Goal: Task Accomplishment & Management: Use online tool/utility

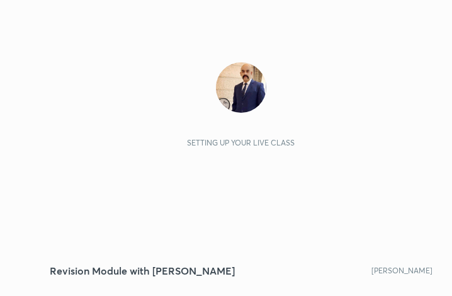
scroll to position [215, 402]
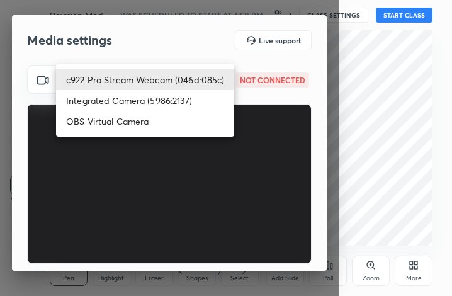
click at [179, 76] on body "1 2 3 4 5 6 7 C X Z C X Z E E Erase all H H Revision Module with [PERSON_NAME] …" at bounding box center [226, 148] width 452 height 296
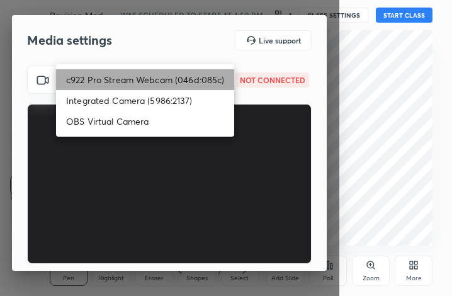
click at [179, 76] on li "c922 Pro Stream Webcam (046d:085c)" at bounding box center [145, 79] width 178 height 21
type input "836019ac231a163fa8344de92d19e0eda9b2b603ccc3469cb7999d6b13231672"
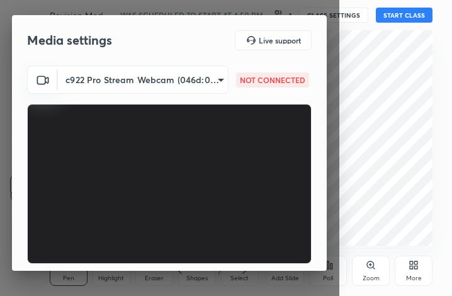
scroll to position [117, 0]
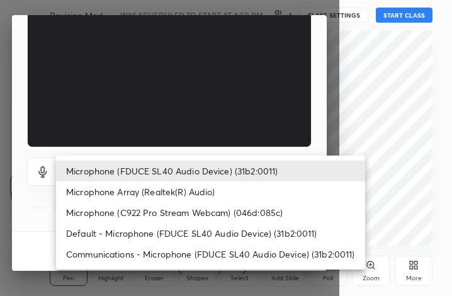
click at [191, 174] on body "1 2 3 4 5 6 7 C X Z C X Z E E Erase all H H Revision Module with [PERSON_NAME] …" at bounding box center [226, 148] width 452 height 296
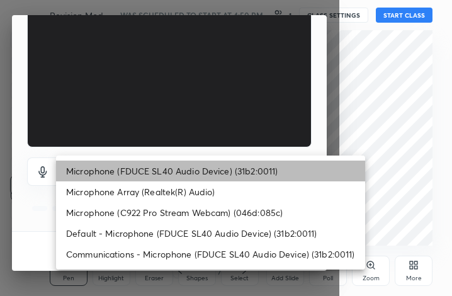
click at [200, 164] on li "Microphone (FDUCE SL40 Audio Device) (31b2:0011)" at bounding box center [210, 171] width 309 height 21
type input "fdf5724feeafff447e94462ad020d2a9f9e49700b9c5afe6abd9b8e456379d4b"
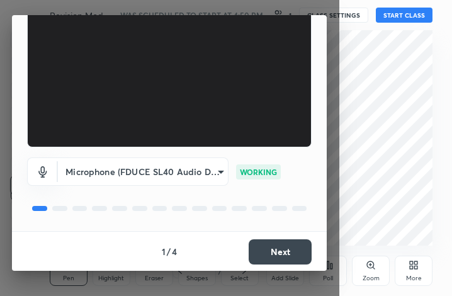
click at [273, 256] on button "Next" at bounding box center [280, 251] width 63 height 25
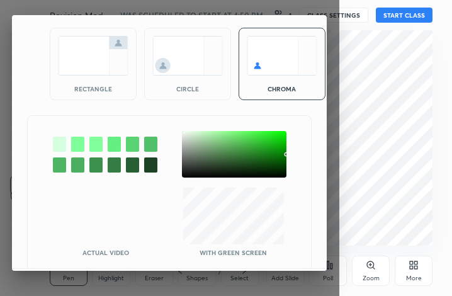
click at [55, 137] on div at bounding box center [59, 144] width 13 height 15
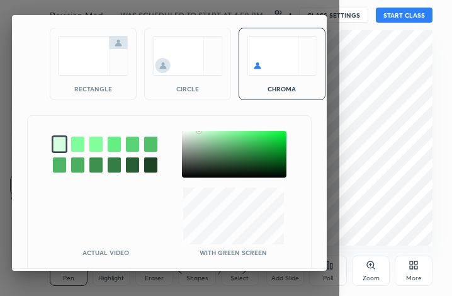
scroll to position [106, 0]
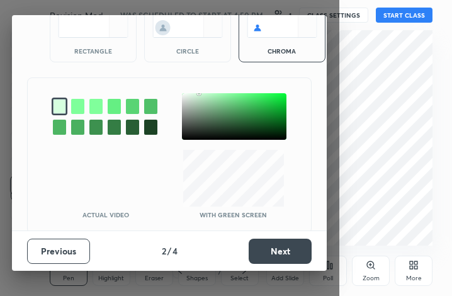
click at [263, 250] on button "Next" at bounding box center [280, 251] width 63 height 25
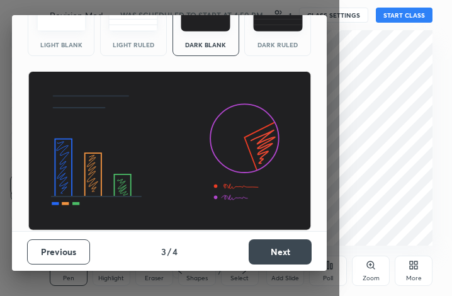
click at [283, 26] on img at bounding box center [278, 16] width 50 height 30
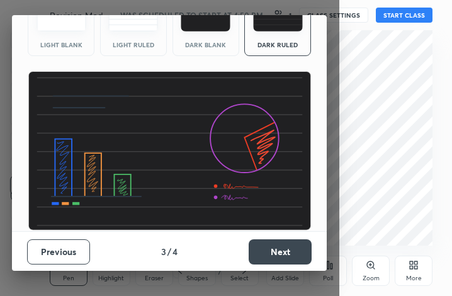
click at [278, 251] on button "Next" at bounding box center [280, 251] width 63 height 25
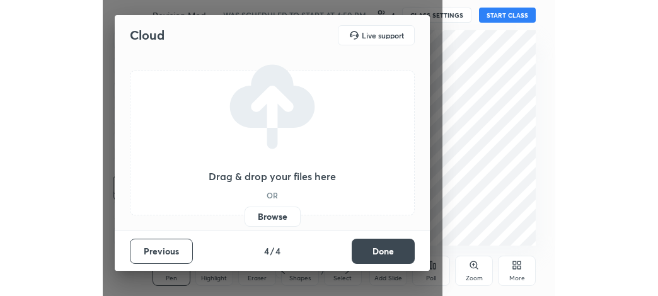
scroll to position [0, 0]
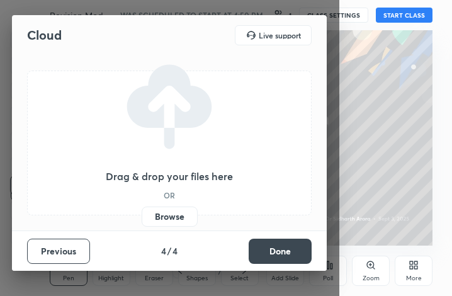
click at [172, 215] on label "Browse" at bounding box center [170, 217] width 56 height 20
click at [142, 215] on input "Browse" at bounding box center [142, 217] width 0 height 20
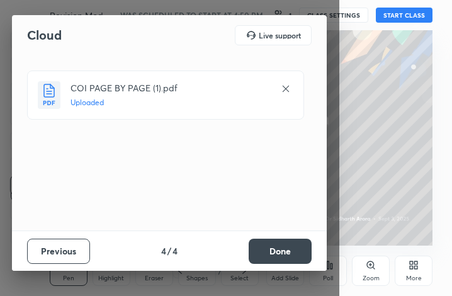
click at [268, 249] on button "Done" at bounding box center [280, 251] width 63 height 25
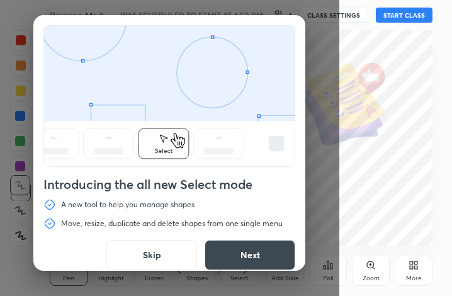
click at [149, 263] on button "Skip" at bounding box center [151, 255] width 91 height 30
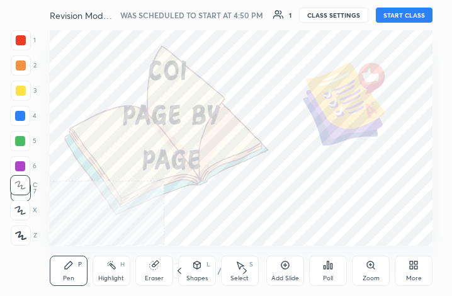
click at [418, 265] on icon at bounding box center [414, 265] width 10 height 10
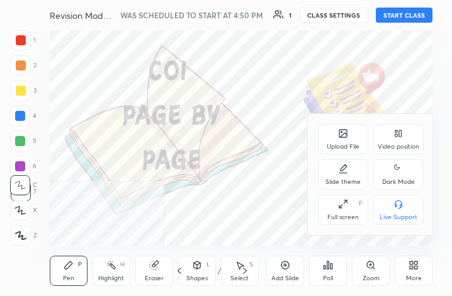
click at [333, 139] on div "Upload File" at bounding box center [343, 139] width 50 height 30
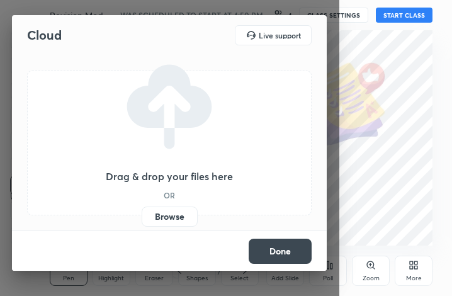
click at [174, 217] on label "Browse" at bounding box center [170, 217] width 56 height 20
click at [142, 217] on input "Browse" at bounding box center [142, 217] width 0 height 20
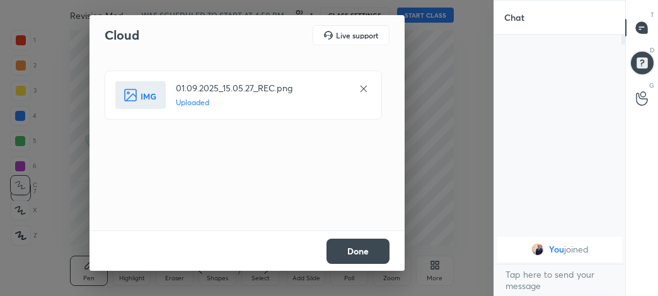
click at [358, 250] on button "Done" at bounding box center [357, 251] width 63 height 25
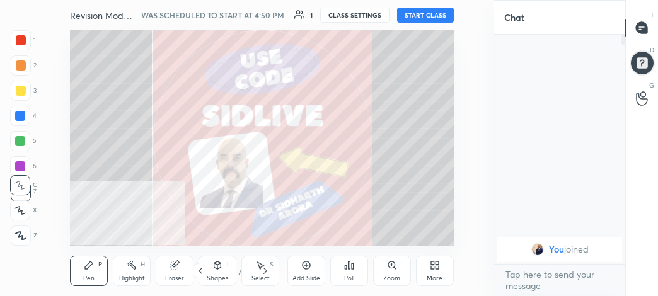
click at [435, 275] on div "More" at bounding box center [434, 278] width 16 height 6
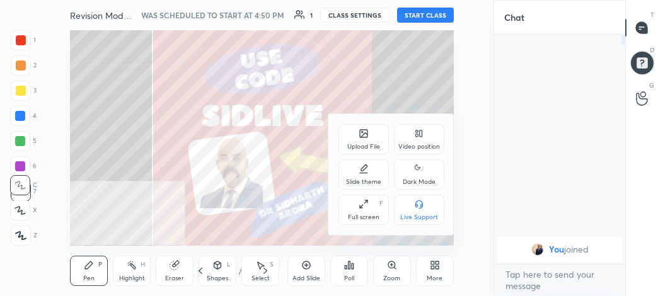
click at [346, 213] on div "Full screen F" at bounding box center [363, 210] width 50 height 30
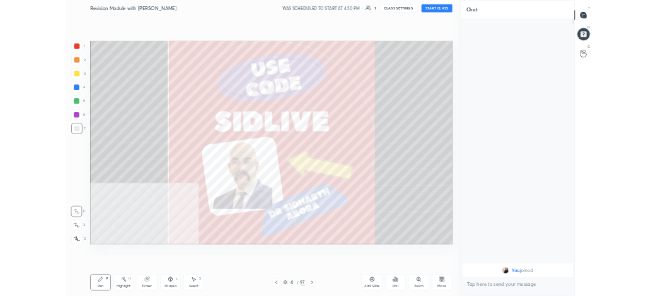
scroll to position [371, 205]
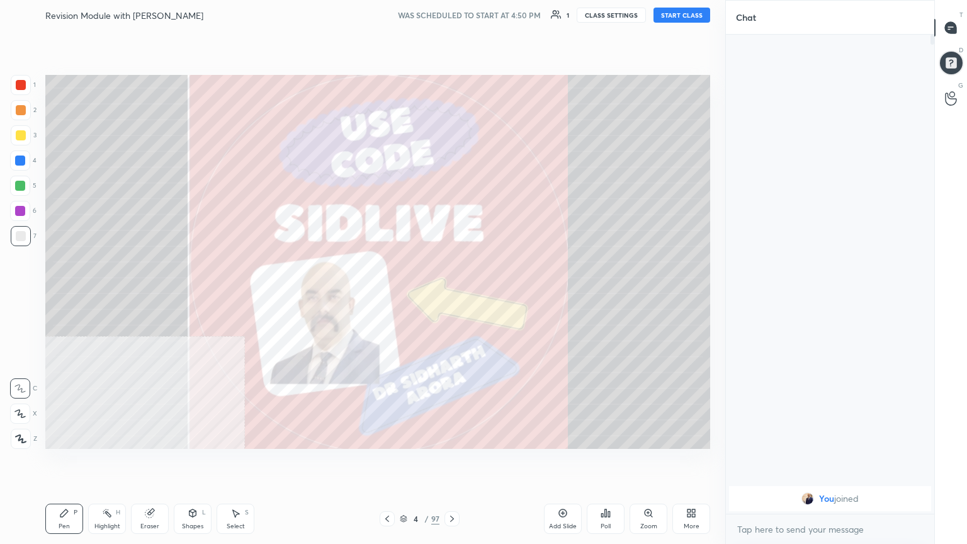
click at [387, 295] on icon at bounding box center [387, 519] width 10 height 10
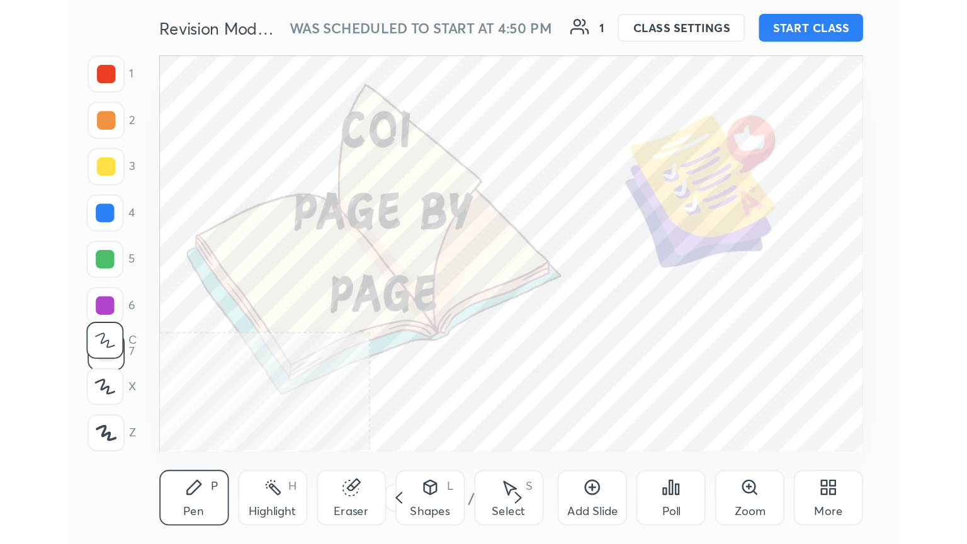
scroll to position [215, 402]
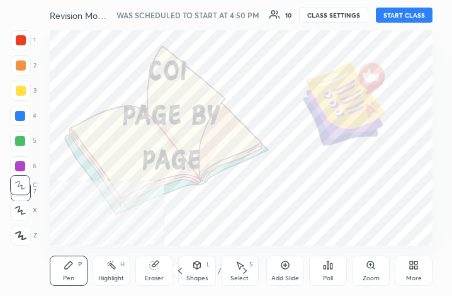
click at [407, 17] on button "START CLASS" at bounding box center [404, 15] width 57 height 15
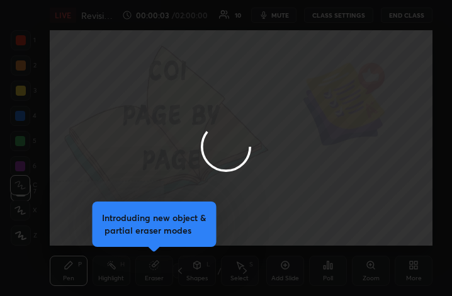
click at [421, 278] on div at bounding box center [226, 148] width 452 height 296
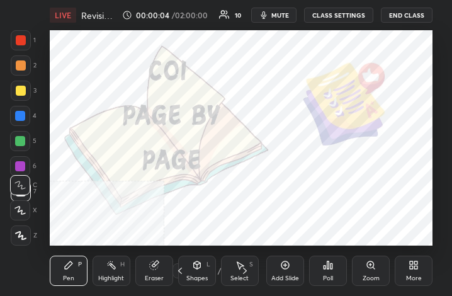
click at [421, 278] on div "More" at bounding box center [414, 271] width 38 height 30
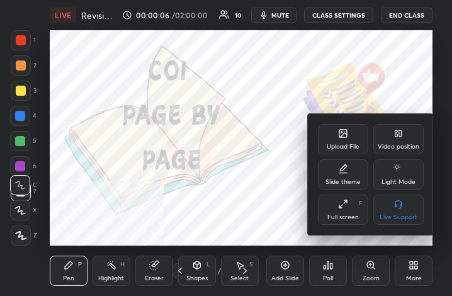
click at [348, 205] on icon at bounding box center [343, 204] width 10 height 10
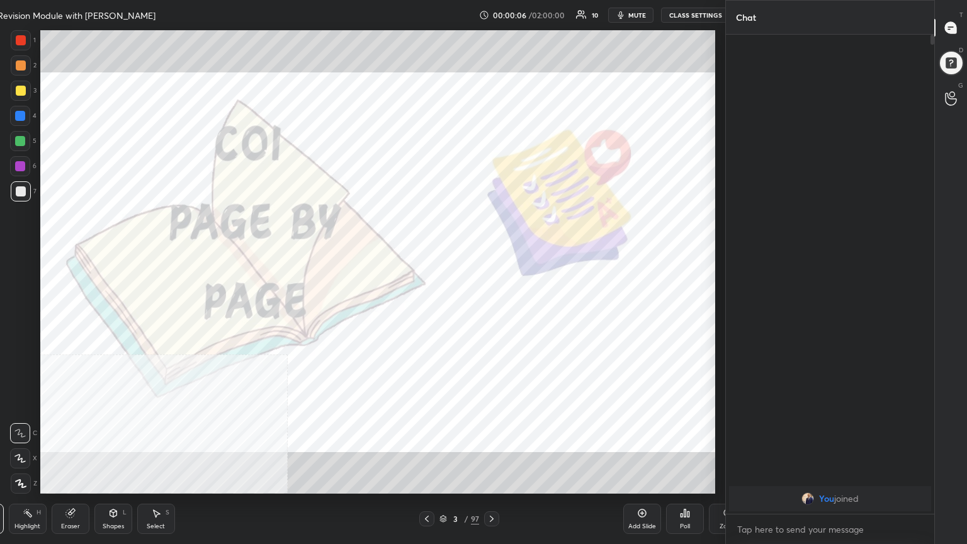
scroll to position [62517, 62137]
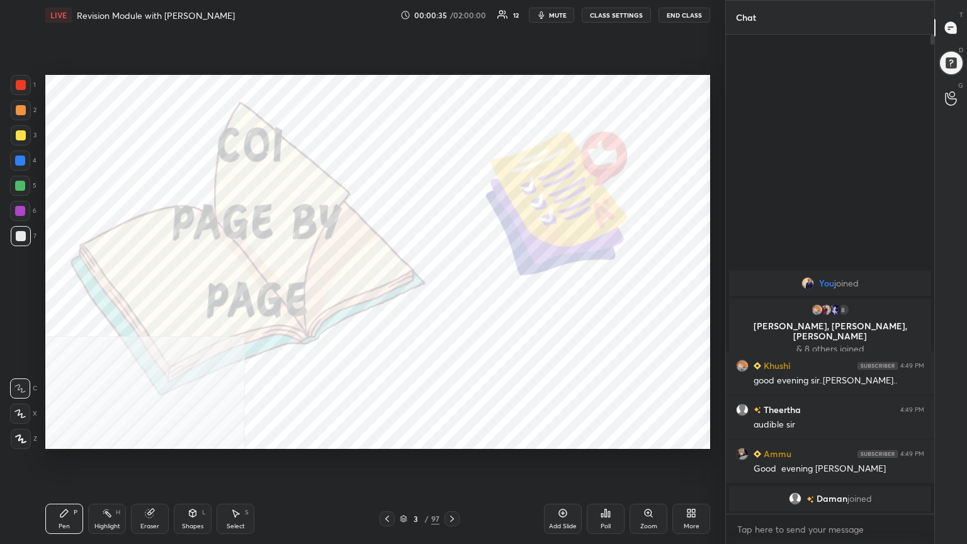
drag, startPoint x: 27, startPoint y: 437, endPoint x: 20, endPoint y: 437, distance: 6.9
click at [25, 295] on div at bounding box center [21, 439] width 20 height 20
click at [18, 81] on div at bounding box center [21, 85] width 10 height 10
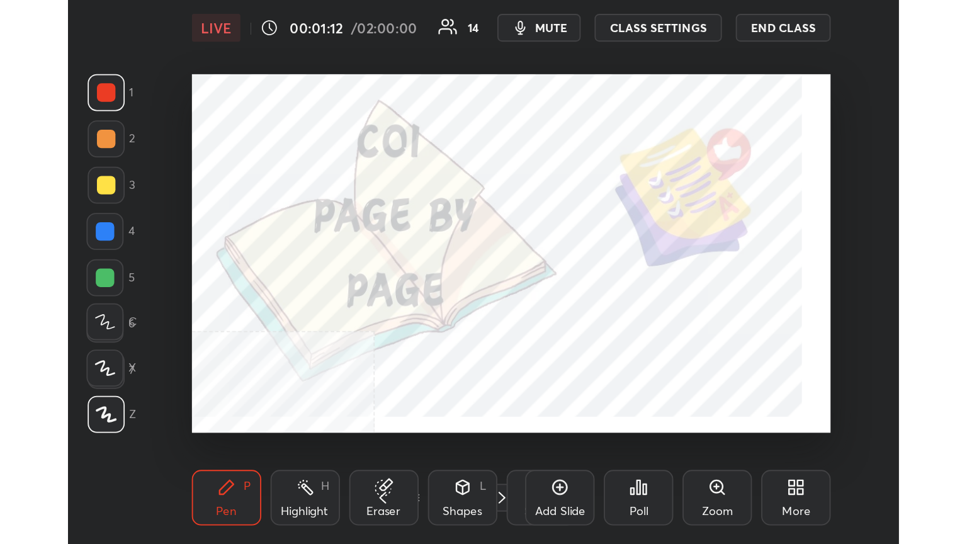
scroll to position [215, 402]
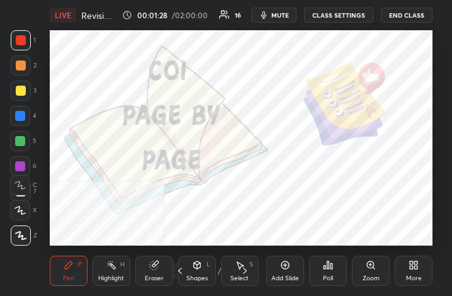
click at [418, 271] on div "More" at bounding box center [414, 271] width 38 height 30
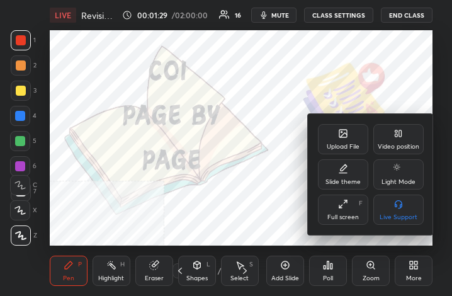
click at [351, 206] on div "Full screen F" at bounding box center [343, 210] width 50 height 30
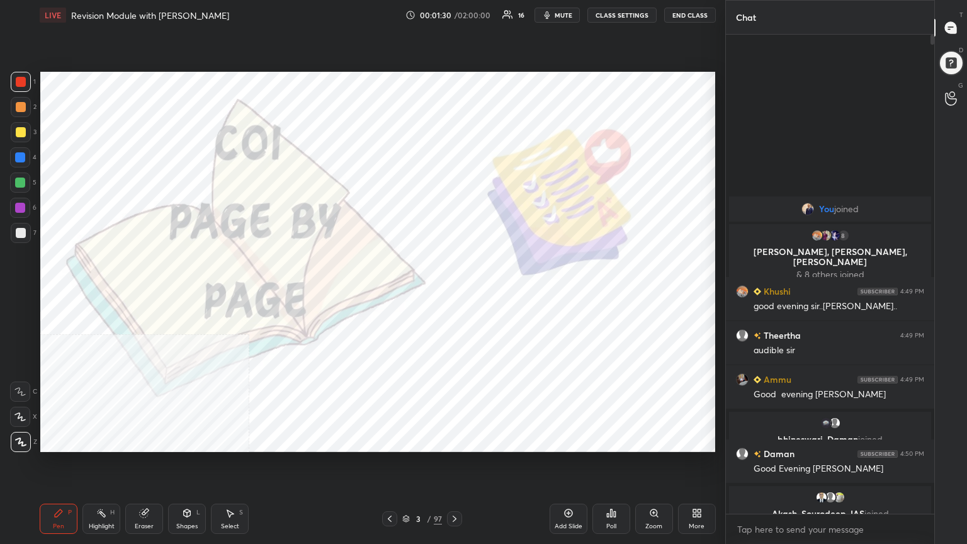
scroll to position [62517, 62306]
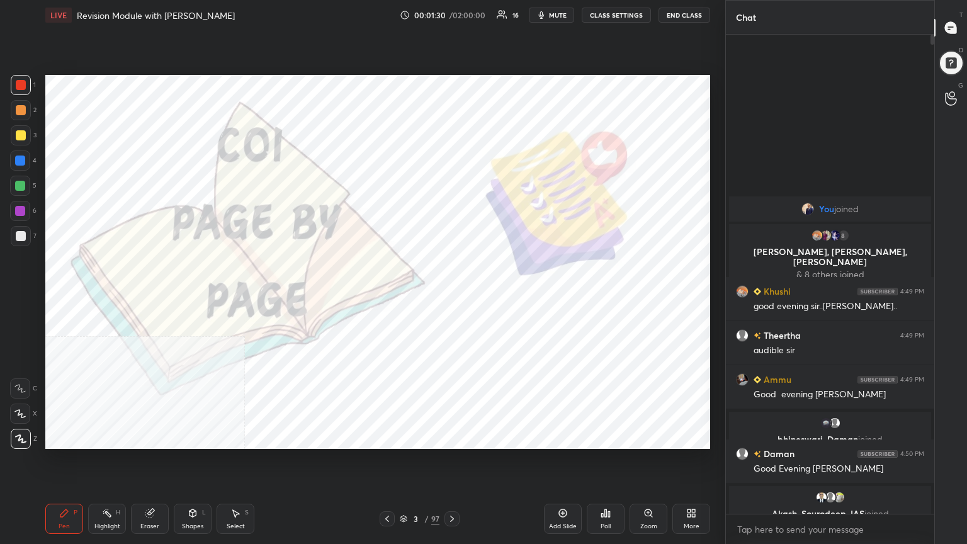
click at [452, 295] on body "1 2 3 4 5 6 7 C X Z C X Z E E Erase all H H LIVE Revision Module with [PERSON_N…" at bounding box center [483, 272] width 967 height 544
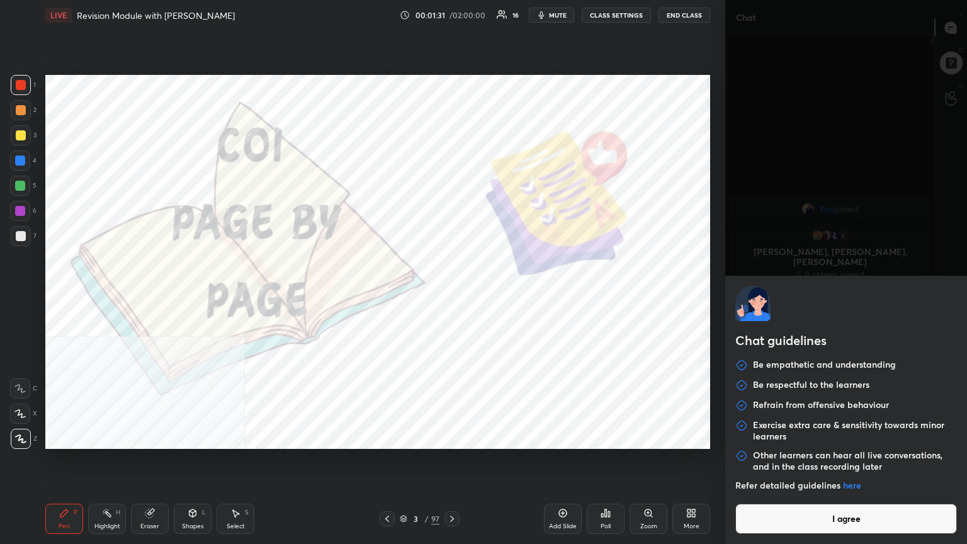
click at [452, 295] on button "I agree" at bounding box center [847, 519] width 222 height 30
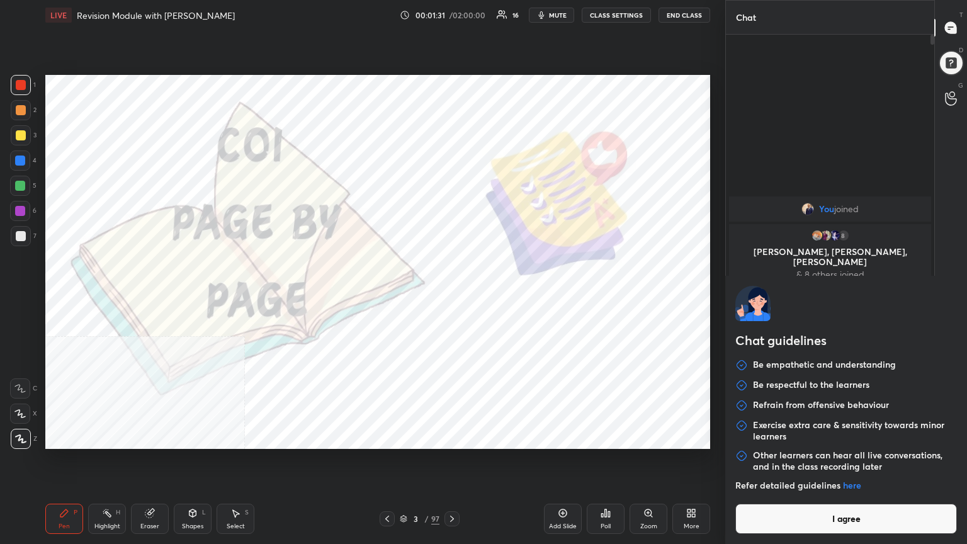
type textarea "x"
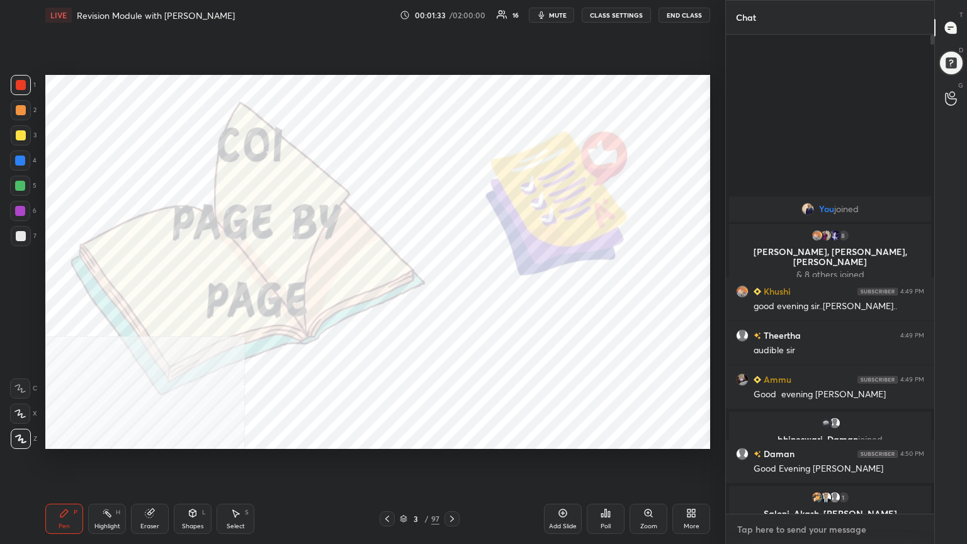
paste textarea "Use Special Code- SIDLIVE ✅. Don’t Miss This Opportunity🌟 [URL][DOMAIN_NAME]"
type textarea "Use Special Code- SIDLIVE ✅. Don’t Miss This Opportunity🌟 [URL][DOMAIN_NAME]"
type textarea "x"
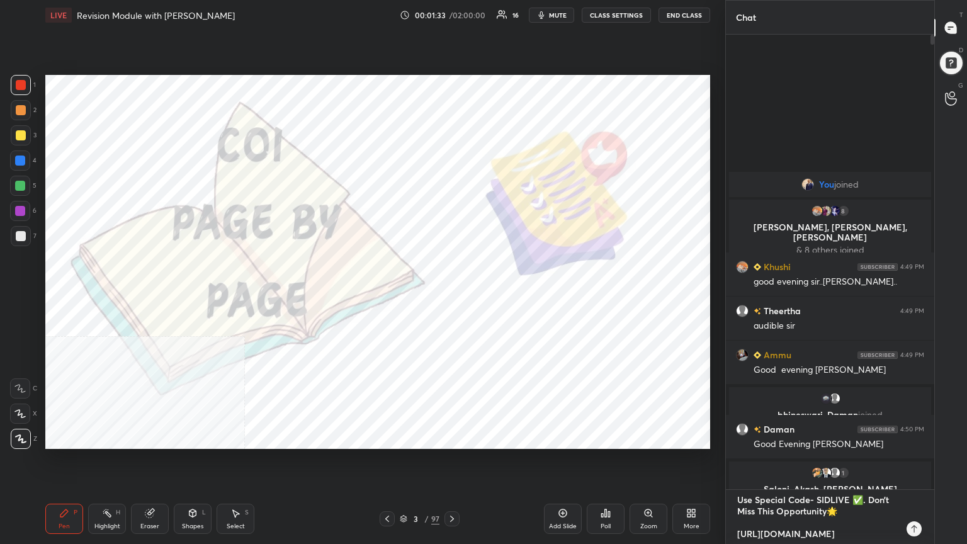
scroll to position [451, 205]
type textarea "Use Special Code- SIDLIVE ✅. Don’t Miss This Opportunity🌟 [URL][DOMAIN_NAME]"
type textarea "x"
click at [452, 295] on icon at bounding box center [914, 529] width 10 height 10
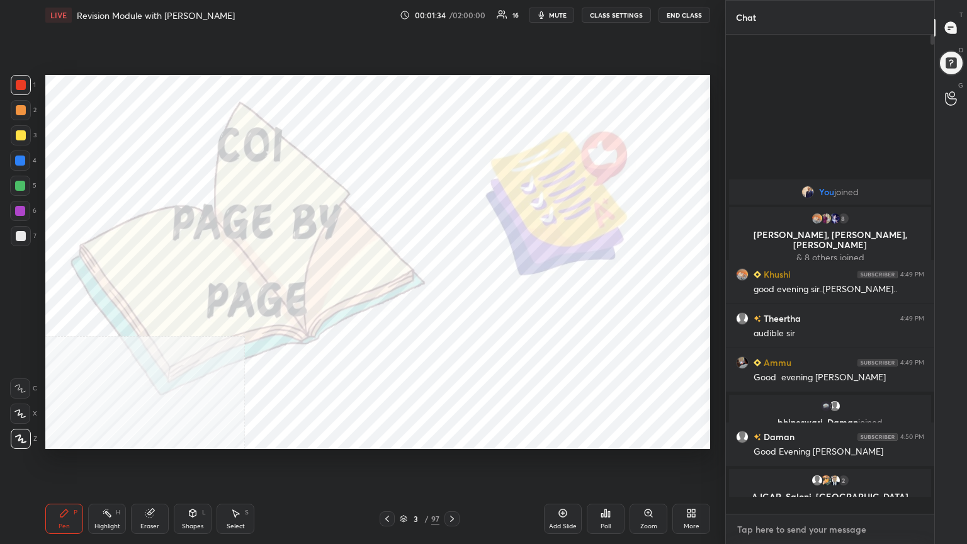
scroll to position [476, 205]
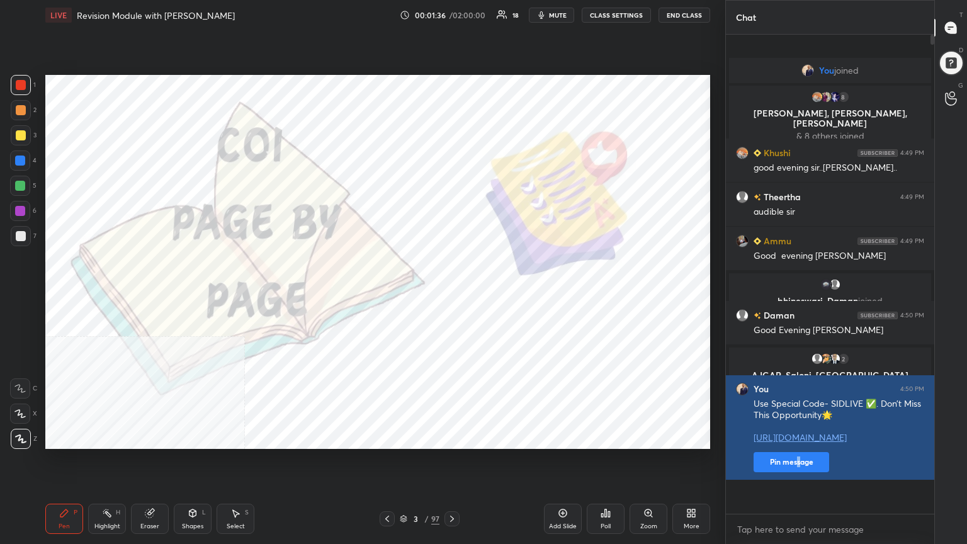
click at [452, 295] on button "Pin message" at bounding box center [792, 462] width 76 height 20
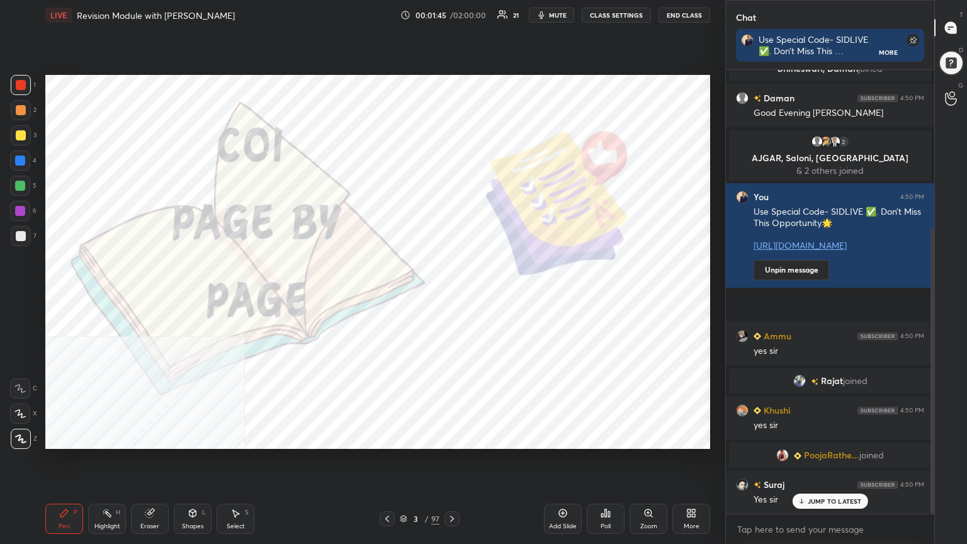
scroll to position [277, 0]
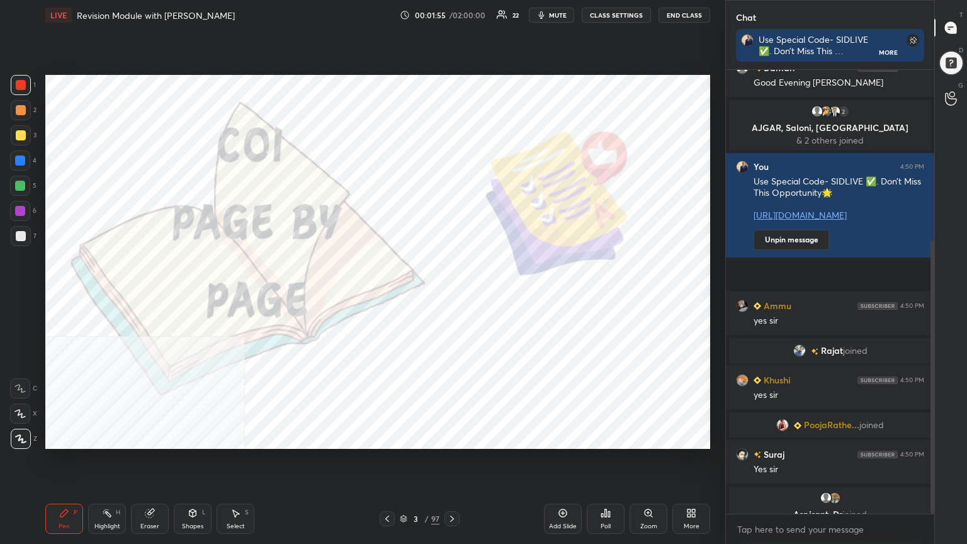
drag, startPoint x: 569, startPoint y: 519, endPoint x: 562, endPoint y: 516, distance: 8.2
click at [452, 295] on div "Add Slide" at bounding box center [563, 519] width 38 height 30
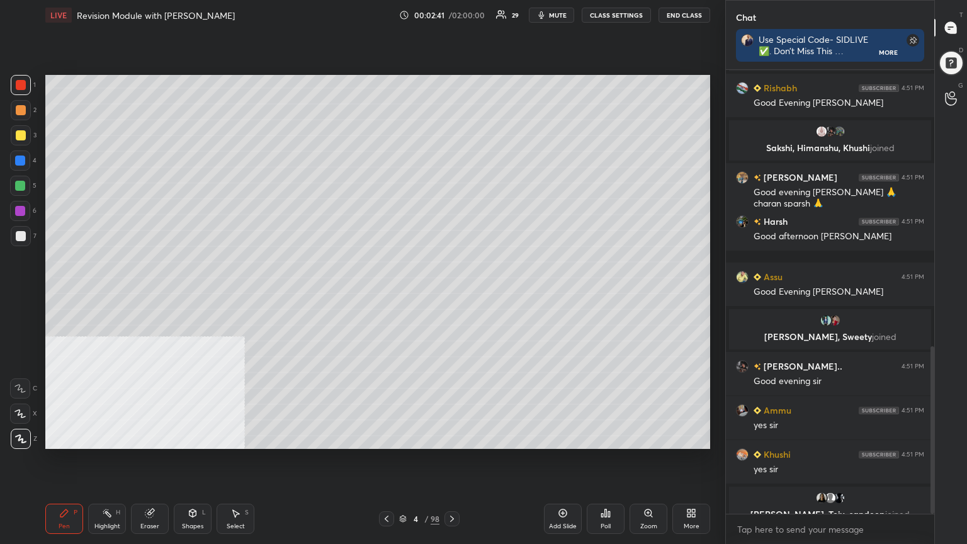
scroll to position [758, 0]
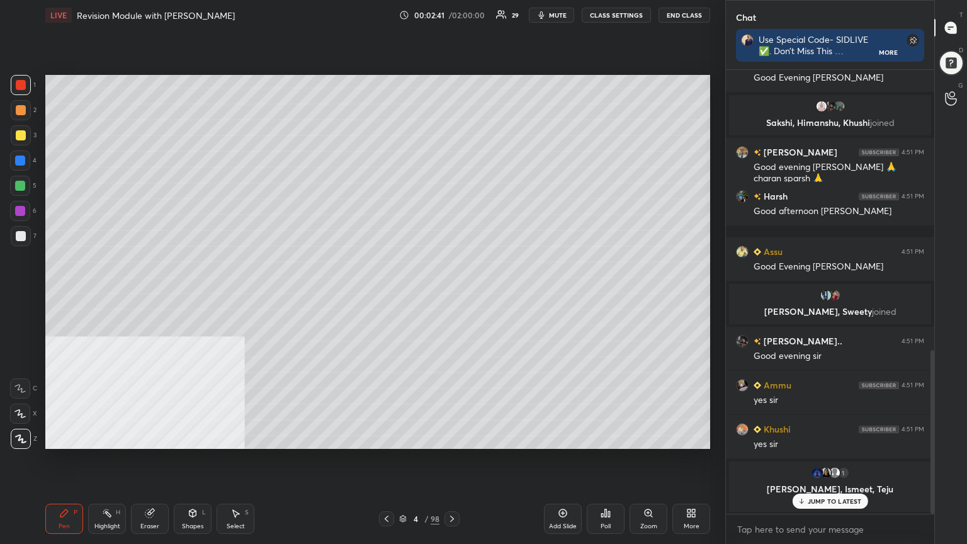
click at [21, 131] on div at bounding box center [21, 135] width 10 height 10
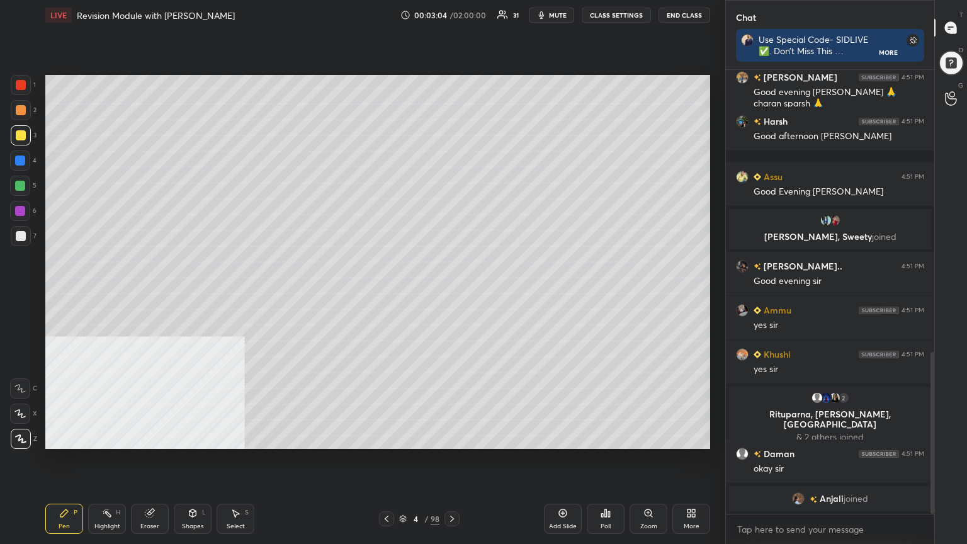
scroll to position [806, 0]
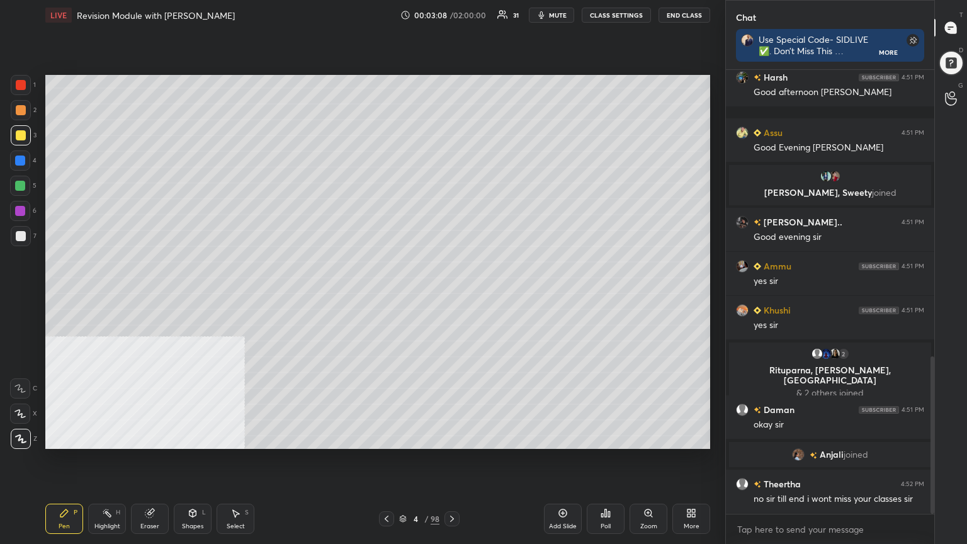
click at [403, 295] on icon at bounding box center [403, 519] width 8 height 8
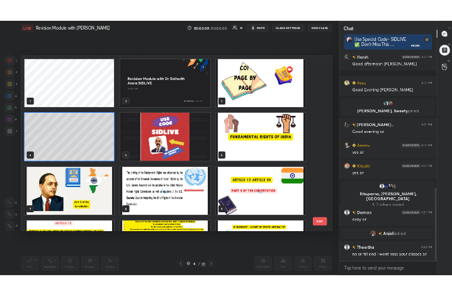
scroll to position [849, 0]
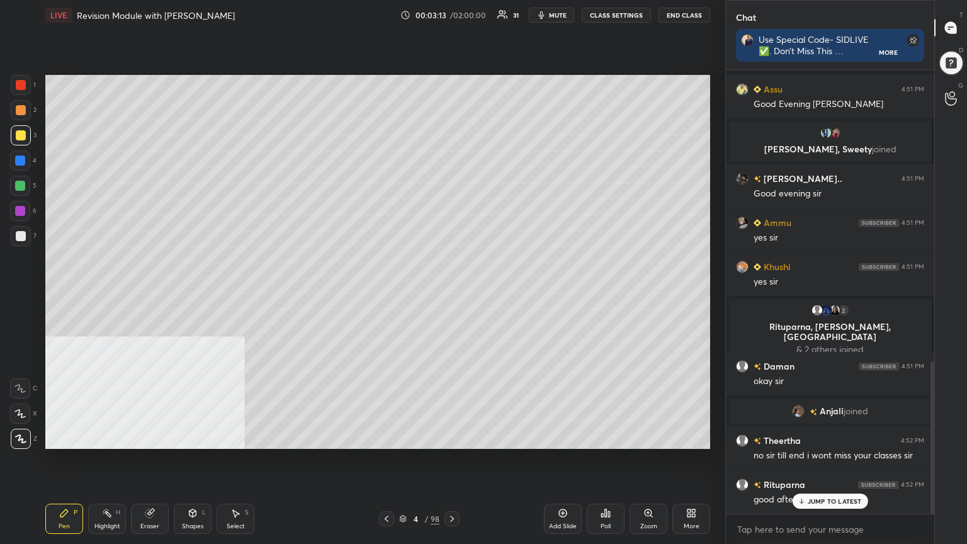
click at [452, 295] on div "More" at bounding box center [692, 519] width 38 height 30
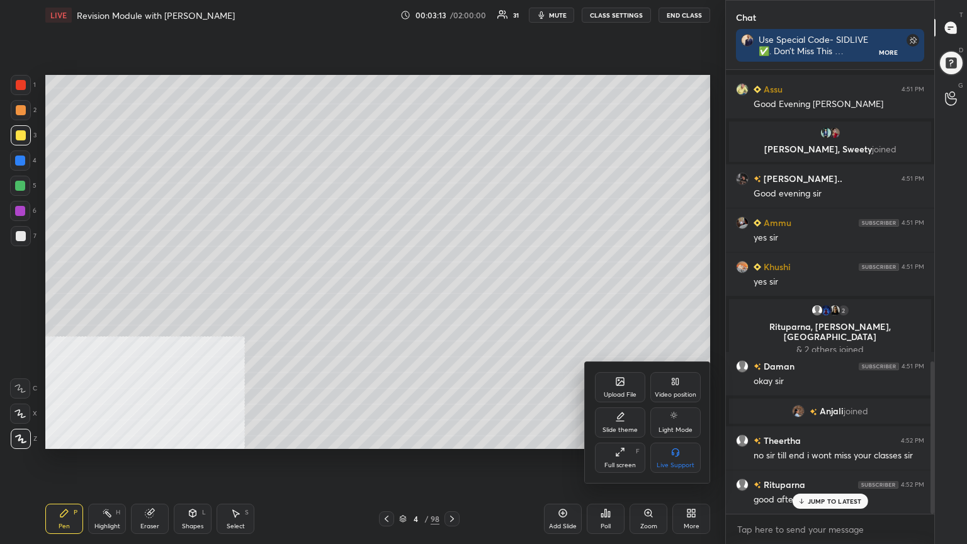
click at [452, 295] on div "Upload File" at bounding box center [620, 387] width 50 height 30
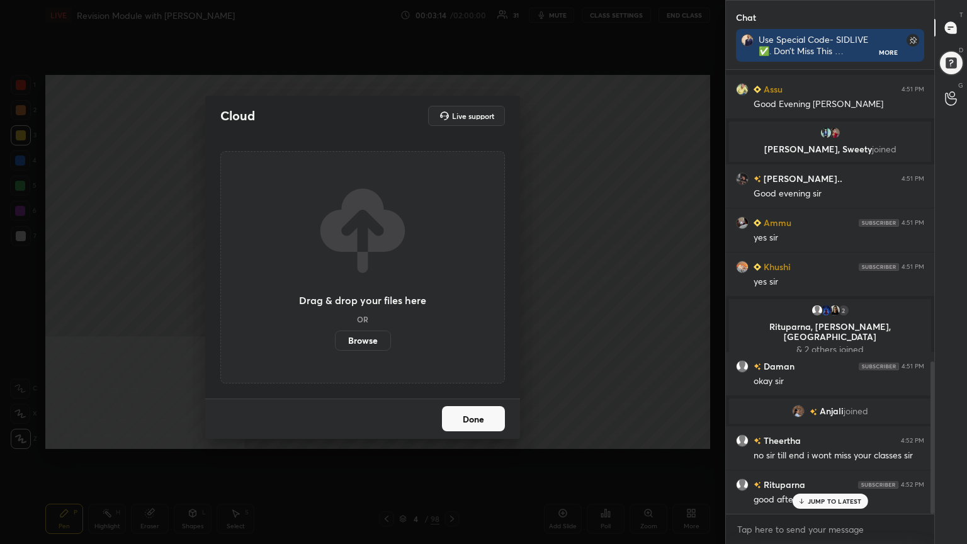
click at [380, 295] on label "Browse" at bounding box center [363, 341] width 56 height 20
click at [335, 295] on input "Browse" at bounding box center [335, 341] width 0 height 20
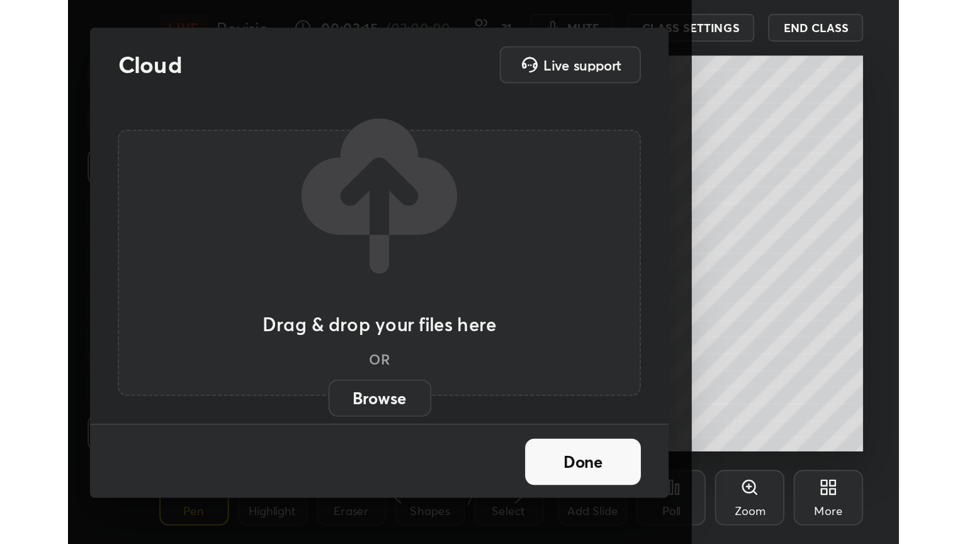
scroll to position [215, 402]
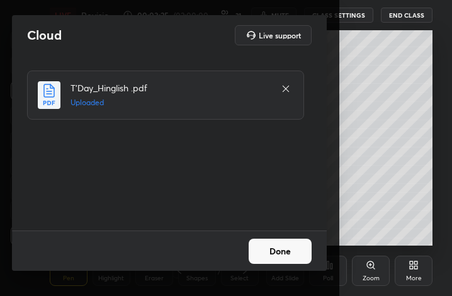
click at [292, 256] on button "Done" at bounding box center [280, 251] width 63 height 25
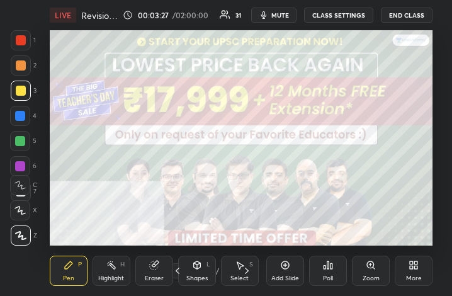
click at [421, 270] on div "More" at bounding box center [414, 271] width 38 height 30
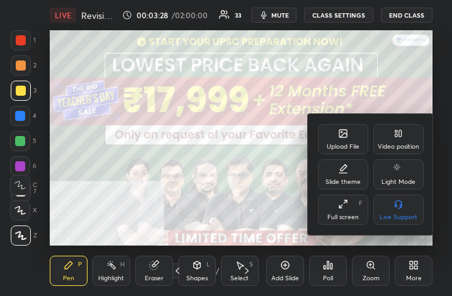
click at [345, 208] on icon at bounding box center [343, 204] width 10 height 10
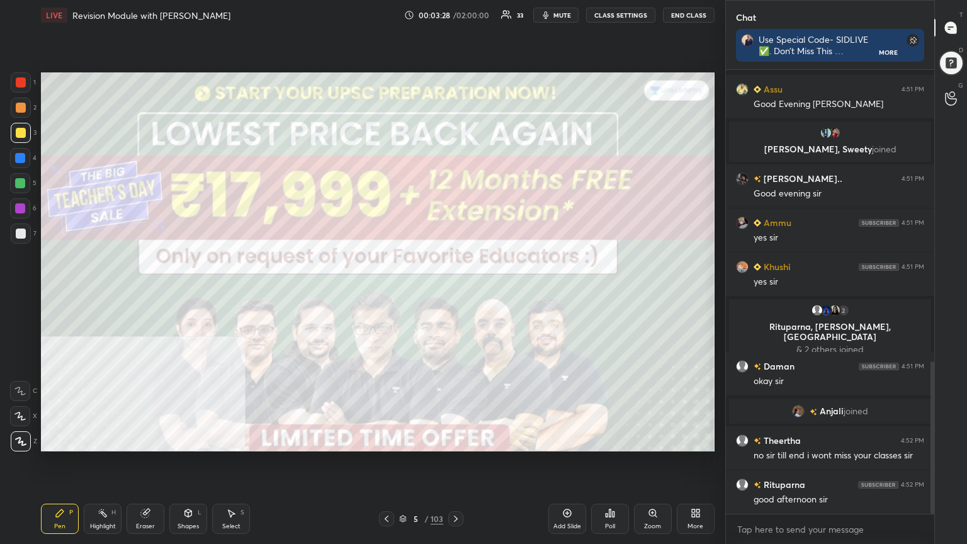
scroll to position [464, 675]
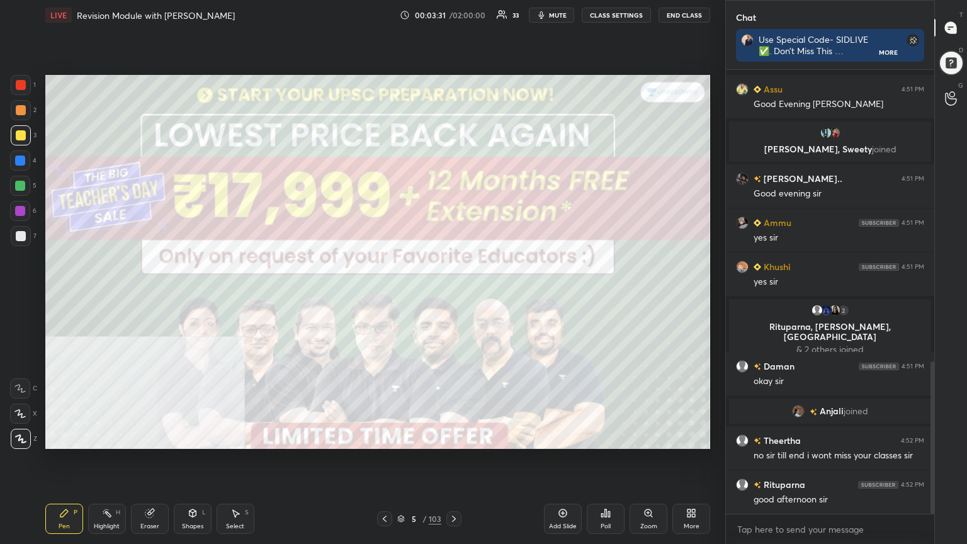
click at [20, 78] on div at bounding box center [21, 85] width 20 height 20
click at [23, 106] on div at bounding box center [21, 110] width 10 height 10
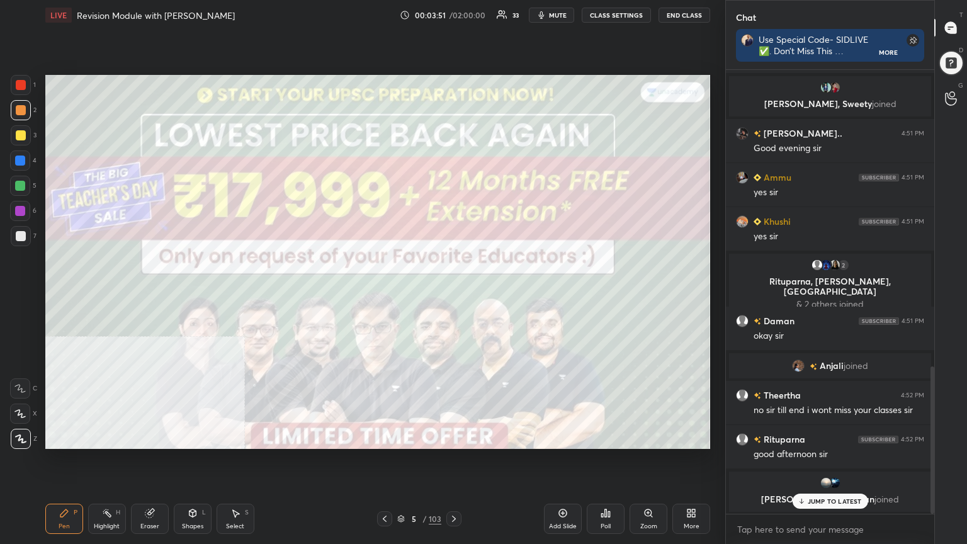
click at [385, 295] on icon at bounding box center [385, 519] width 4 height 6
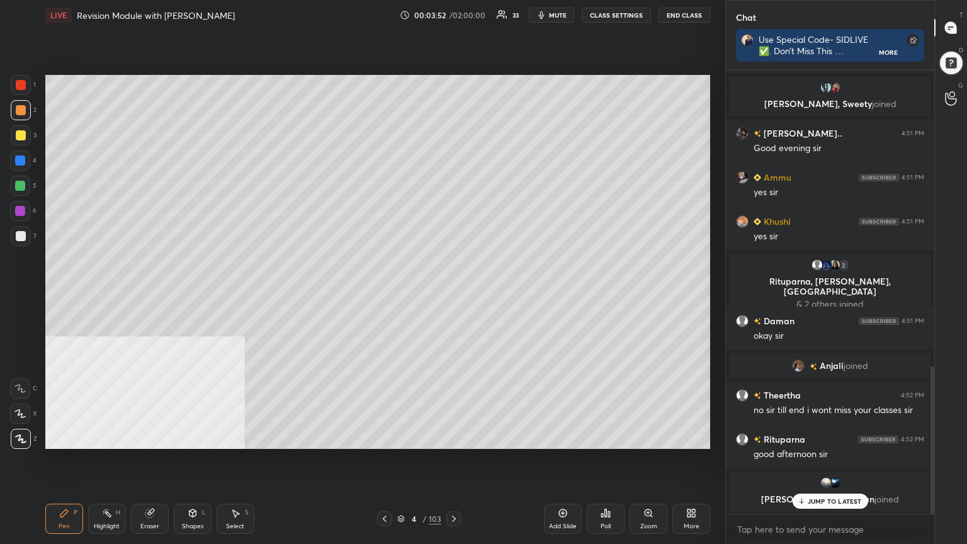
click at [385, 295] on icon at bounding box center [385, 519] width 10 height 10
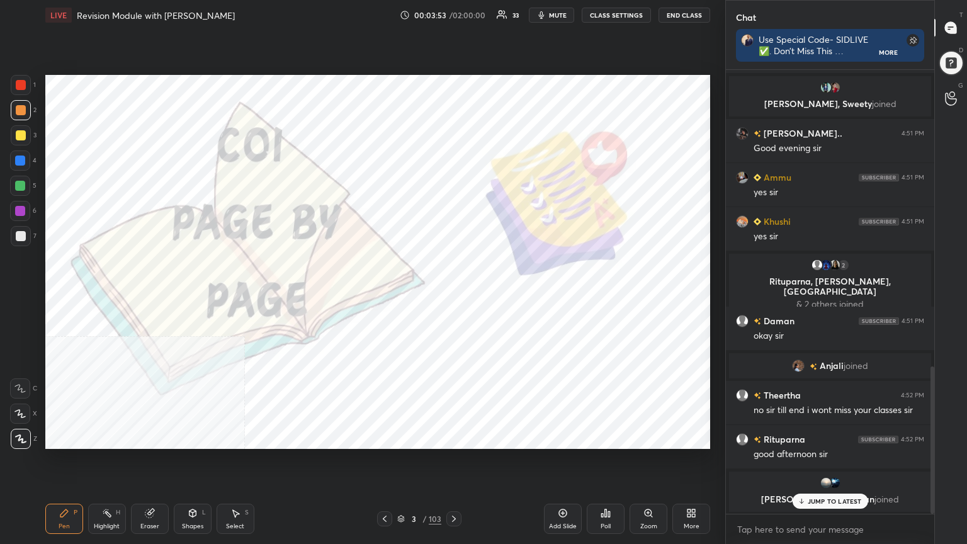
click at [385, 295] on icon at bounding box center [385, 519] width 10 height 10
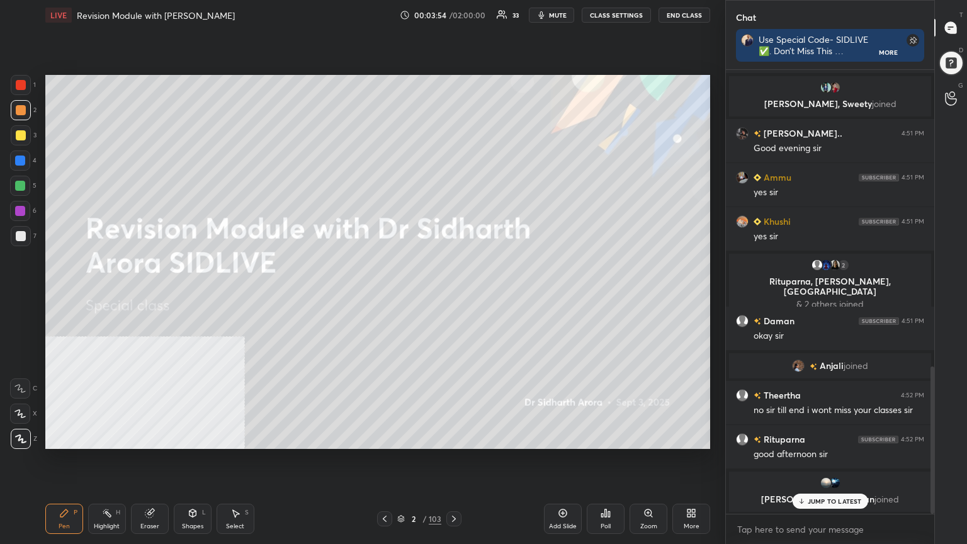
click at [452, 295] on icon at bounding box center [454, 519] width 10 height 10
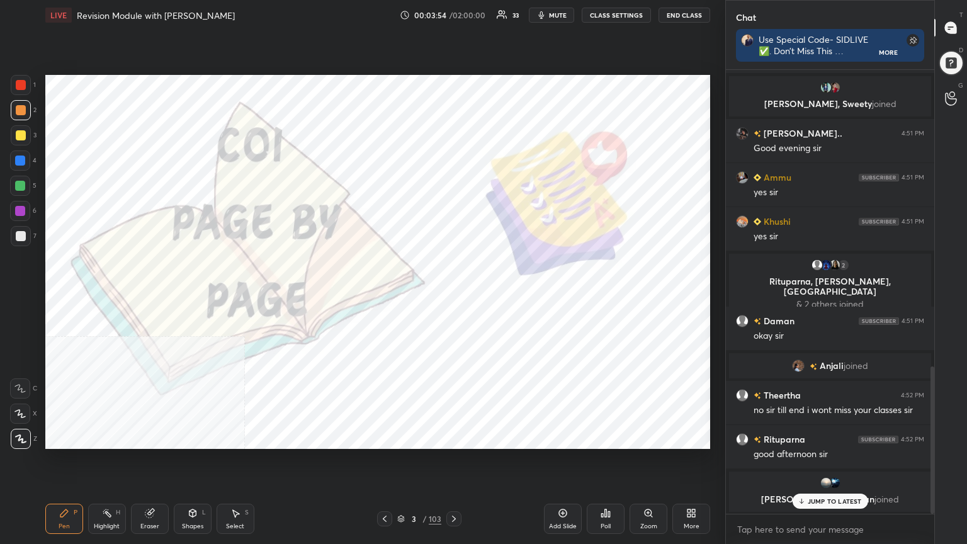
click at [452, 295] on icon at bounding box center [454, 519] width 4 height 6
click at [452, 295] on icon at bounding box center [454, 519] width 10 height 10
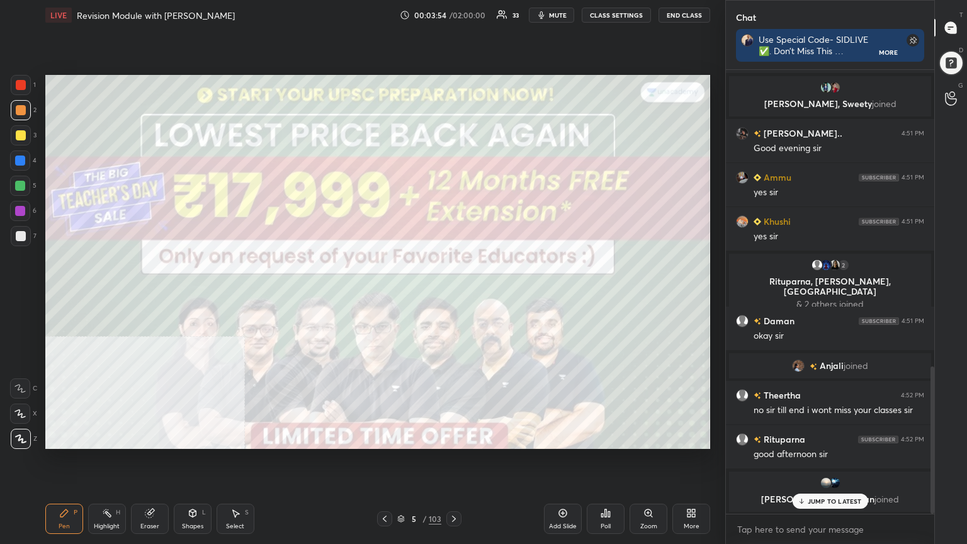
click at [452, 295] on icon at bounding box center [454, 519] width 10 height 10
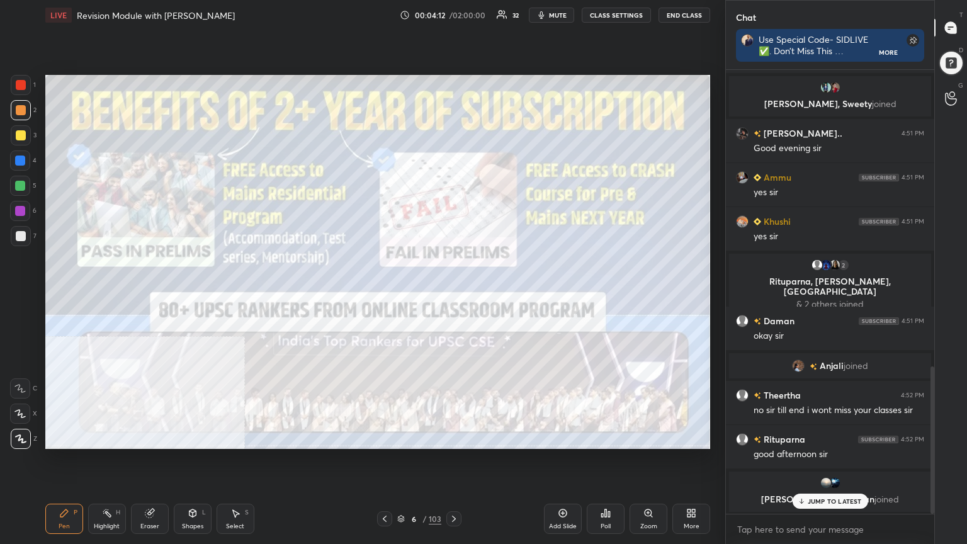
click at [452, 295] on icon at bounding box center [454, 519] width 10 height 10
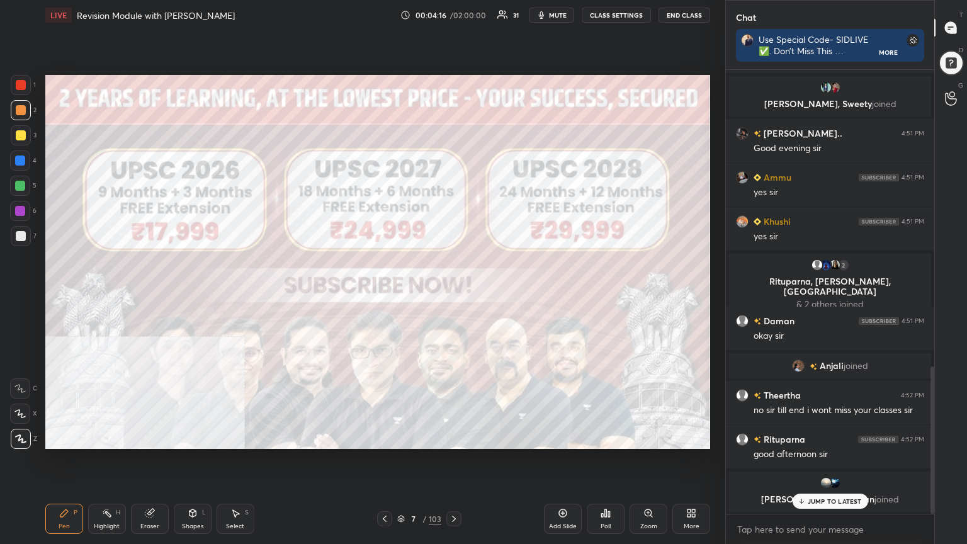
scroll to position [795, 0]
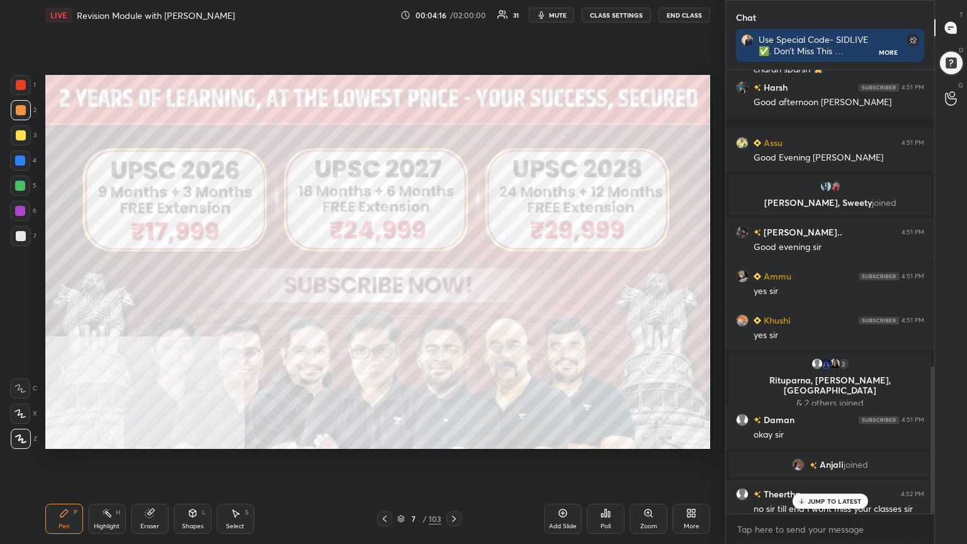
click at [452, 295] on icon at bounding box center [454, 519] width 10 height 10
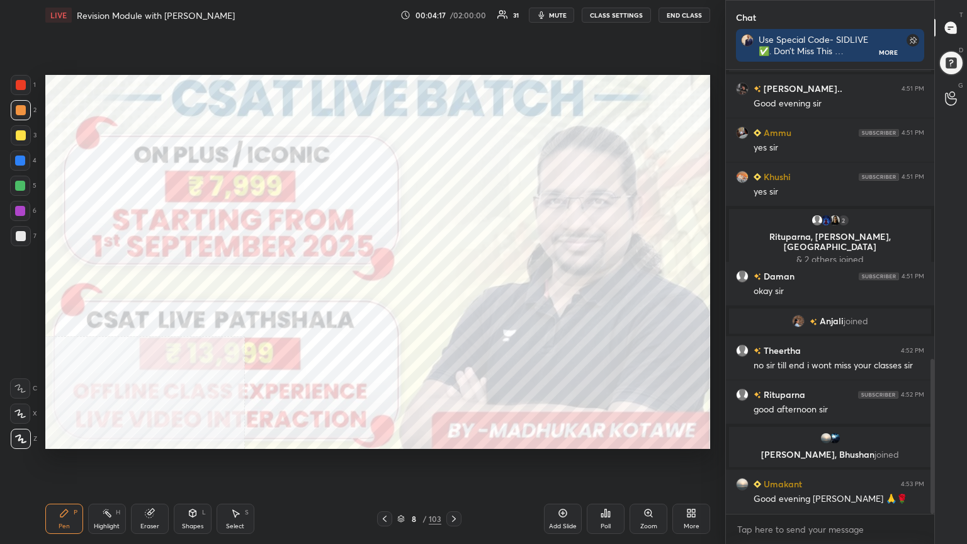
scroll to position [826, 0]
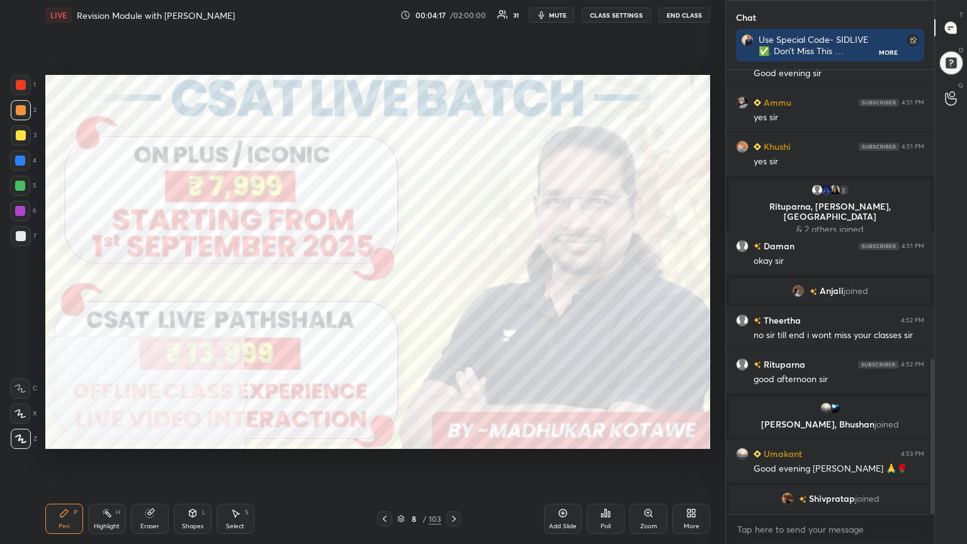
click at [452, 295] on icon at bounding box center [454, 519] width 4 height 6
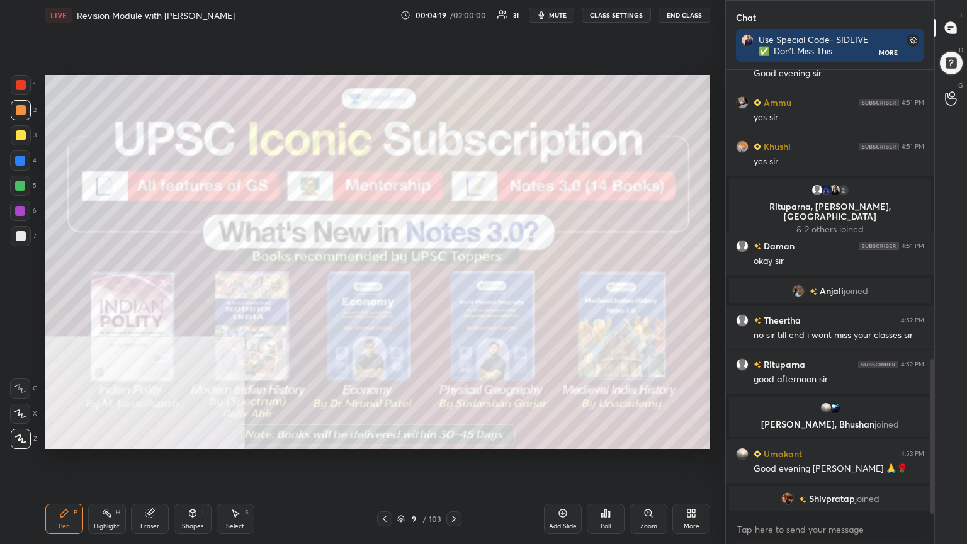
click at [452, 295] on icon at bounding box center [454, 519] width 10 height 10
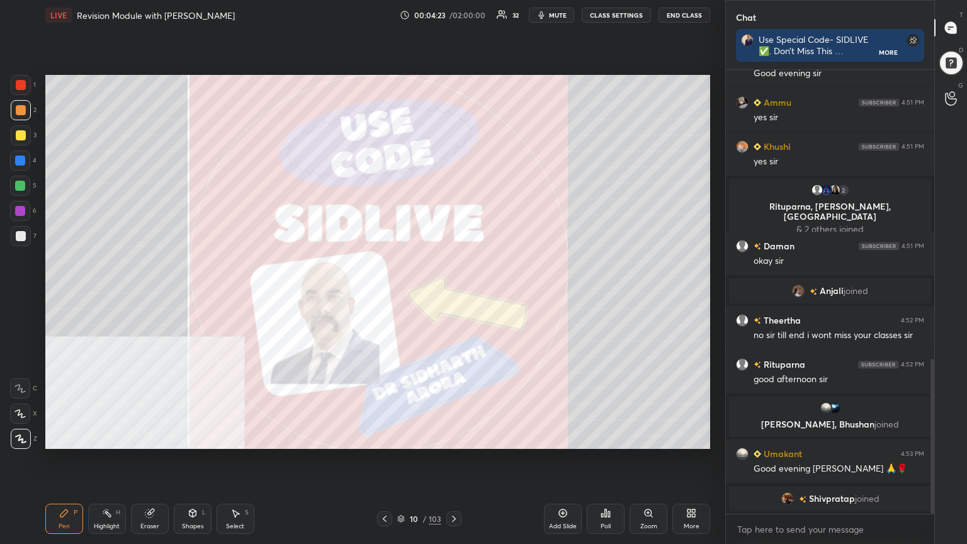
click at [452, 14] on span "mute" at bounding box center [558, 15] width 18 height 9
click at [452, 14] on span "unmute" at bounding box center [557, 15] width 27 height 9
click at [452, 14] on span "mute" at bounding box center [558, 15] width 18 height 9
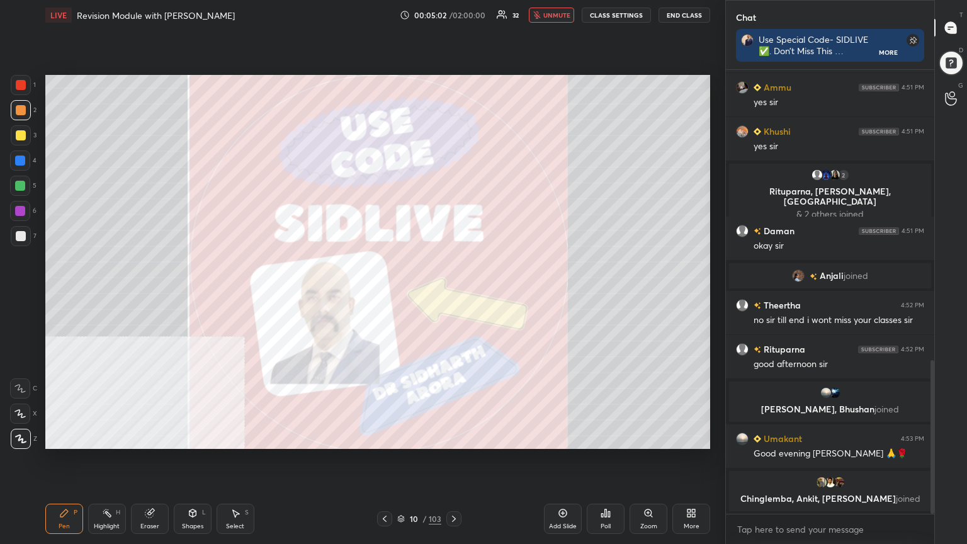
scroll to position [851, 0]
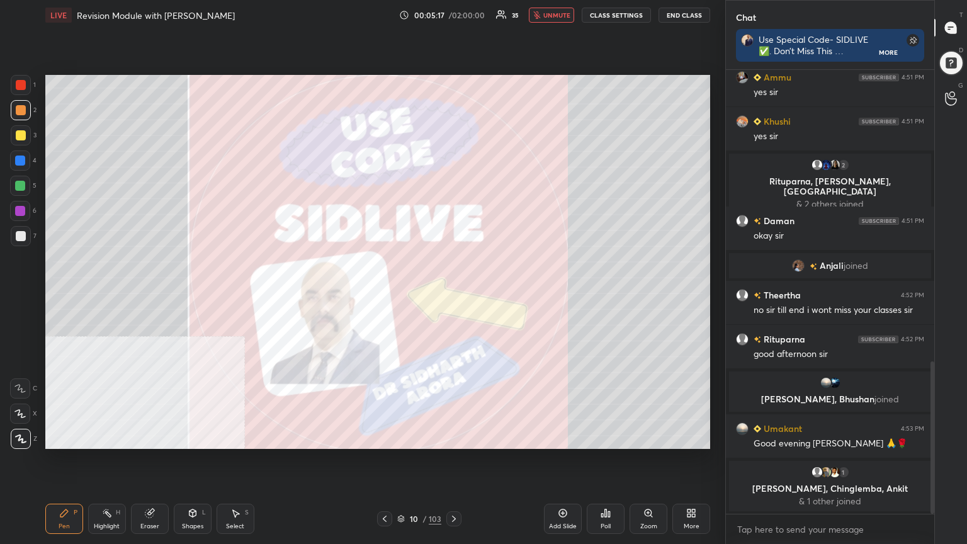
click at [452, 11] on span "unmute" at bounding box center [557, 15] width 27 height 9
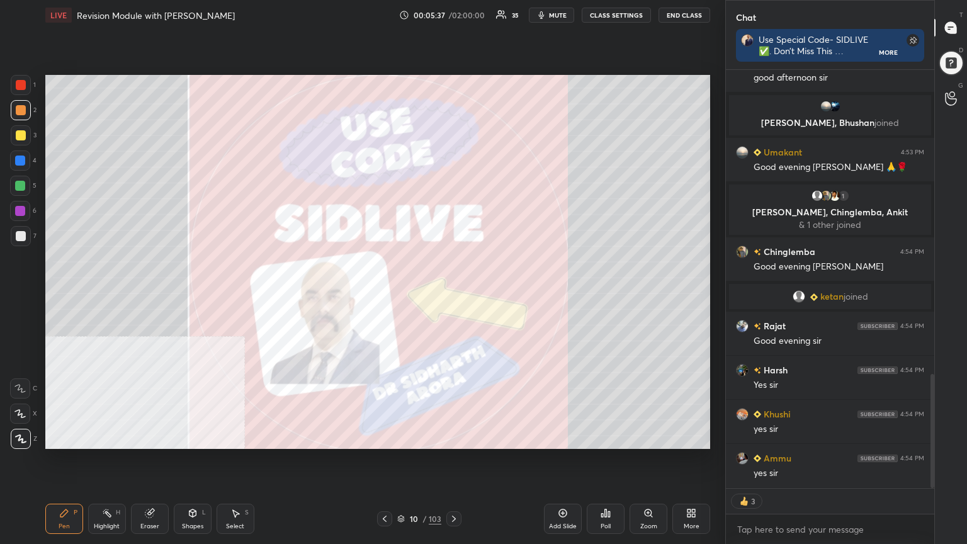
scroll to position [1159, 0]
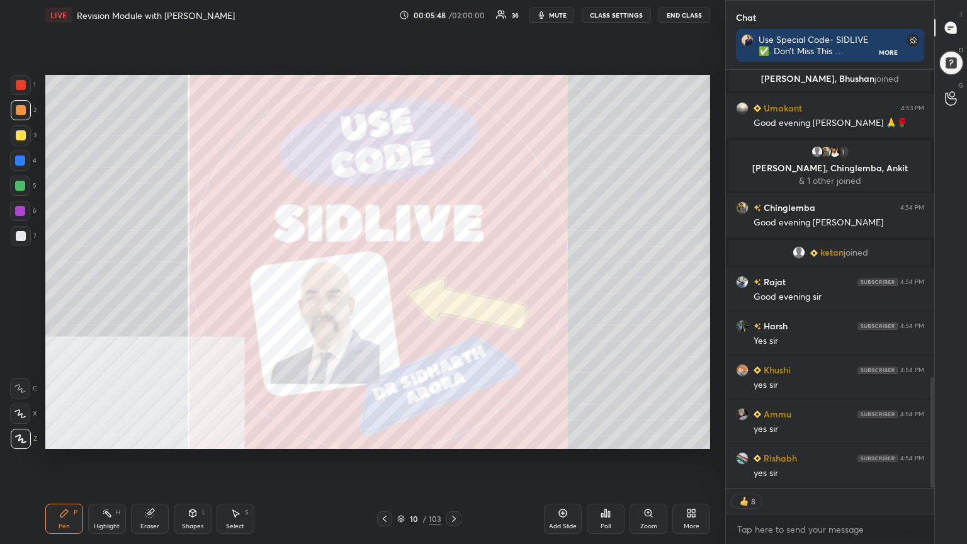
click at [404, 295] on icon at bounding box center [401, 520] width 6 height 2
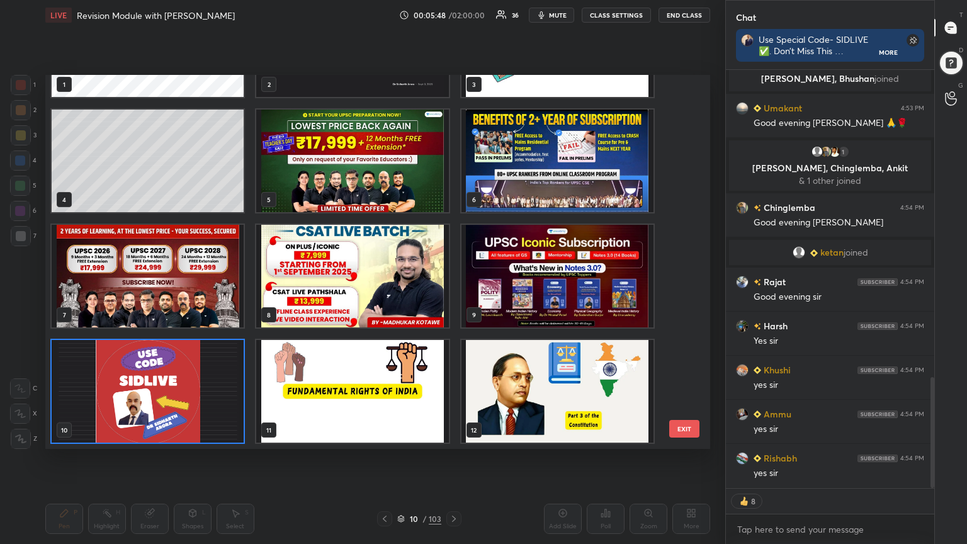
scroll to position [370, 659]
click at [343, 295] on img "grid" at bounding box center [352, 391] width 192 height 103
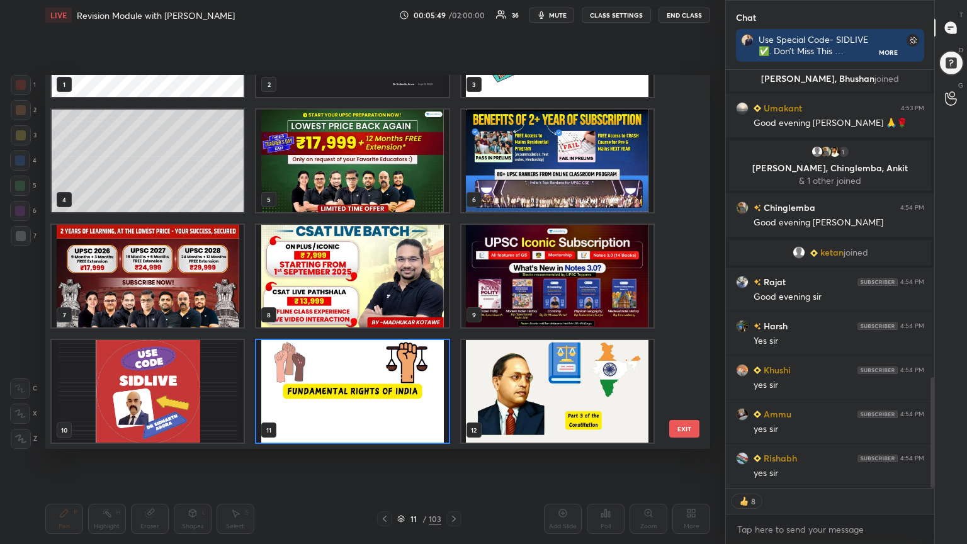
click at [343, 295] on img "grid" at bounding box center [352, 391] width 192 height 103
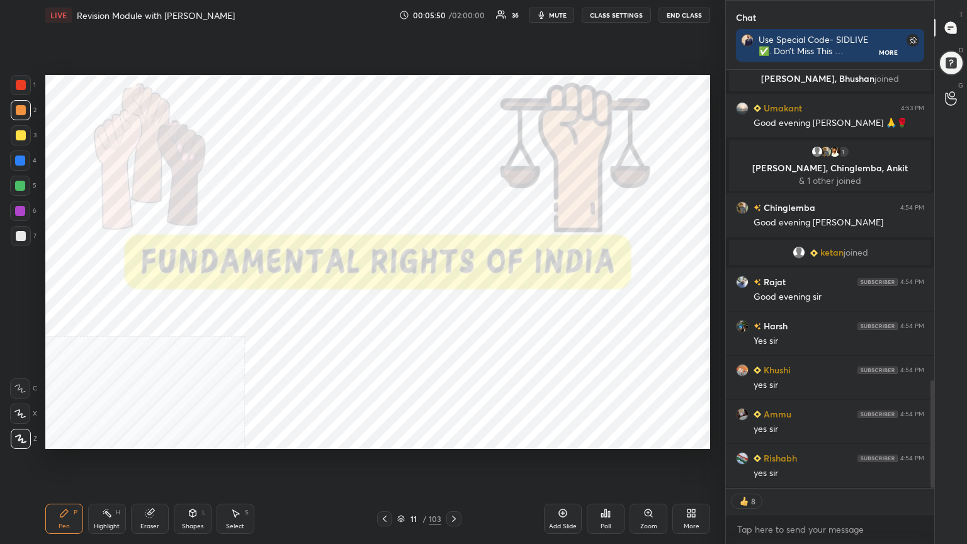
scroll to position [1203, 0]
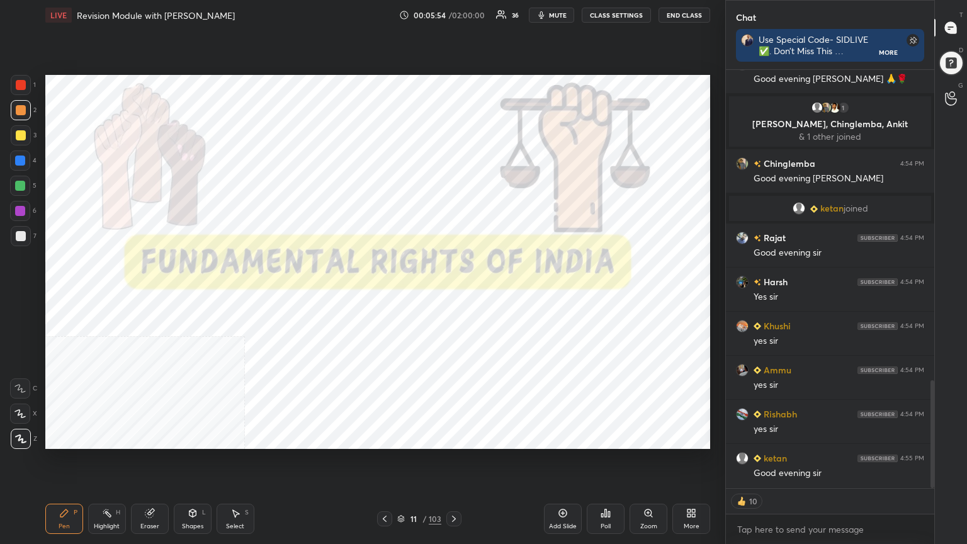
click at [22, 83] on div at bounding box center [21, 85] width 10 height 10
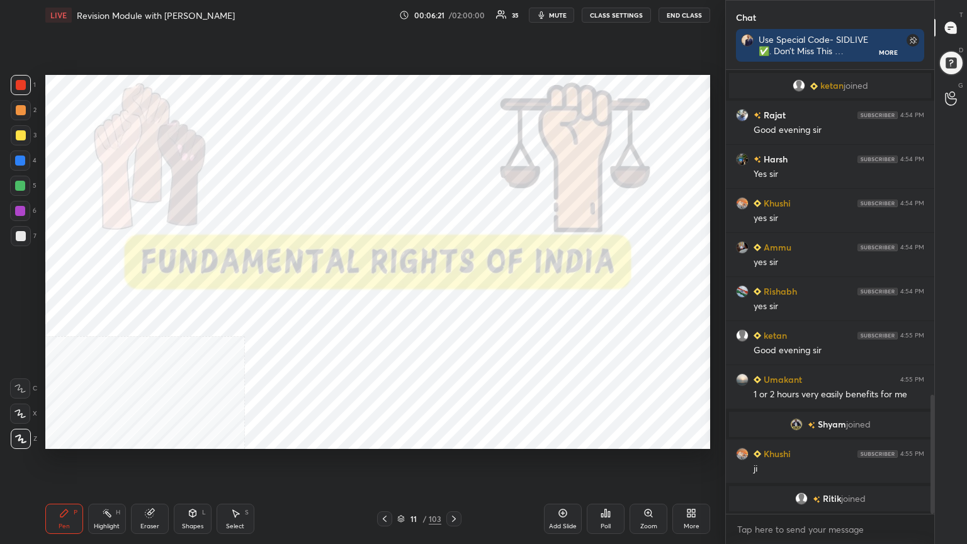
scroll to position [1229, 0]
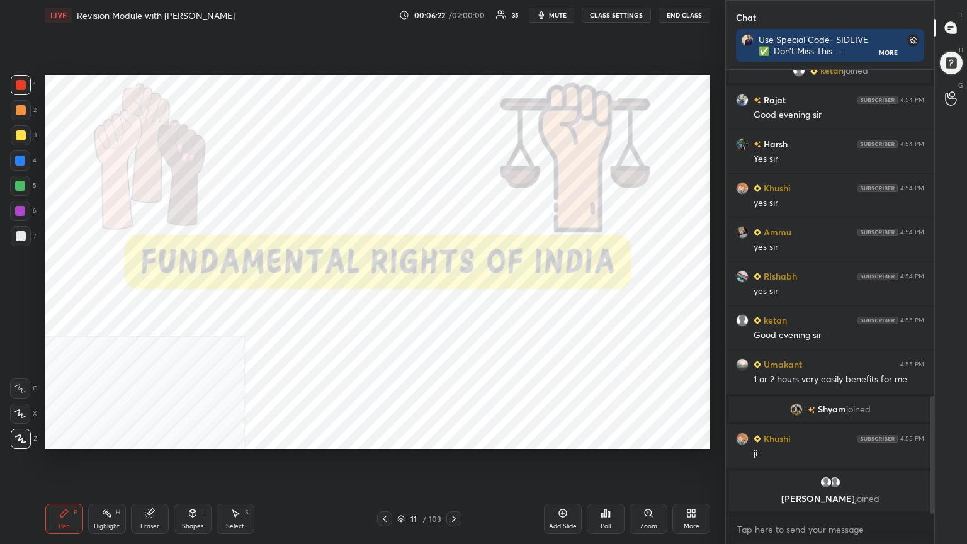
click at [20, 83] on div at bounding box center [21, 85] width 10 height 10
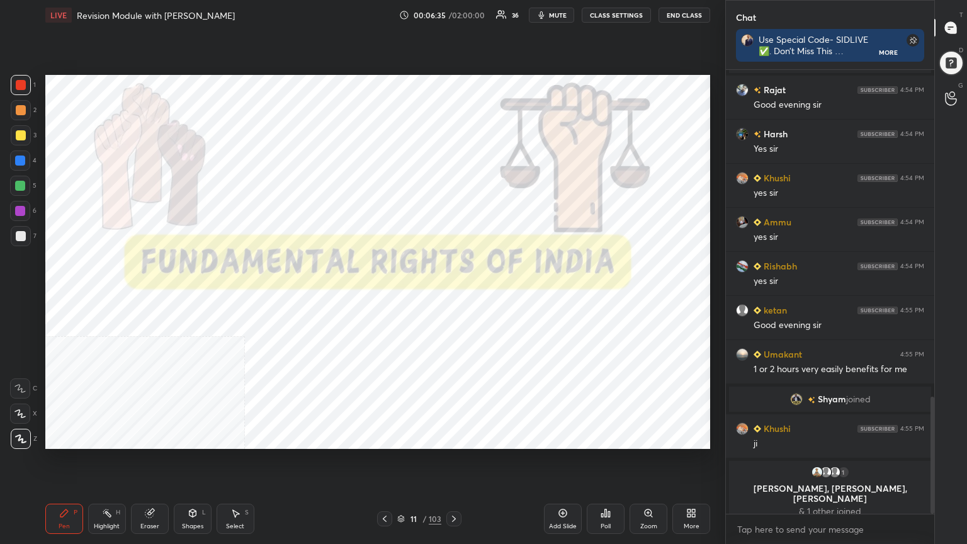
click at [452, 295] on div "Add Slide" at bounding box center [563, 519] width 38 height 30
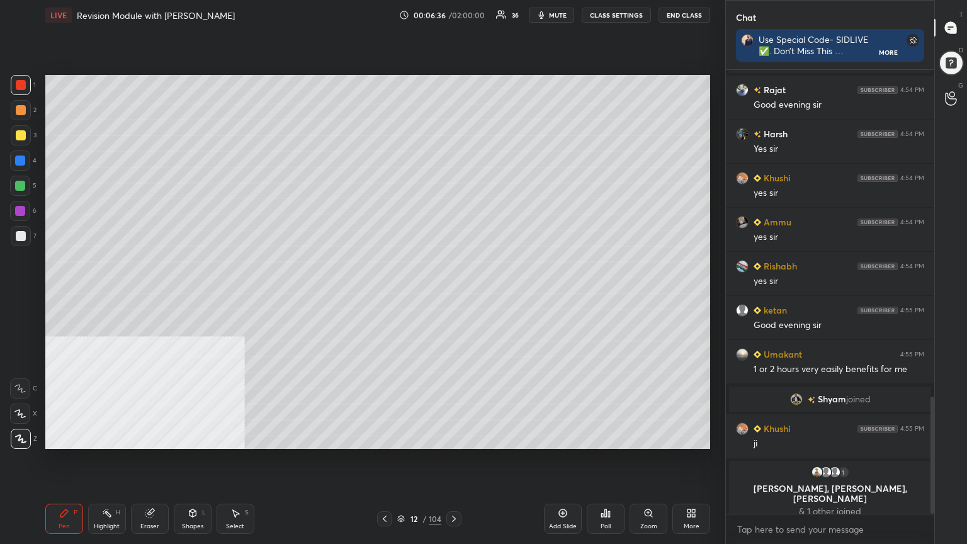
click at [20, 237] on div at bounding box center [21, 236] width 10 height 10
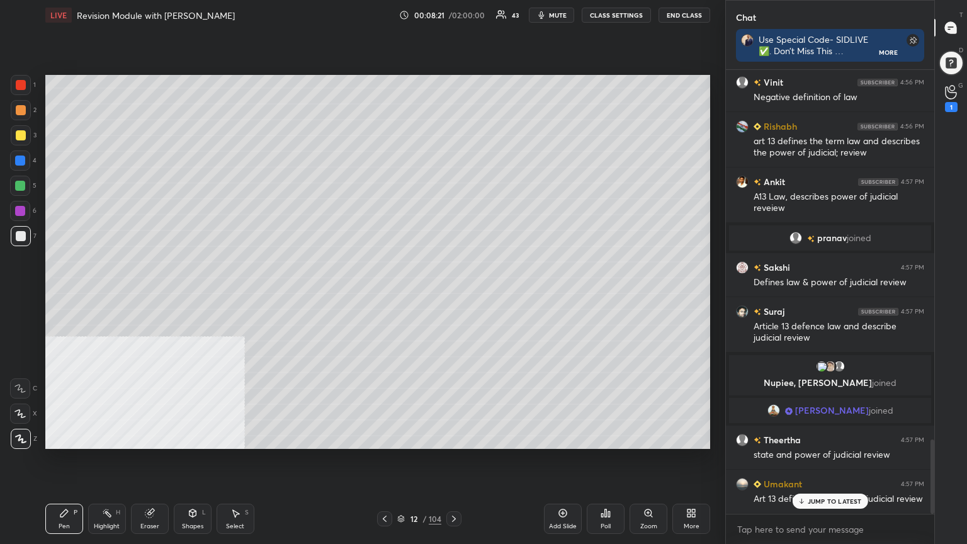
scroll to position [2202, 0]
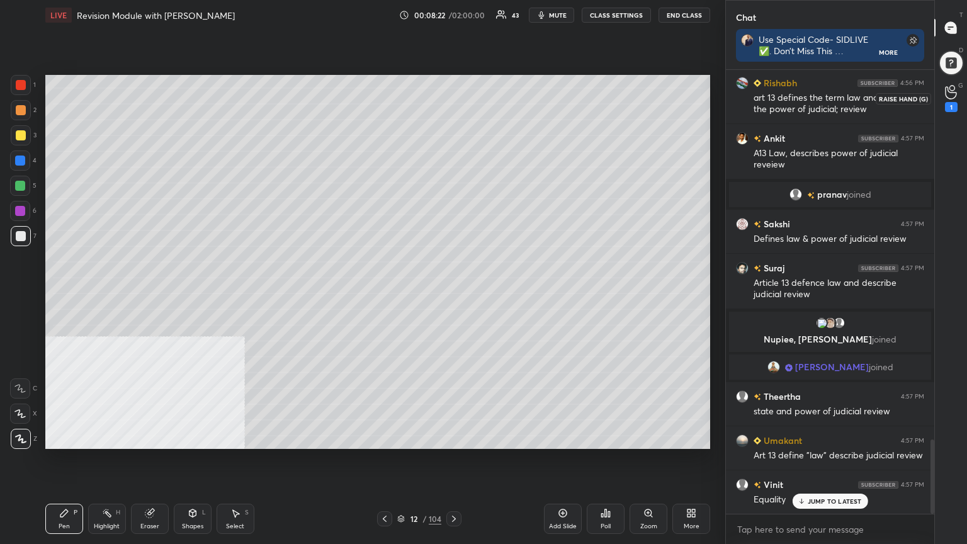
click at [452, 89] on circle at bounding box center [952, 88] width 5 height 5
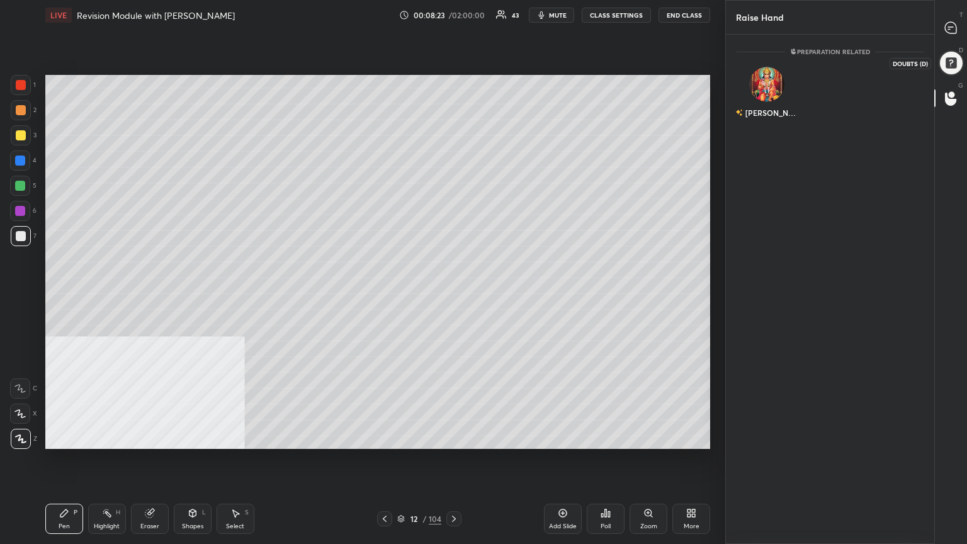
click at [452, 60] on div at bounding box center [952, 63] width 28 height 28
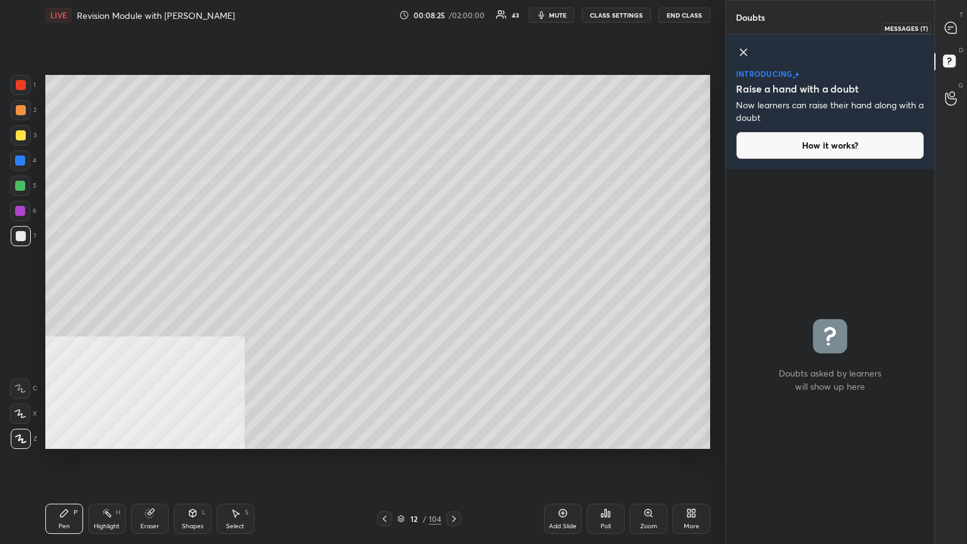
click at [452, 30] on icon at bounding box center [950, 27] width 11 height 11
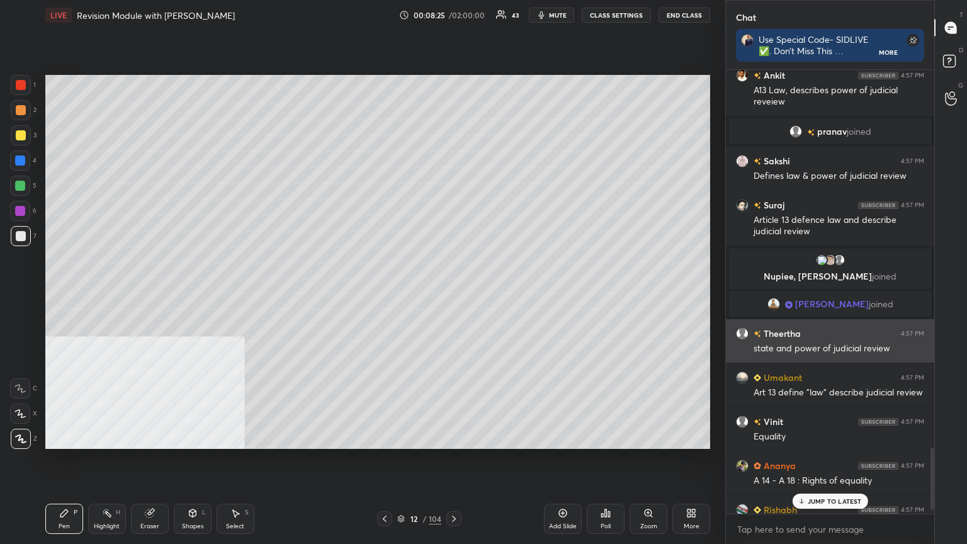
scroll to position [4, 4]
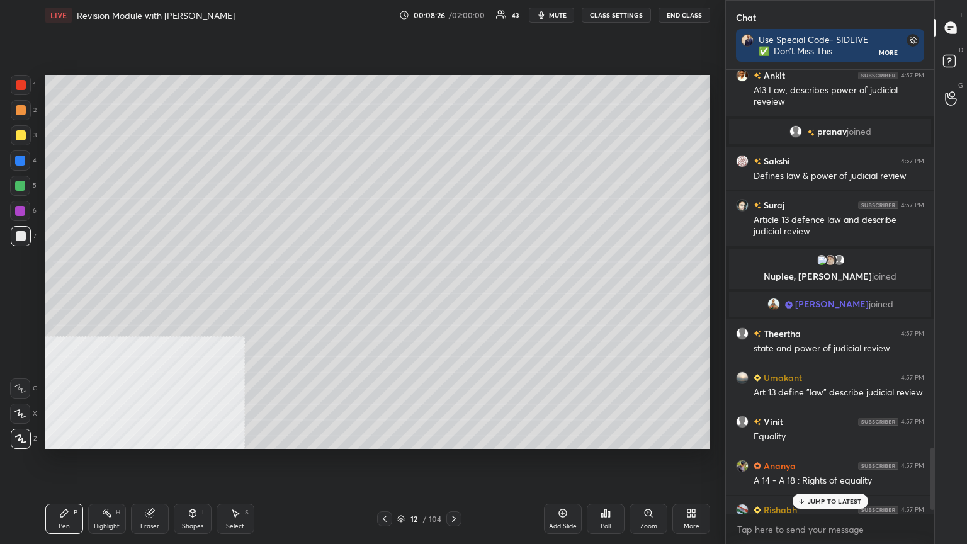
click at [452, 295] on p "JUMP TO LATEST" at bounding box center [835, 502] width 54 height 8
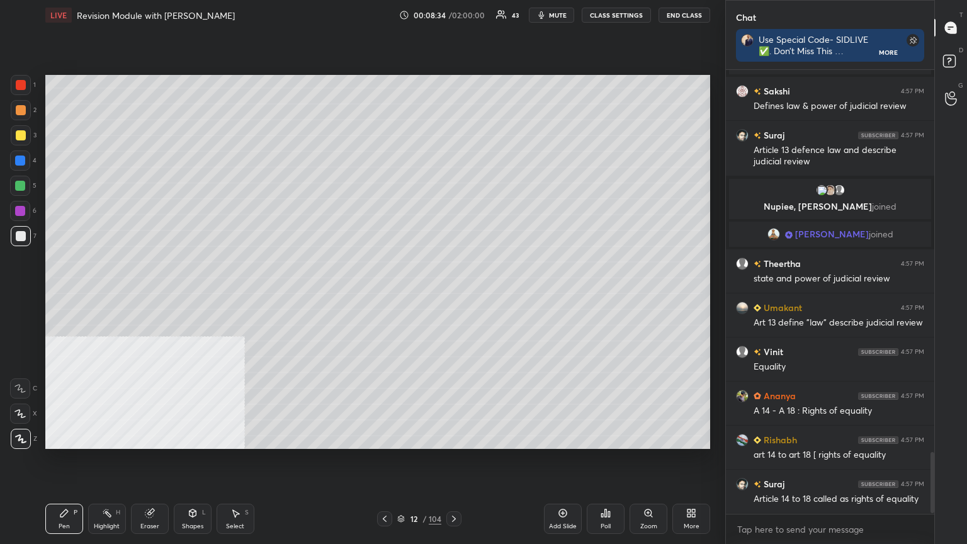
scroll to position [2781, 0]
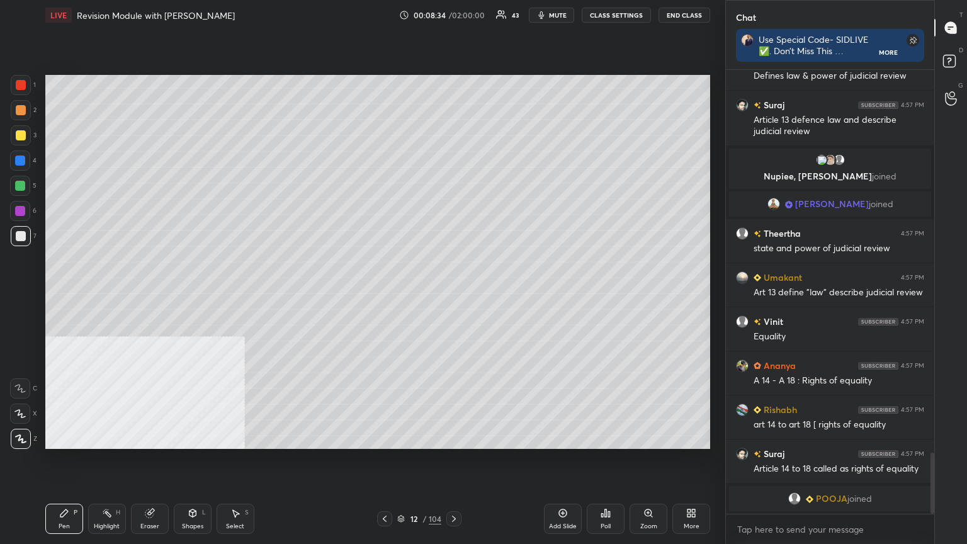
click at [21, 134] on div at bounding box center [21, 135] width 10 height 10
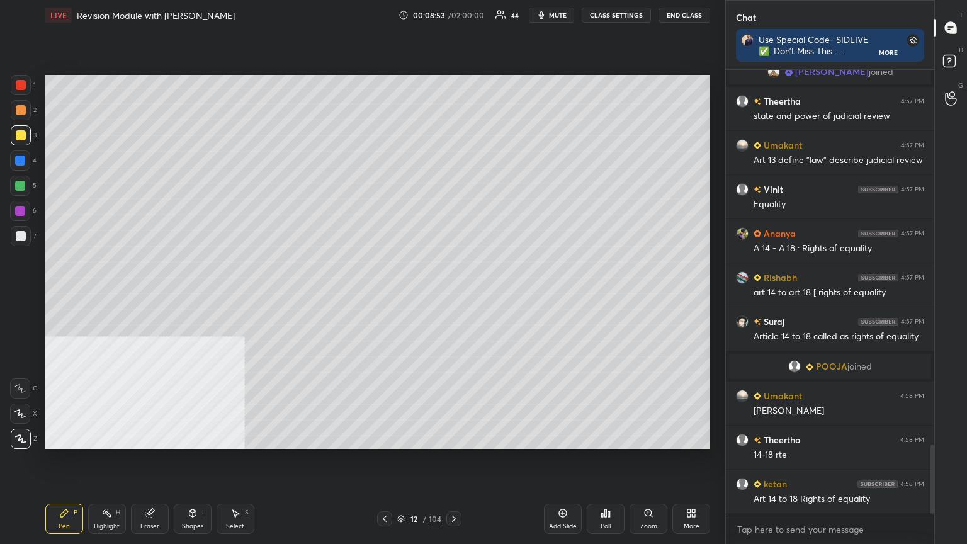
scroll to position [2439, 0]
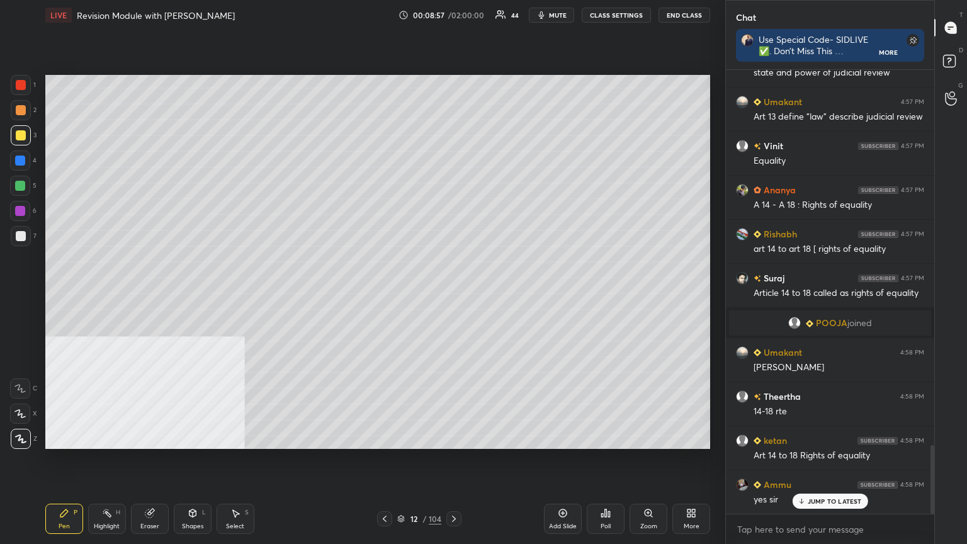
click at [400, 295] on icon at bounding box center [401, 519] width 8 height 8
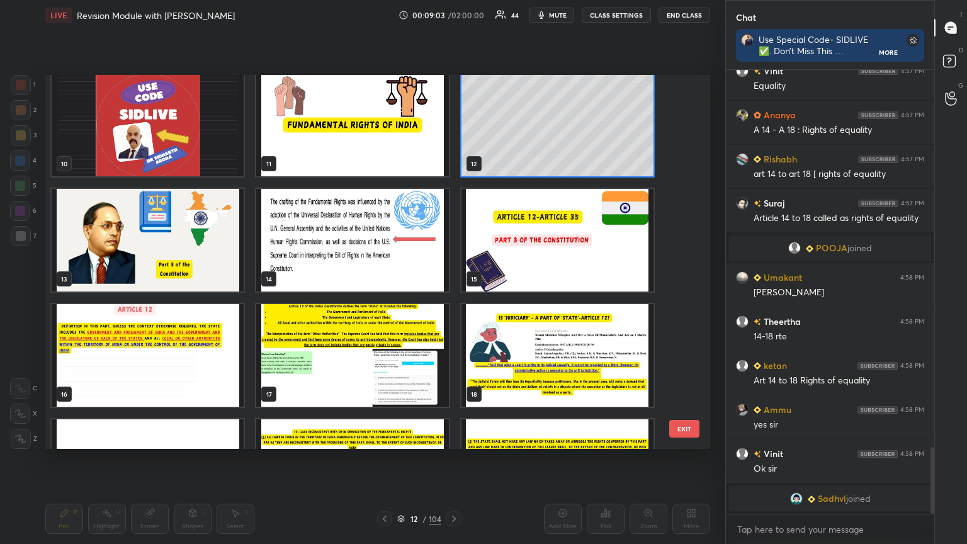
scroll to position [360, 0]
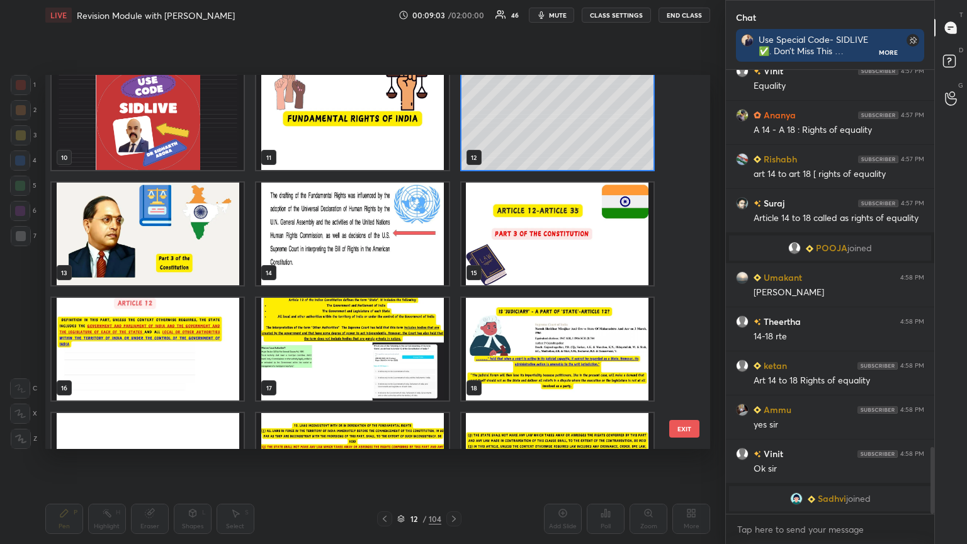
click at [452, 221] on img "grid" at bounding box center [558, 234] width 192 height 103
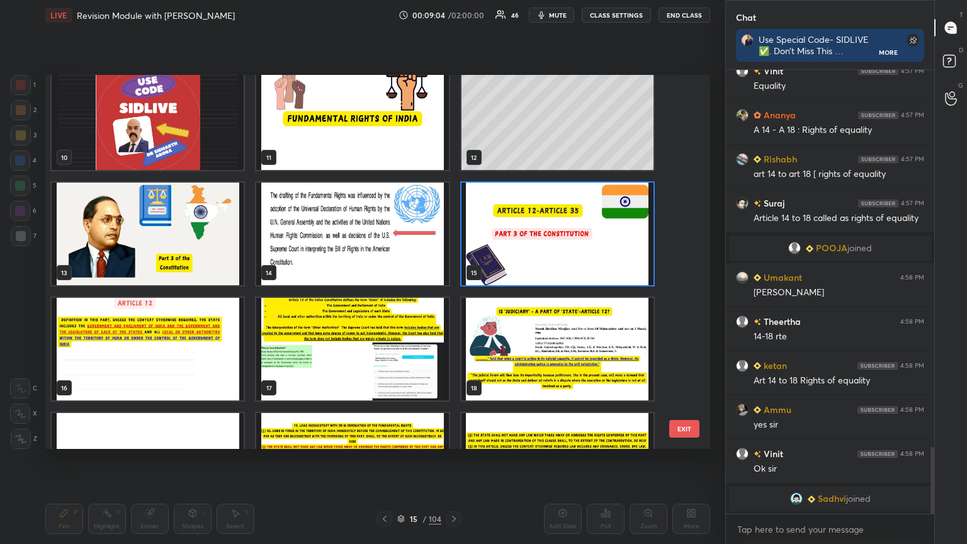
scroll to position [2529, 0]
click at [452, 221] on img "grid" at bounding box center [558, 234] width 192 height 103
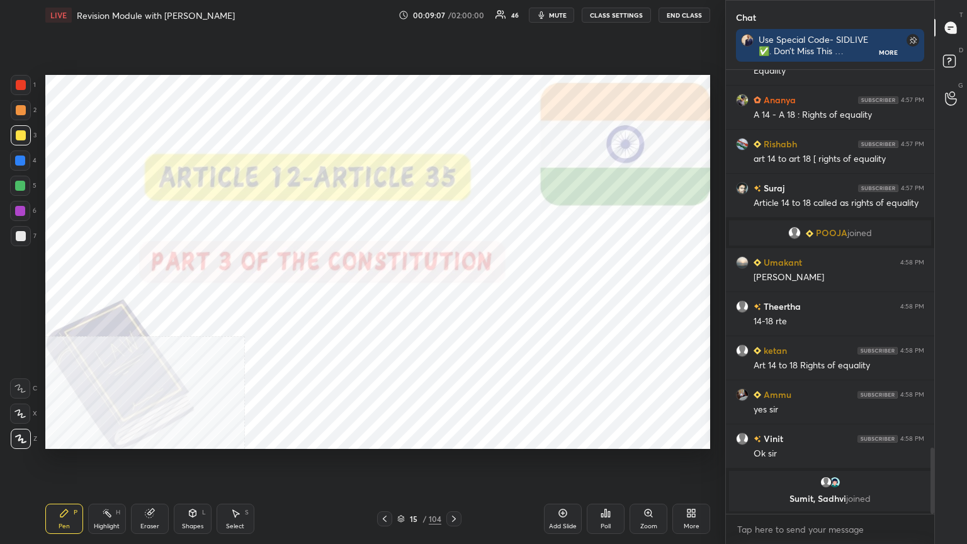
click at [22, 80] on div at bounding box center [21, 85] width 10 height 10
drag, startPoint x: 569, startPoint y: 513, endPoint x: 547, endPoint y: 509, distance: 23.1
click at [452, 295] on div "Add Slide" at bounding box center [563, 519] width 38 height 30
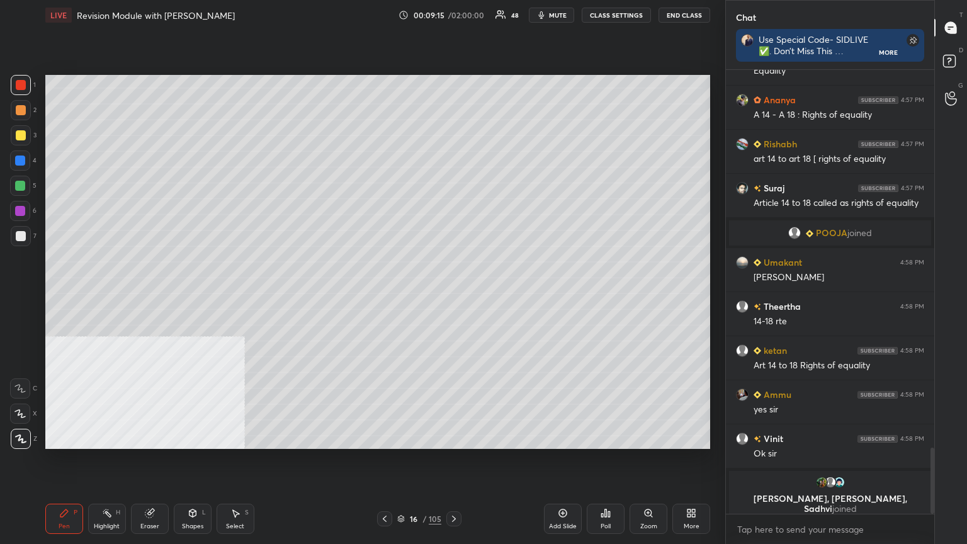
drag, startPoint x: 28, startPoint y: 232, endPoint x: 41, endPoint y: 229, distance: 13.0
click at [28, 232] on div at bounding box center [21, 236] width 20 height 20
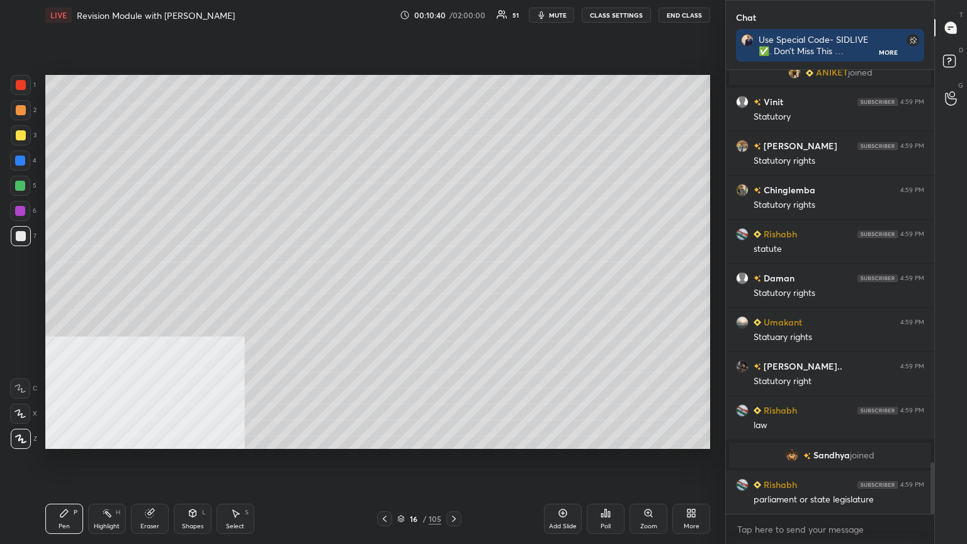
scroll to position [3438, 0]
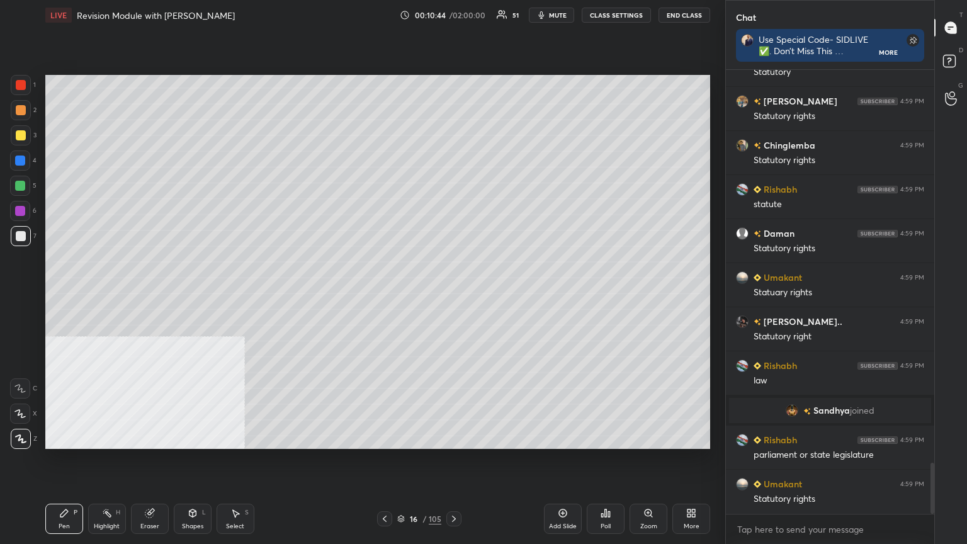
click at [452, 295] on icon at bounding box center [563, 513] width 10 height 10
click at [23, 133] on div at bounding box center [21, 135] width 10 height 10
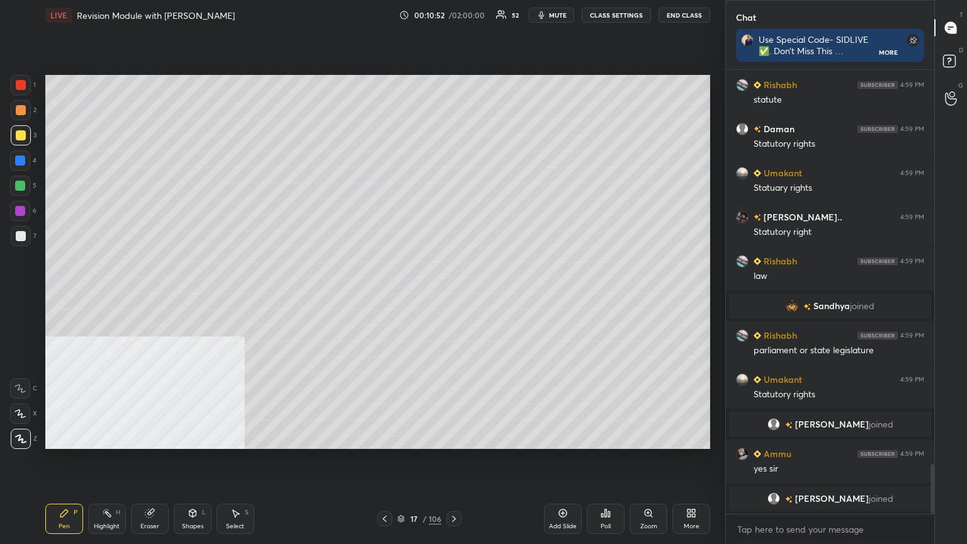
scroll to position [3550, 0]
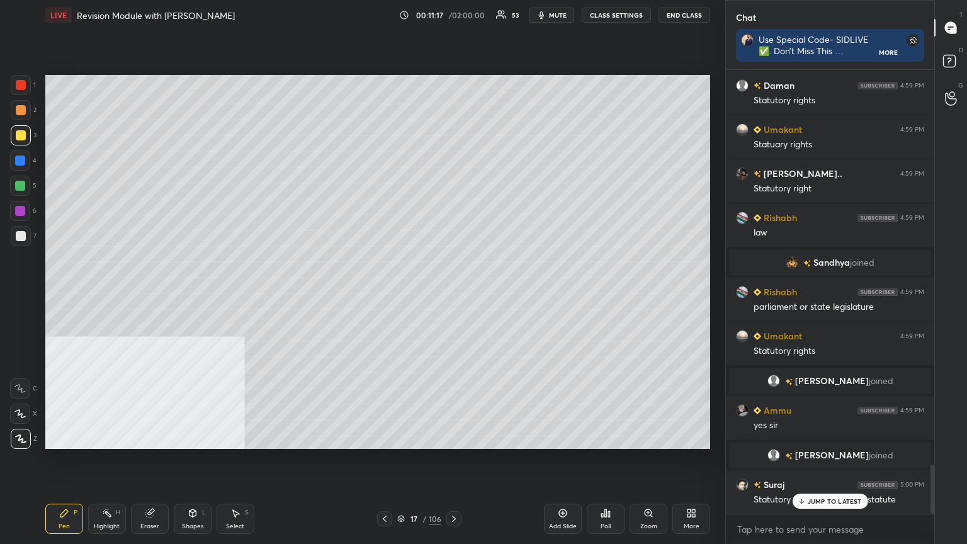
click at [452, 295] on p "JUMP TO LATEST" at bounding box center [835, 502] width 54 height 8
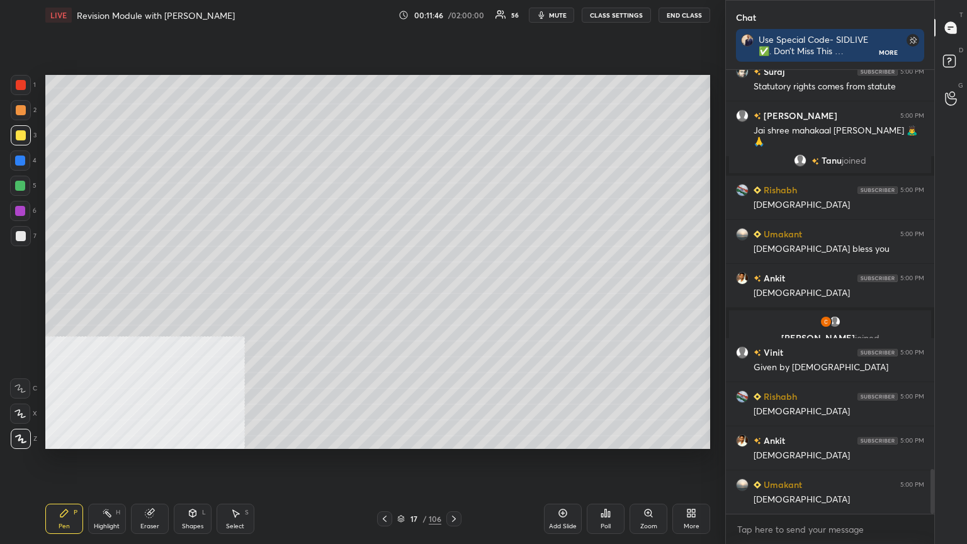
scroll to position [3970, 0]
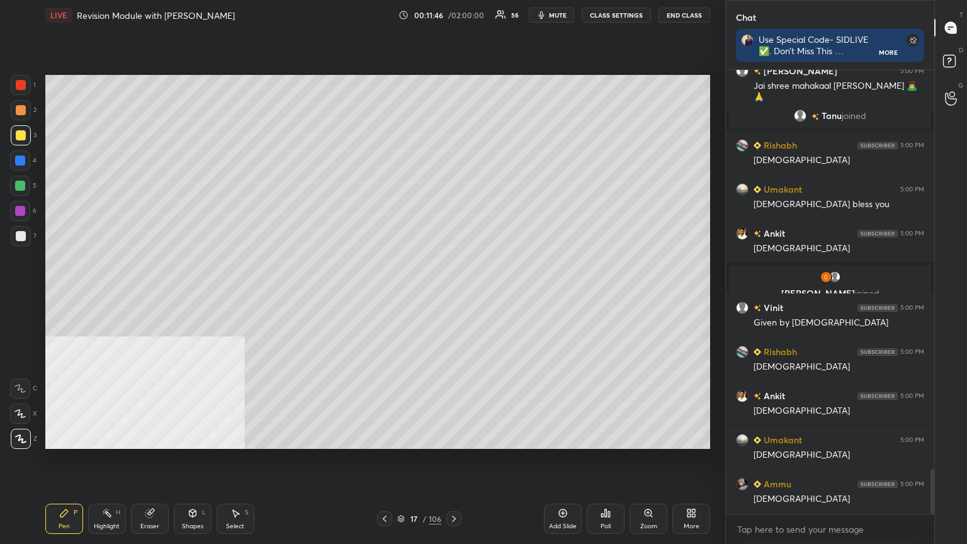
click at [25, 157] on div at bounding box center [20, 161] width 10 height 10
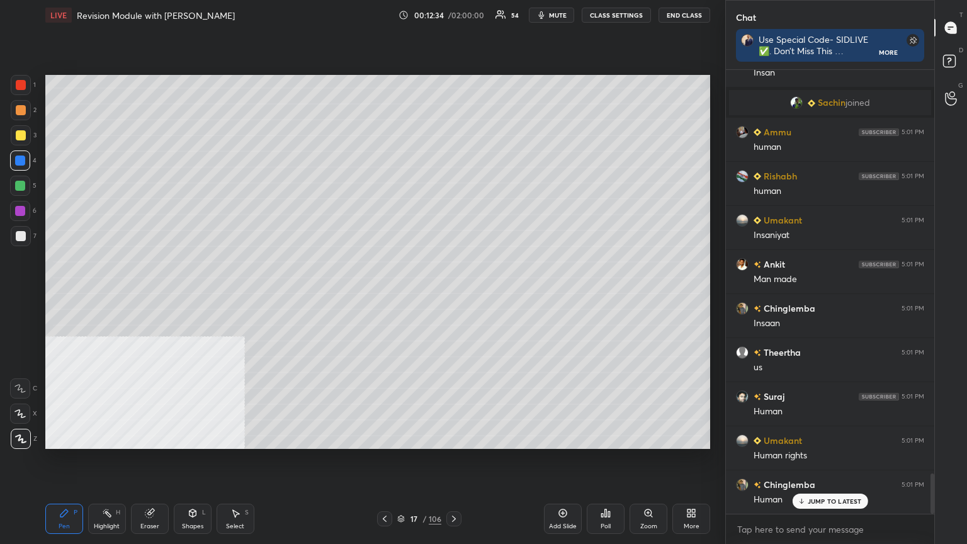
scroll to position [4458, 0]
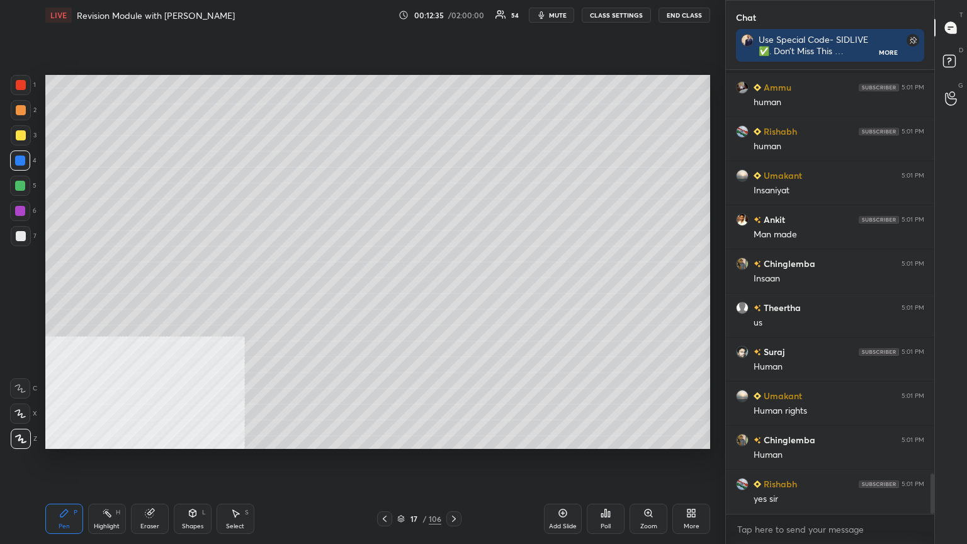
click at [20, 184] on div at bounding box center [20, 186] width 10 height 10
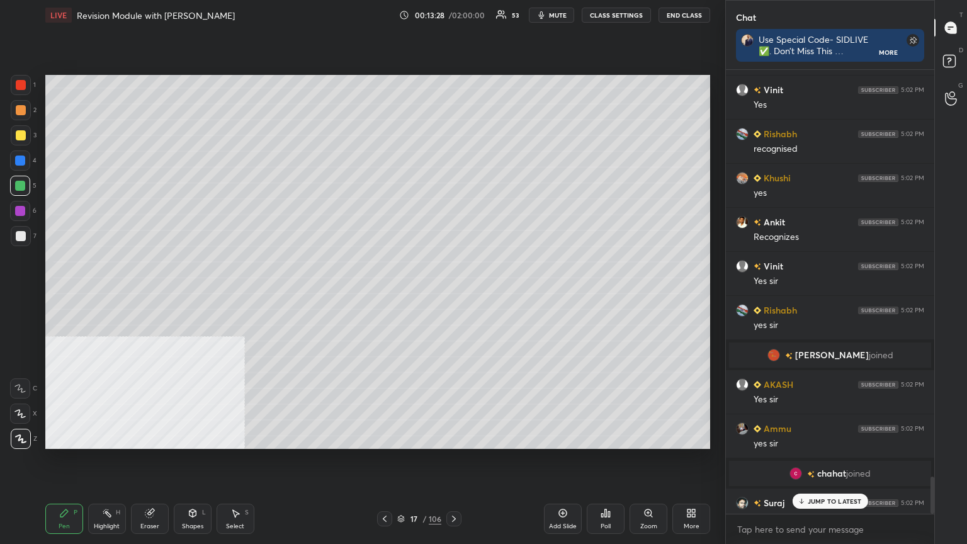
scroll to position [4905, 0]
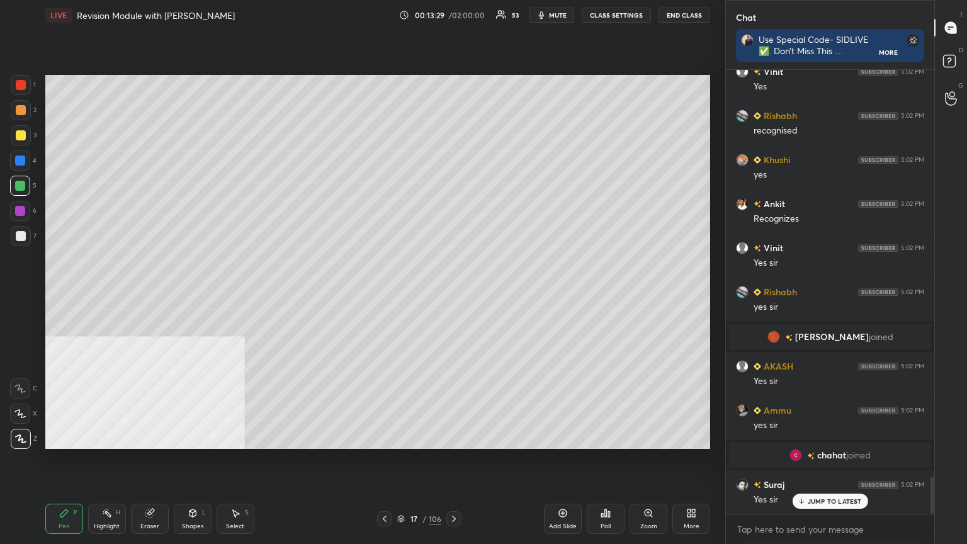
drag, startPoint x: 18, startPoint y: 136, endPoint x: 39, endPoint y: 144, distance: 22.9
click at [18, 136] on div at bounding box center [21, 135] width 10 height 10
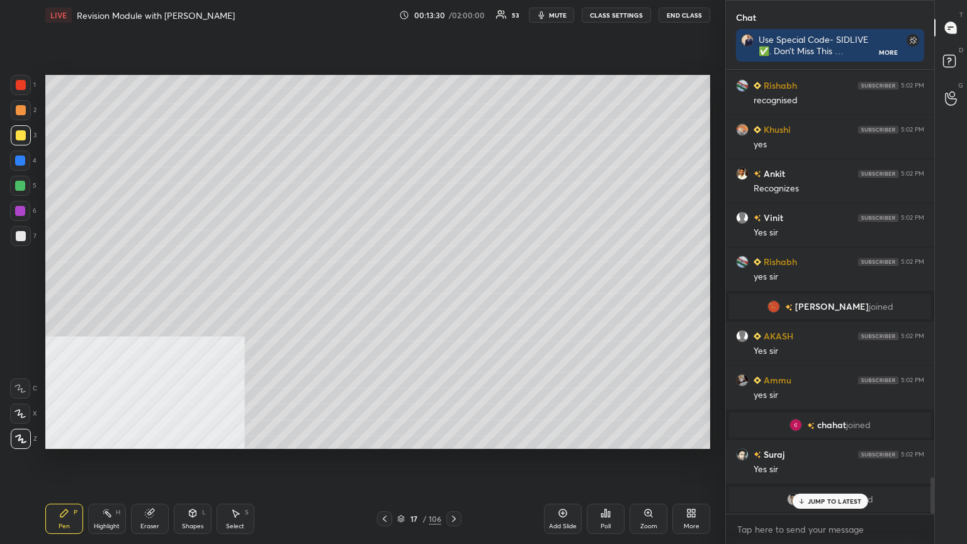
click at [19, 157] on div at bounding box center [20, 161] width 10 height 10
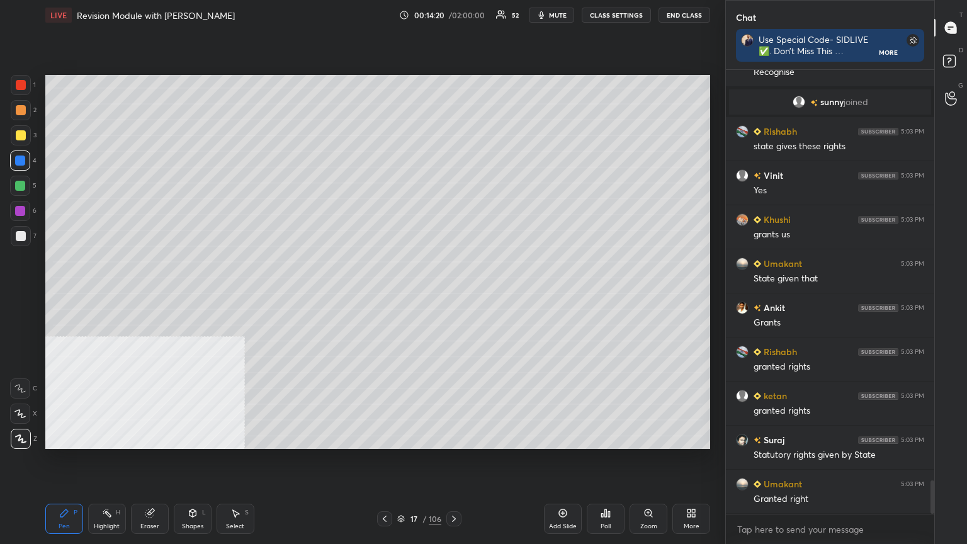
scroll to position [5436, 0]
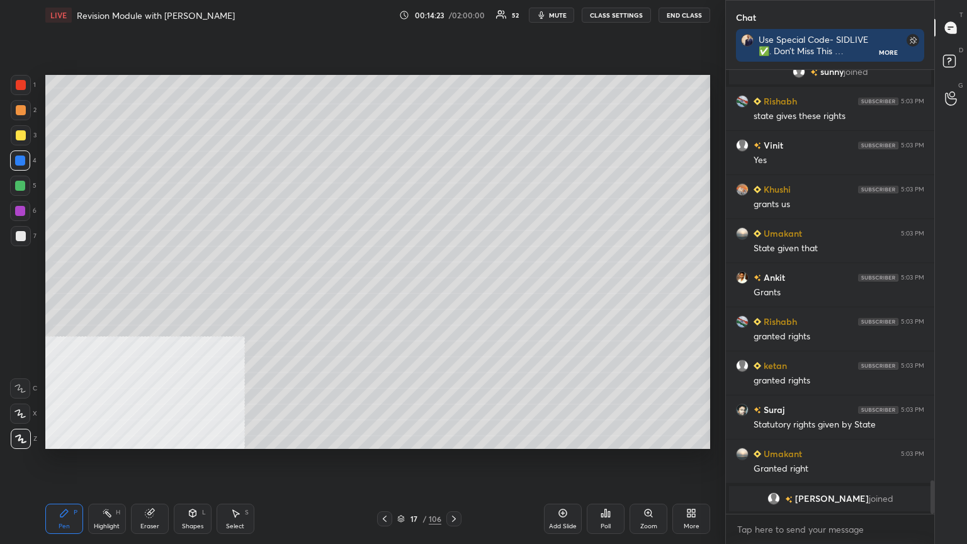
click at [20, 181] on div at bounding box center [20, 186] width 10 height 10
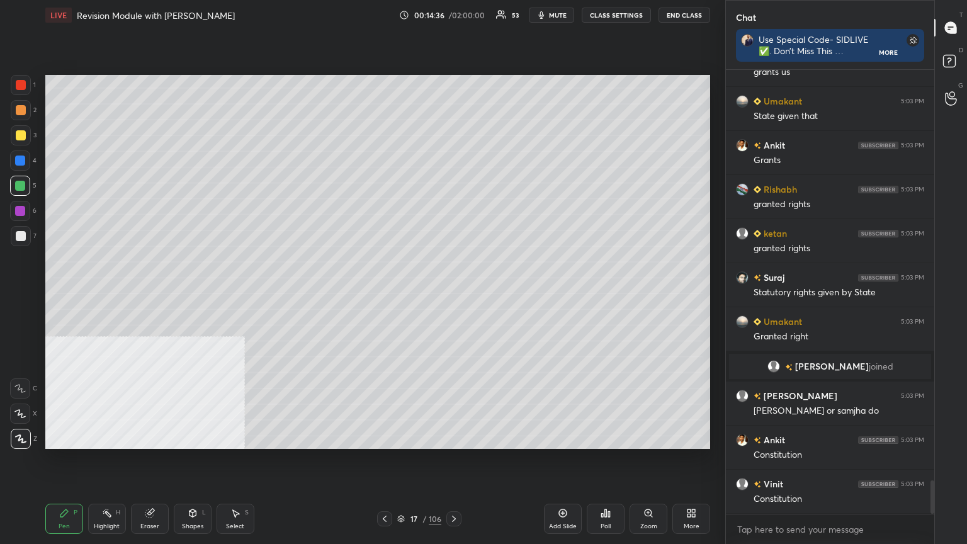
scroll to position [5499, 0]
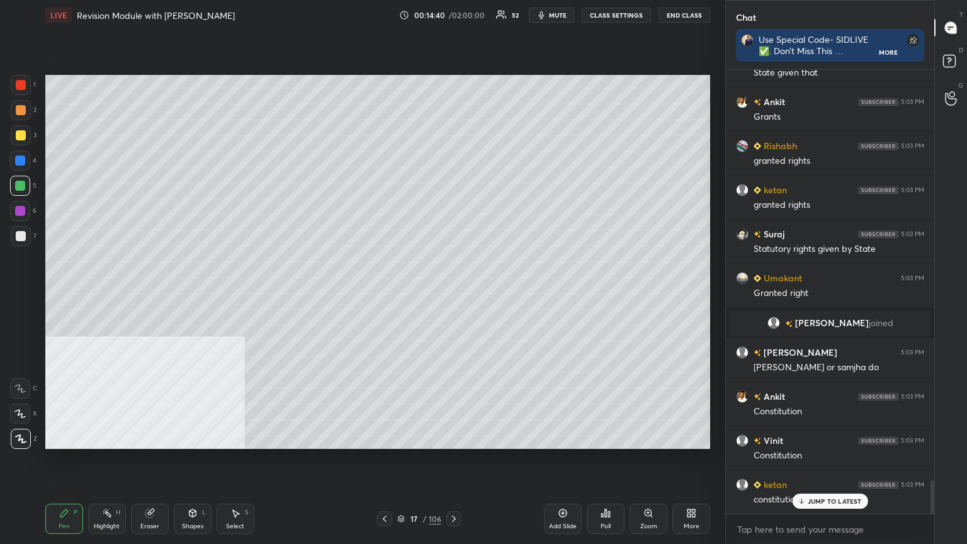
click at [452, 295] on div "Add Slide" at bounding box center [563, 519] width 38 height 30
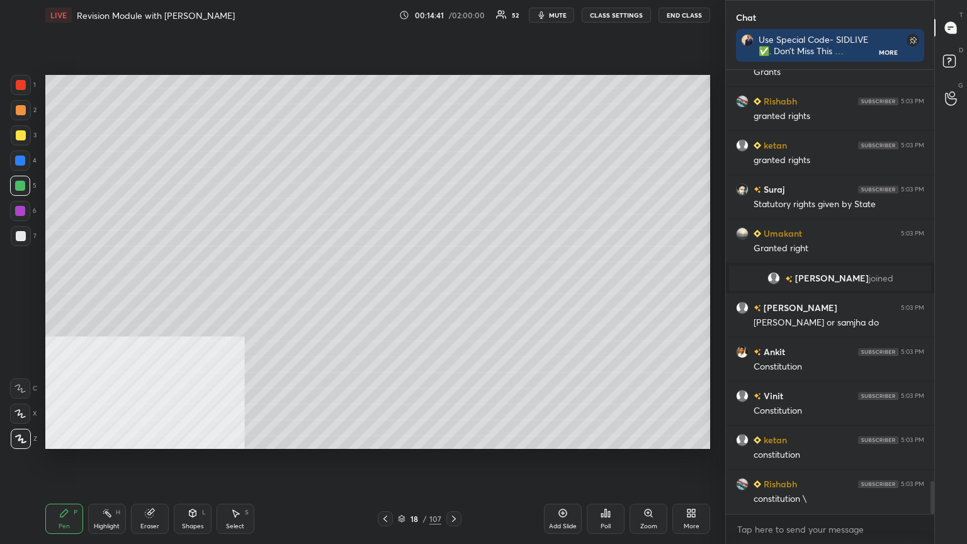
click at [22, 232] on div at bounding box center [21, 236] width 10 height 10
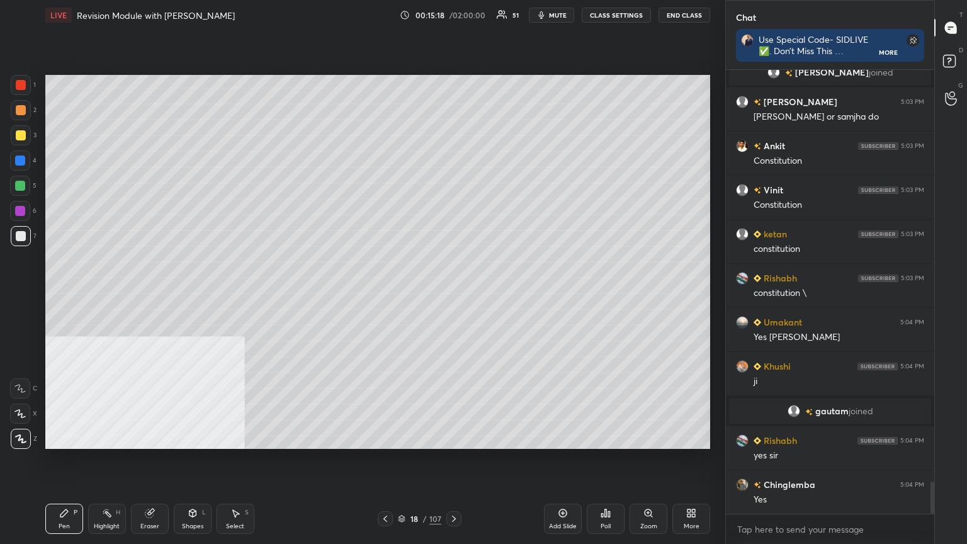
scroll to position [5736, 0]
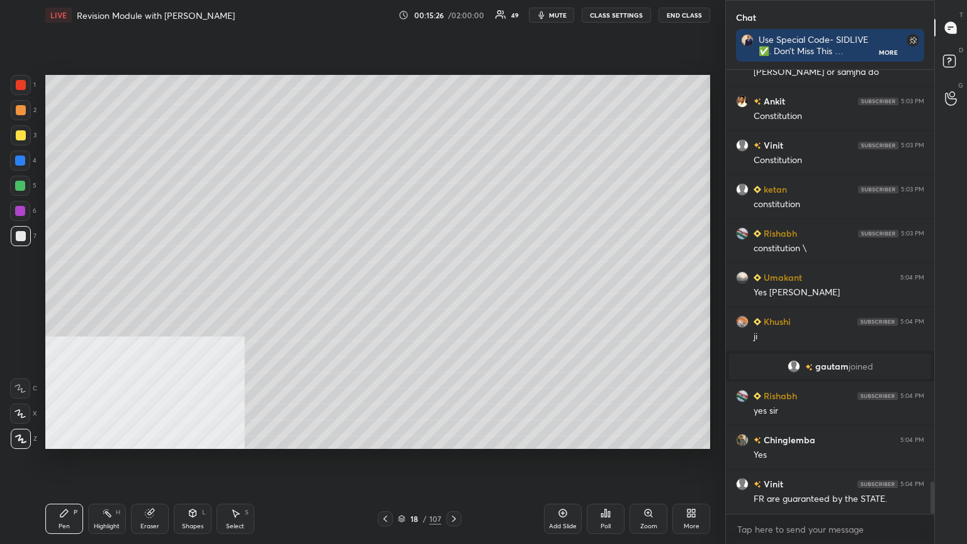
drag, startPoint x: 20, startPoint y: 134, endPoint x: 33, endPoint y: 135, distance: 12.7
click at [20, 135] on div at bounding box center [21, 135] width 10 height 10
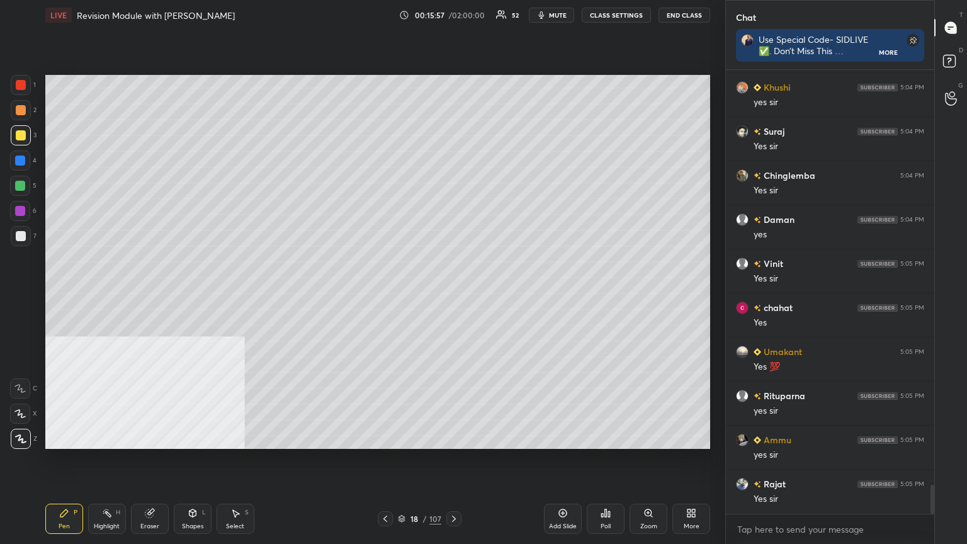
scroll to position [6413, 0]
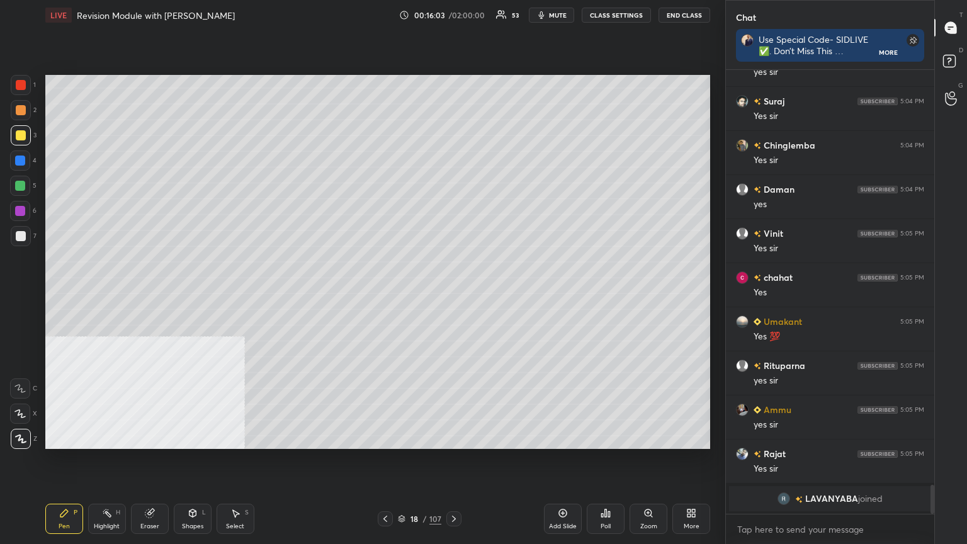
drag, startPoint x: 564, startPoint y: 515, endPoint x: 557, endPoint y: 516, distance: 7.0
click at [452, 295] on icon at bounding box center [563, 513] width 10 height 10
click at [16, 235] on div at bounding box center [21, 236] width 10 height 10
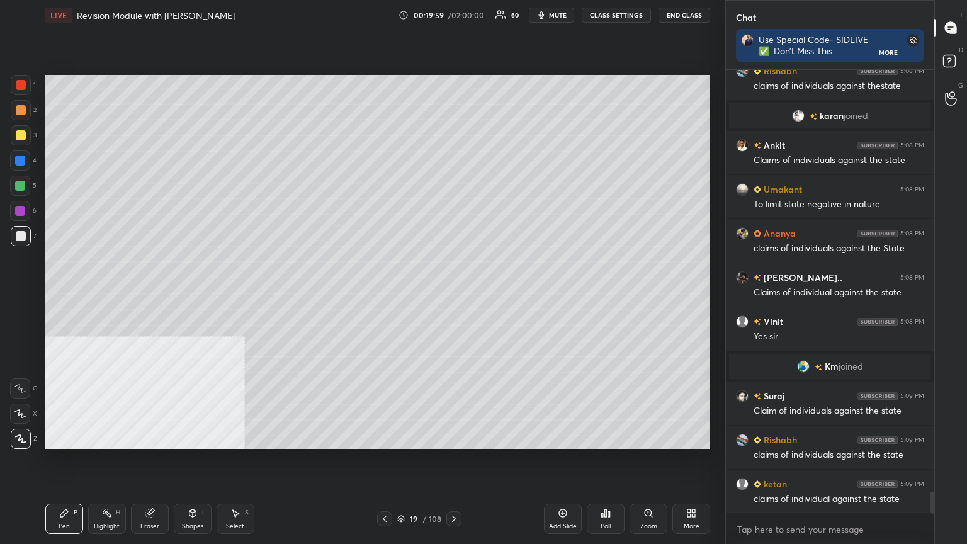
scroll to position [8615, 0]
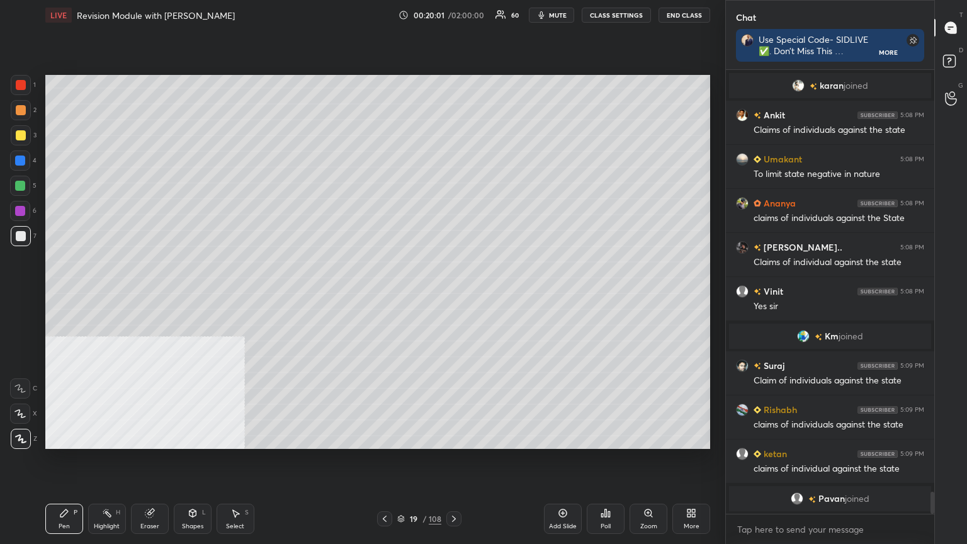
drag, startPoint x: 107, startPoint y: 521, endPoint x: 94, endPoint y: 506, distance: 20.1
click at [109, 295] on div "Highlight H" at bounding box center [107, 519] width 38 height 30
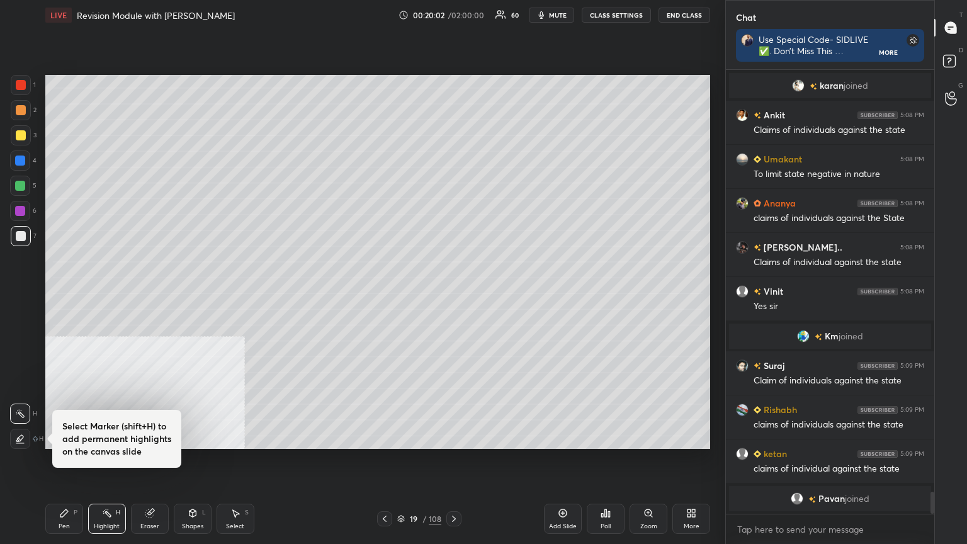
click at [23, 295] on icon at bounding box center [20, 439] width 10 height 10
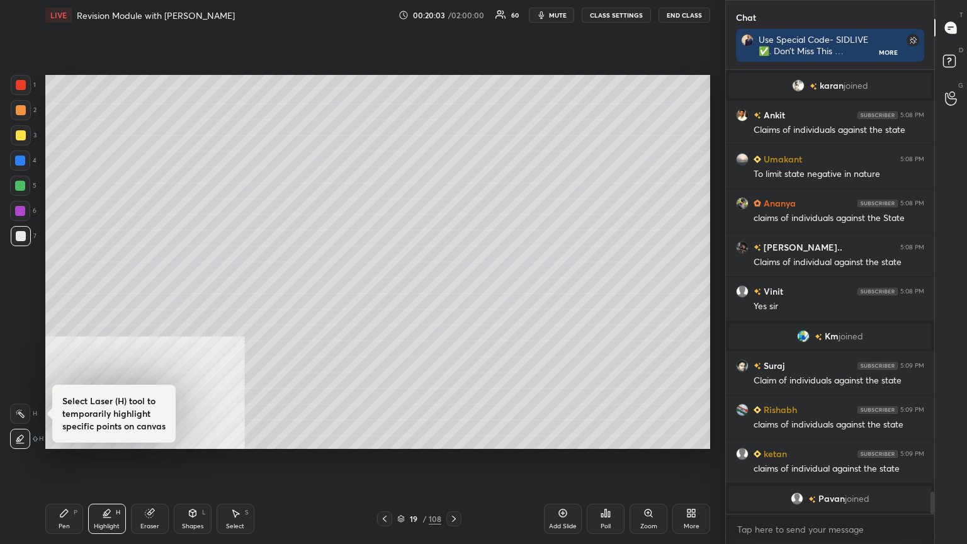
click at [25, 137] on div at bounding box center [21, 135] width 10 height 10
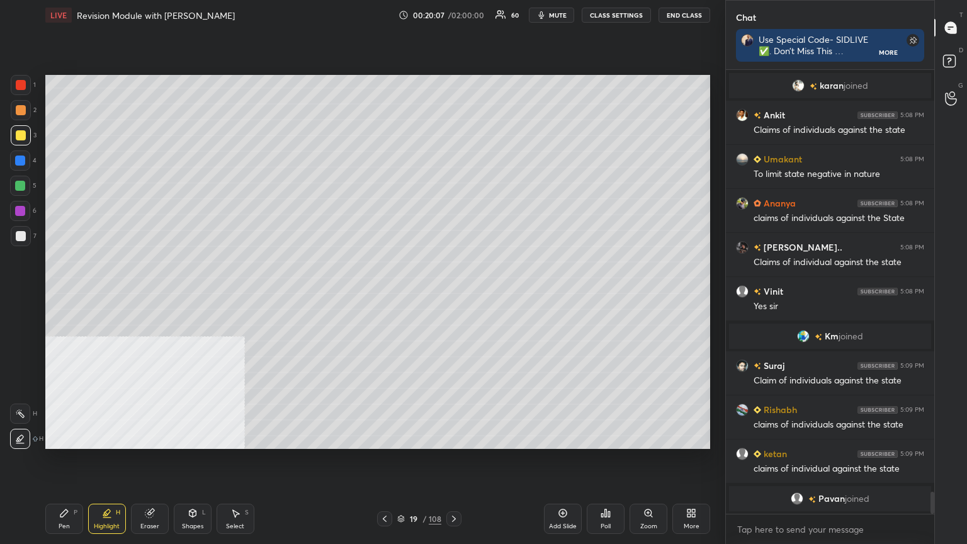
click at [62, 295] on icon at bounding box center [64, 514] width 8 height 8
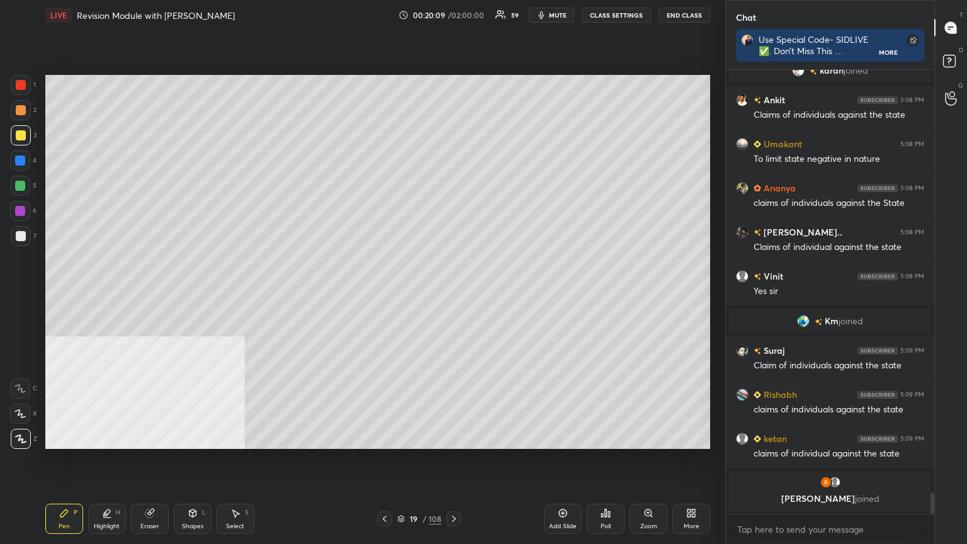
drag, startPoint x: 19, startPoint y: 239, endPoint x: 36, endPoint y: 213, distance: 30.9
click at [20, 237] on div at bounding box center [21, 236] width 10 height 10
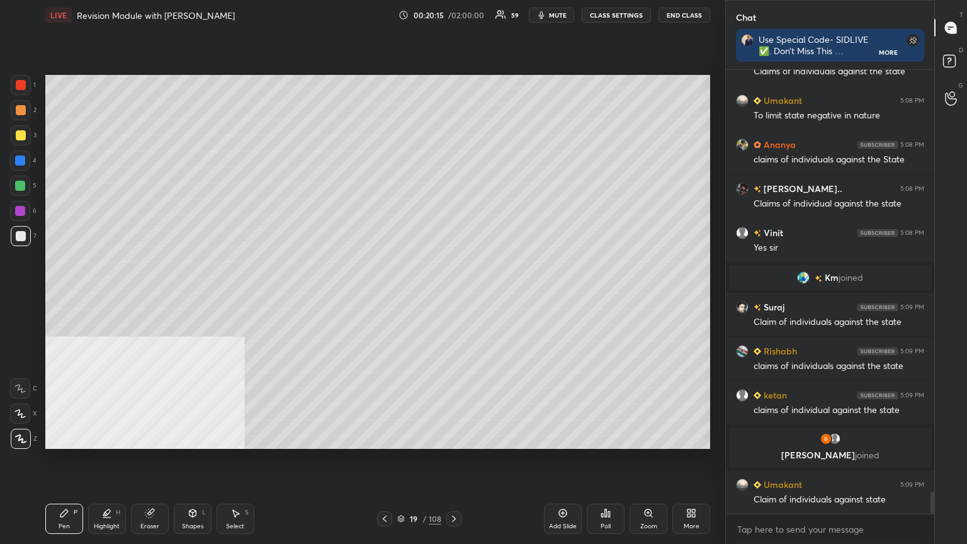
click at [111, 295] on icon at bounding box center [107, 513] width 10 height 10
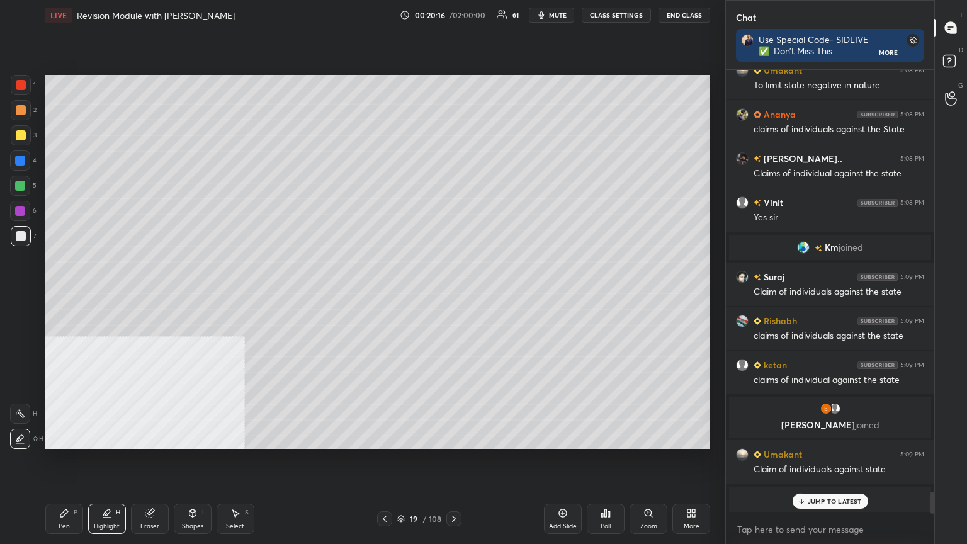
click at [20, 128] on div at bounding box center [21, 135] width 20 height 20
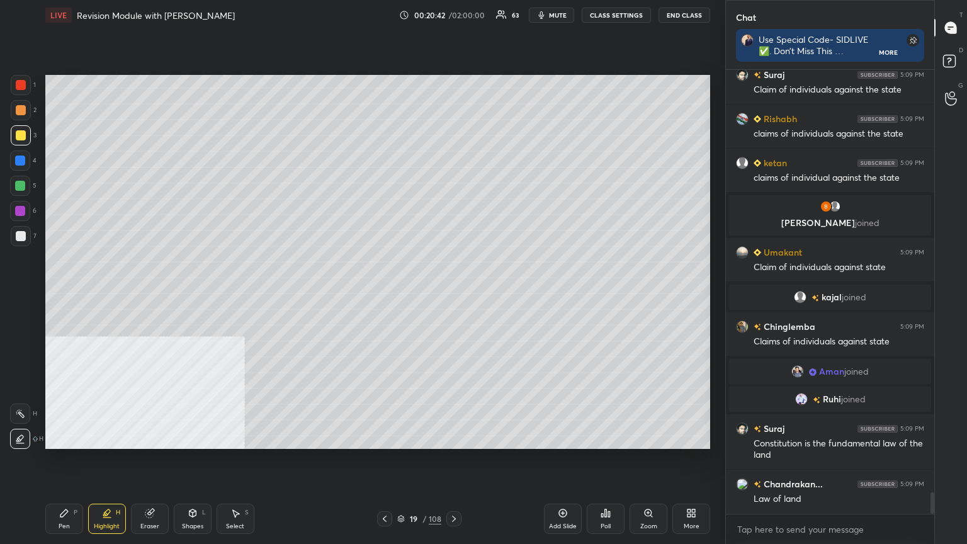
scroll to position [8784, 0]
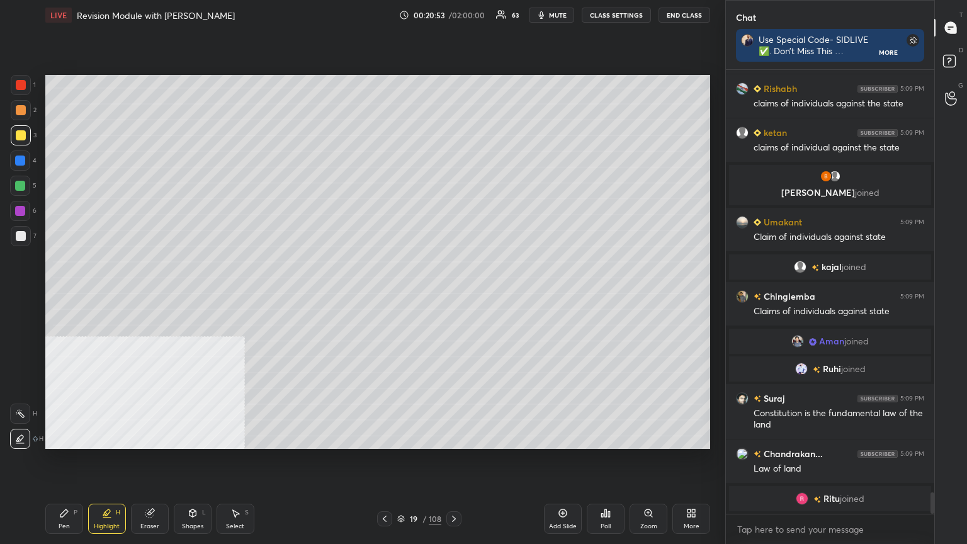
click at [70, 295] on div "Pen P" at bounding box center [64, 519] width 38 height 30
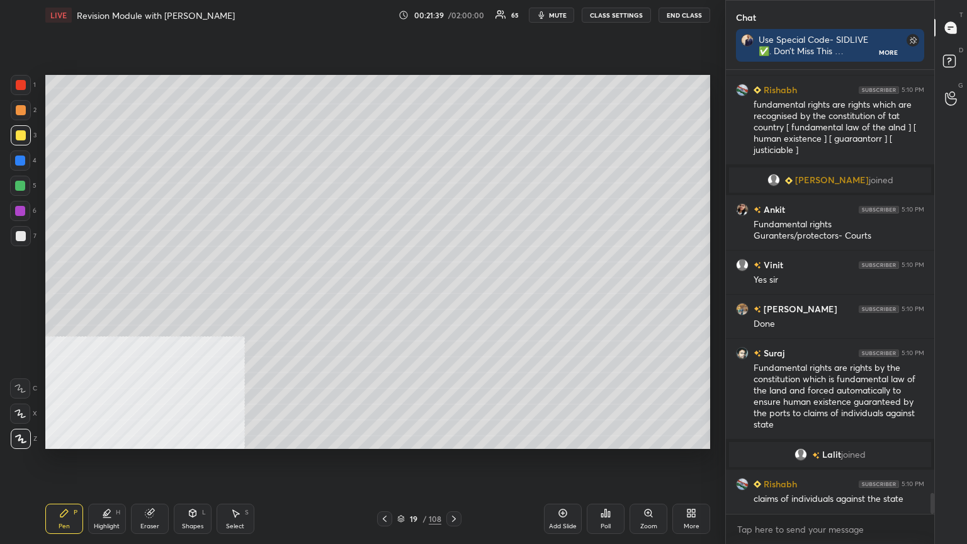
scroll to position [9178, 0]
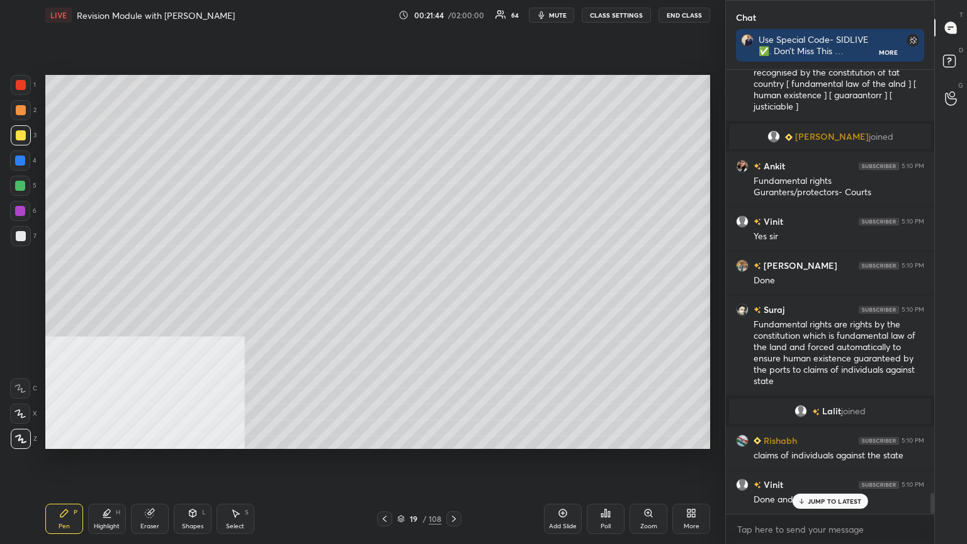
click at [452, 14] on span "mute" at bounding box center [558, 15] width 18 height 9
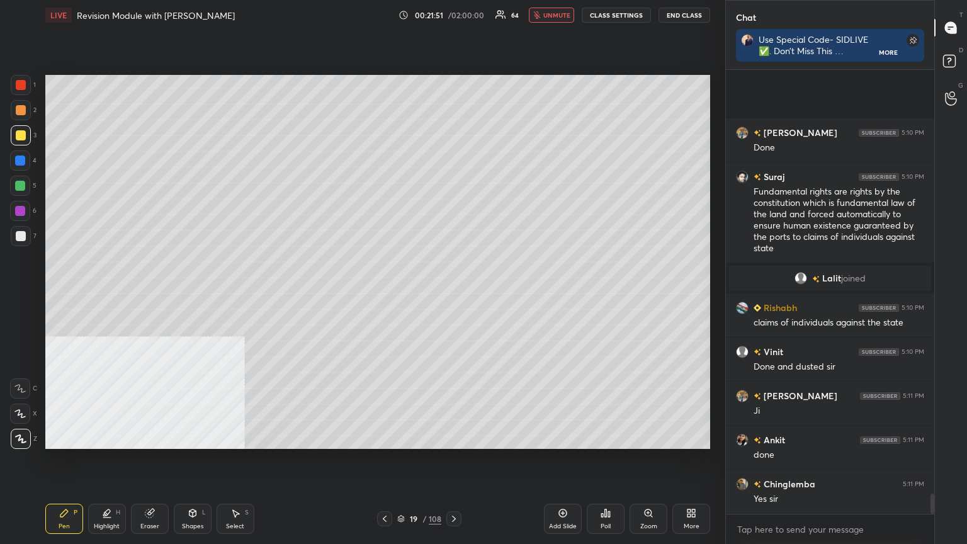
scroll to position [9467, 0]
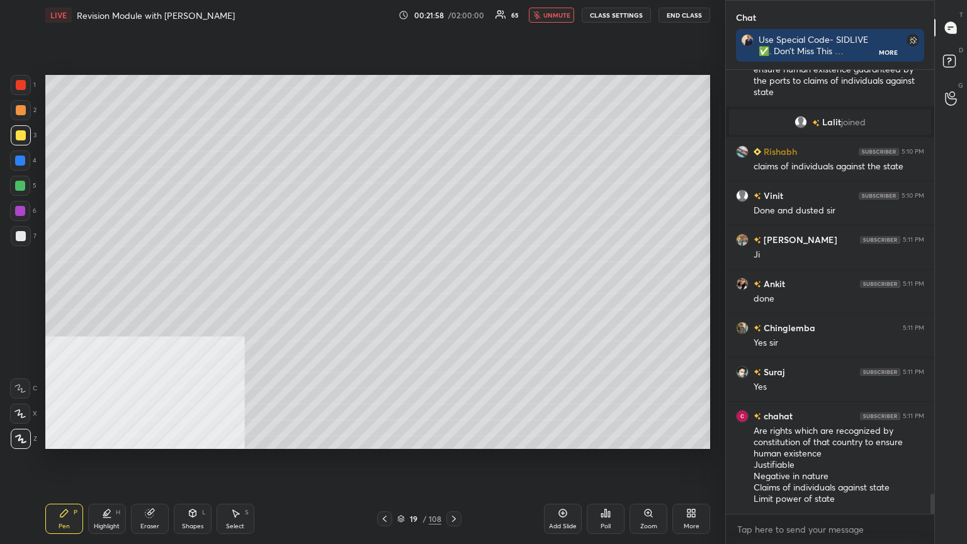
click at [452, 295] on icon at bounding box center [563, 513] width 10 height 10
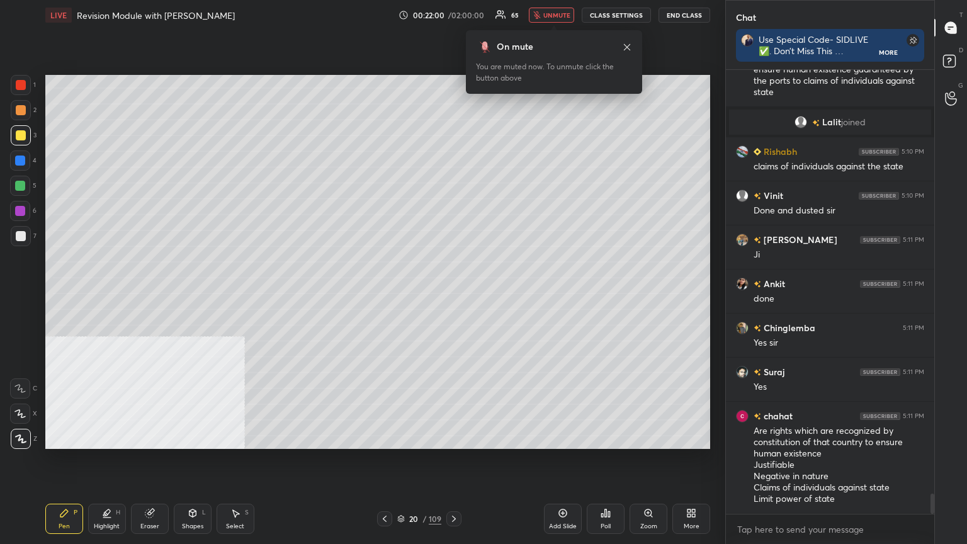
click at [23, 232] on div at bounding box center [21, 236] width 10 height 10
click at [452, 8] on button "unmute" at bounding box center [551, 15] width 45 height 15
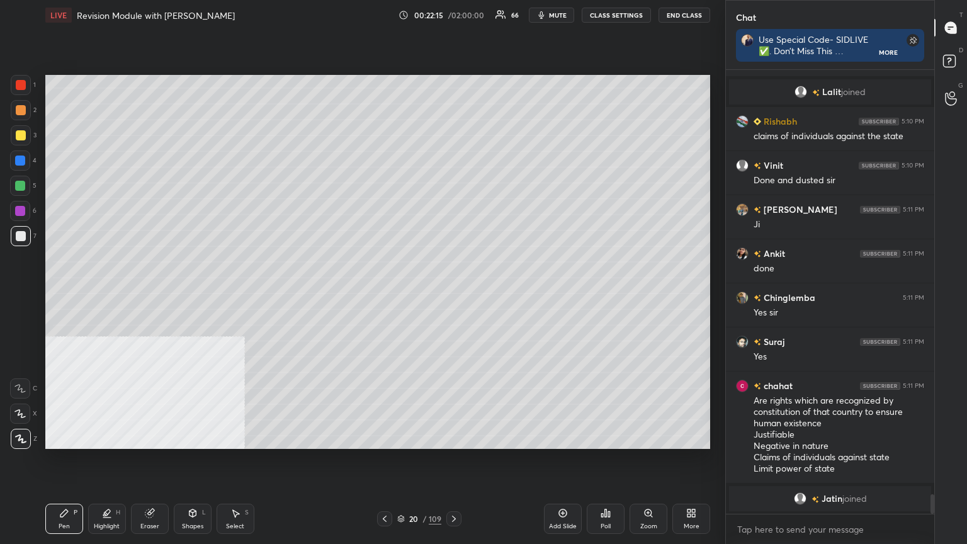
scroll to position [9512, 0]
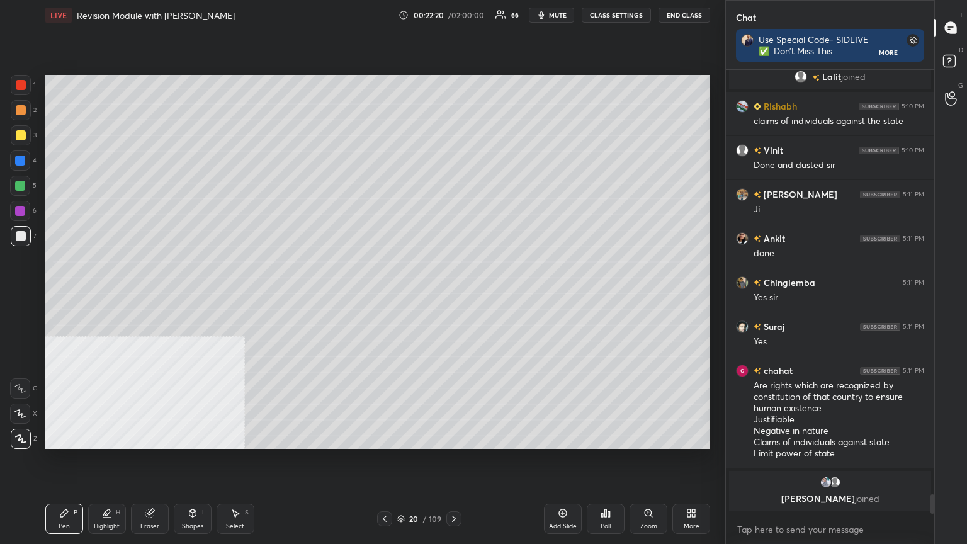
click at [452, 12] on button "CLASS SETTINGS" at bounding box center [616, 15] width 69 height 15
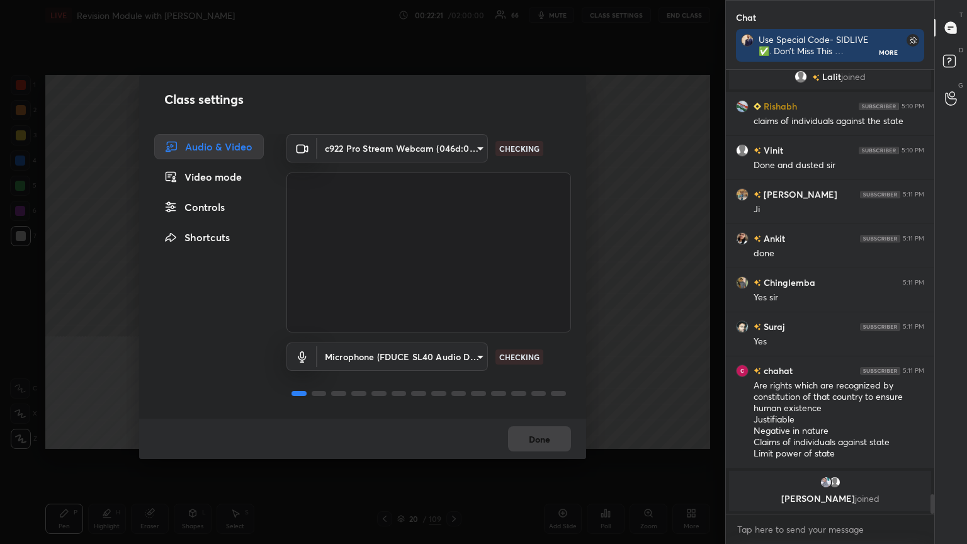
click at [214, 207] on div "Controls" at bounding box center [209, 207] width 110 height 25
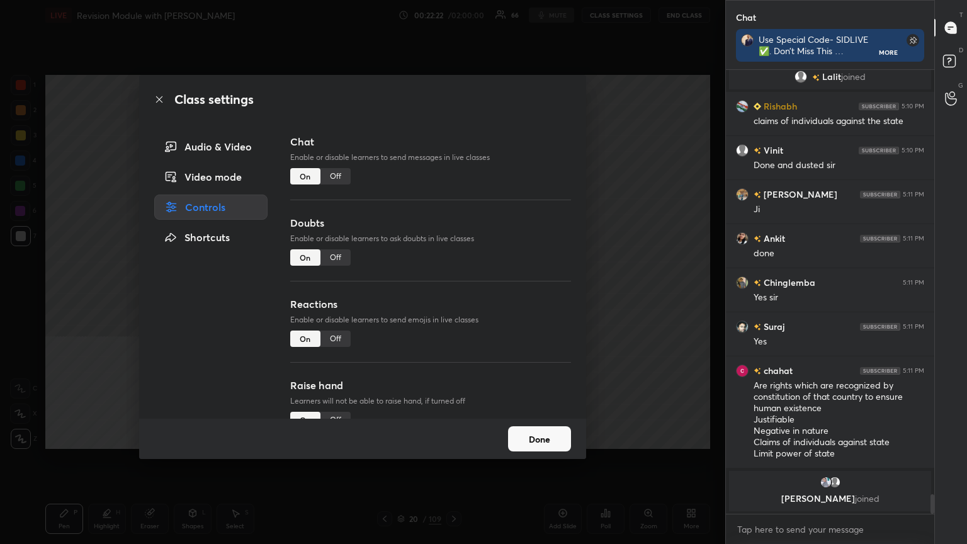
click at [331, 178] on div "Off" at bounding box center [336, 176] width 30 height 16
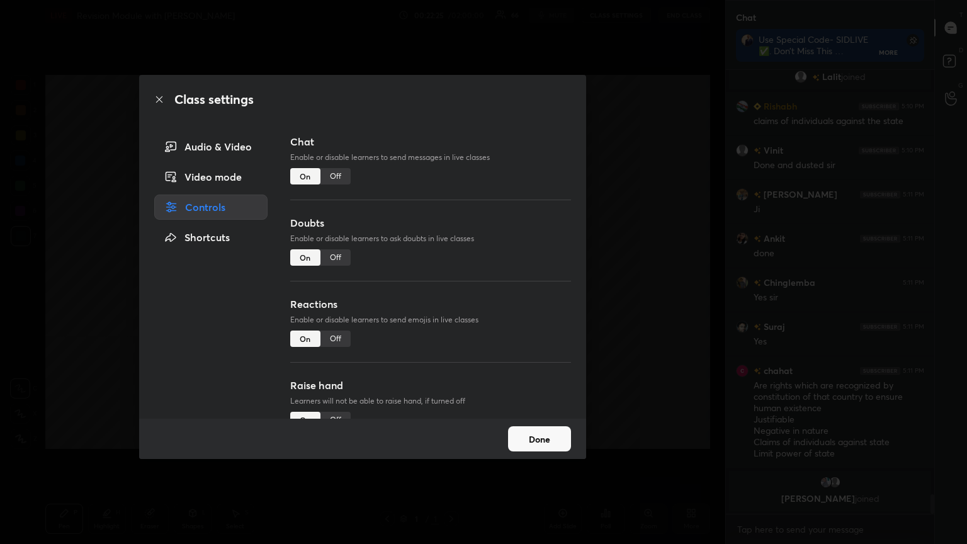
click at [339, 175] on div "Off" at bounding box center [336, 176] width 30 height 16
click at [452, 295] on button "Done" at bounding box center [539, 438] width 63 height 25
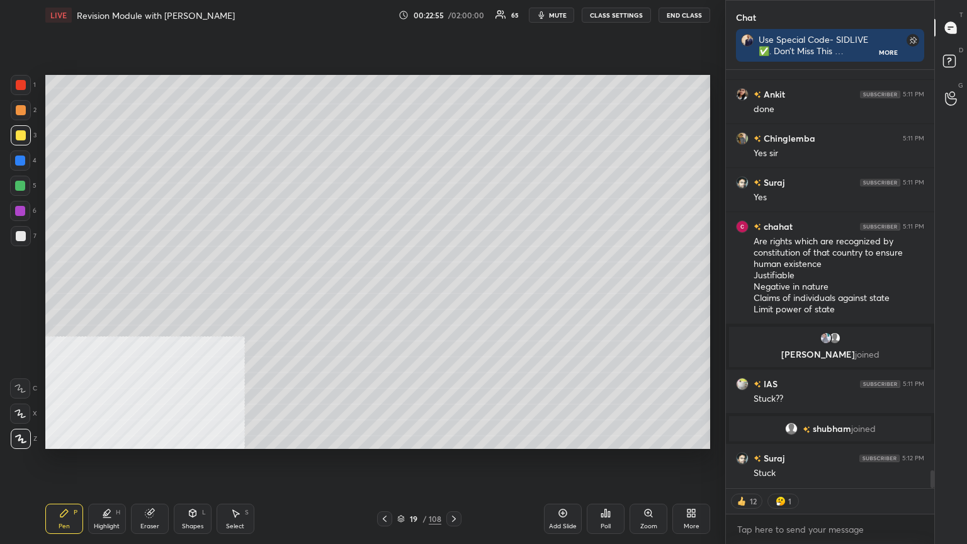
scroll to position [9694, 0]
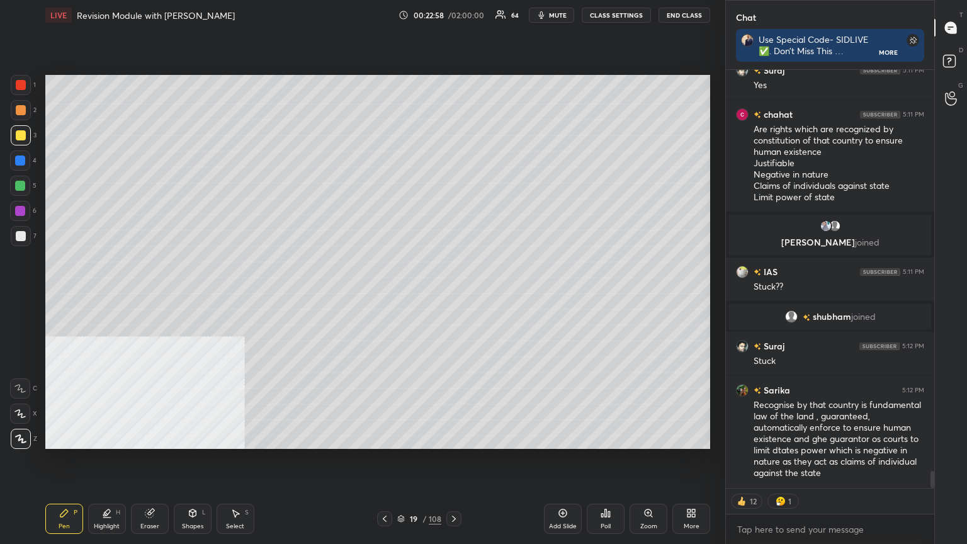
click at [392, 295] on div "Pen P Highlight H Eraser Shapes L Select S 19 / 108 Add Slide Poll Zoom More" at bounding box center [377, 519] width 665 height 50
click at [452, 295] on div "Add Slide" at bounding box center [563, 519] width 38 height 30
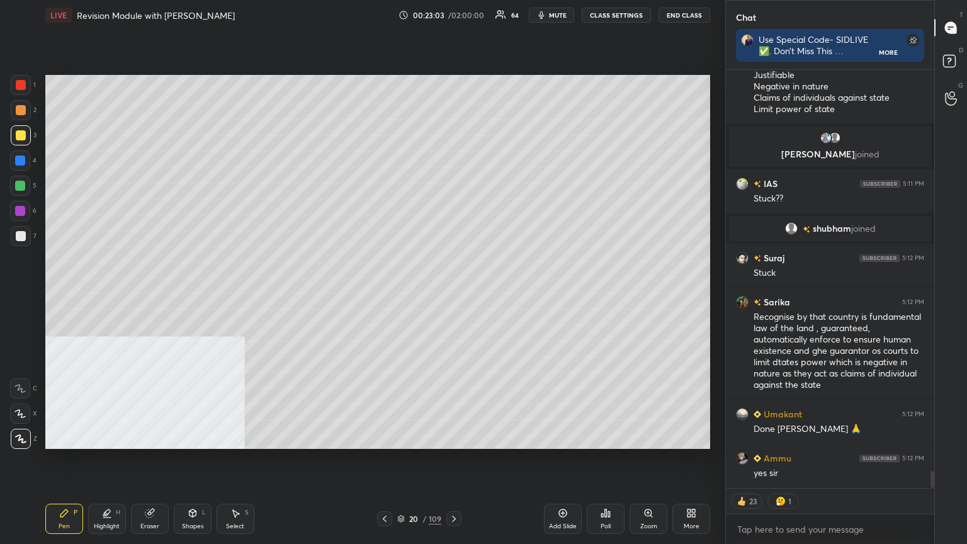
scroll to position [9826, 0]
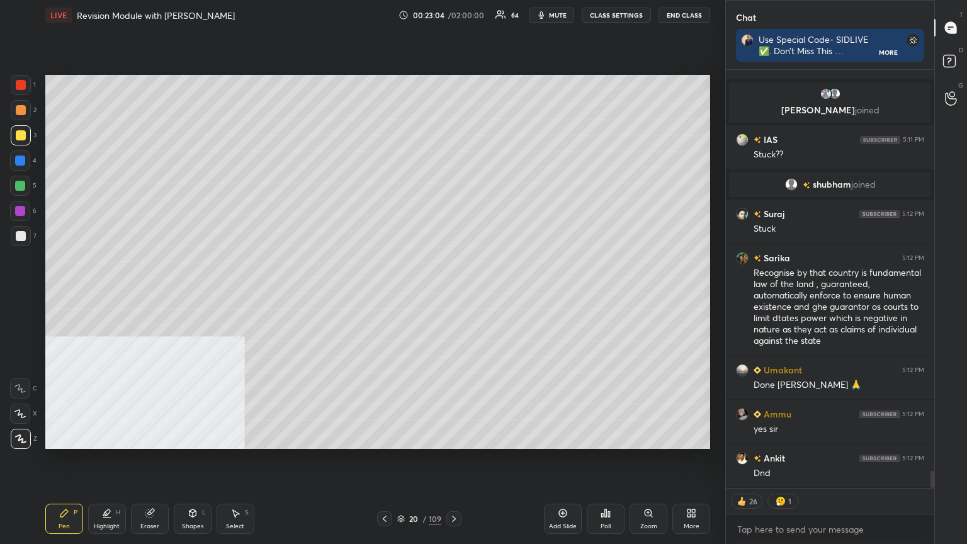
click at [452, 13] on button "CLASS SETTINGS" at bounding box center [616, 15] width 69 height 15
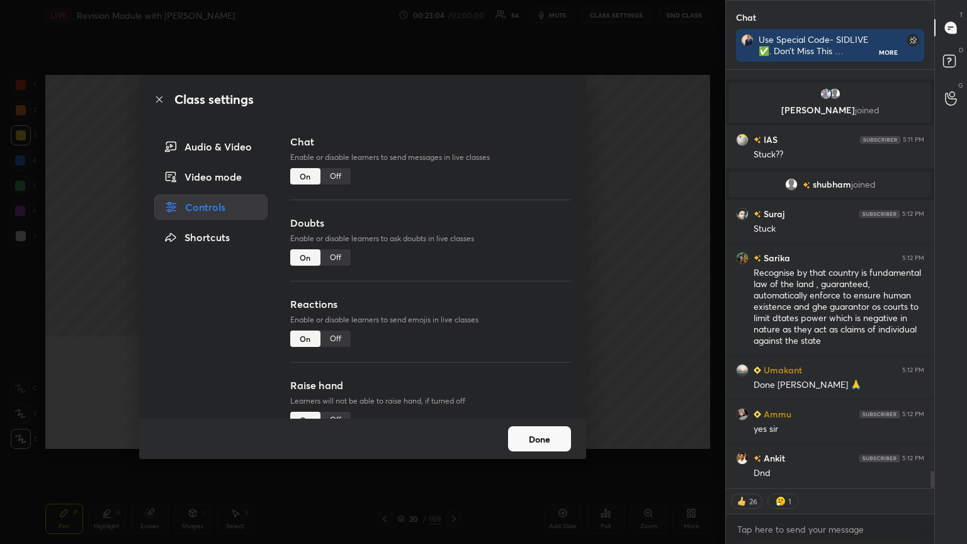
type textarea "x"
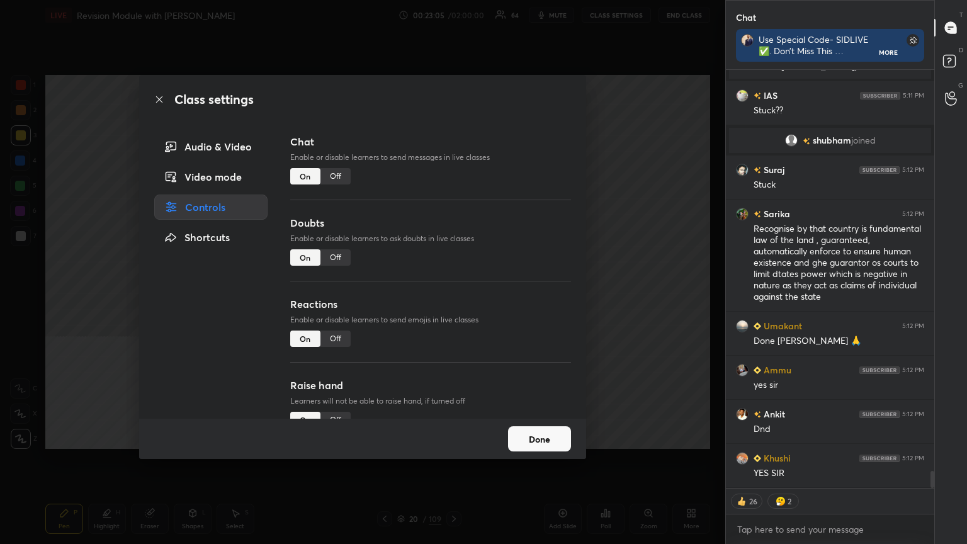
drag, startPoint x: 338, startPoint y: 175, endPoint x: 343, endPoint y: 169, distance: 8.1
click at [338, 176] on div "Off" at bounding box center [336, 176] width 30 height 16
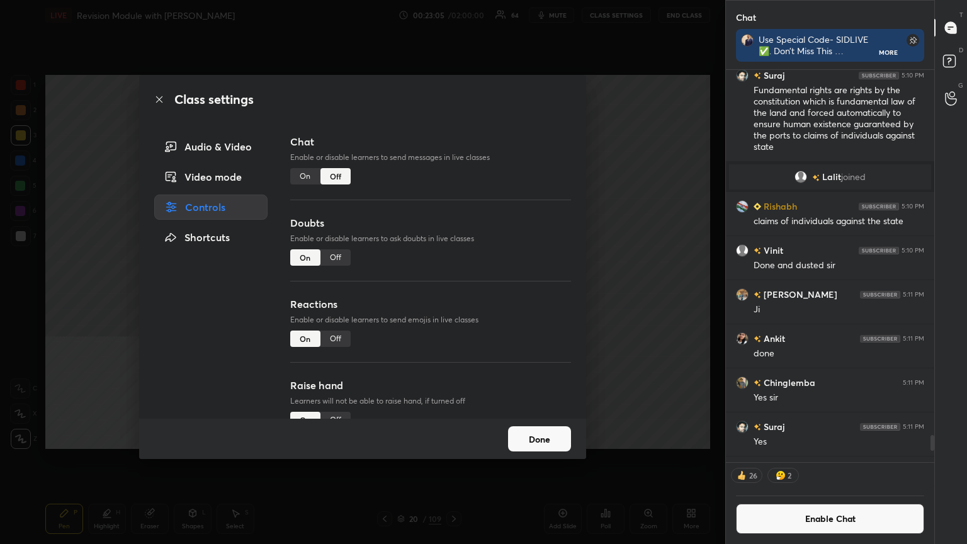
scroll to position [9974, 0]
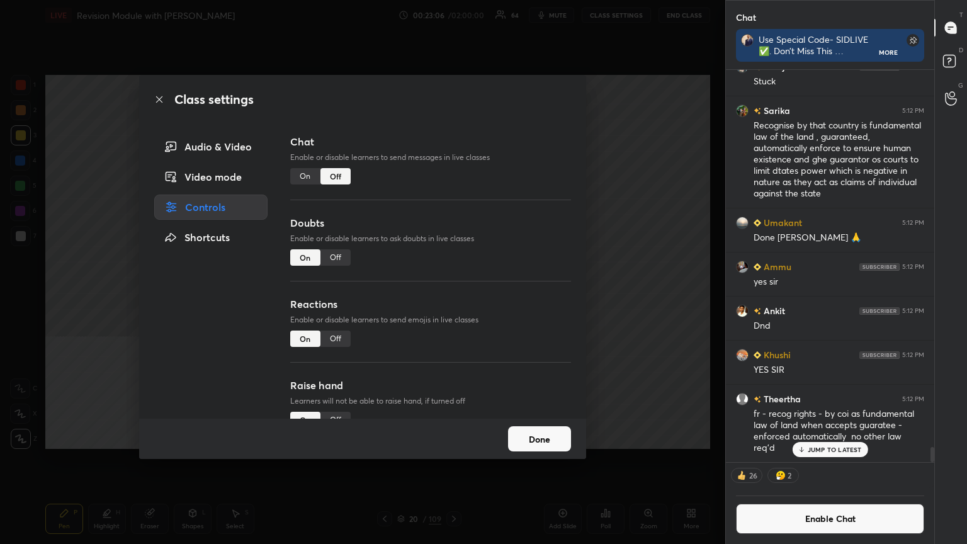
click at [159, 98] on icon at bounding box center [159, 99] width 10 height 10
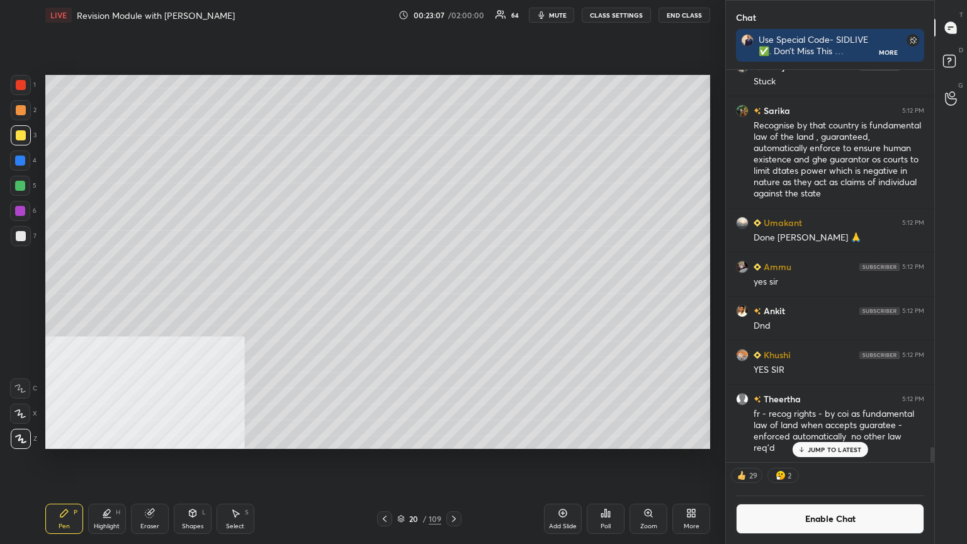
drag, startPoint x: 22, startPoint y: 234, endPoint x: 40, endPoint y: 234, distance: 18.3
click at [22, 235] on div at bounding box center [21, 236] width 10 height 10
click at [452, 295] on div "More" at bounding box center [692, 519] width 38 height 30
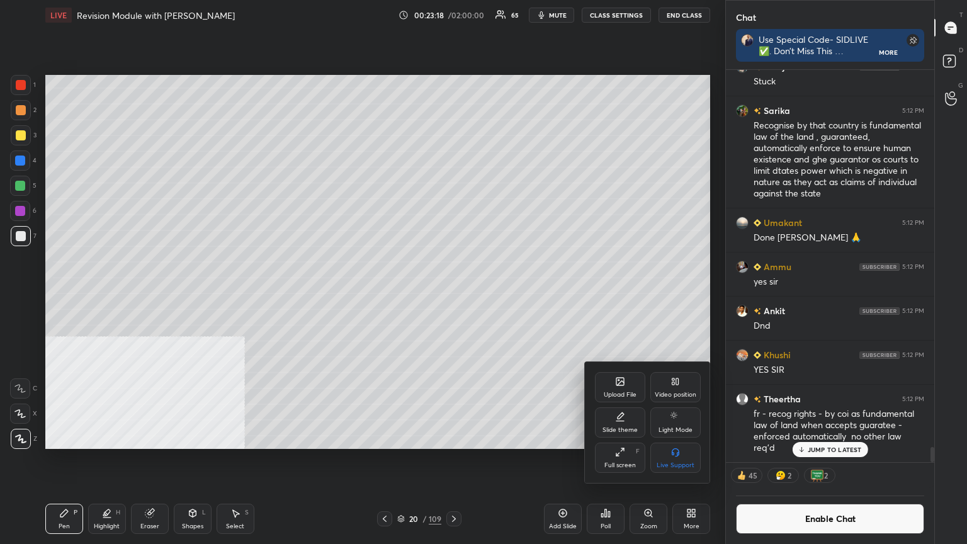
click at [452, 295] on div "Video position" at bounding box center [676, 387] width 50 height 30
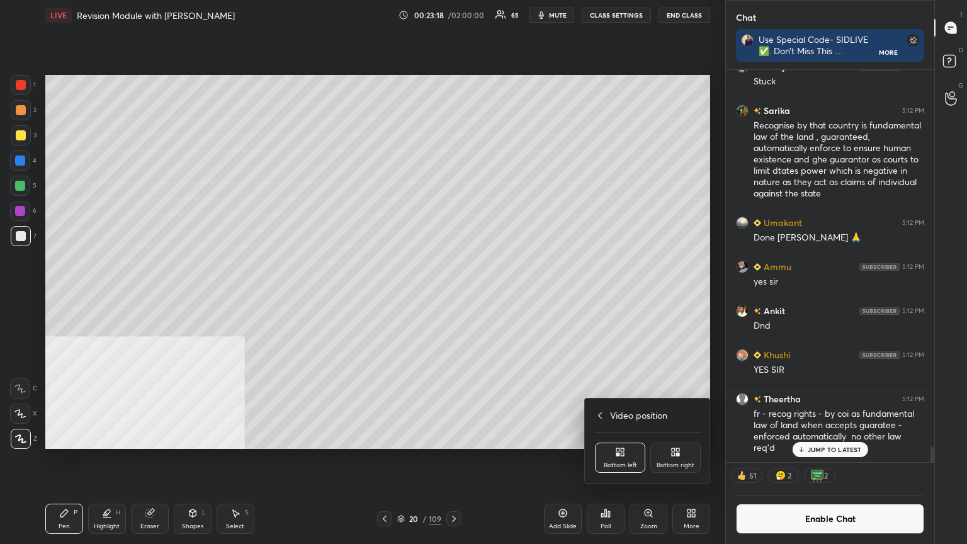
click at [452, 295] on div "Bottom right" at bounding box center [676, 458] width 50 height 30
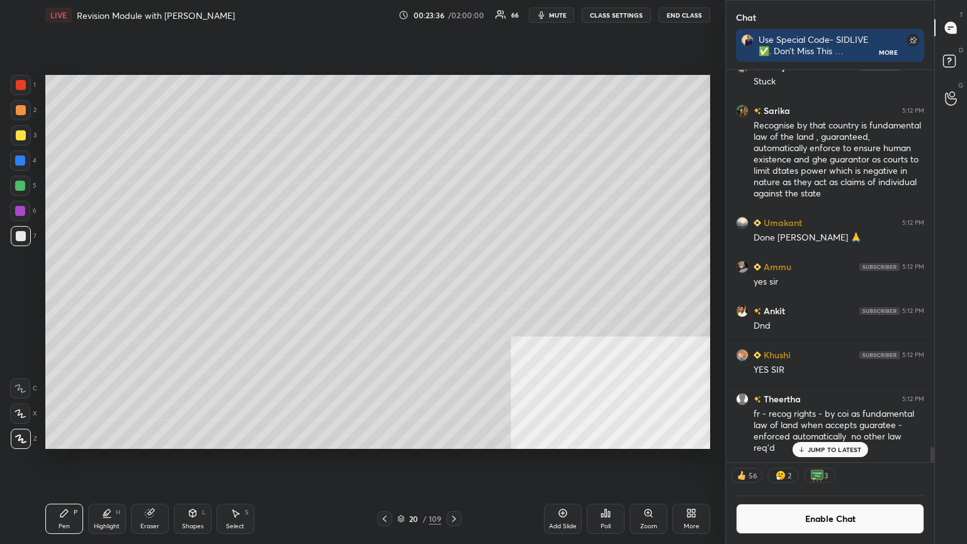
click at [452, 295] on div "Poll" at bounding box center [606, 519] width 38 height 30
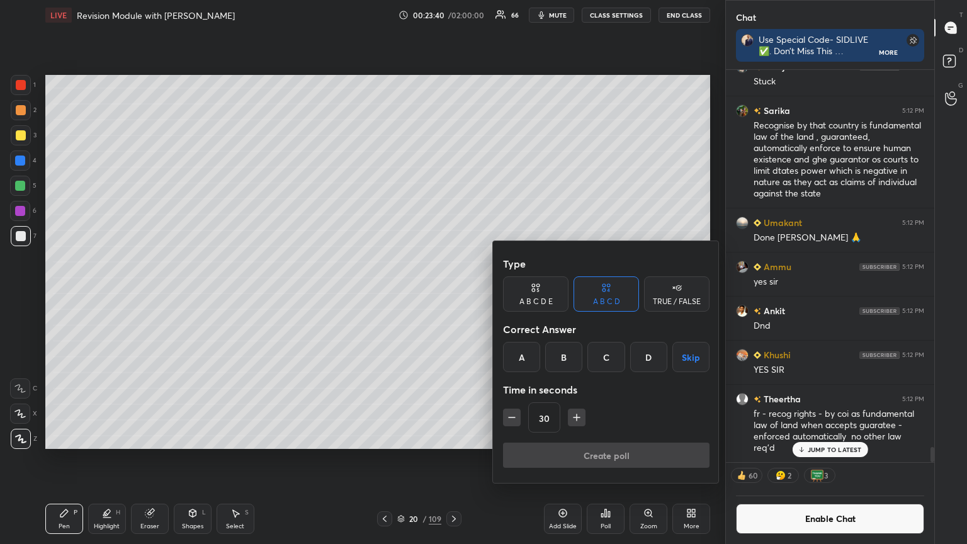
click at [452, 295] on div "A" at bounding box center [521, 357] width 37 height 30
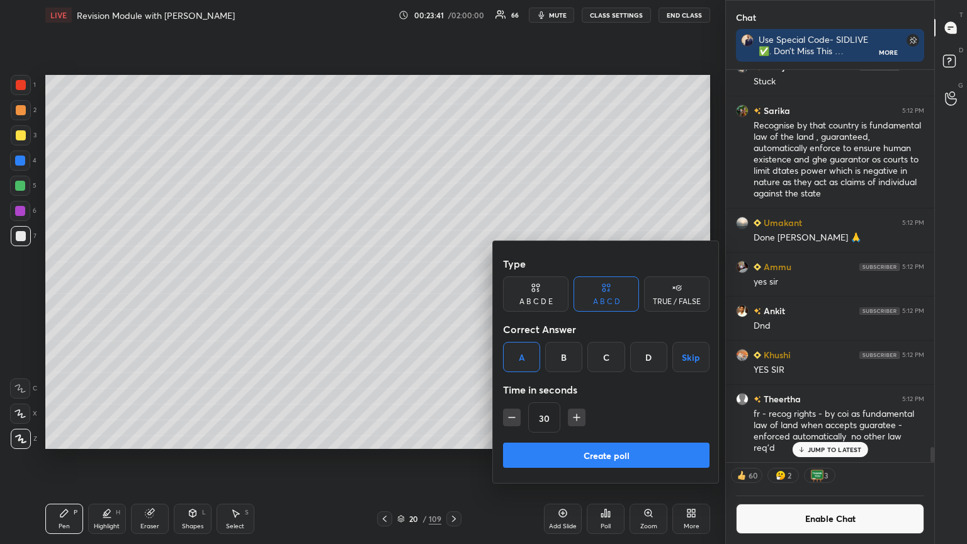
click at [452, 295] on button "Create poll" at bounding box center [606, 455] width 207 height 25
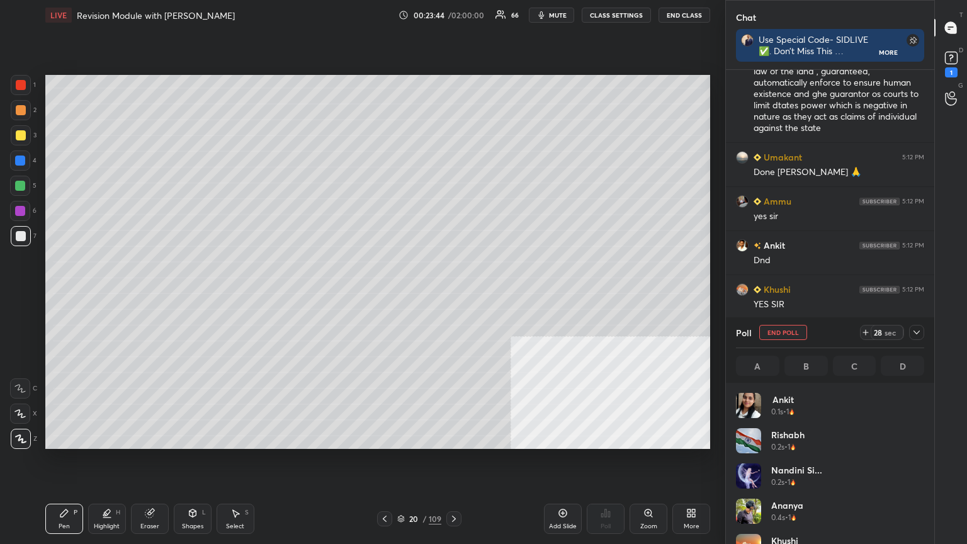
scroll to position [147, 185]
click at [452, 63] on icon at bounding box center [951, 57] width 19 height 19
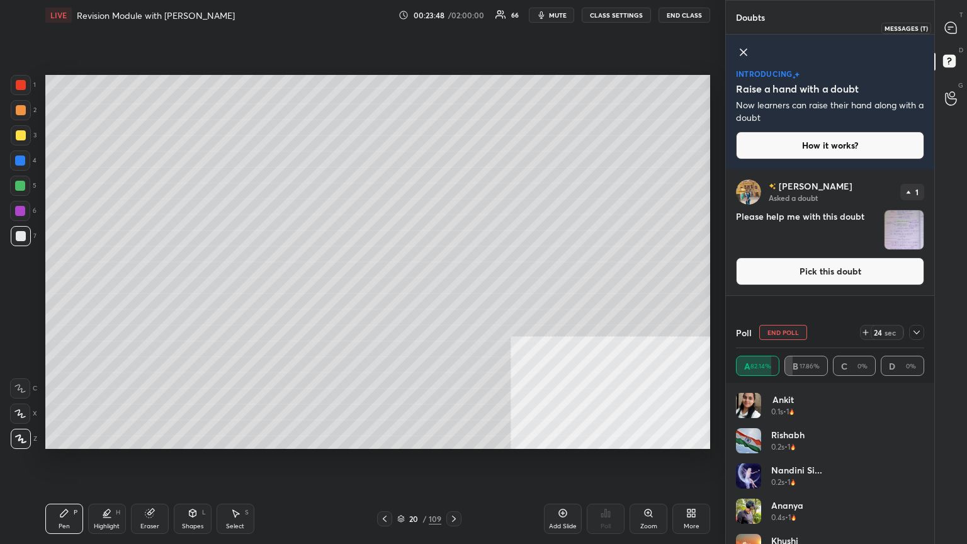
click at [452, 28] on icon at bounding box center [950, 27] width 11 height 11
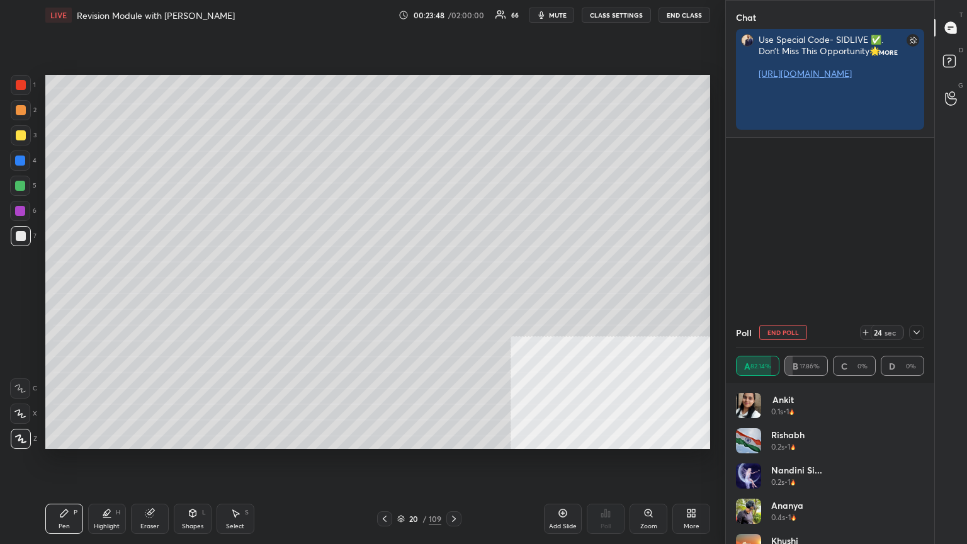
scroll to position [10381, 0]
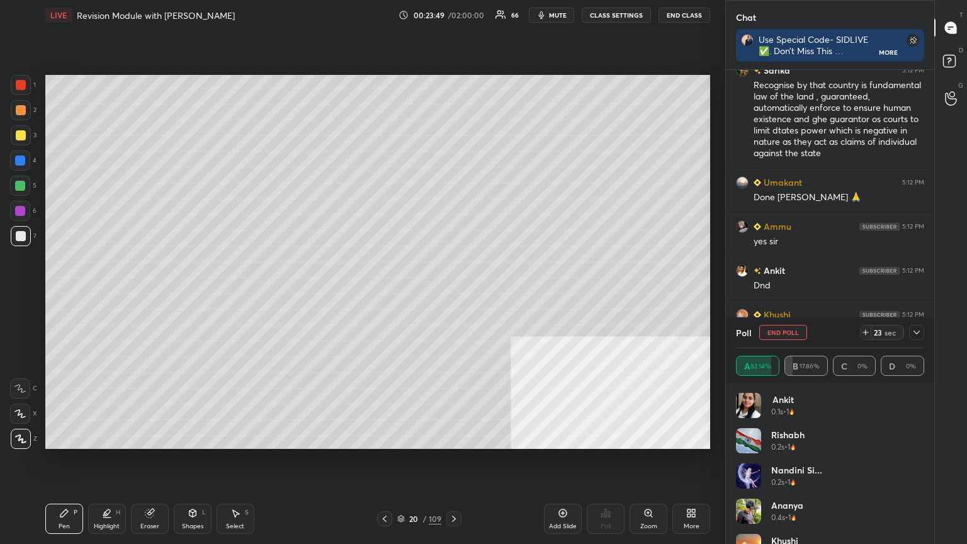
click at [452, 15] on button "CLASS SETTINGS" at bounding box center [616, 15] width 69 height 15
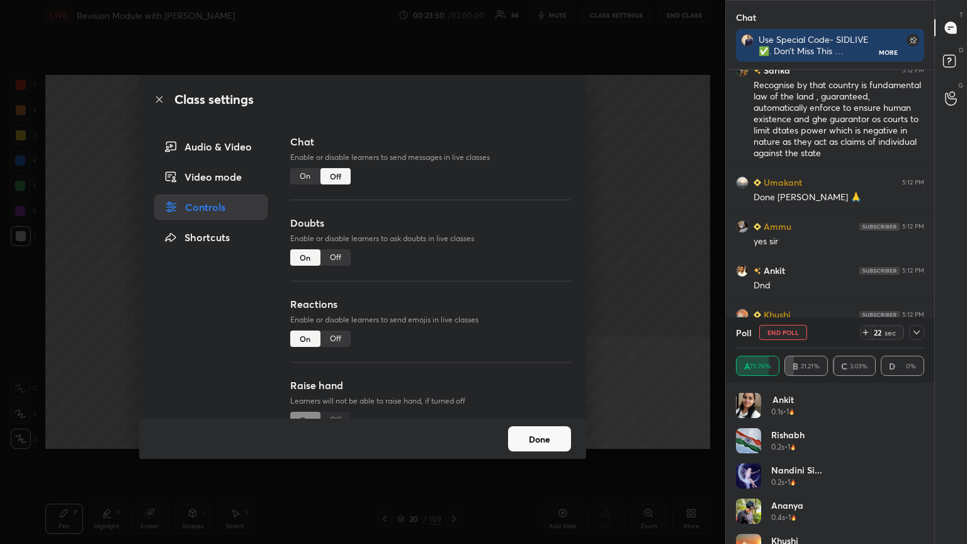
click at [335, 251] on div "Off" at bounding box center [336, 257] width 30 height 16
click at [335, 295] on div "On Off" at bounding box center [320, 420] width 60 height 16
click at [452, 295] on button "Done" at bounding box center [539, 438] width 63 height 25
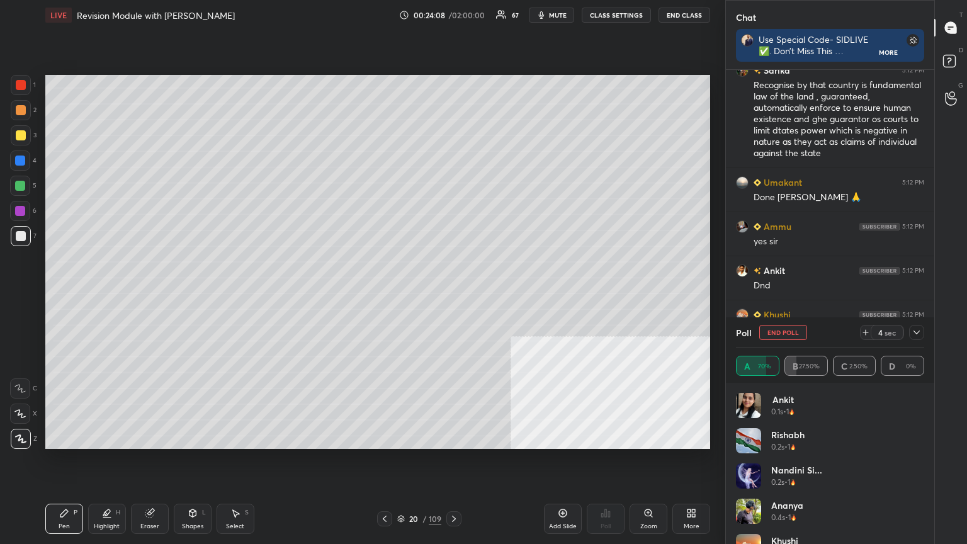
scroll to position [4, 4]
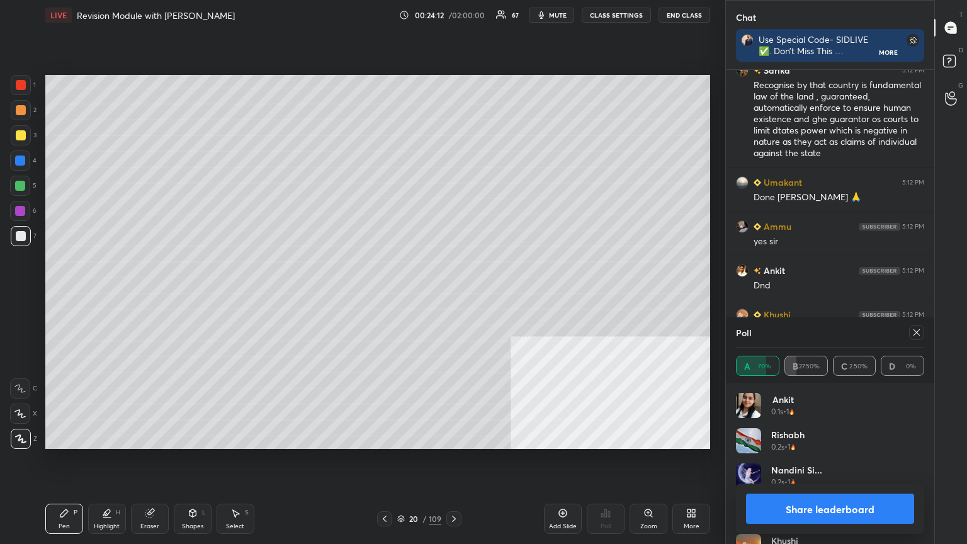
click at [452, 295] on button "Share leaderboard" at bounding box center [830, 509] width 168 height 30
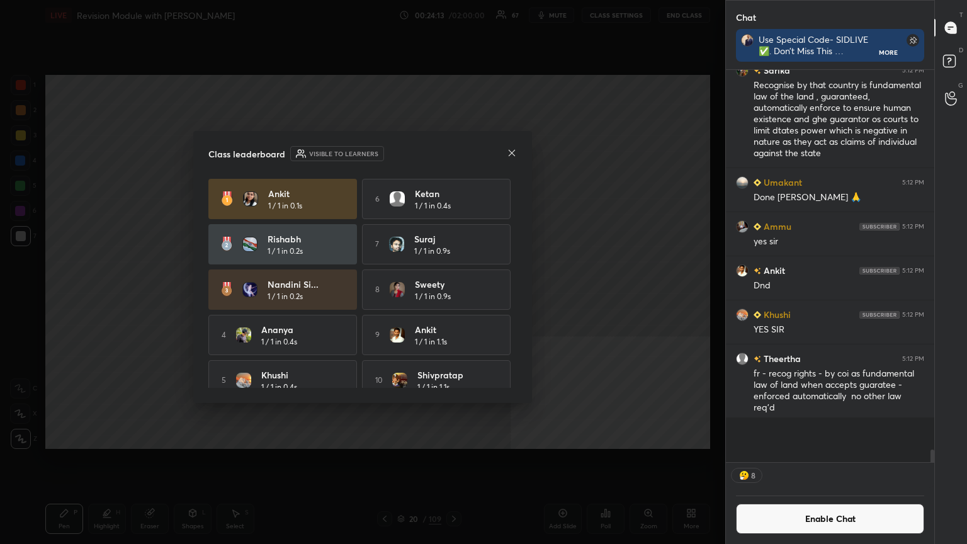
scroll to position [356, 205]
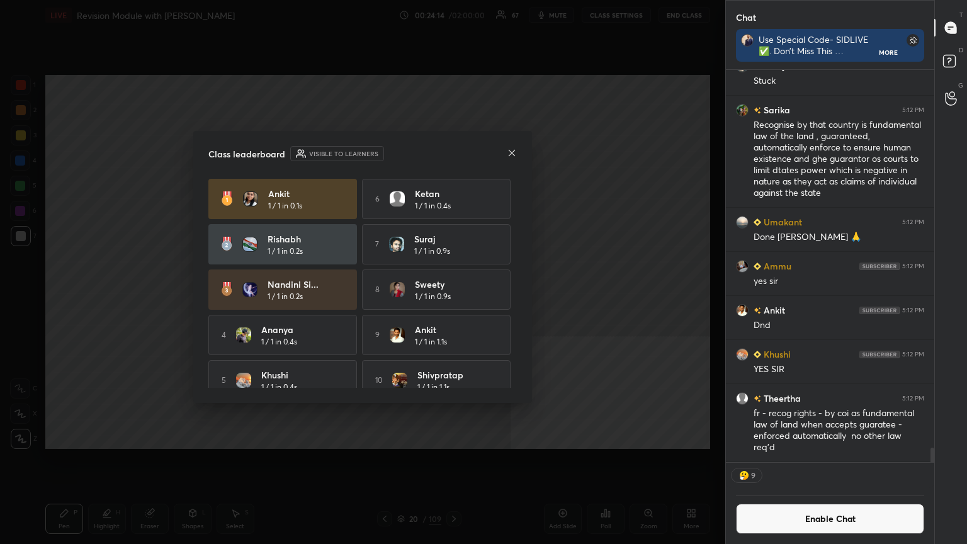
click at [452, 295] on button "Enable Chat" at bounding box center [830, 519] width 188 height 30
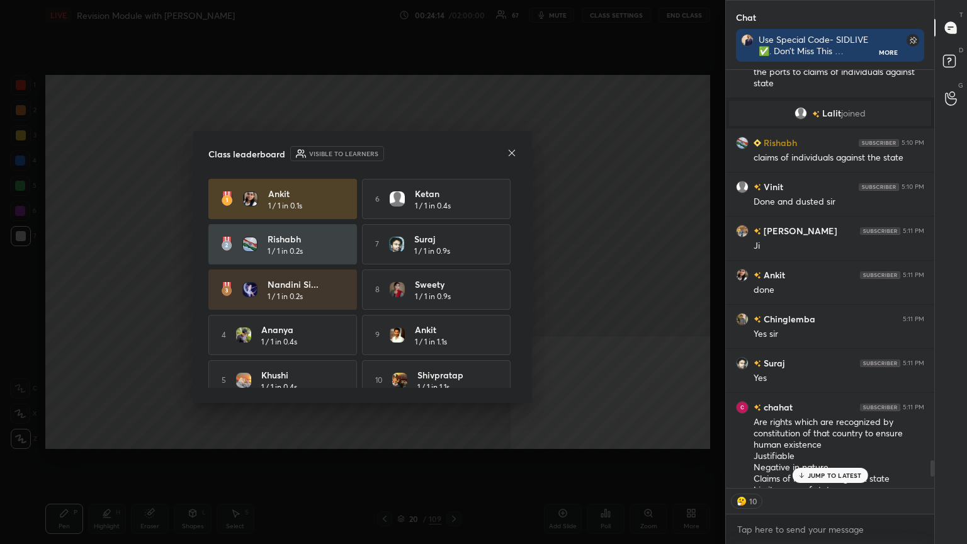
click at [452, 295] on div "JUMP TO LATEST" at bounding box center [830, 475] width 76 height 15
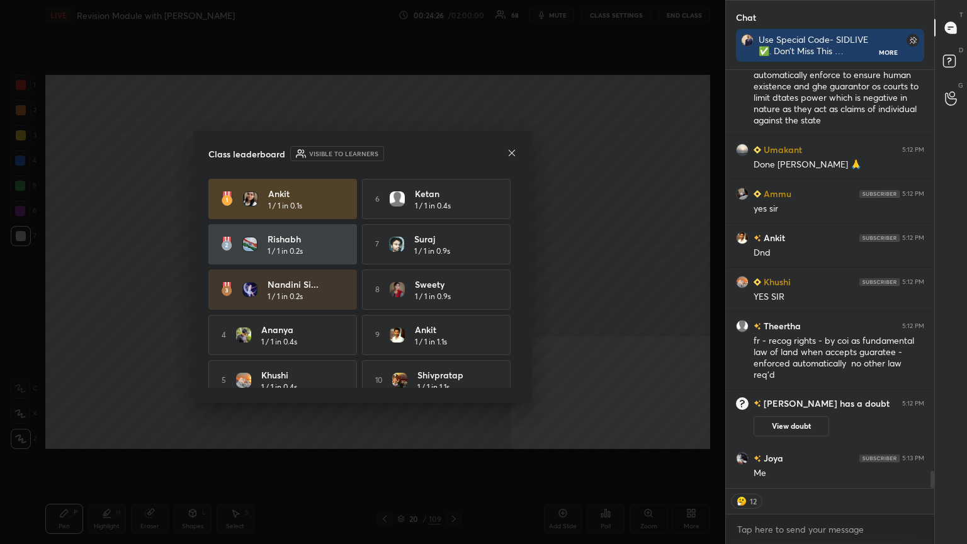
click at [452, 152] on icon at bounding box center [512, 153] width 10 height 10
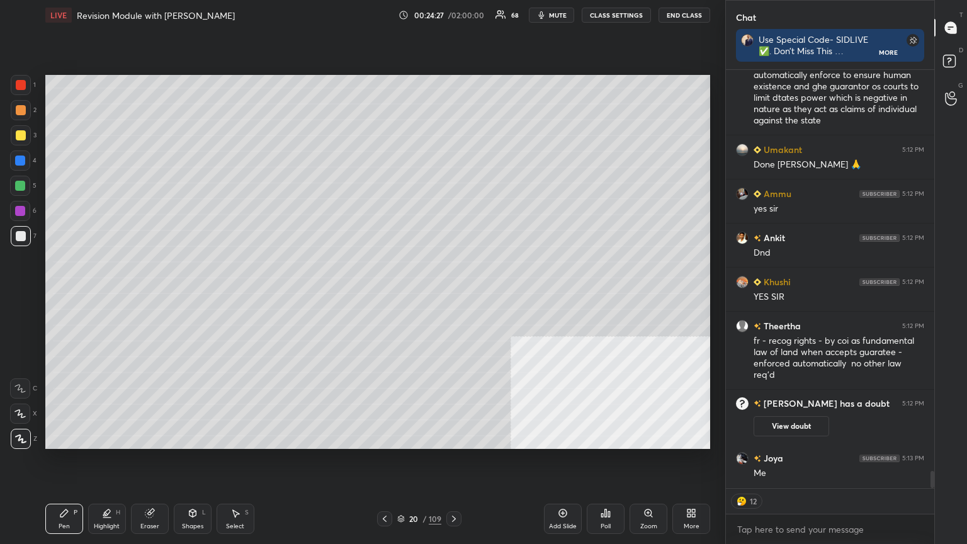
click at [386, 295] on icon at bounding box center [385, 519] width 10 height 10
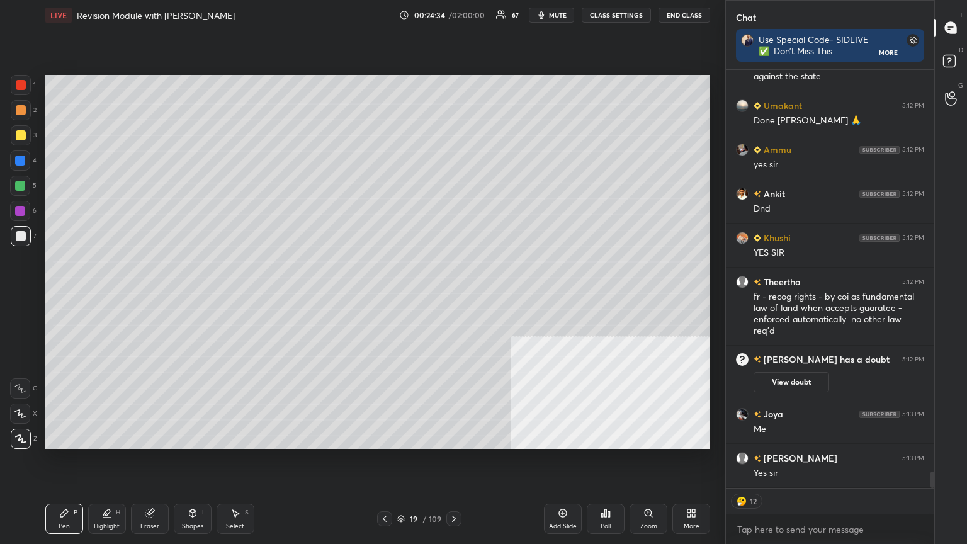
type textarea "x"
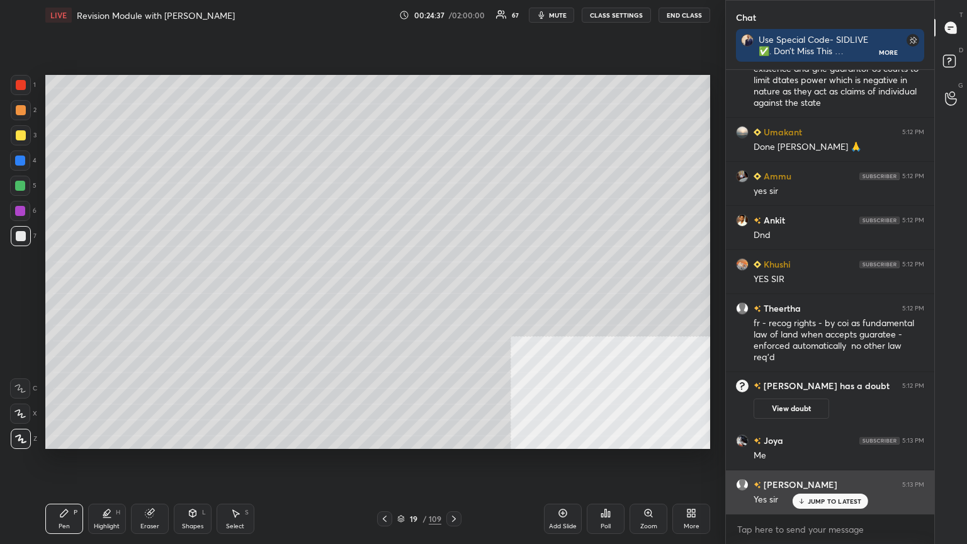
click at [452, 295] on p "JUMP TO LATEST" at bounding box center [835, 502] width 54 height 8
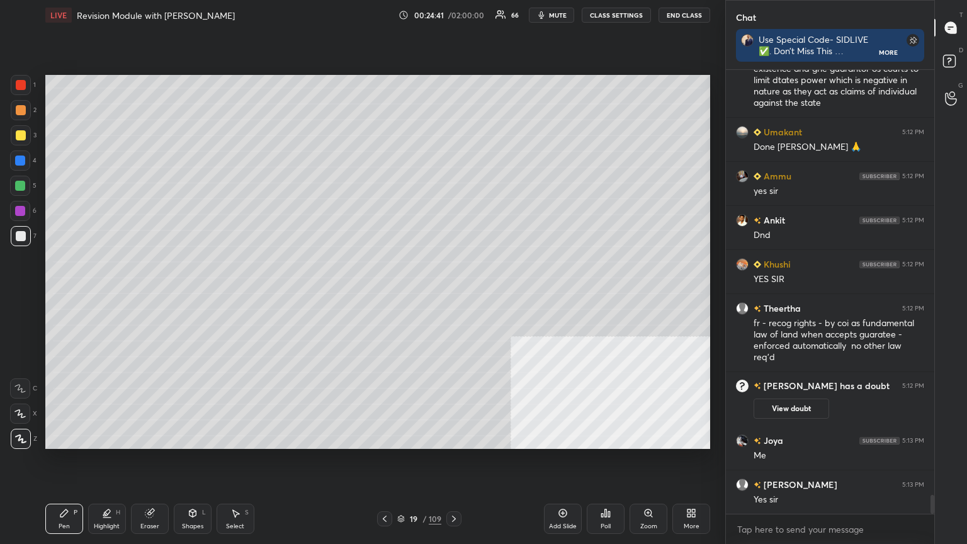
click at [452, 295] on icon at bounding box center [454, 519] width 10 height 10
click at [452, 10] on button "CLASS SETTINGS" at bounding box center [616, 15] width 69 height 15
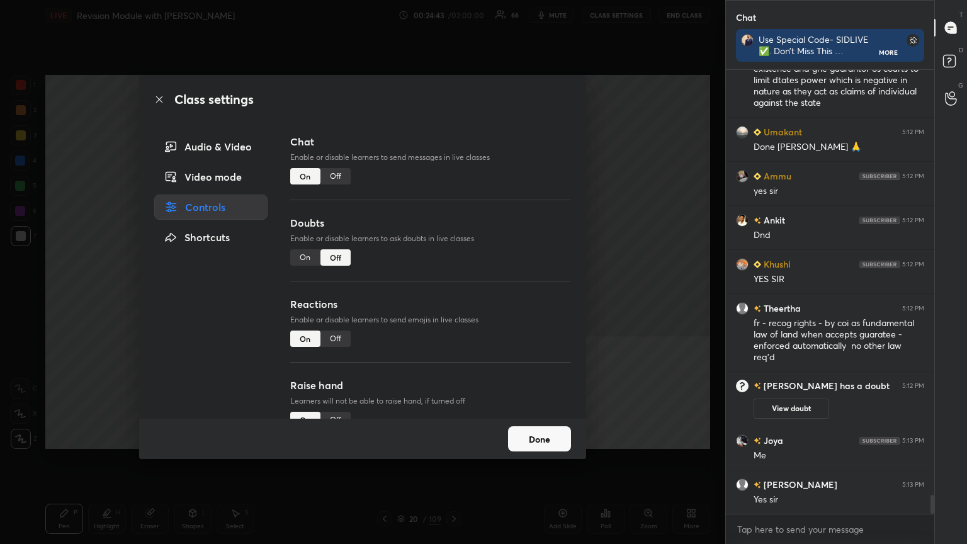
click at [338, 168] on div "Off" at bounding box center [336, 176] width 30 height 16
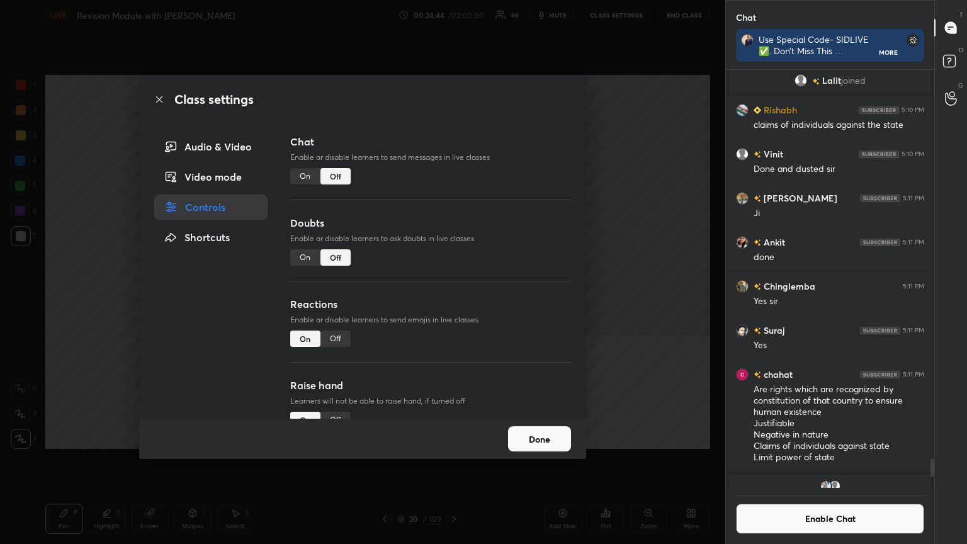
click at [159, 99] on icon at bounding box center [159, 99] width 10 height 10
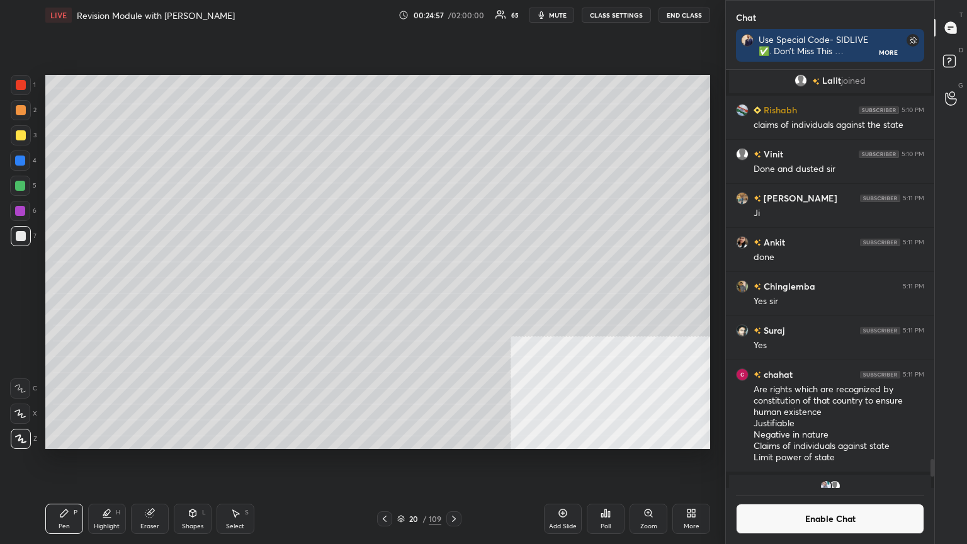
click at [452, 295] on div "Poll" at bounding box center [606, 519] width 38 height 30
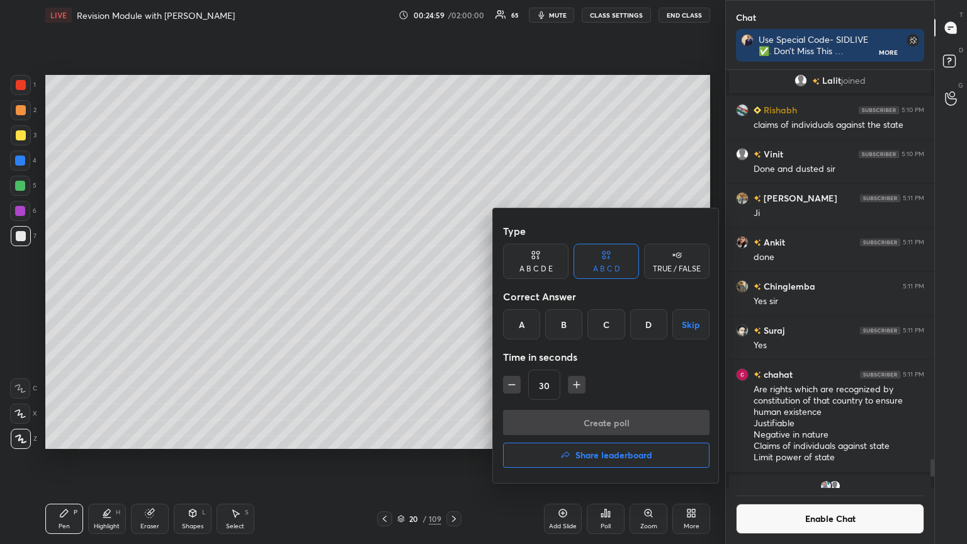
click at [452, 295] on div "B" at bounding box center [563, 324] width 37 height 30
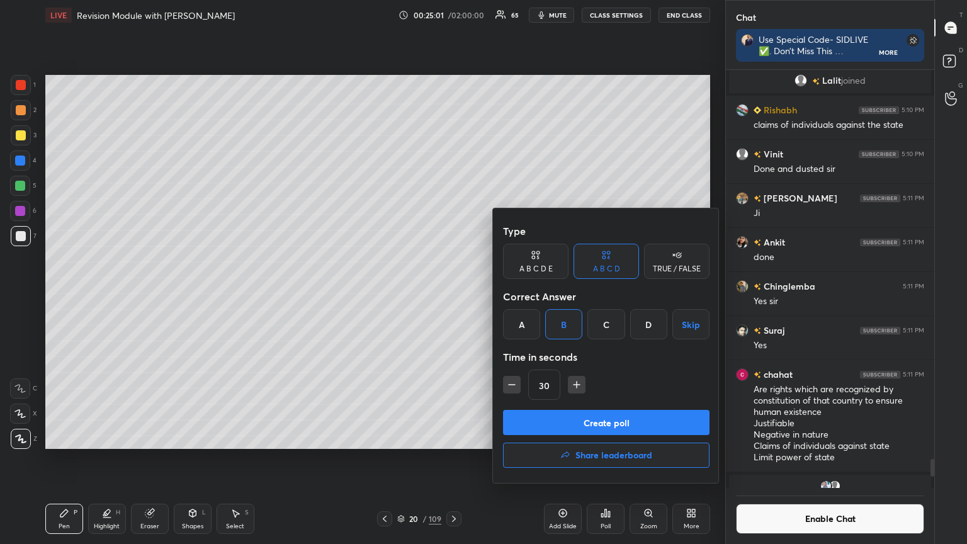
click at [452, 295] on button "Create poll" at bounding box center [606, 422] width 207 height 25
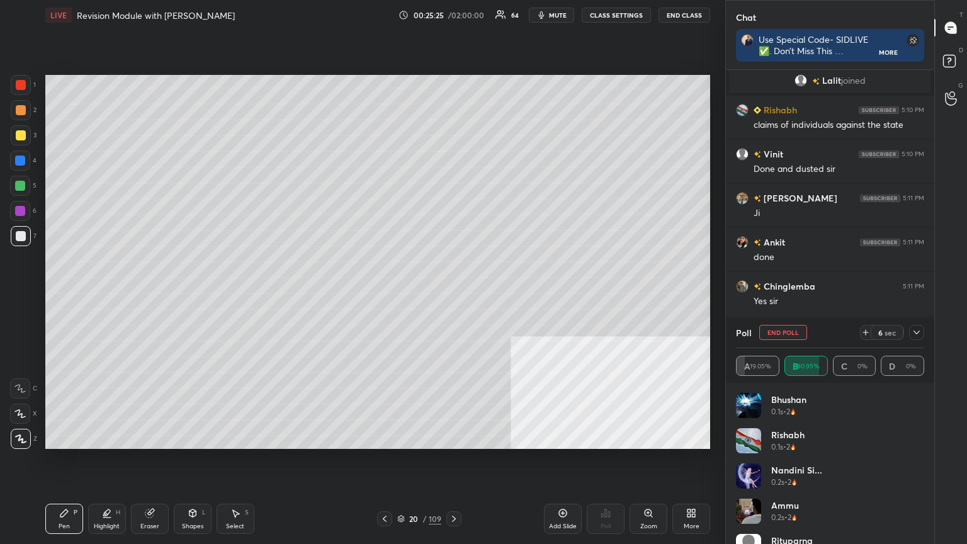
click at [384, 295] on icon at bounding box center [385, 519] width 4 height 6
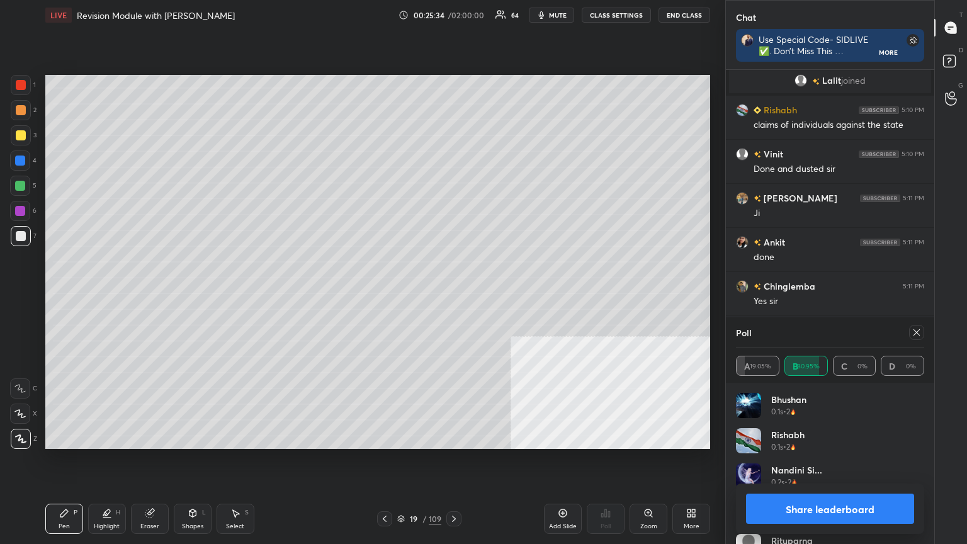
click at [452, 295] on button "Share leaderboard" at bounding box center [830, 509] width 168 height 30
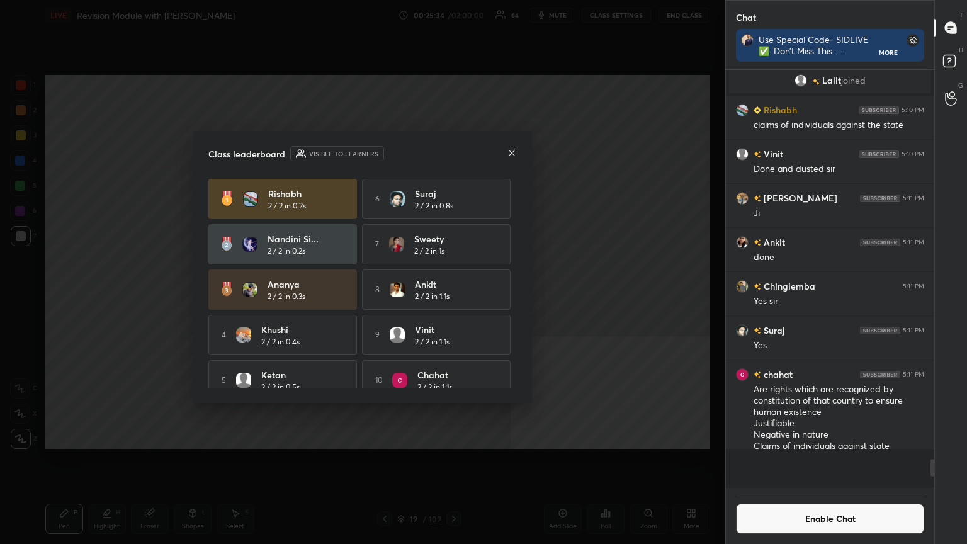
scroll to position [334, 205]
click at [452, 295] on button "Enable Chat" at bounding box center [830, 519] width 188 height 30
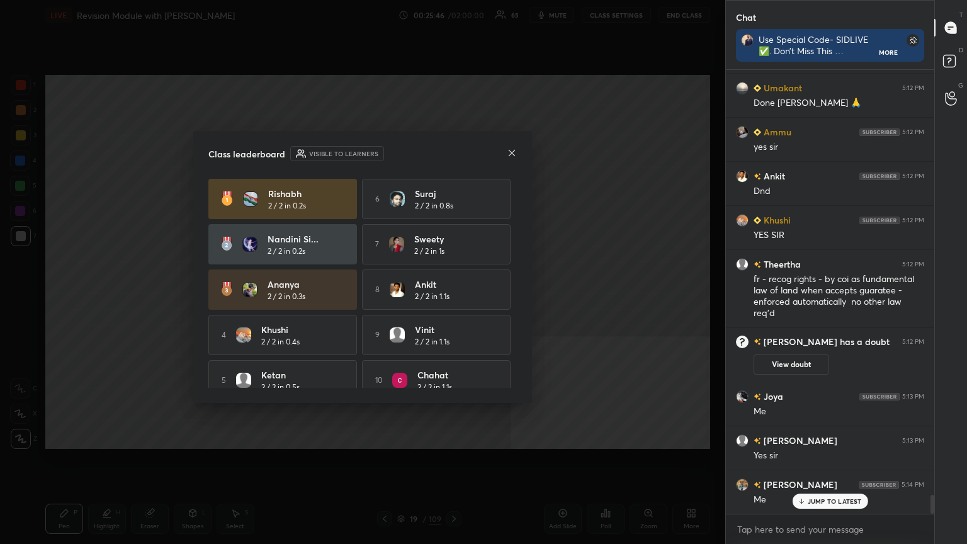
drag, startPoint x: 506, startPoint y: 154, endPoint x: 506, endPoint y: 144, distance: 10.1
click at [452, 154] on div "Class leaderboard Visible to learners" at bounding box center [362, 153] width 309 height 15
click at [452, 151] on icon at bounding box center [512, 153] width 10 height 10
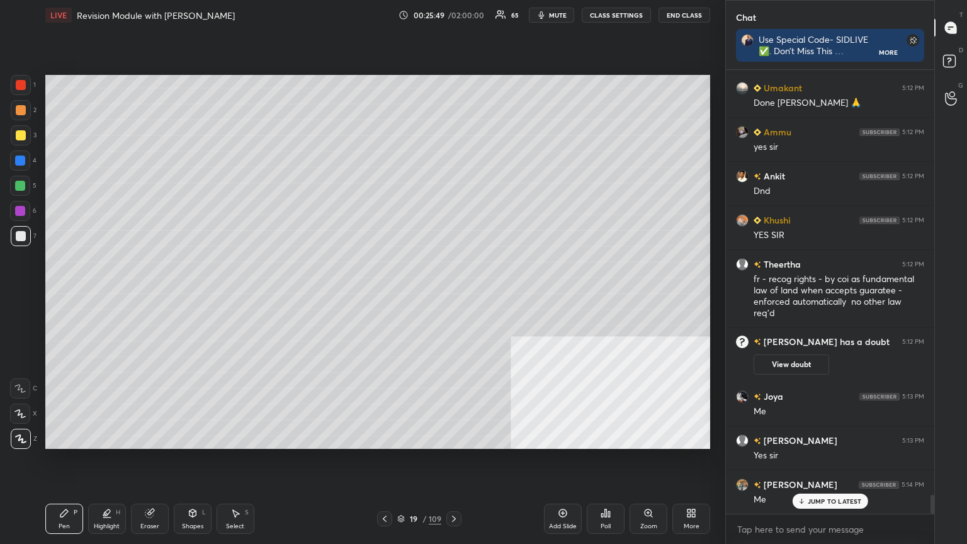
click at [452, 295] on icon at bounding box center [454, 519] width 10 height 10
click at [452, 12] on button "CLASS SETTINGS" at bounding box center [616, 15] width 69 height 15
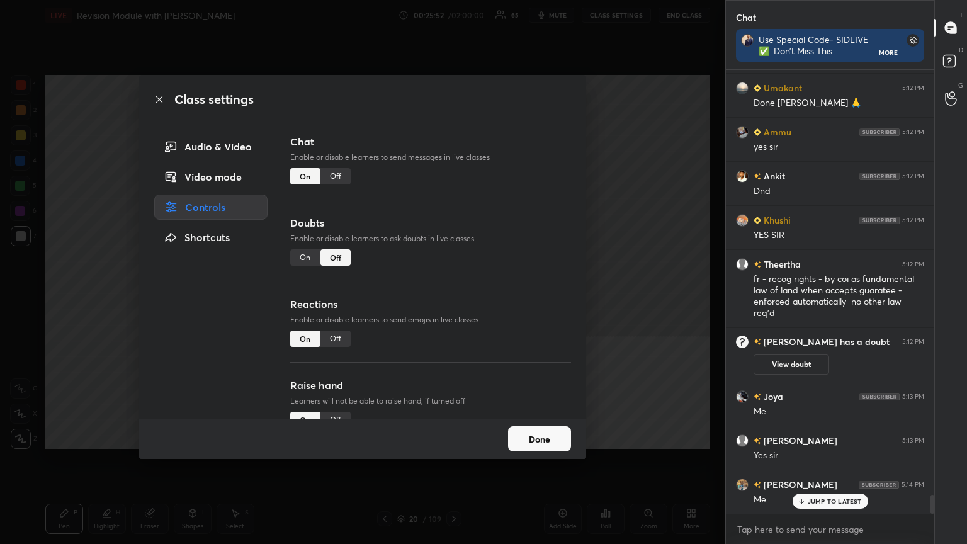
click at [336, 171] on div "Off" at bounding box center [336, 176] width 30 height 16
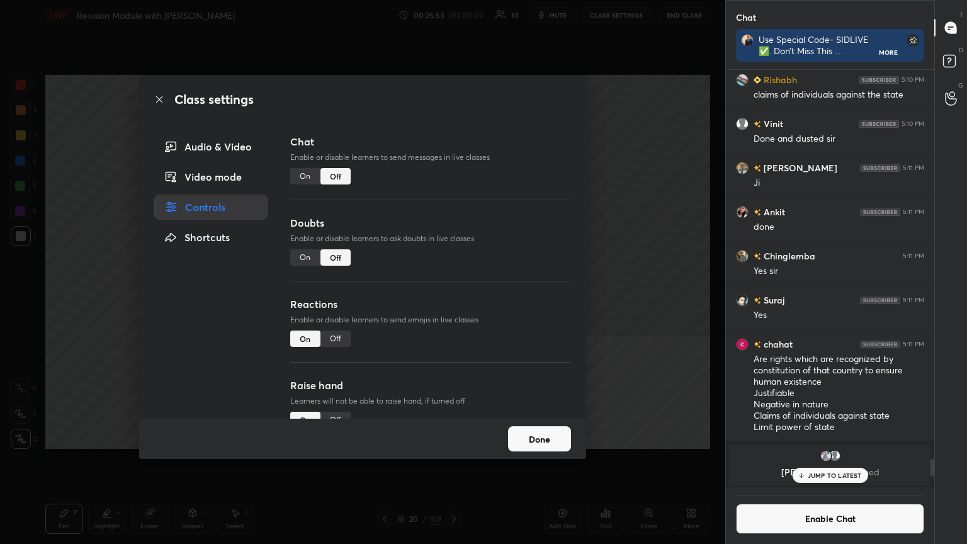
click at [155, 97] on icon at bounding box center [159, 99] width 10 height 10
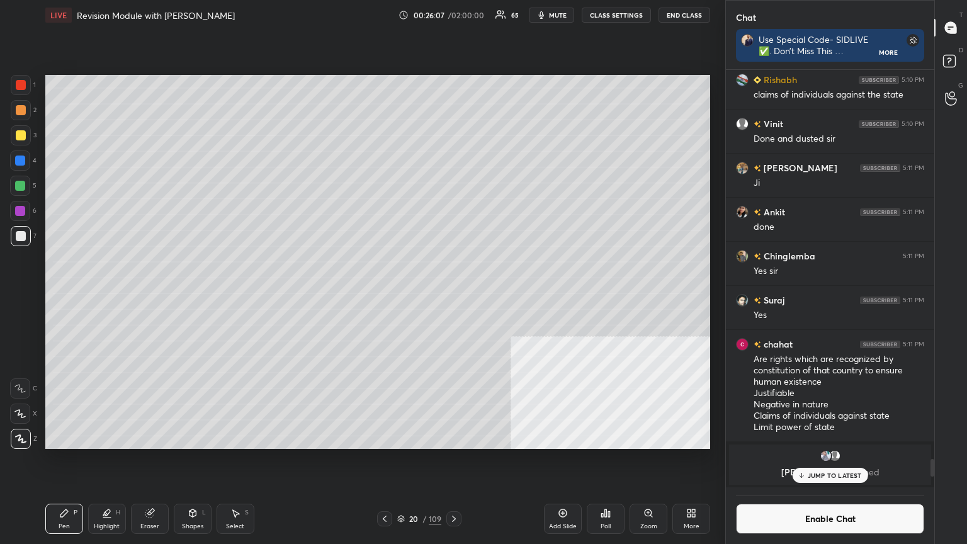
click at [452, 295] on div "Poll" at bounding box center [606, 519] width 38 height 30
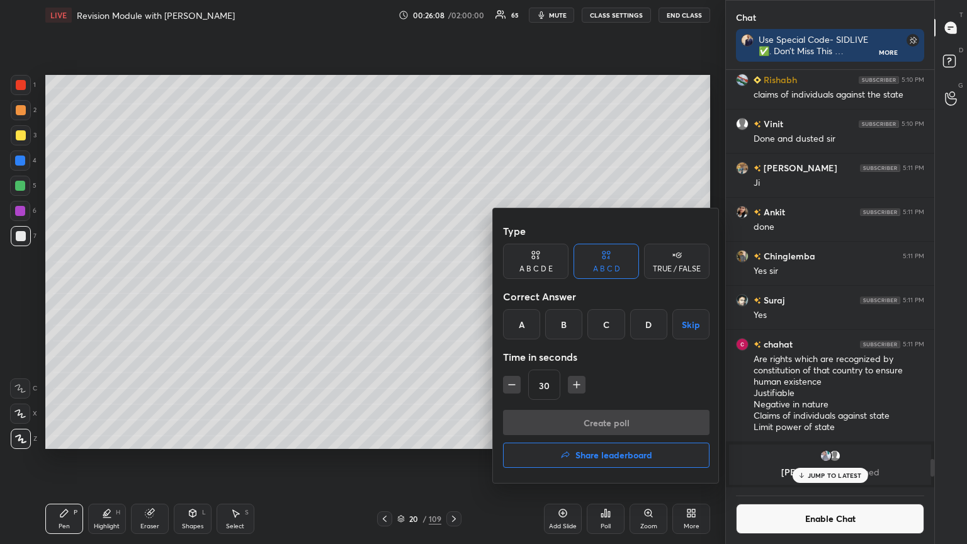
click at [452, 295] on div "A" at bounding box center [521, 324] width 37 height 30
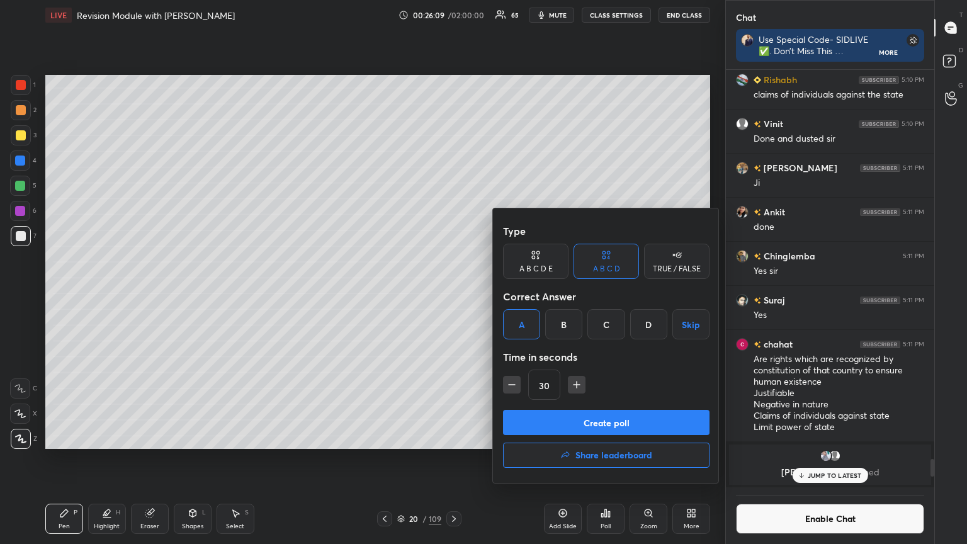
click at [452, 295] on button "Create poll" at bounding box center [606, 422] width 207 height 25
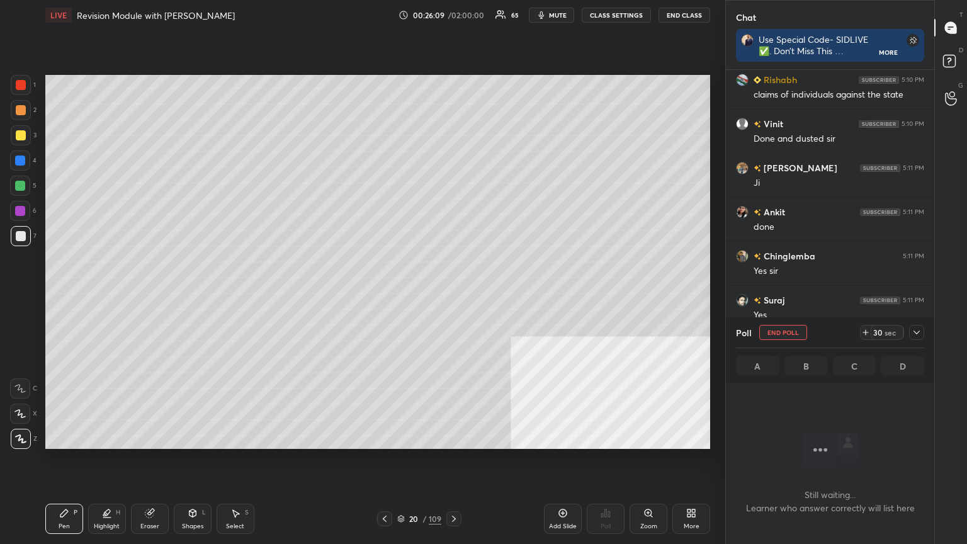
scroll to position [270, 205]
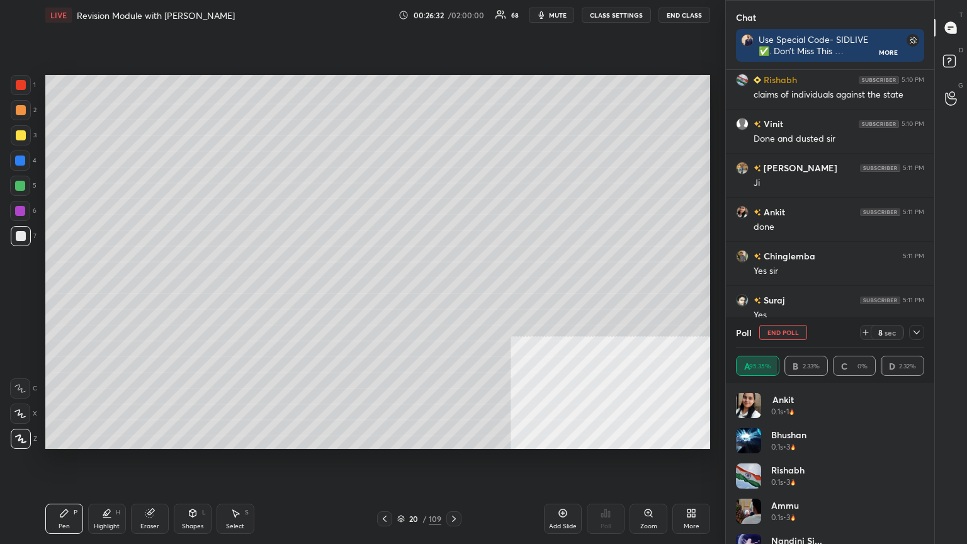
click at [452, 9] on button "mute" at bounding box center [551, 15] width 45 height 15
click at [452, 13] on span "unmute" at bounding box center [557, 15] width 27 height 9
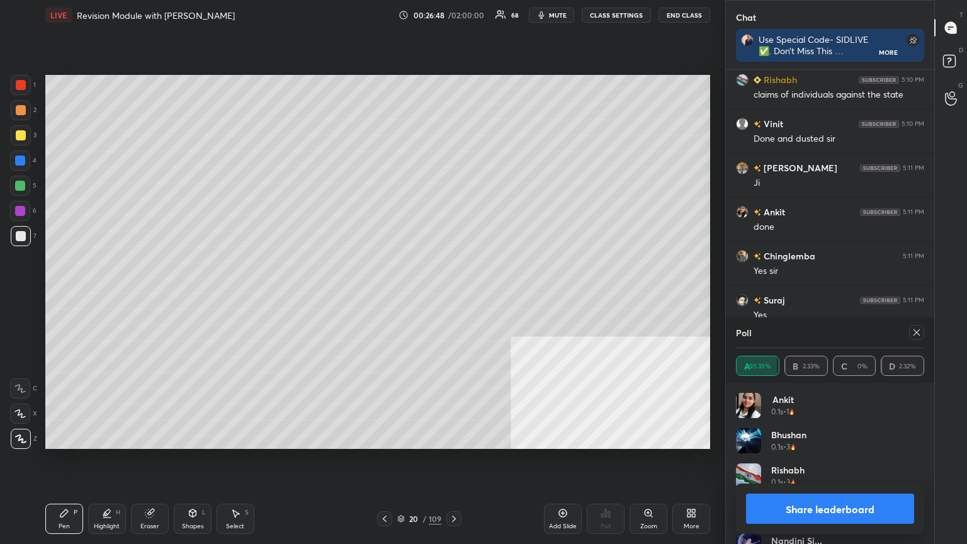
click at [452, 295] on button "Share leaderboard" at bounding box center [830, 509] width 168 height 30
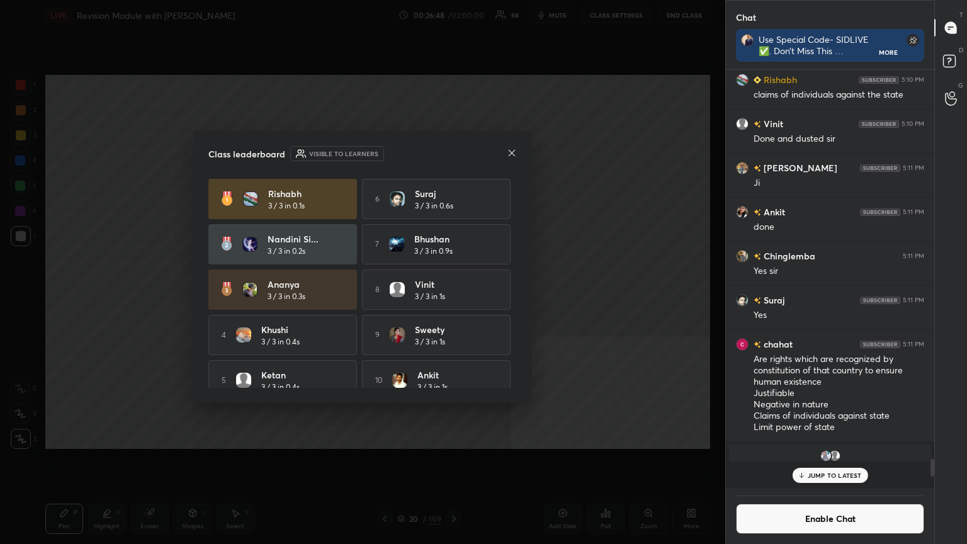
scroll to position [317, 205]
click at [452, 295] on button "Enable Chat" at bounding box center [830, 519] width 188 height 30
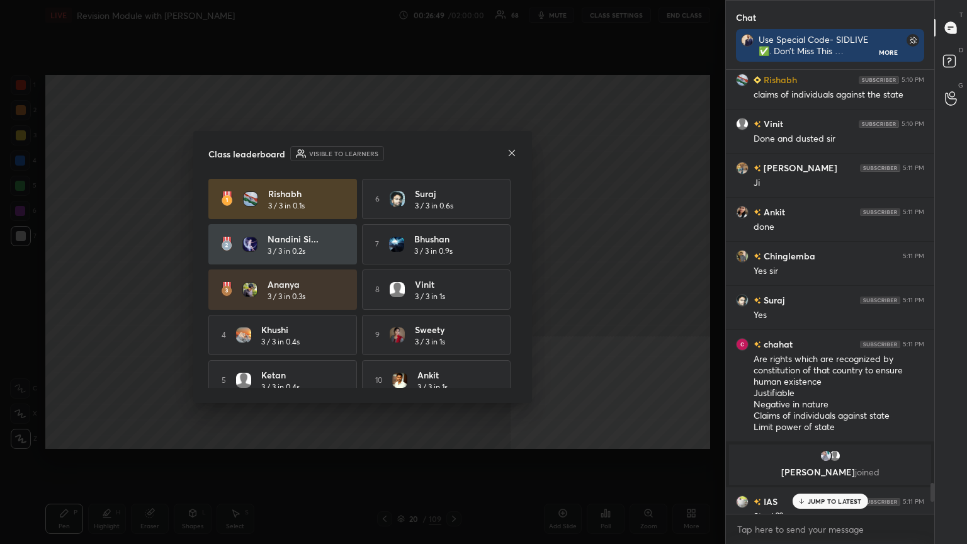
click at [452, 295] on p "JUMP TO LATEST" at bounding box center [835, 502] width 54 height 8
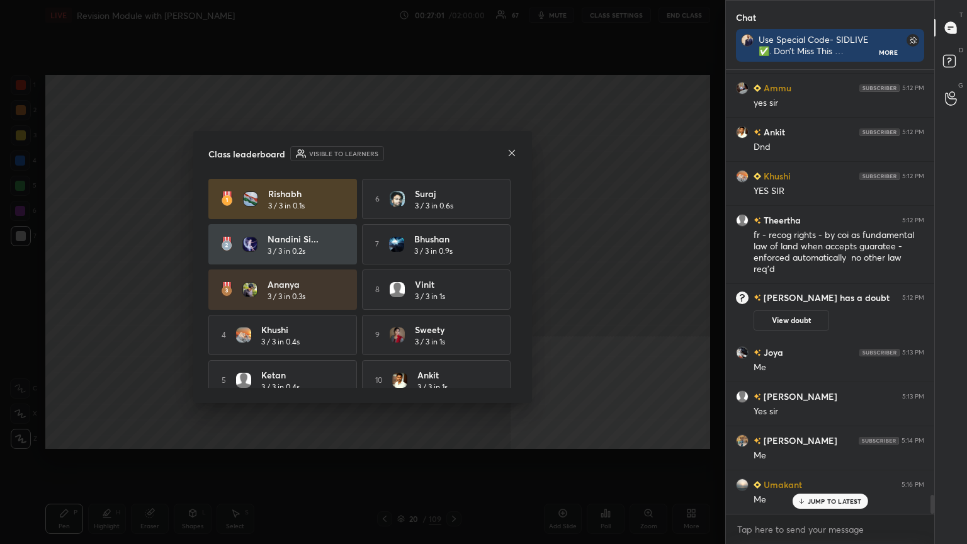
click at [452, 155] on icon at bounding box center [512, 153] width 10 height 10
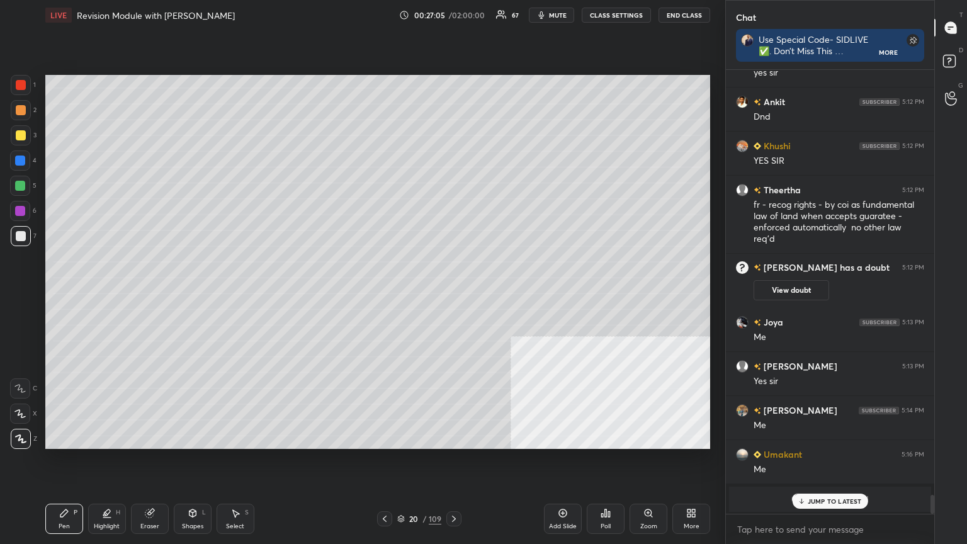
click at [452, 11] on button "CLASS SETTINGS" at bounding box center [616, 15] width 69 height 15
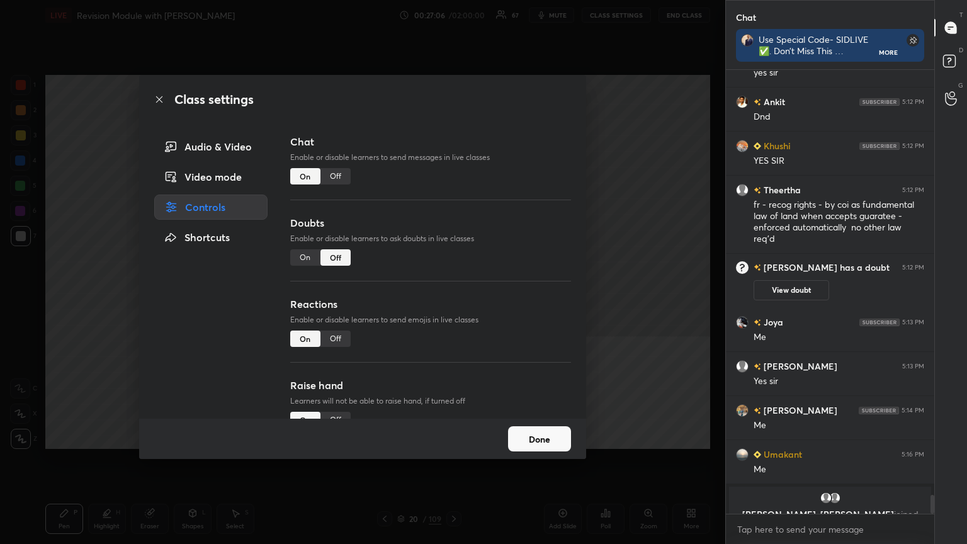
click at [343, 175] on div "Off" at bounding box center [336, 176] width 30 height 16
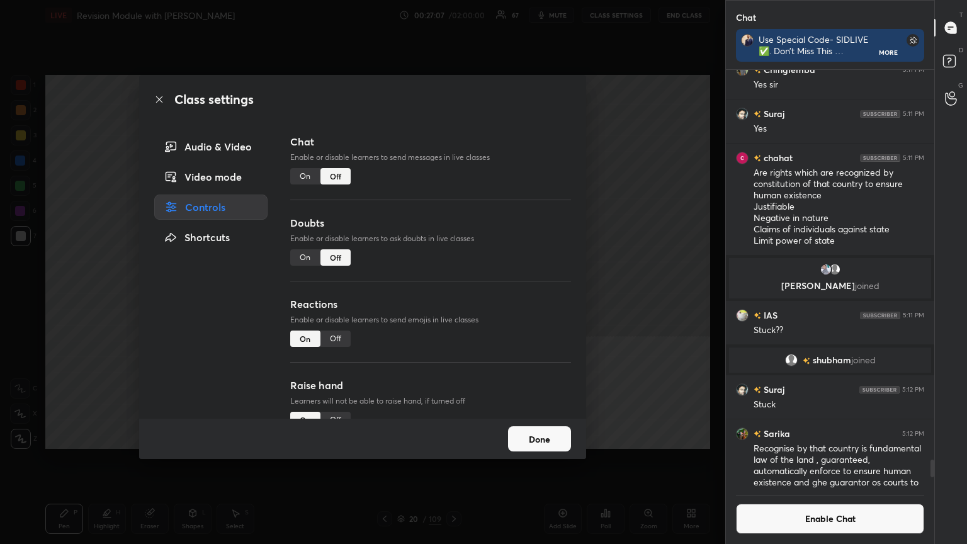
click at [159, 98] on icon at bounding box center [159, 99] width 6 height 6
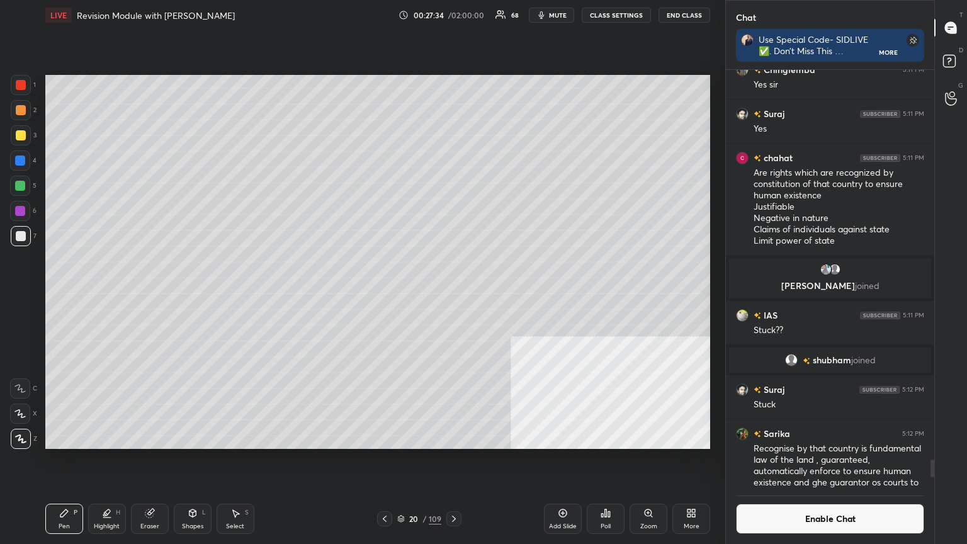
click at [452, 295] on div "Poll" at bounding box center [606, 519] width 38 height 30
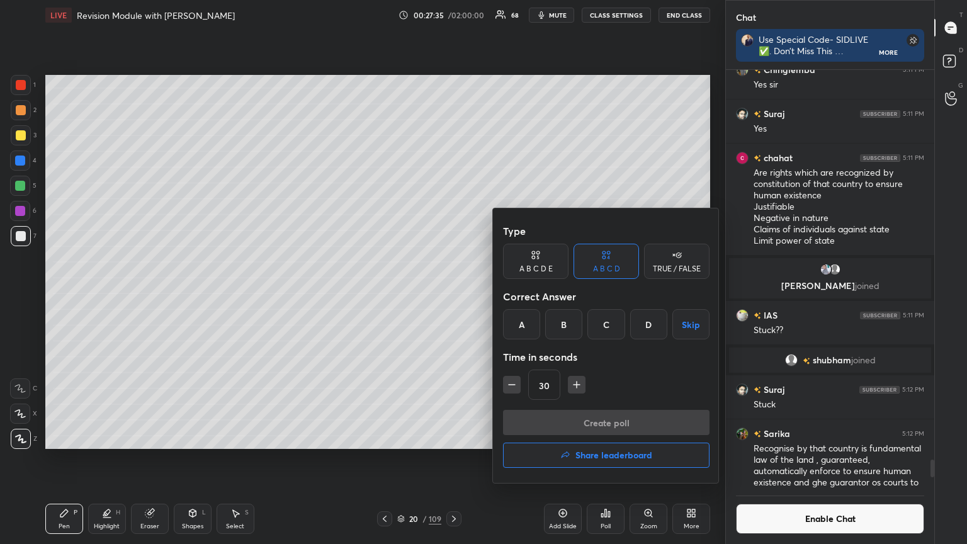
click at [452, 295] on div "A" at bounding box center [521, 324] width 37 height 30
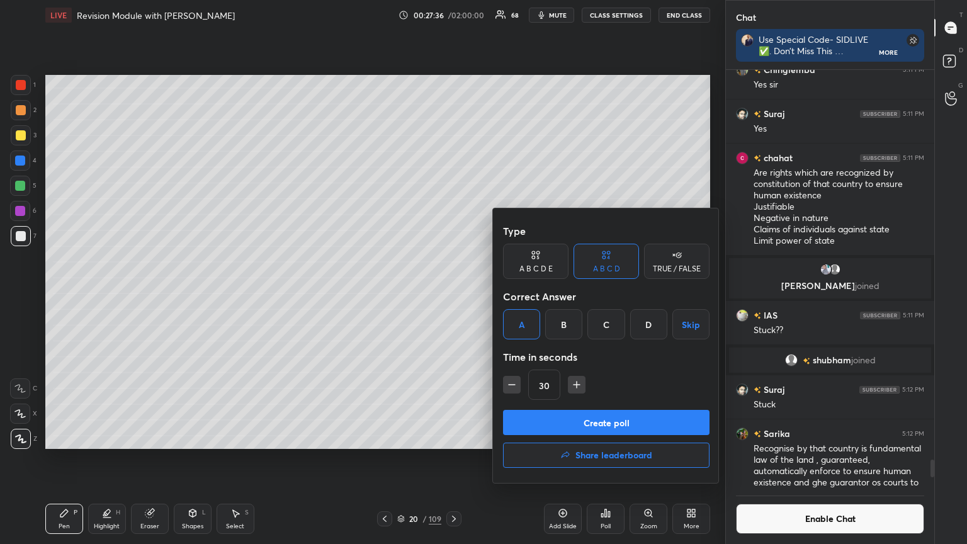
drag, startPoint x: 579, startPoint y: 426, endPoint x: 571, endPoint y: 431, distance: 9.3
click at [452, 295] on button "Create poll" at bounding box center [606, 422] width 207 height 25
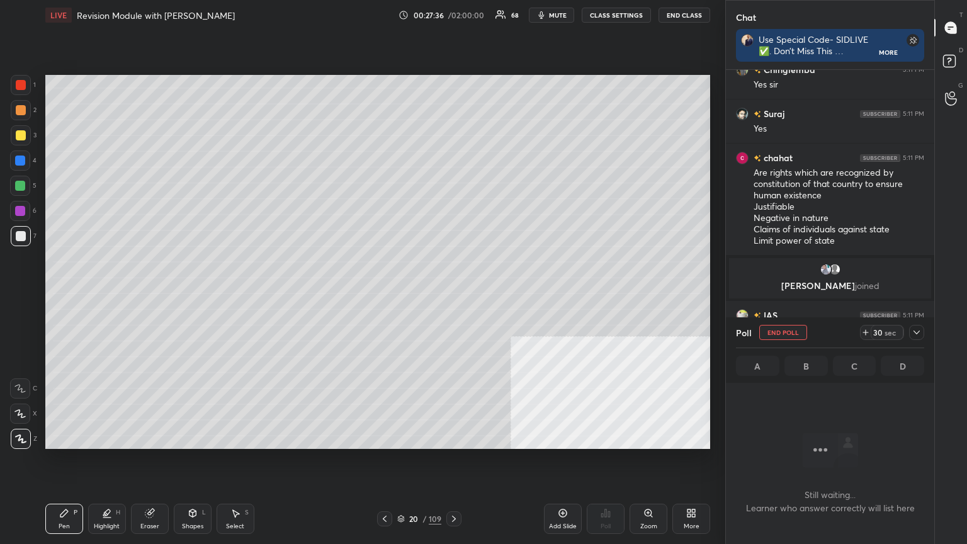
scroll to position [4, 4]
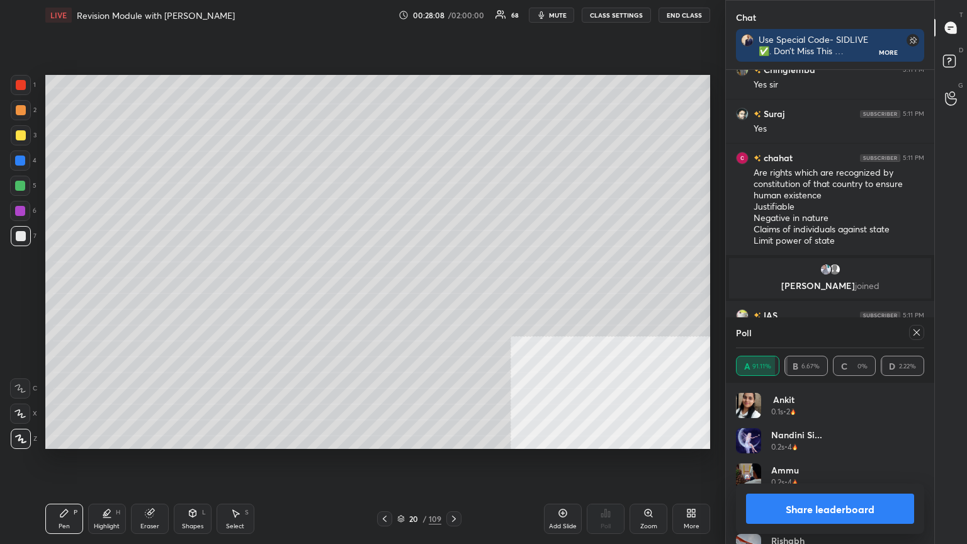
click at [452, 295] on button "Share leaderboard" at bounding box center [830, 509] width 168 height 30
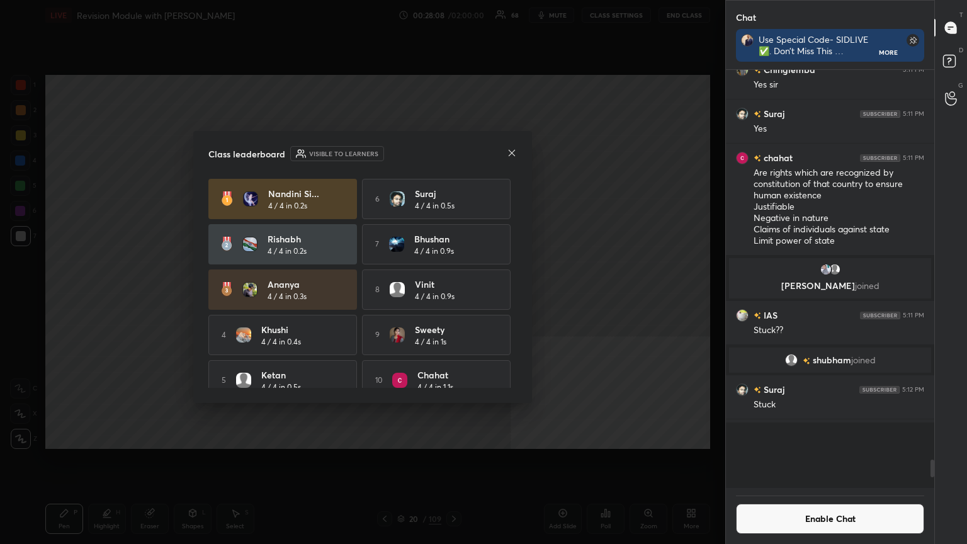
scroll to position [334, 205]
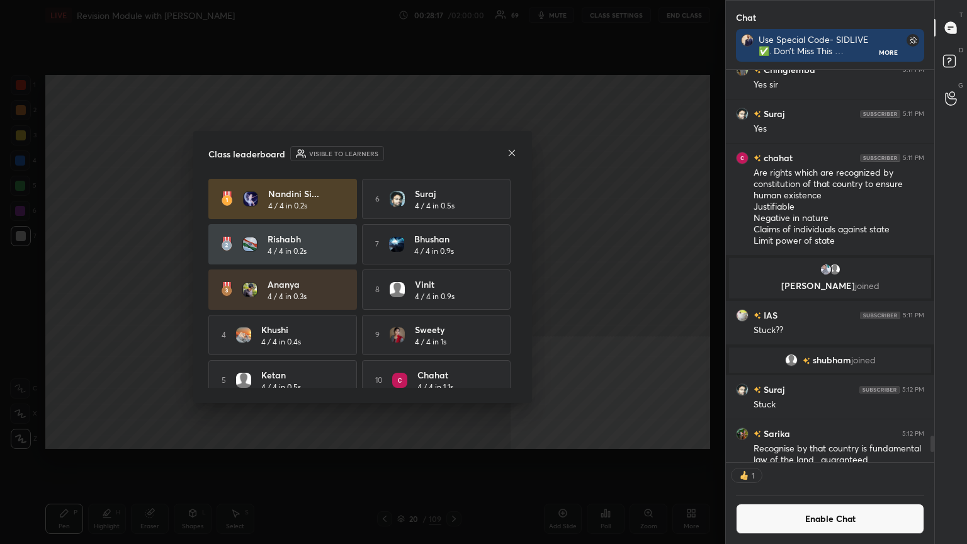
click at [452, 152] on icon at bounding box center [512, 153] width 10 height 10
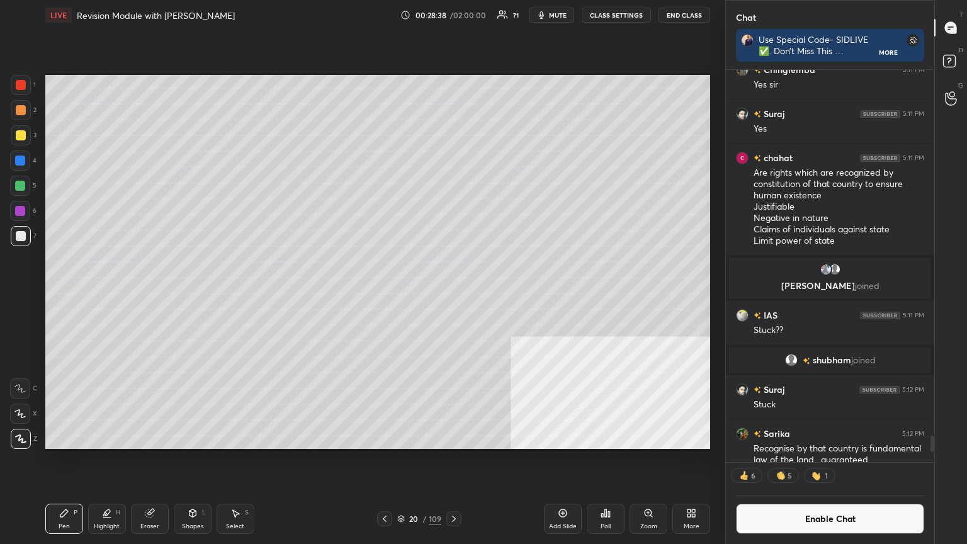
click at [452, 295] on div "Poll" at bounding box center [606, 519] width 38 height 30
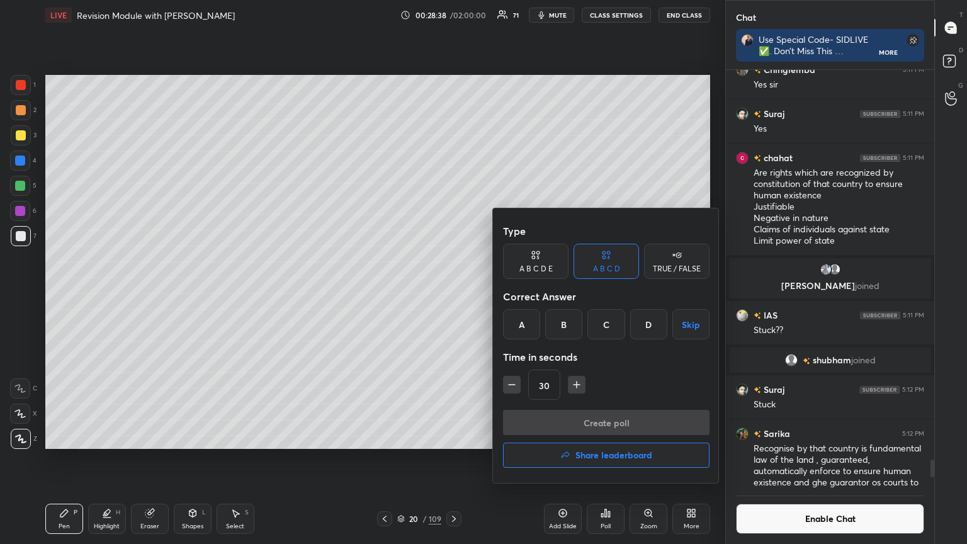
scroll to position [10107, 0]
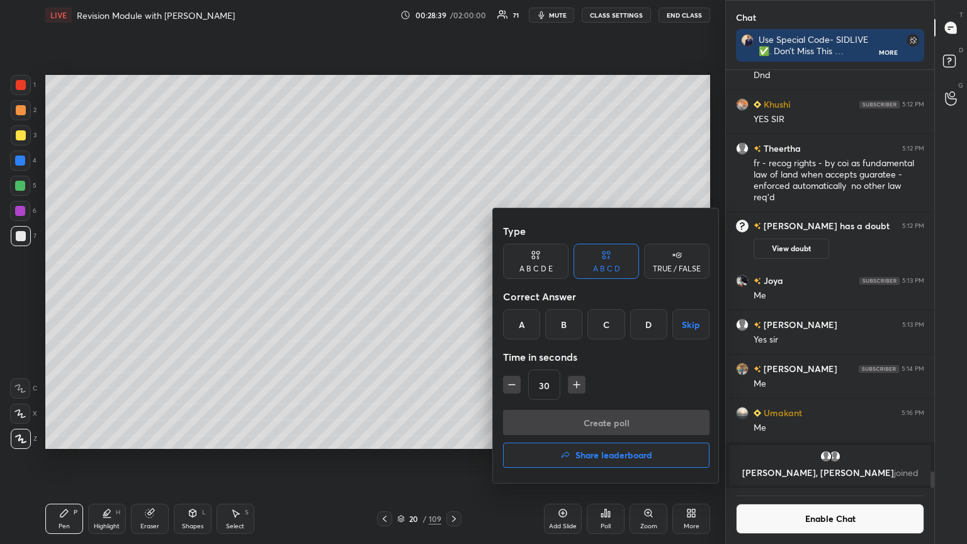
click at [452, 295] on div "A" at bounding box center [521, 324] width 37 height 30
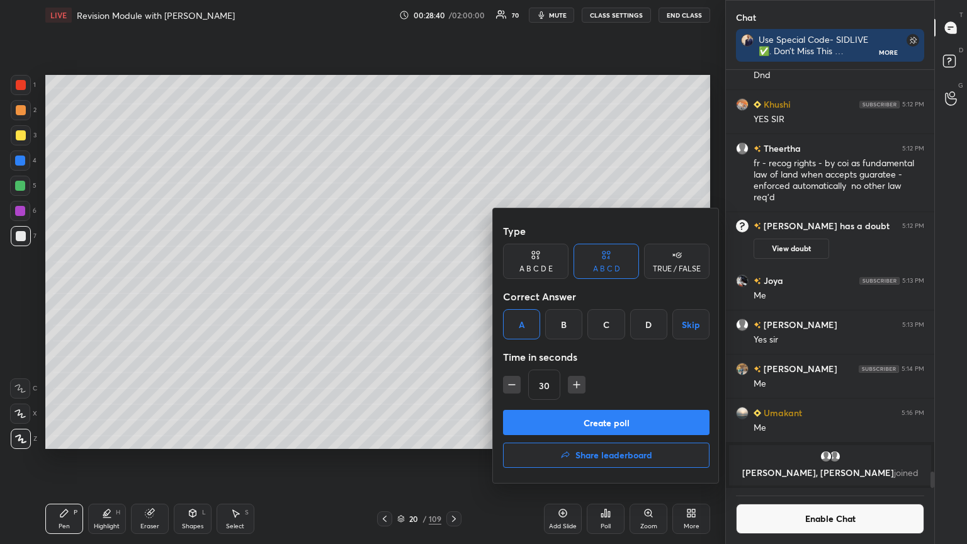
click at [452, 295] on button "Create poll" at bounding box center [606, 422] width 207 height 25
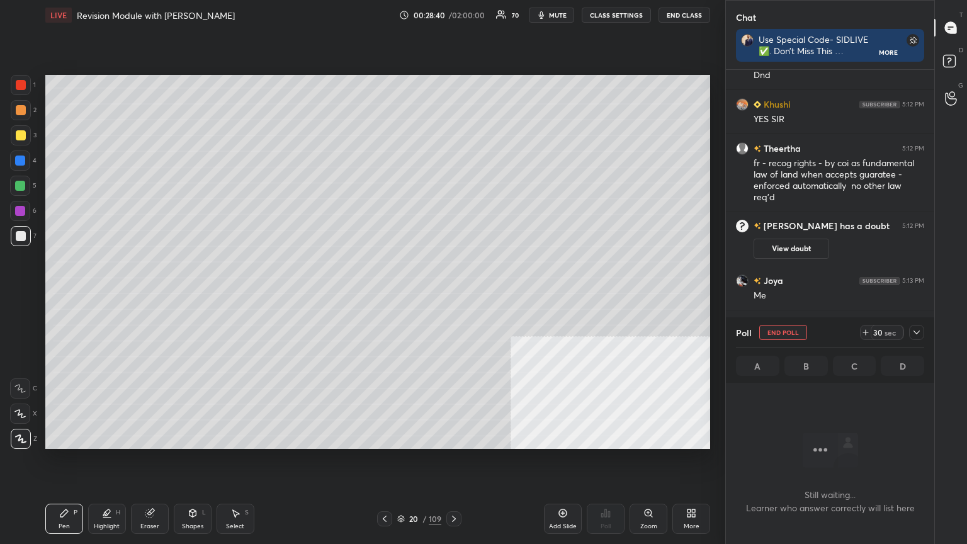
scroll to position [4, 4]
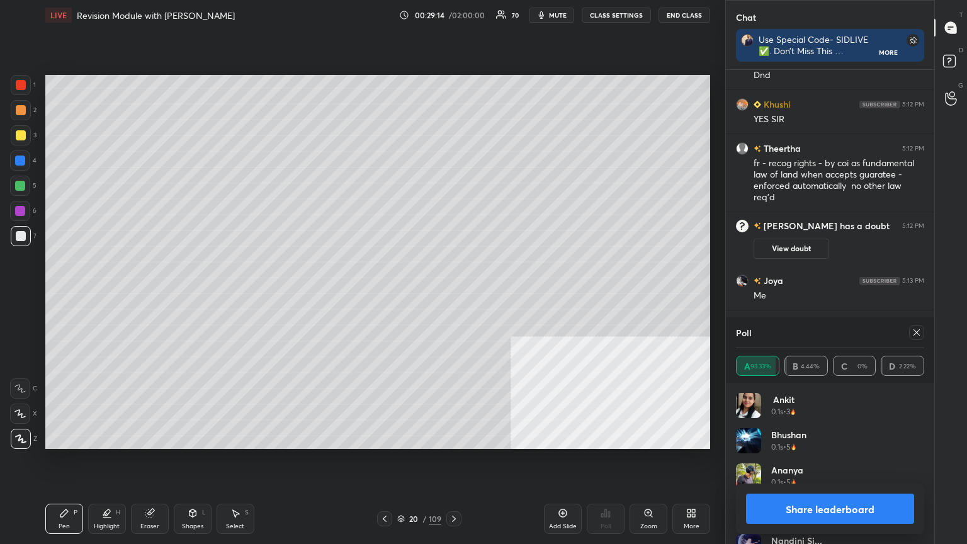
click at [452, 295] on button "Share leaderboard" at bounding box center [830, 509] width 168 height 30
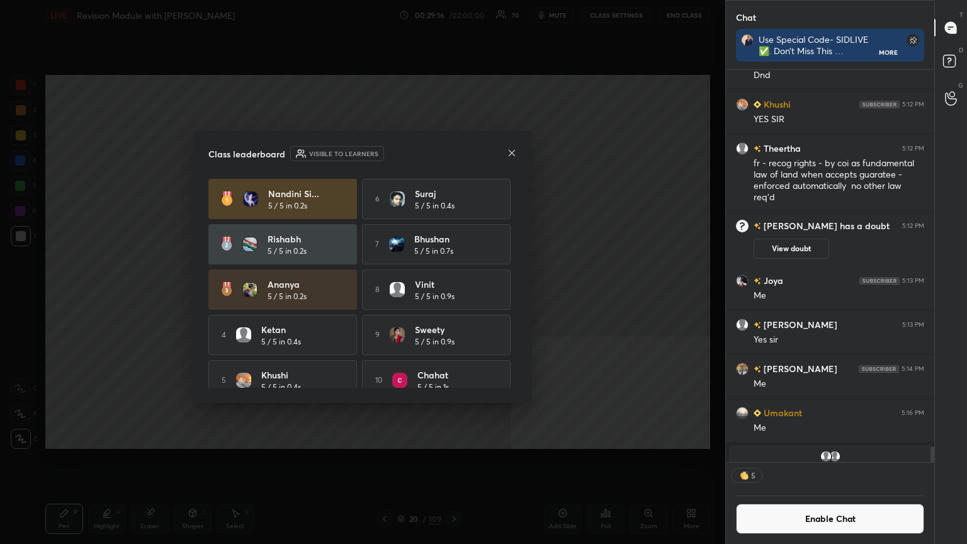
click at [452, 295] on button "Enable Chat" at bounding box center [830, 519] width 188 height 30
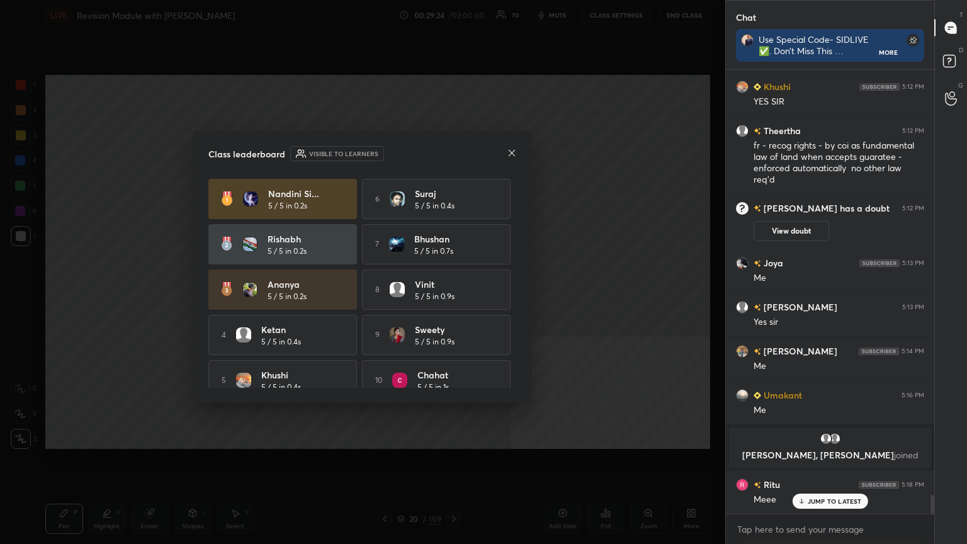
click at [452, 154] on icon at bounding box center [512, 153] width 10 height 10
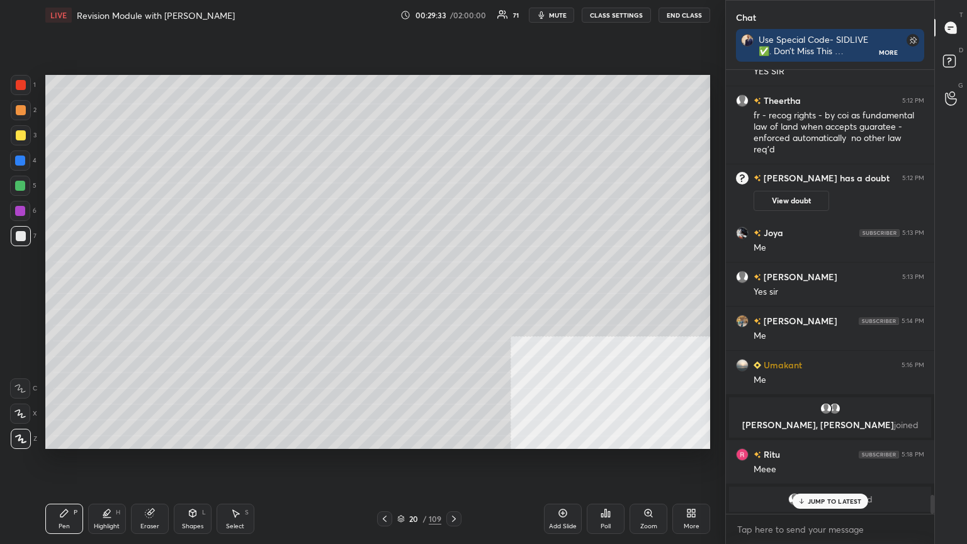
click at [452, 295] on p "JUMP TO LATEST" at bounding box center [835, 502] width 54 height 8
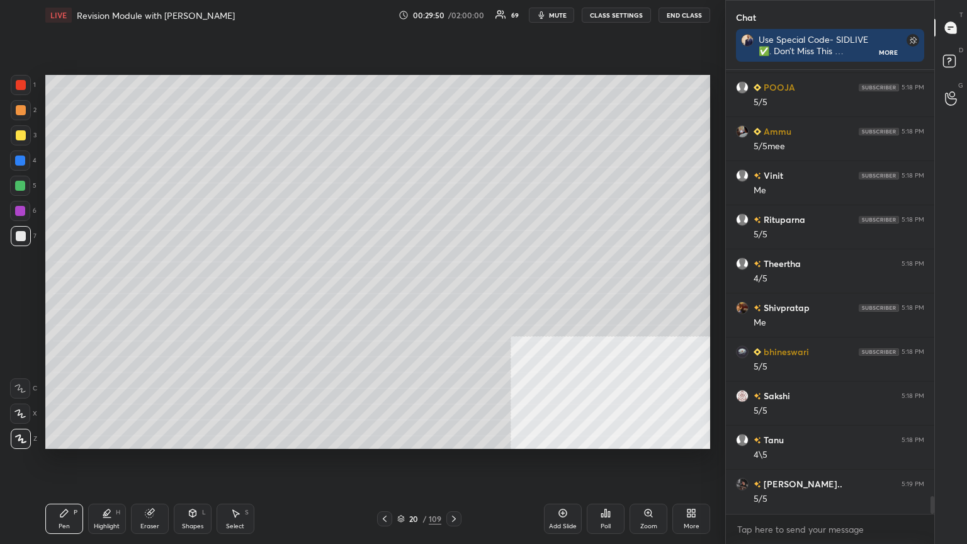
click at [386, 295] on icon at bounding box center [385, 519] width 10 height 10
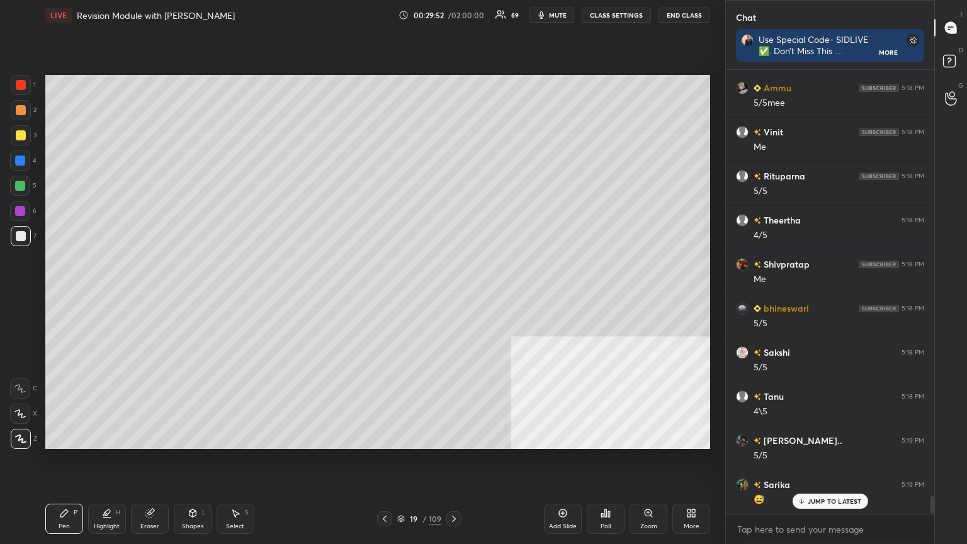
click at [452, 295] on div "More" at bounding box center [692, 519] width 38 height 30
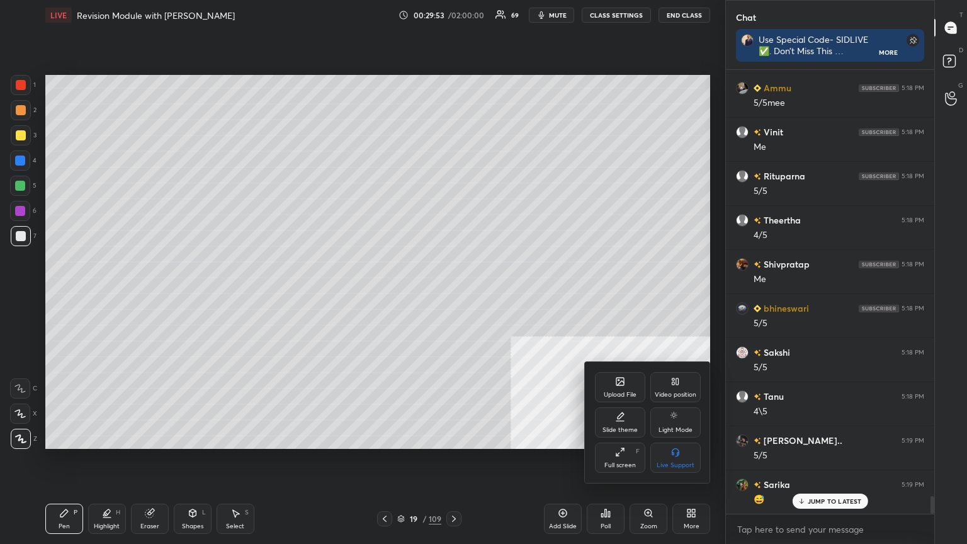
click at [452, 295] on div "Video position" at bounding box center [676, 387] width 50 height 30
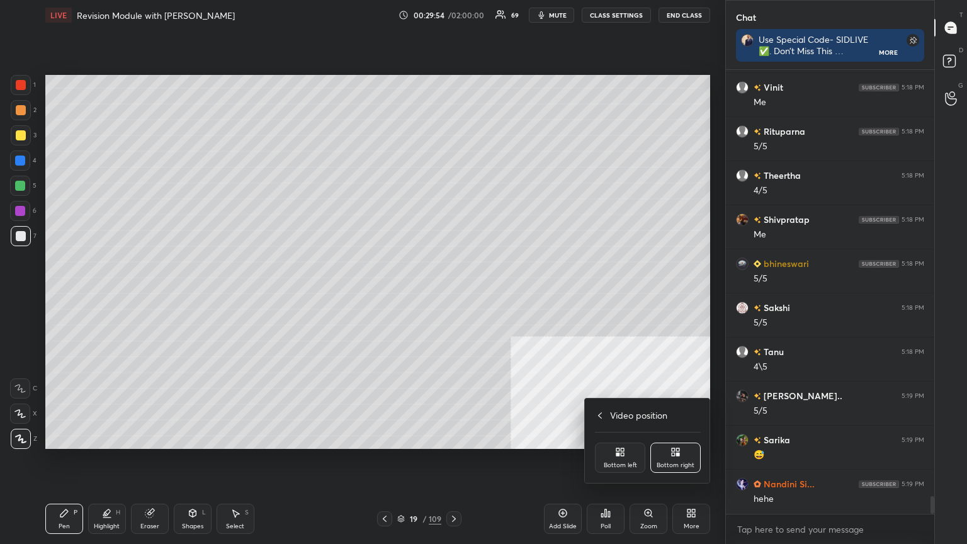
click at [452, 295] on div "Bottom left" at bounding box center [620, 458] width 50 height 30
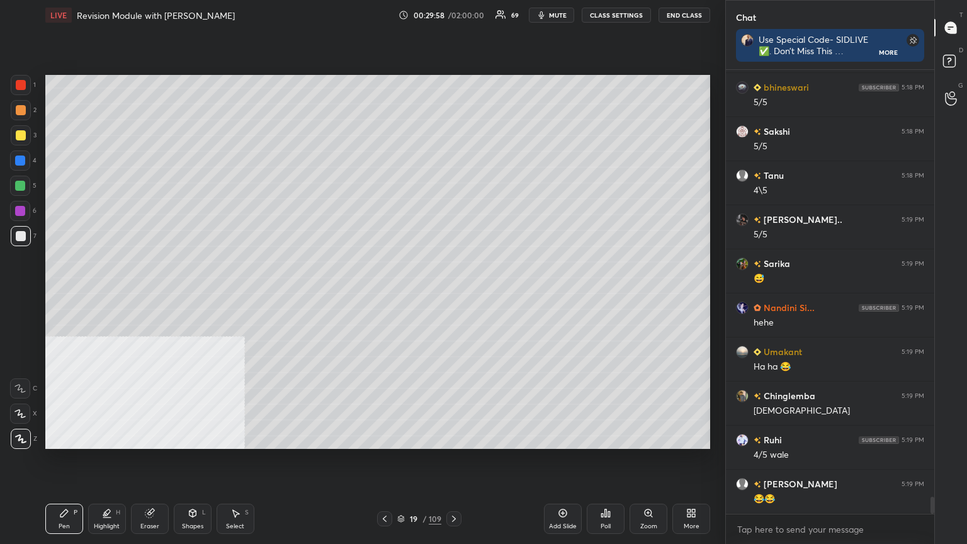
click at [18, 160] on div at bounding box center [20, 161] width 10 height 10
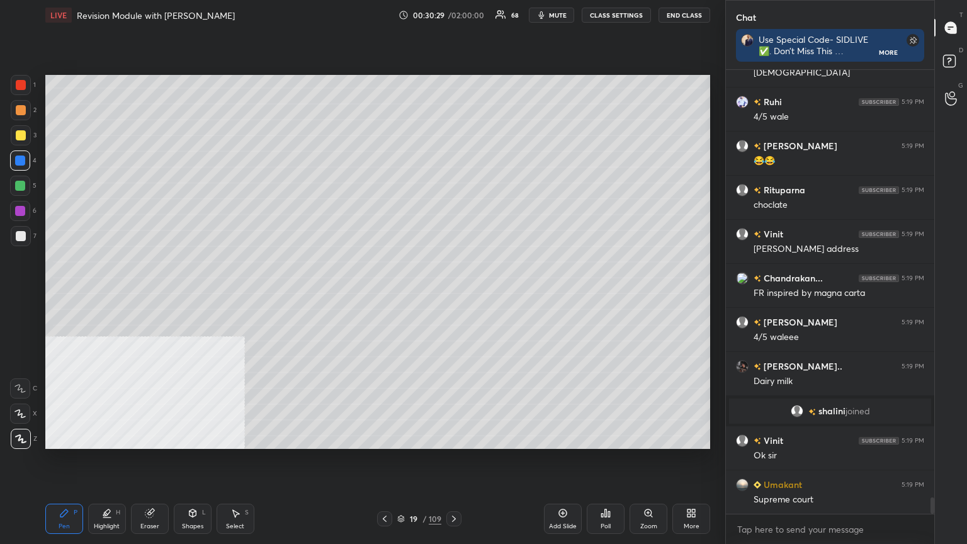
scroll to position [11427, 0]
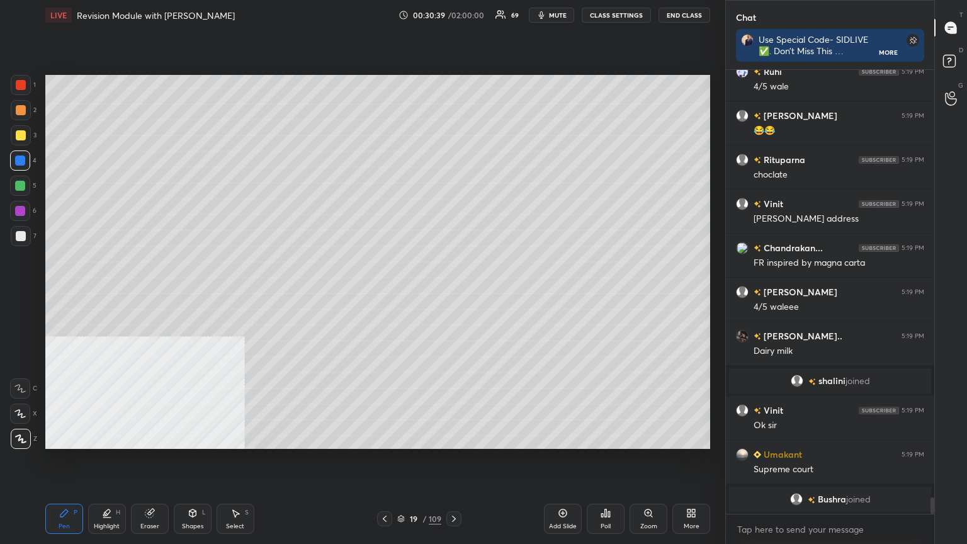
drag, startPoint x: 18, startPoint y: 233, endPoint x: 40, endPoint y: 241, distance: 23.3
click at [18, 233] on div at bounding box center [21, 236] width 10 height 10
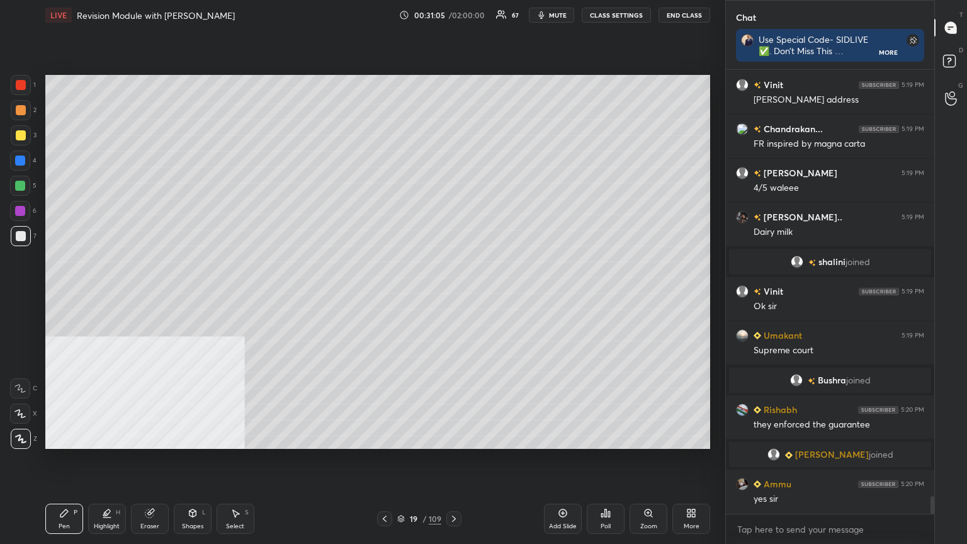
scroll to position [10926, 0]
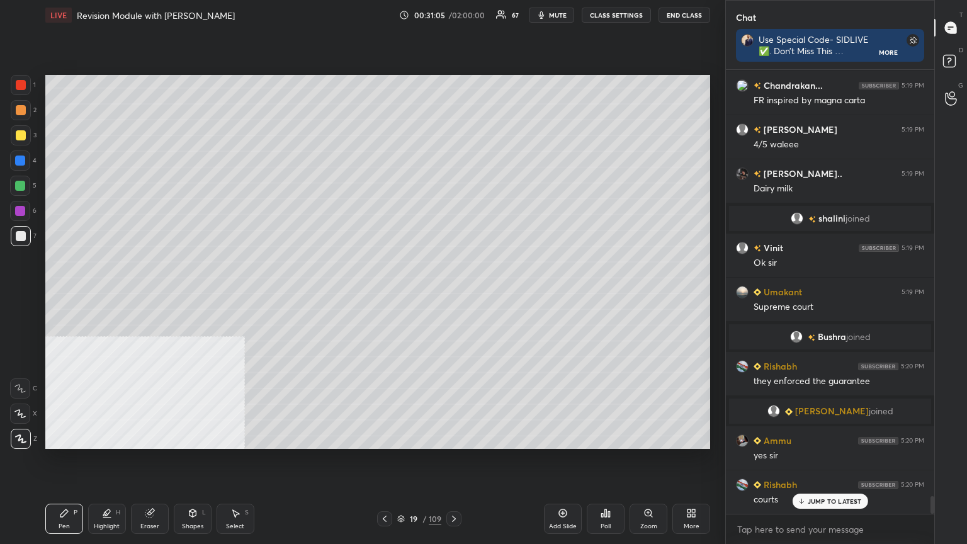
click at [401, 295] on icon at bounding box center [401, 519] width 8 height 8
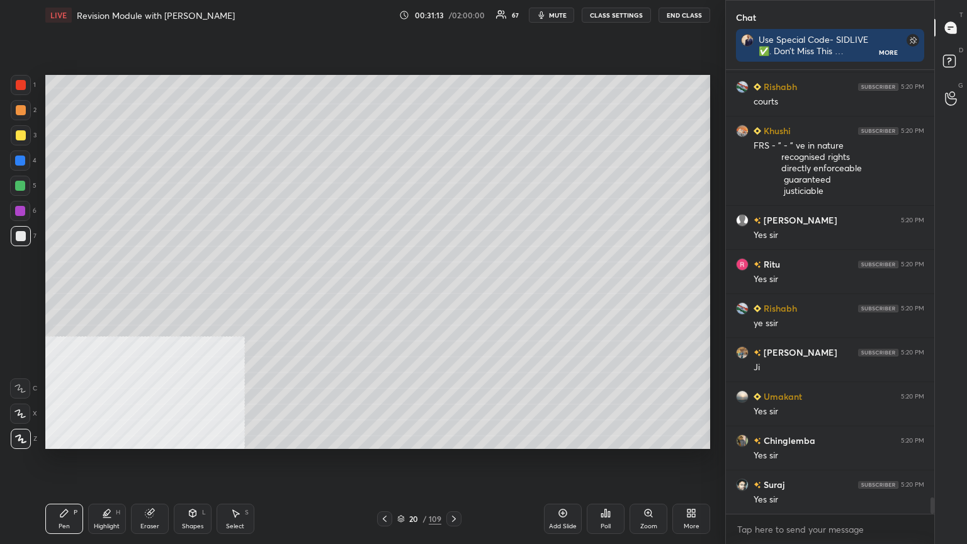
scroll to position [11369, 0]
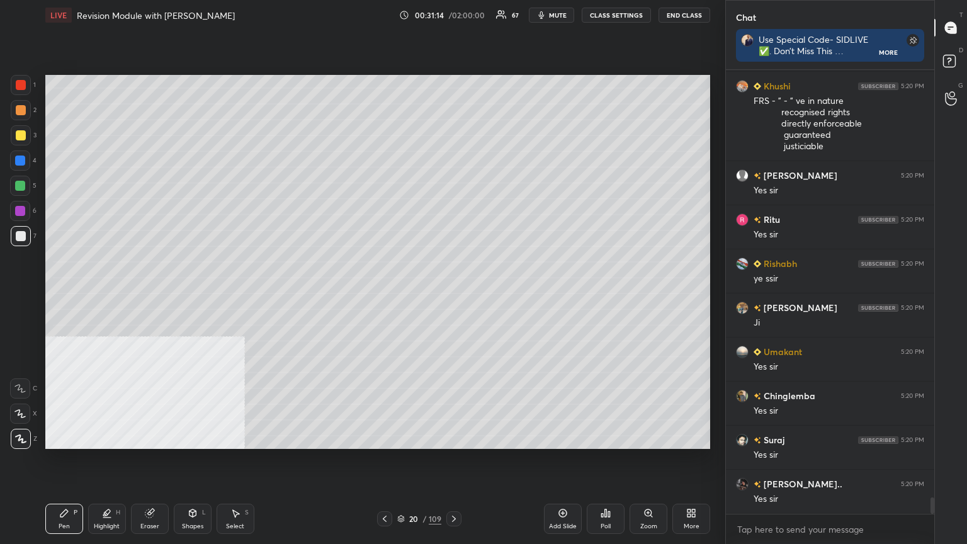
drag, startPoint x: 565, startPoint y: 513, endPoint x: 525, endPoint y: 465, distance: 62.1
click at [452, 295] on icon at bounding box center [563, 513] width 10 height 10
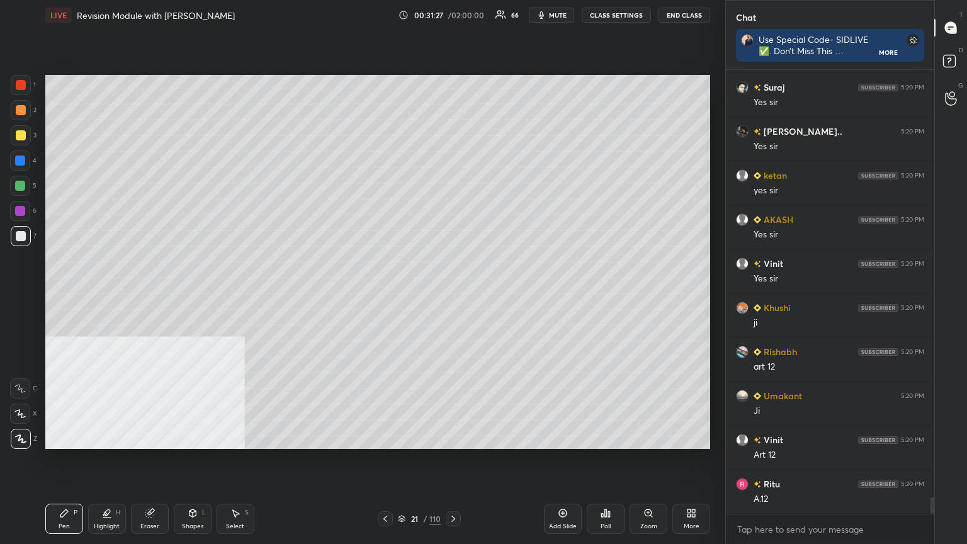
scroll to position [415, 205]
click at [452, 295] on icon at bounding box center [453, 519] width 10 height 10
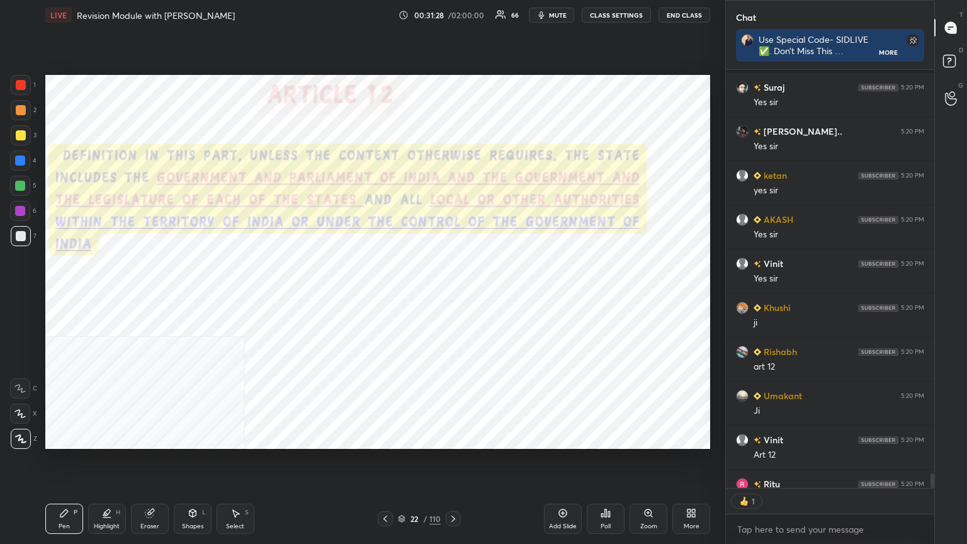
scroll to position [11791, 0]
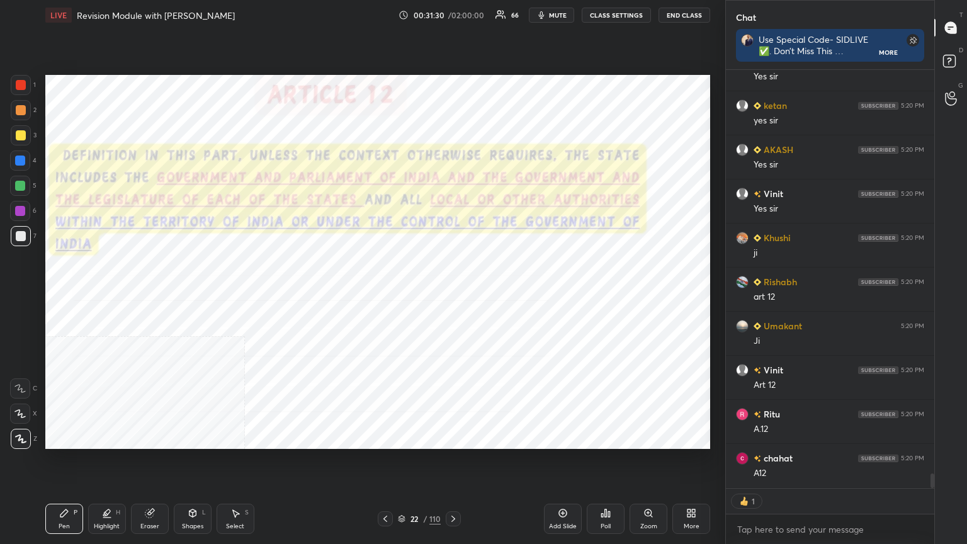
click at [13, 83] on div at bounding box center [21, 85] width 20 height 20
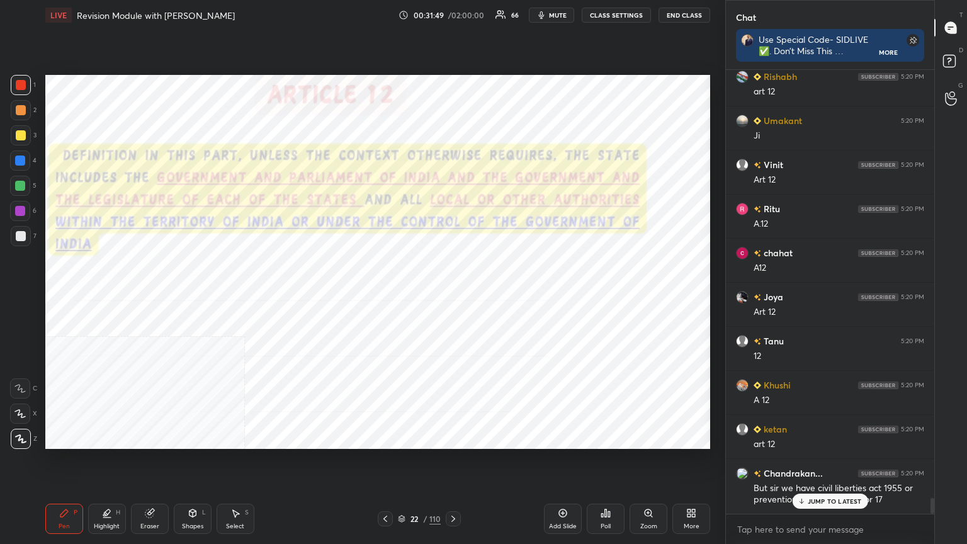
scroll to position [12041, 0]
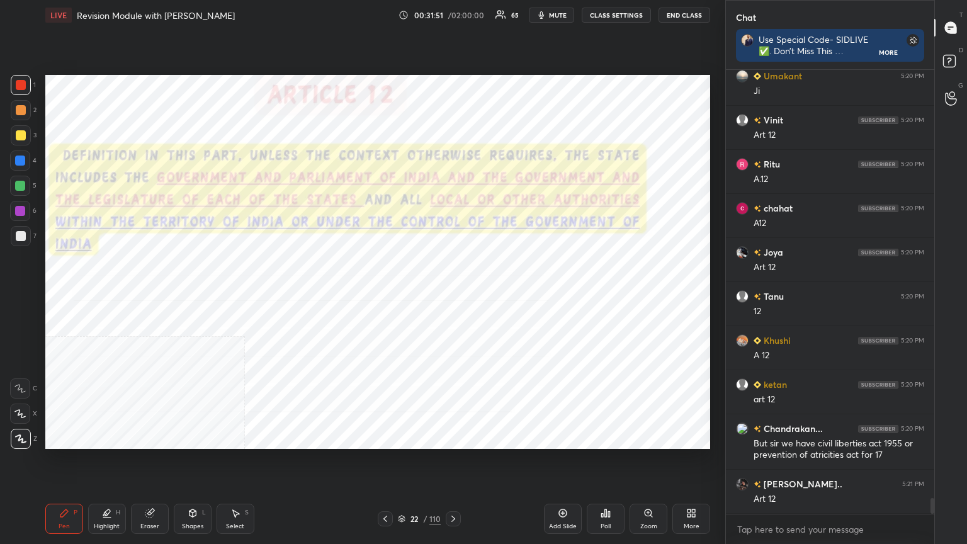
click at [111, 295] on div "Highlight" at bounding box center [107, 526] width 26 height 6
click at [20, 81] on div at bounding box center [21, 85] width 10 height 10
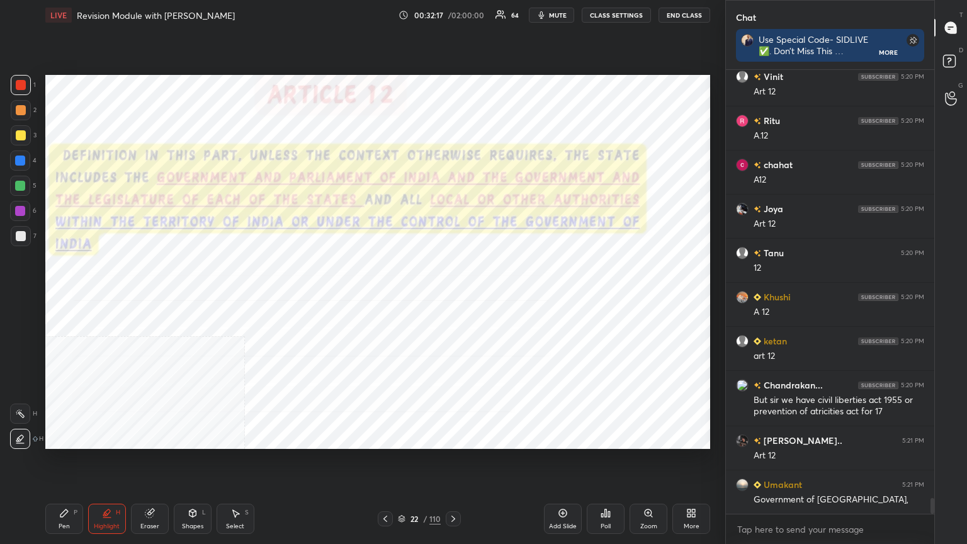
click at [18, 159] on div at bounding box center [20, 161] width 10 height 10
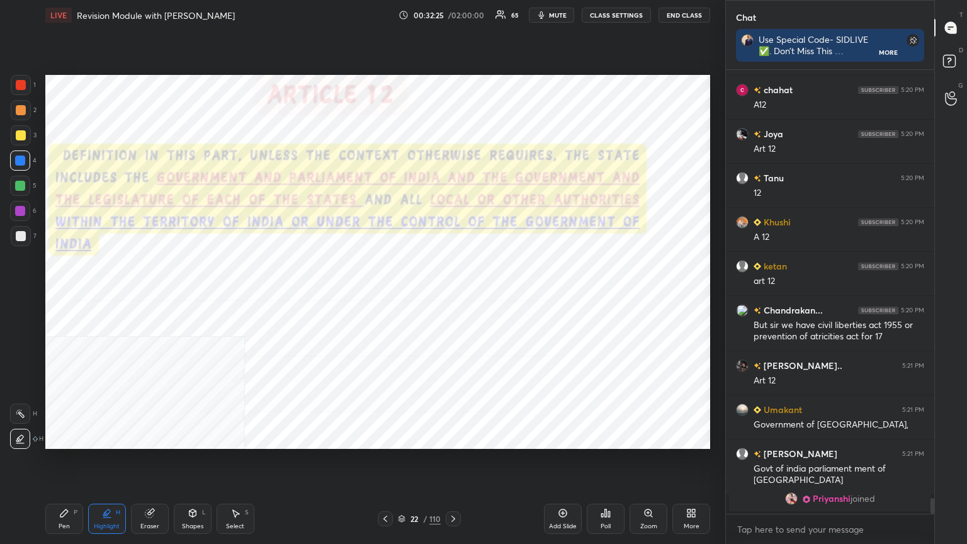
drag, startPoint x: 564, startPoint y: 518, endPoint x: 562, endPoint y: 511, distance: 7.8
click at [452, 295] on div "Add Slide" at bounding box center [563, 519] width 38 height 30
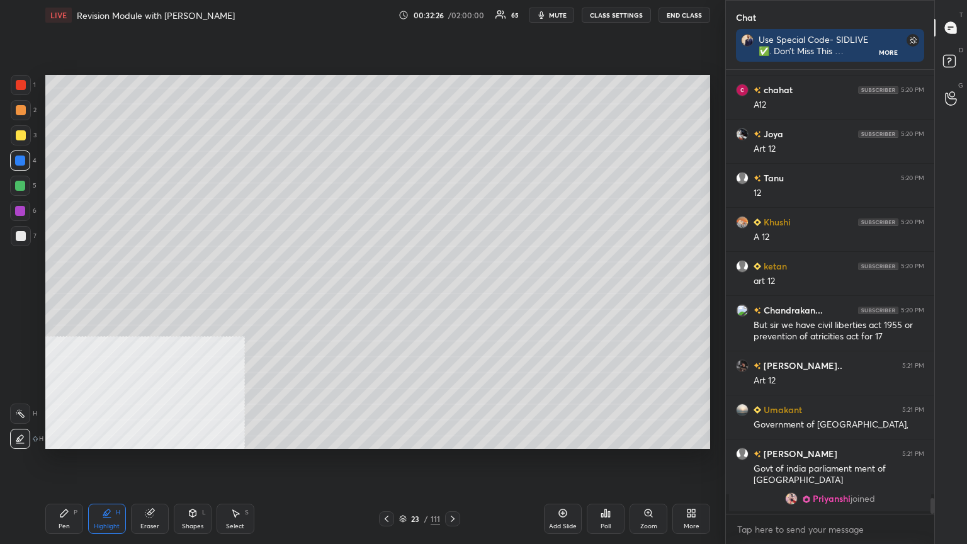
drag, startPoint x: 20, startPoint y: 237, endPoint x: 15, endPoint y: 285, distance: 48.1
click at [20, 238] on div at bounding box center [21, 236] width 10 height 10
click at [57, 295] on div "Pen P" at bounding box center [64, 519] width 38 height 30
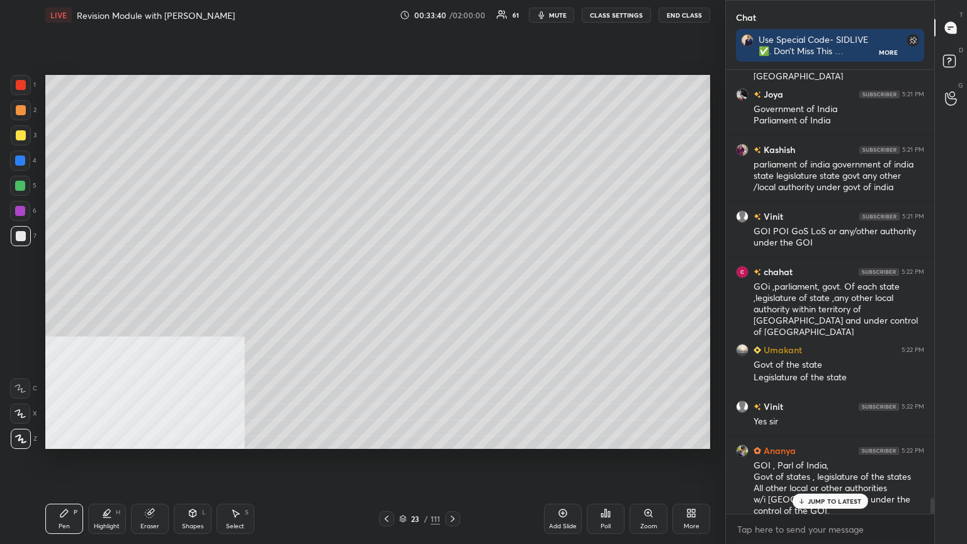
scroll to position [12422, 0]
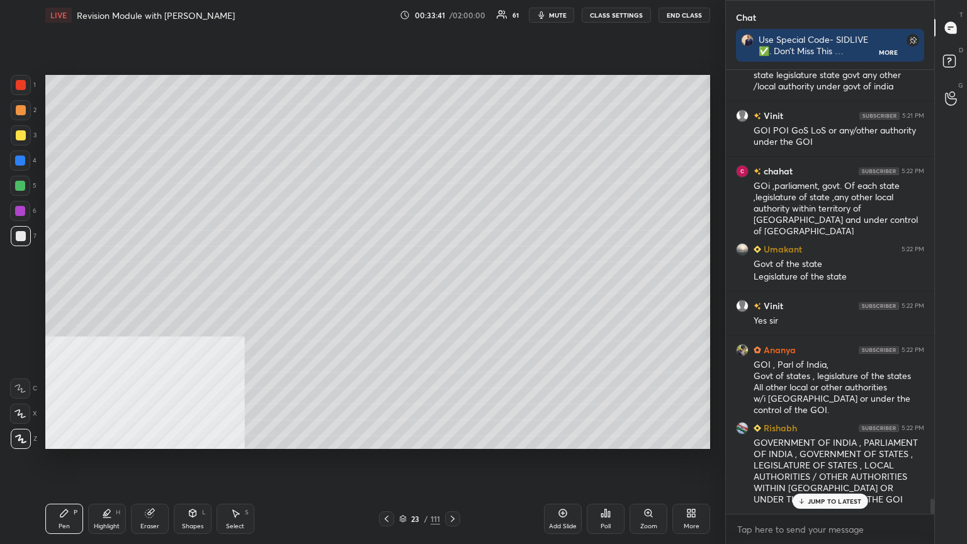
click at [23, 136] on div at bounding box center [21, 135] width 10 height 10
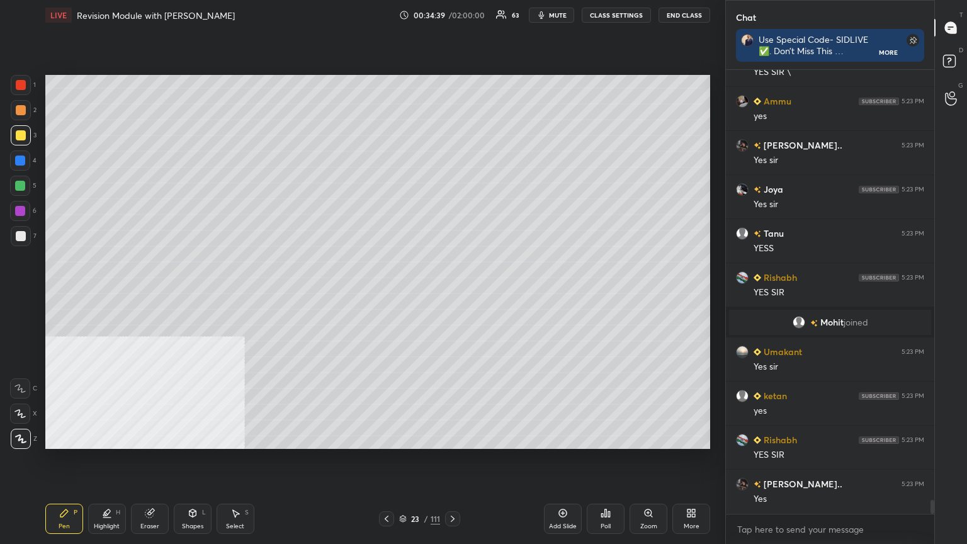
scroll to position [13856, 0]
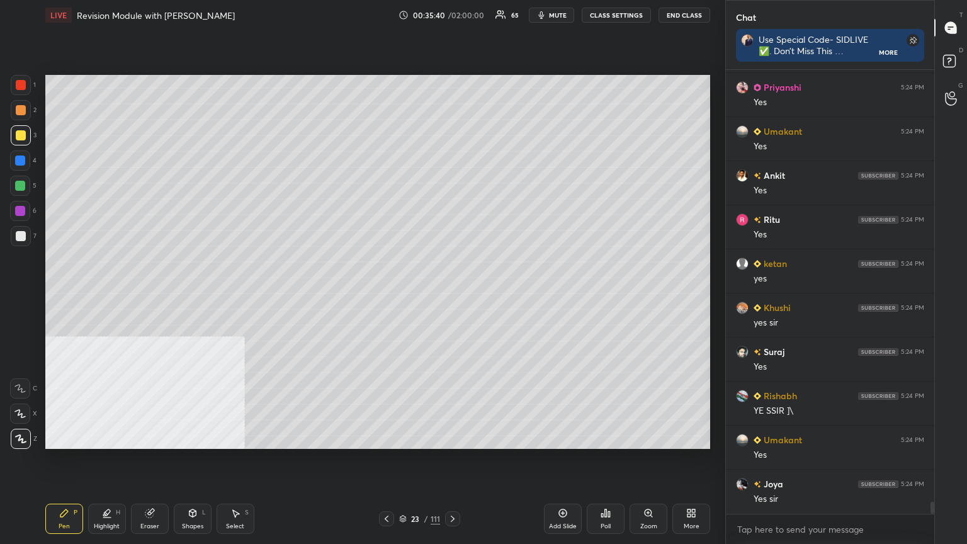
click at [400, 295] on icon at bounding box center [403, 519] width 8 height 8
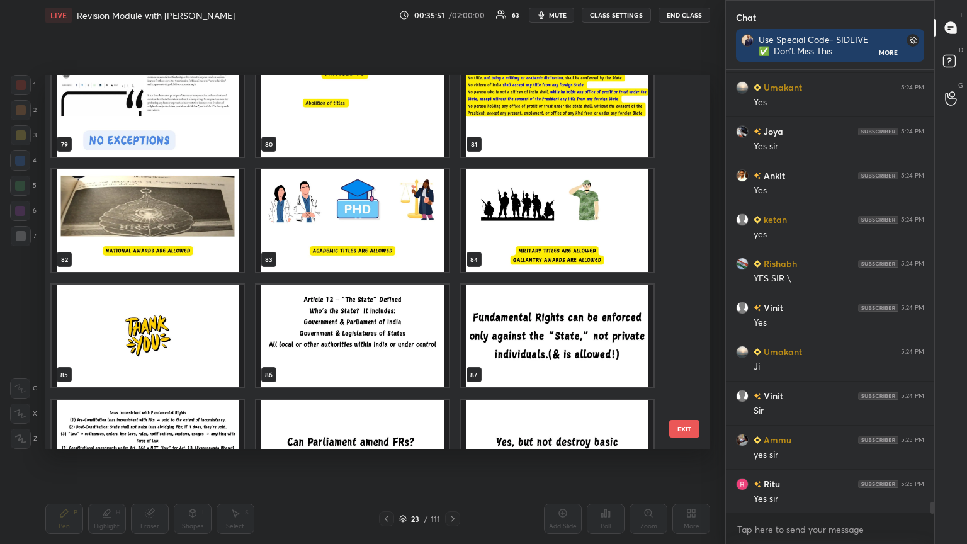
click at [363, 295] on img "grid" at bounding box center [352, 336] width 192 height 103
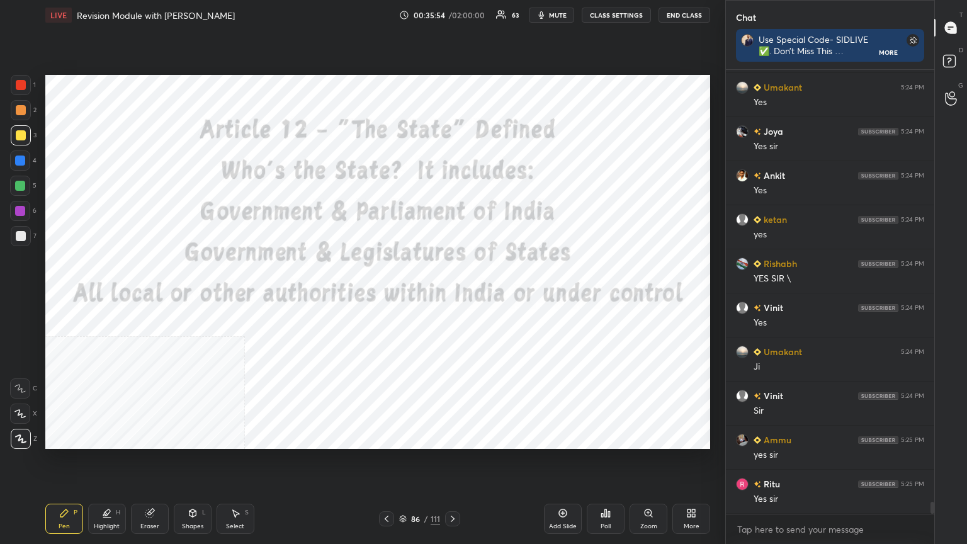
click at [23, 77] on div at bounding box center [21, 85] width 20 height 20
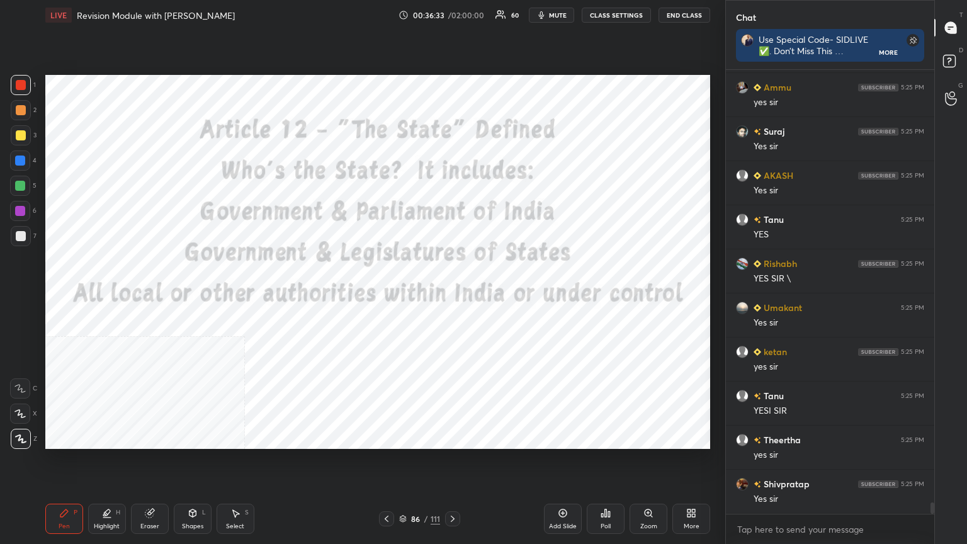
scroll to position [16808, 0]
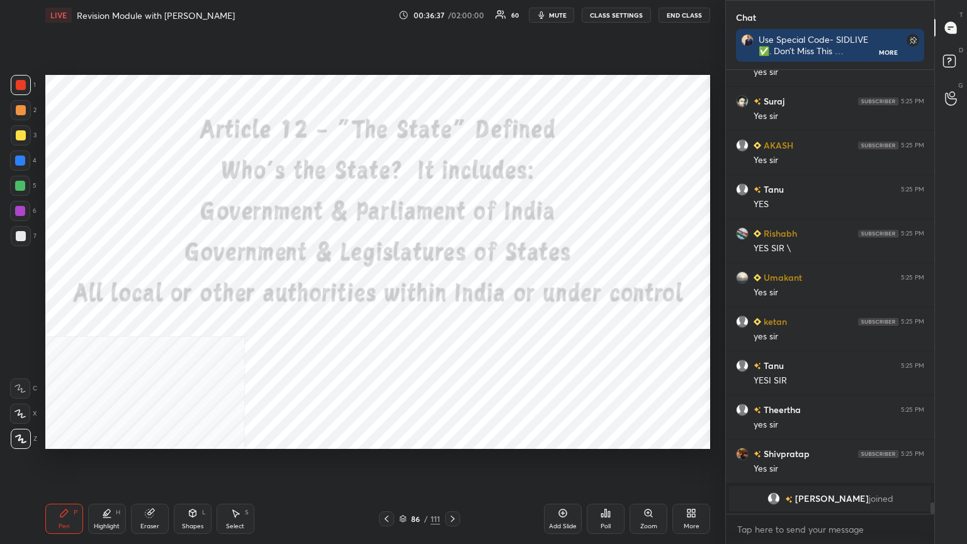
click at [406, 295] on icon at bounding box center [403, 519] width 8 height 8
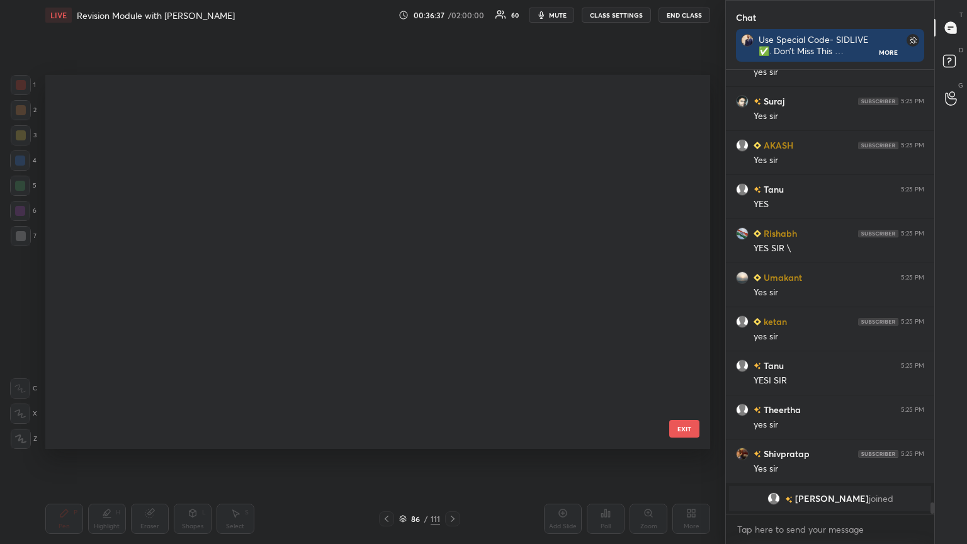
scroll to position [370, 659]
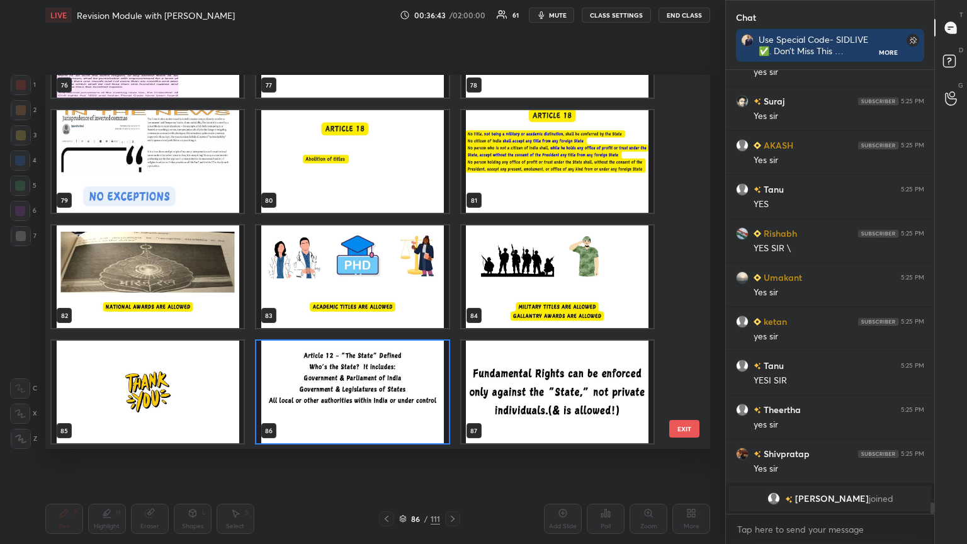
click at [386, 295] on img "grid" at bounding box center [352, 392] width 192 height 103
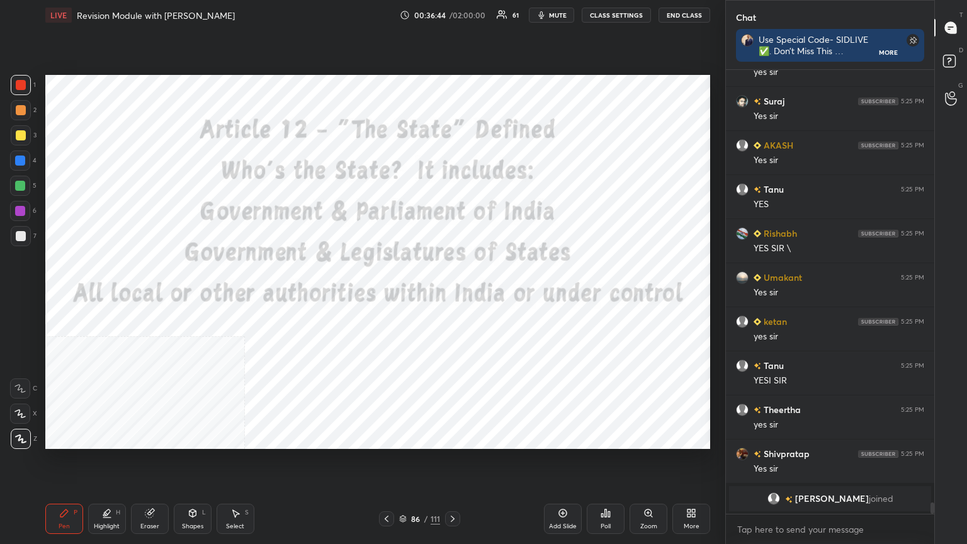
click at [387, 295] on img "grid" at bounding box center [352, 392] width 192 height 103
click at [452, 295] on icon at bounding box center [563, 513] width 10 height 10
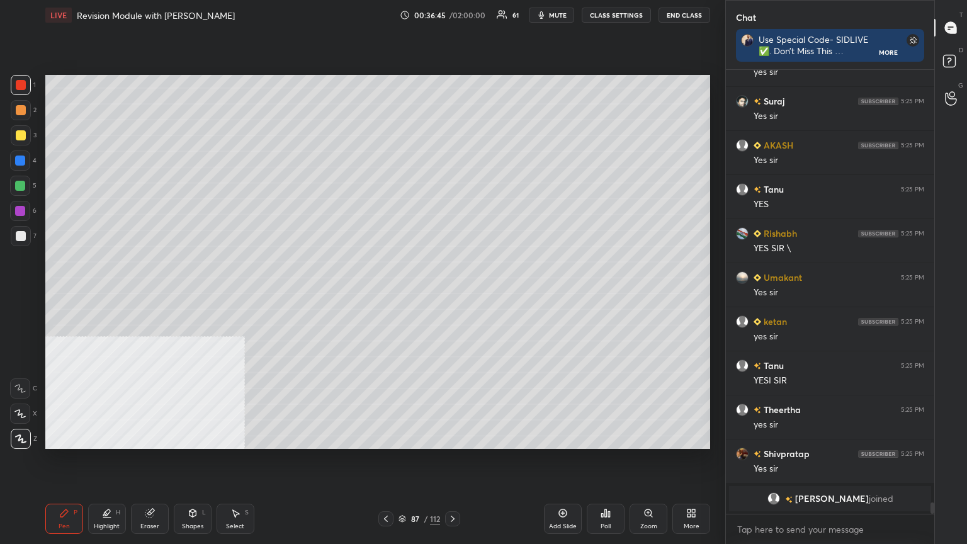
scroll to position [16823, 0]
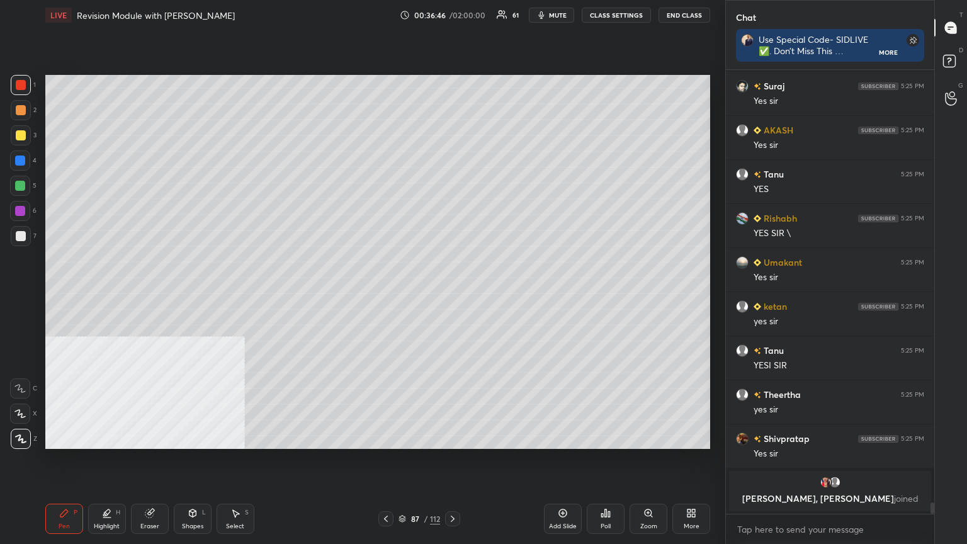
click at [18, 236] on div at bounding box center [21, 236] width 10 height 10
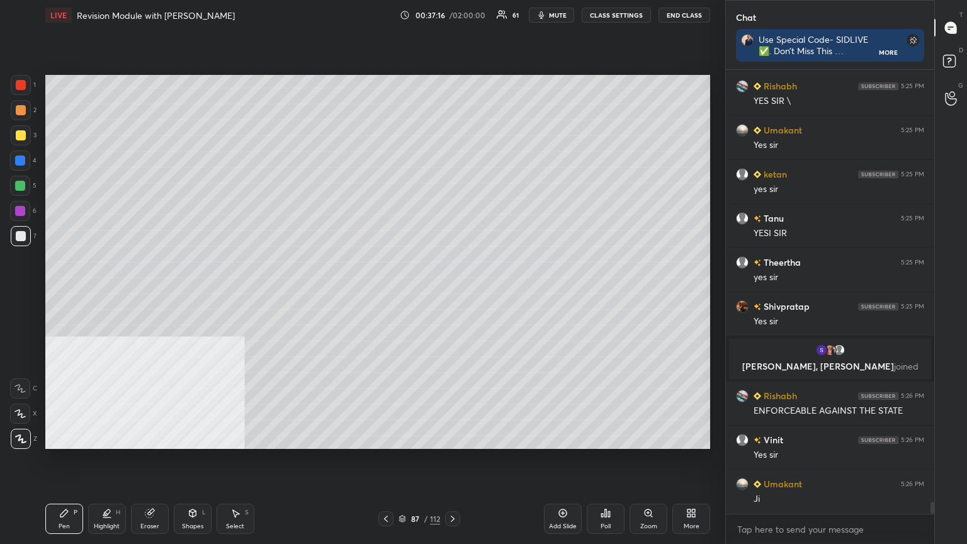
scroll to position [16410, 0]
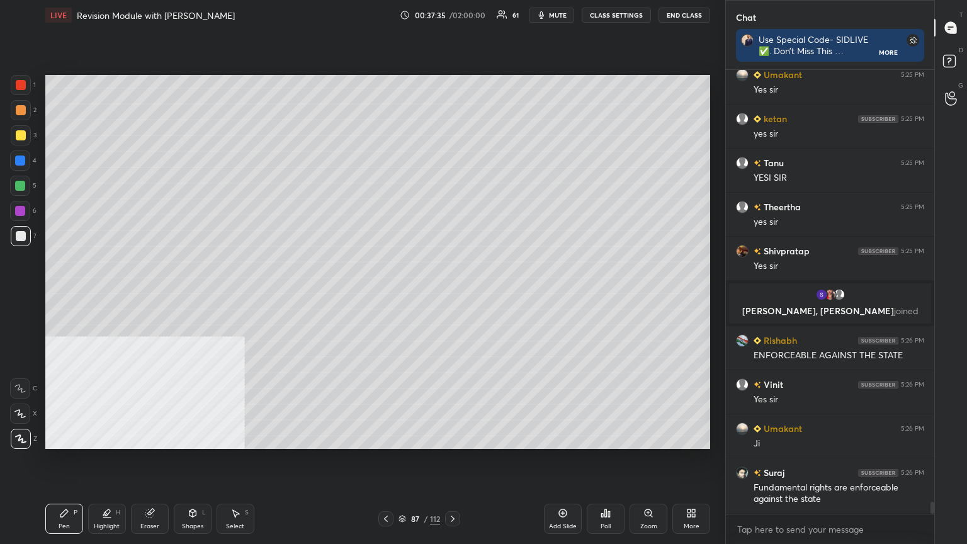
click at [452, 295] on icon at bounding box center [563, 513] width 10 height 10
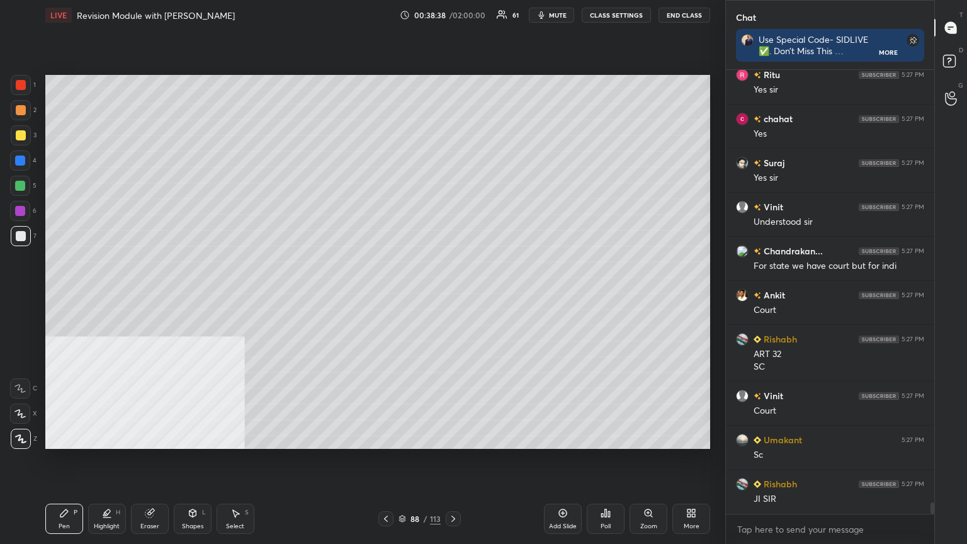
scroll to position [17227, 0]
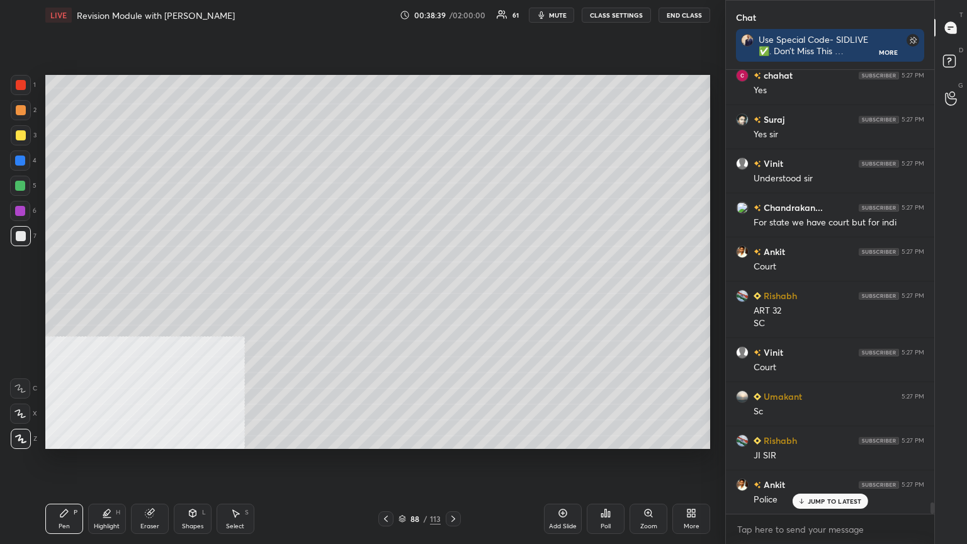
click at [18, 130] on div at bounding box center [21, 135] width 10 height 10
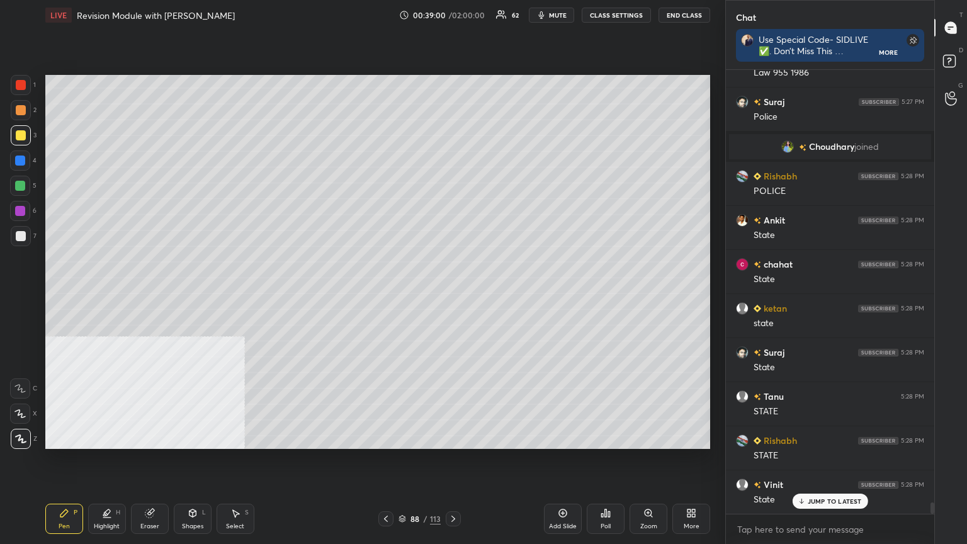
scroll to position [17470, 0]
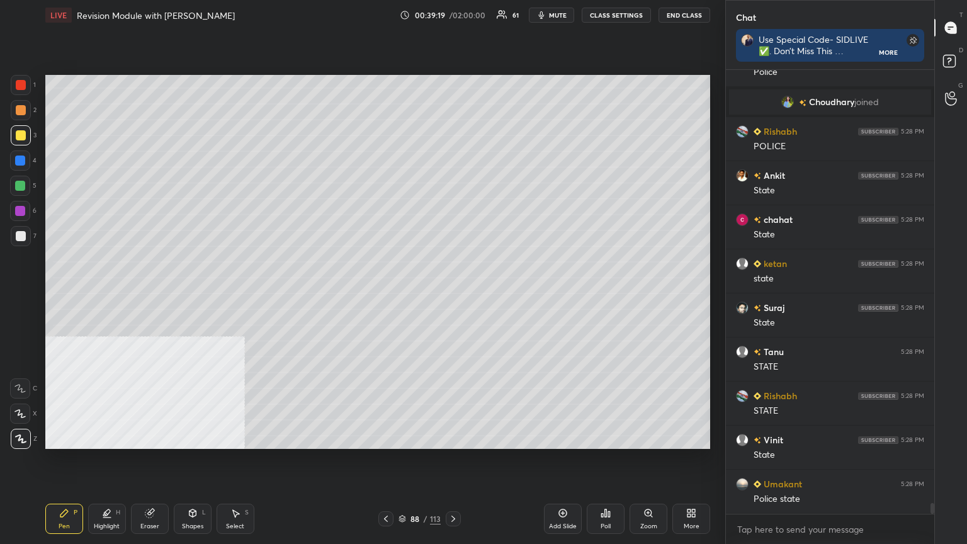
click at [452, 295] on icon at bounding box center [453, 519] width 10 height 10
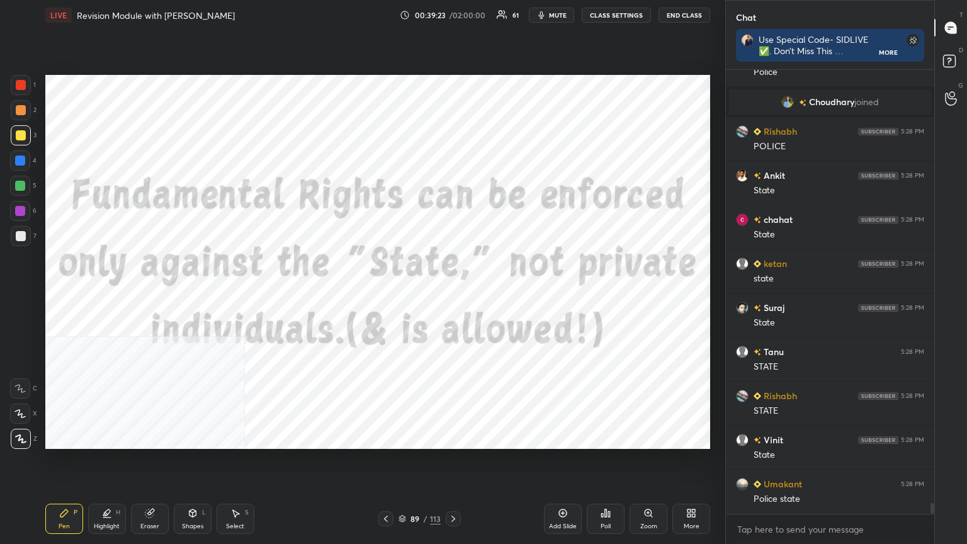
scroll to position [17514, 0]
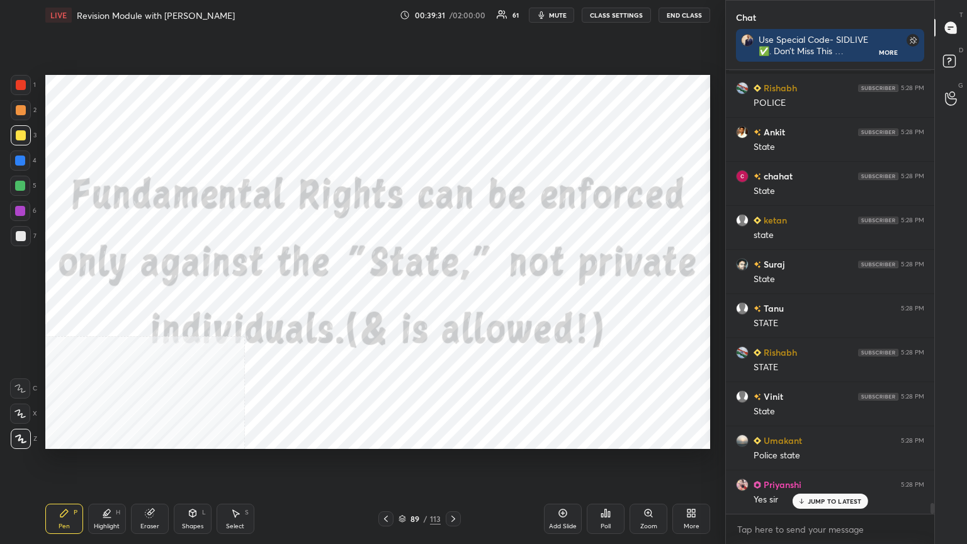
click at [20, 81] on div at bounding box center [21, 85] width 10 height 10
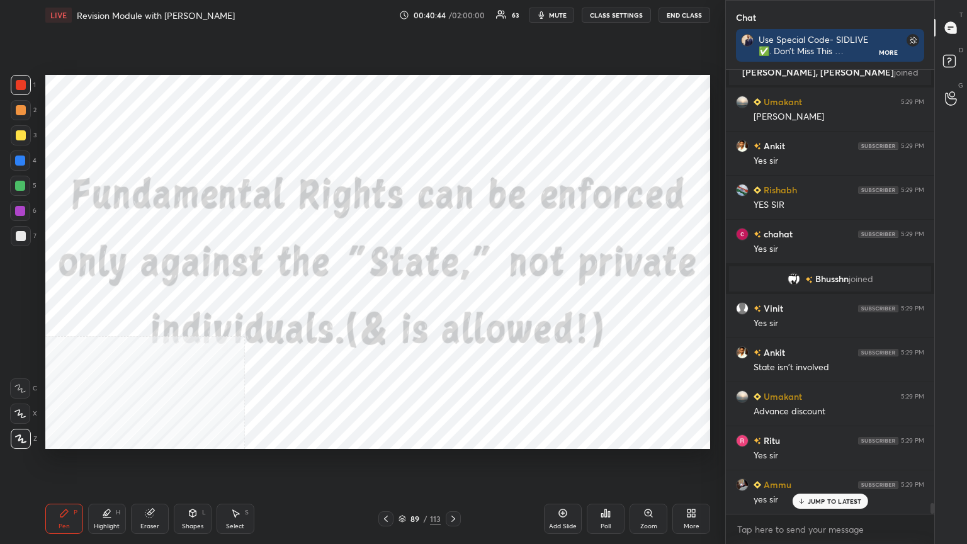
scroll to position [17831, 0]
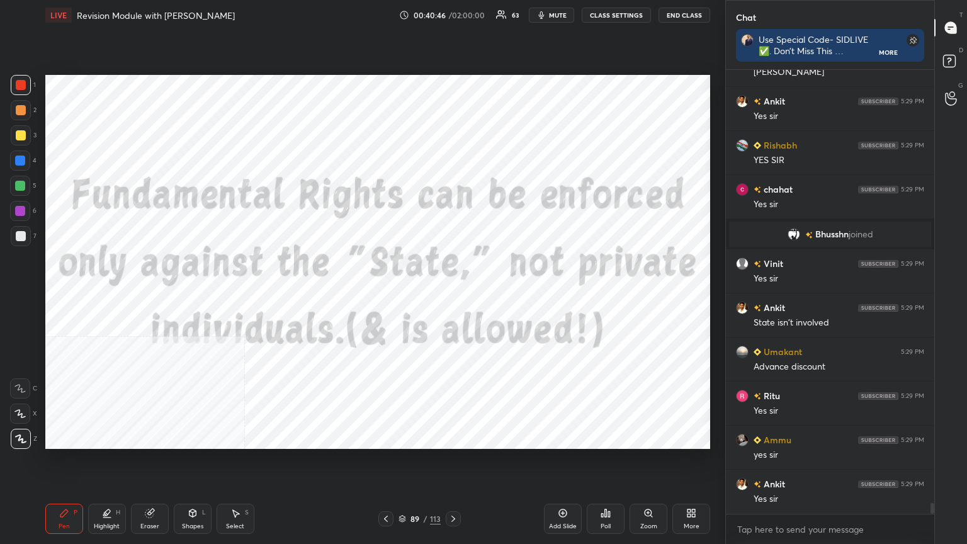
click at [452, 295] on div "Add Slide" at bounding box center [563, 519] width 38 height 30
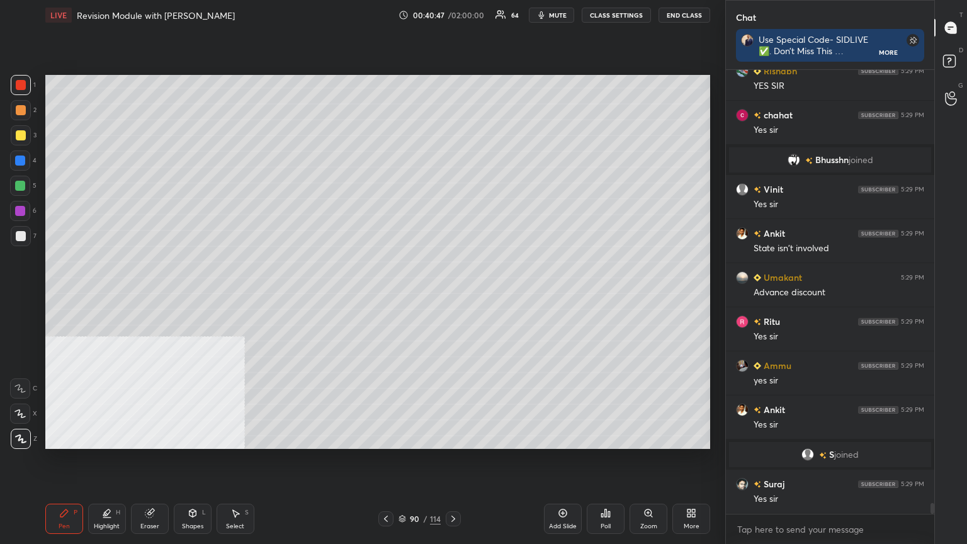
click at [21, 233] on div at bounding box center [21, 236] width 10 height 10
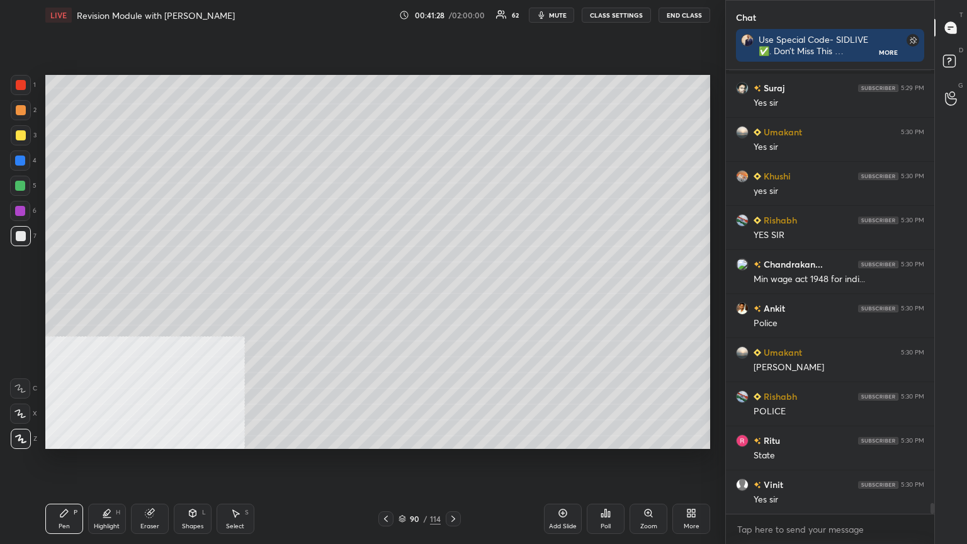
scroll to position [18271, 0]
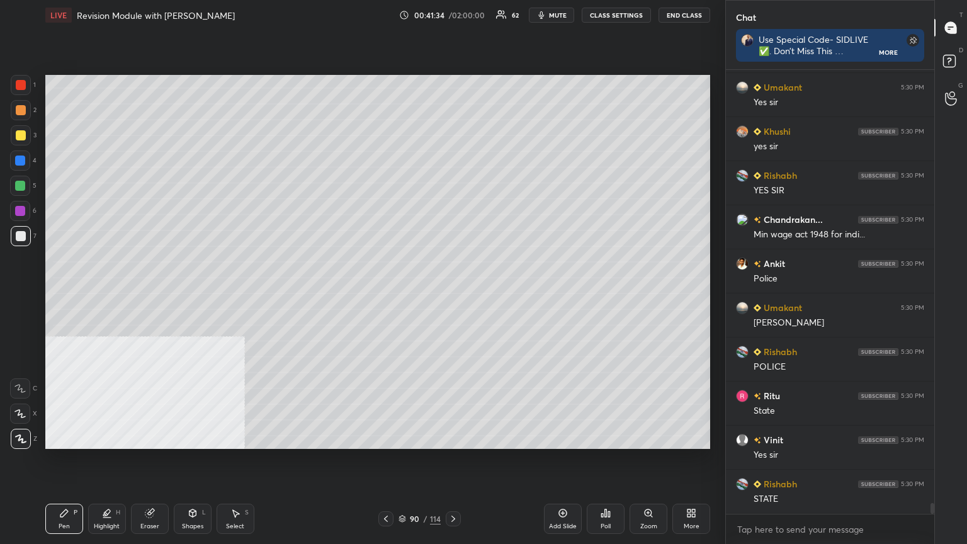
click at [403, 295] on div "90 / 114" at bounding box center [420, 518] width 42 height 11
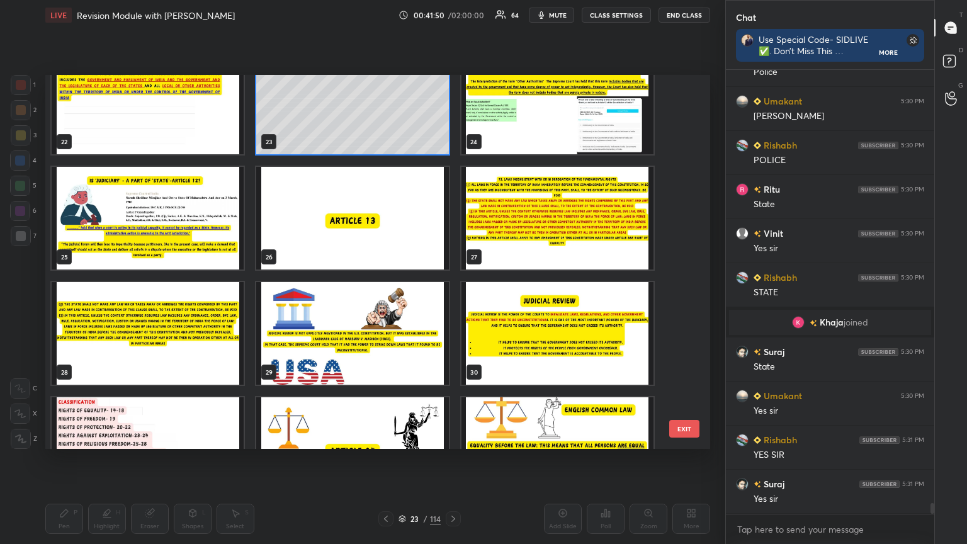
scroll to position [806, 0]
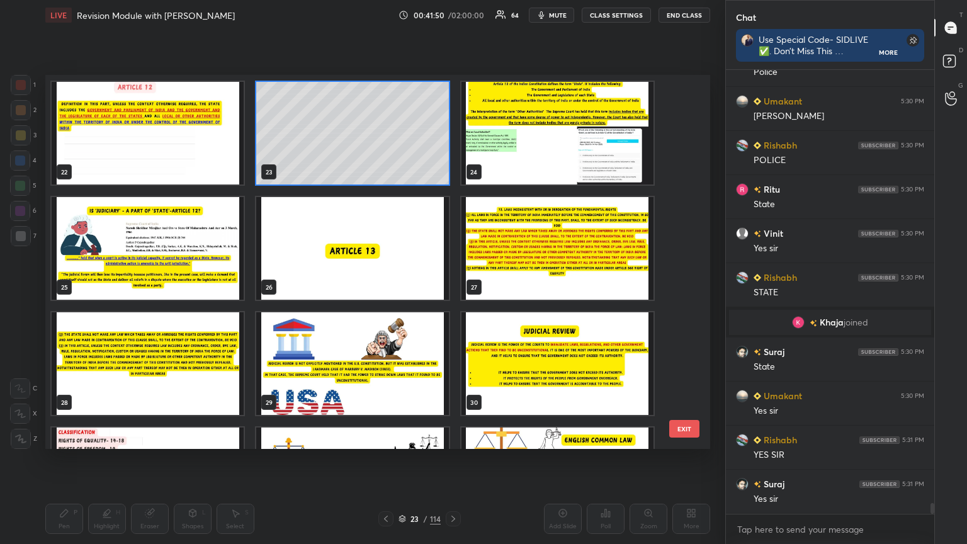
click at [404, 123] on div "16 17 18 19 20 21 22 23 24 25 26 27 28 29 30 31 32 33" at bounding box center [366, 262] width 643 height 374
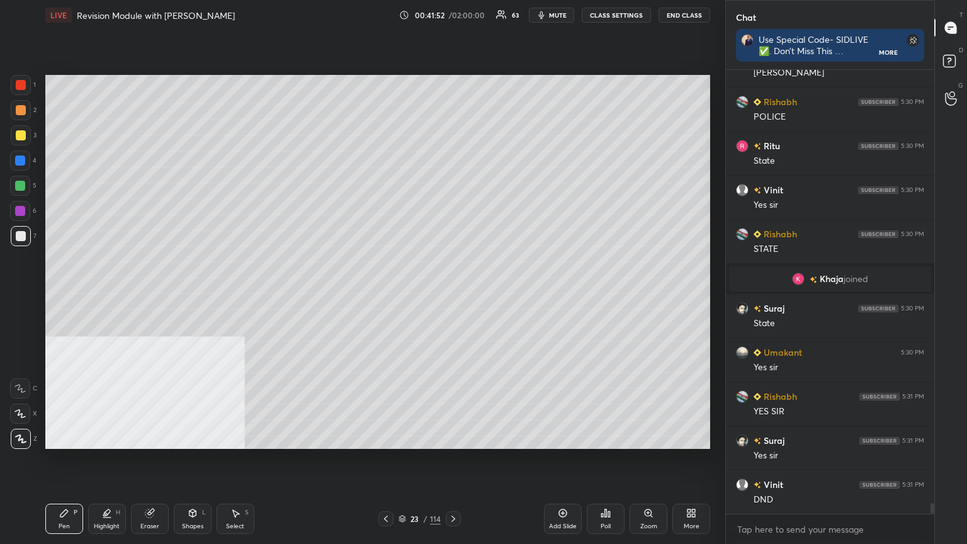
scroll to position [18415, 0]
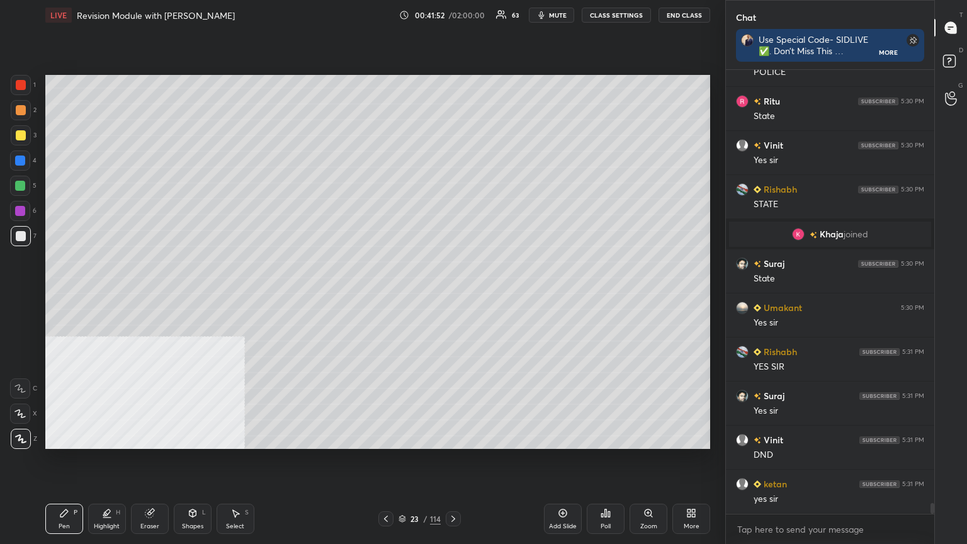
click at [452, 295] on div "Add Slide" at bounding box center [563, 519] width 38 height 30
drag, startPoint x: 19, startPoint y: 229, endPoint x: 35, endPoint y: 249, distance: 25.5
click at [19, 230] on div at bounding box center [21, 236] width 20 height 20
click at [187, 295] on div "Shapes" at bounding box center [192, 526] width 21 height 6
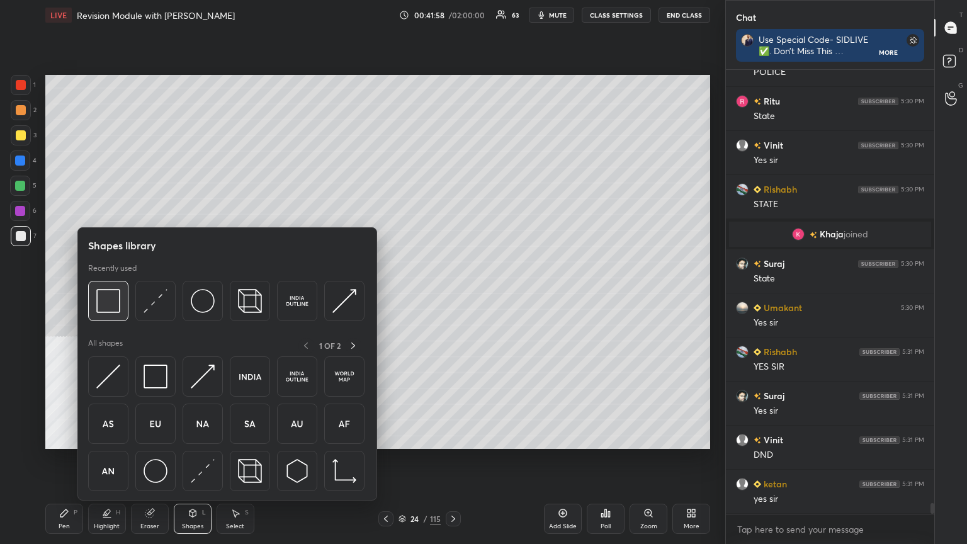
click at [105, 295] on img at bounding box center [108, 301] width 24 height 24
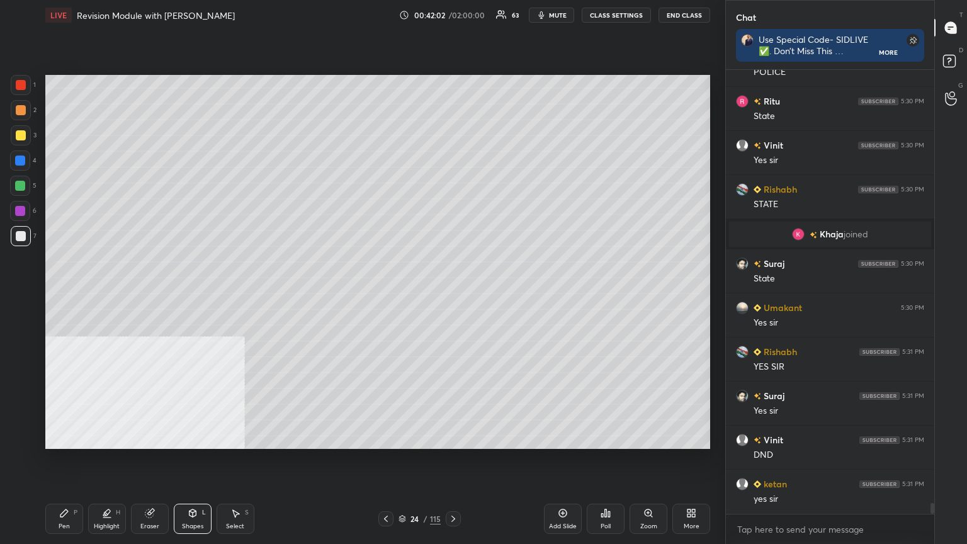
click at [62, 295] on div "Pen" at bounding box center [64, 526] width 11 height 6
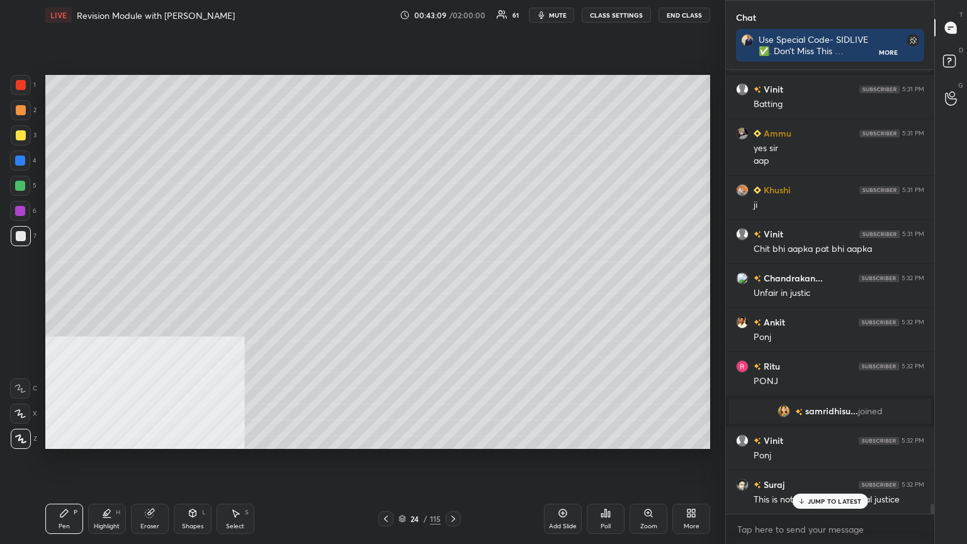
scroll to position [18768, 0]
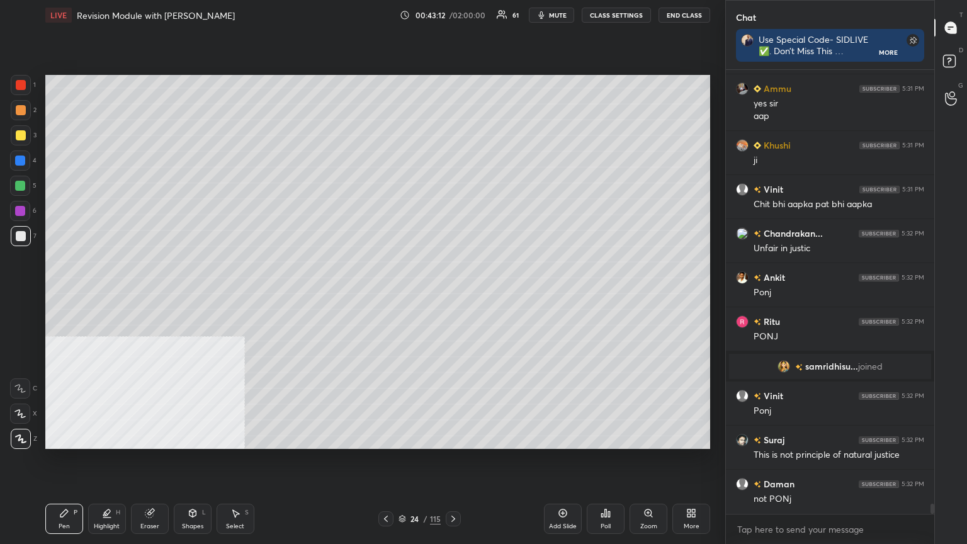
click at [21, 131] on div at bounding box center [21, 135] width 10 height 10
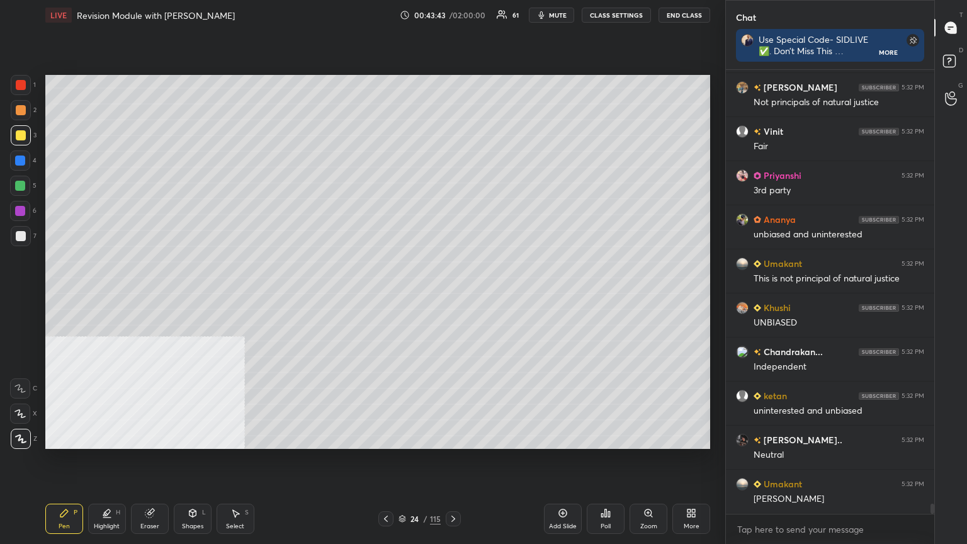
scroll to position [19396, 0]
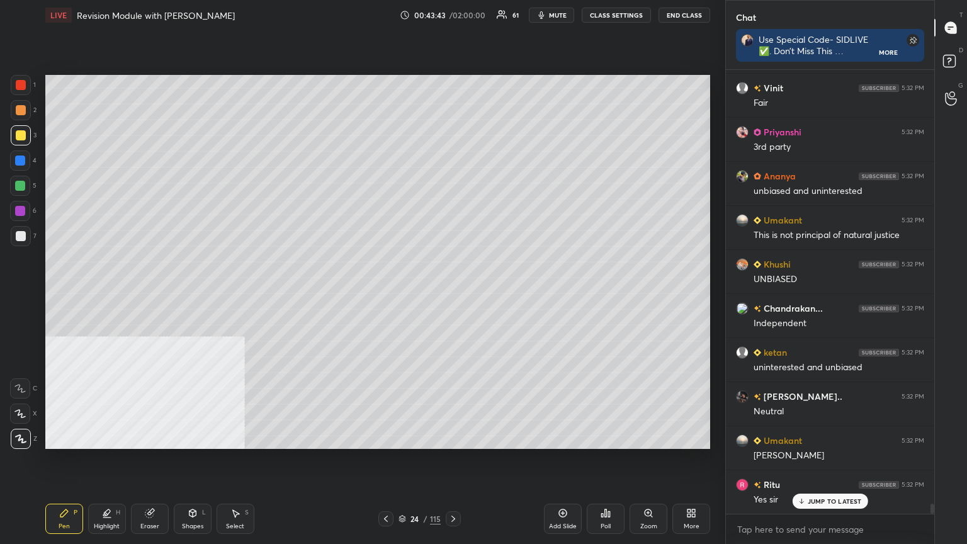
click at [452, 295] on div "Add Slide" at bounding box center [563, 519] width 38 height 30
click at [21, 234] on div at bounding box center [21, 236] width 10 height 10
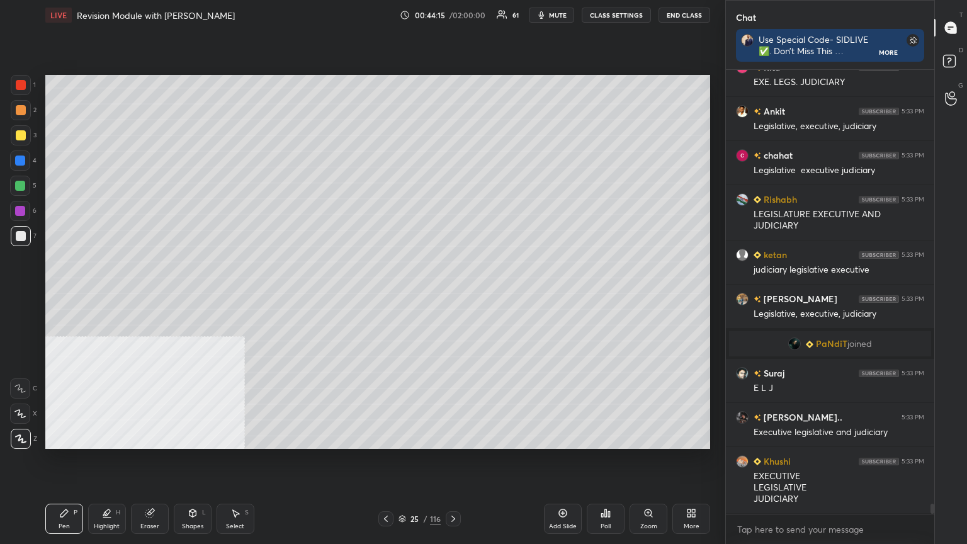
scroll to position [19698, 0]
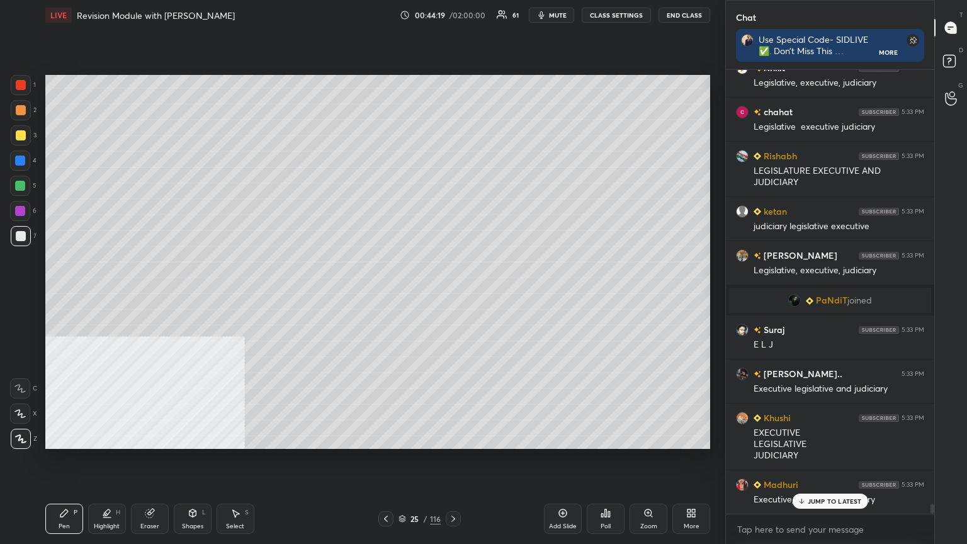
click at [387, 295] on icon at bounding box center [386, 519] width 10 height 10
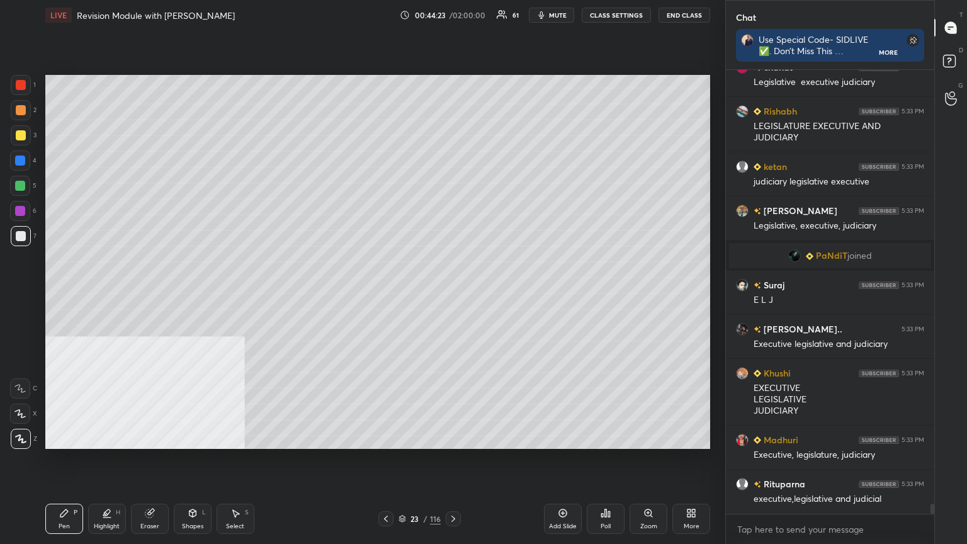
scroll to position [19786, 0]
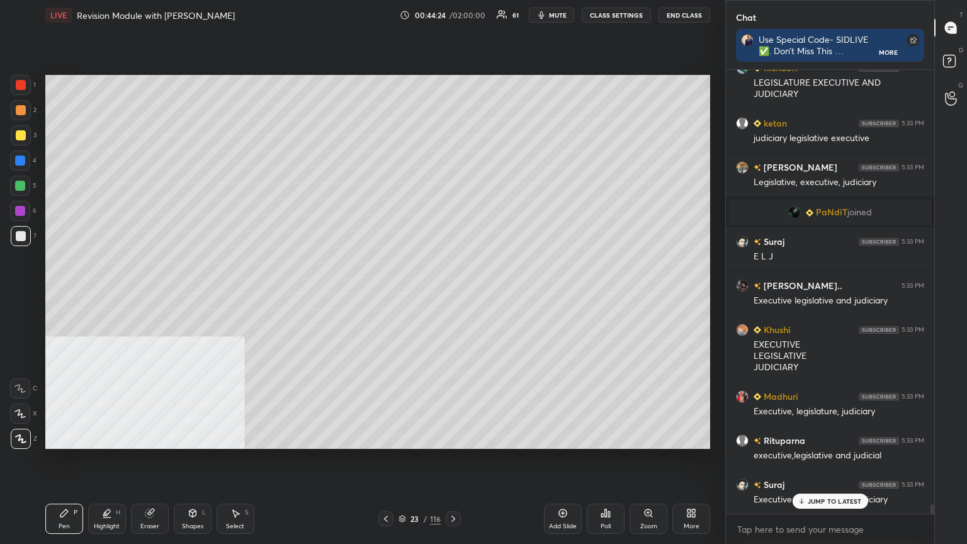
click at [20, 162] on div at bounding box center [20, 161] width 10 height 10
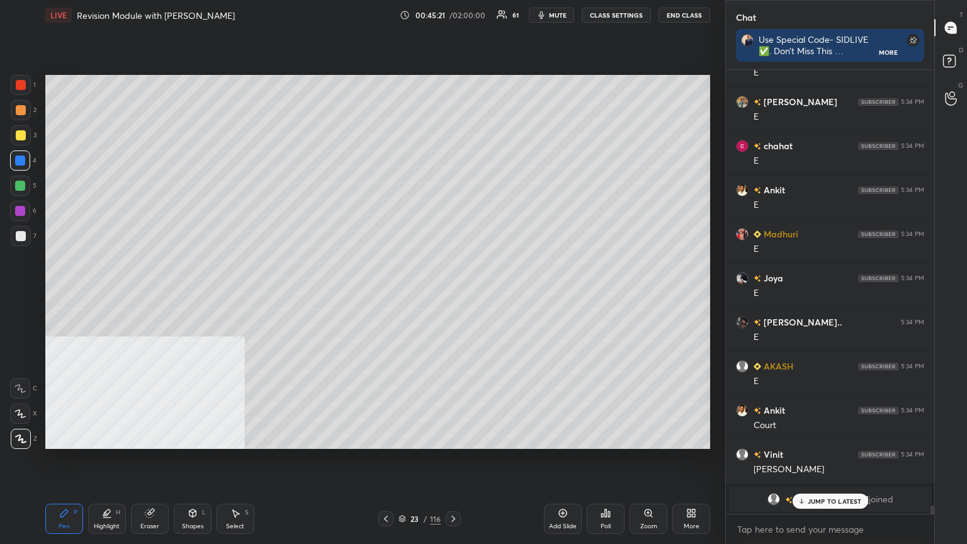
scroll to position [23184, 0]
click at [452, 295] on div "Ritu 5:34 PM [PERSON_NAME] joined Khushi 5:34 PM L [PERSON_NAME] 5:34 PM L Anki…" at bounding box center [830, 292] width 208 height 444
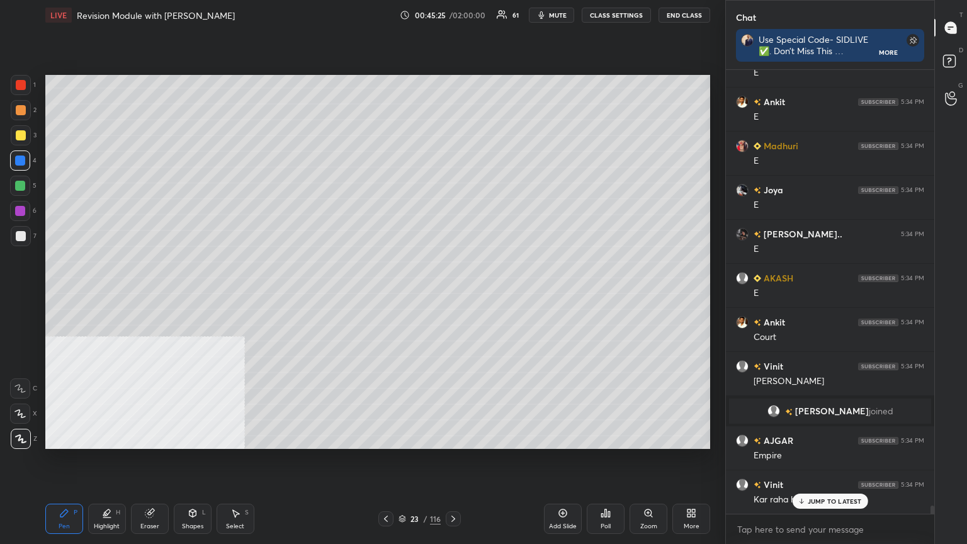
scroll to position [23272, 0]
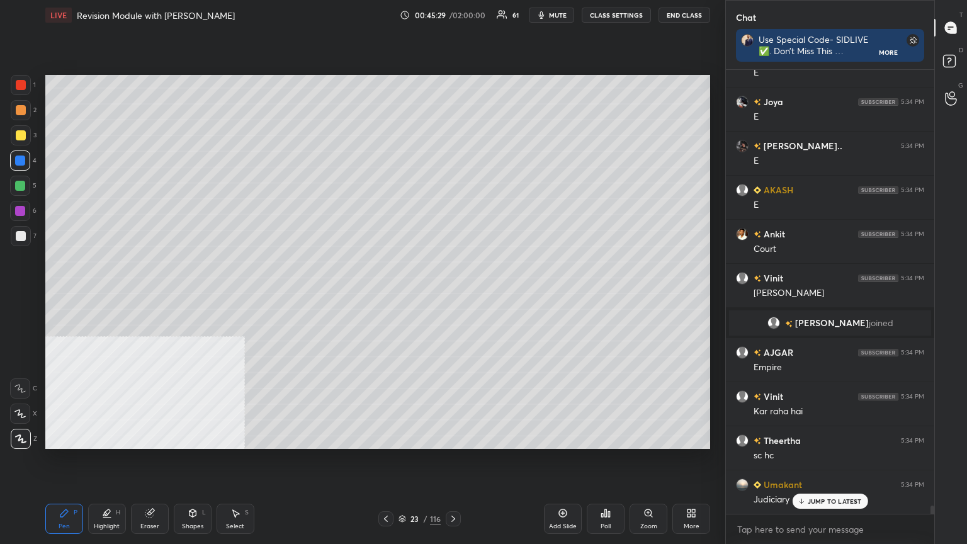
click at [452, 295] on icon at bounding box center [453, 519] width 10 height 10
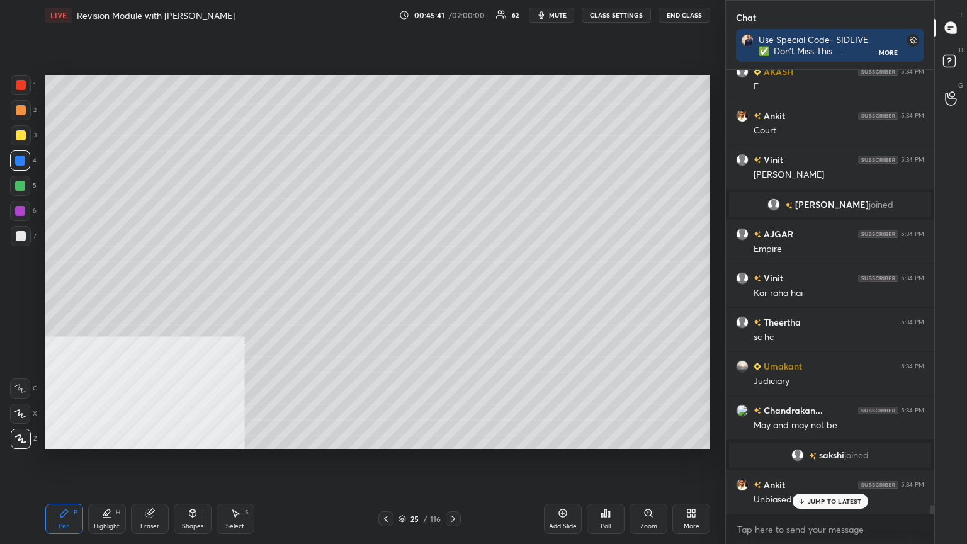
scroll to position [22376, 0]
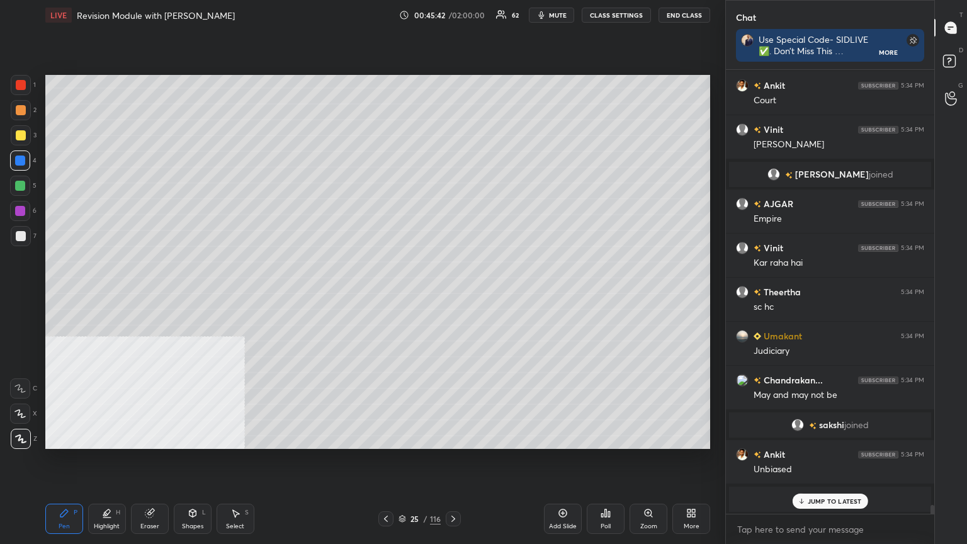
click at [452, 18] on span "mute" at bounding box center [558, 15] width 18 height 9
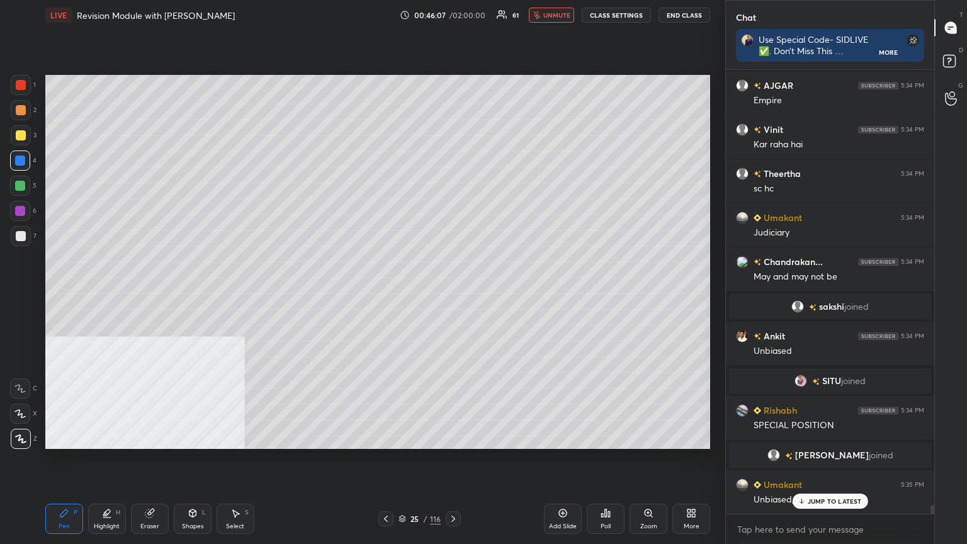
scroll to position [22501, 0]
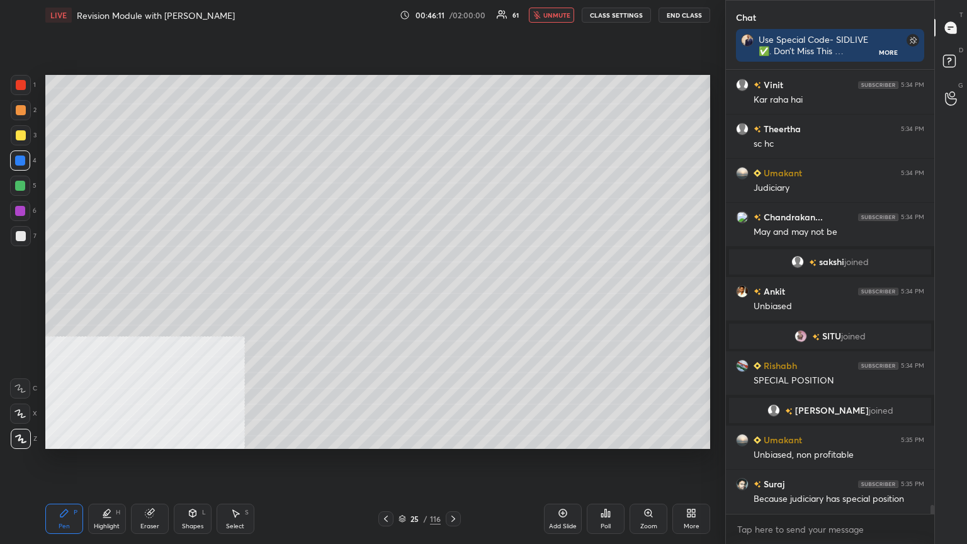
click at [452, 12] on span "unmute" at bounding box center [557, 15] width 27 height 9
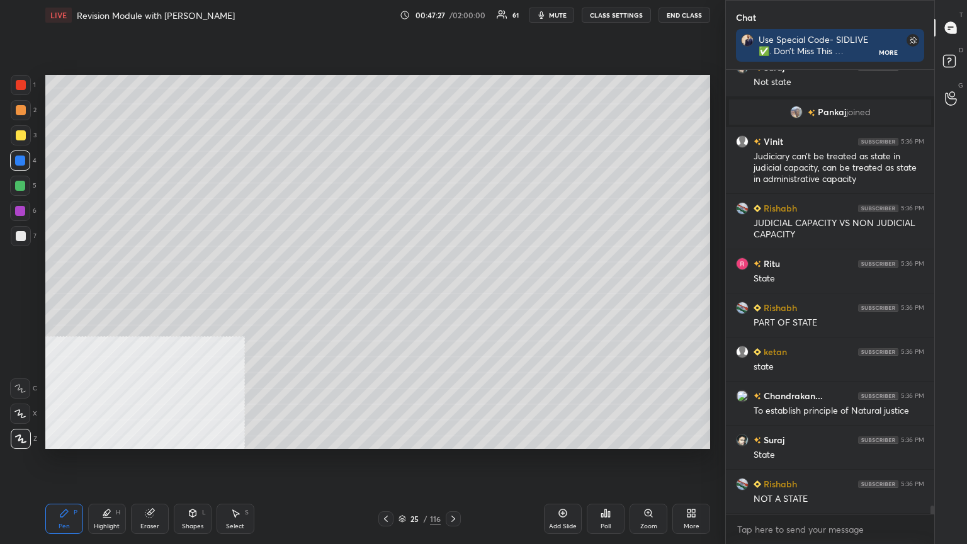
scroll to position [22973, 0]
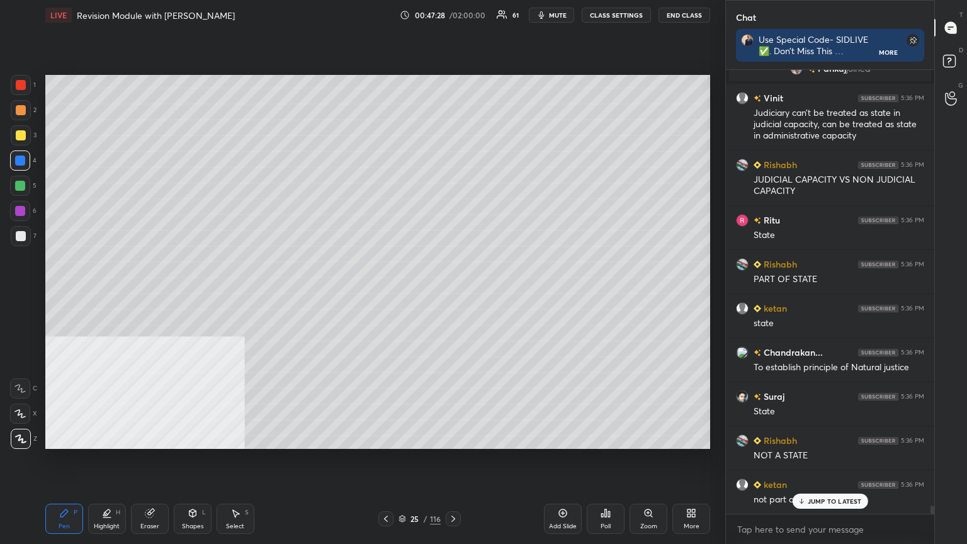
click at [15, 130] on div at bounding box center [21, 135] width 20 height 20
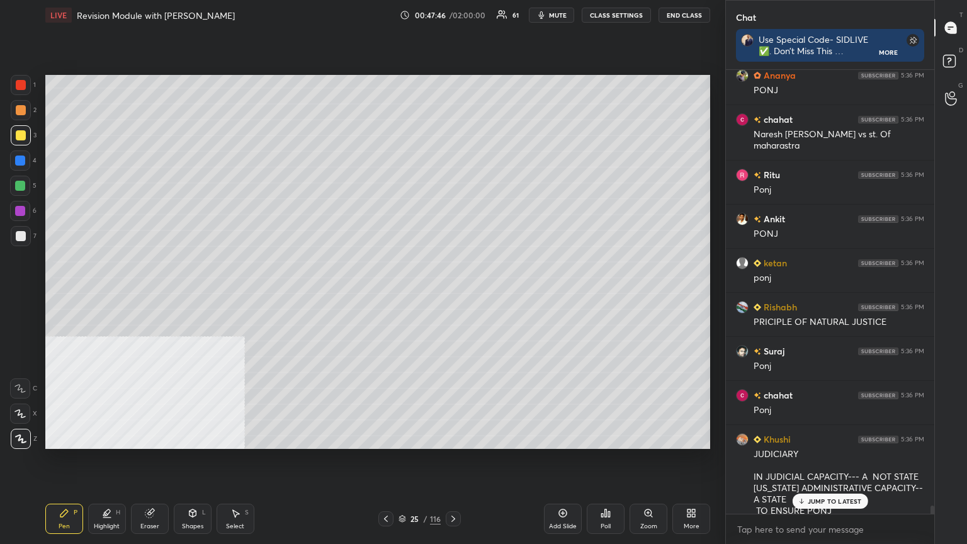
scroll to position [23582, 0]
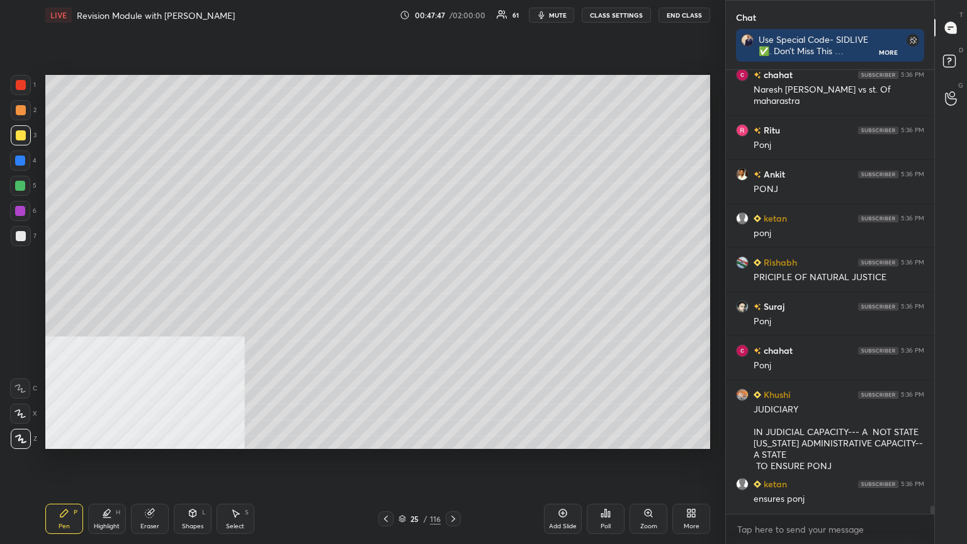
click at [452, 295] on icon at bounding box center [453, 519] width 10 height 10
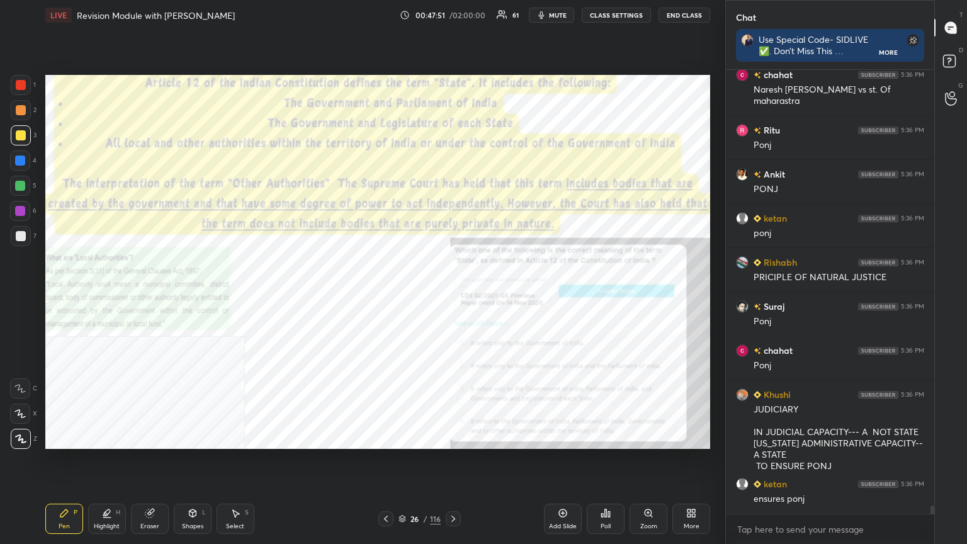
click at [452, 295] on div at bounding box center [453, 518] width 15 height 15
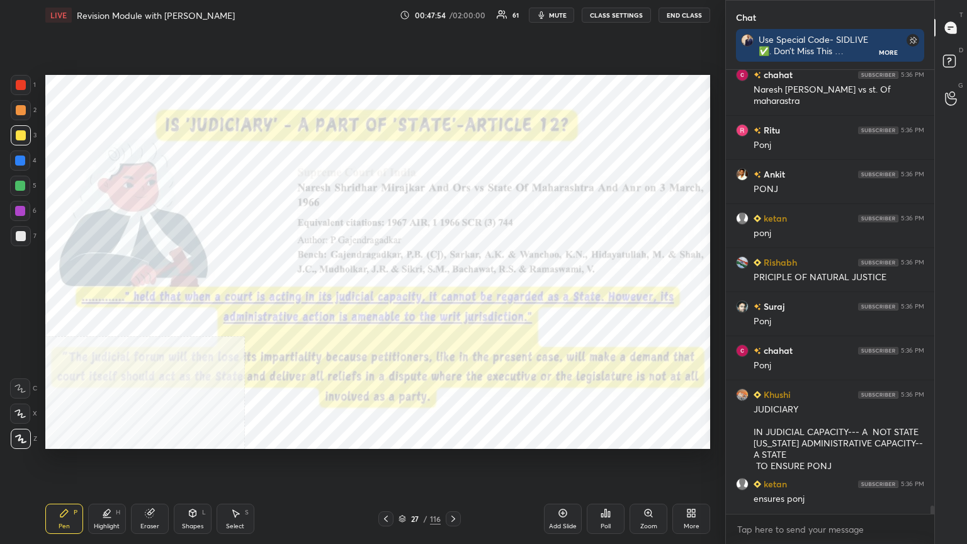
click at [23, 85] on div at bounding box center [21, 85] width 10 height 10
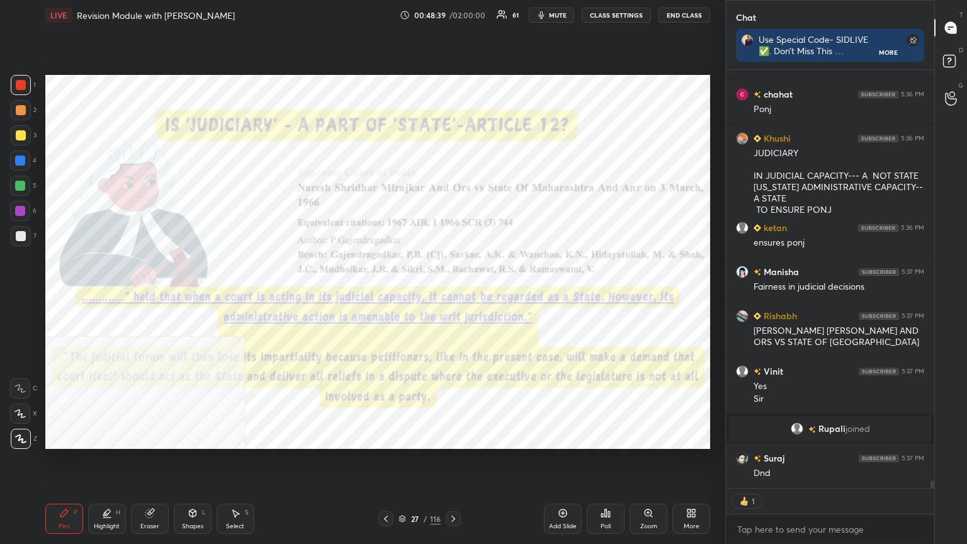
scroll to position [23591, 0]
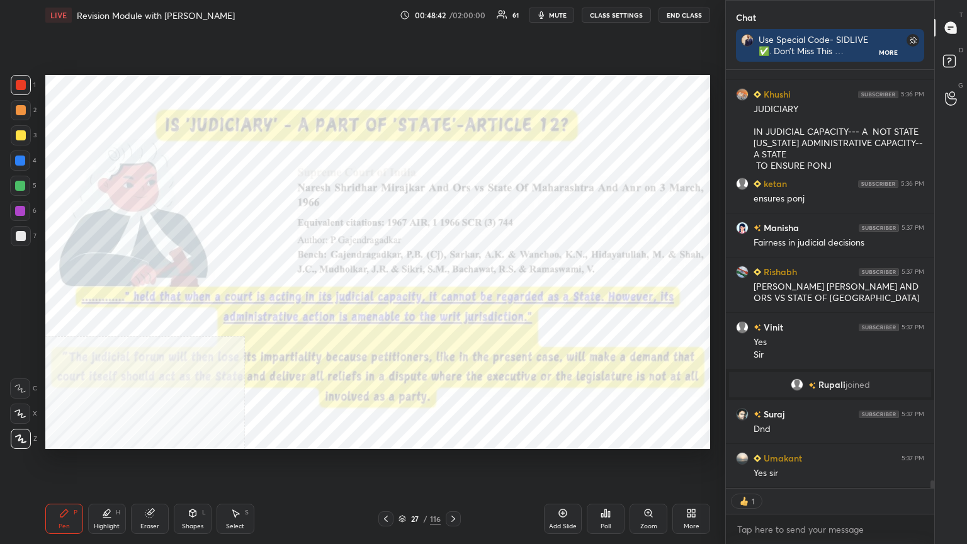
click at [401, 295] on icon at bounding box center [402, 521] width 6 height 2
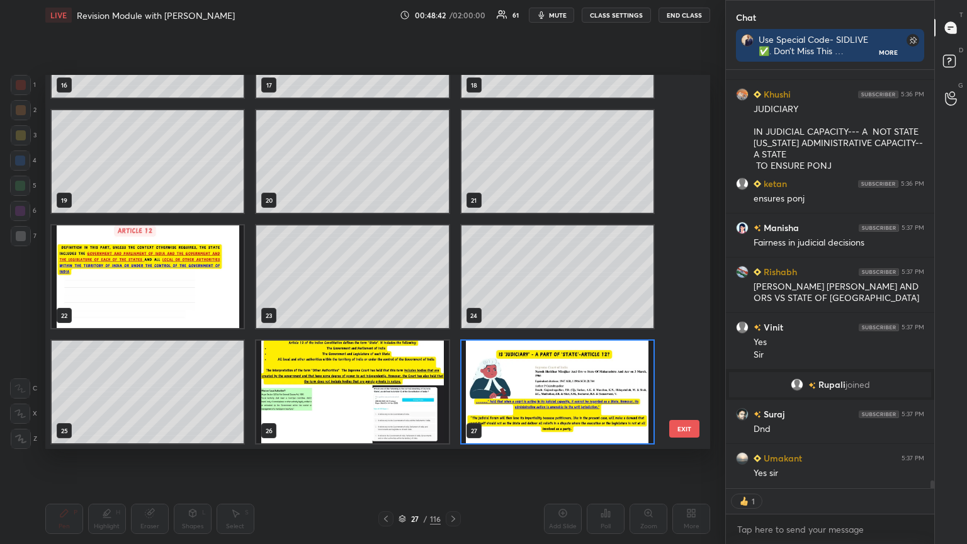
scroll to position [23635, 0]
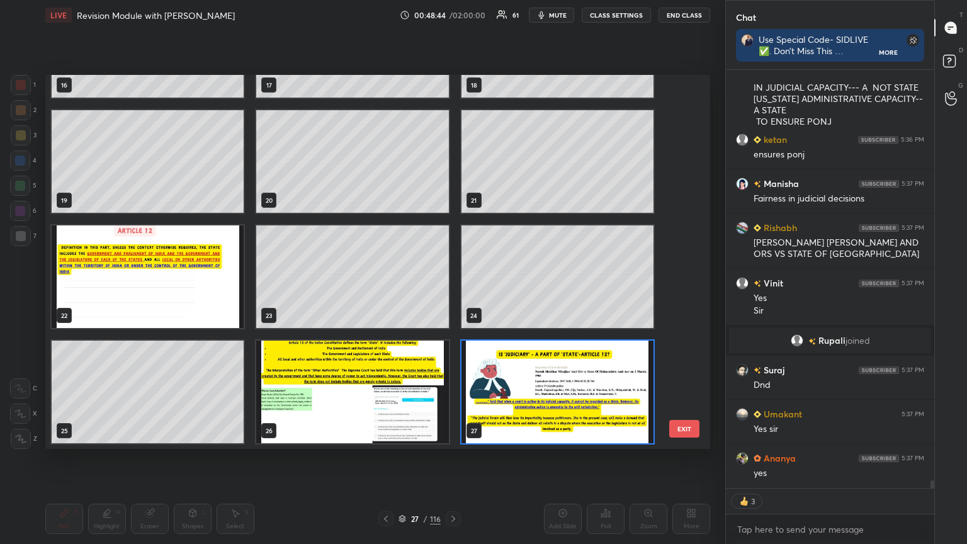
click at [390, 295] on img "grid" at bounding box center [352, 392] width 192 height 103
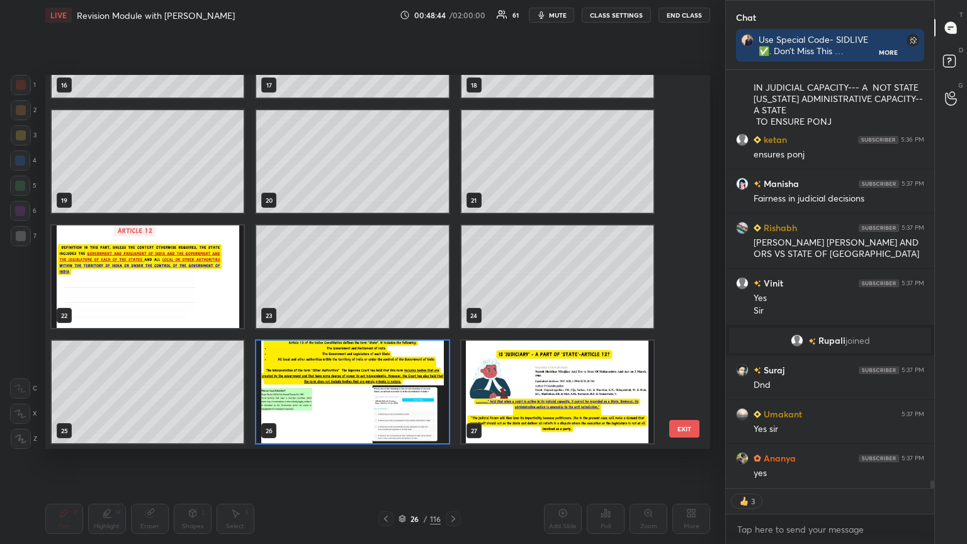
click at [391, 295] on img "grid" at bounding box center [352, 392] width 192 height 103
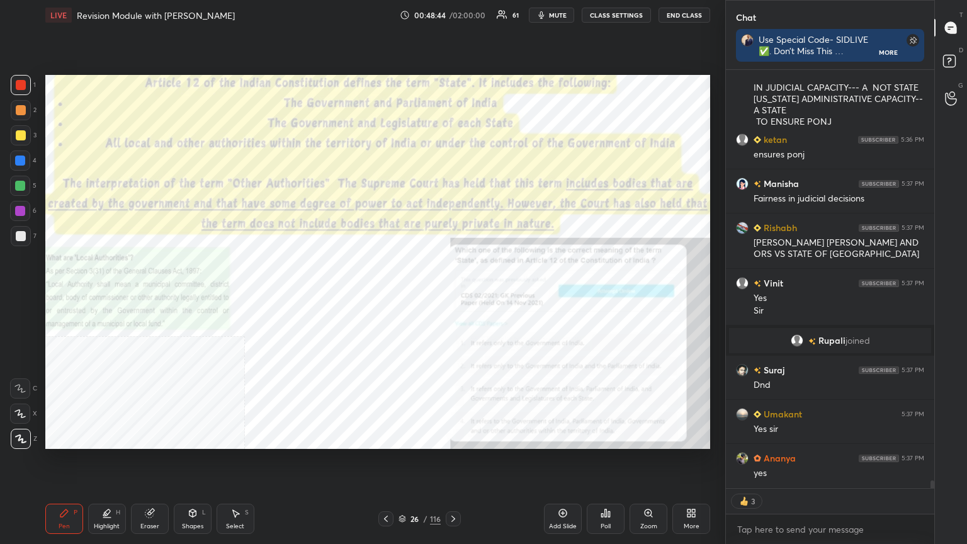
click at [391, 295] on img "grid" at bounding box center [352, 392] width 192 height 103
type textarea "x"
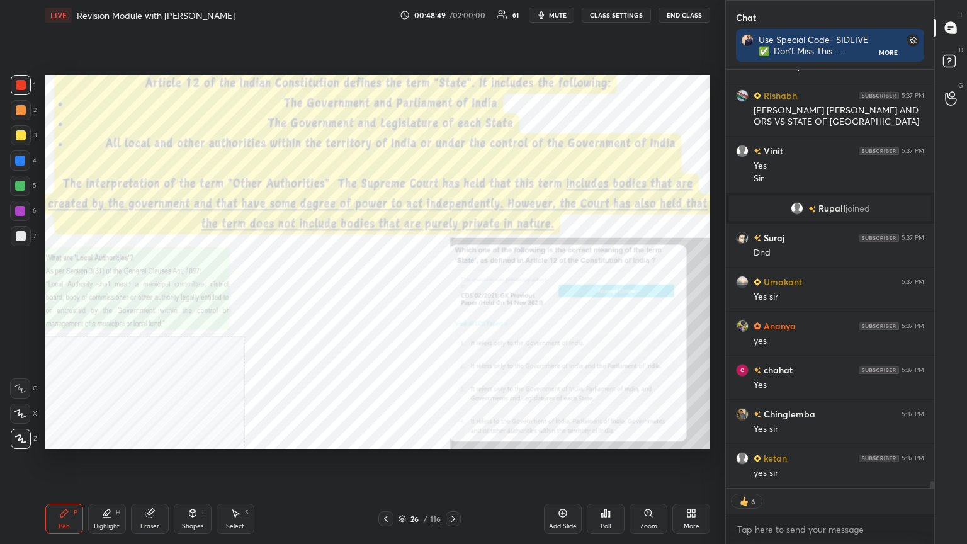
scroll to position [23812, 0]
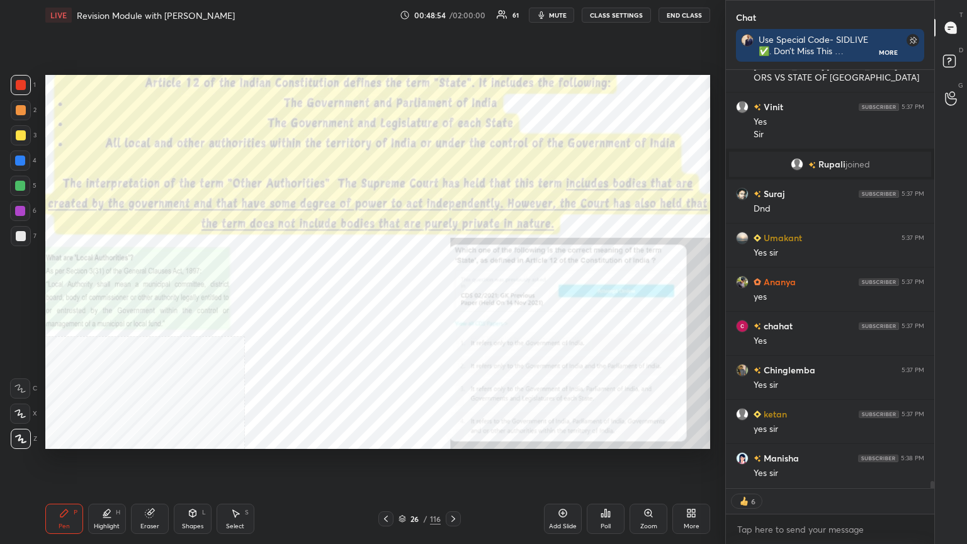
click at [452, 13] on button "CLASS SETTINGS" at bounding box center [616, 15] width 69 height 15
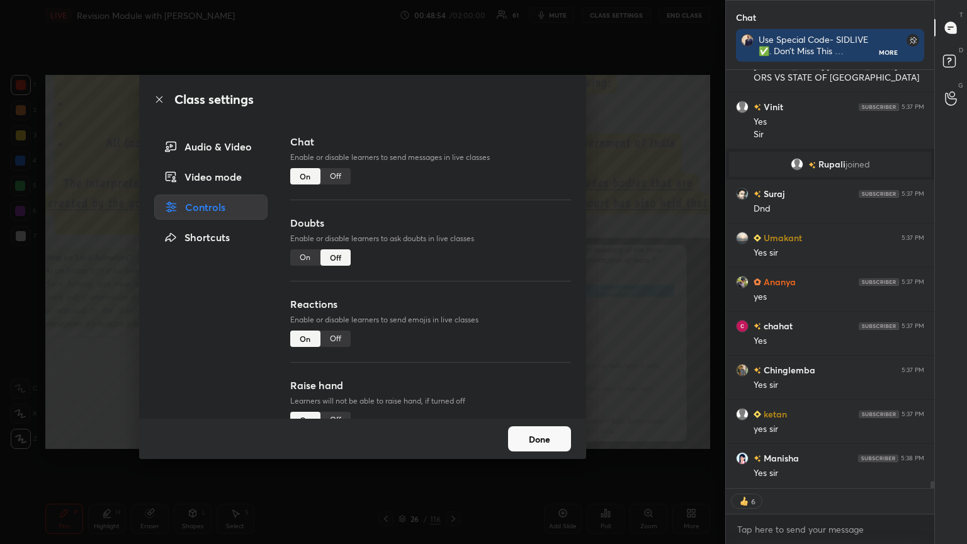
click at [333, 171] on div "Off" at bounding box center [336, 176] width 30 height 16
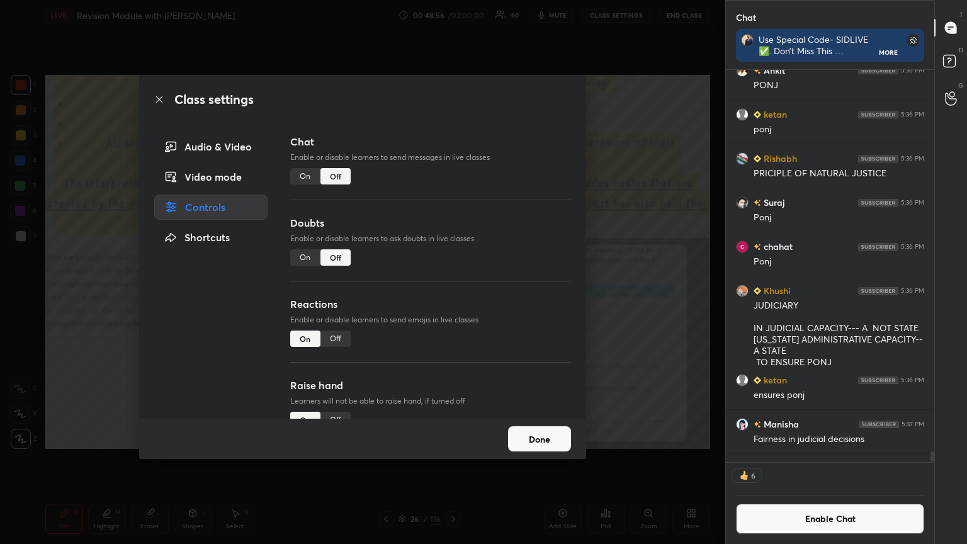
click at [159, 100] on icon at bounding box center [159, 99] width 6 height 6
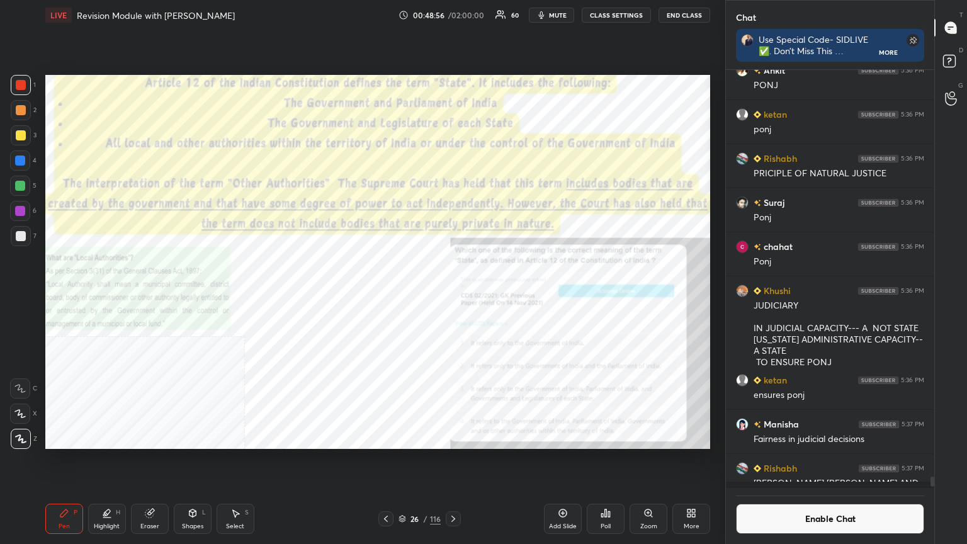
scroll to position [23799, 0]
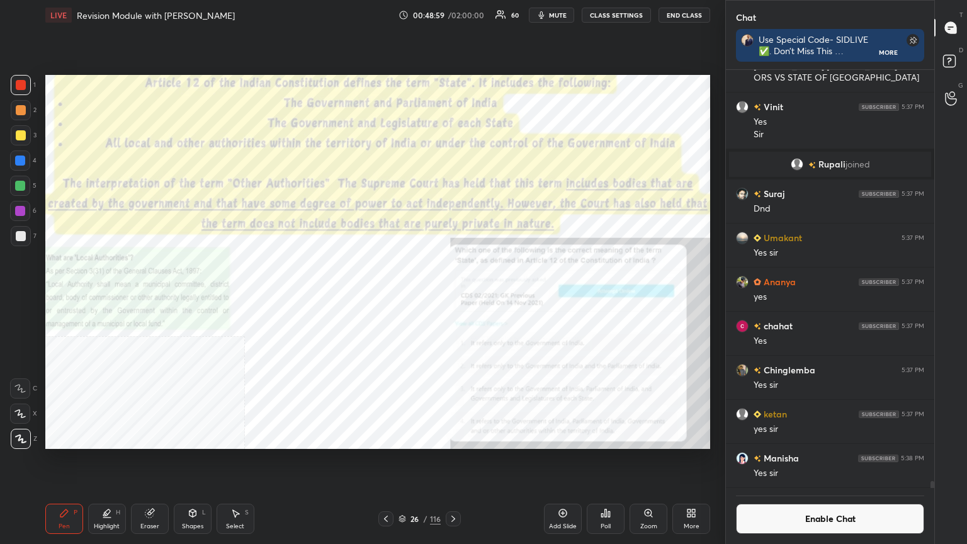
click at [452, 295] on div "Zoom" at bounding box center [649, 519] width 38 height 30
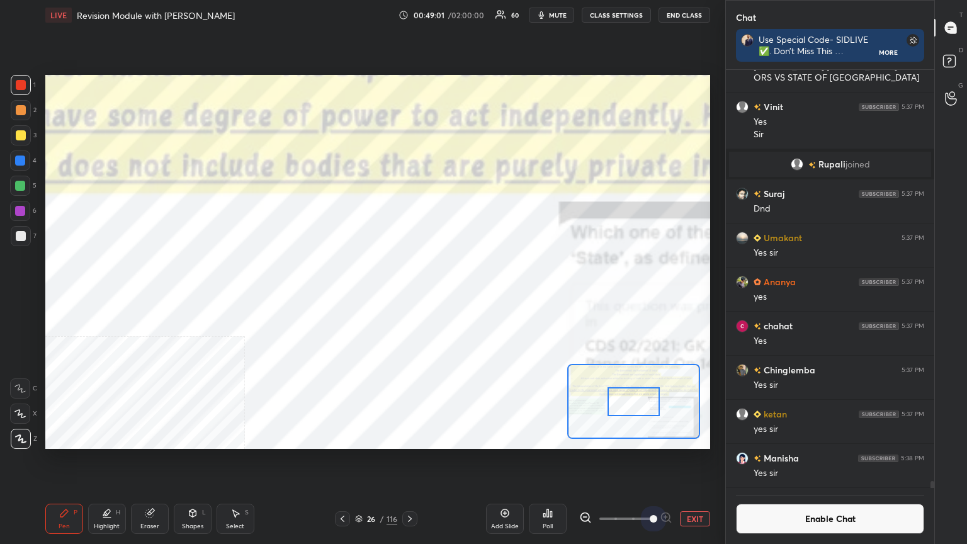
drag, startPoint x: 620, startPoint y: 516, endPoint x: 659, endPoint y: 464, distance: 65.4
click at [452, 295] on div at bounding box center [625, 518] width 93 height 15
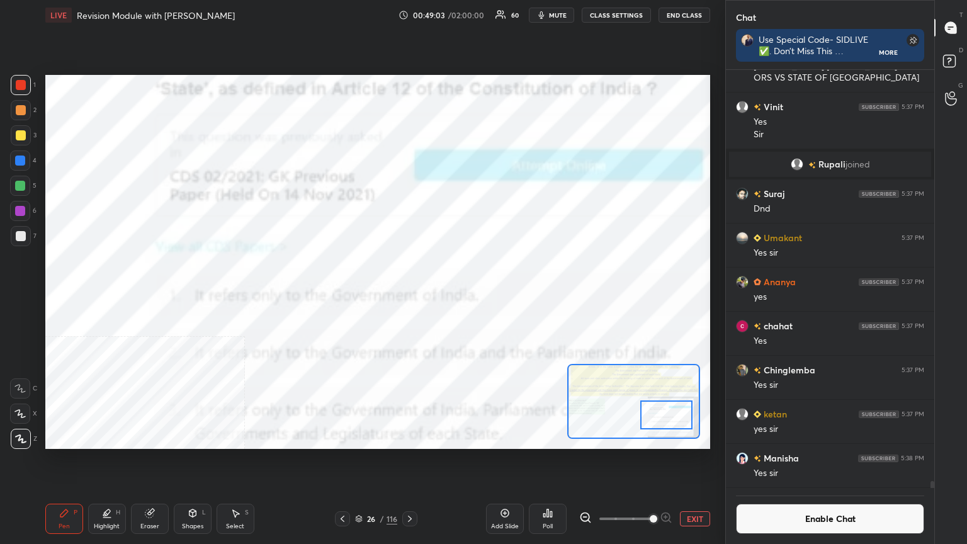
drag, startPoint x: 637, startPoint y: 401, endPoint x: 670, endPoint y: 414, distance: 35.3
click at [452, 295] on div at bounding box center [667, 415] width 52 height 29
click at [452, 295] on icon at bounding box center [585, 517] width 8 height 8
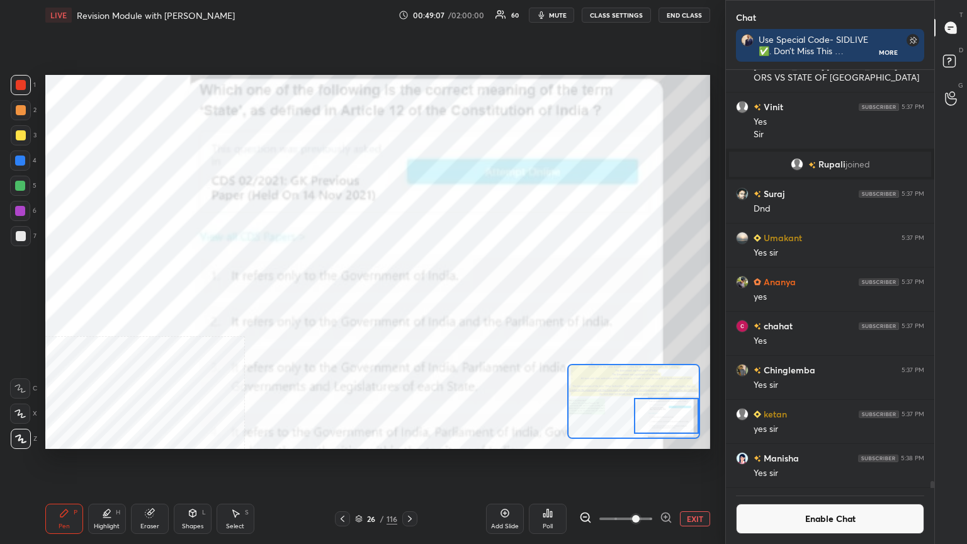
click at [452, 295] on div at bounding box center [667, 416] width 66 height 36
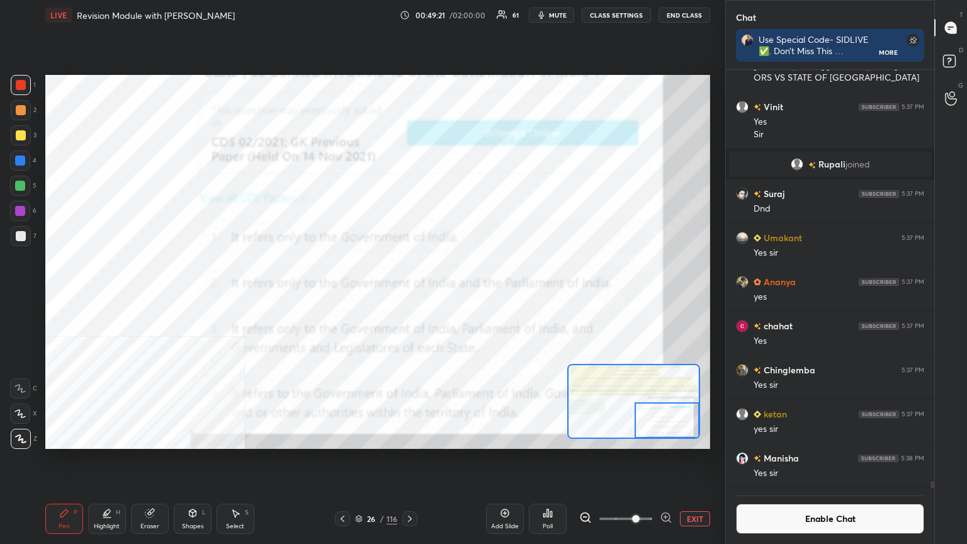
drag, startPoint x: 665, startPoint y: 414, endPoint x: 669, endPoint y: 421, distance: 7.9
click at [452, 295] on div at bounding box center [668, 420] width 66 height 36
drag, startPoint x: 663, startPoint y: 411, endPoint x: 670, endPoint y: 414, distance: 8.0
click at [452, 295] on div at bounding box center [668, 420] width 66 height 36
click at [452, 295] on icon at bounding box center [548, 513] width 10 height 10
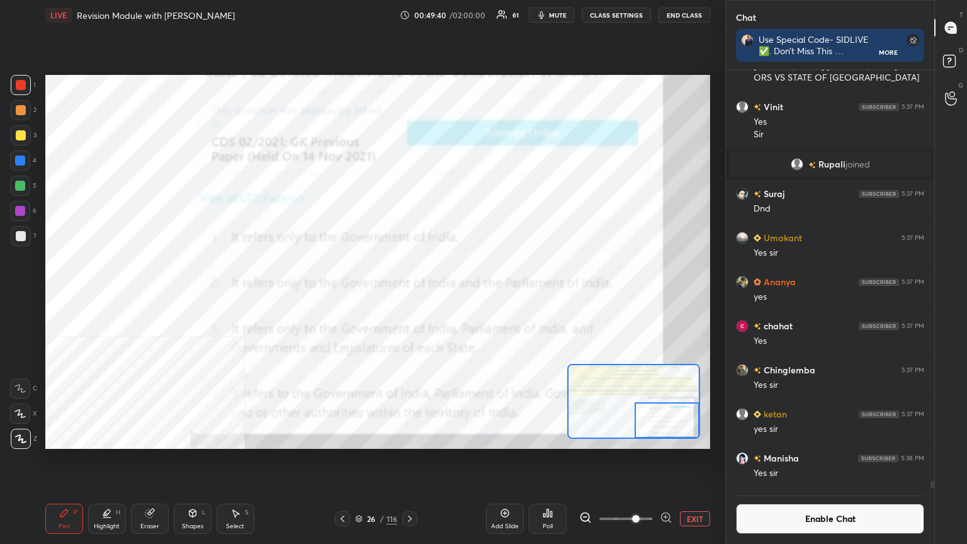
click at [452, 295] on icon at bounding box center [548, 514] width 2 height 8
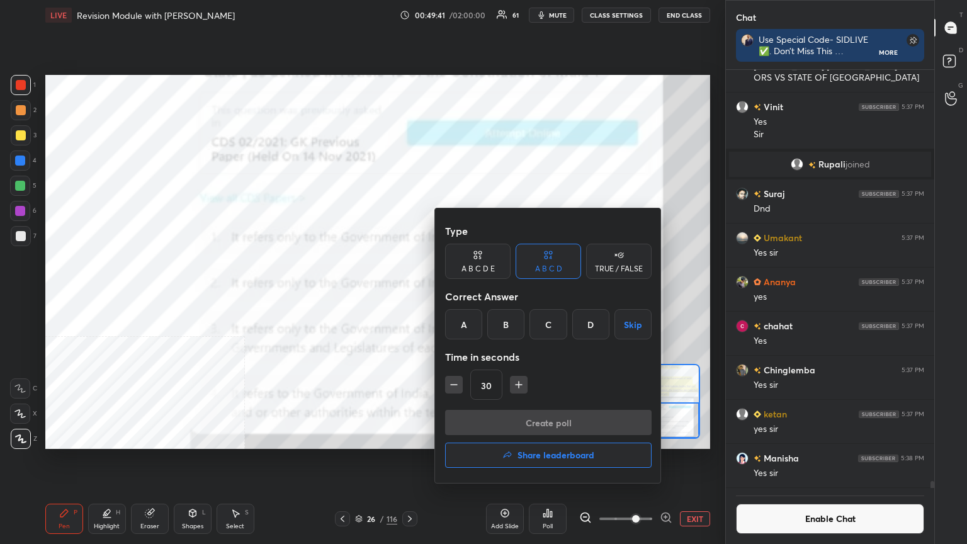
click at [452, 295] on div "D" at bounding box center [590, 324] width 37 height 30
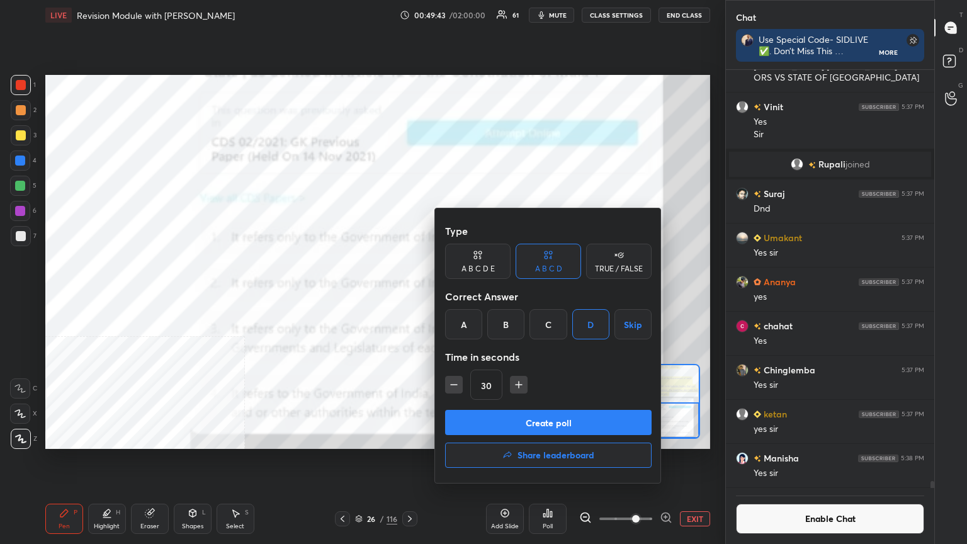
click at [452, 295] on button "Create poll" at bounding box center [548, 422] width 207 height 25
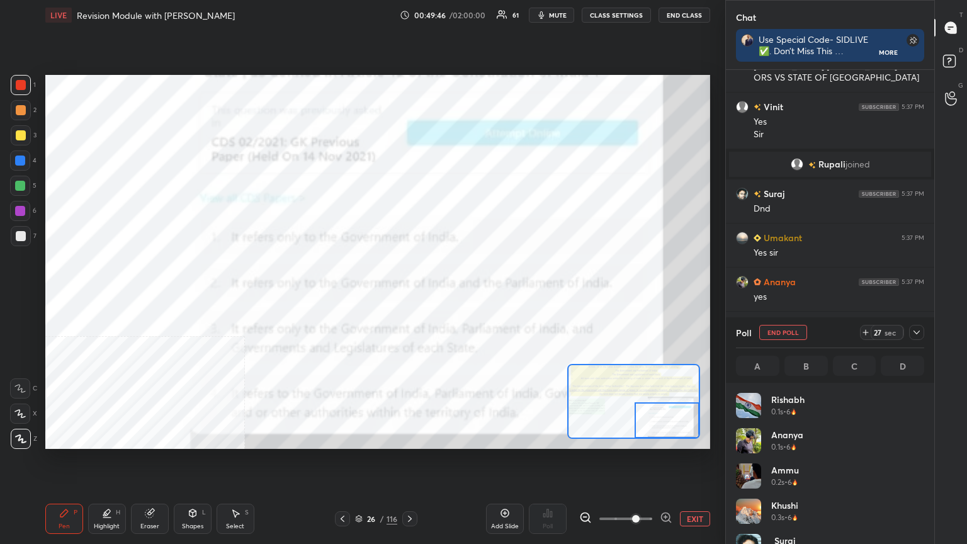
scroll to position [4, 4]
click at [452, 295] on button "EXIT" at bounding box center [695, 518] width 30 height 15
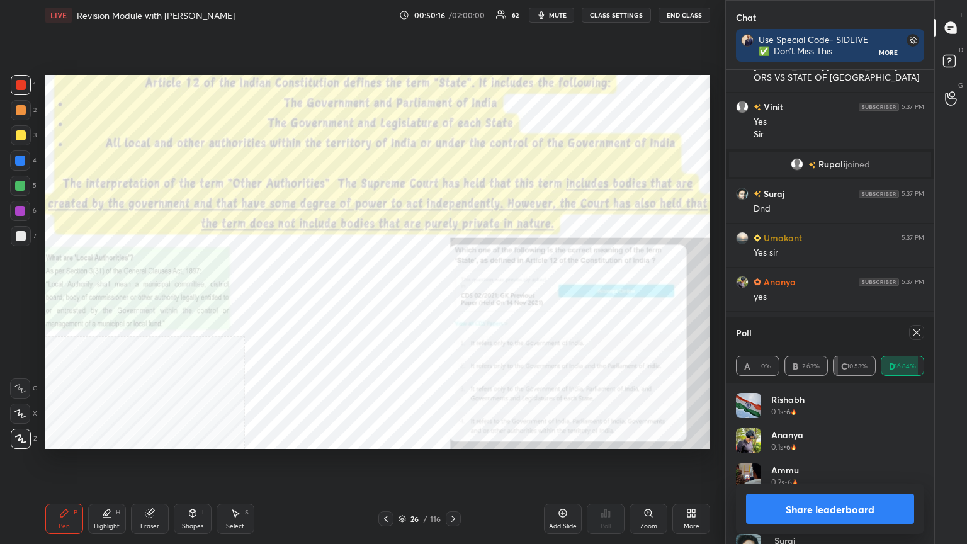
scroll to position [23865, 0]
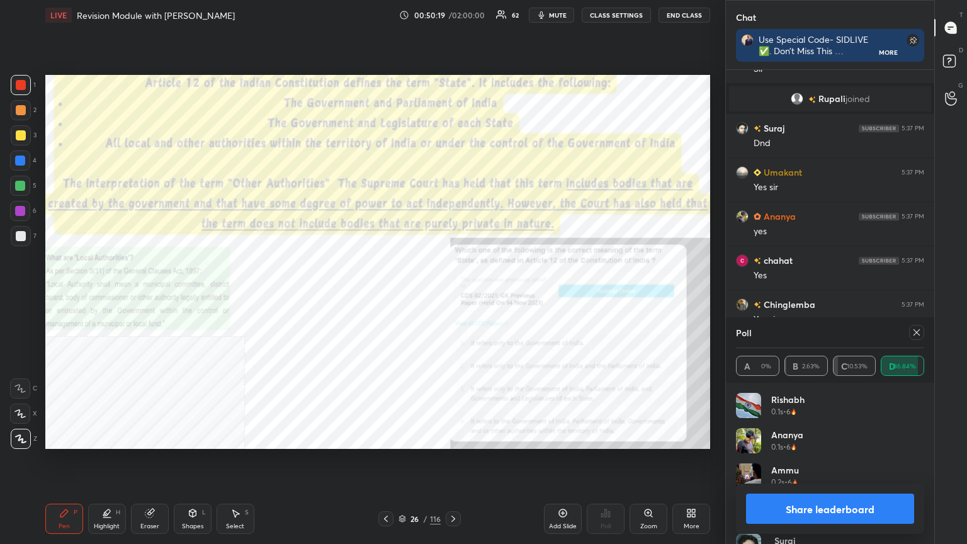
click at [452, 295] on button "Share leaderboard" at bounding box center [830, 509] width 168 height 30
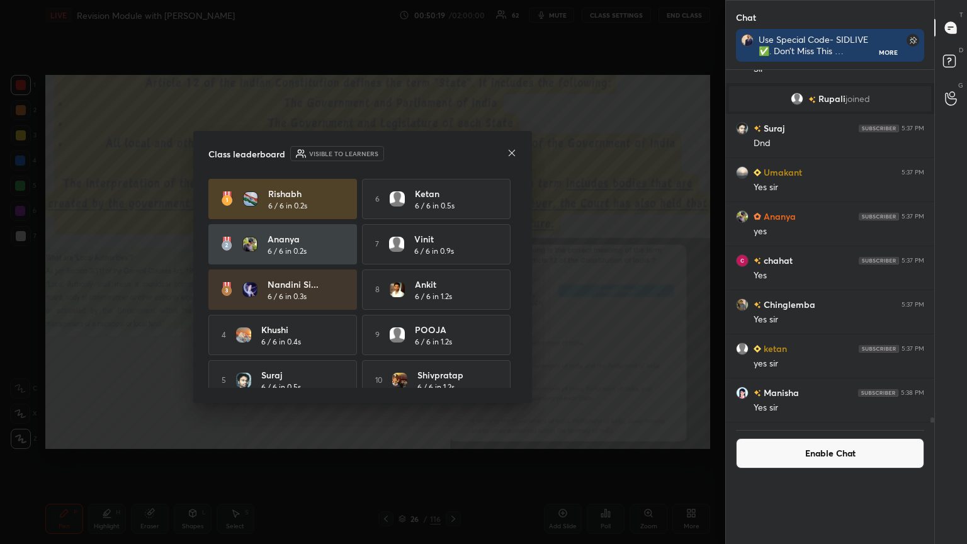
scroll to position [23847, 0]
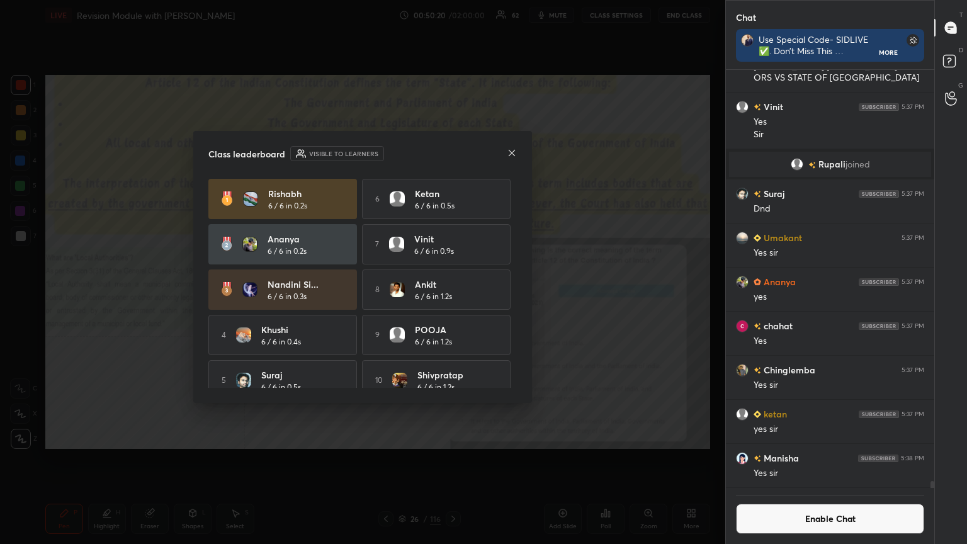
click at [452, 295] on button "Enable Chat" at bounding box center [830, 519] width 188 height 30
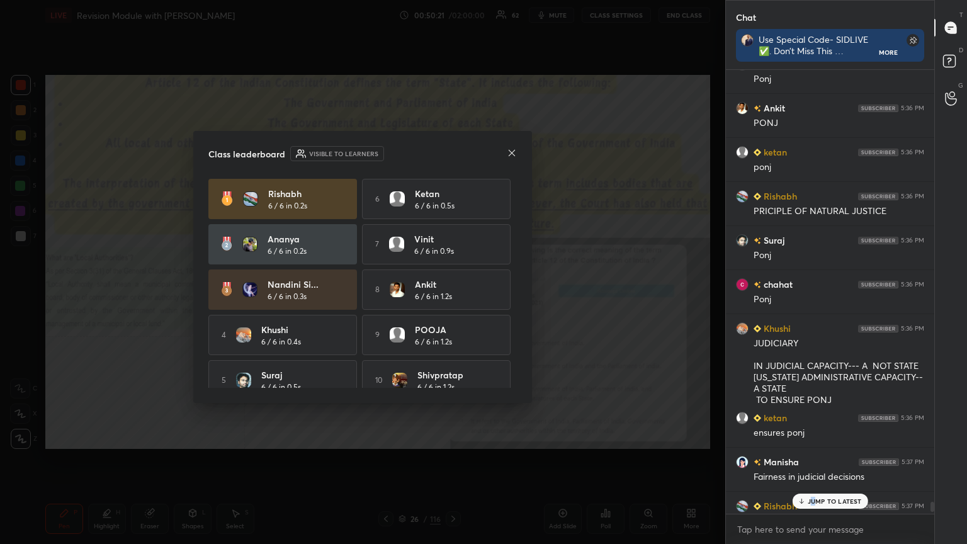
click at [452, 295] on p "JUMP TO LATEST" at bounding box center [835, 502] width 54 height 8
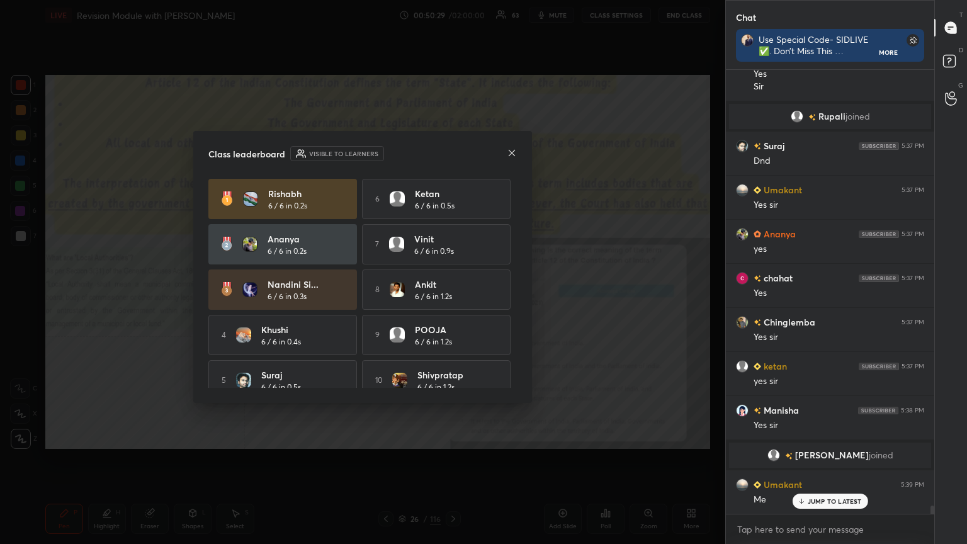
click at [452, 153] on icon at bounding box center [512, 153] width 10 height 10
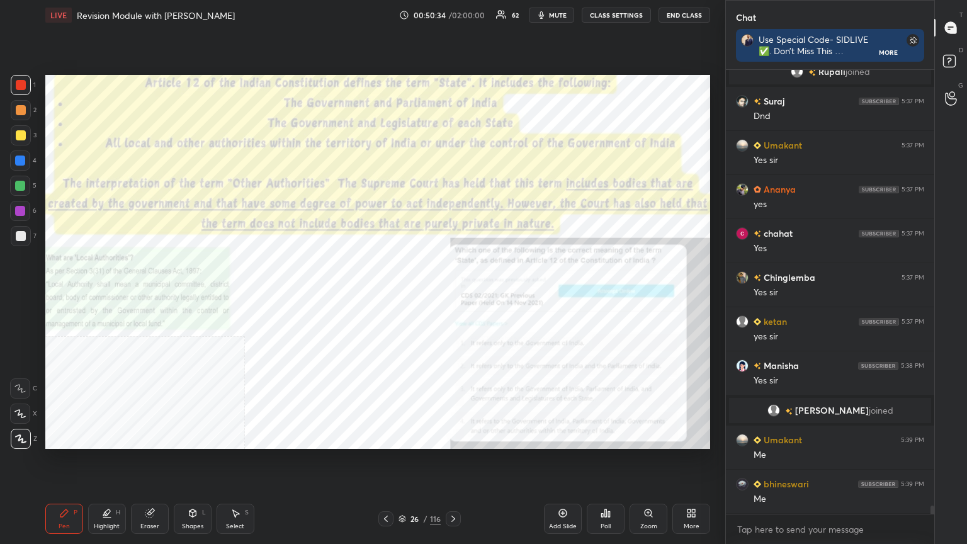
click at [401, 295] on icon at bounding box center [403, 519] width 8 height 8
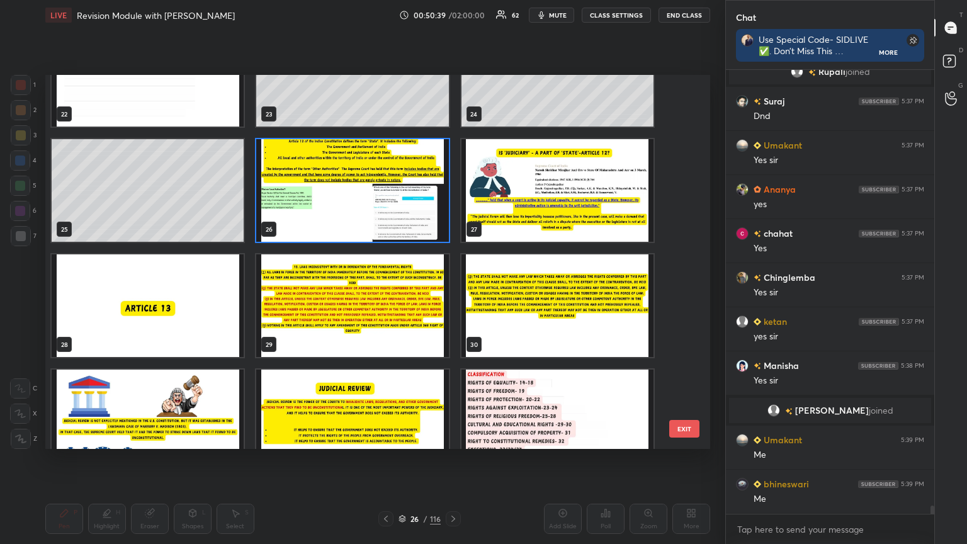
click at [452, 192] on img "grid" at bounding box center [558, 190] width 192 height 103
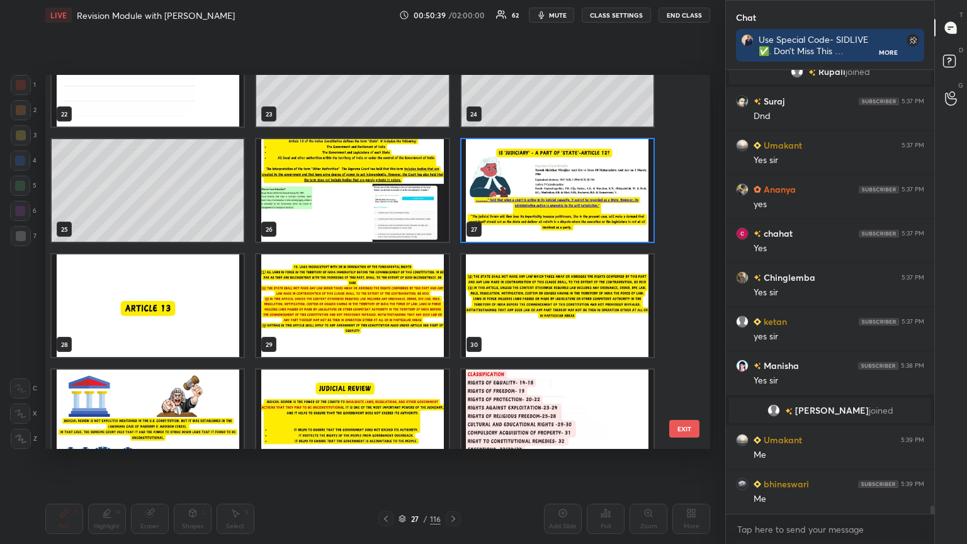
click at [452, 193] on img "grid" at bounding box center [558, 190] width 192 height 103
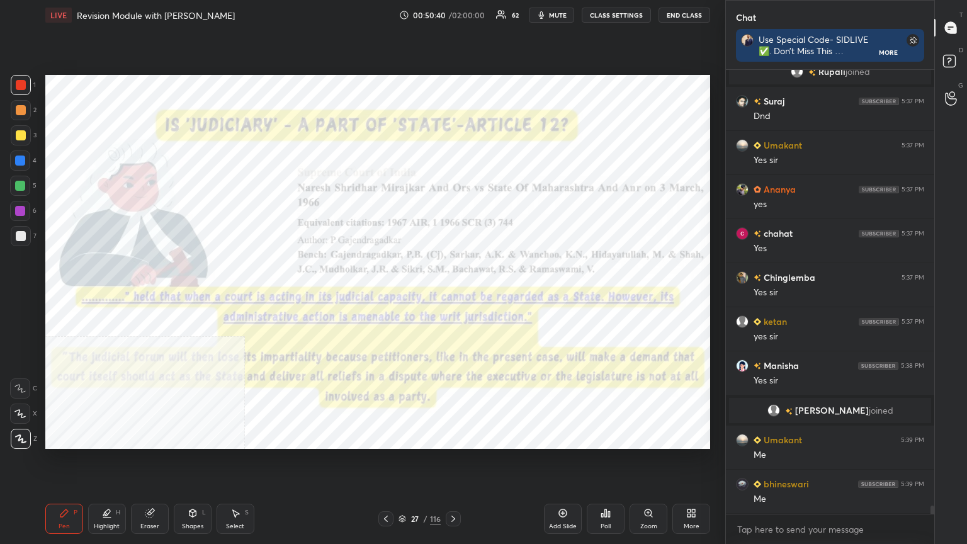
drag, startPoint x: 568, startPoint y: 523, endPoint x: 563, endPoint y: 496, distance: 26.9
click at [452, 295] on div "Add Slide" at bounding box center [563, 526] width 28 height 6
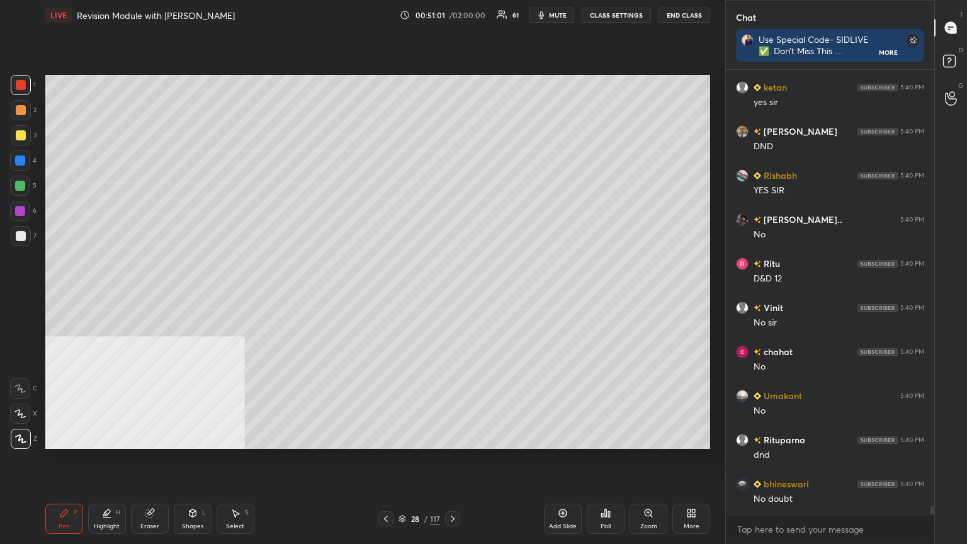
click at [403, 295] on icon at bounding box center [402, 517] width 6 height 3
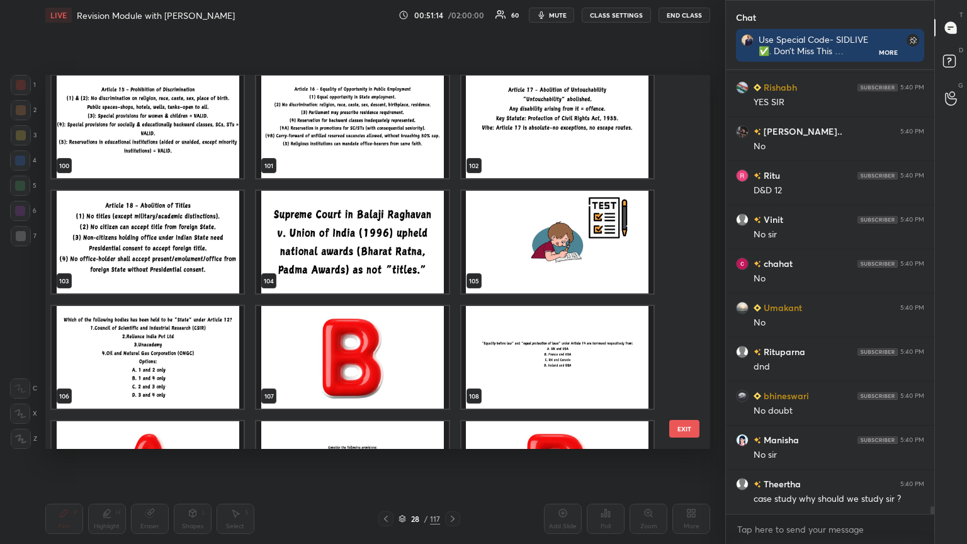
click at [149, 295] on img "grid" at bounding box center [148, 357] width 192 height 103
click at [452, 242] on img "grid" at bounding box center [558, 242] width 192 height 103
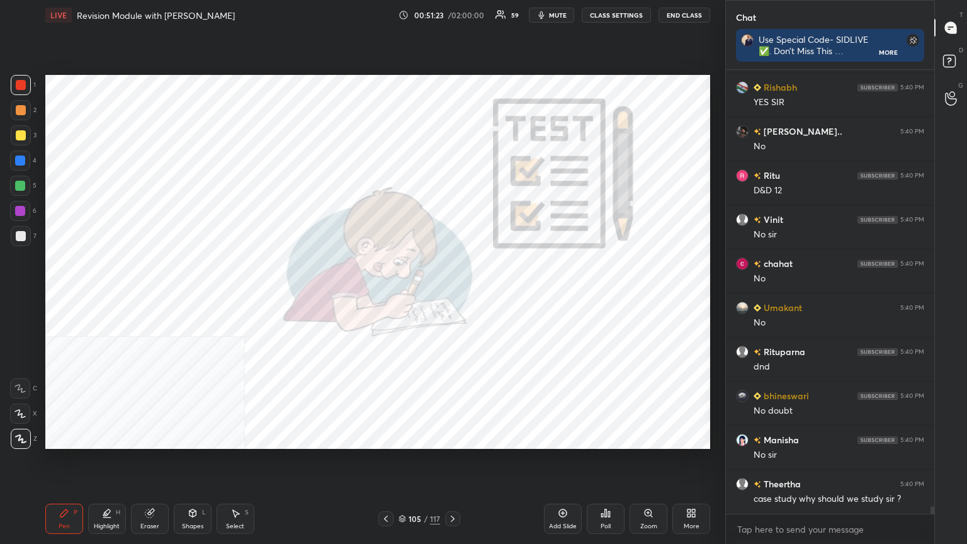
click at [21, 80] on div at bounding box center [21, 85] width 10 height 10
click at [452, 11] on button "CLASS SETTINGS" at bounding box center [616, 15] width 69 height 15
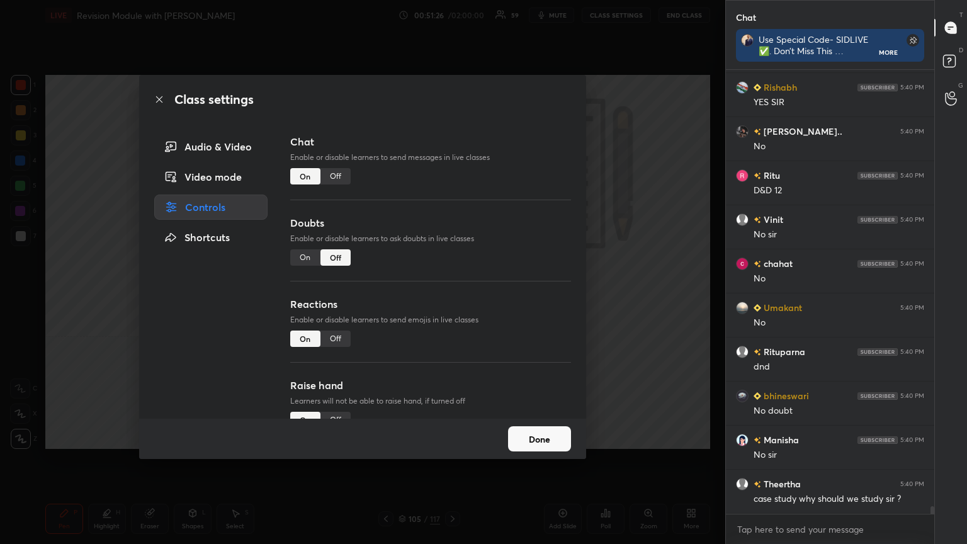
click at [332, 175] on div "Off" at bounding box center [336, 176] width 30 height 16
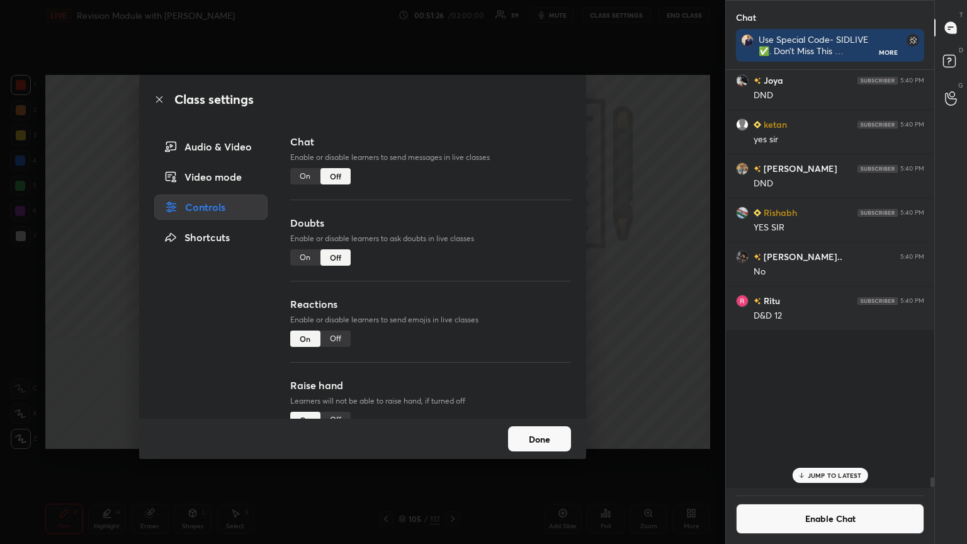
scroll to position [415, 205]
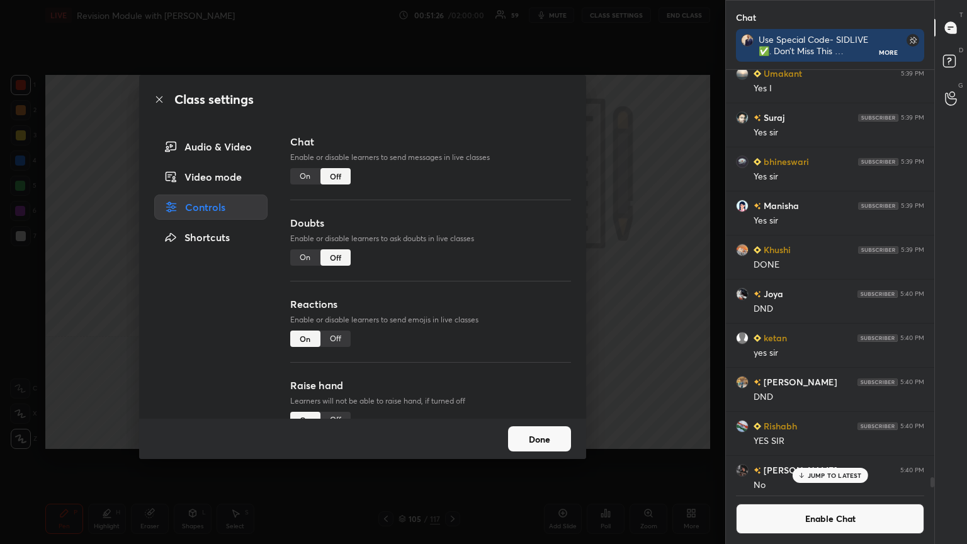
click at [154, 100] on icon at bounding box center [159, 99] width 10 height 10
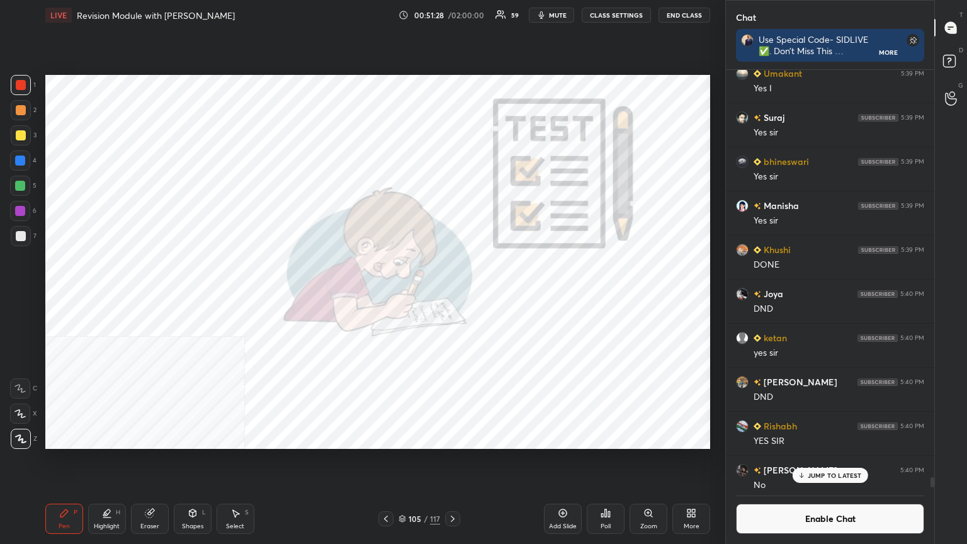
click at [452, 295] on icon at bounding box center [453, 519] width 10 height 10
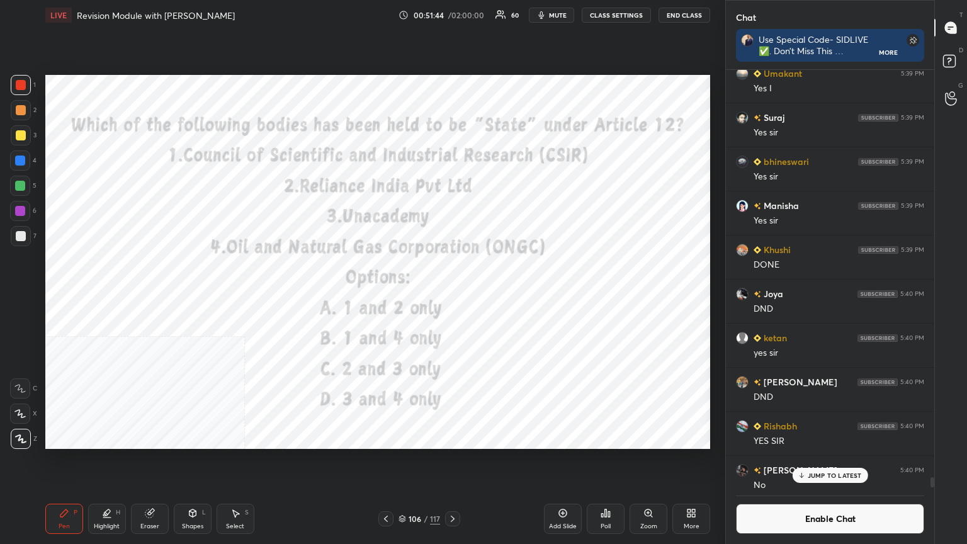
click at [452, 295] on icon at bounding box center [609, 514] width 2 height 6
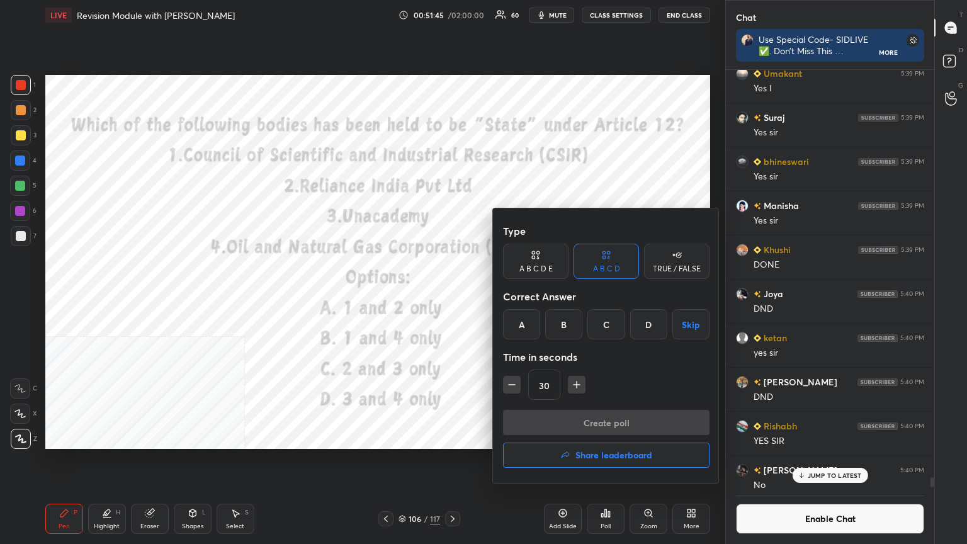
click at [452, 295] on icon "button" at bounding box center [577, 385] width 13 height 13
type input "60"
click at [452, 295] on div "B" at bounding box center [563, 324] width 37 height 30
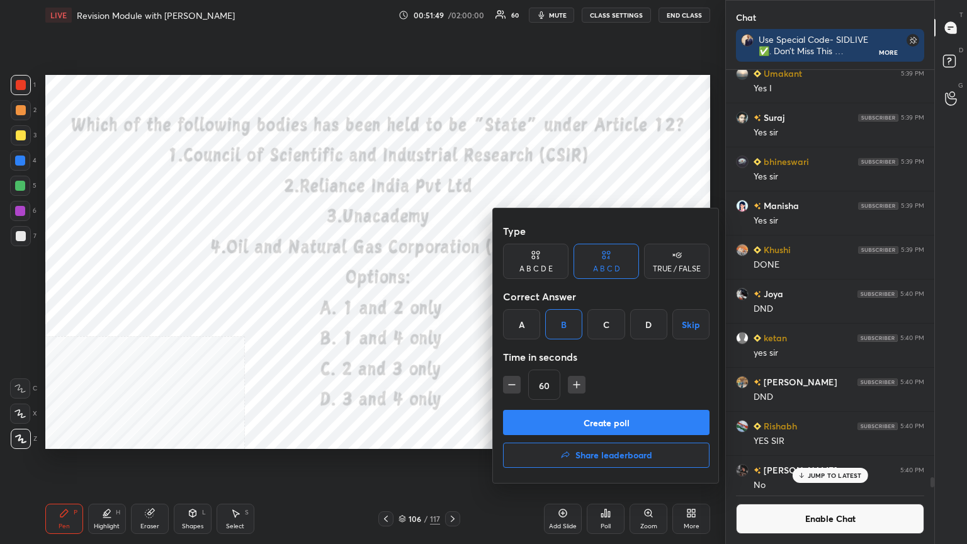
click at [452, 295] on button "Create poll" at bounding box center [606, 422] width 207 height 25
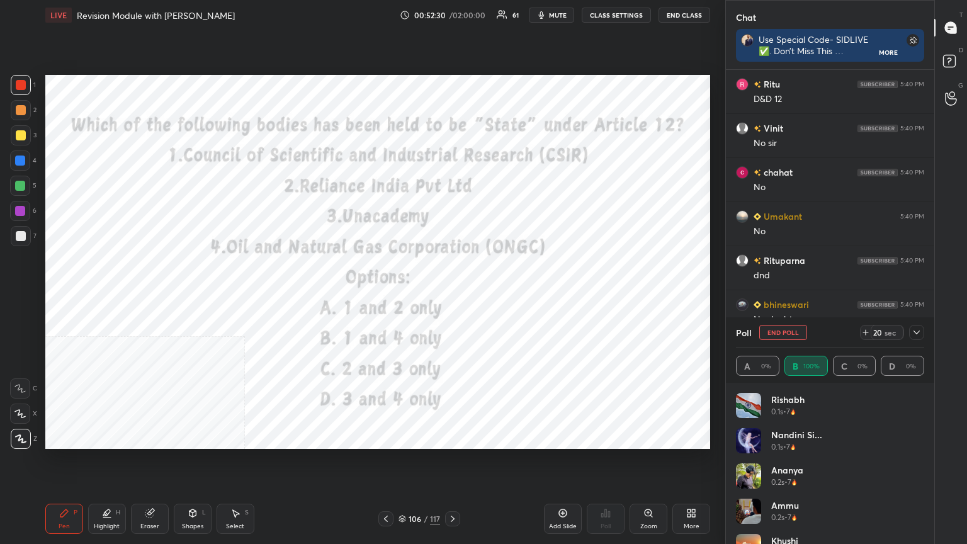
scroll to position [4, 4]
click at [452, 295] on icon at bounding box center [453, 519] width 10 height 10
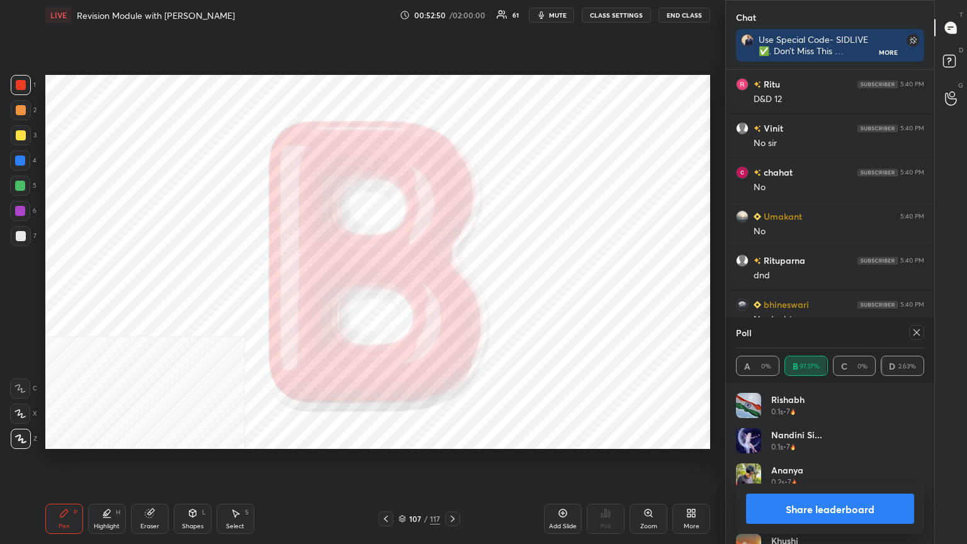
click at [452, 295] on button "Share leaderboard" at bounding box center [830, 509] width 168 height 30
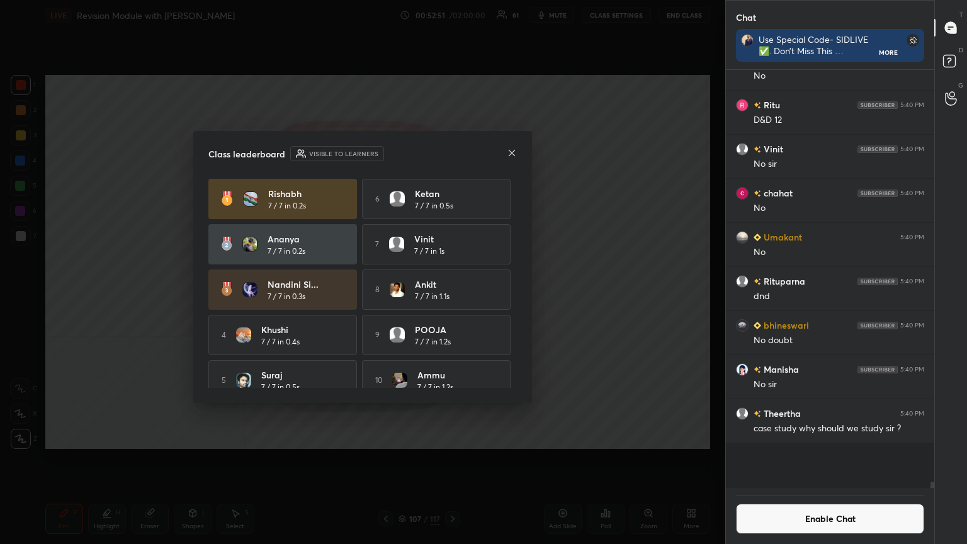
scroll to position [413, 205]
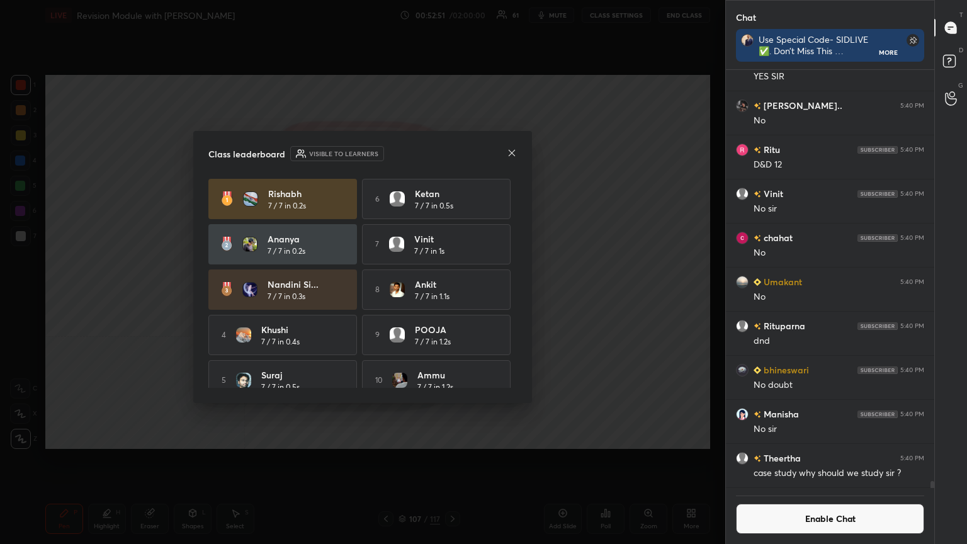
click at [452, 295] on button "Enable Chat" at bounding box center [830, 519] width 188 height 30
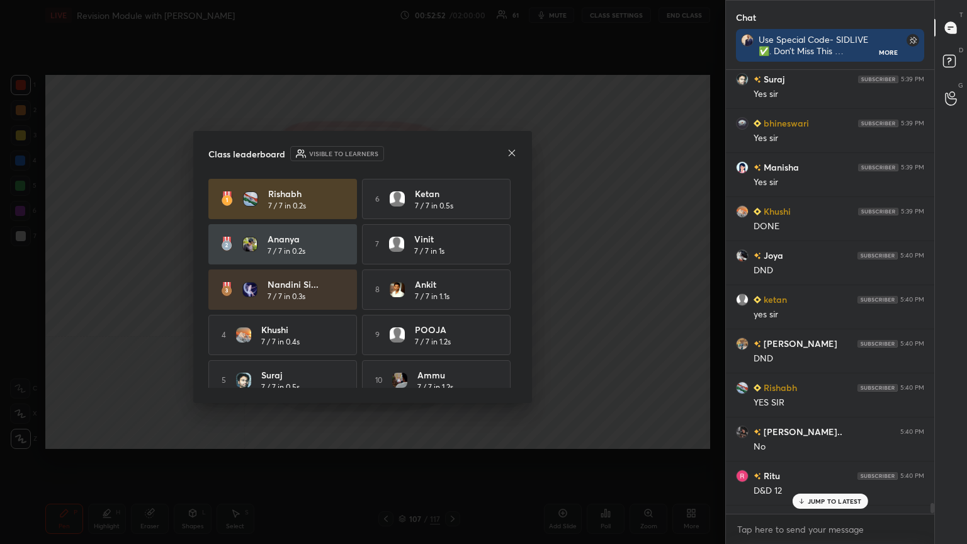
click at [452, 295] on p "JUMP TO LATEST" at bounding box center [835, 502] width 54 height 8
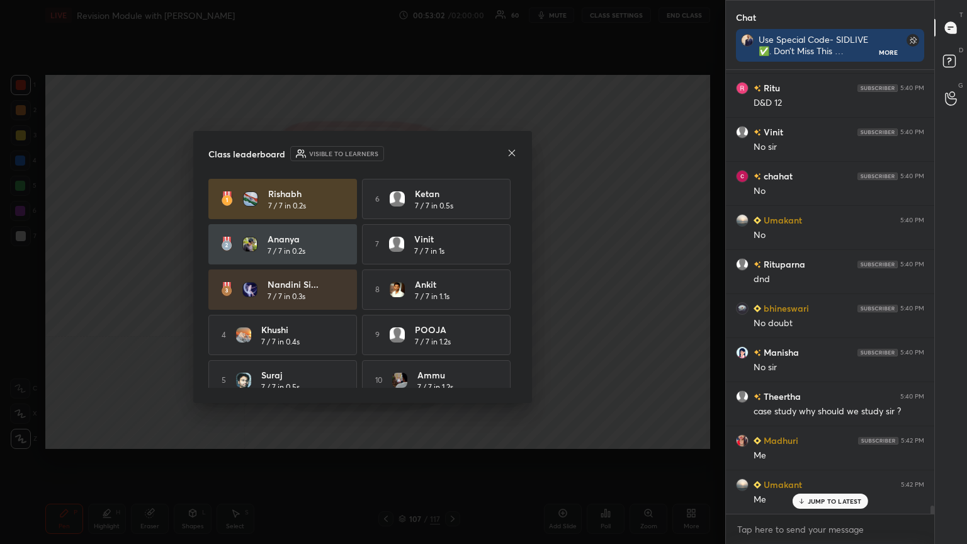
click at [452, 151] on icon at bounding box center [512, 153] width 10 height 10
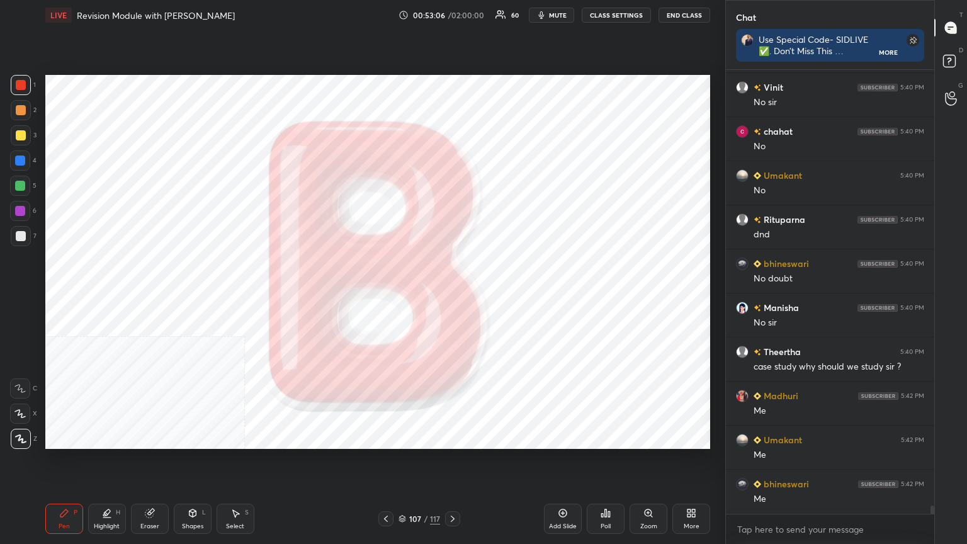
click at [452, 295] on icon at bounding box center [563, 513] width 10 height 10
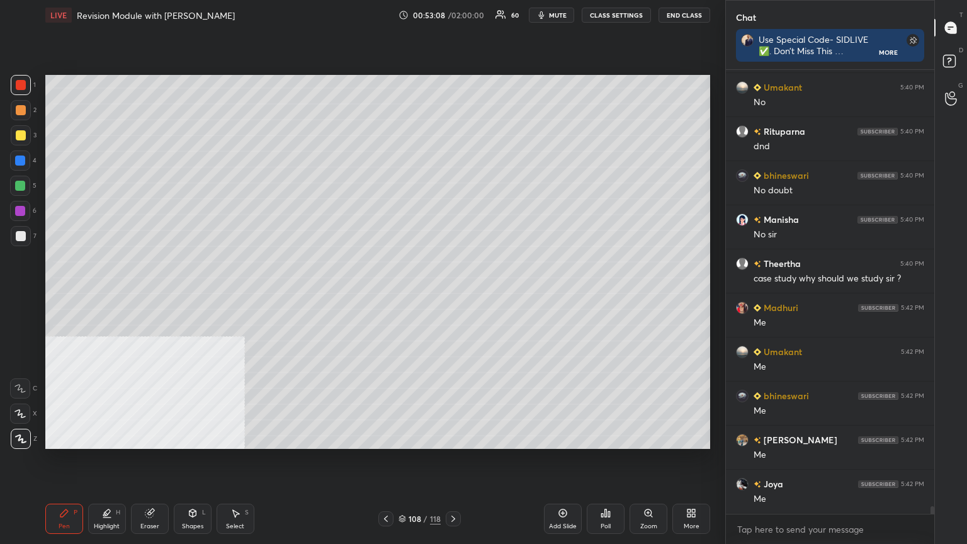
click at [22, 231] on div at bounding box center [21, 236] width 10 height 10
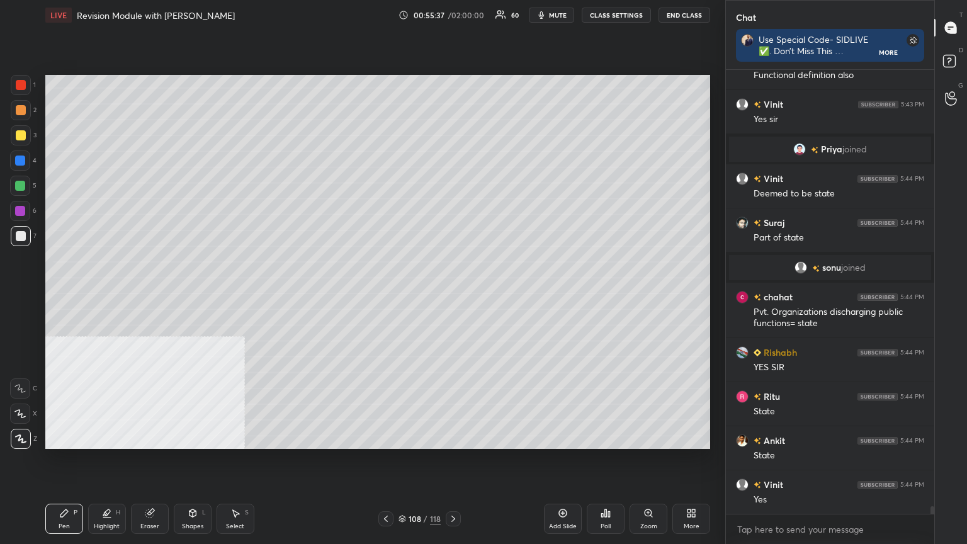
scroll to position [25605, 0]
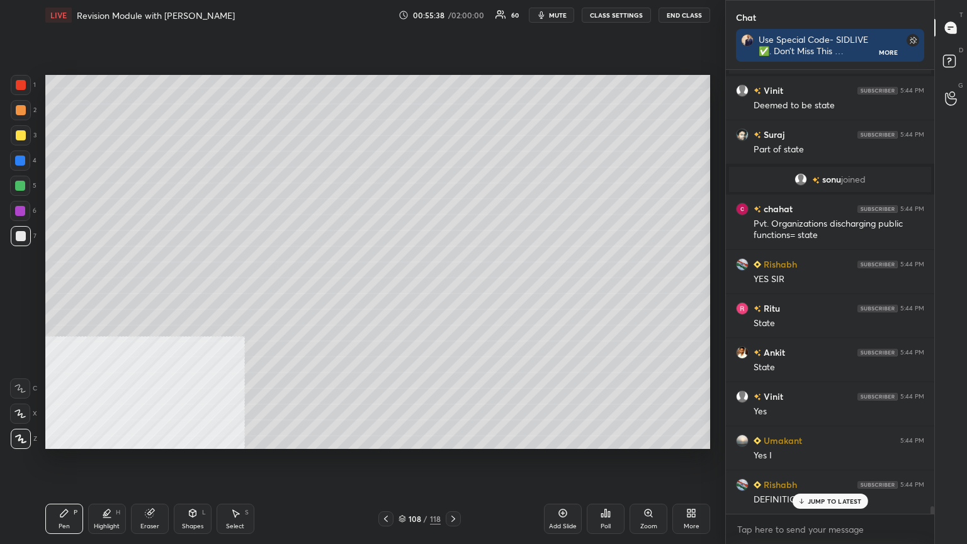
click at [401, 295] on icon at bounding box center [403, 519] width 8 height 8
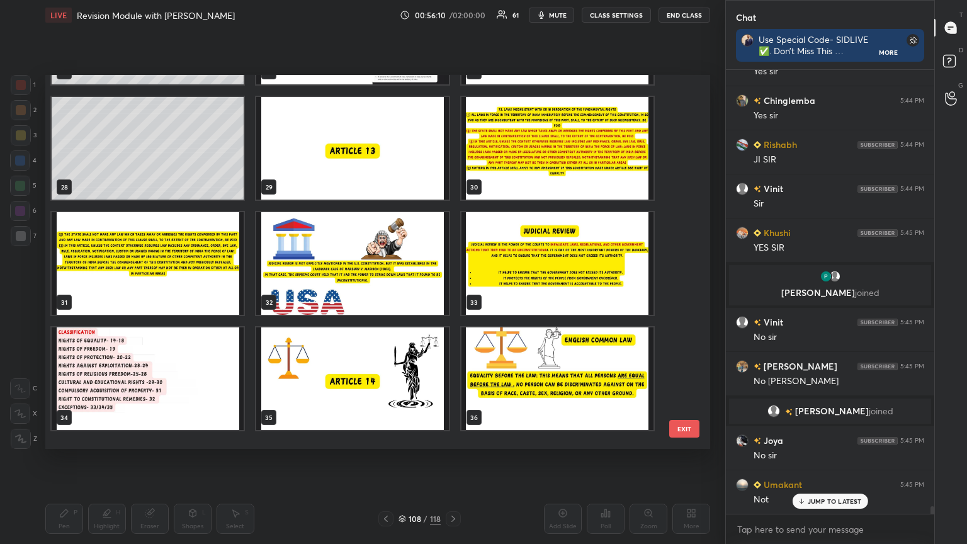
scroll to position [986, 0]
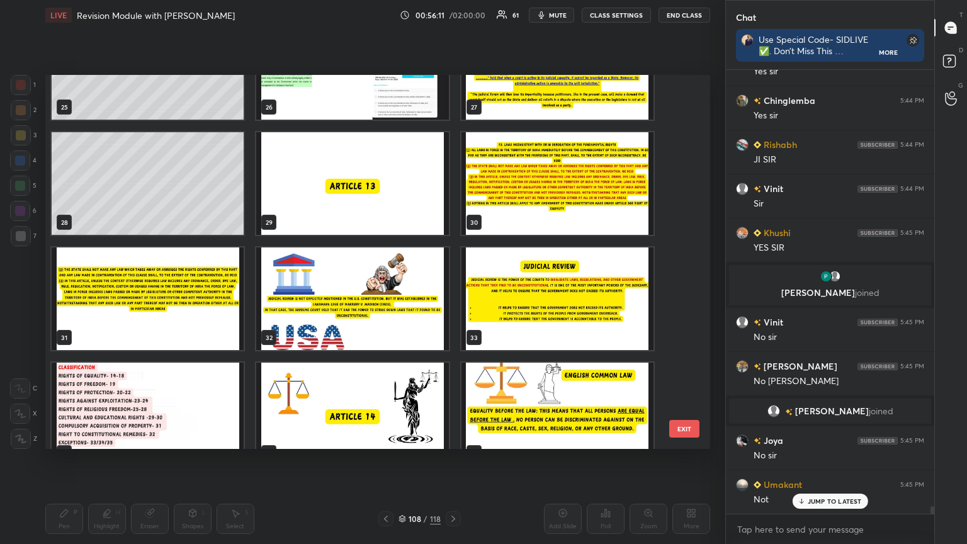
click at [332, 189] on img "grid" at bounding box center [352, 183] width 192 height 103
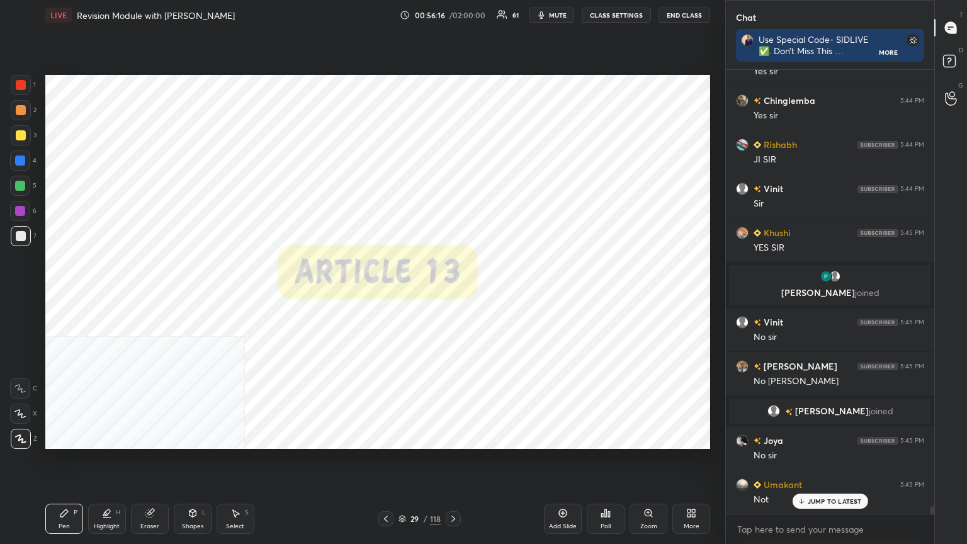
scroll to position [25971, 0]
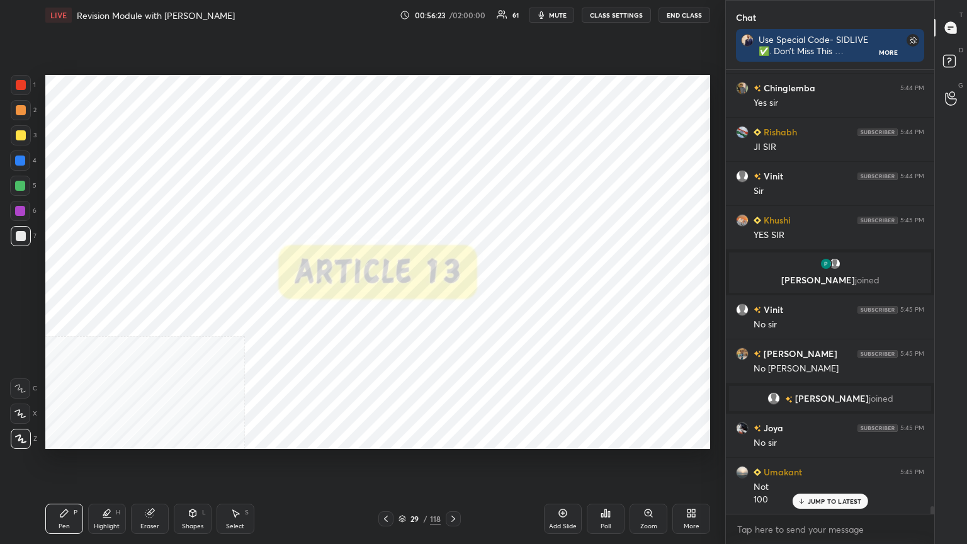
drag, startPoint x: 569, startPoint y: 524, endPoint x: 562, endPoint y: 528, distance: 8.4
click at [452, 295] on div "Add Slide" at bounding box center [563, 526] width 28 height 6
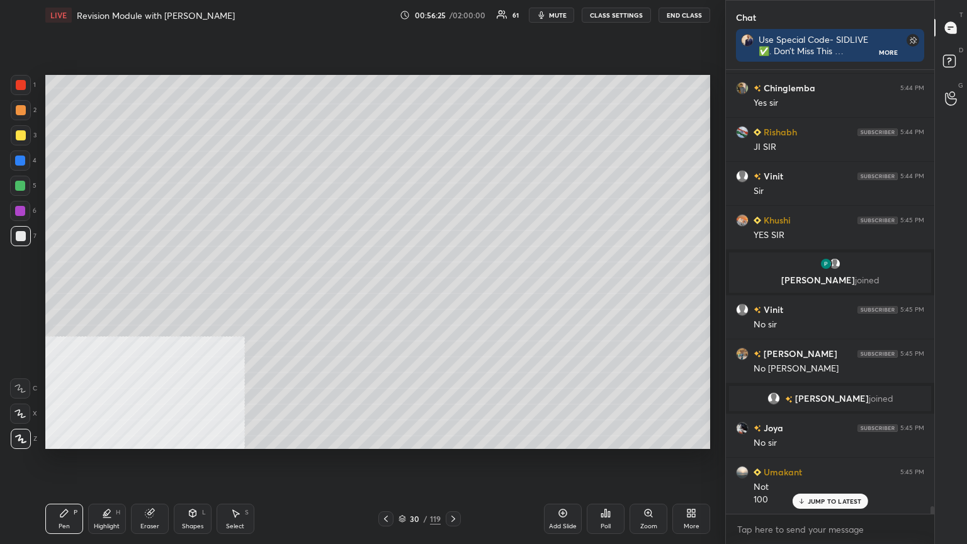
click at [193, 295] on div "Shapes L" at bounding box center [193, 519] width 38 height 30
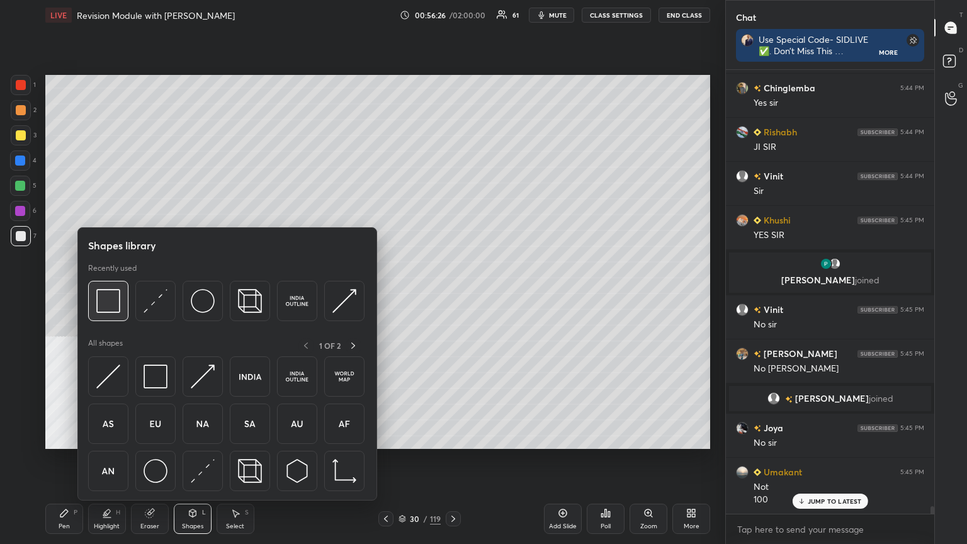
click at [98, 295] on img at bounding box center [108, 301] width 24 height 24
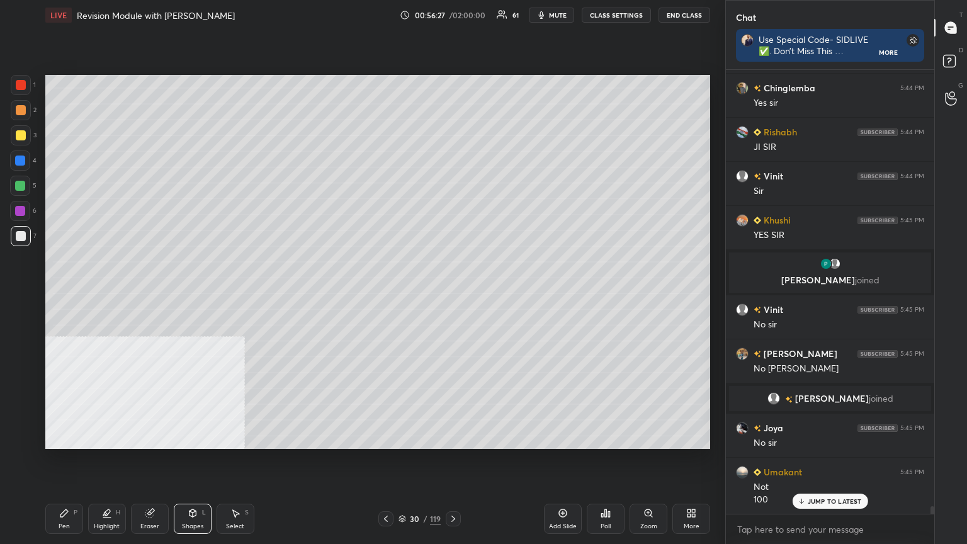
scroll to position [26016, 0]
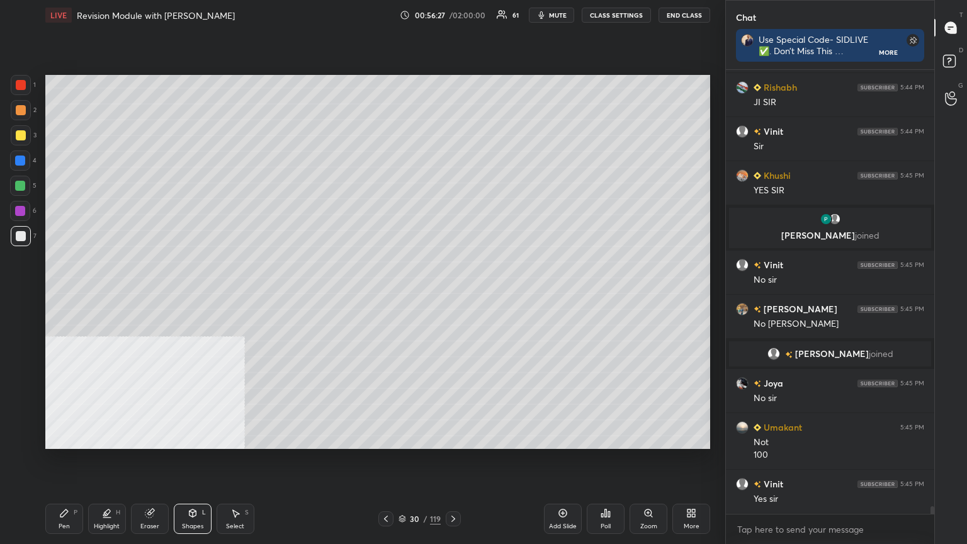
click at [67, 295] on div "Pen P" at bounding box center [64, 519] width 38 height 30
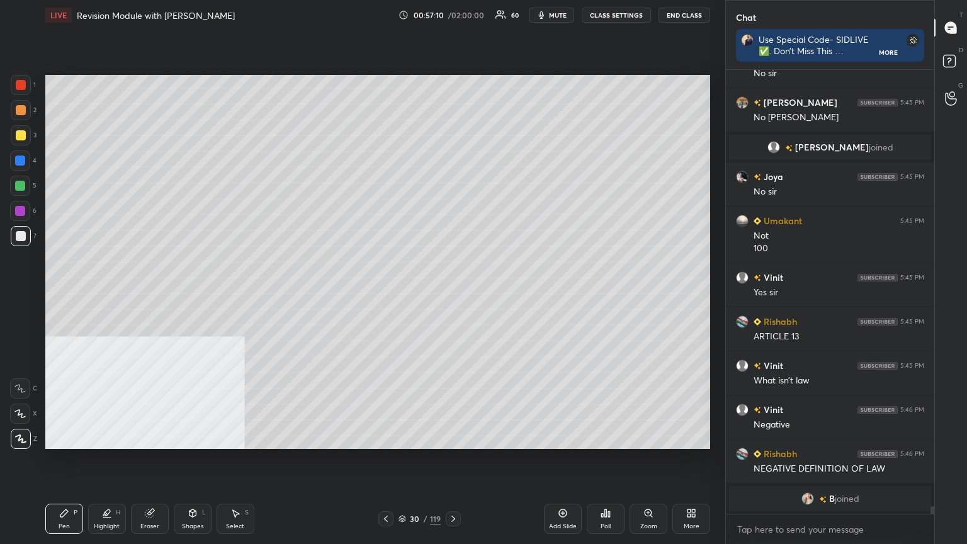
scroll to position [26157, 0]
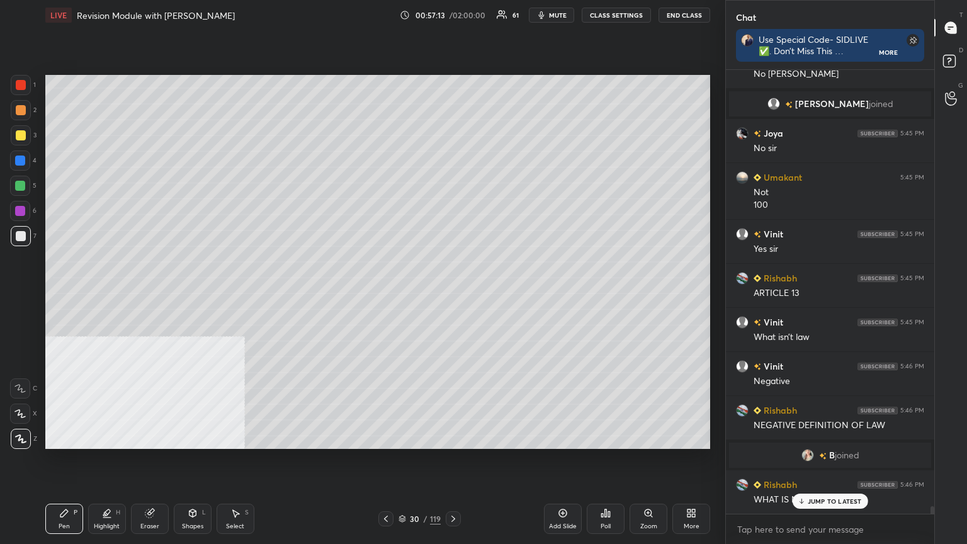
click at [452, 295] on p "JUMP TO LATEST" at bounding box center [835, 502] width 54 height 8
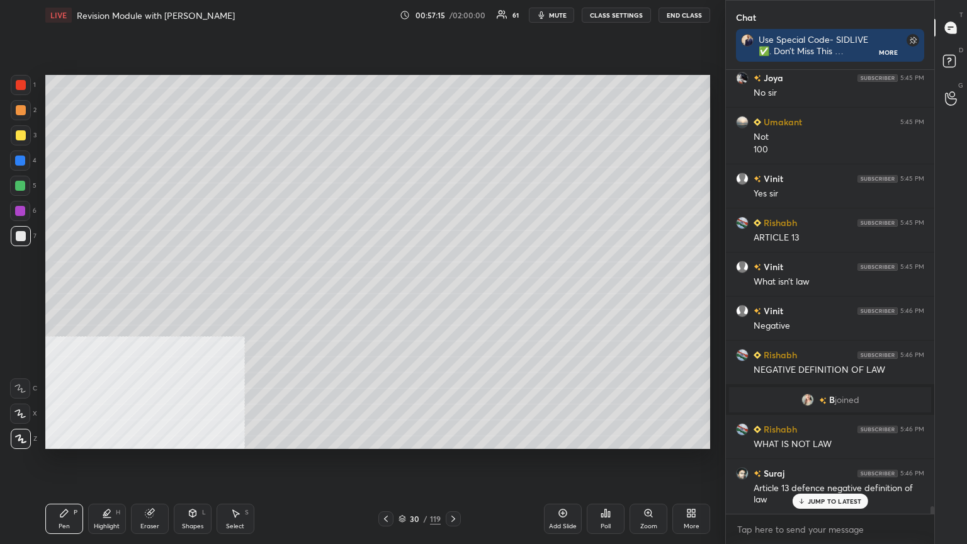
click at [452, 295] on div "Add Slide" at bounding box center [563, 526] width 28 height 6
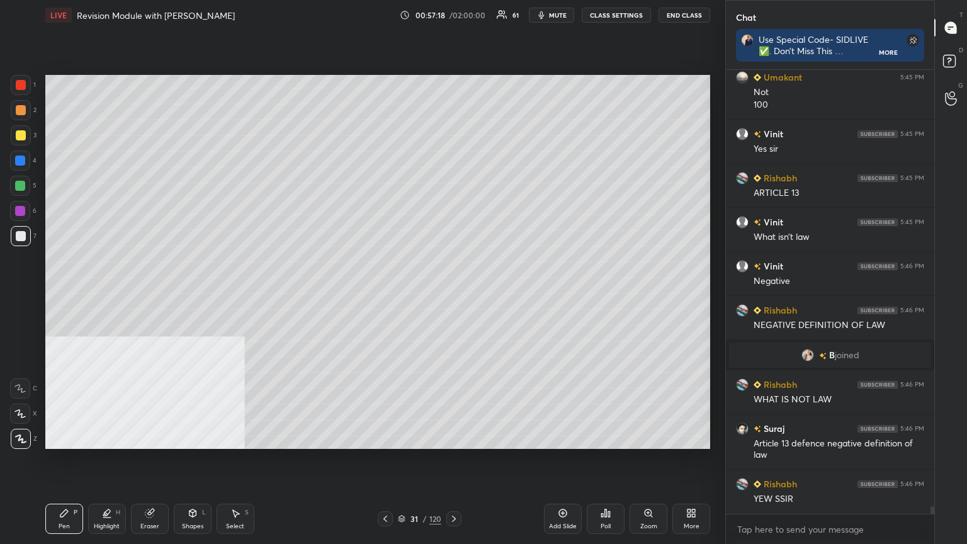
click at [23, 135] on div at bounding box center [21, 135] width 10 height 10
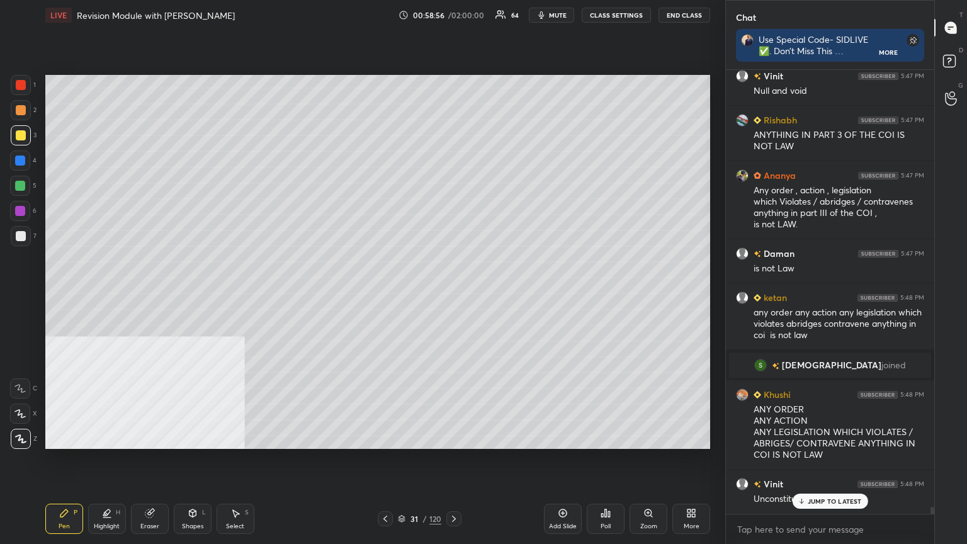
scroll to position [27072, 0]
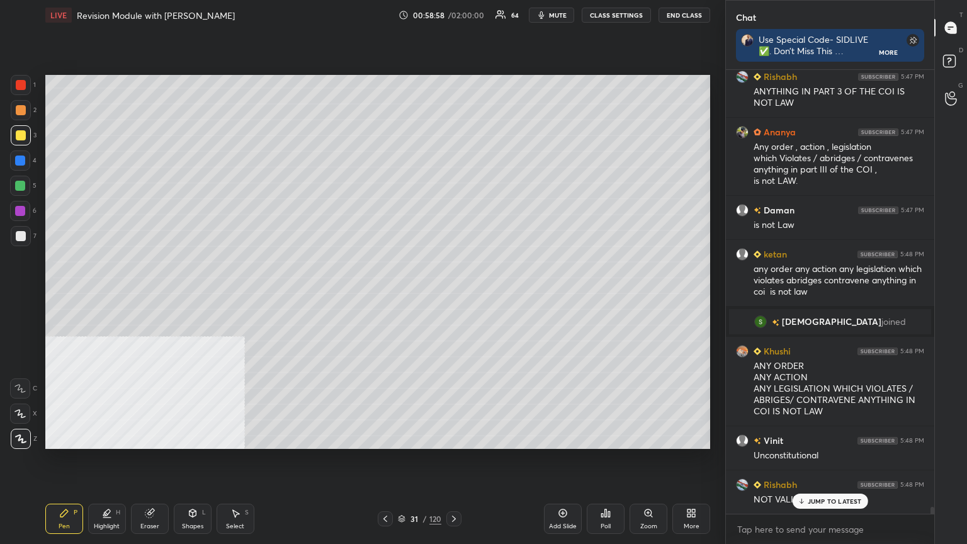
click at [21, 132] on div at bounding box center [21, 135] width 10 height 10
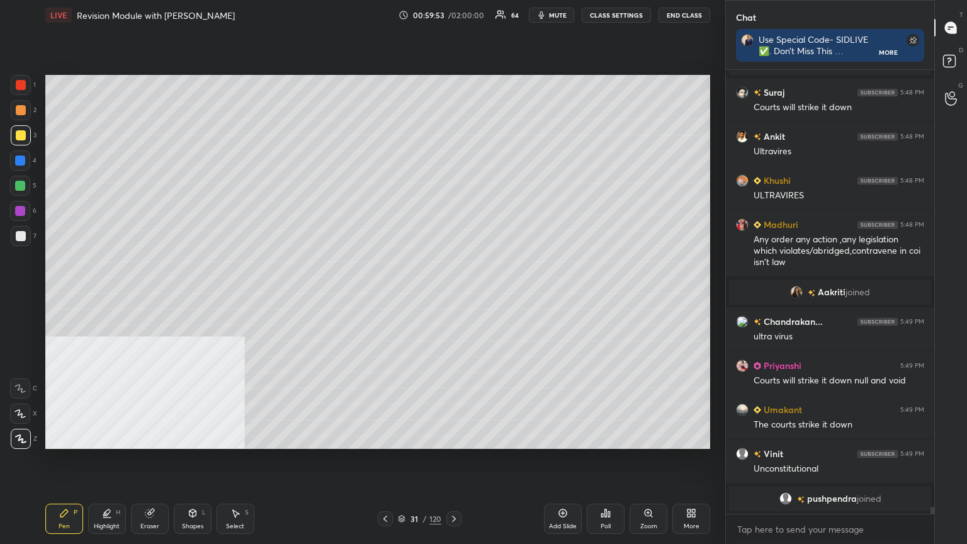
scroll to position [27853, 0]
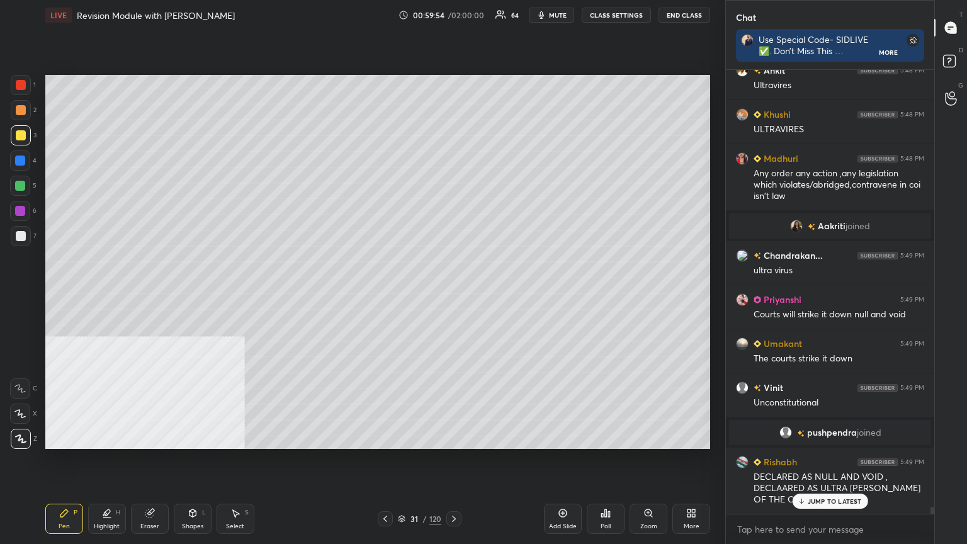
click at [452, 295] on div "Add Slide" at bounding box center [563, 519] width 38 height 30
click at [22, 233] on div at bounding box center [21, 236] width 10 height 10
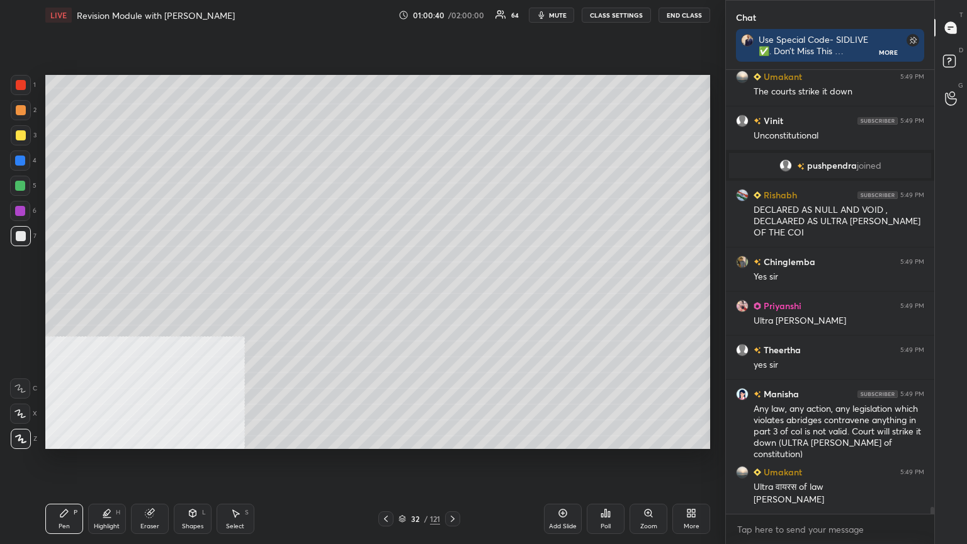
scroll to position [28164, 0]
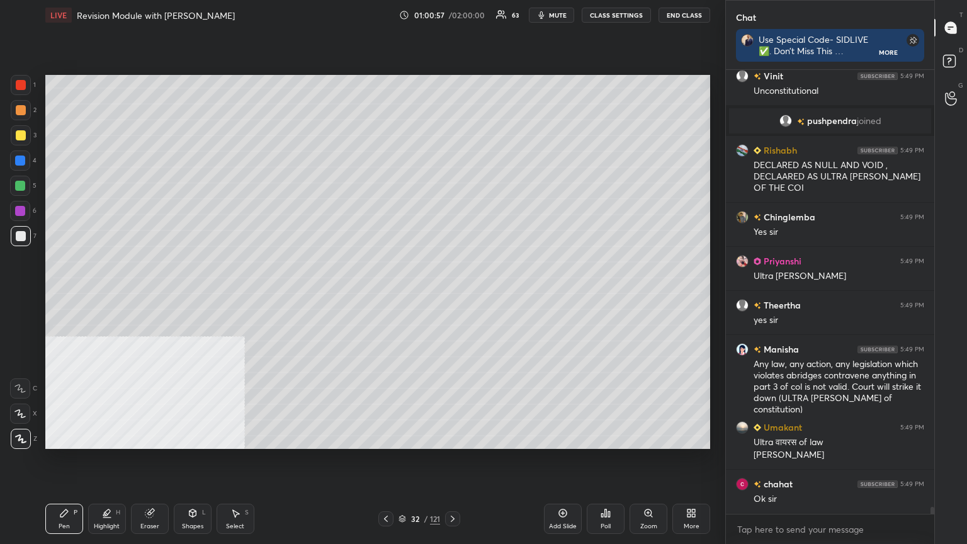
click at [385, 295] on icon at bounding box center [386, 519] width 10 height 10
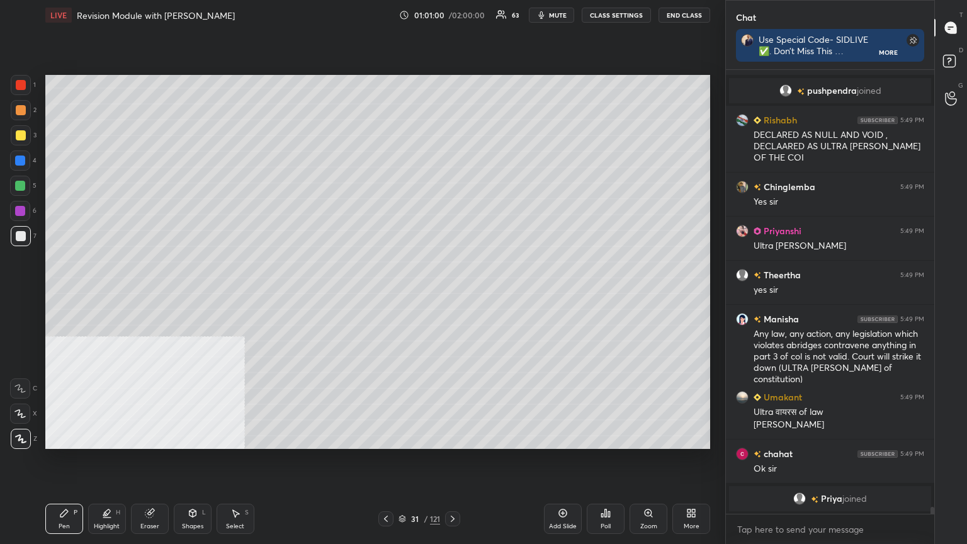
drag, startPoint x: 106, startPoint y: 521, endPoint x: 73, endPoint y: 463, distance: 67.1
click at [105, 295] on div "Highlight H" at bounding box center [107, 519] width 38 height 30
click at [21, 154] on div at bounding box center [20, 161] width 20 height 20
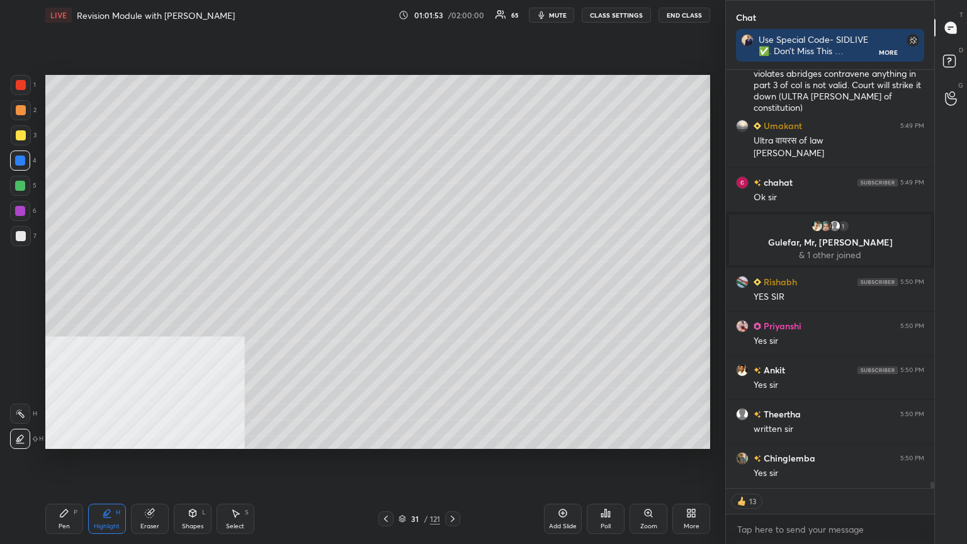
scroll to position [28237, 0]
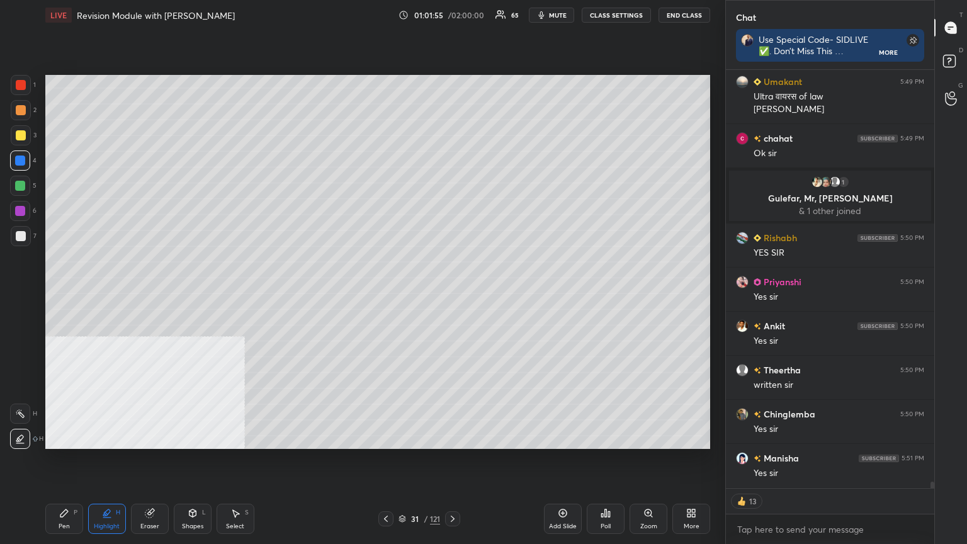
click at [402, 295] on div "31 / 121" at bounding box center [420, 518] width 82 height 15
click at [405, 295] on icon at bounding box center [402, 517] width 6 height 3
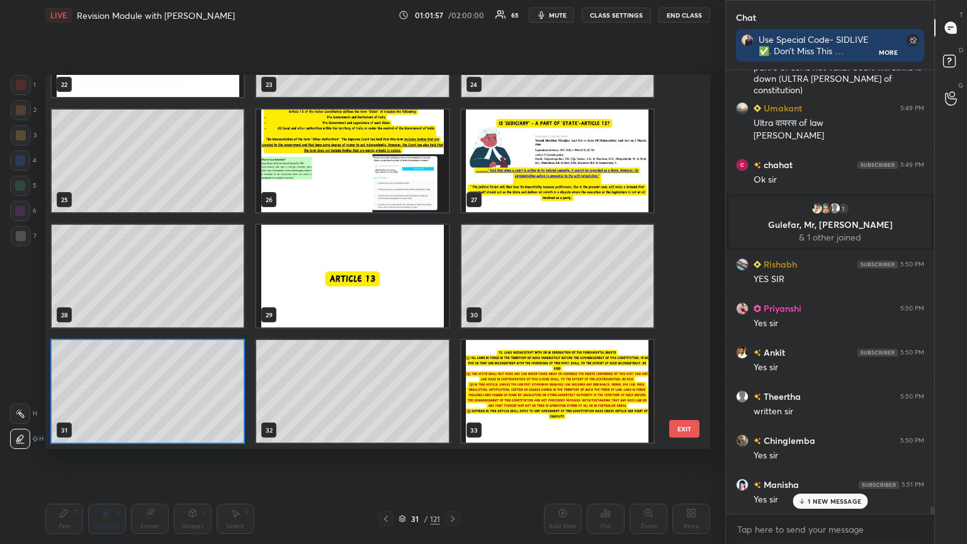
scroll to position [28241, 0]
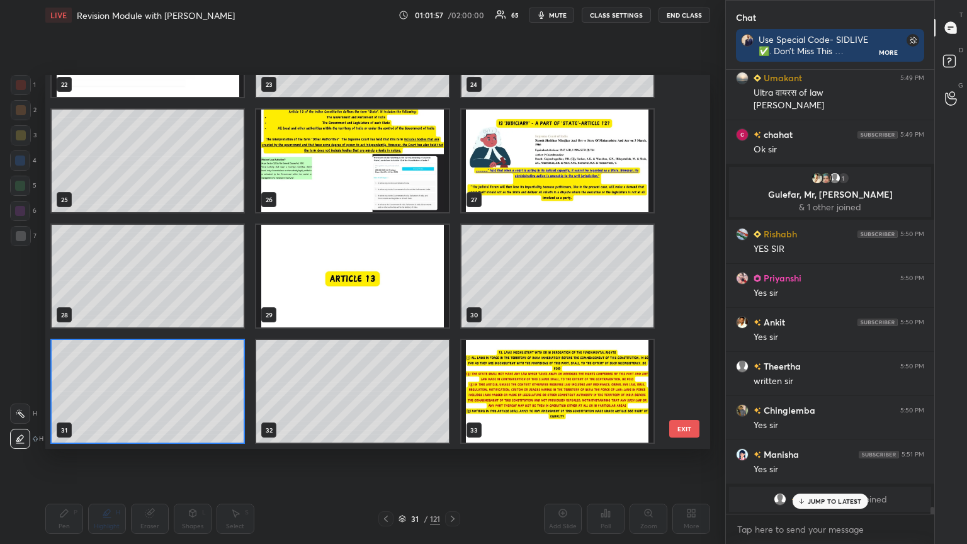
click at [452, 295] on img "grid" at bounding box center [558, 391] width 192 height 103
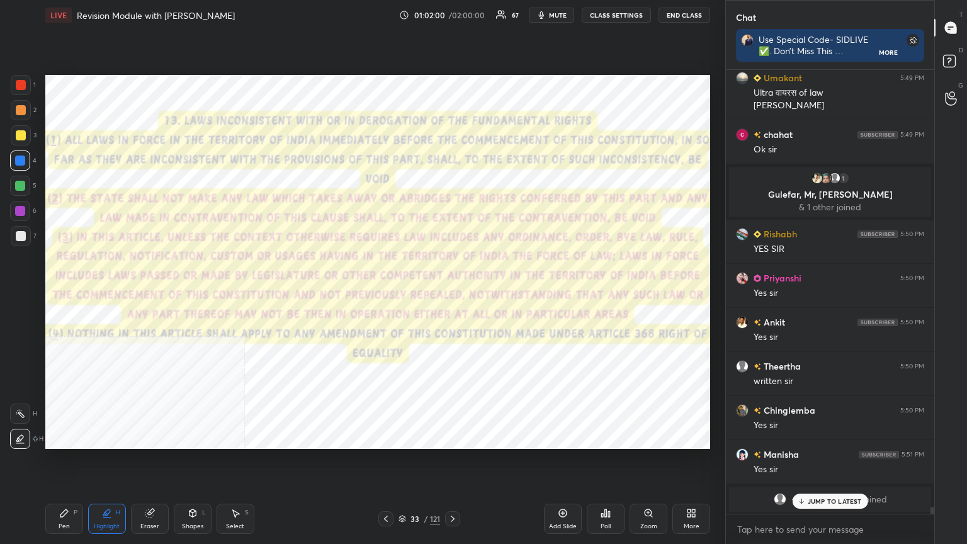
click at [18, 78] on div at bounding box center [21, 85] width 20 height 20
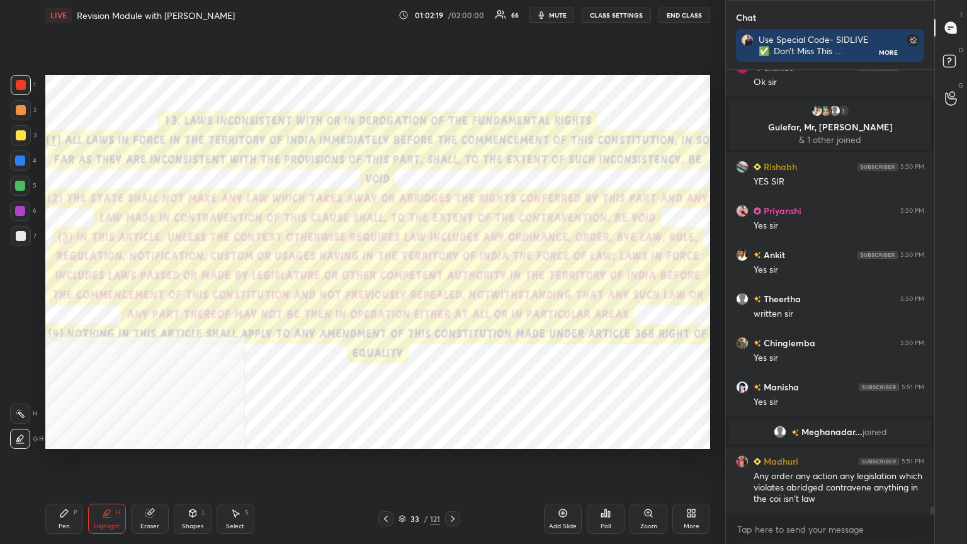
scroll to position [28352, 0]
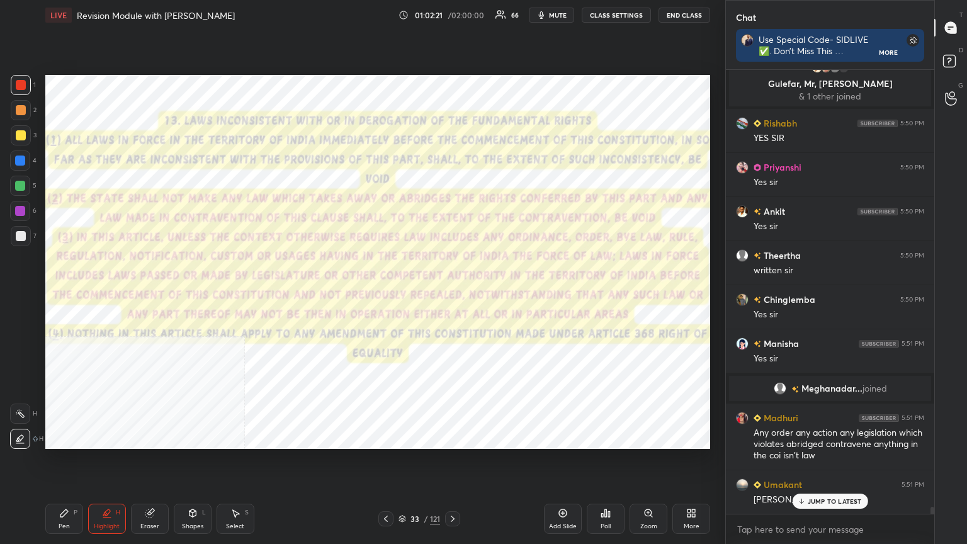
click at [452, 295] on icon at bounding box center [563, 513] width 10 height 10
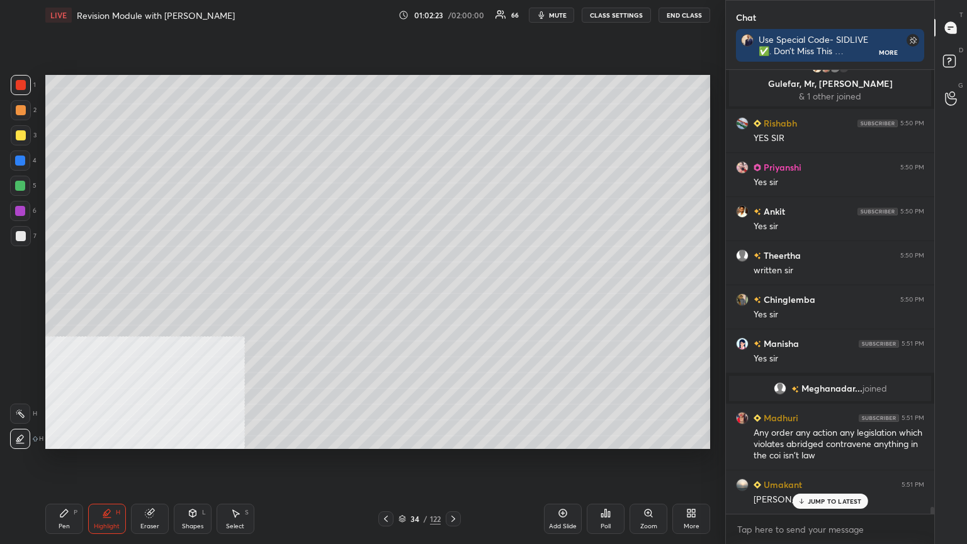
click at [23, 236] on div at bounding box center [21, 236] width 10 height 10
click at [59, 295] on div "Pen" at bounding box center [64, 526] width 11 height 6
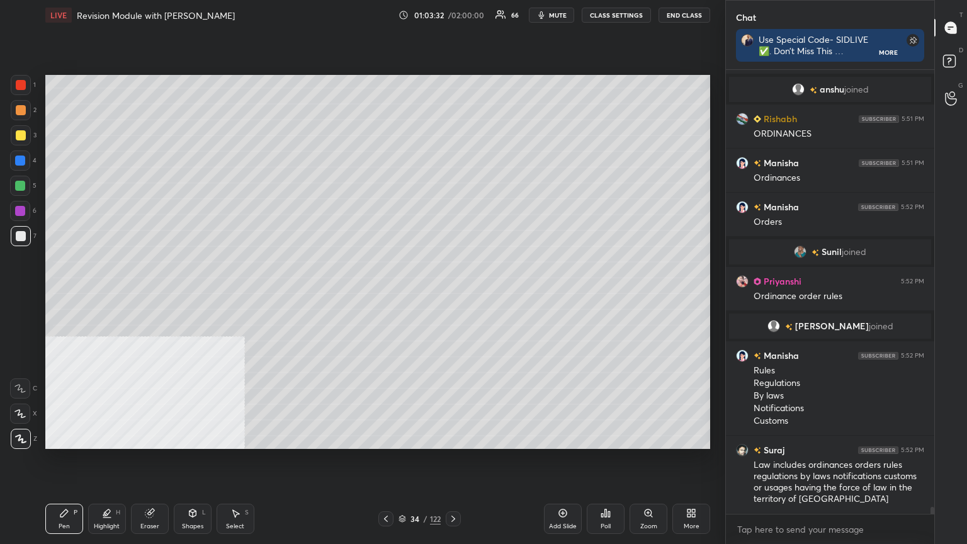
scroll to position [28721, 0]
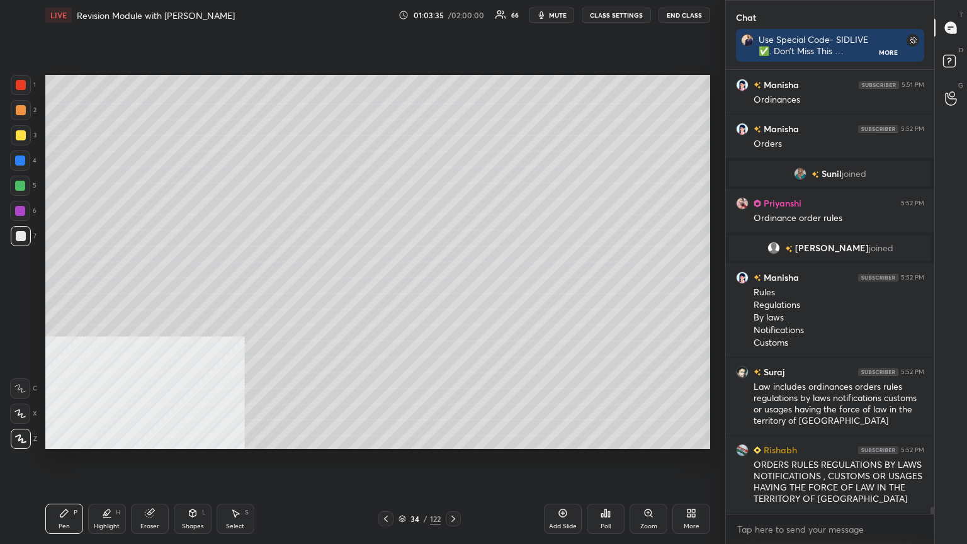
click at [110, 295] on div "Highlight" at bounding box center [107, 526] width 26 height 6
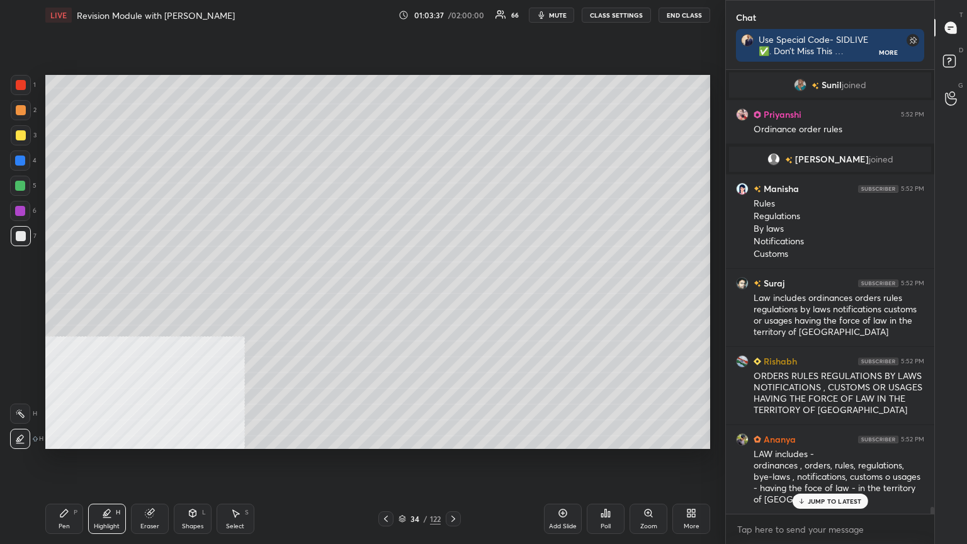
click at [23, 128] on div at bounding box center [21, 135] width 20 height 20
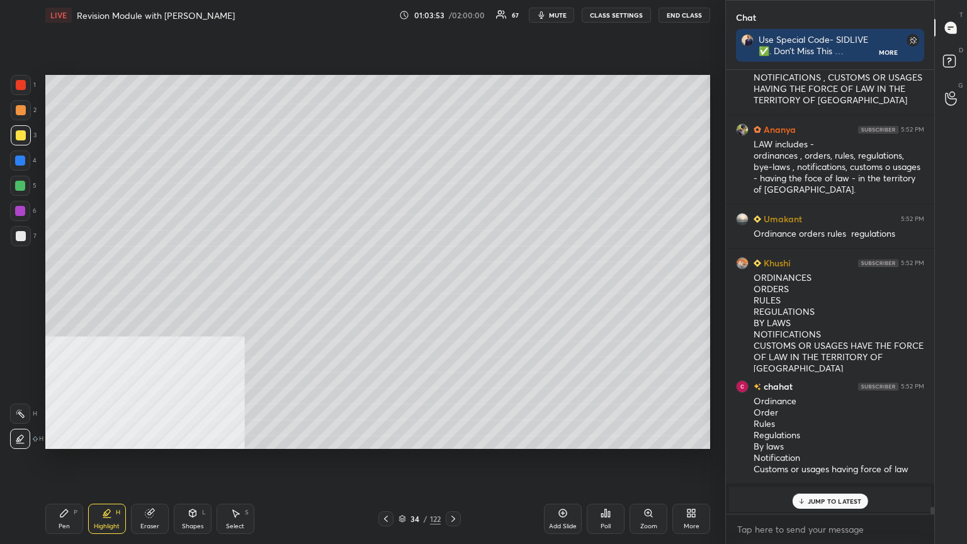
scroll to position [28968, 0]
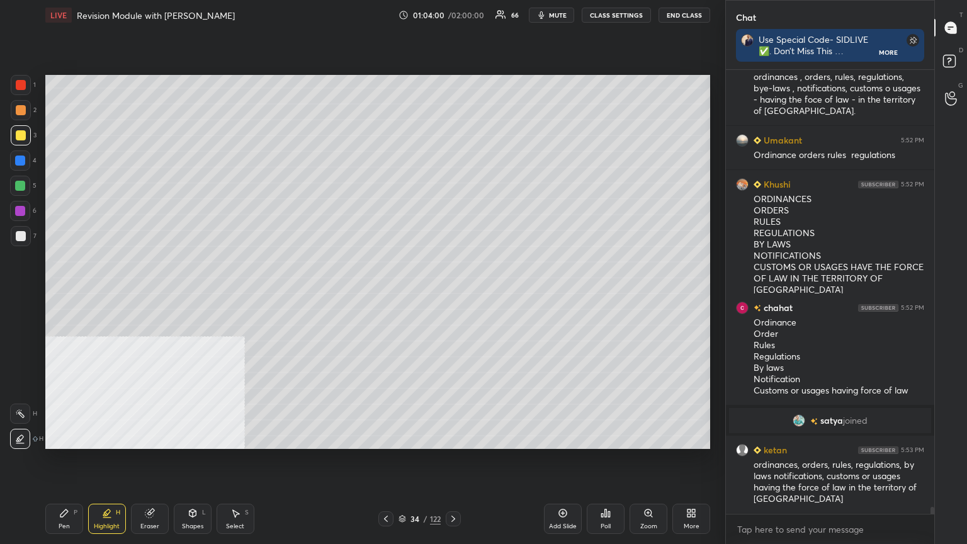
click at [452, 14] on span "mute" at bounding box center [558, 15] width 18 height 9
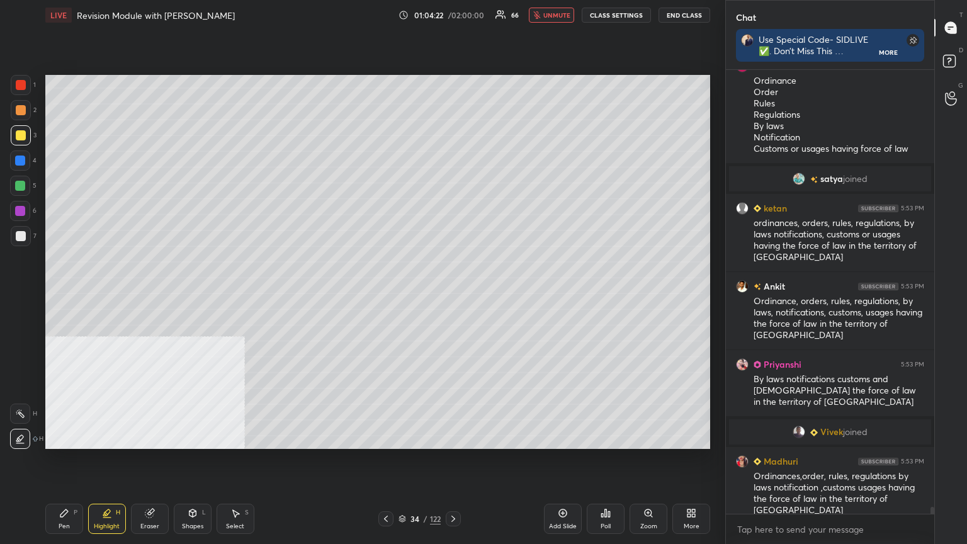
scroll to position [29240, 0]
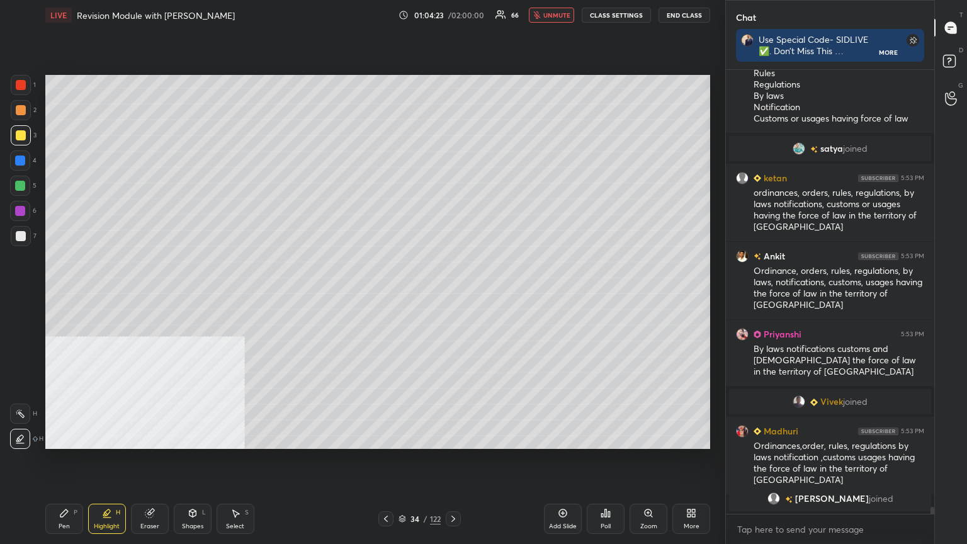
click at [452, 11] on span "unmute" at bounding box center [557, 15] width 27 height 9
click at [381, 295] on icon at bounding box center [386, 519] width 10 height 10
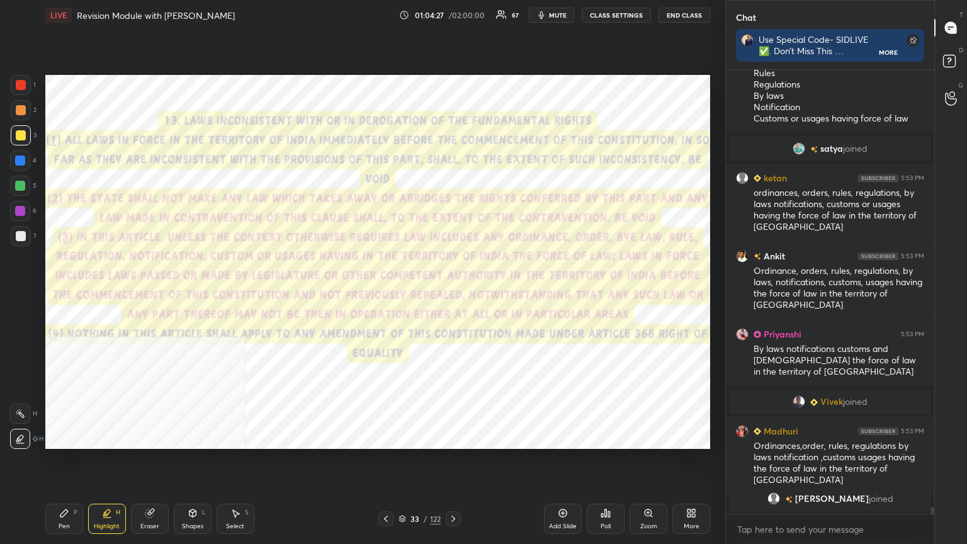
scroll to position [29306, 0]
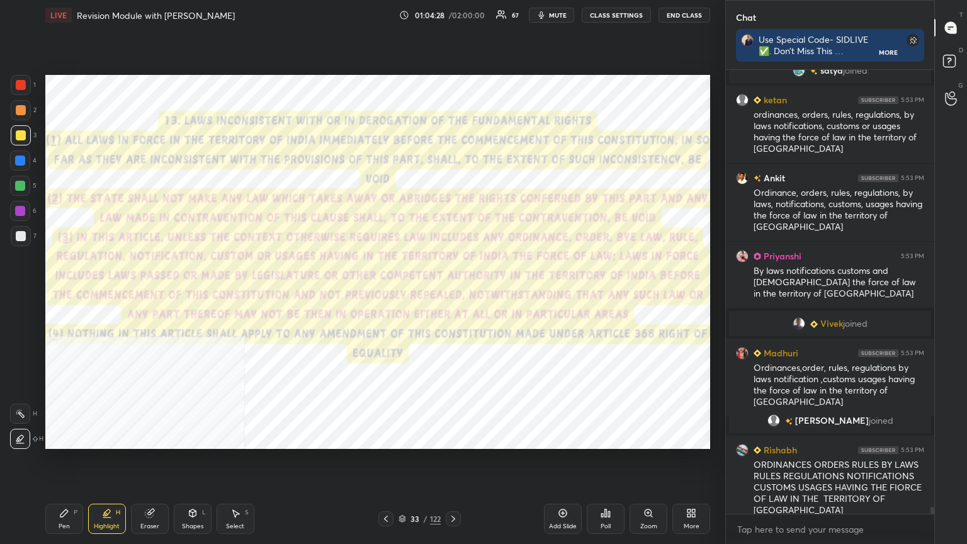
click at [19, 157] on div at bounding box center [20, 161] width 10 height 10
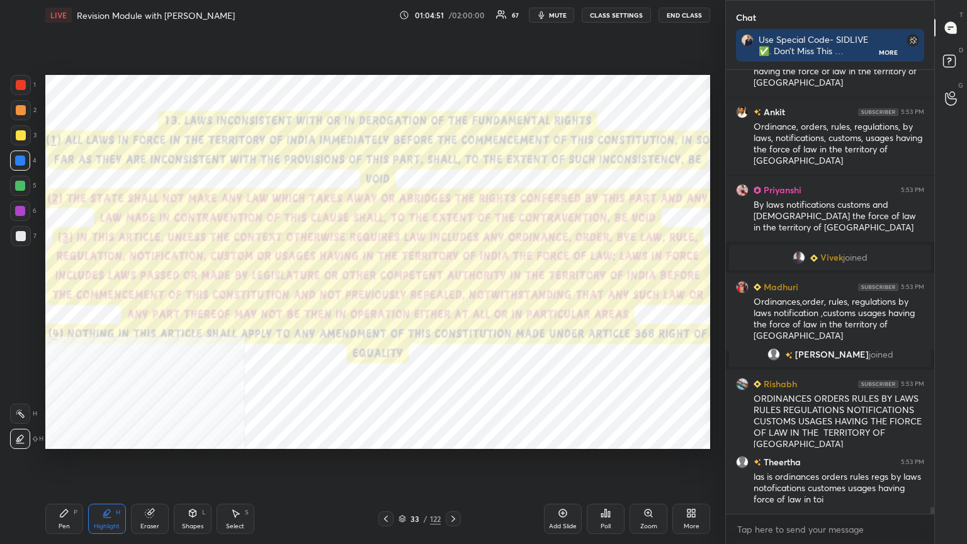
click at [400, 295] on icon at bounding box center [402, 517] width 6 height 3
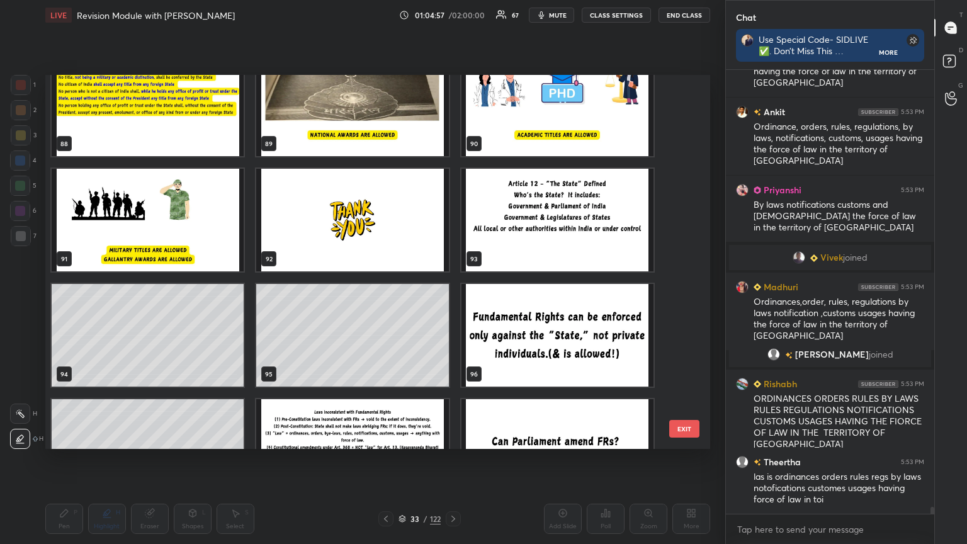
scroll to position [3385, 0]
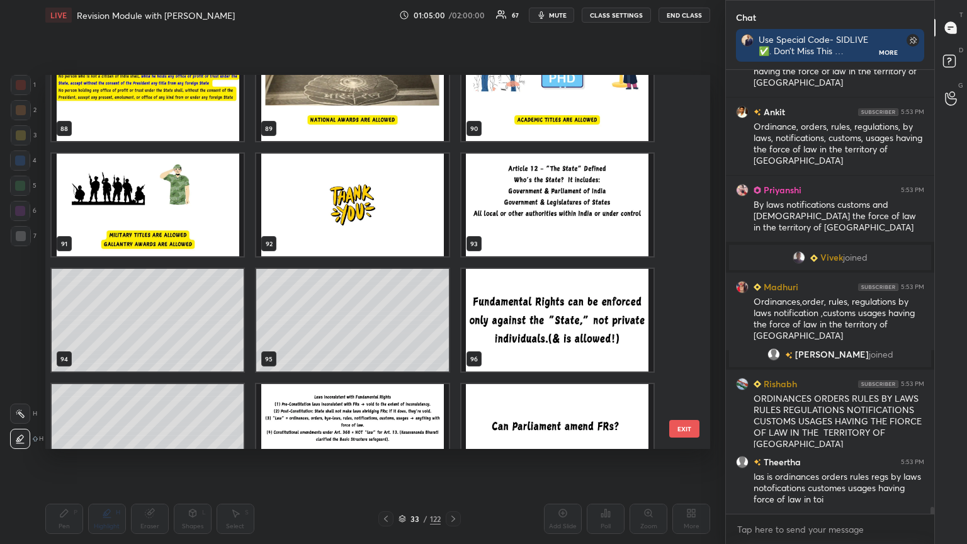
click at [406, 295] on img "grid" at bounding box center [352, 435] width 192 height 103
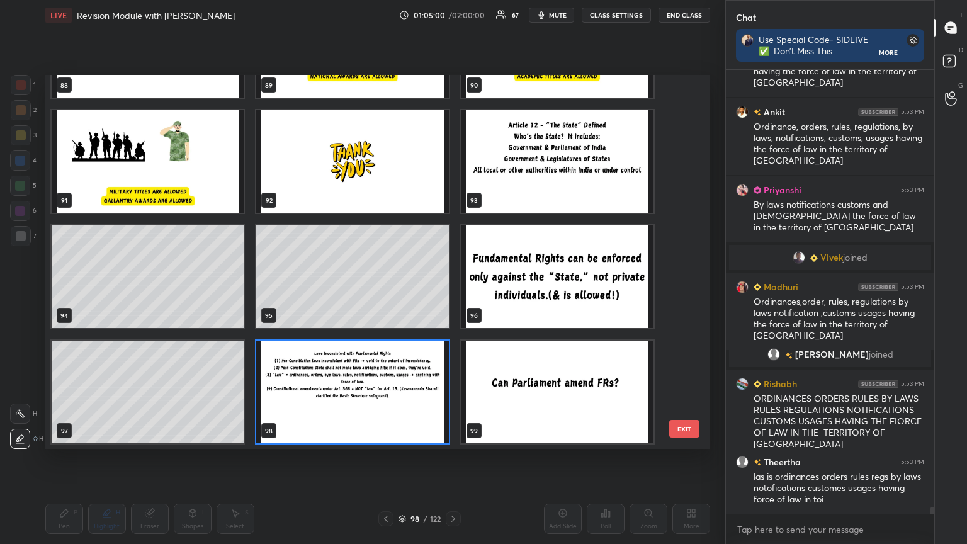
click at [406, 295] on div "85 86 87 88 89 90 91 92 93 94 95 96 97 98 99" at bounding box center [366, 262] width 643 height 374
click at [407, 295] on img "grid" at bounding box center [352, 392] width 192 height 103
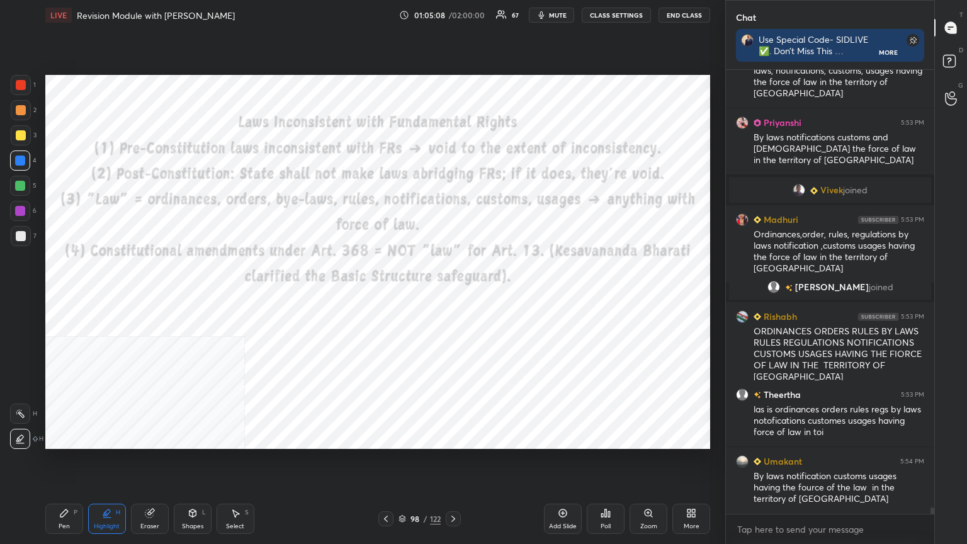
scroll to position [29505, 0]
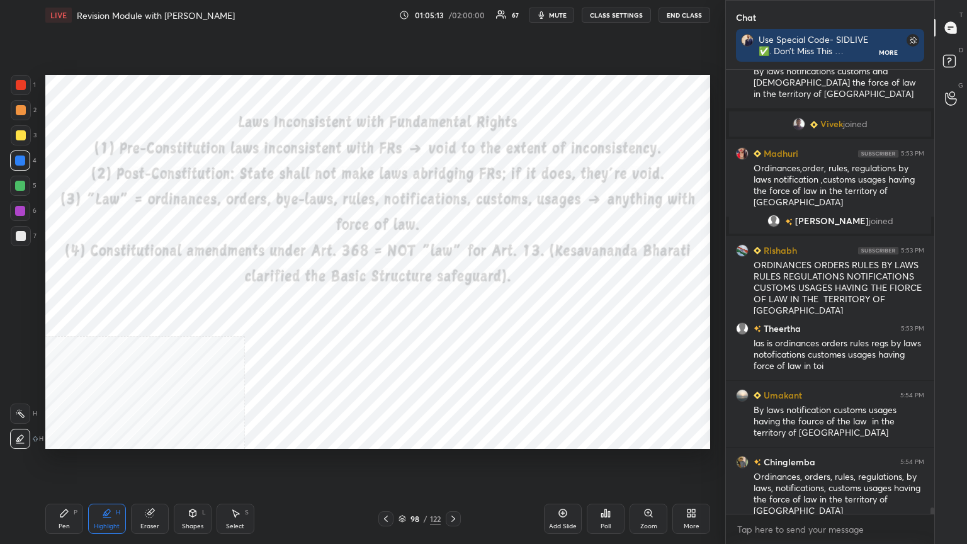
click at [16, 77] on div at bounding box center [21, 85] width 20 height 20
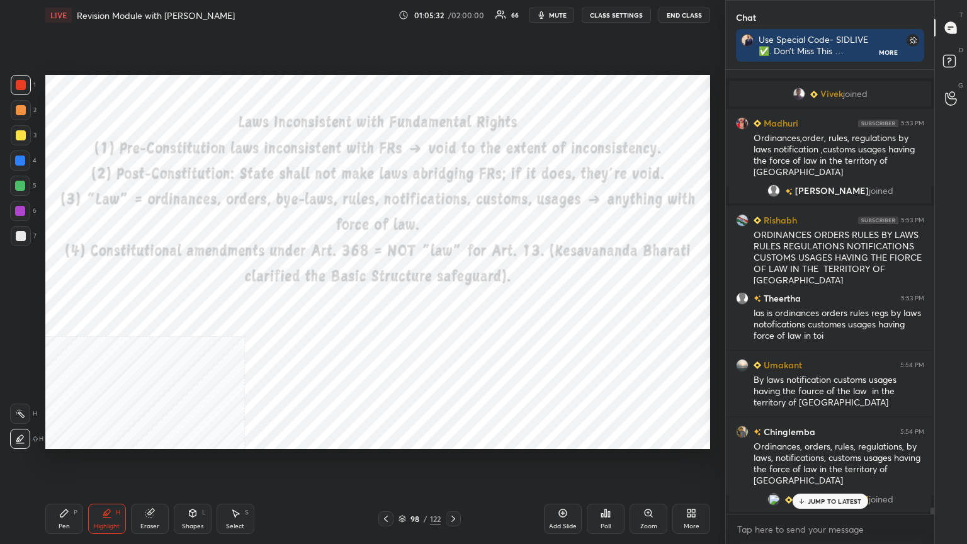
click at [452, 295] on icon at bounding box center [563, 513] width 10 height 10
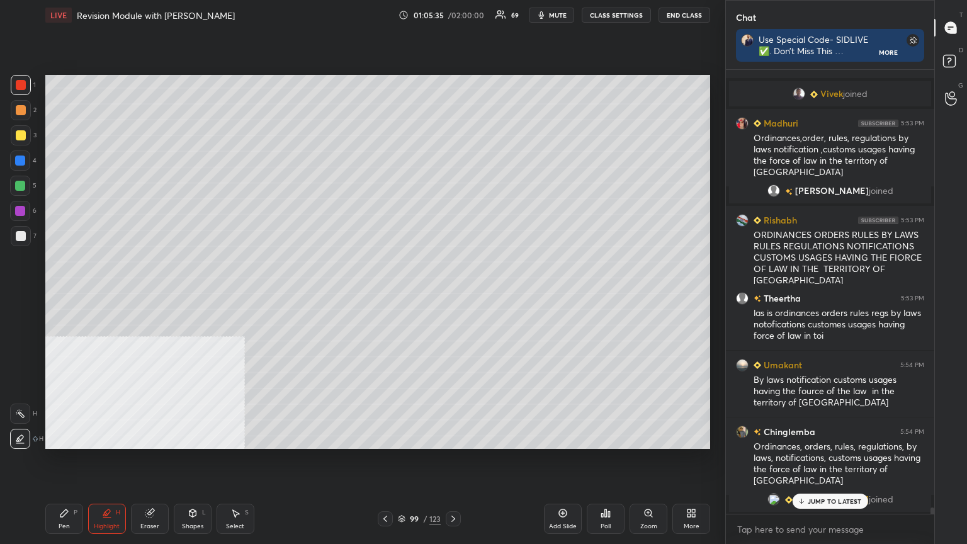
scroll to position [29533, 0]
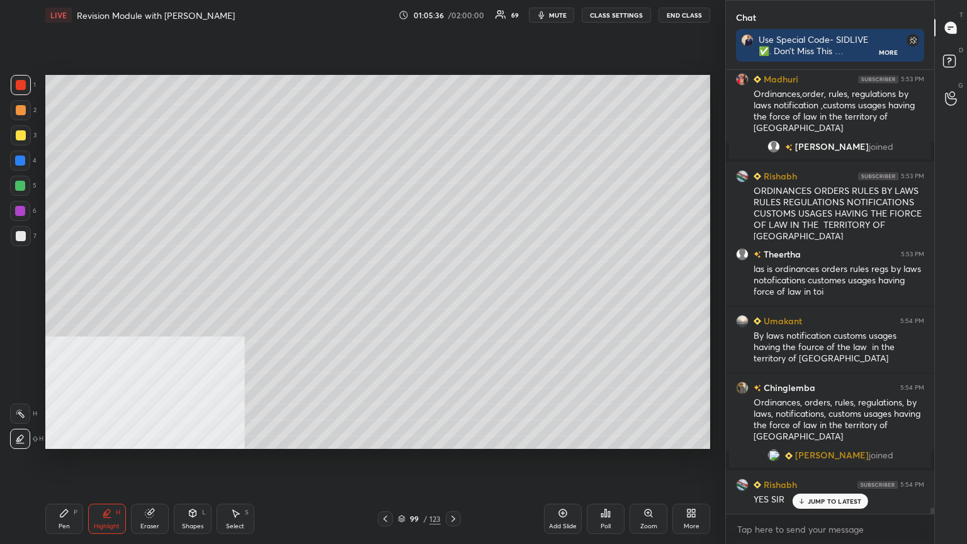
click at [19, 237] on div at bounding box center [21, 236] width 10 height 10
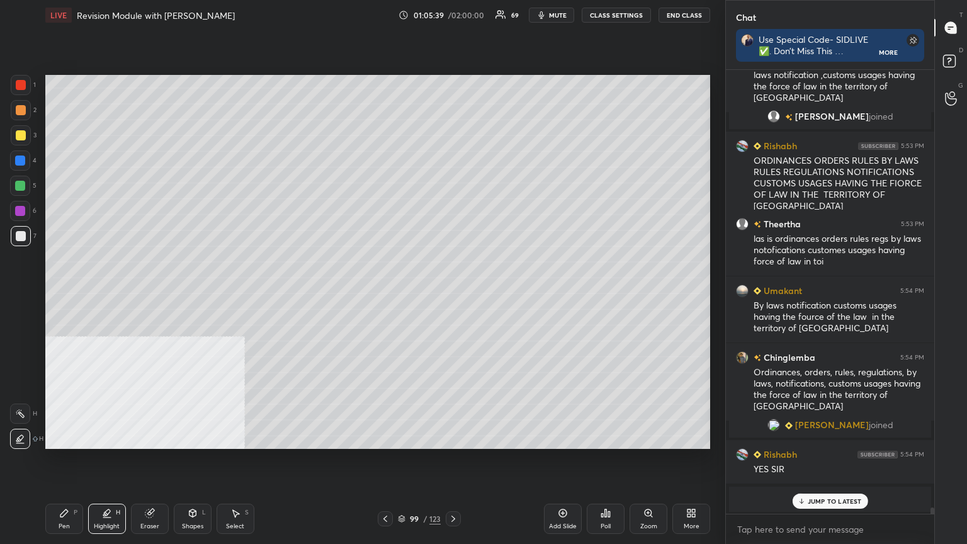
scroll to position [29608, 0]
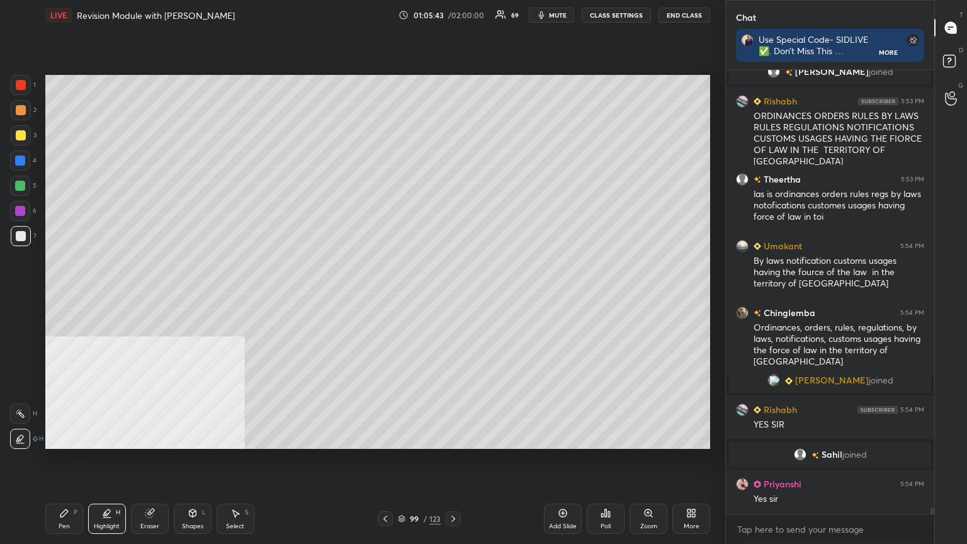
click at [68, 295] on div "Pen P" at bounding box center [64, 519] width 38 height 30
click at [404, 295] on icon at bounding box center [402, 519] width 8 height 8
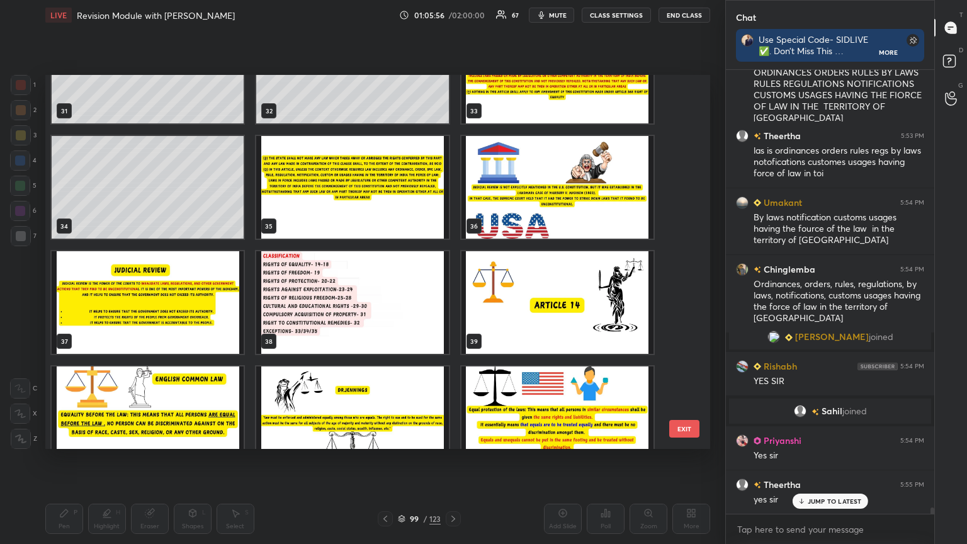
scroll to position [1227, 0]
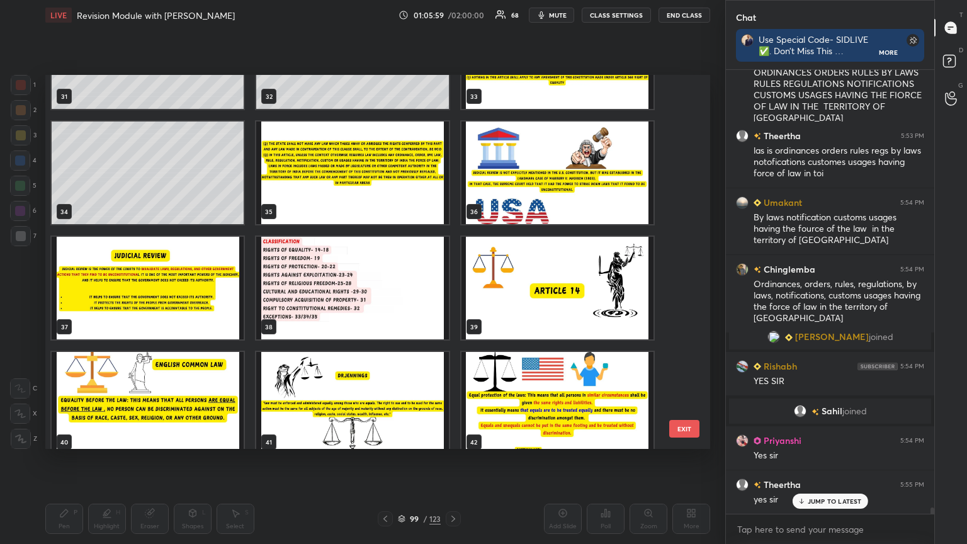
click at [188, 295] on img "grid" at bounding box center [148, 288] width 192 height 103
click at [186, 295] on img "grid" at bounding box center [148, 288] width 192 height 103
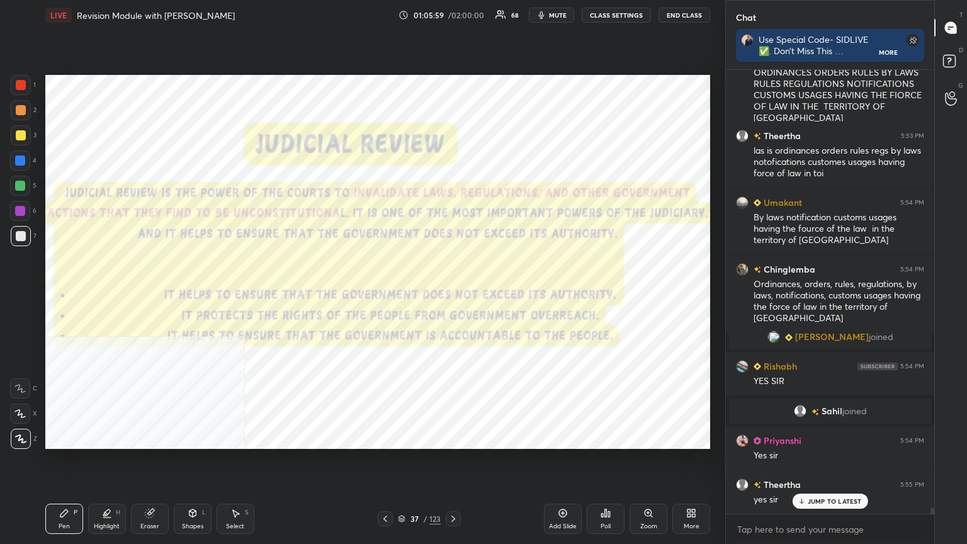
click at [186, 295] on img "grid" at bounding box center [148, 288] width 192 height 103
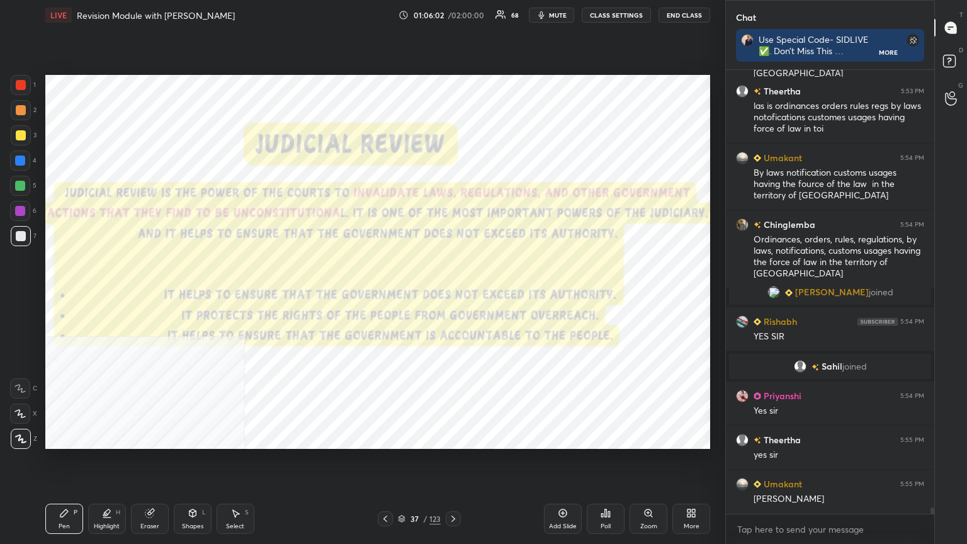
click at [18, 78] on div at bounding box center [21, 85] width 20 height 20
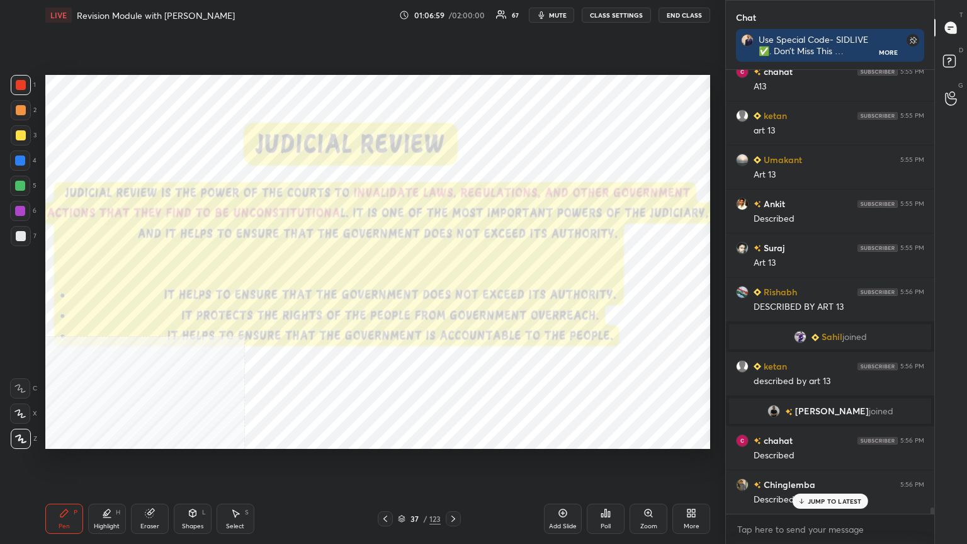
scroll to position [29825, 0]
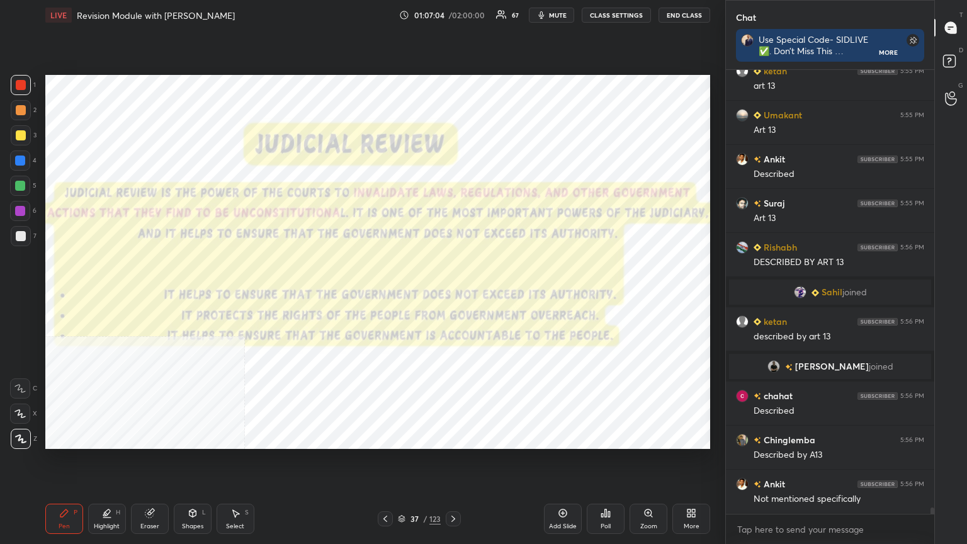
click at [452, 295] on icon at bounding box center [563, 513] width 10 height 10
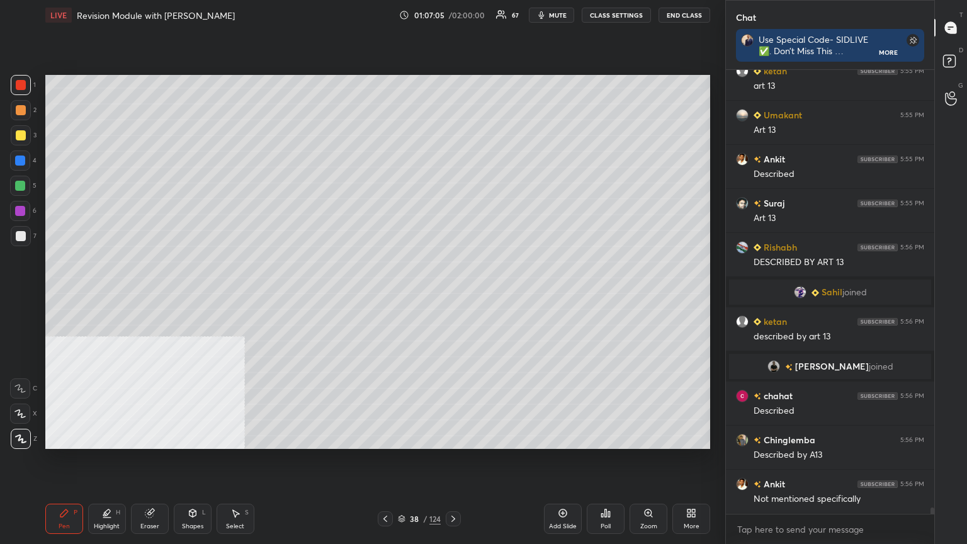
click at [20, 236] on div at bounding box center [21, 236] width 10 height 10
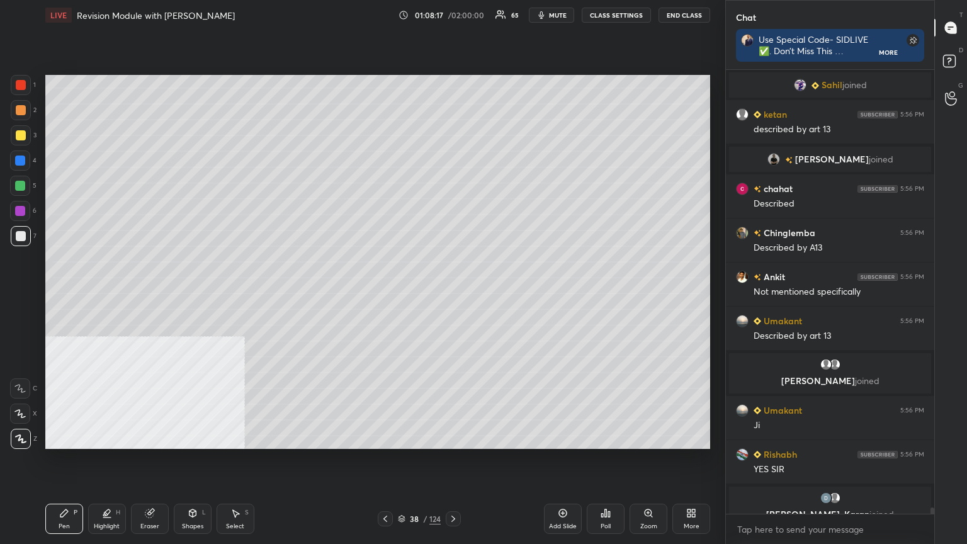
scroll to position [30016, 0]
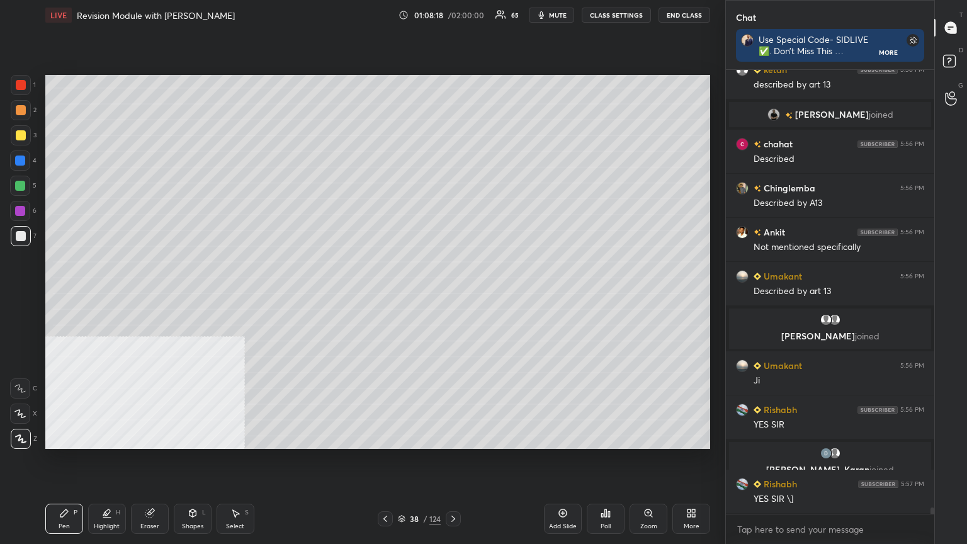
click at [452, 295] on icon at bounding box center [563, 514] width 8 height 8
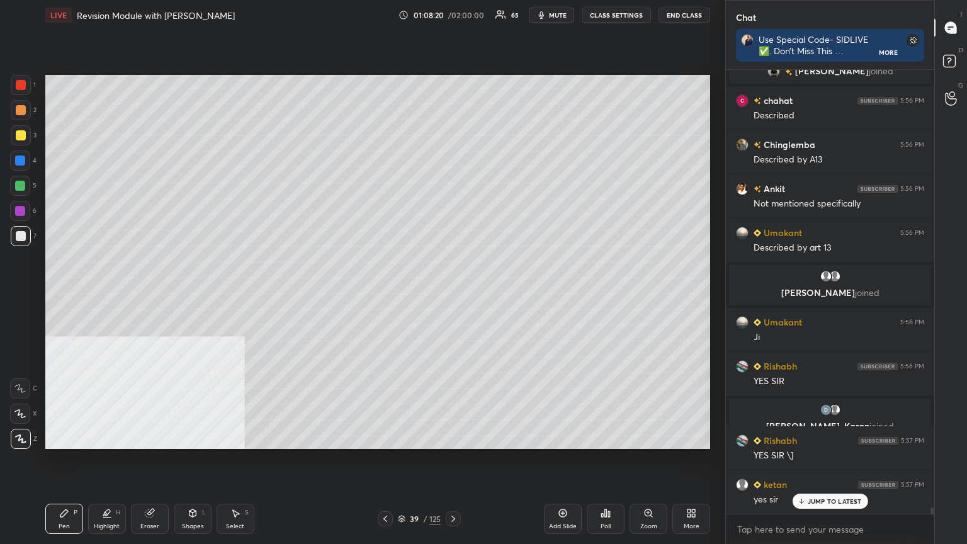
click at [23, 134] on div at bounding box center [21, 135] width 10 height 10
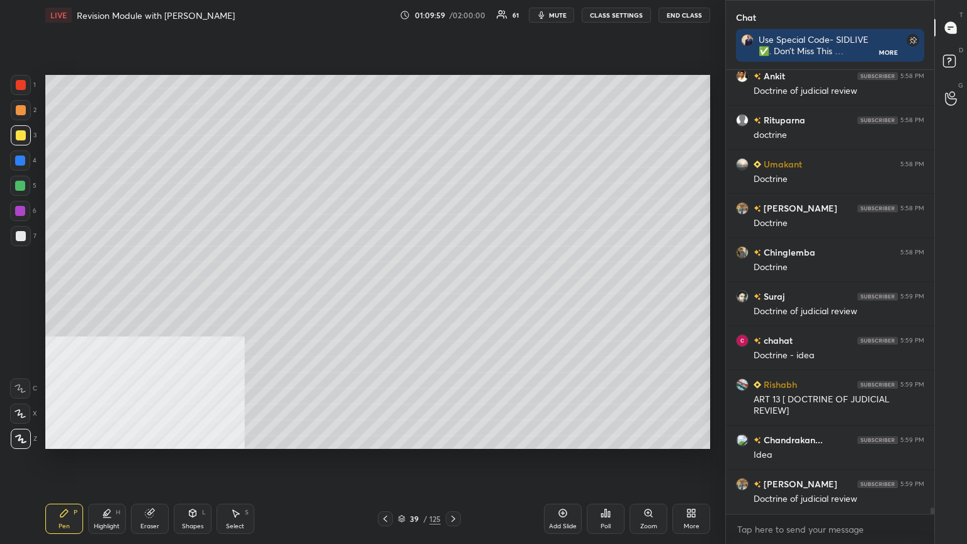
scroll to position [31347, 0]
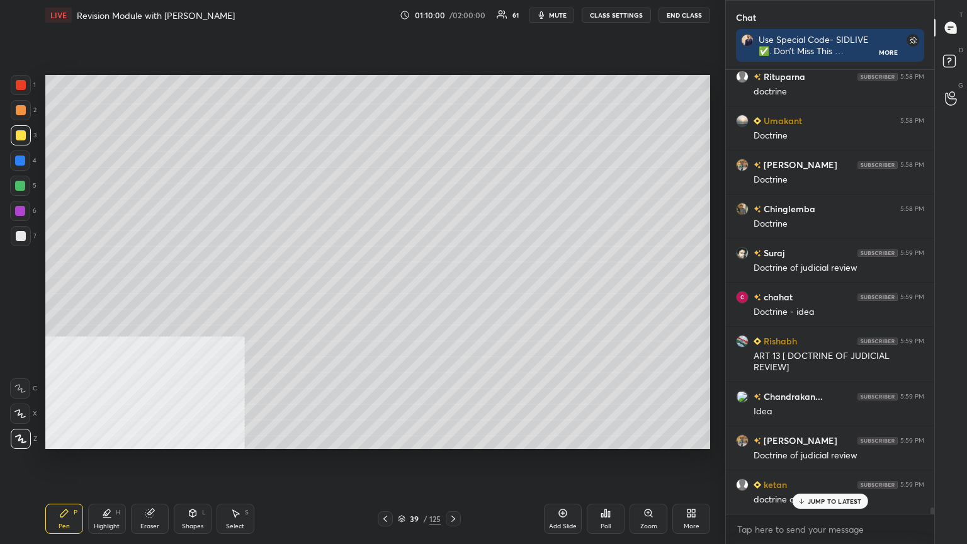
click at [387, 295] on icon at bounding box center [385, 519] width 10 height 10
click at [386, 295] on icon at bounding box center [385, 519] width 10 height 10
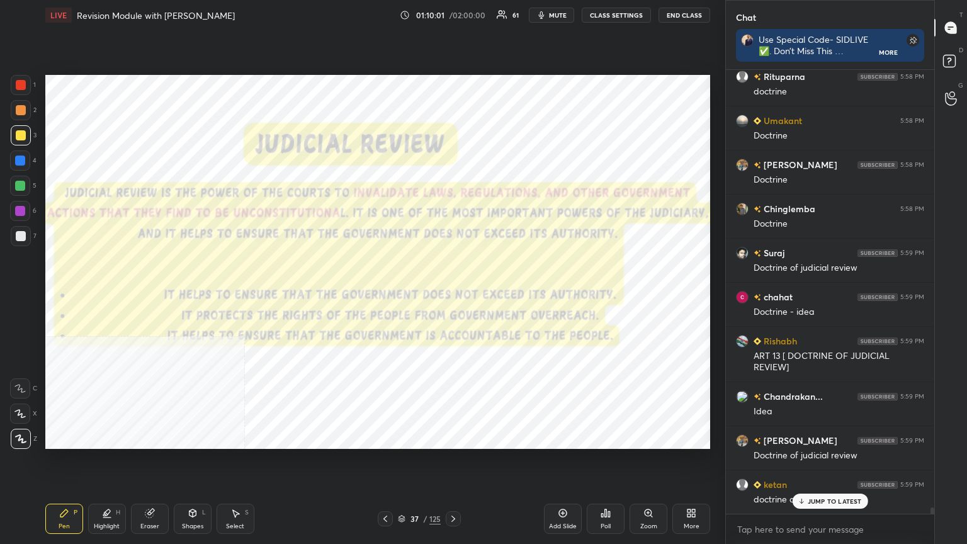
click at [386, 295] on icon at bounding box center [385, 519] width 10 height 10
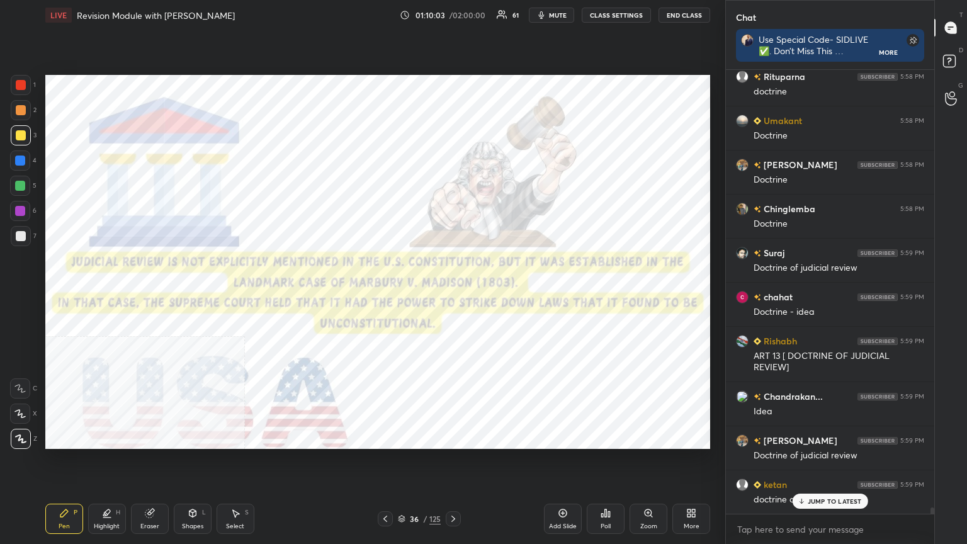
click at [452, 295] on icon at bounding box center [691, 513] width 10 height 10
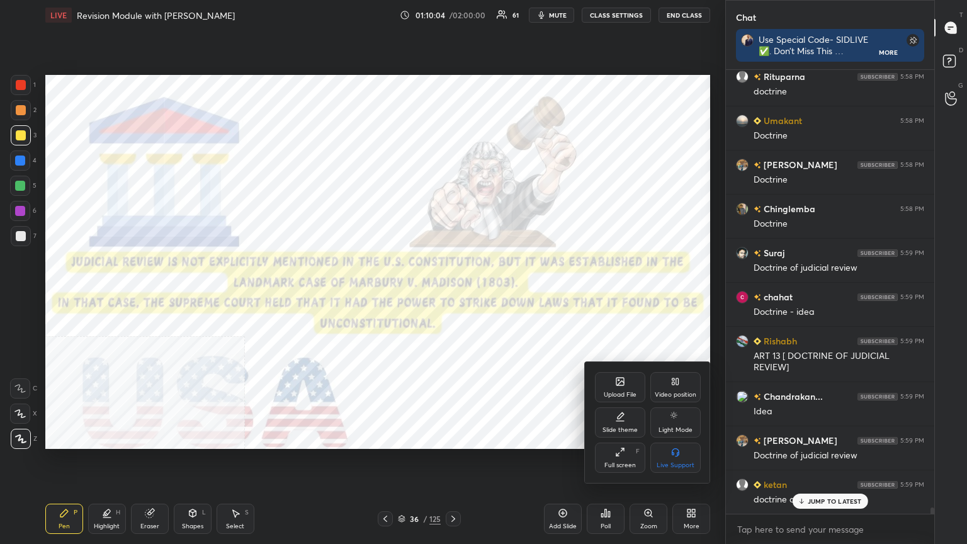
click at [452, 295] on div "Video position" at bounding box center [676, 395] width 42 height 6
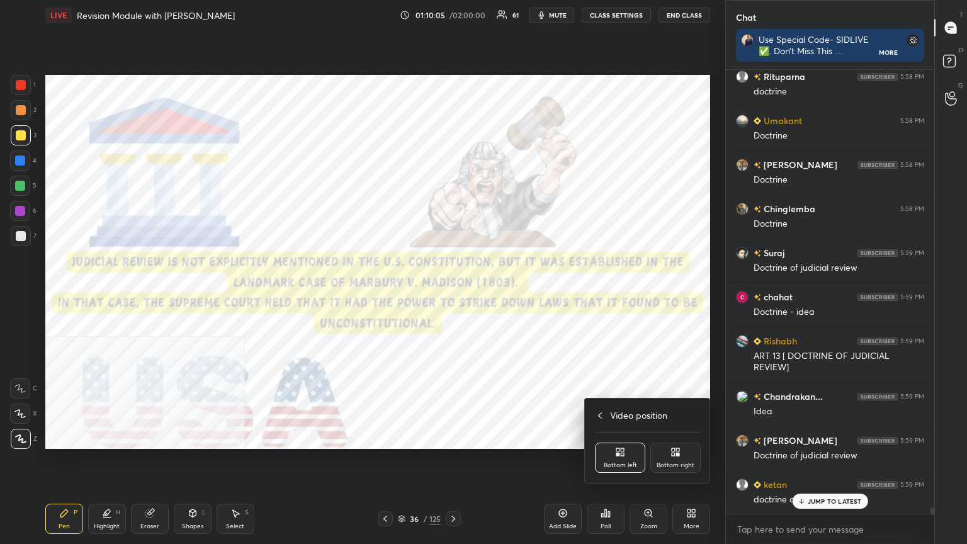
click at [452, 295] on icon at bounding box center [676, 452] width 10 height 10
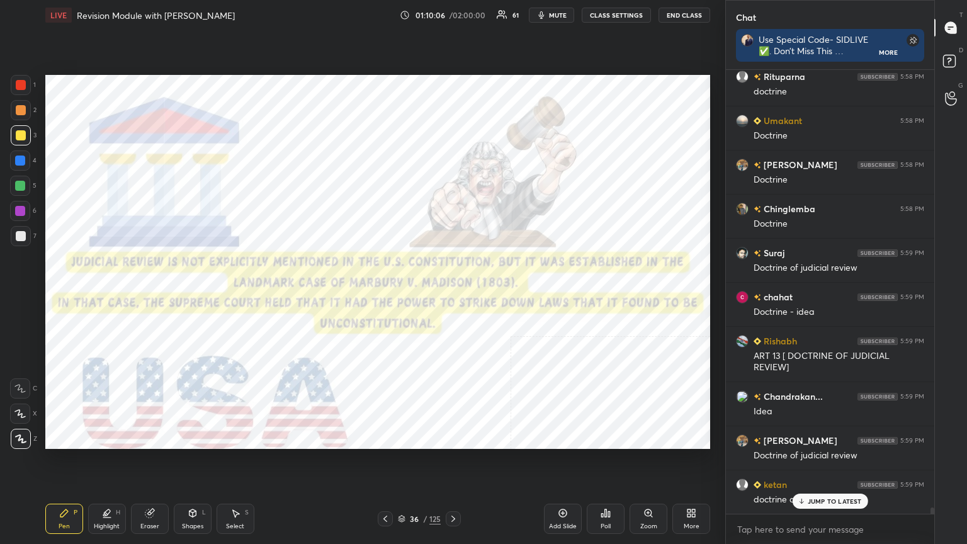
scroll to position [31392, 0]
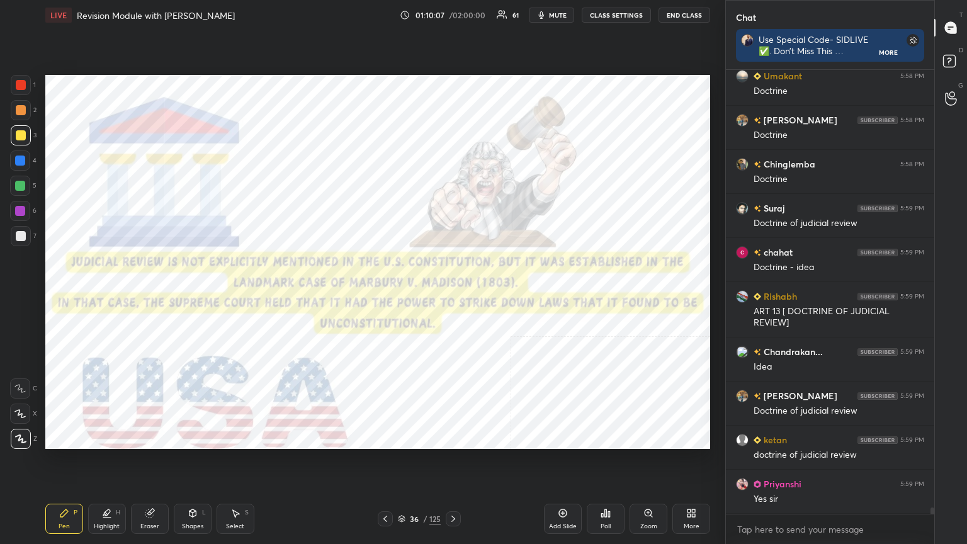
click at [23, 83] on div at bounding box center [21, 85] width 10 height 10
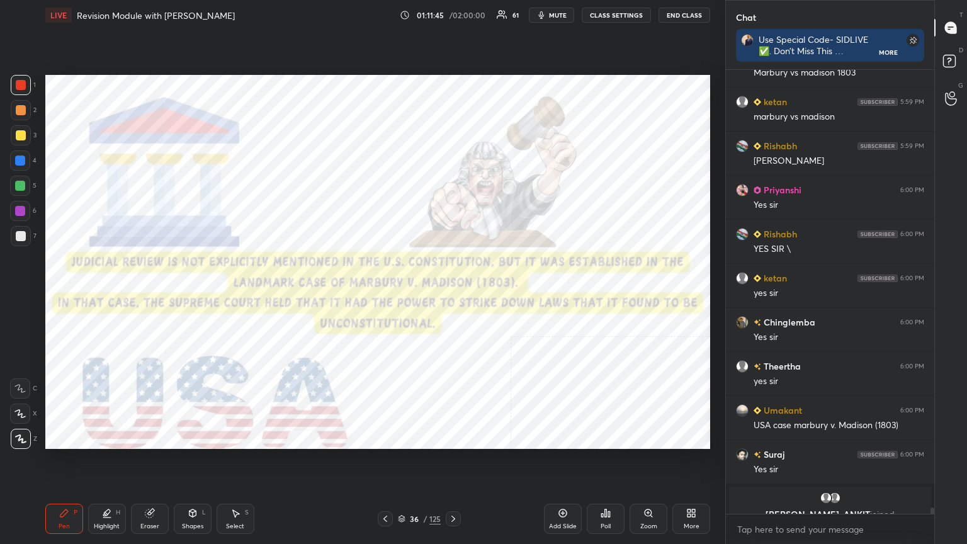
scroll to position [32062, 0]
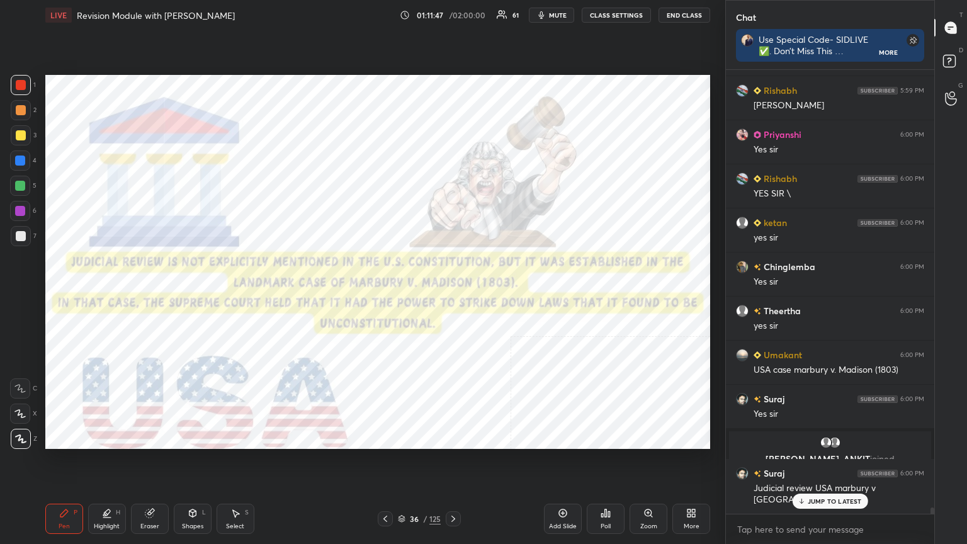
click at [452, 295] on div "Add Slide" at bounding box center [563, 519] width 38 height 30
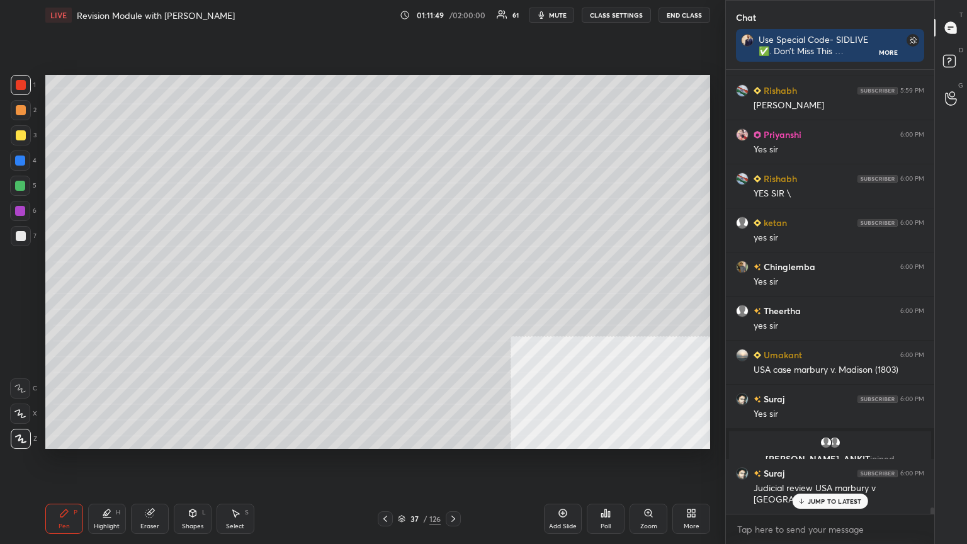
click at [190, 295] on icon at bounding box center [193, 513] width 10 height 10
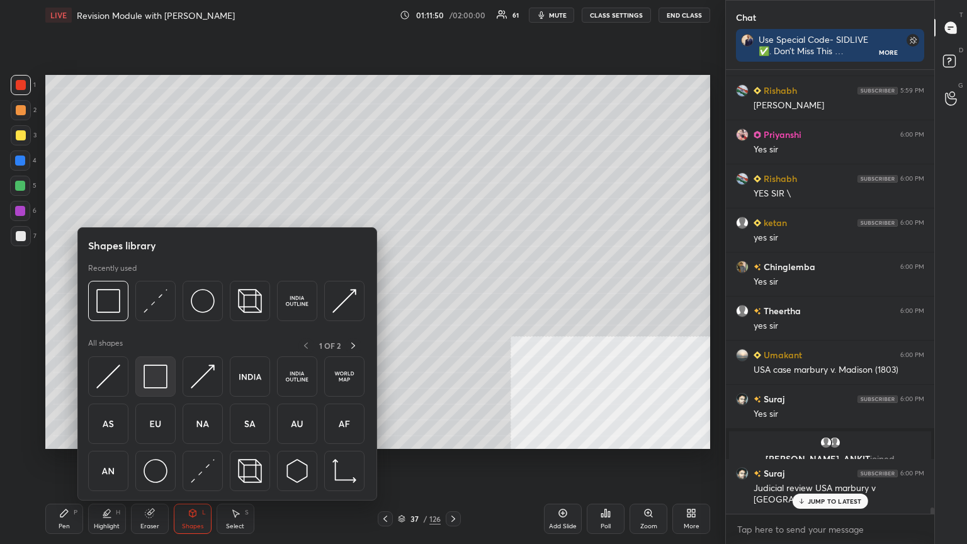
click at [149, 295] on img at bounding box center [156, 377] width 24 height 24
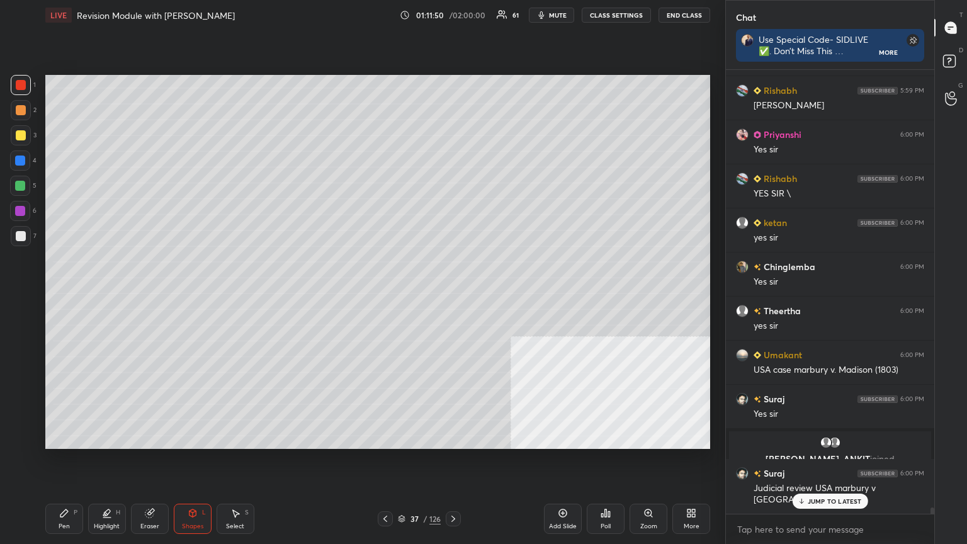
click at [19, 236] on div at bounding box center [21, 236] width 10 height 10
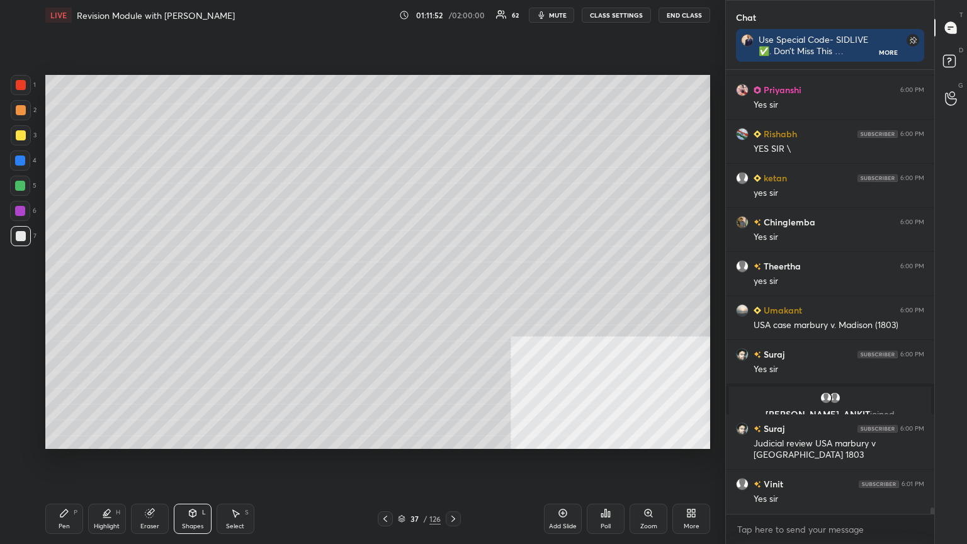
scroll to position [32195, 0]
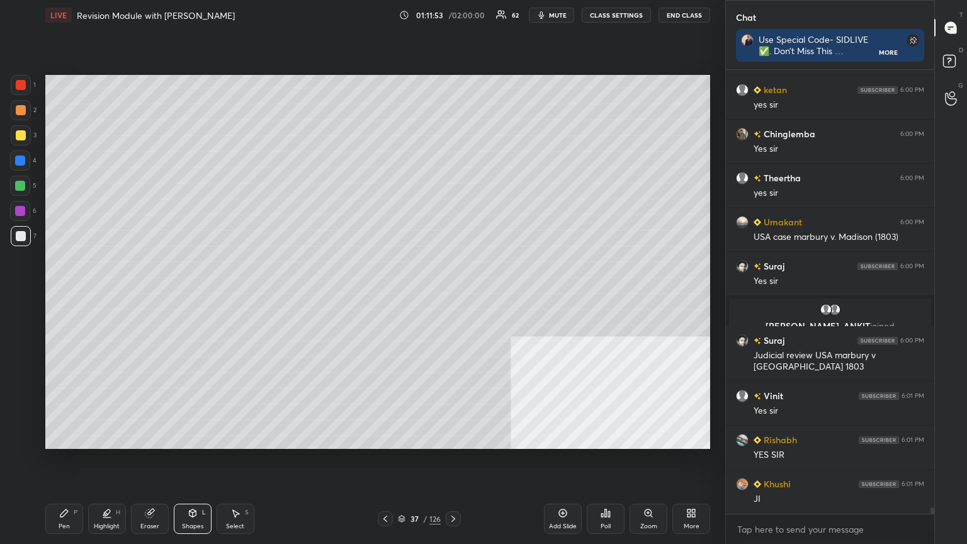
type textarea "x"
click at [452, 18] on button "CLASS SETTINGS" at bounding box center [616, 15] width 69 height 15
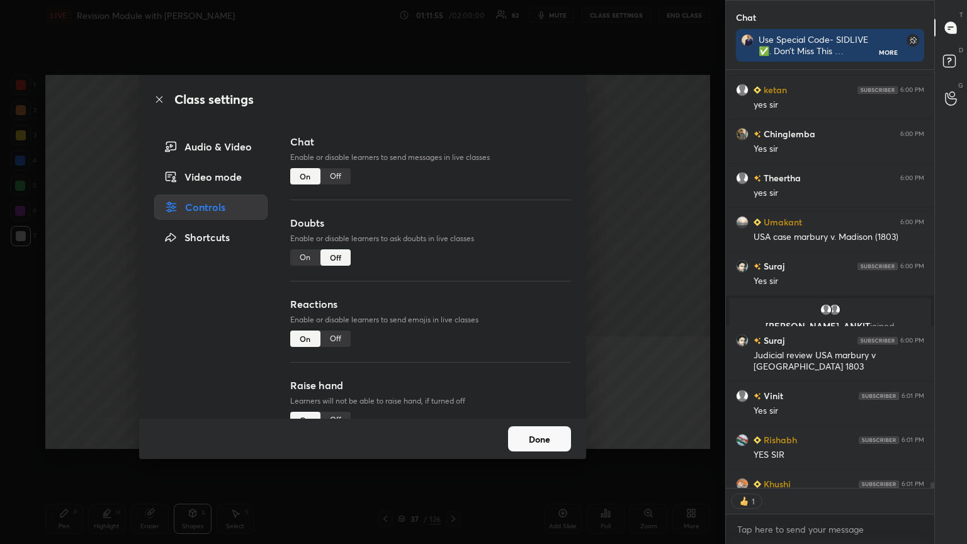
click at [336, 173] on div "Off" at bounding box center [336, 176] width 30 height 16
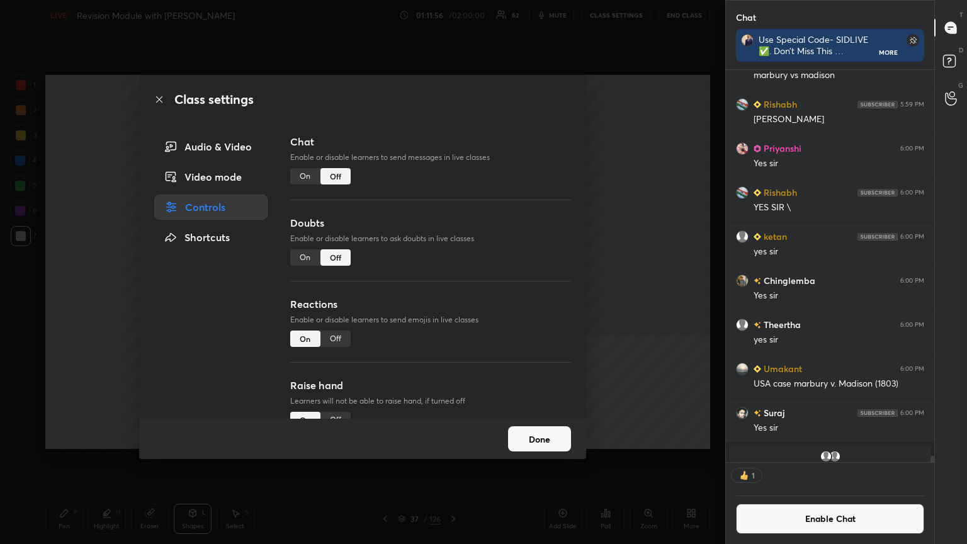
click at [159, 97] on icon at bounding box center [159, 99] width 10 height 10
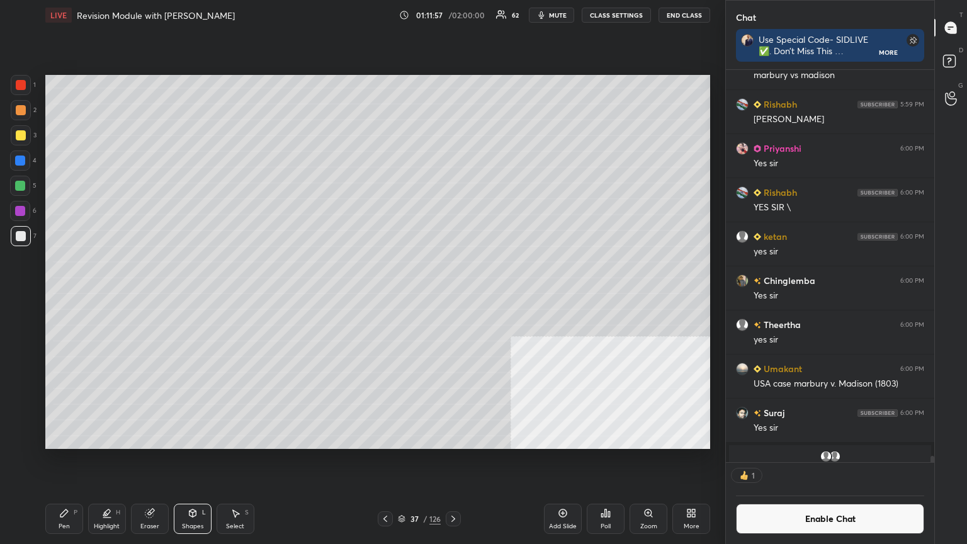
click at [66, 295] on div "Pen P" at bounding box center [64, 519] width 38 height 30
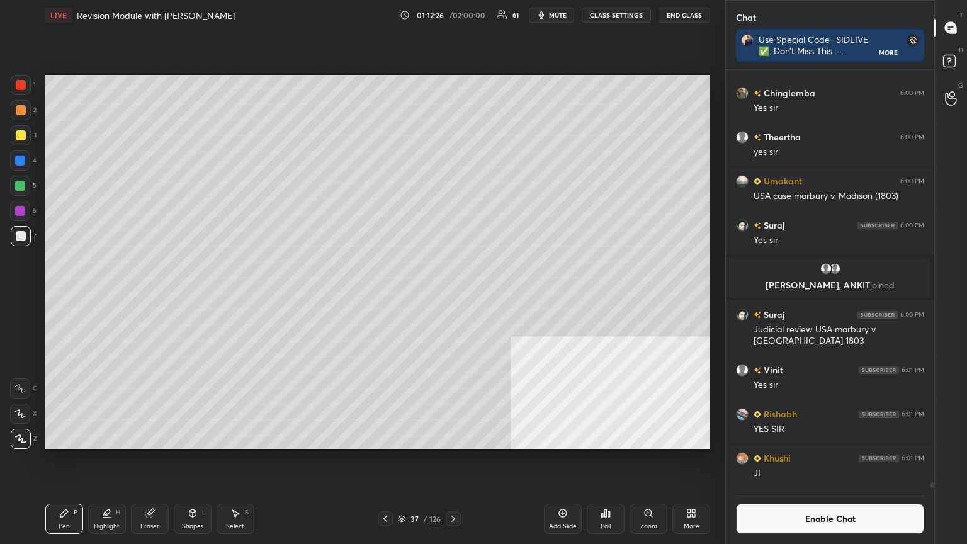
click at [452, 295] on icon at bounding box center [606, 513] width 10 height 10
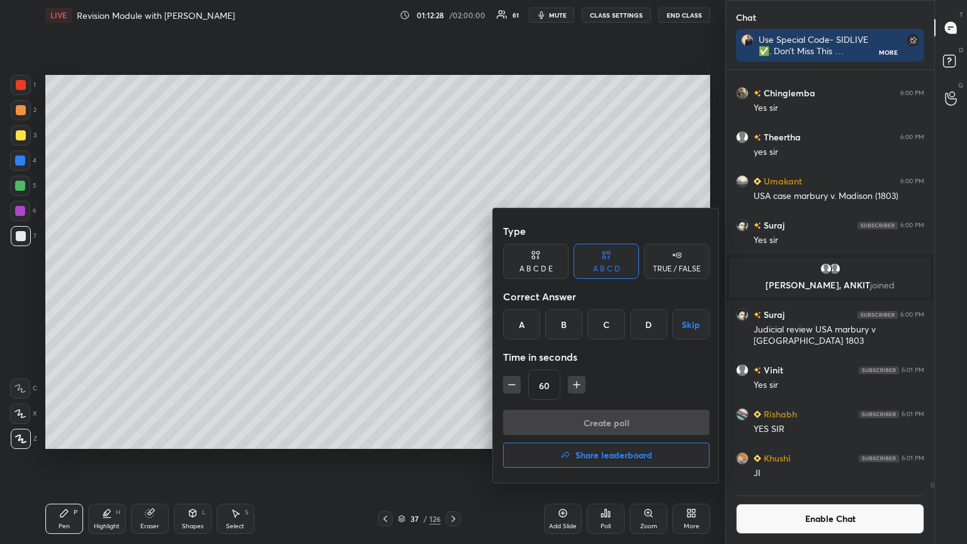
click at [452, 295] on icon "button" at bounding box center [512, 385] width 13 height 13
type input "45"
click at [452, 255] on icon at bounding box center [677, 255] width 10 height 13
click at [452, 295] on div "False" at bounding box center [607, 324] width 66 height 30
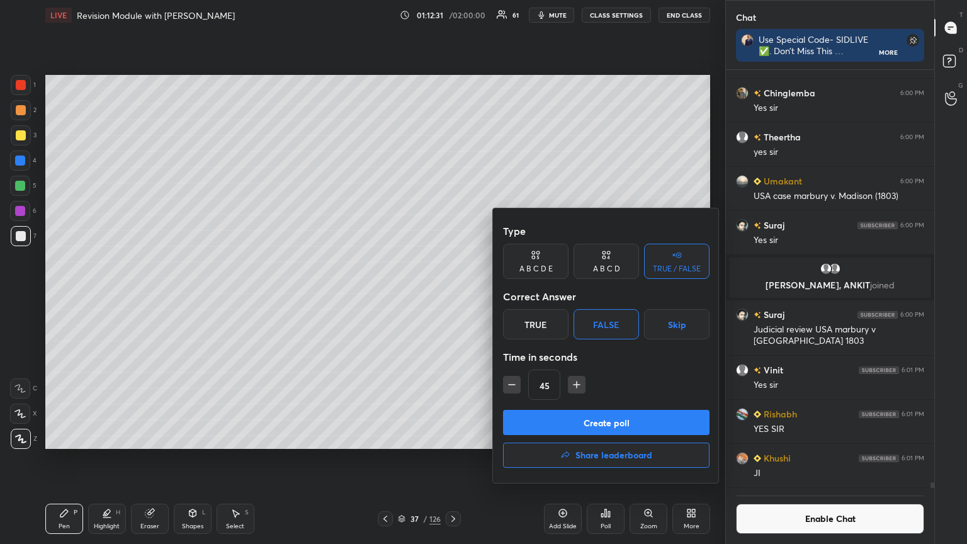
click at [452, 295] on button "Create poll" at bounding box center [606, 422] width 207 height 25
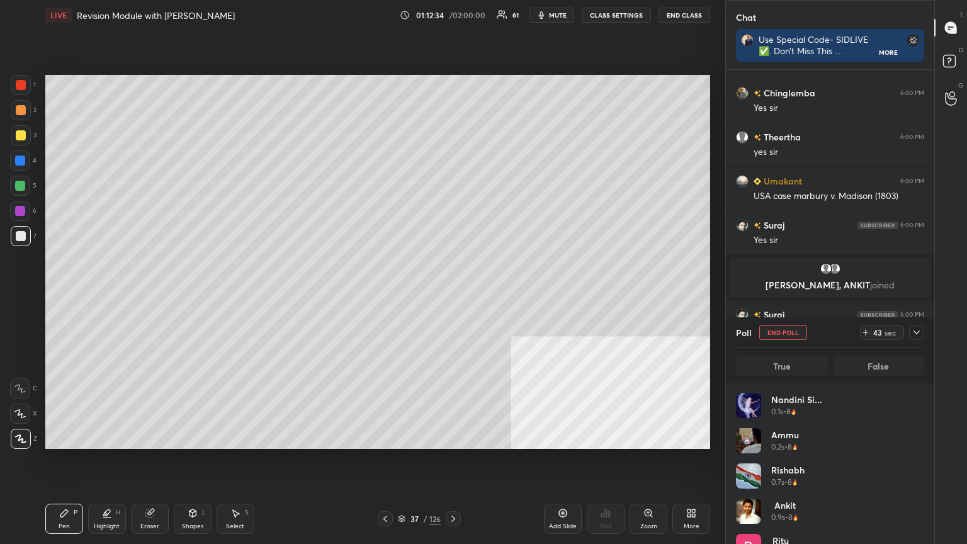
scroll to position [147, 185]
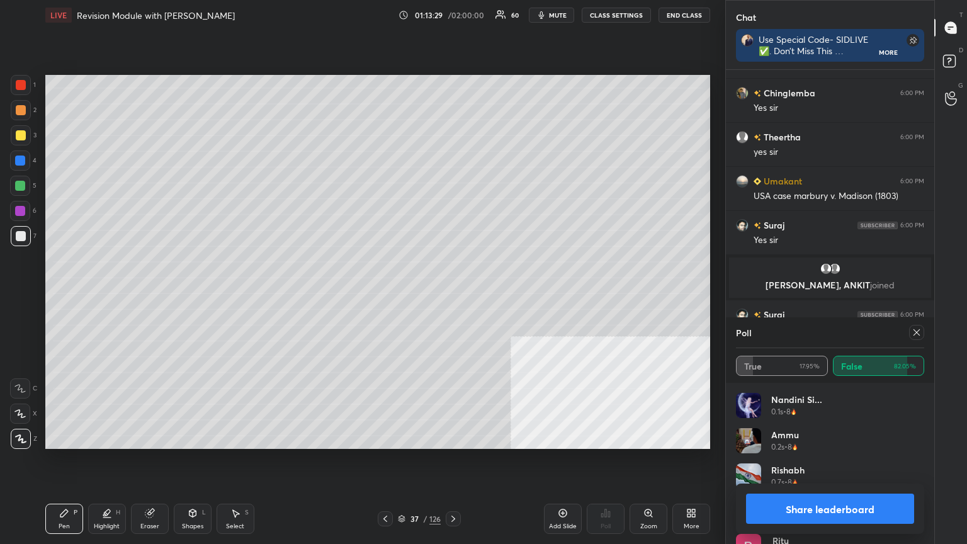
click at [452, 295] on button "Share leaderboard" at bounding box center [830, 509] width 168 height 30
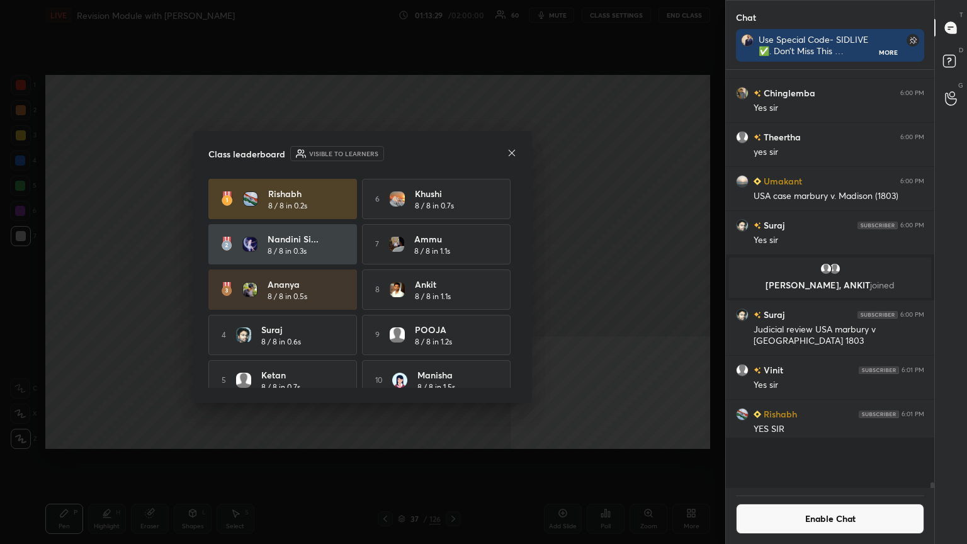
scroll to position [394, 205]
click at [452, 150] on icon at bounding box center [512, 153] width 10 height 10
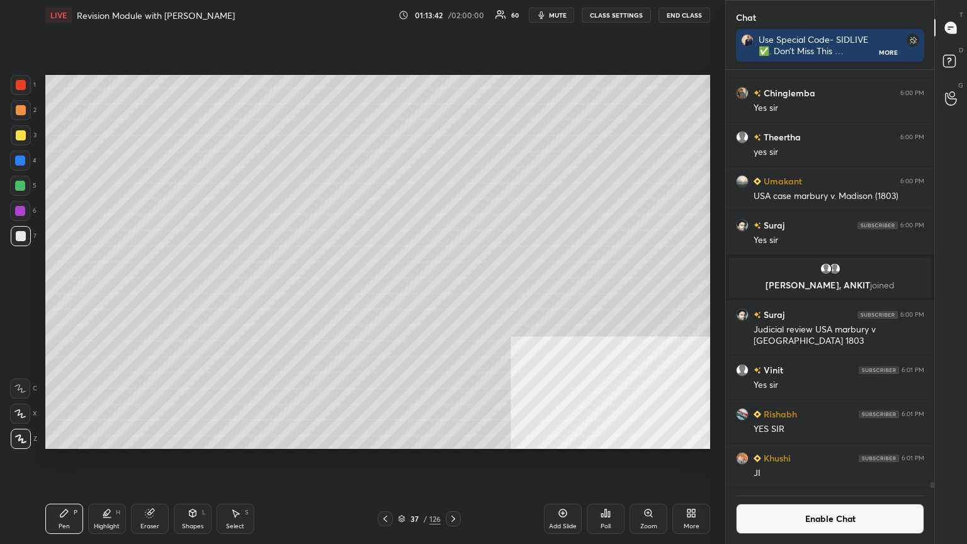
click at [452, 295] on div "Poll" at bounding box center [606, 526] width 10 height 6
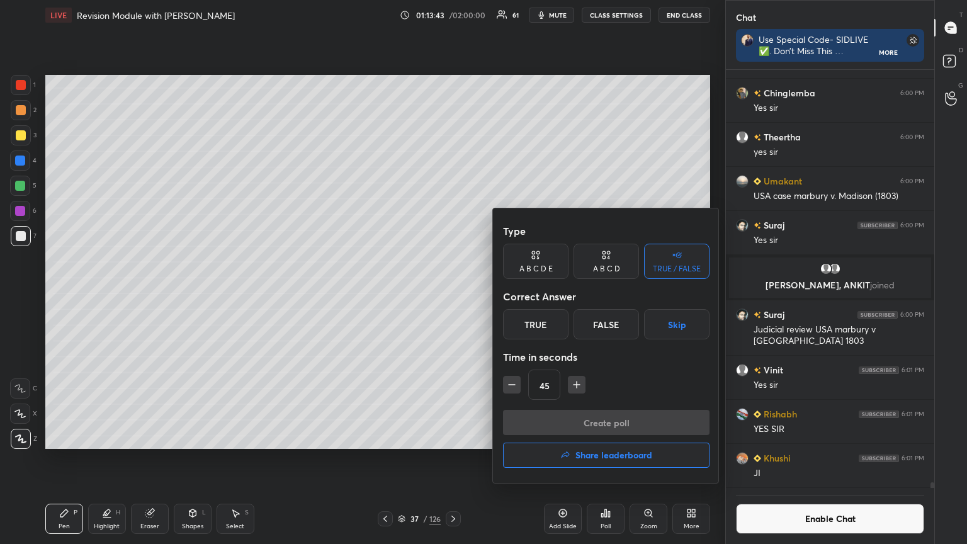
click at [452, 295] on div "False" at bounding box center [607, 324] width 66 height 30
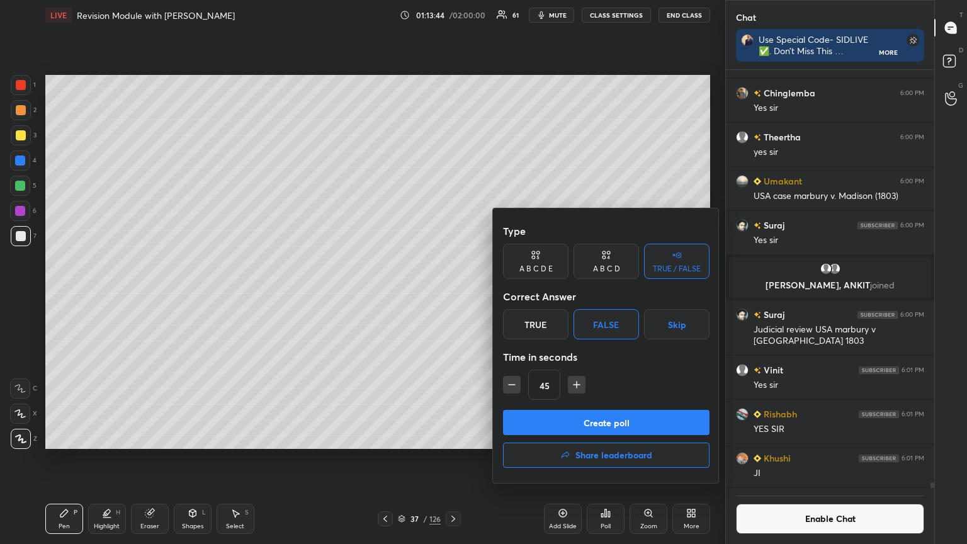
click at [452, 295] on button "Create poll" at bounding box center [606, 422] width 207 height 25
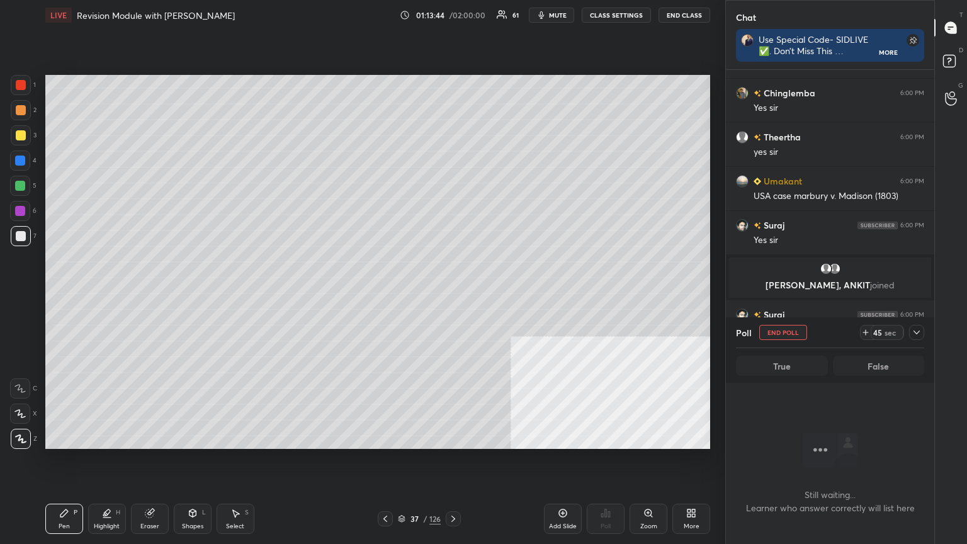
scroll to position [4, 4]
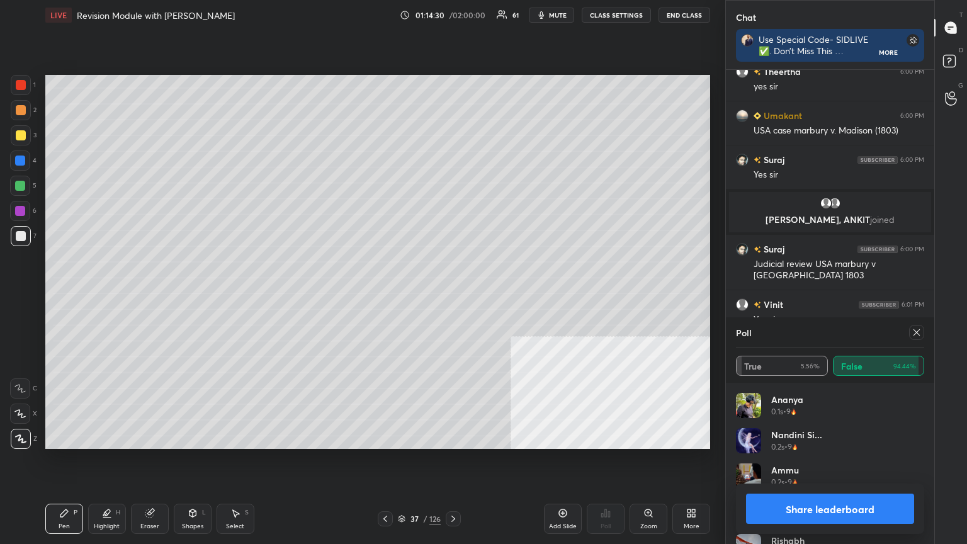
click at [452, 295] on button "Share leaderboard" at bounding box center [830, 509] width 168 height 30
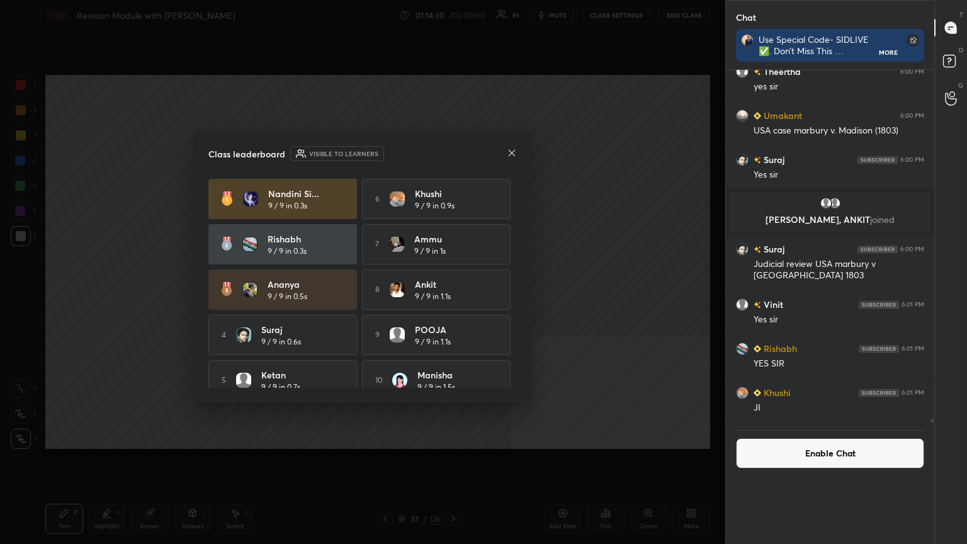
scroll to position [365, 205]
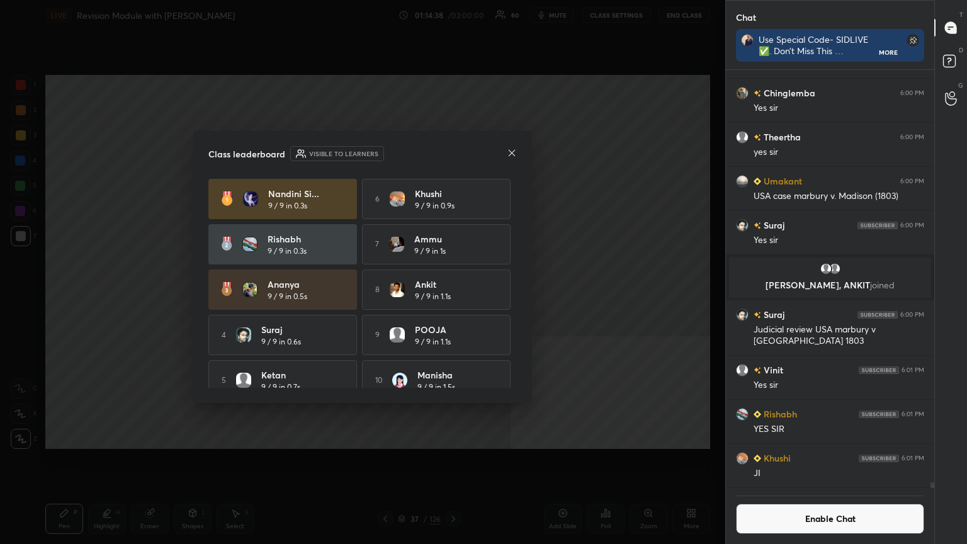
click at [452, 149] on icon at bounding box center [512, 153] width 10 height 10
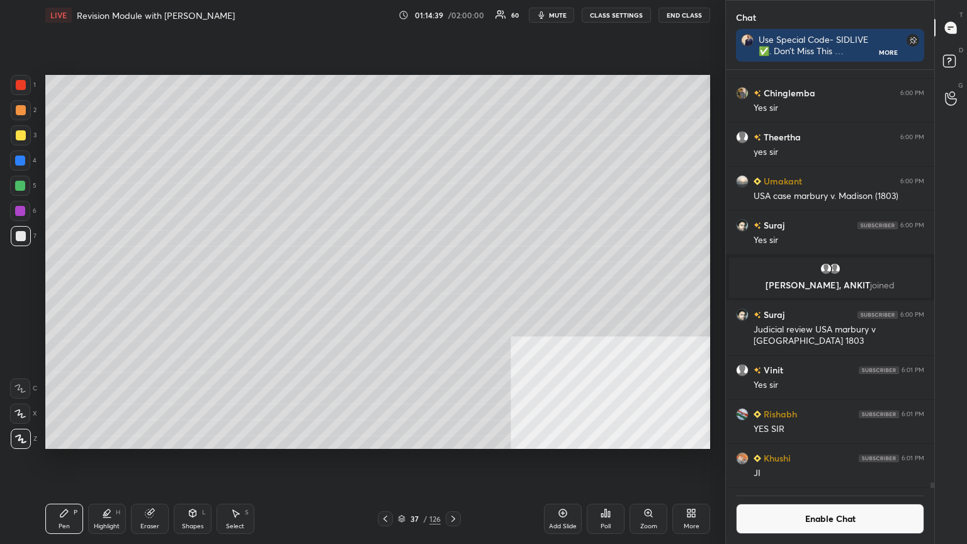
click at [452, 295] on icon at bounding box center [606, 513] width 10 height 10
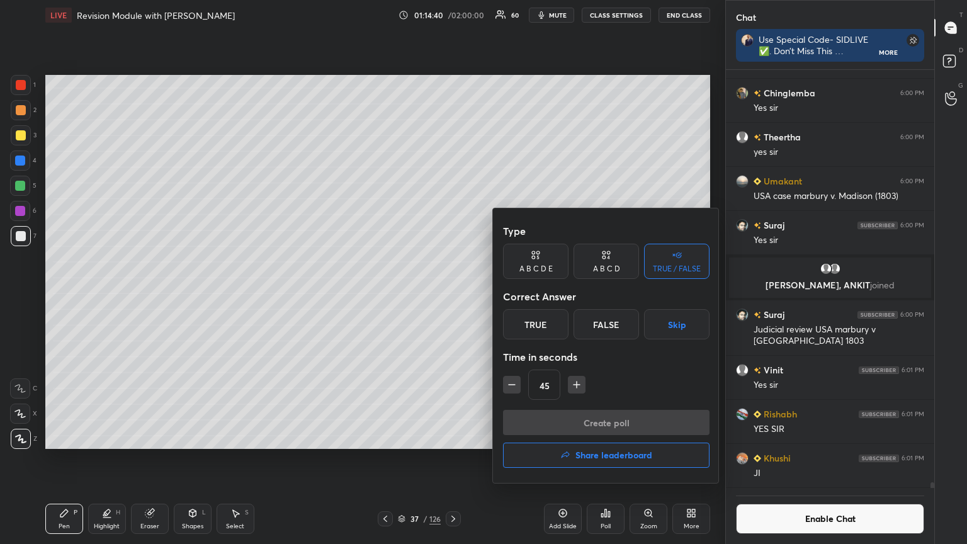
click at [452, 295] on div "True" at bounding box center [536, 324] width 66 height 30
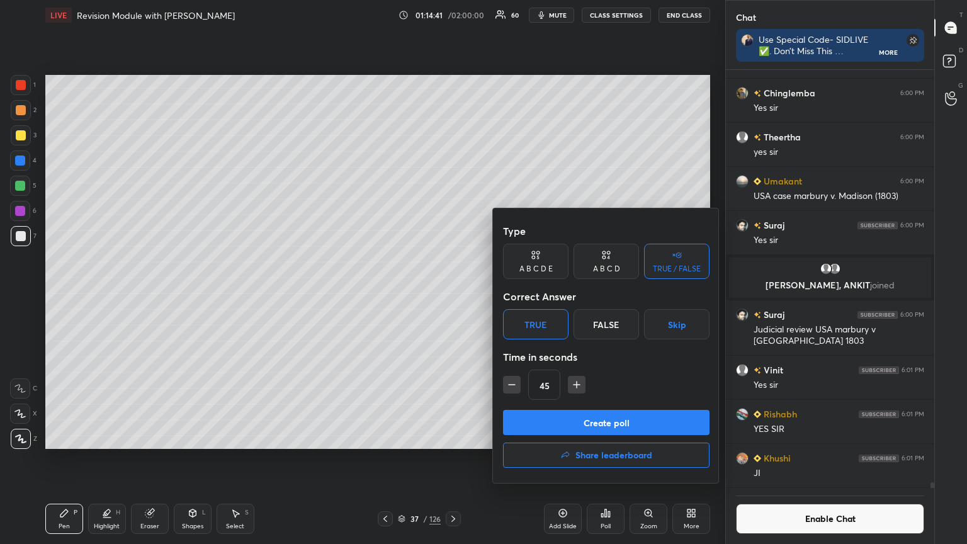
click at [452, 295] on button "Create poll" at bounding box center [606, 422] width 207 height 25
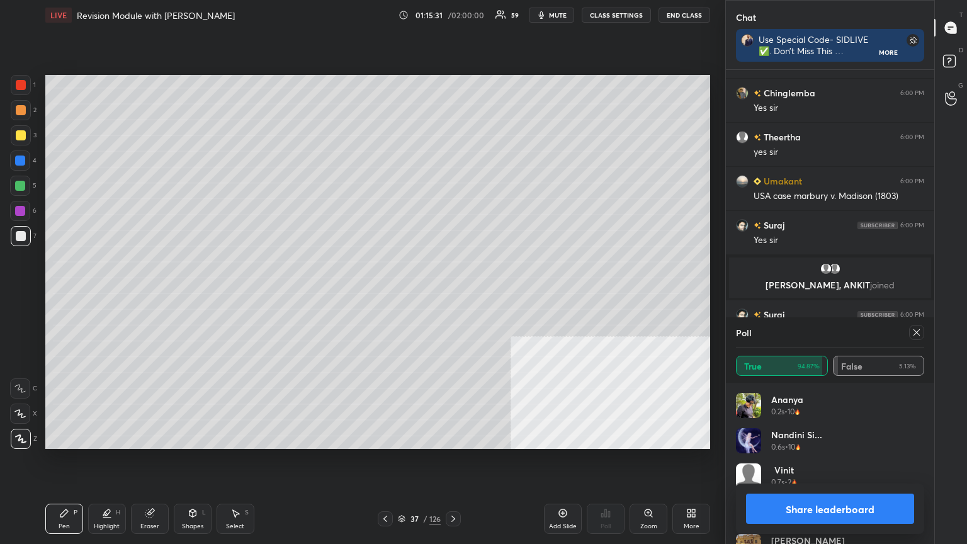
click at [452, 295] on button "Share leaderboard" at bounding box center [830, 509] width 168 height 30
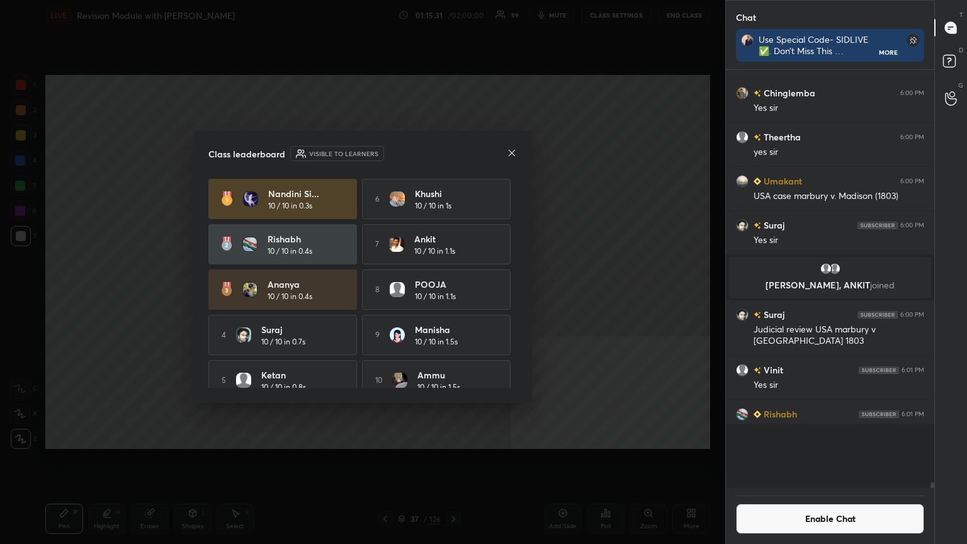
scroll to position [4, 4]
click at [452, 295] on button "Enable Chat" at bounding box center [830, 519] width 188 height 30
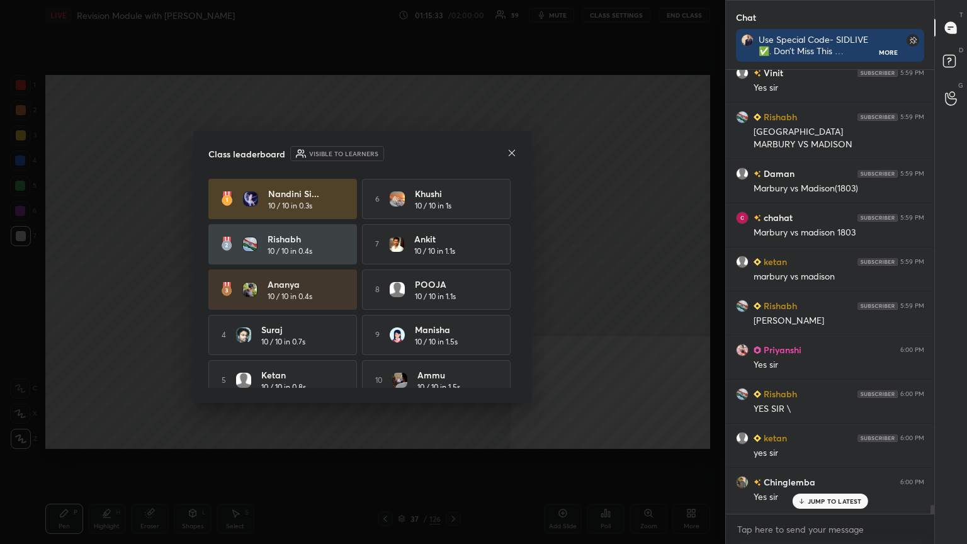
drag, startPoint x: 824, startPoint y: 501, endPoint x: 806, endPoint y: 509, distance: 20.6
click at [452, 295] on p "JUMP TO LATEST" at bounding box center [835, 502] width 54 height 8
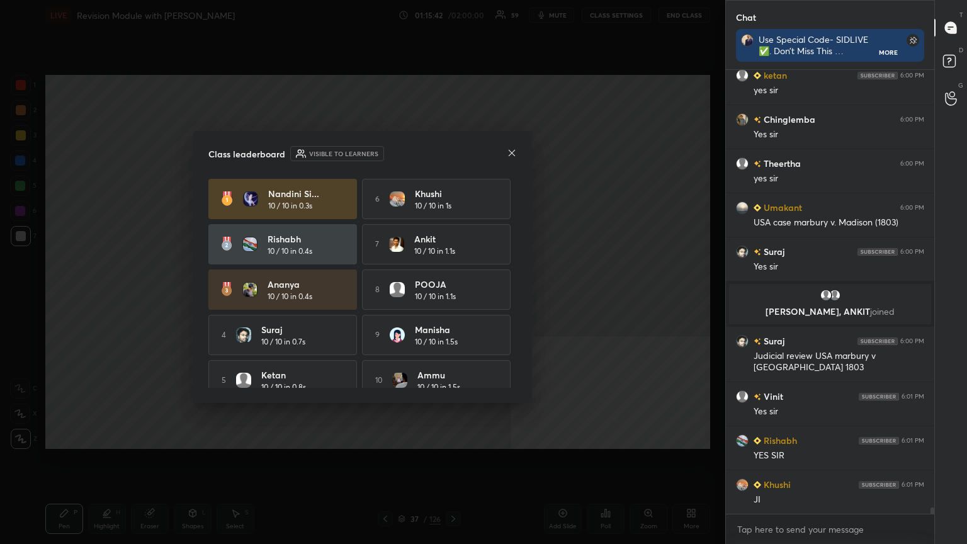
click at [452, 150] on icon at bounding box center [512, 153] width 10 height 10
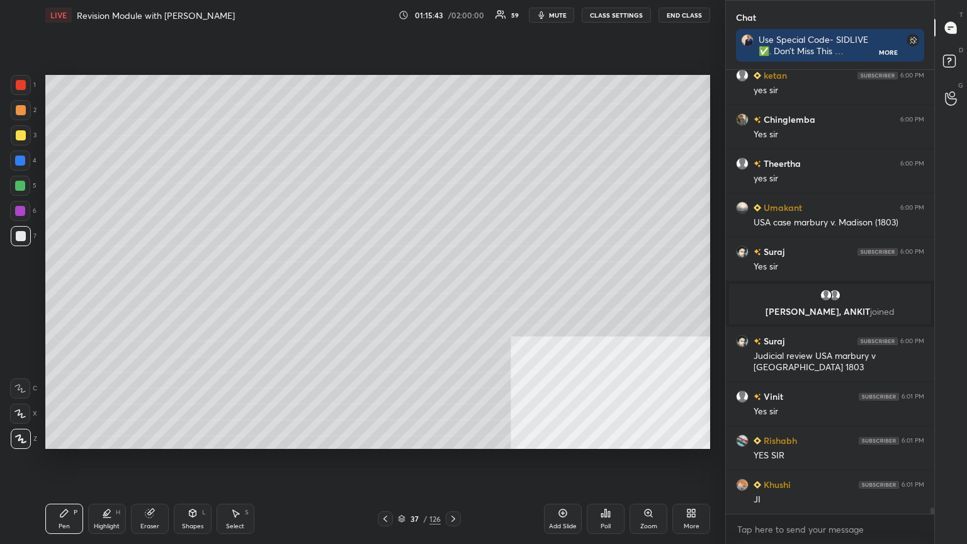
click at [452, 18] on button "CLASS SETTINGS" at bounding box center [616, 15] width 69 height 15
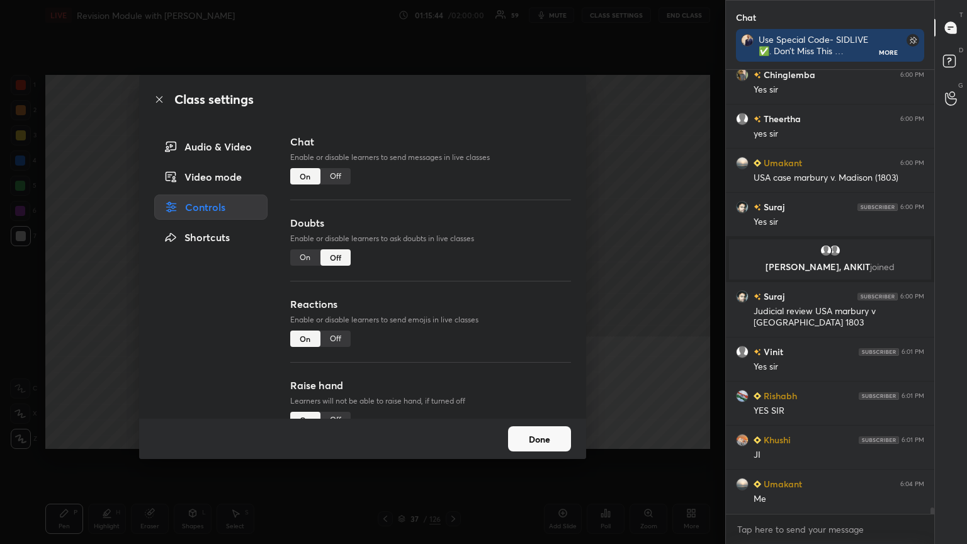
click at [344, 173] on div "Off" at bounding box center [336, 176] width 30 height 16
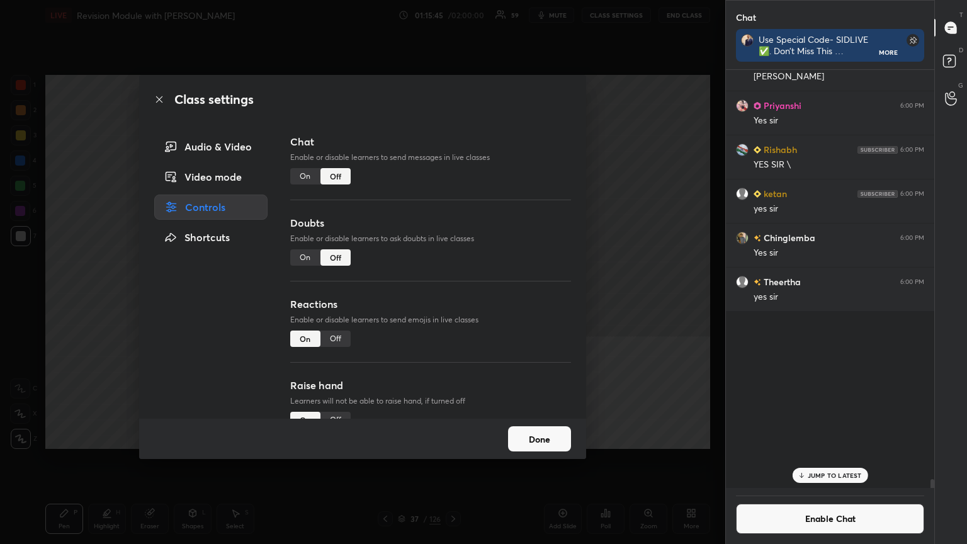
scroll to position [415, 205]
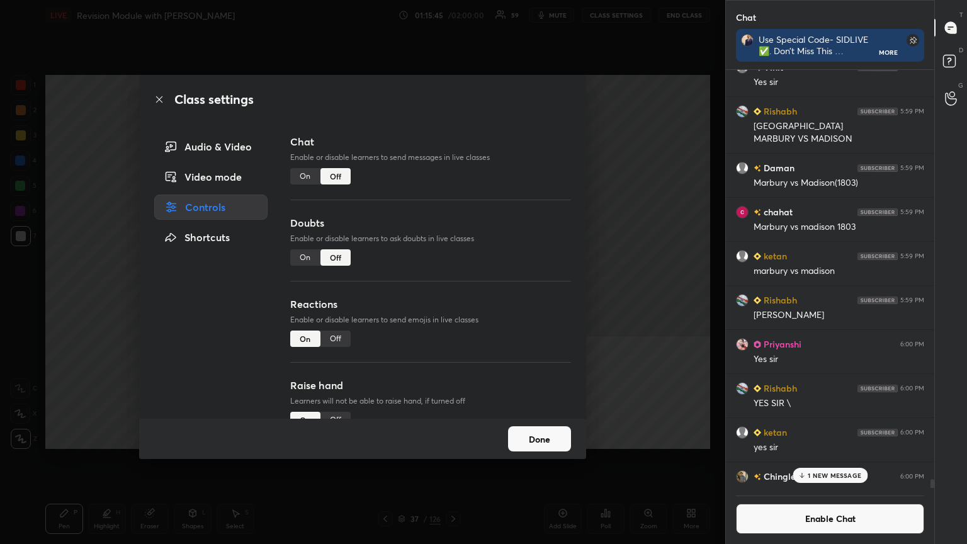
click at [159, 98] on icon at bounding box center [159, 99] width 6 height 6
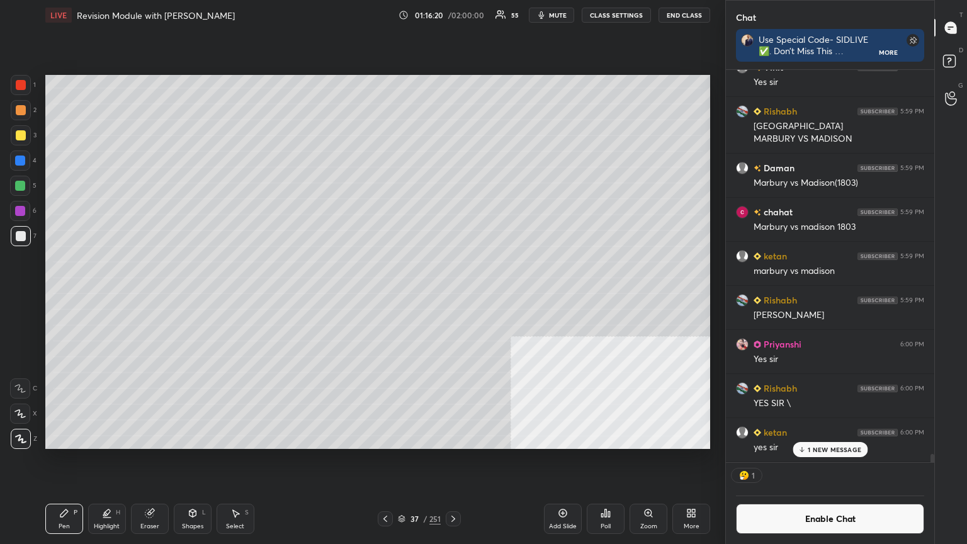
scroll to position [389, 205]
click at [452, 295] on div "Poll" at bounding box center [606, 519] width 38 height 30
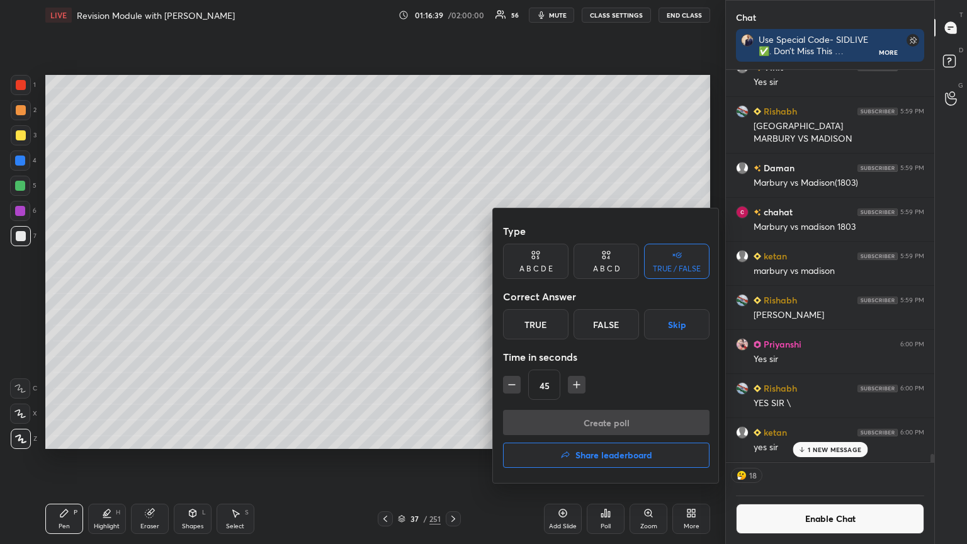
click at [452, 295] on div "True" at bounding box center [536, 324] width 66 height 30
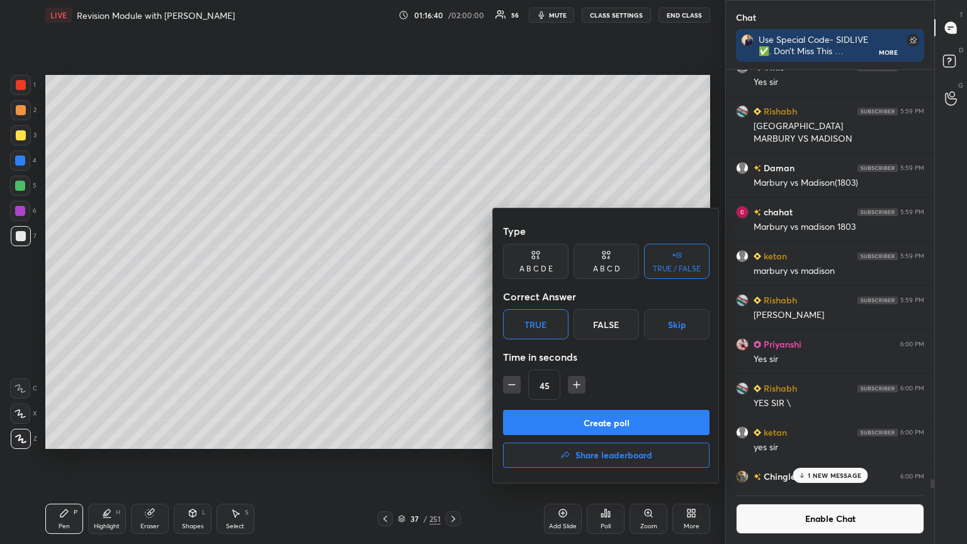
scroll to position [4, 4]
click at [452, 295] on button "Create poll" at bounding box center [606, 422] width 207 height 25
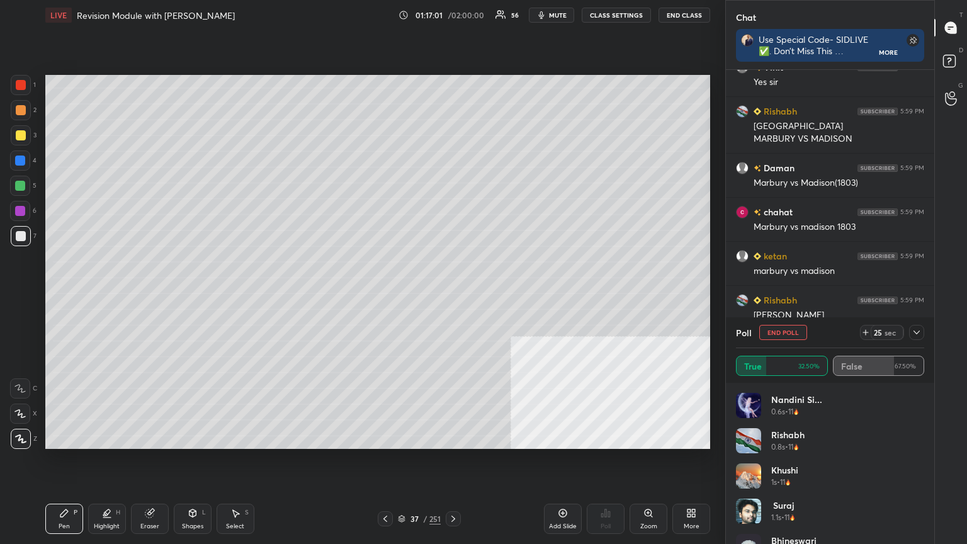
click at [452, 9] on button "mute" at bounding box center [551, 15] width 45 height 15
click at [452, 8] on button "unmute" at bounding box center [551, 15] width 45 height 15
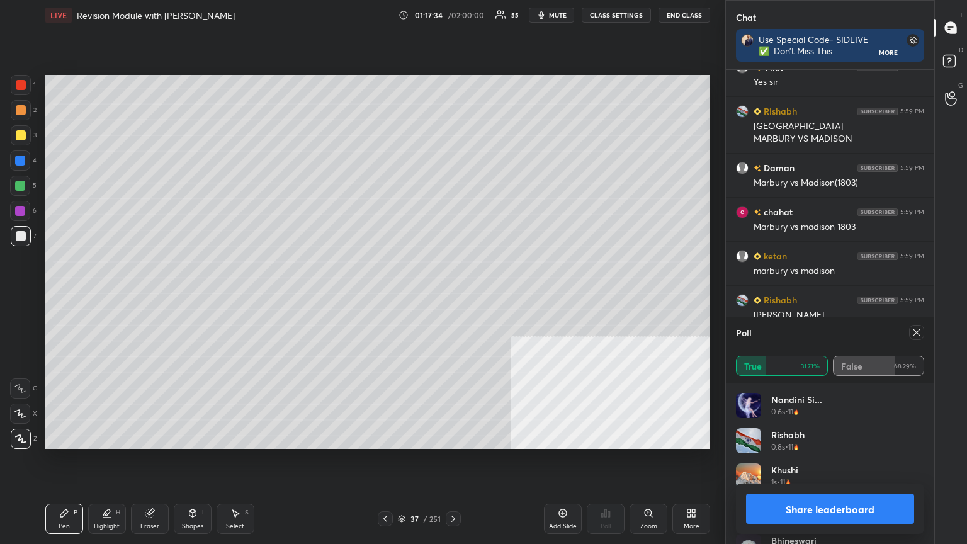
click at [452, 295] on button "Share leaderboard" at bounding box center [830, 509] width 168 height 30
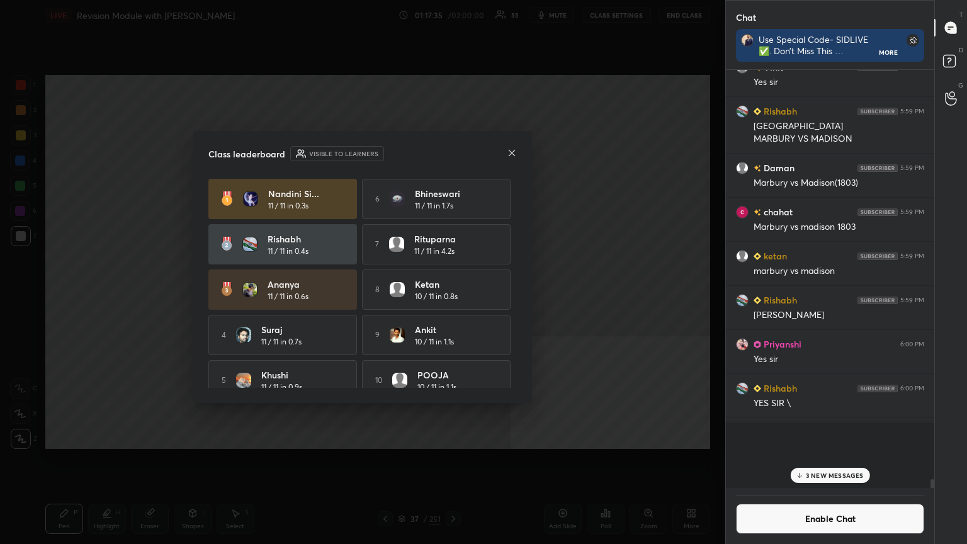
scroll to position [315, 205]
click at [452, 295] on button "Enable Chat" at bounding box center [830, 519] width 188 height 30
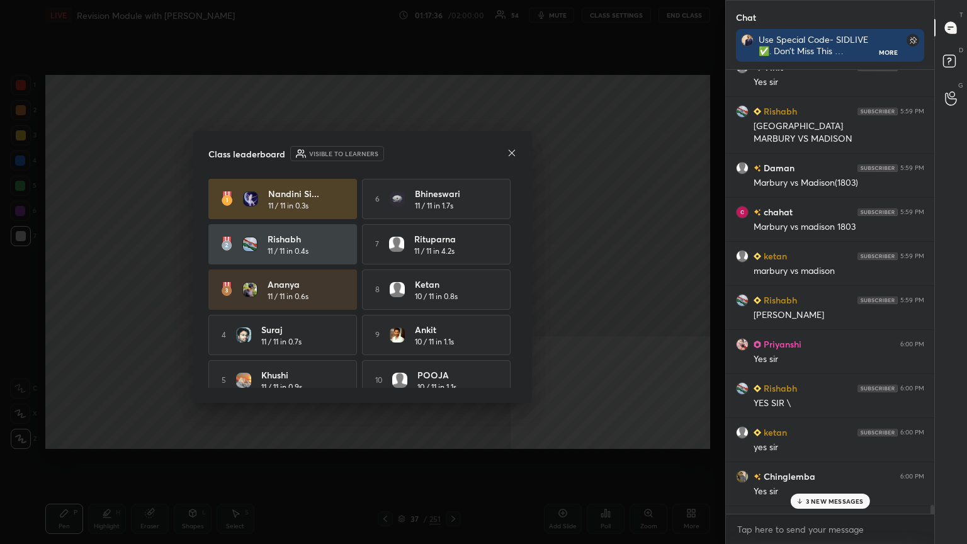
drag, startPoint x: 801, startPoint y: 501, endPoint x: 775, endPoint y: 504, distance: 26.0
click at [452, 295] on icon at bounding box center [799, 502] width 8 height 8
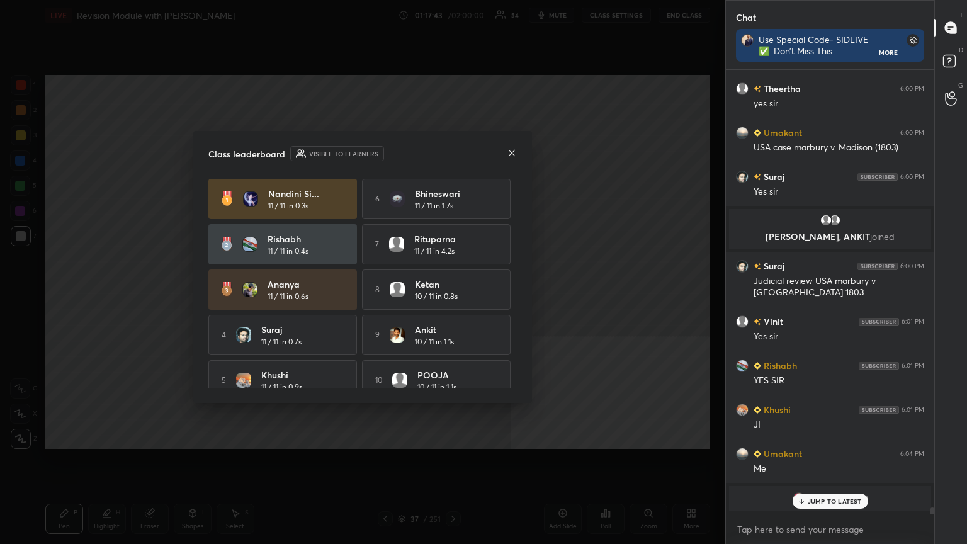
scroll to position [31805, 0]
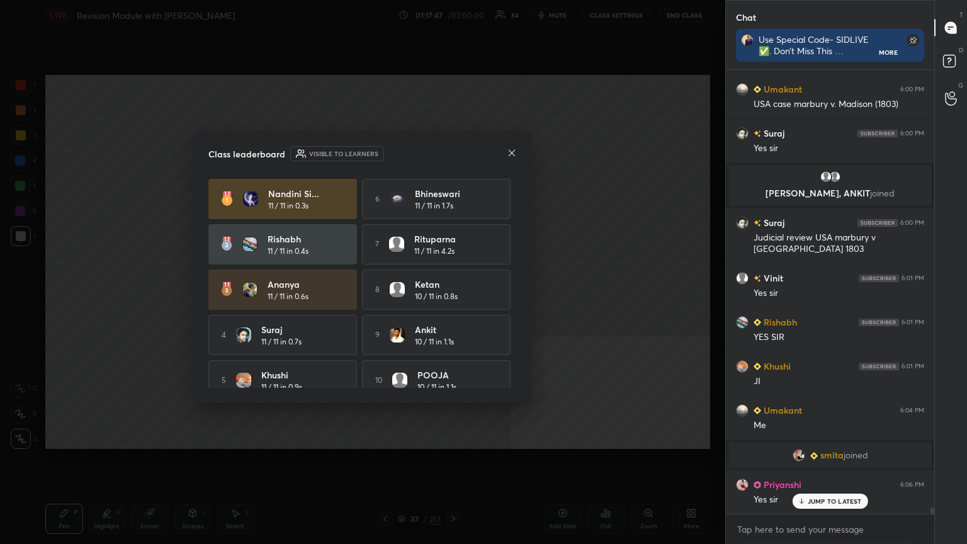
click at [452, 151] on icon at bounding box center [512, 152] width 6 height 6
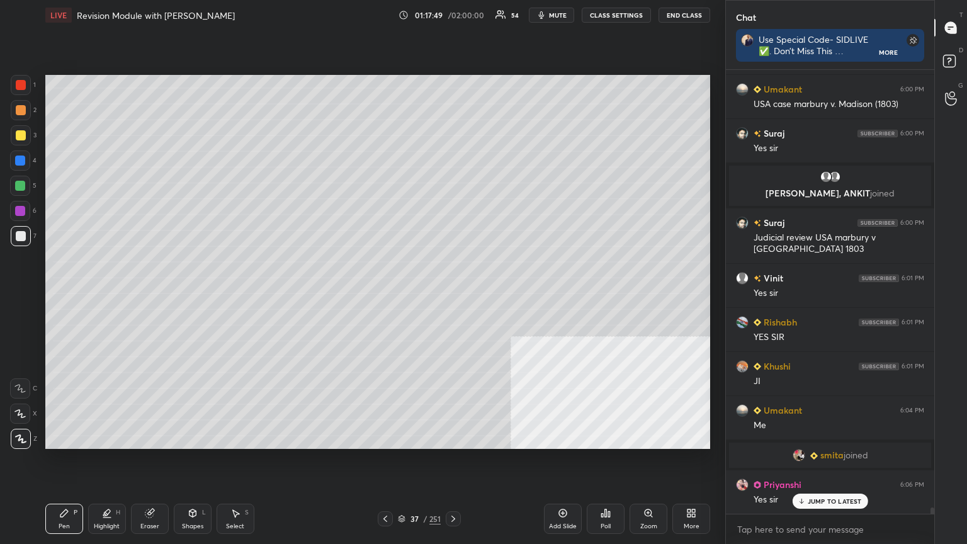
click at [452, 295] on p "JUMP TO LATEST" at bounding box center [835, 502] width 54 height 8
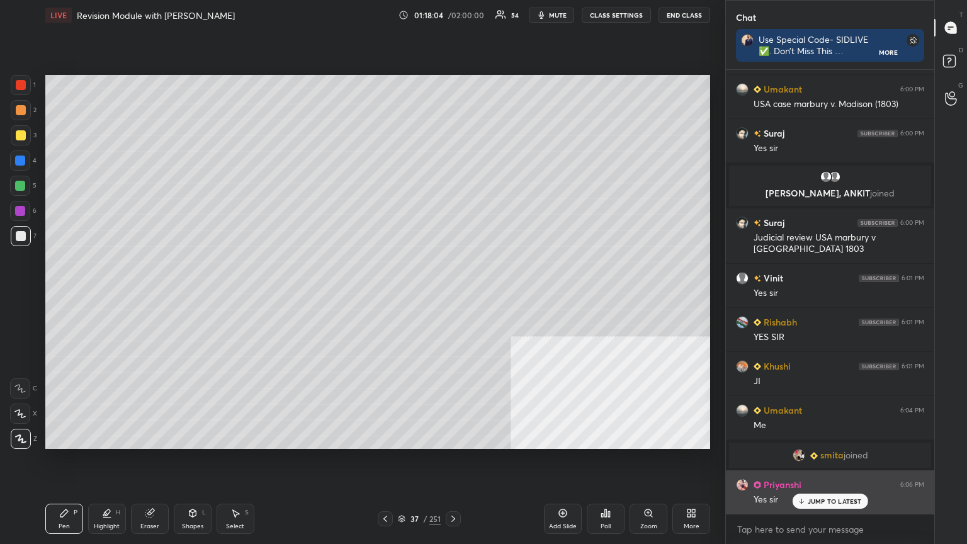
scroll to position [31836, 0]
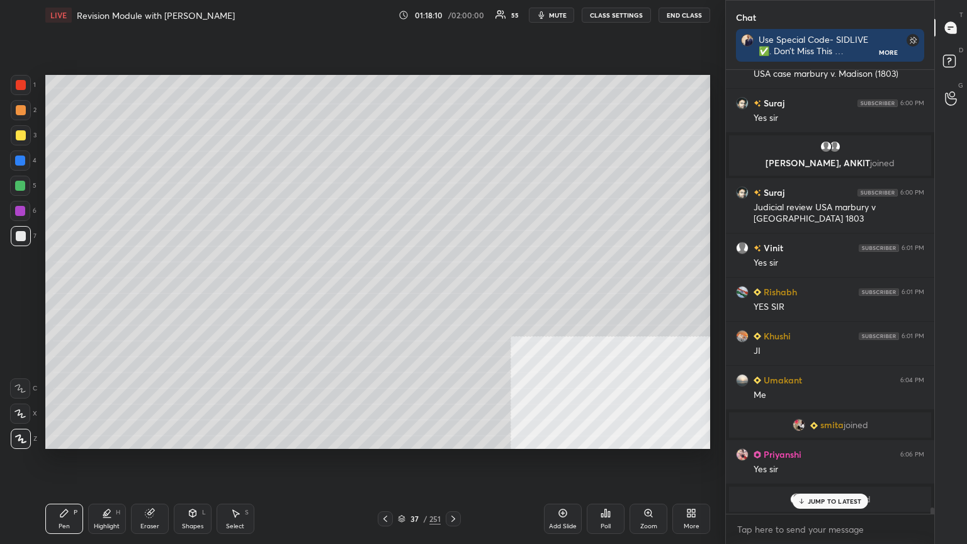
click at [452, 295] on p "JUMP TO LATEST" at bounding box center [835, 502] width 54 height 8
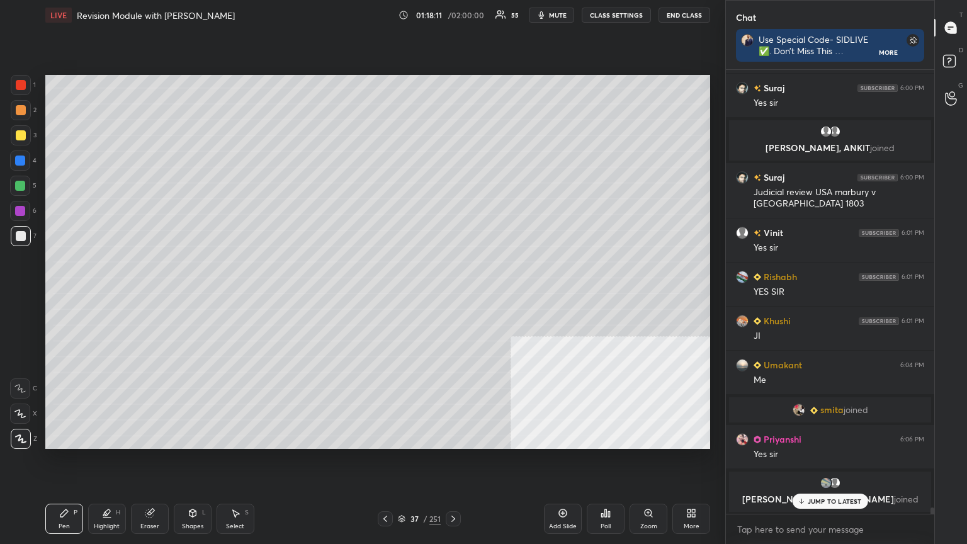
drag, startPoint x: 814, startPoint y: 504, endPoint x: 811, endPoint y: 510, distance: 6.5
click at [452, 295] on div "JUMP TO LATEST" at bounding box center [830, 501] width 76 height 15
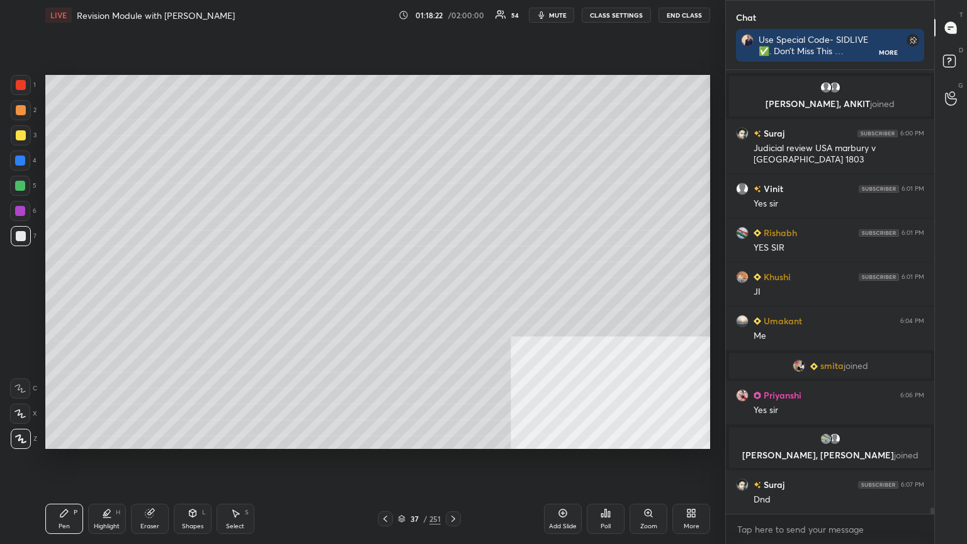
scroll to position [31790, 0]
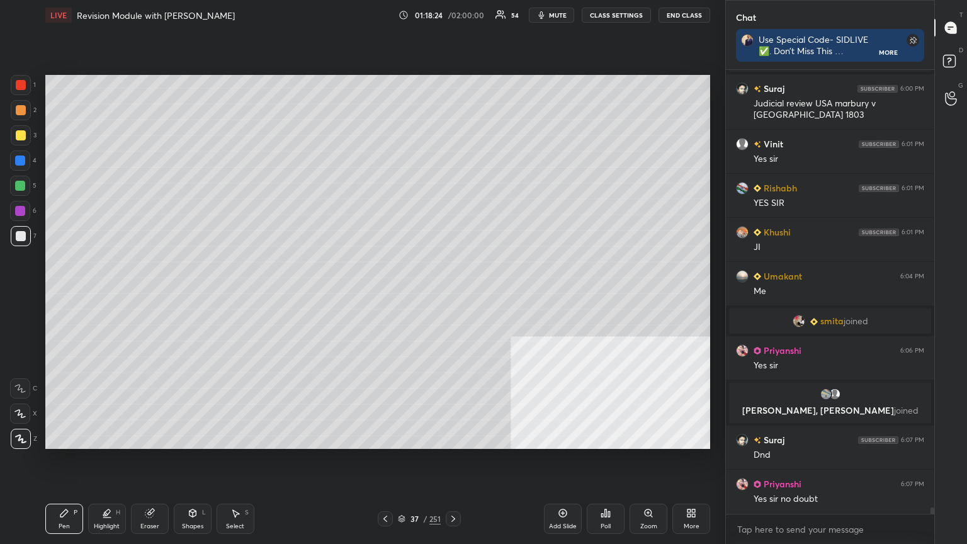
click at [401, 295] on icon at bounding box center [402, 517] width 6 height 3
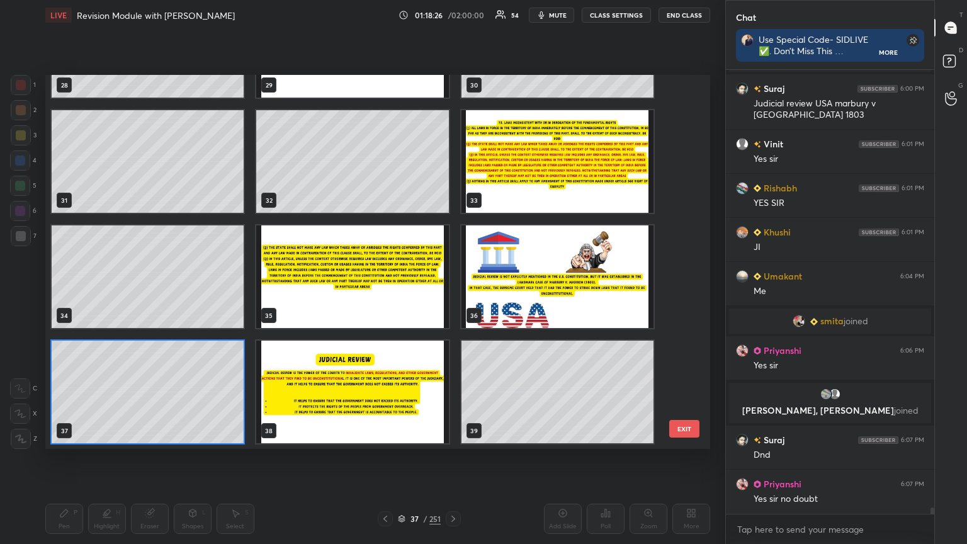
scroll to position [31833, 0]
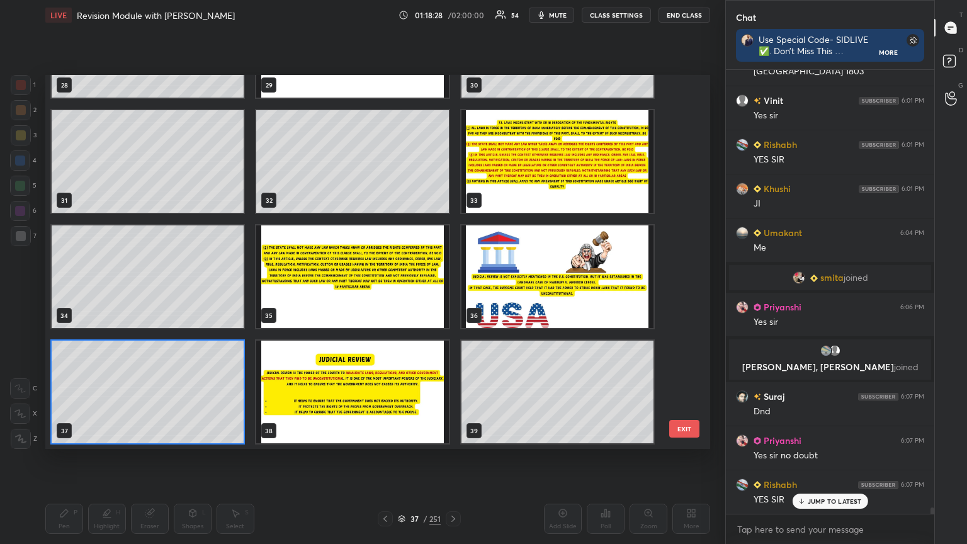
click at [452, 132] on div "25 26 27 28 29 30 31 32 33 34 35 36 37 38 39" at bounding box center [366, 262] width 643 height 374
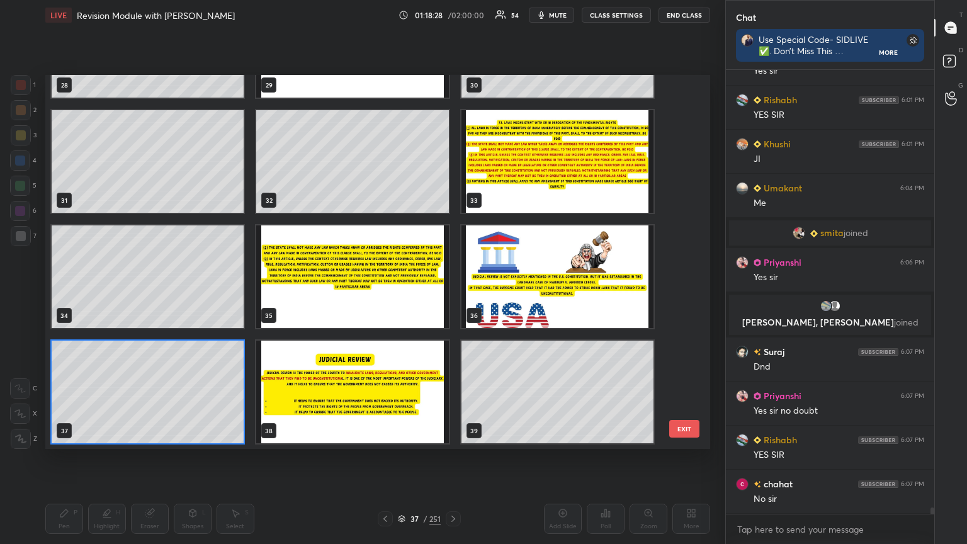
click at [452, 144] on div "25 26 27 28 29 30 31 32 33 34 35 36 37 38 39" at bounding box center [366, 262] width 643 height 374
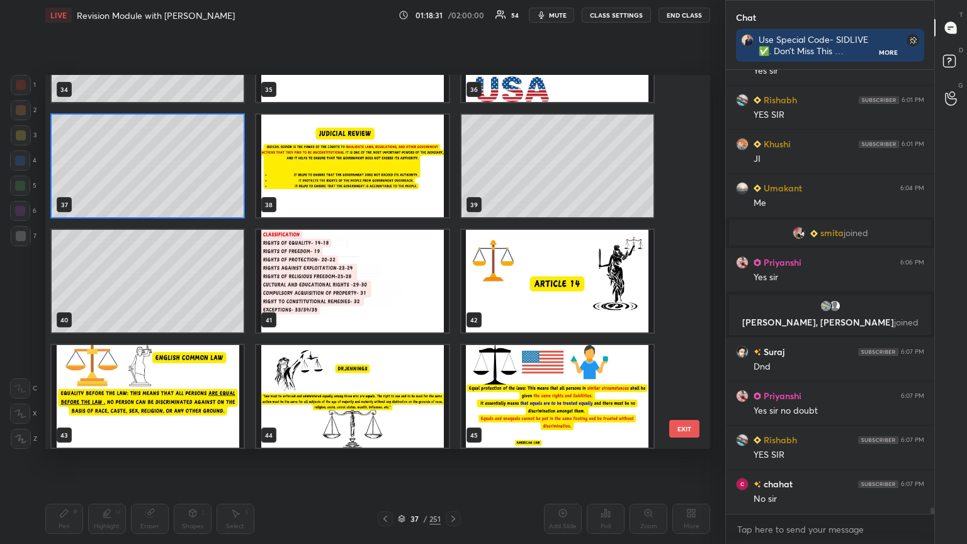
scroll to position [31921, 0]
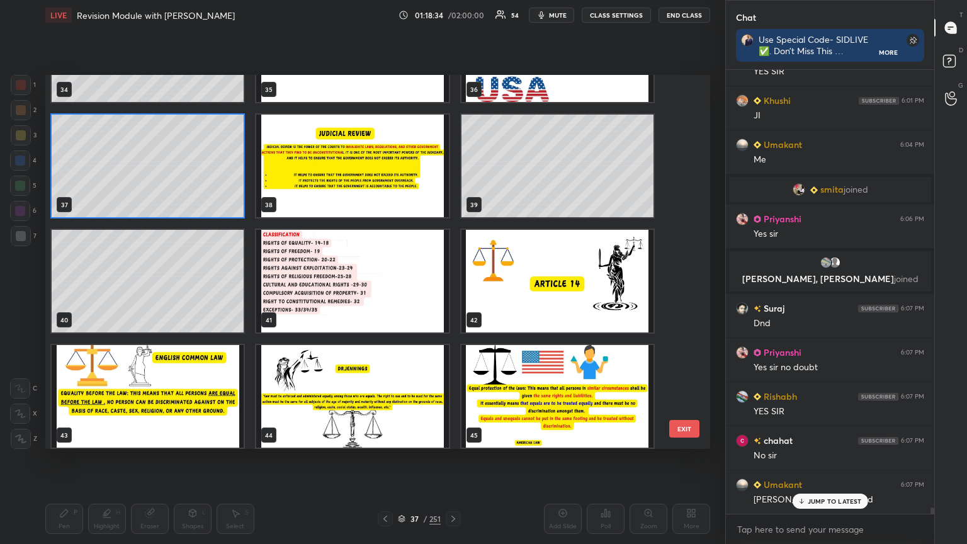
click at [399, 290] on img "grid" at bounding box center [352, 281] width 192 height 103
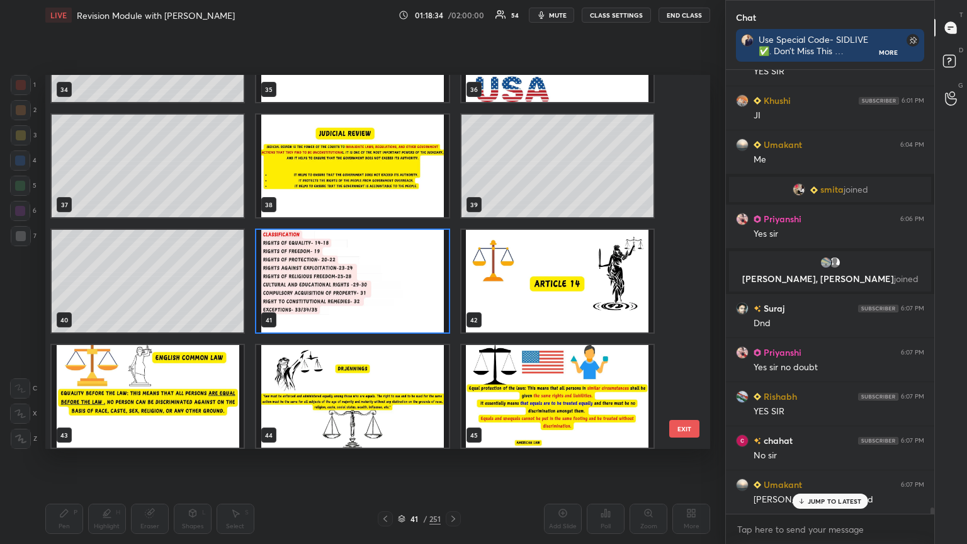
click at [399, 290] on img "grid" at bounding box center [352, 281] width 192 height 103
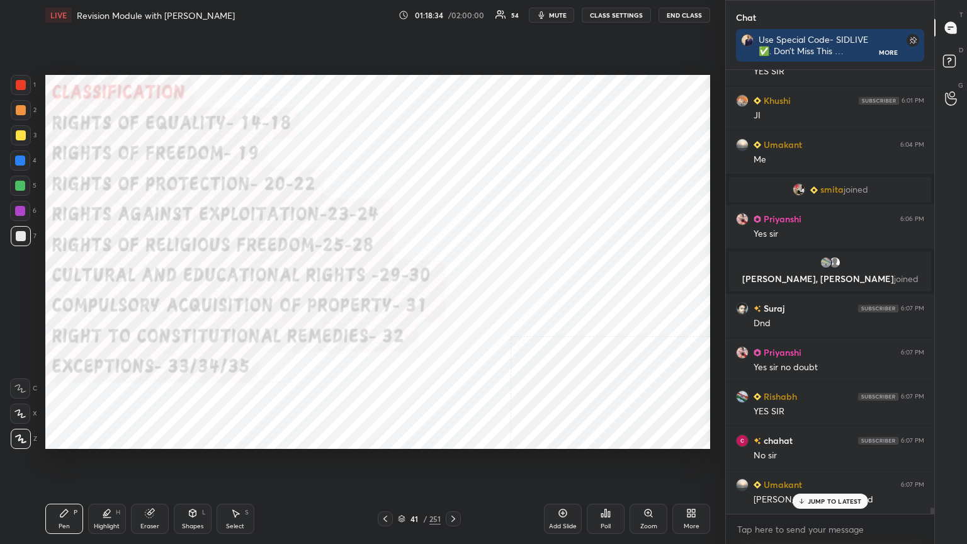
click at [399, 291] on img "grid" at bounding box center [352, 281] width 192 height 103
click at [18, 80] on div at bounding box center [21, 85] width 10 height 10
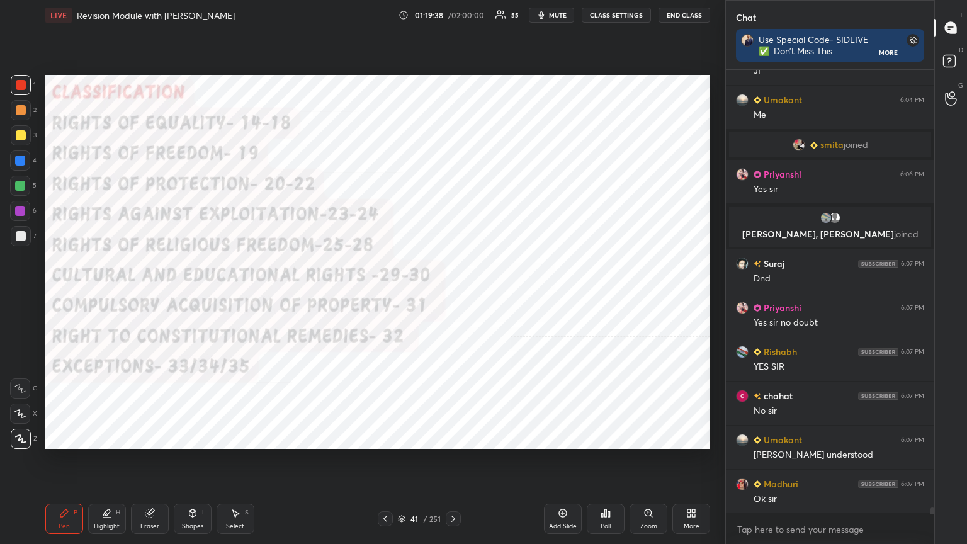
click at [452, 15] on span "mute" at bounding box center [558, 15] width 18 height 9
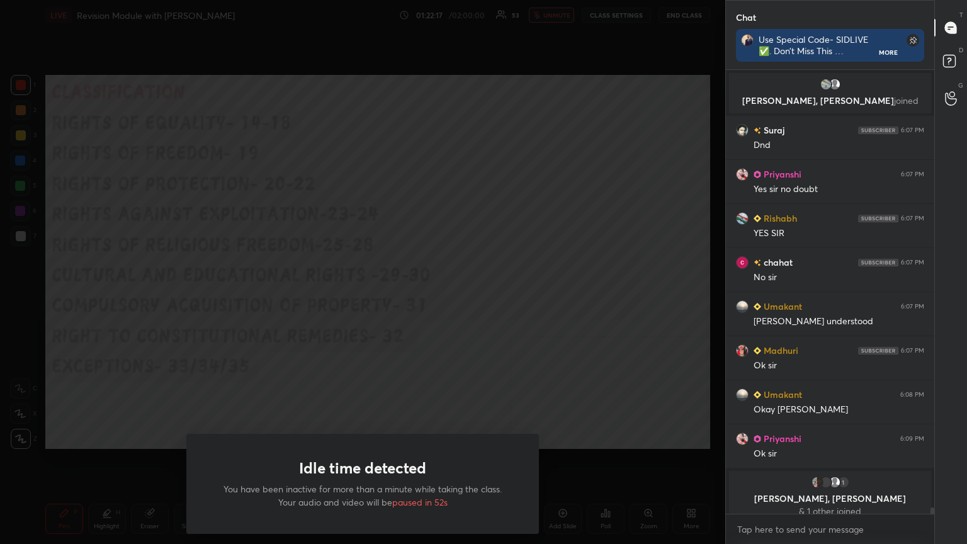
scroll to position [32110, 0]
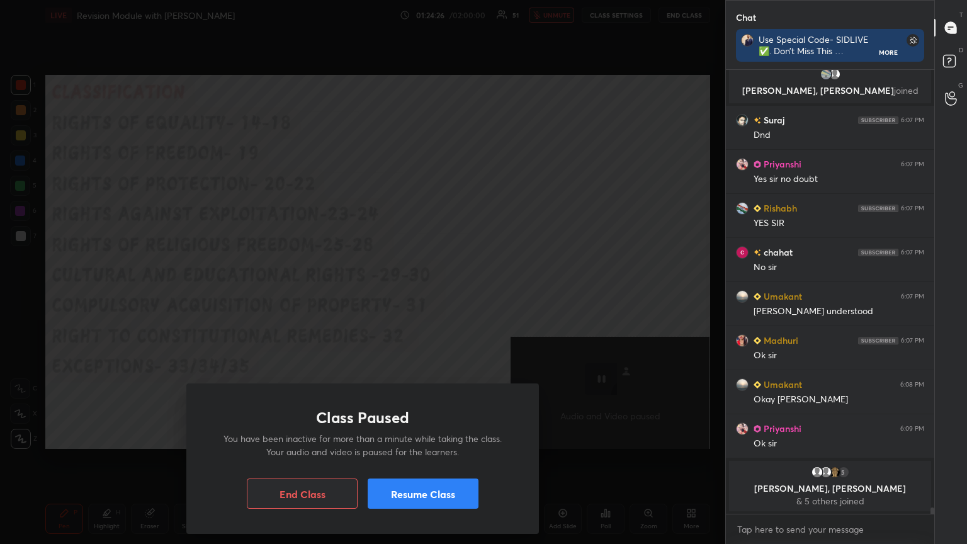
click at [438, 295] on button "Resume Class" at bounding box center [423, 494] width 111 height 30
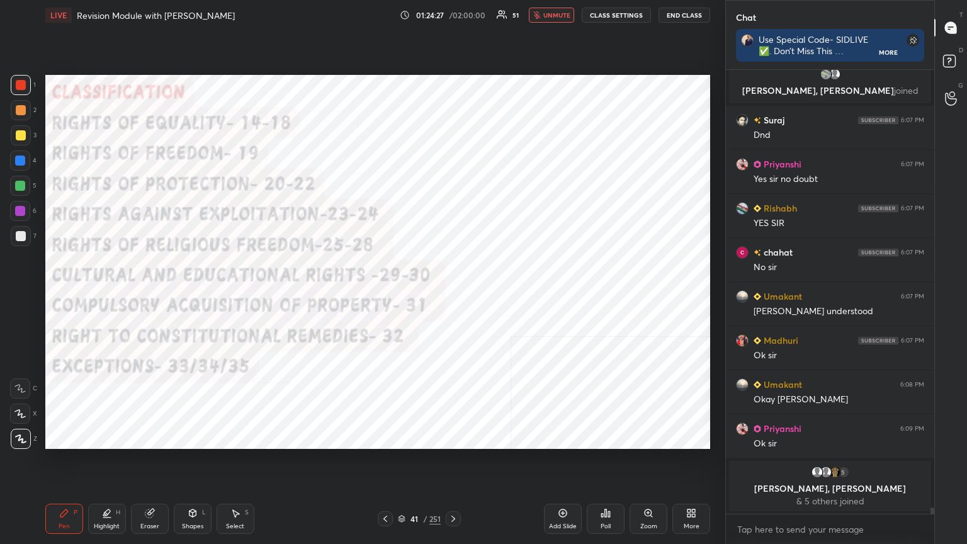
click at [452, 9] on button "unmute" at bounding box center [551, 15] width 45 height 15
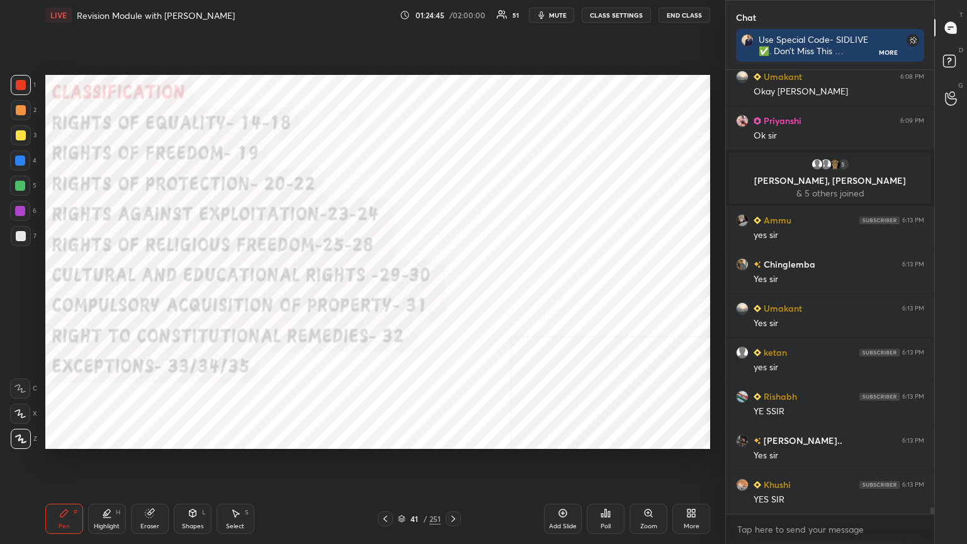
scroll to position [32362, 0]
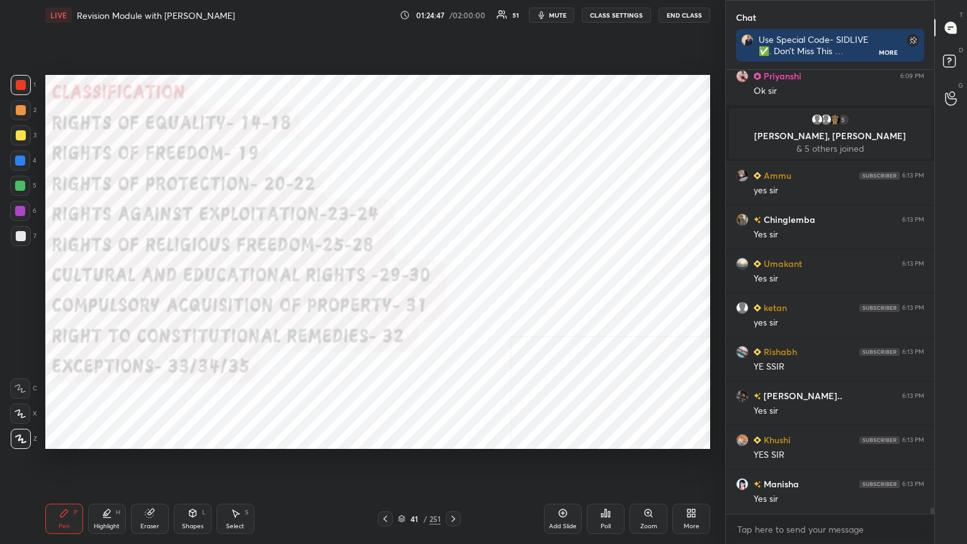
click at [452, 295] on icon at bounding box center [563, 513] width 10 height 10
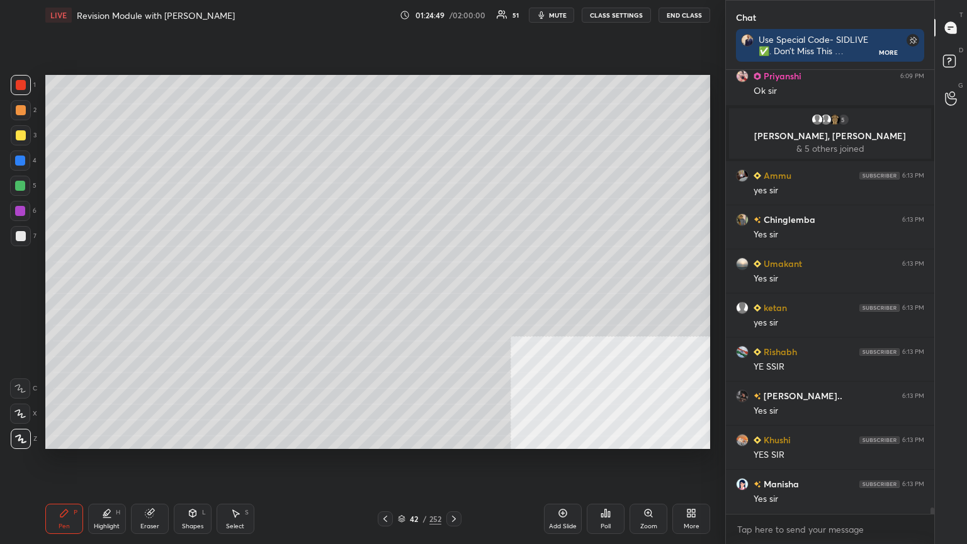
click at [18, 236] on div at bounding box center [21, 236] width 10 height 10
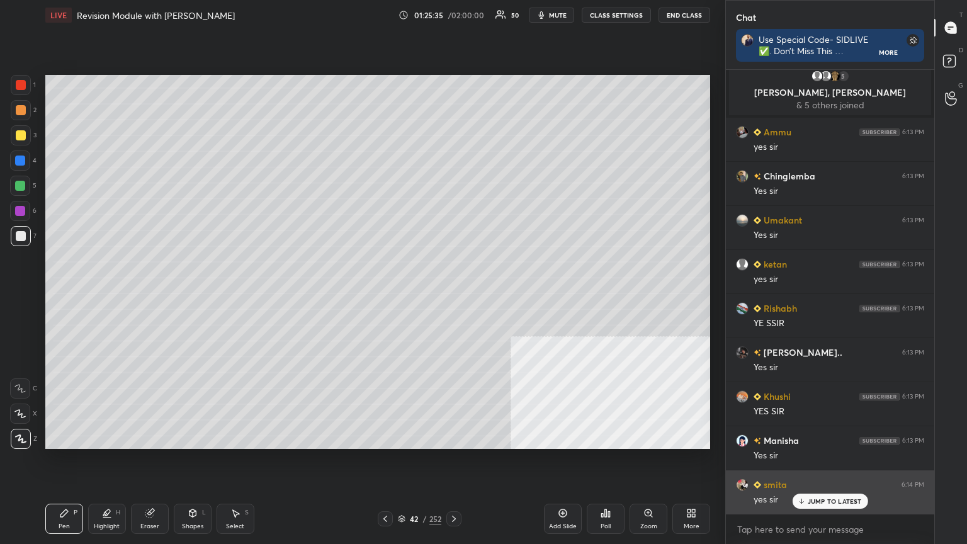
click at [452, 295] on div "JUMP TO LATEST" at bounding box center [830, 501] width 76 height 15
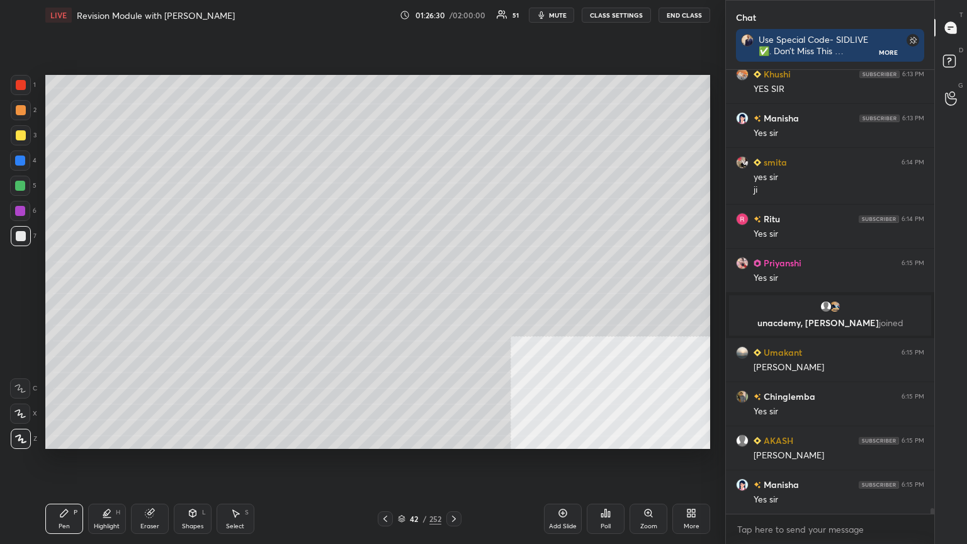
scroll to position [32583, 0]
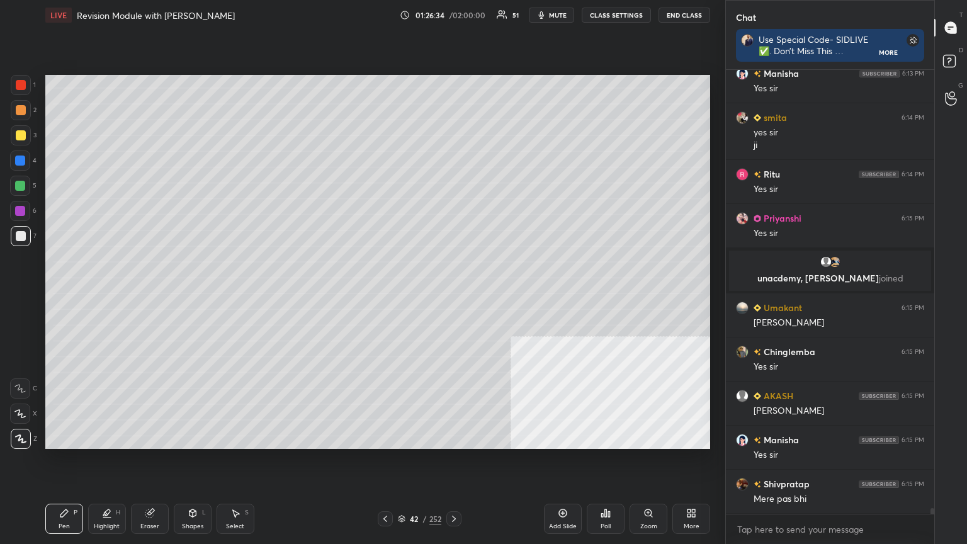
click at [20, 134] on div at bounding box center [21, 135] width 10 height 10
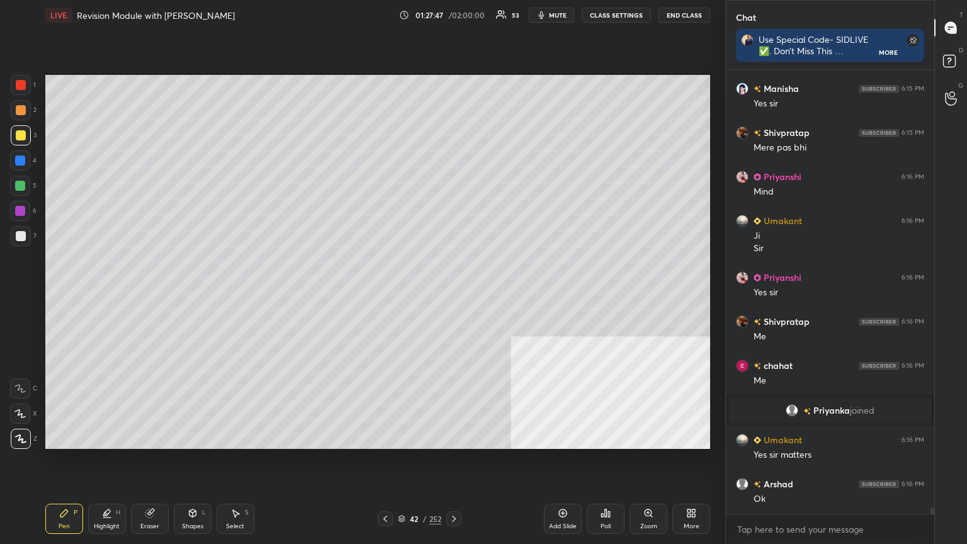
scroll to position [32828, 0]
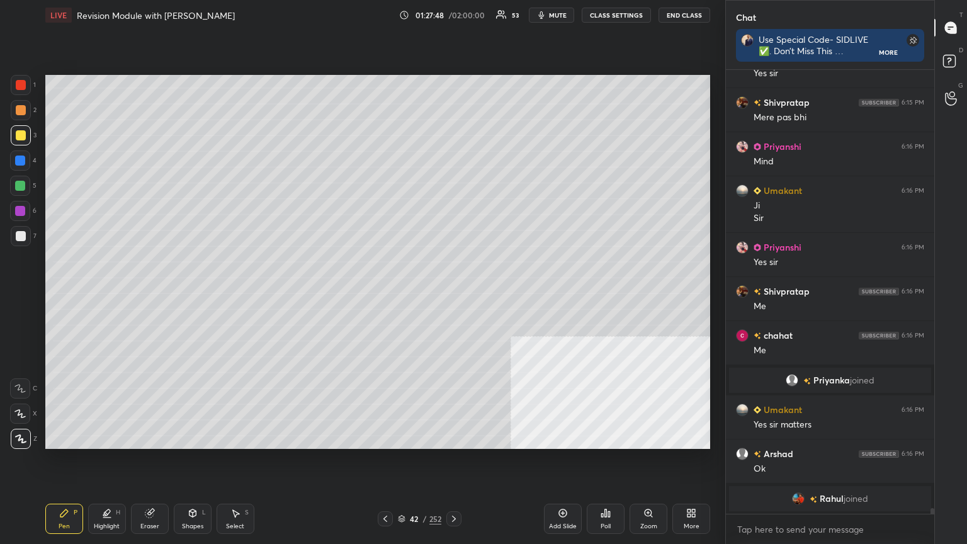
click at [19, 154] on div at bounding box center [20, 161] width 20 height 20
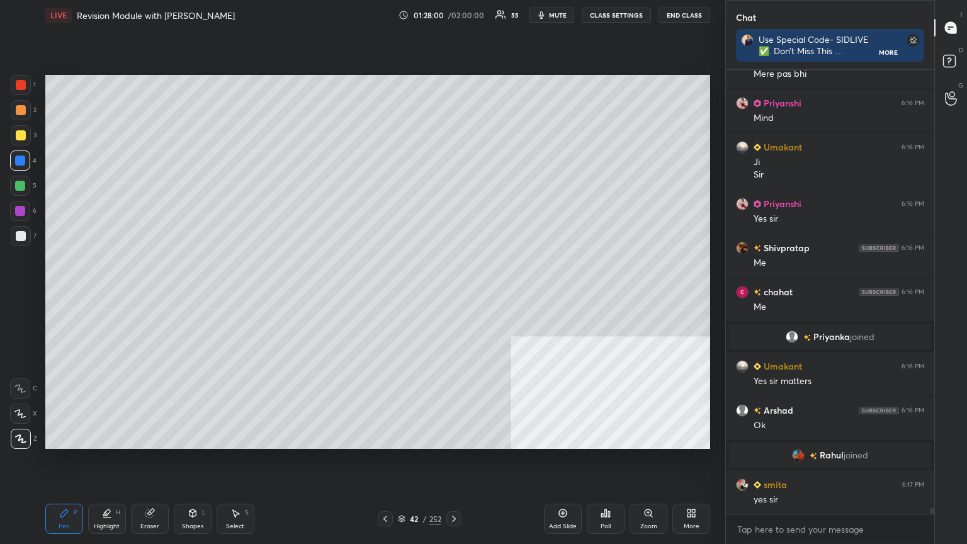
scroll to position [32891, 0]
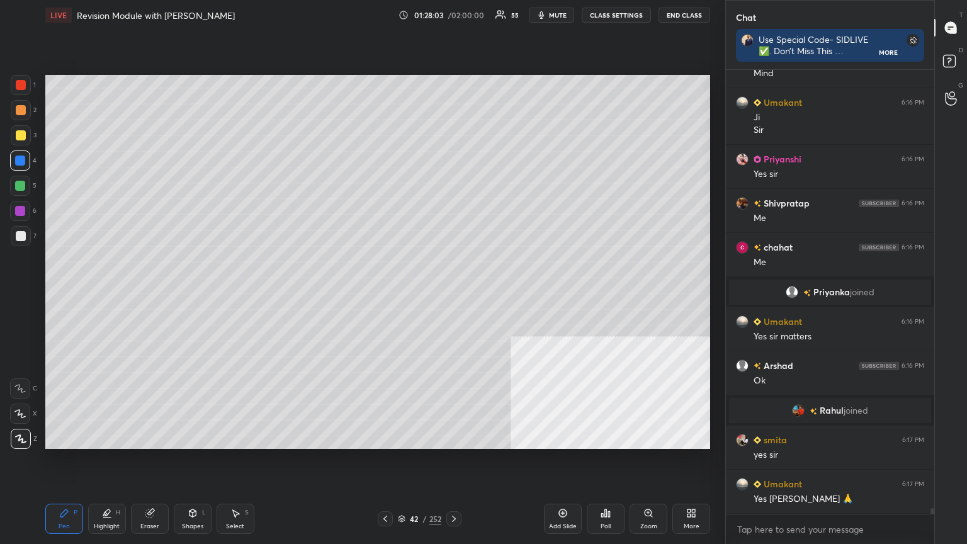
click at [20, 81] on div at bounding box center [21, 85] width 10 height 10
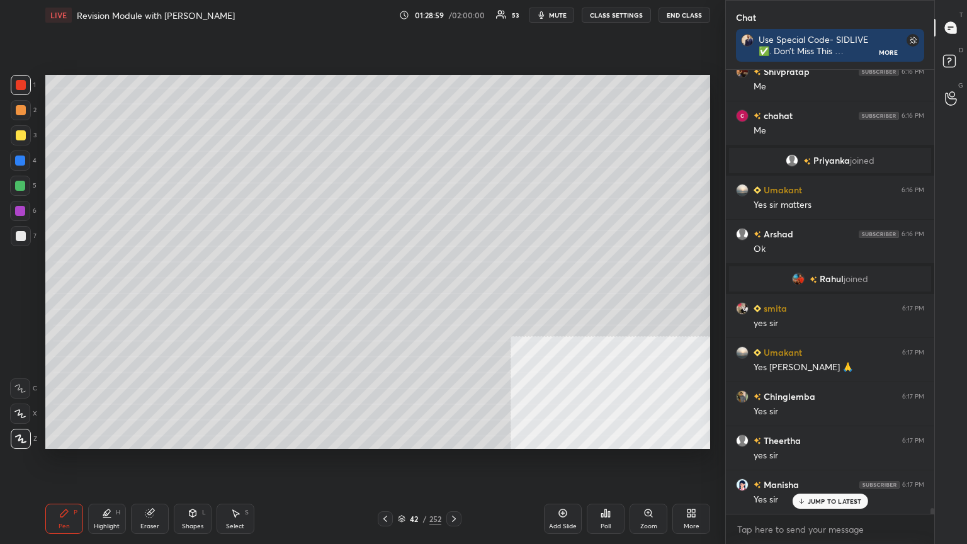
scroll to position [33052, 0]
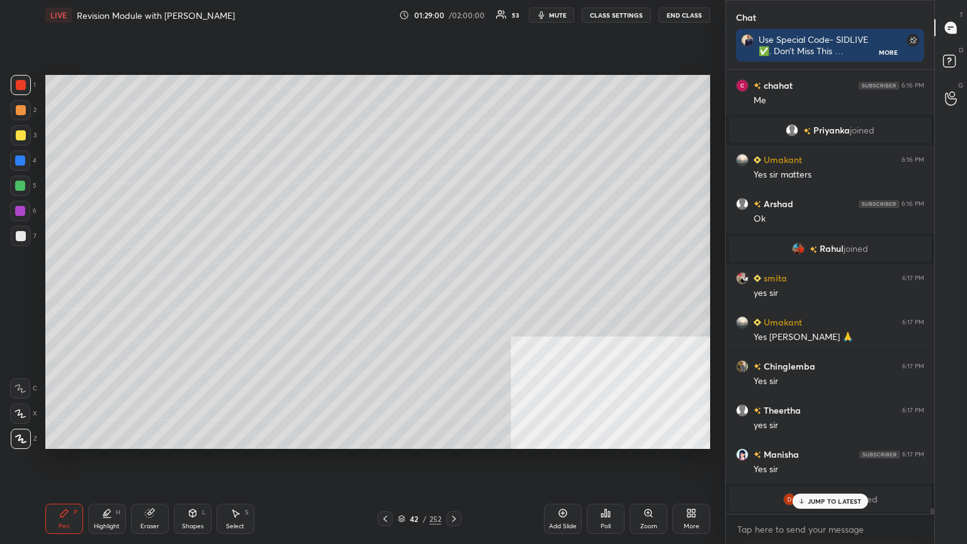
click at [452, 295] on div "Add Slide" at bounding box center [563, 519] width 38 height 30
click at [402, 295] on icon at bounding box center [401, 517] width 6 height 3
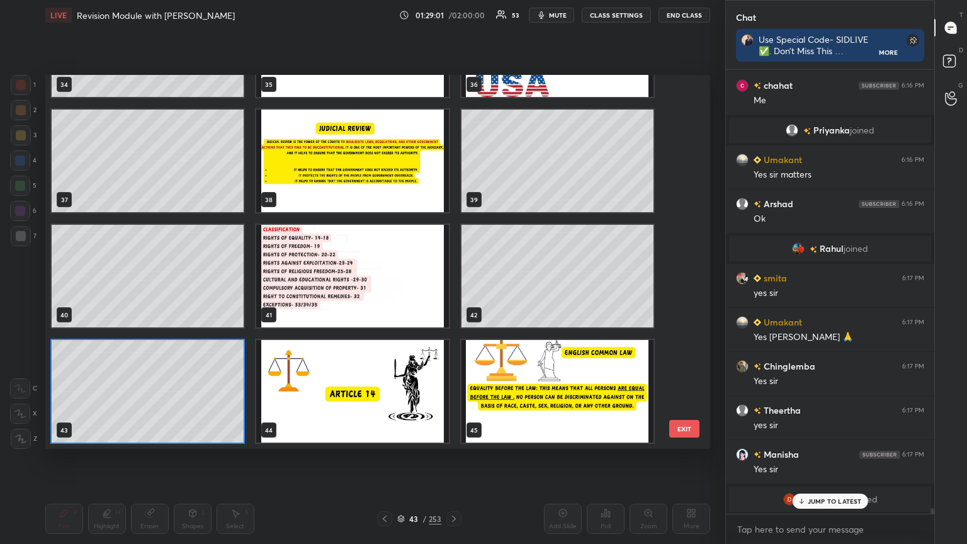
scroll to position [33097, 0]
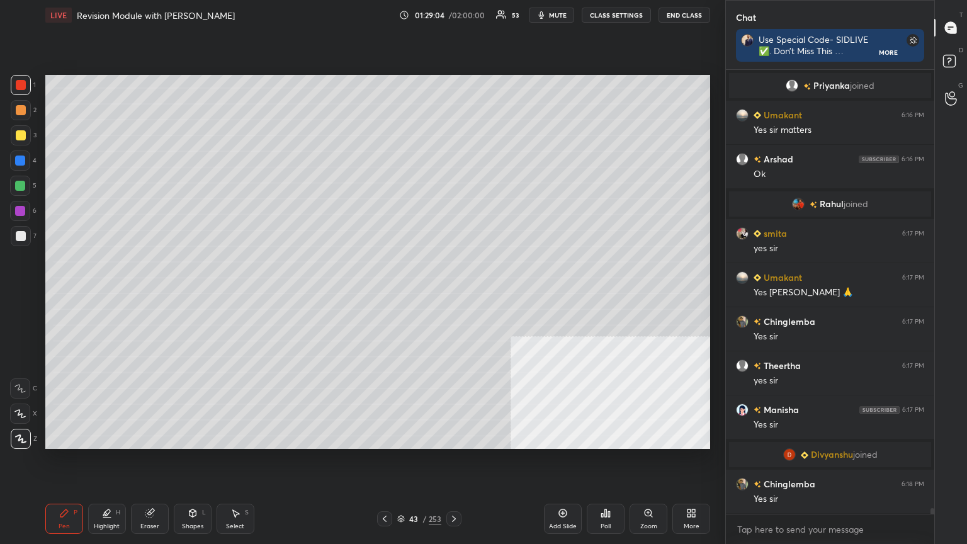
click at [452, 15] on button "CLASS SETTINGS" at bounding box center [616, 15] width 69 height 15
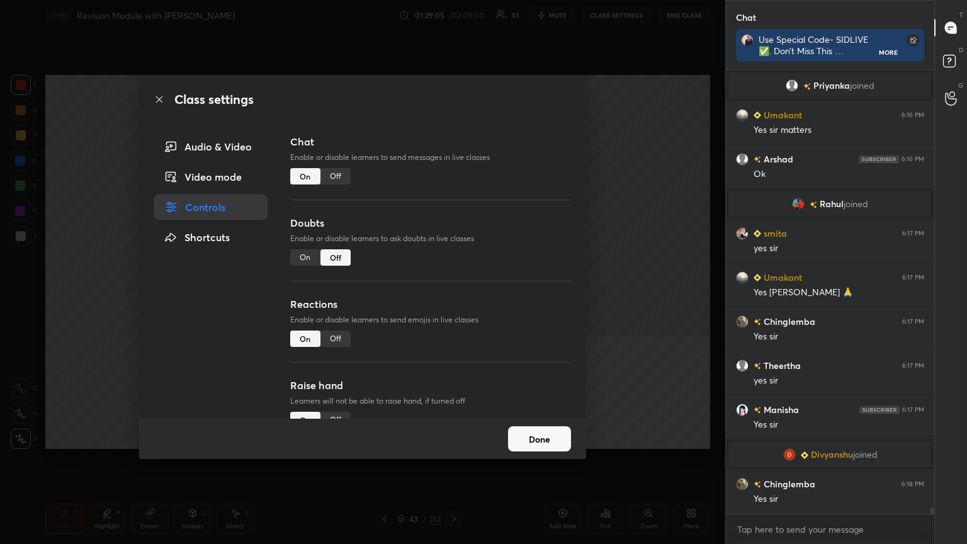
click at [339, 175] on div "Off" at bounding box center [336, 176] width 30 height 16
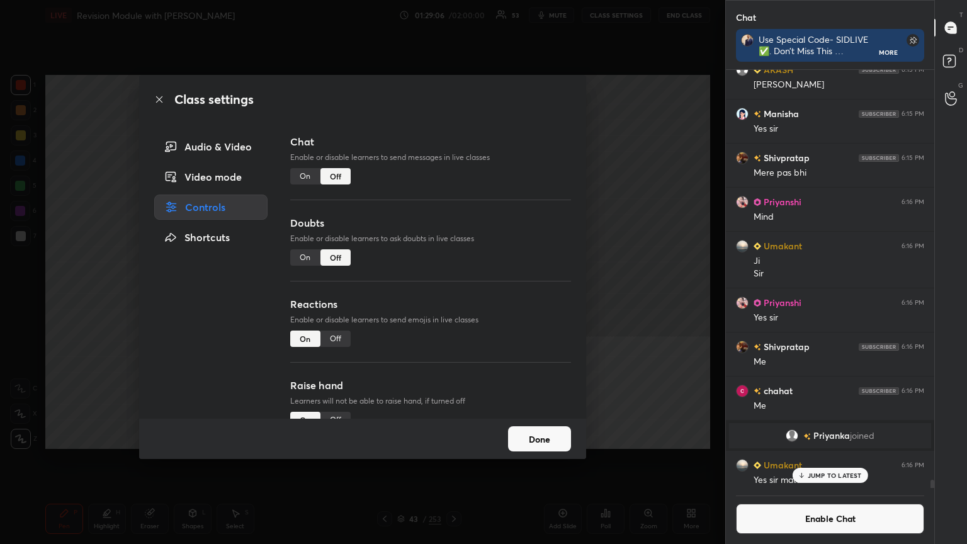
click at [156, 99] on icon at bounding box center [159, 99] width 10 height 10
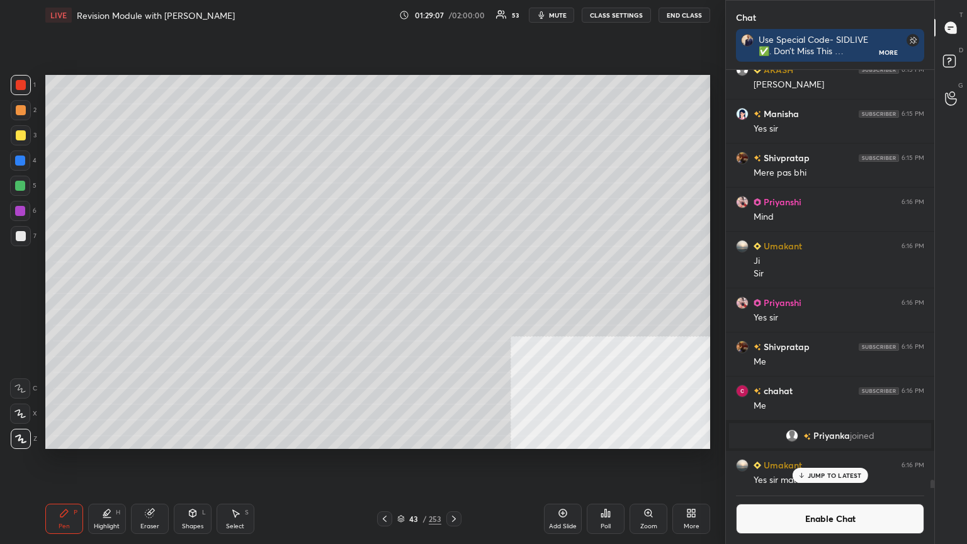
click at [24, 236] on div at bounding box center [21, 236] width 10 height 10
click at [452, 295] on p "JUMP TO LATEST" at bounding box center [835, 476] width 54 height 8
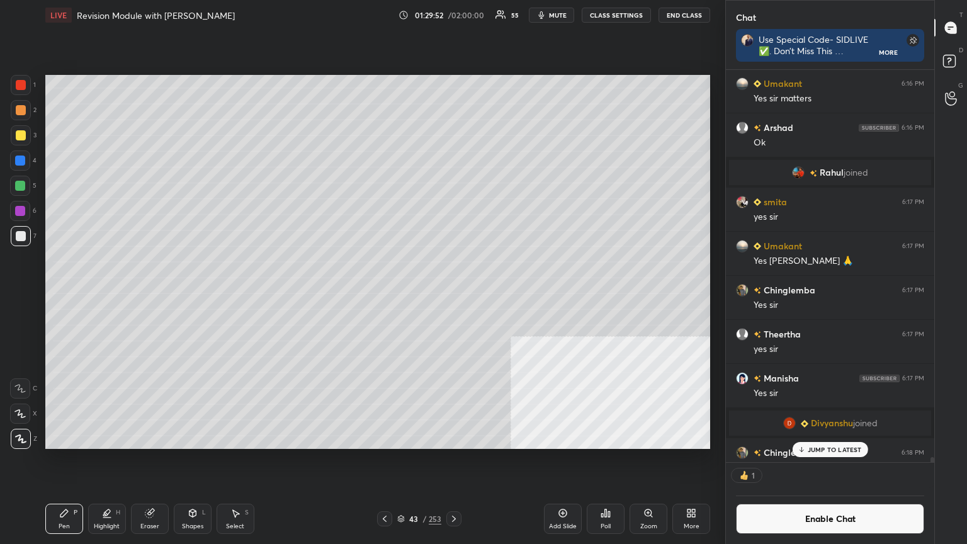
scroll to position [389, 205]
click at [18, 134] on div at bounding box center [21, 135] width 10 height 10
click at [452, 295] on div "Poll" at bounding box center [606, 519] width 38 height 30
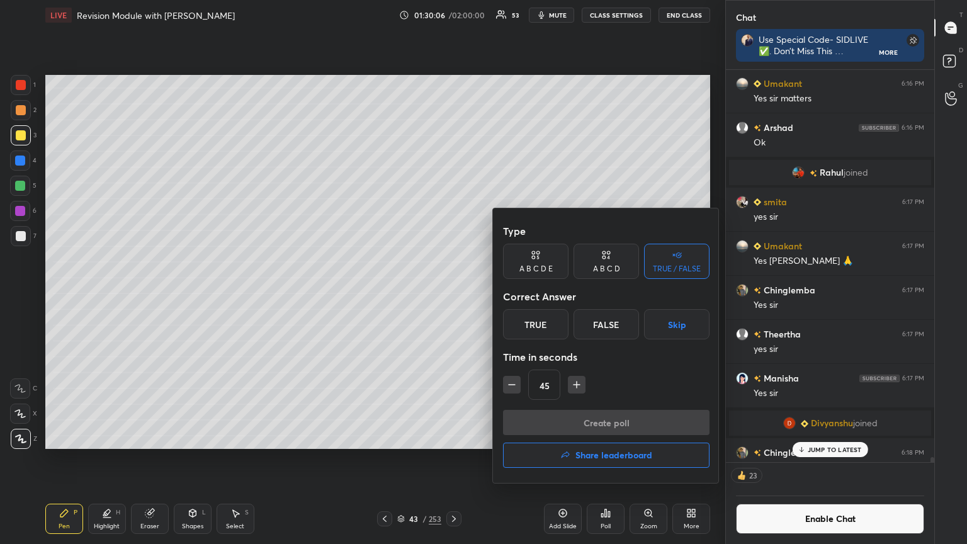
click at [452, 295] on icon "button" at bounding box center [512, 385] width 13 height 13
type input "30"
click at [451, 295] on div at bounding box center [483, 272] width 967 height 544
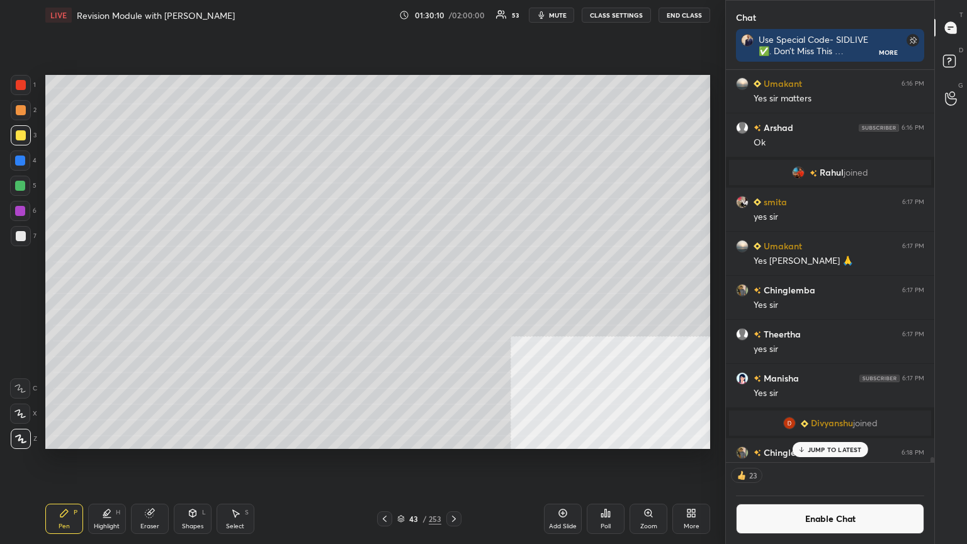
click at [452, 295] on div "Poll" at bounding box center [606, 519] width 38 height 30
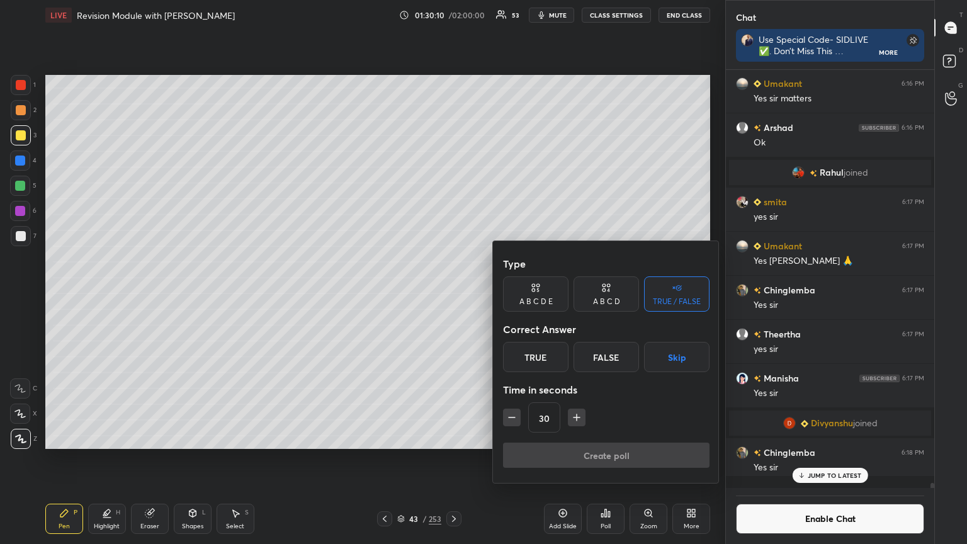
scroll to position [33123, 0]
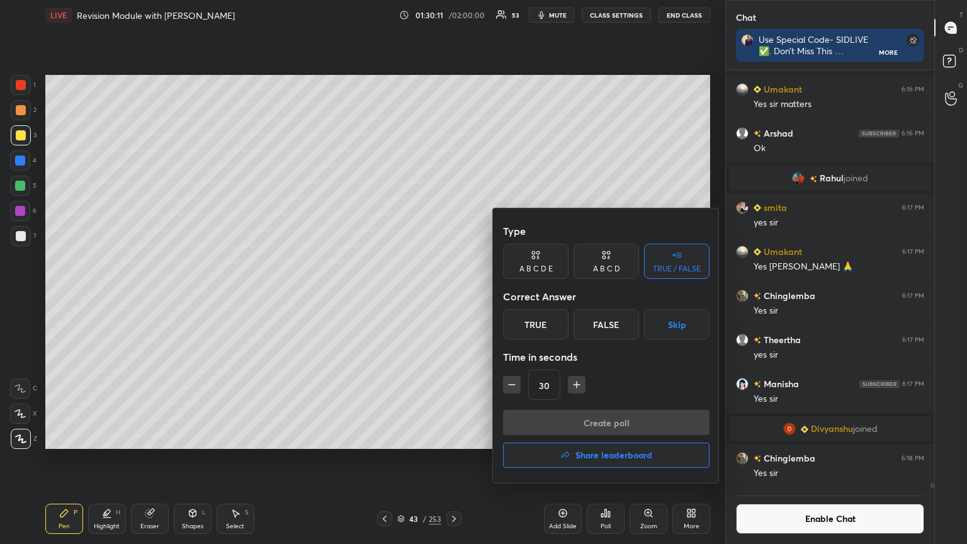
click at [452, 262] on div "A B C D" at bounding box center [607, 261] width 66 height 35
click at [452, 295] on div "A" at bounding box center [521, 324] width 37 height 30
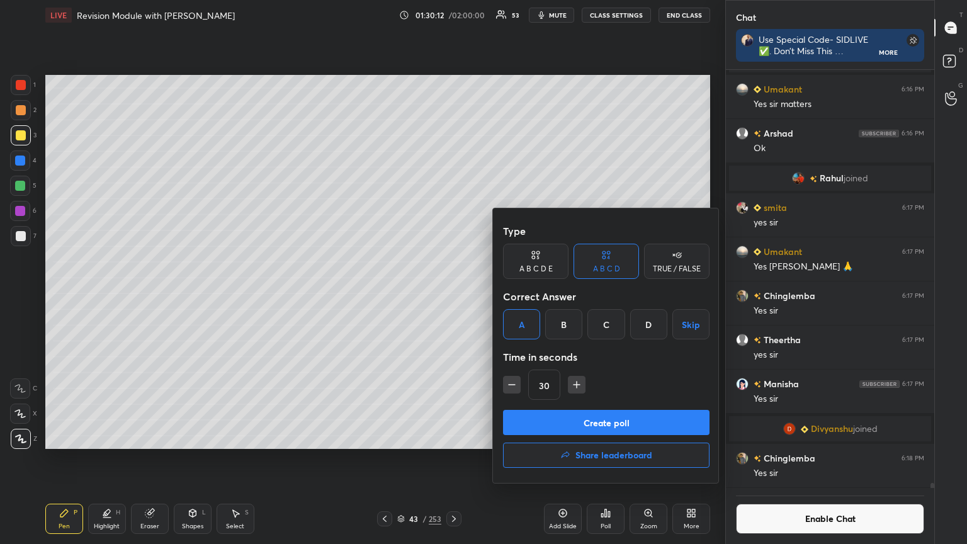
click at [452, 295] on button "Create poll" at bounding box center [606, 422] width 207 height 25
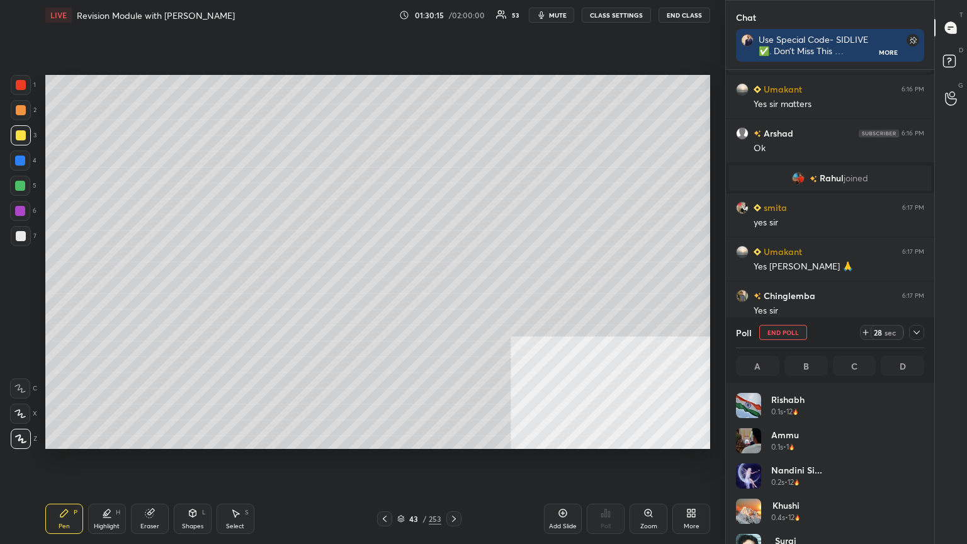
scroll to position [147, 185]
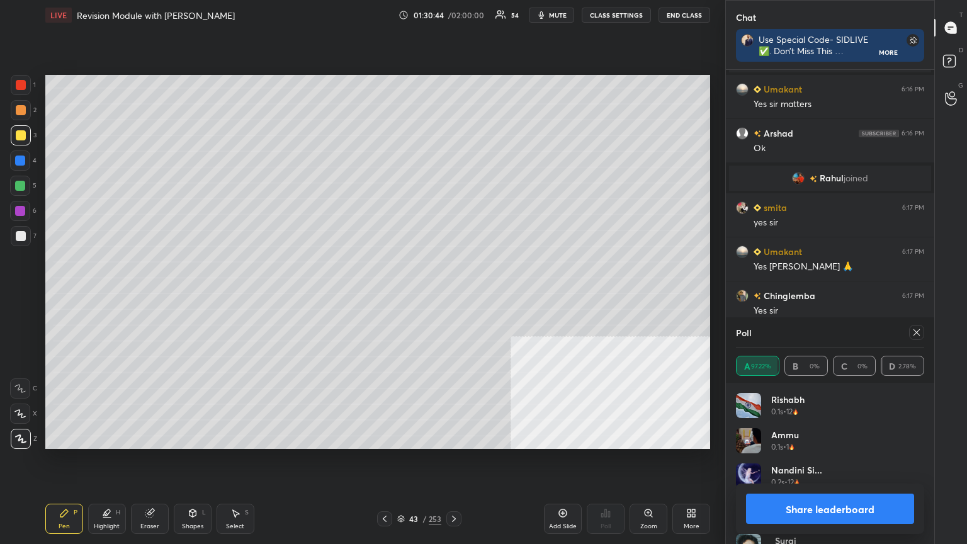
click at [452, 295] on button "Share leaderboard" at bounding box center [830, 509] width 168 height 30
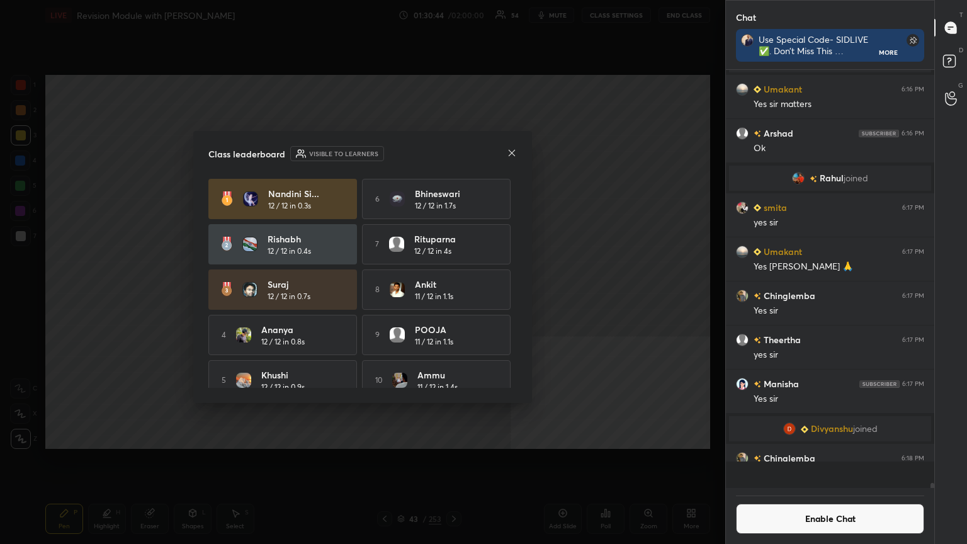
scroll to position [335, 205]
click at [452, 151] on icon at bounding box center [512, 153] width 10 height 10
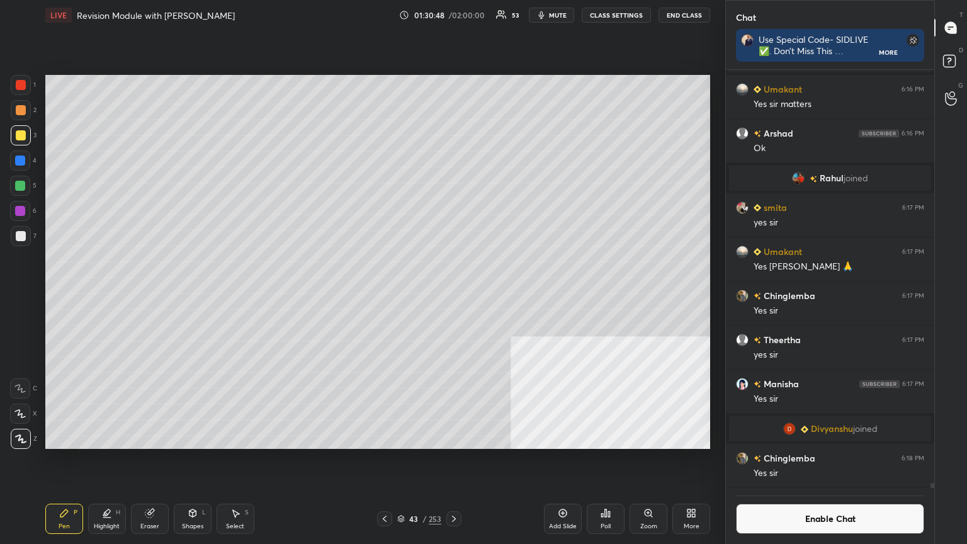
click at [452, 295] on div "Poll" at bounding box center [606, 519] width 38 height 30
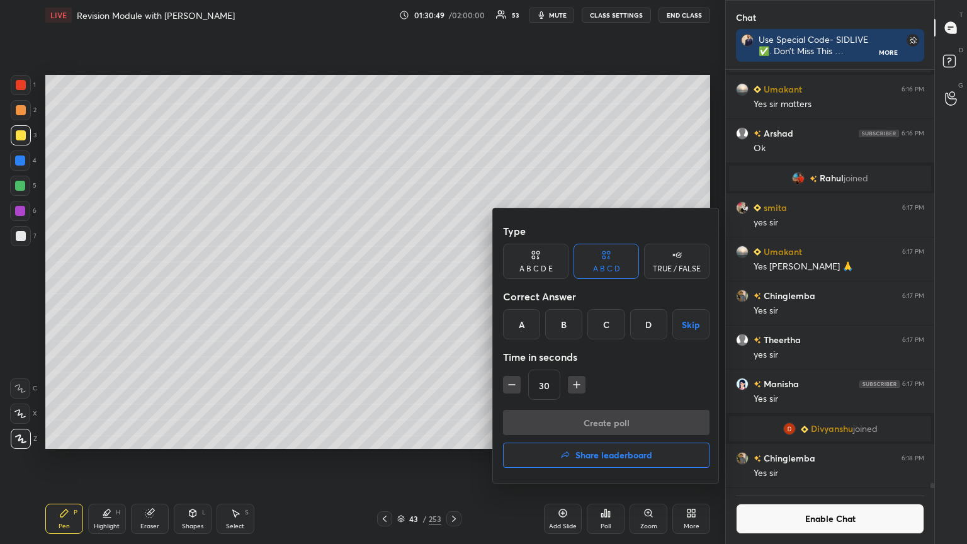
click at [452, 295] on icon "button" at bounding box center [512, 385] width 13 height 13
type input "15"
click at [452, 295] on div "B" at bounding box center [563, 324] width 37 height 30
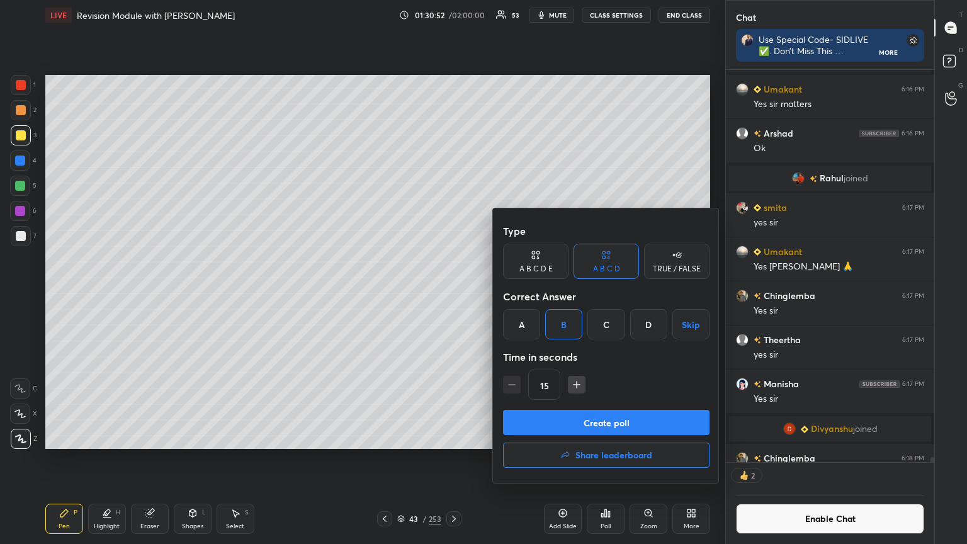
click at [452, 295] on button "Create poll" at bounding box center [606, 422] width 207 height 25
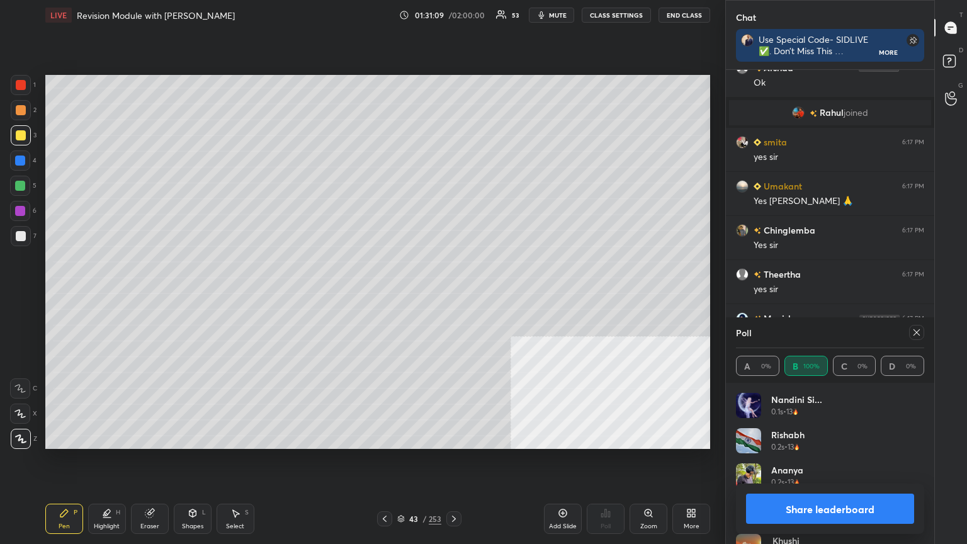
click at [452, 295] on button "Share leaderboard" at bounding box center [830, 509] width 168 height 30
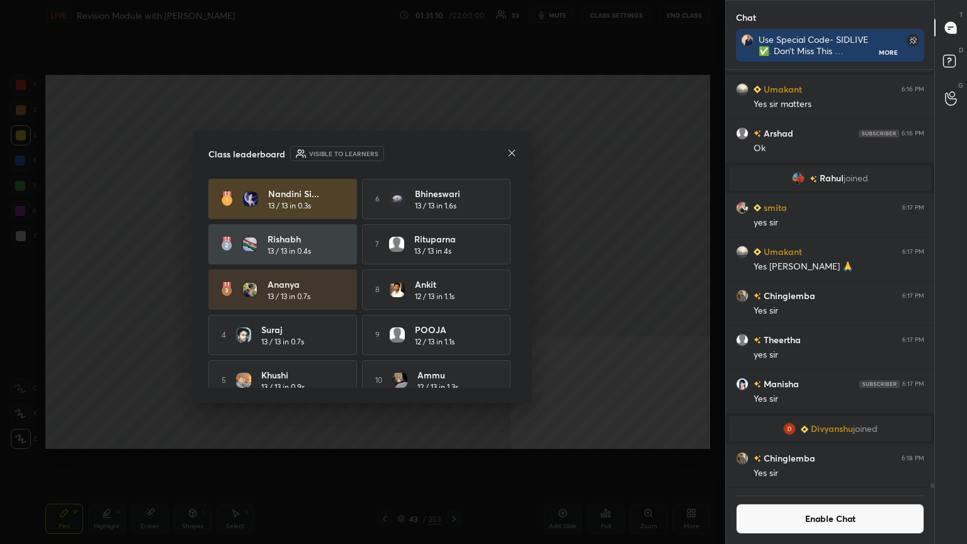
click at [452, 149] on icon at bounding box center [512, 153] width 10 height 10
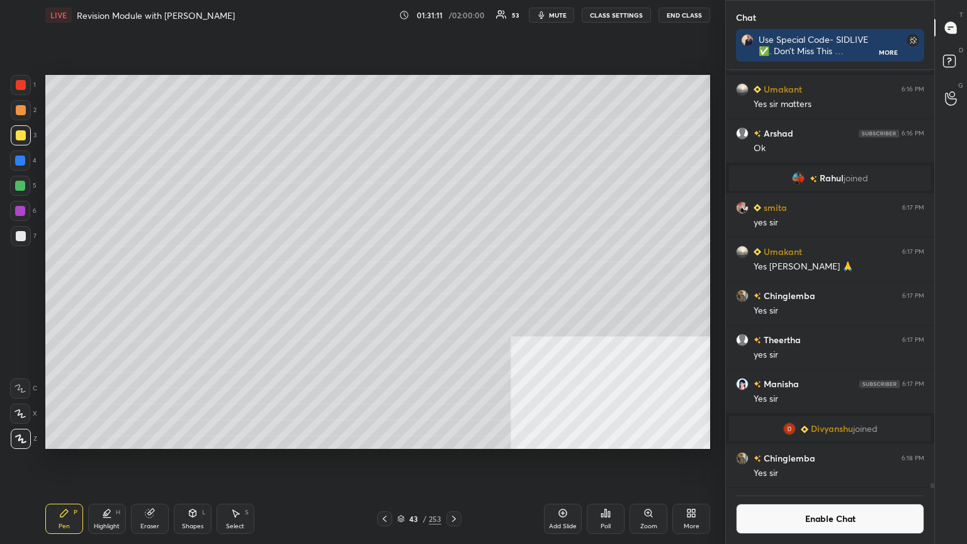
click at [452, 295] on div "Poll" at bounding box center [606, 519] width 38 height 30
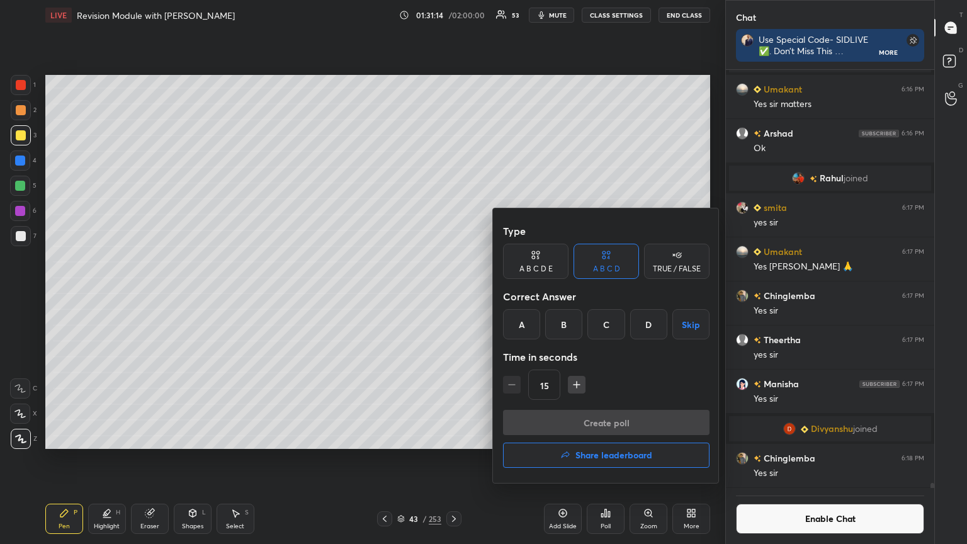
click at [452, 295] on div "C" at bounding box center [606, 324] width 37 height 30
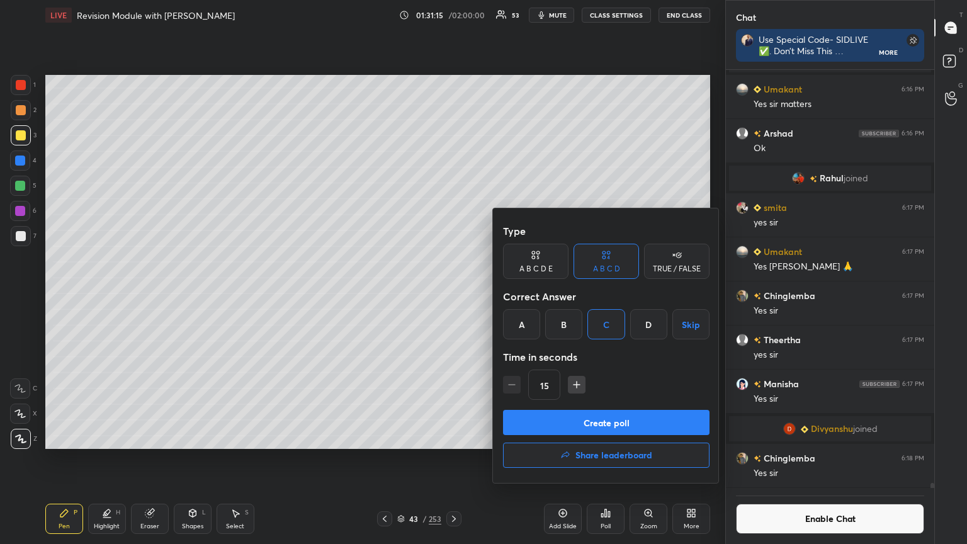
click at [452, 295] on button "Create poll" at bounding box center [606, 422] width 207 height 25
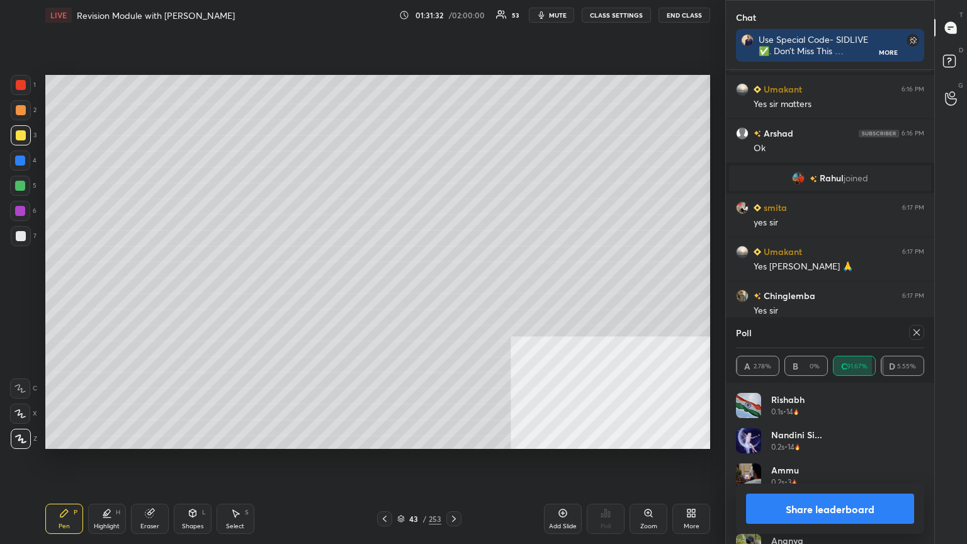
click at [452, 295] on button "Share leaderboard" at bounding box center [830, 509] width 168 height 30
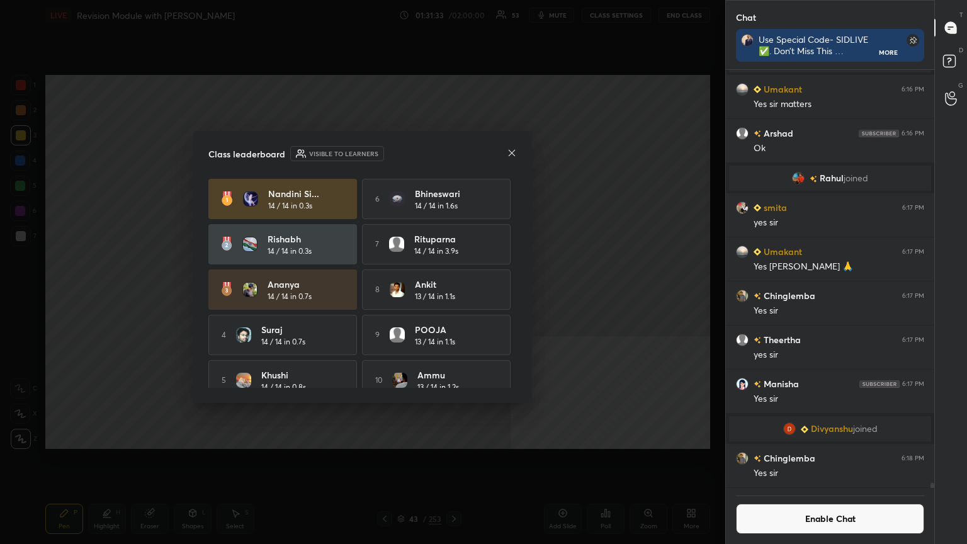
click at [452, 154] on icon at bounding box center [512, 152] width 6 height 6
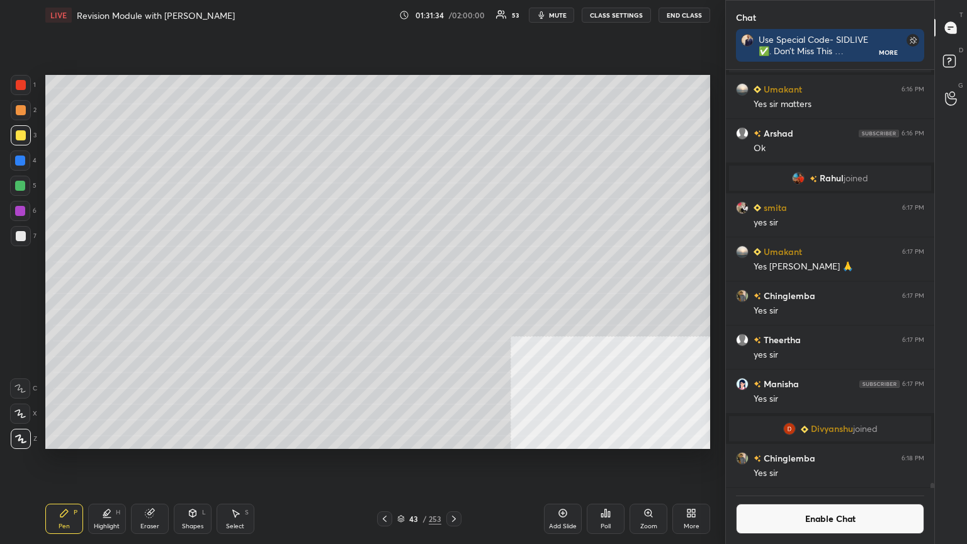
click at [452, 295] on div "Poll" at bounding box center [606, 526] width 10 height 6
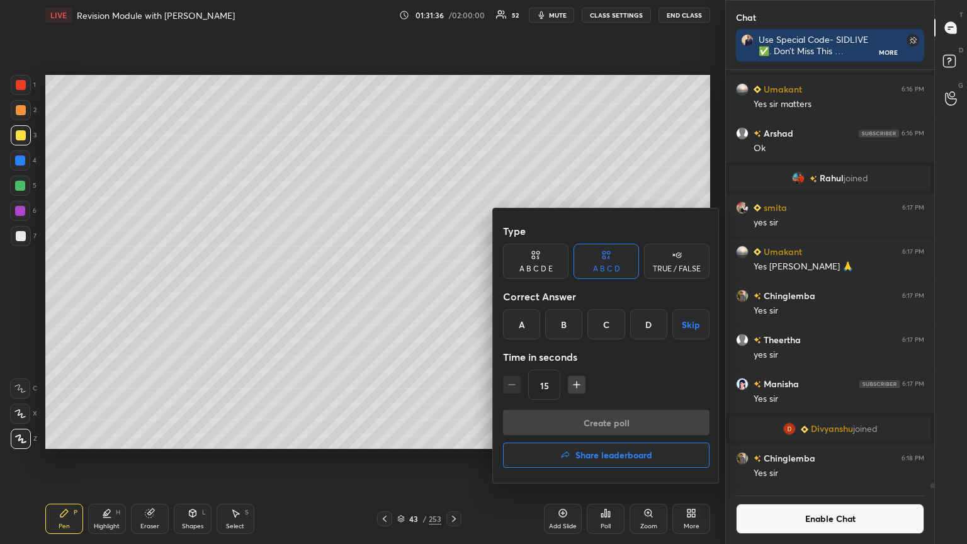
click at [452, 295] on div "B" at bounding box center [563, 324] width 37 height 30
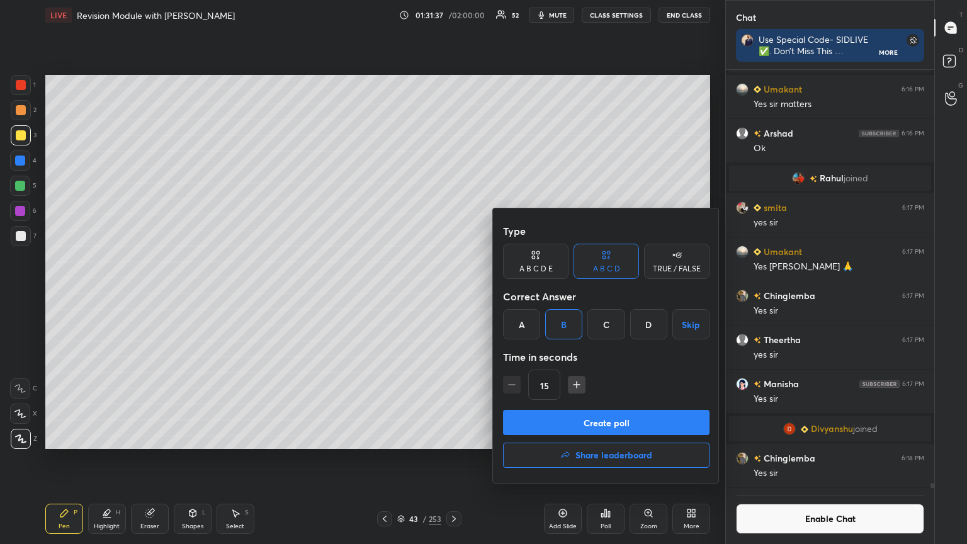
click at [452, 295] on button "Create poll" at bounding box center [606, 422] width 207 height 25
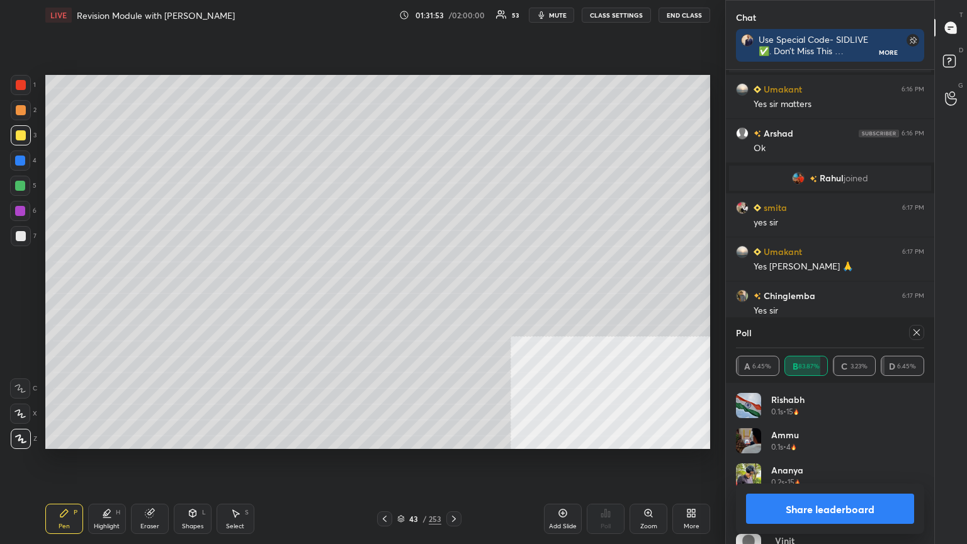
click at [452, 295] on button "Share leaderboard" at bounding box center [830, 509] width 168 height 30
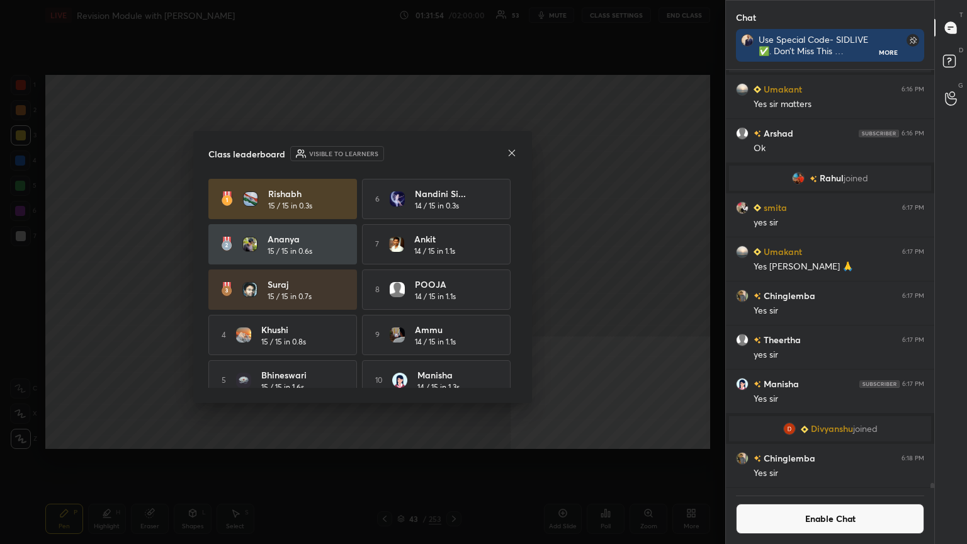
click at [452, 150] on icon at bounding box center [512, 153] width 10 height 10
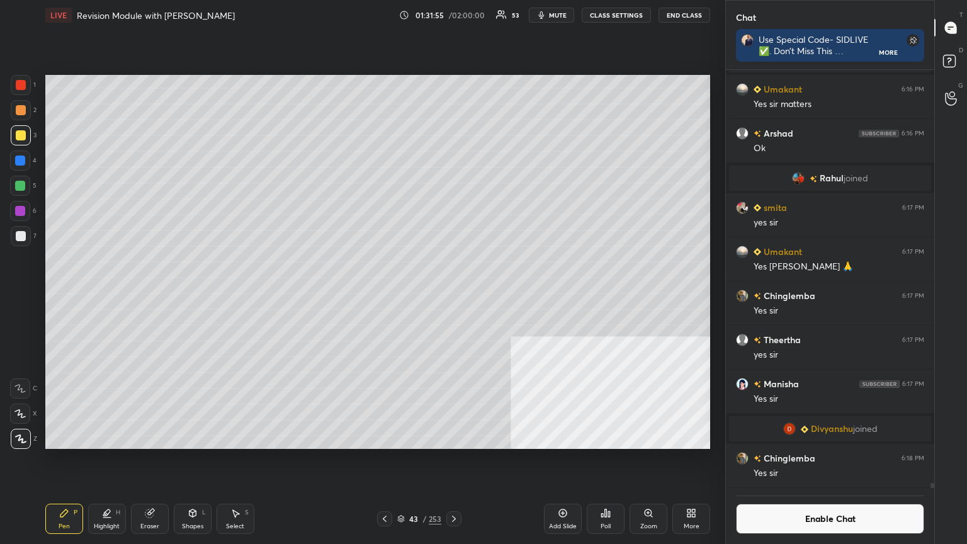
click at [452, 295] on icon at bounding box center [606, 514] width 2 height 8
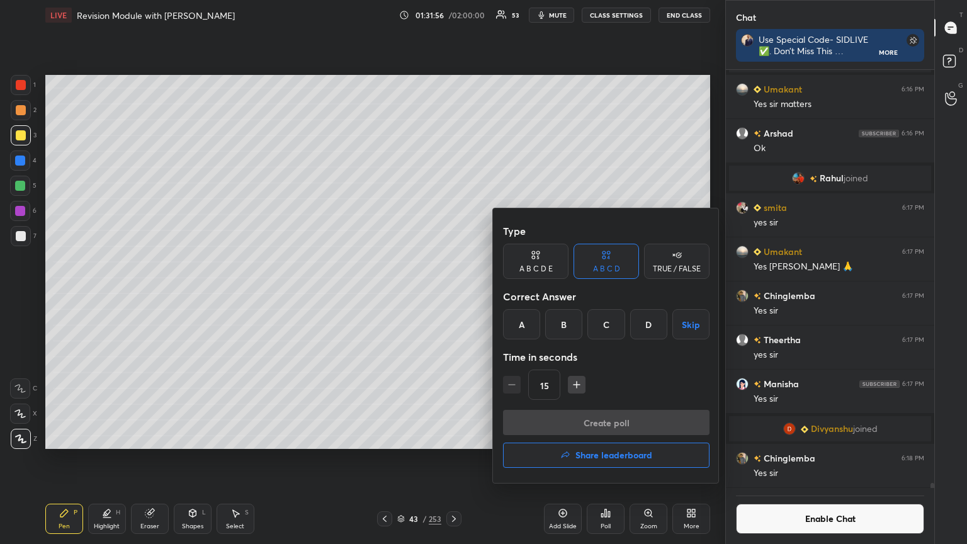
click at [452, 295] on div "A" at bounding box center [521, 324] width 37 height 30
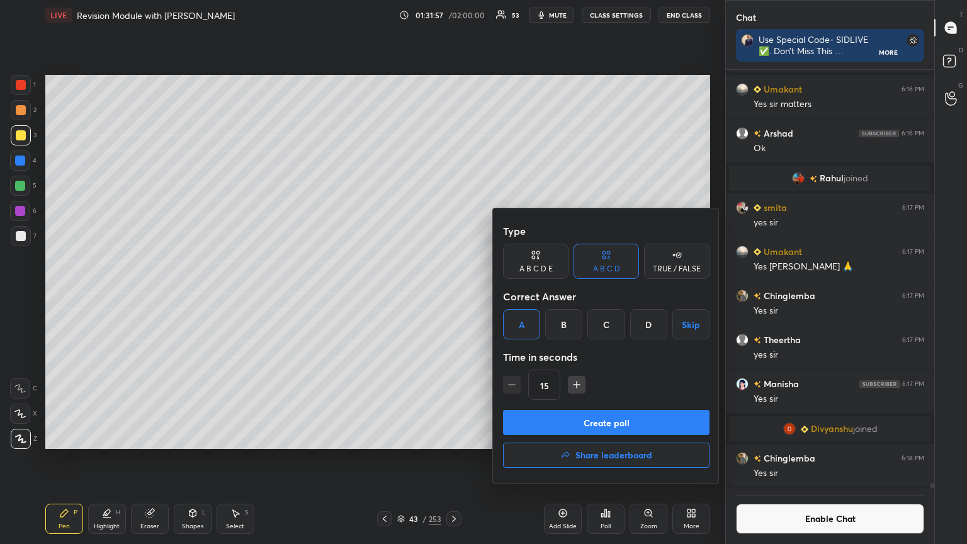
click at [452, 295] on button "Create poll" at bounding box center [606, 422] width 207 height 25
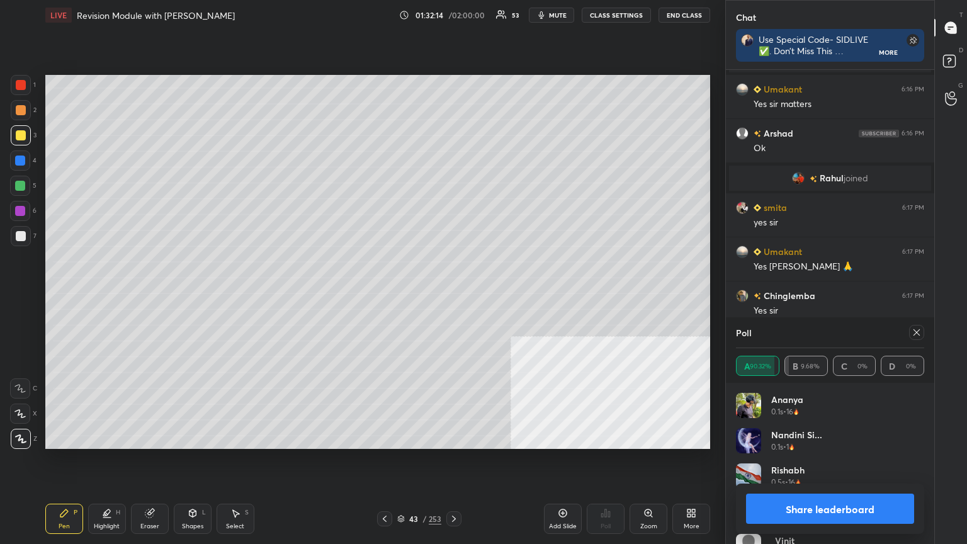
click at [452, 295] on button "Share leaderboard" at bounding box center [830, 509] width 168 height 30
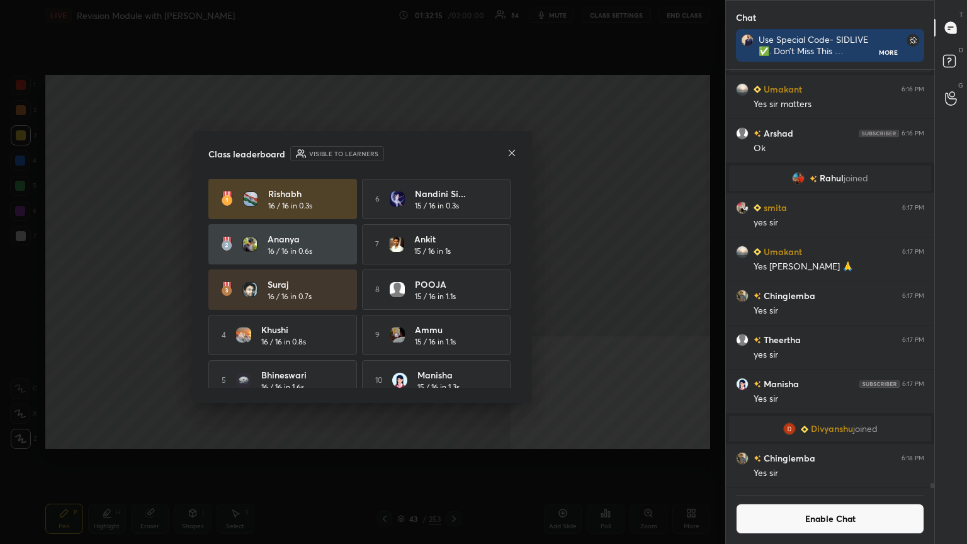
click at [452, 152] on icon at bounding box center [512, 153] width 10 height 10
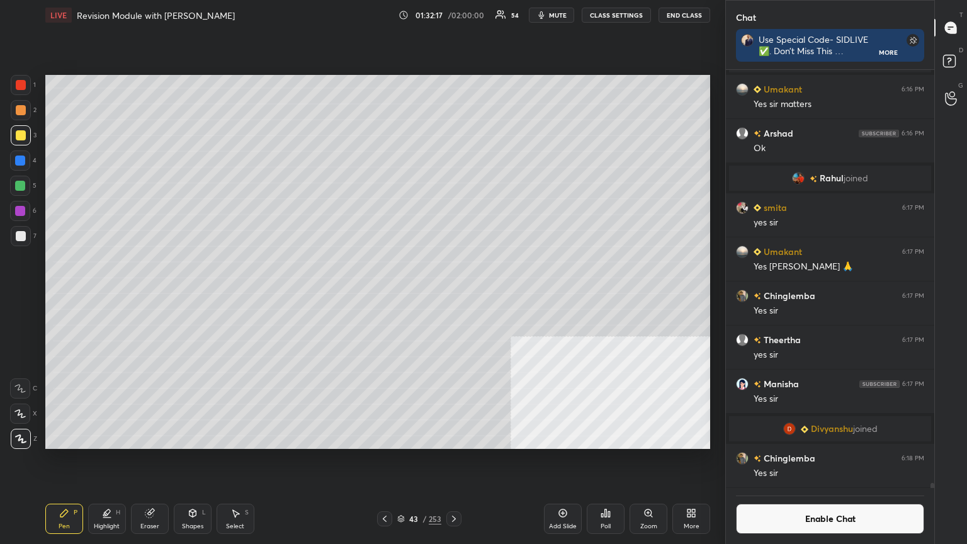
click at [452, 295] on div "Poll" at bounding box center [606, 526] width 10 height 6
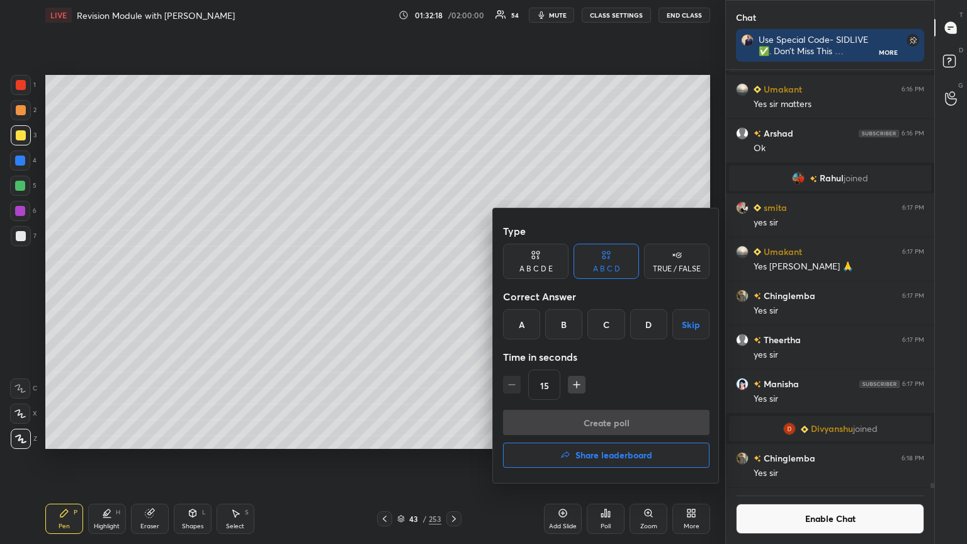
click at [452, 295] on div "C" at bounding box center [606, 324] width 37 height 30
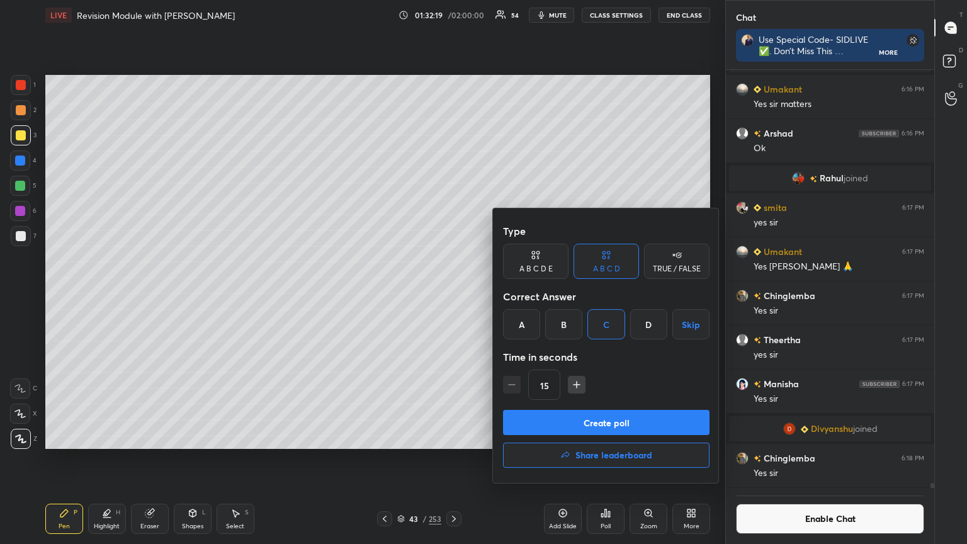
click at [452, 295] on button "Create poll" at bounding box center [606, 422] width 207 height 25
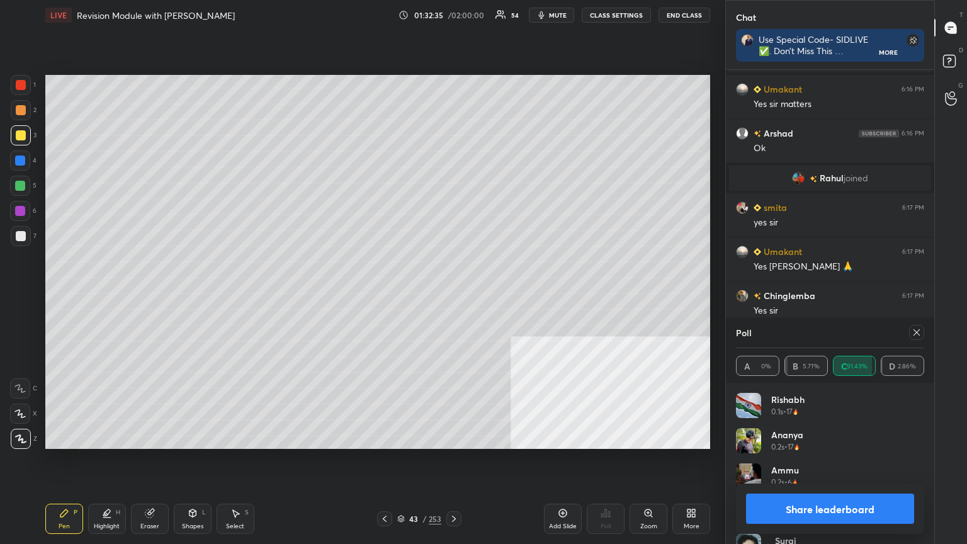
click at [452, 295] on button "Share leaderboard" at bounding box center [830, 509] width 168 height 30
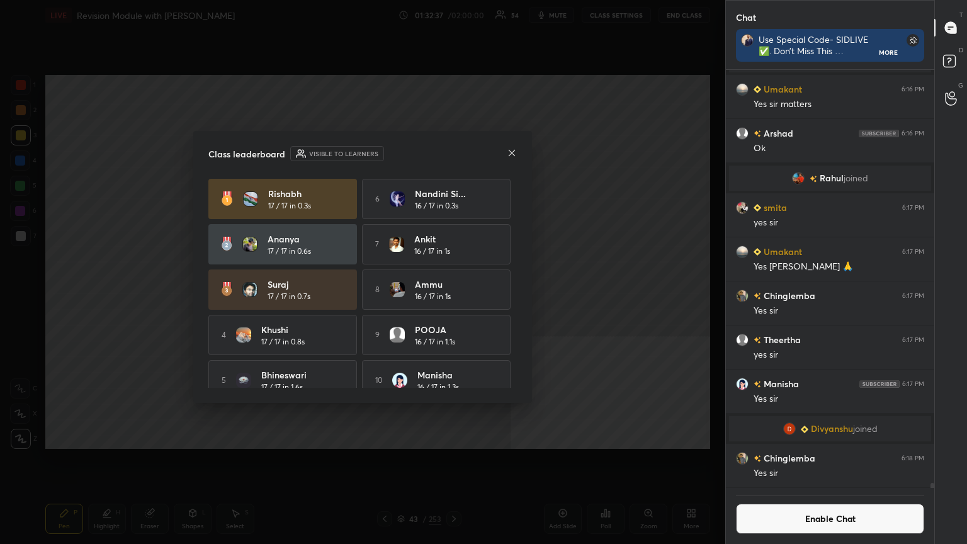
click at [452, 149] on icon at bounding box center [512, 153] width 10 height 10
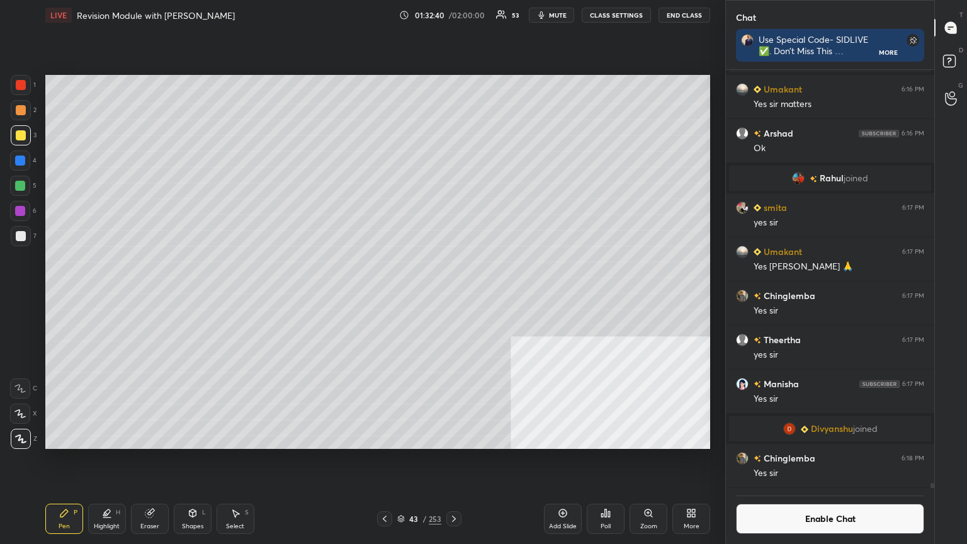
click at [452, 295] on div "Poll" at bounding box center [606, 519] width 38 height 30
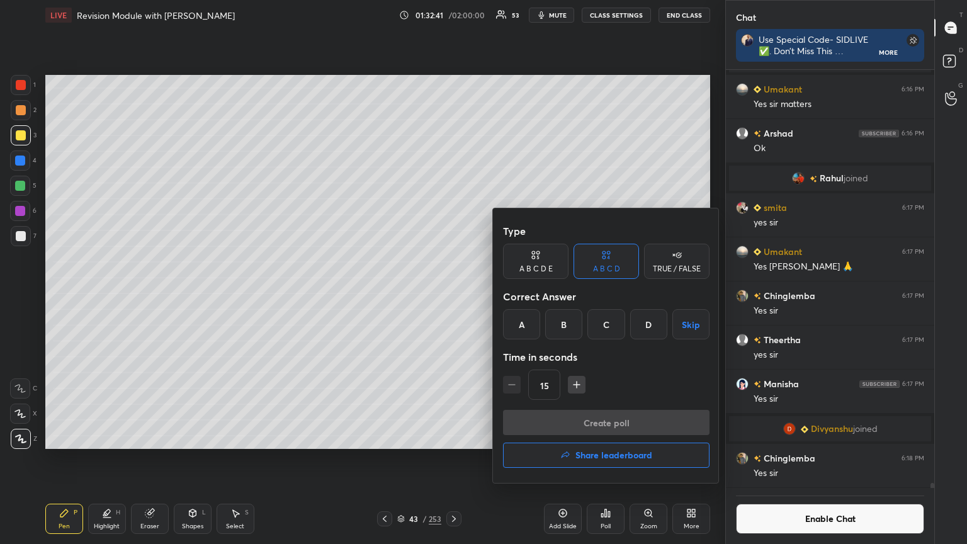
click at [452, 295] on div "B" at bounding box center [563, 324] width 37 height 30
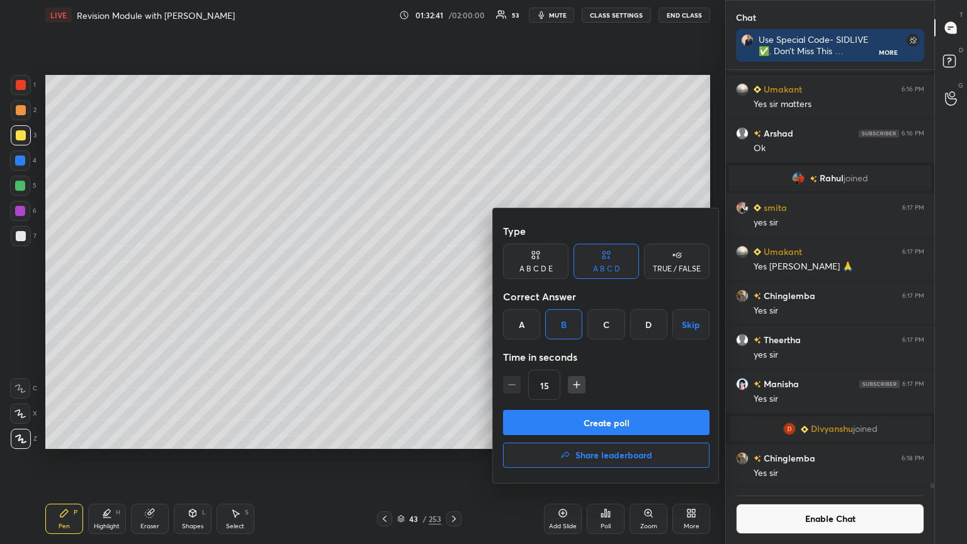
click at [452, 295] on button "Create poll" at bounding box center [606, 422] width 207 height 25
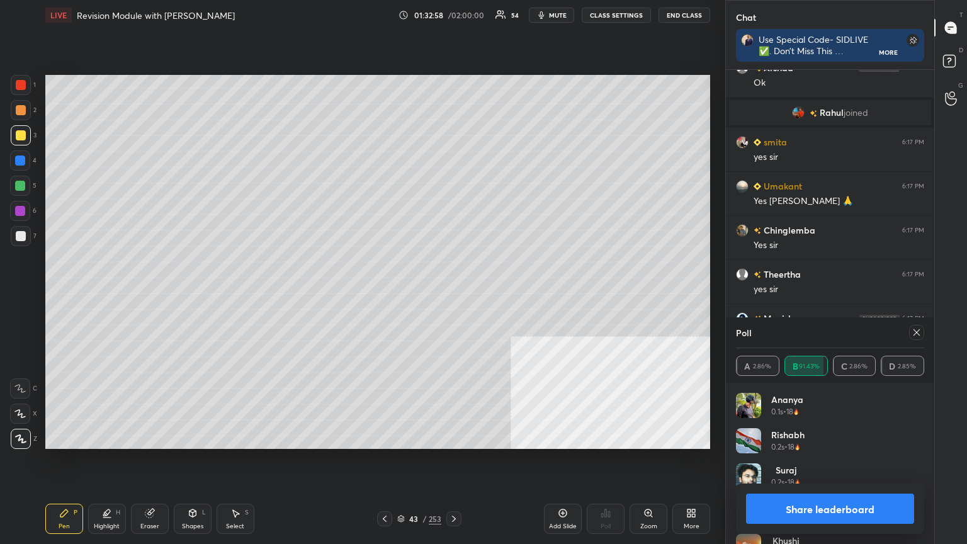
click at [452, 295] on button "Share leaderboard" at bounding box center [830, 509] width 168 height 30
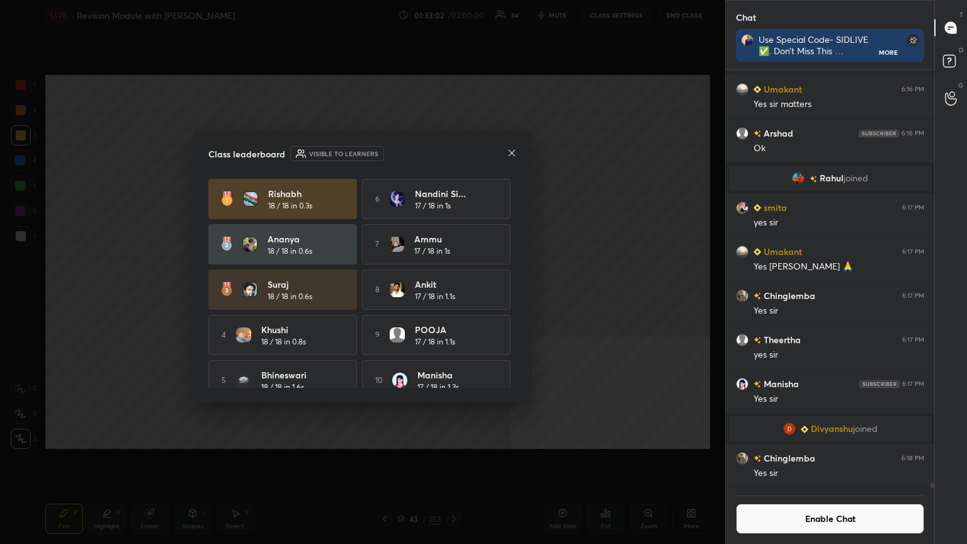
click at [452, 151] on icon at bounding box center [512, 153] width 10 height 10
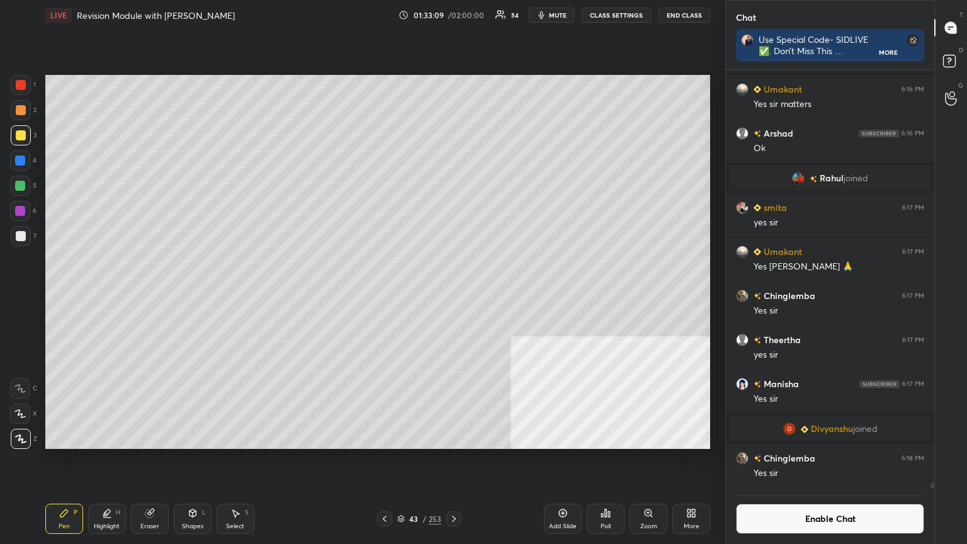
click at [452, 295] on icon at bounding box center [609, 514] width 2 height 6
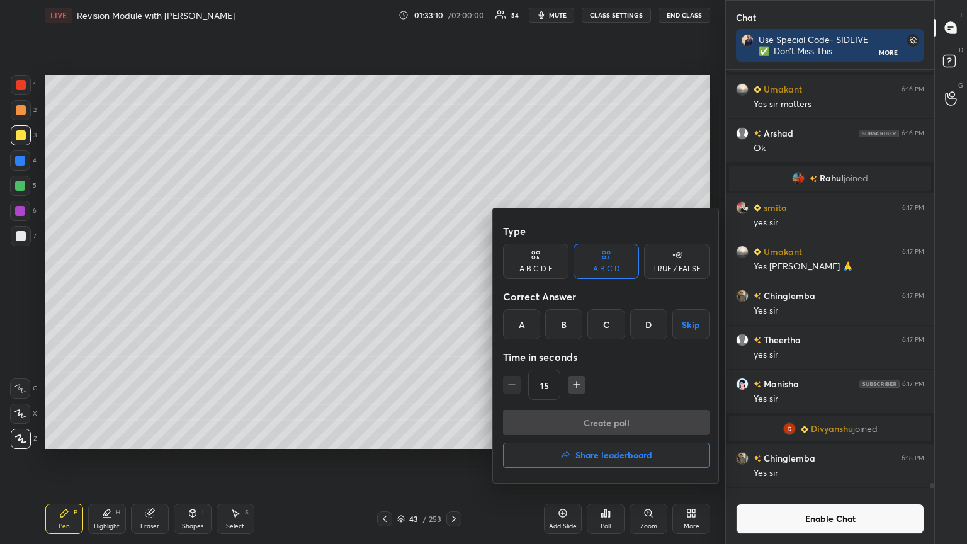
click at [452, 295] on div "D" at bounding box center [648, 324] width 37 height 30
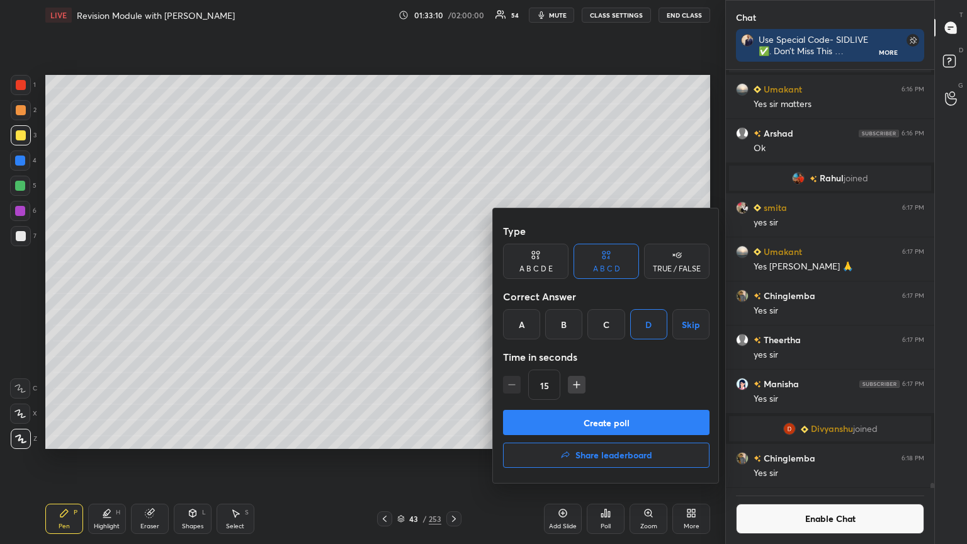
click at [452, 295] on button "Create poll" at bounding box center [606, 422] width 207 height 25
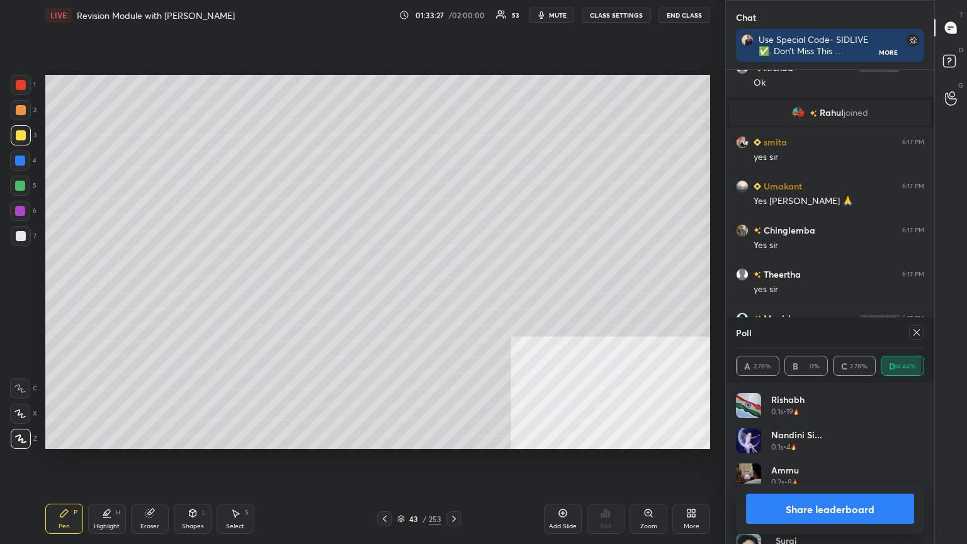
click at [452, 295] on button "Share leaderboard" at bounding box center [830, 509] width 168 height 30
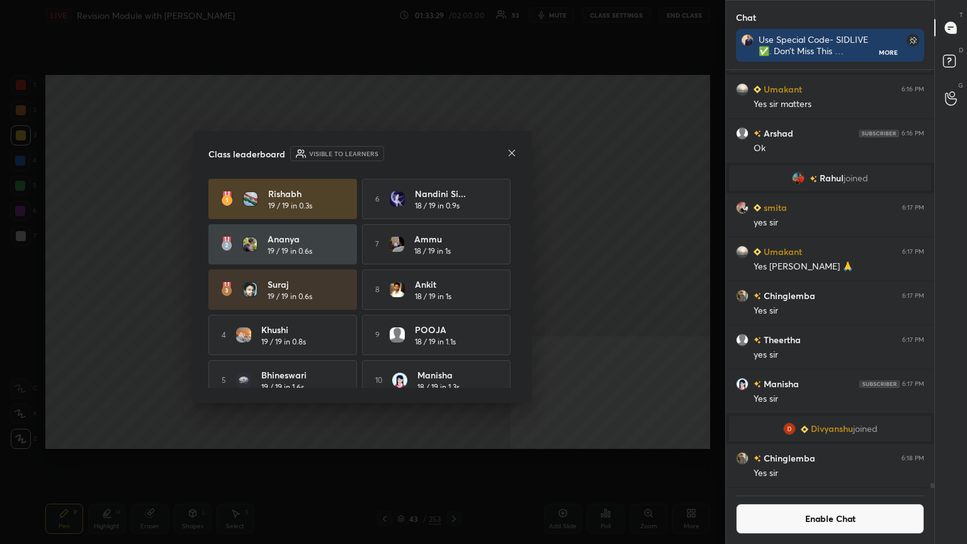
click at [452, 149] on icon at bounding box center [512, 153] width 10 height 10
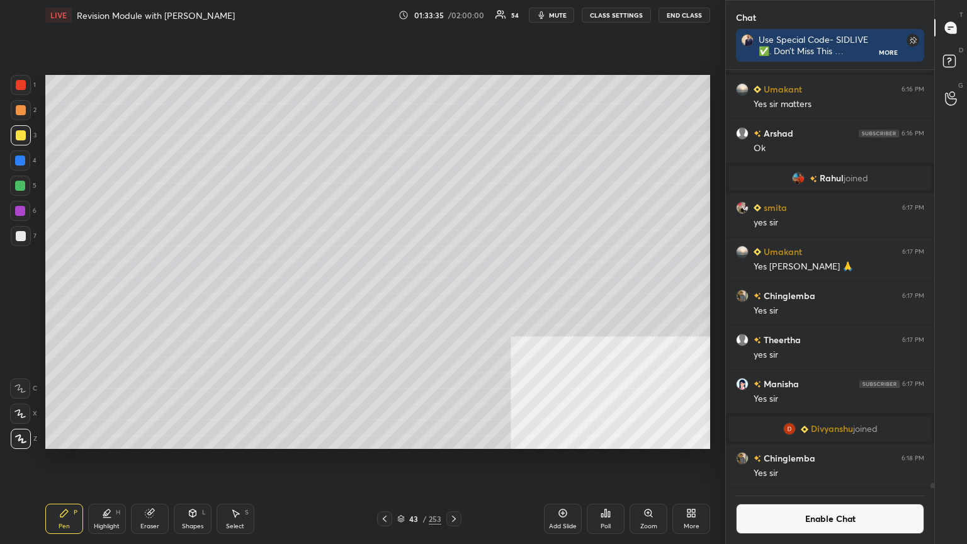
click at [452, 295] on div "Poll" at bounding box center [606, 519] width 38 height 30
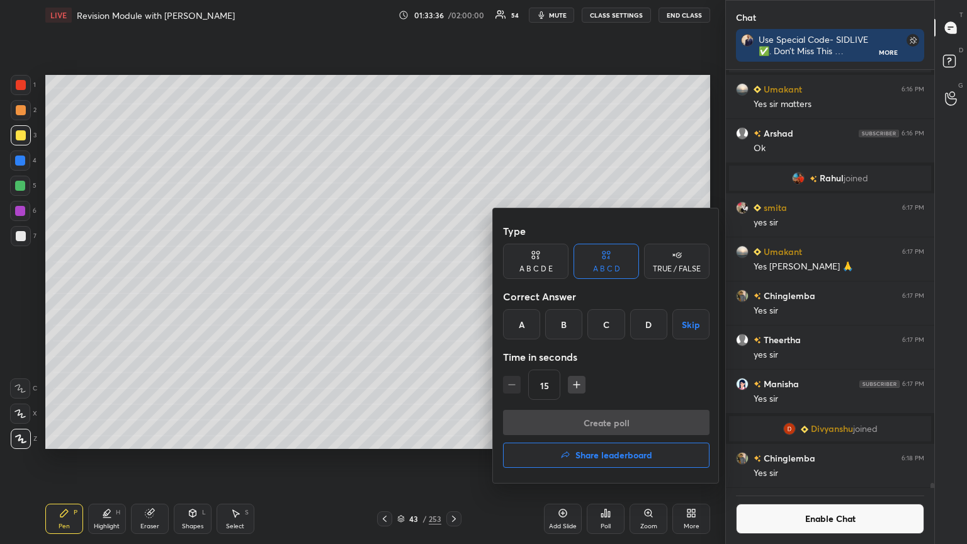
click at [452, 295] on div "A" at bounding box center [521, 324] width 37 height 30
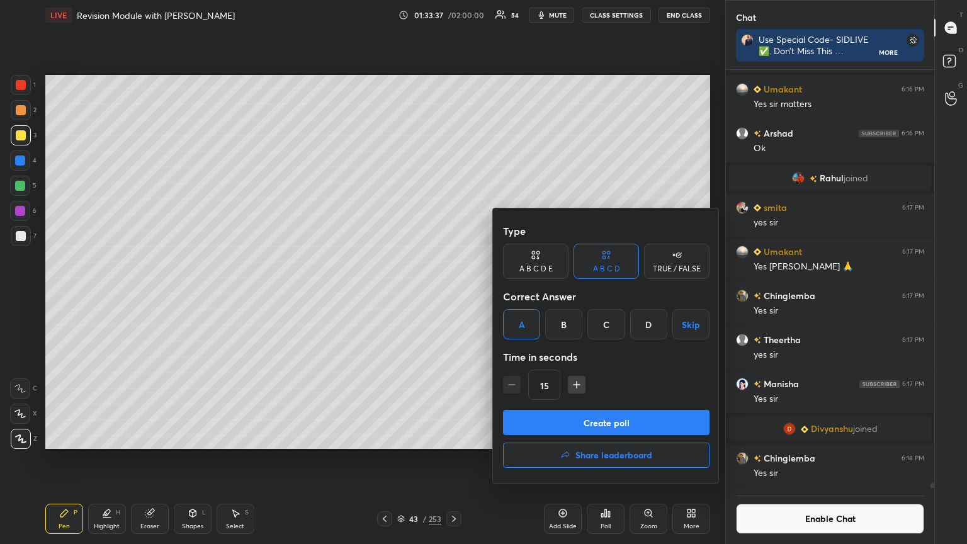
click at [452, 295] on button "Create poll" at bounding box center [606, 422] width 207 height 25
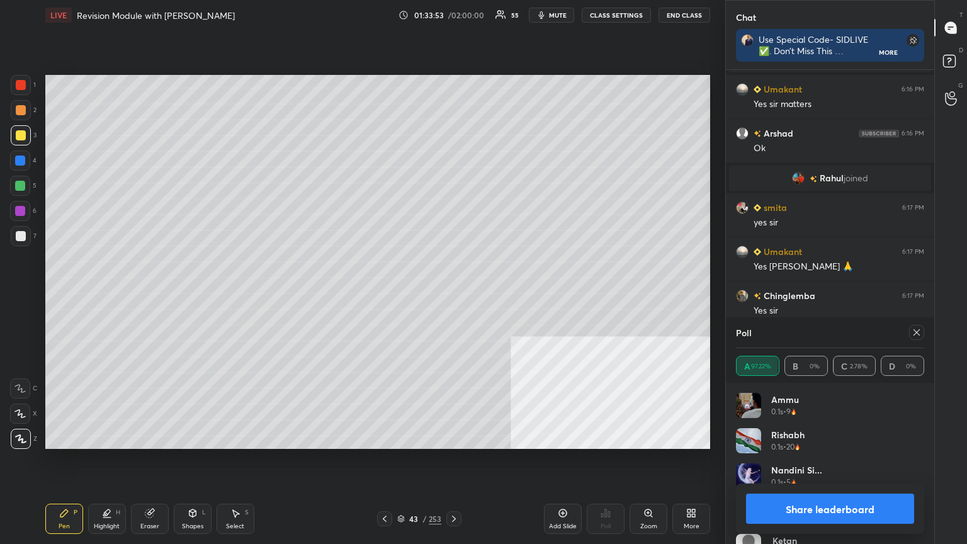
click at [452, 295] on button "Share leaderboard" at bounding box center [830, 509] width 168 height 30
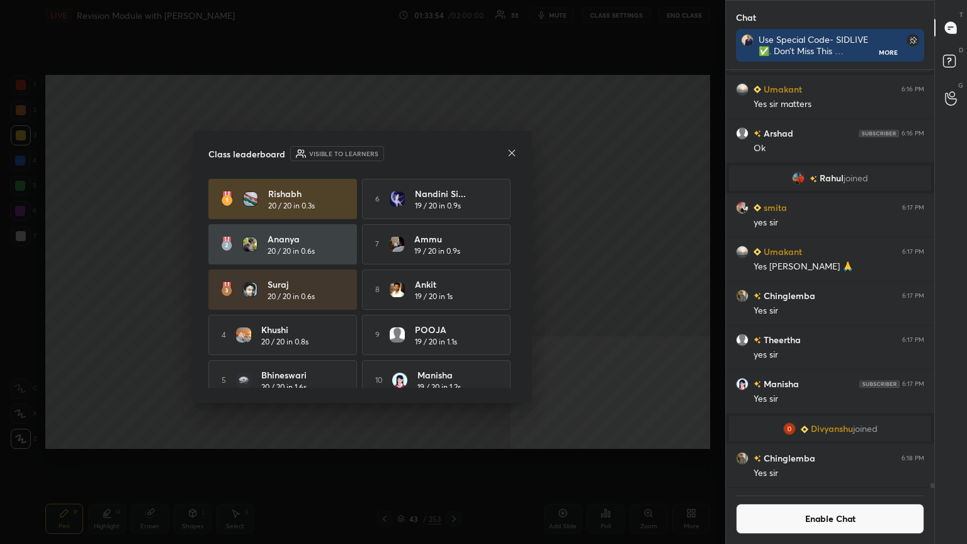
click at [452, 295] on button "Enable Chat" at bounding box center [830, 519] width 188 height 30
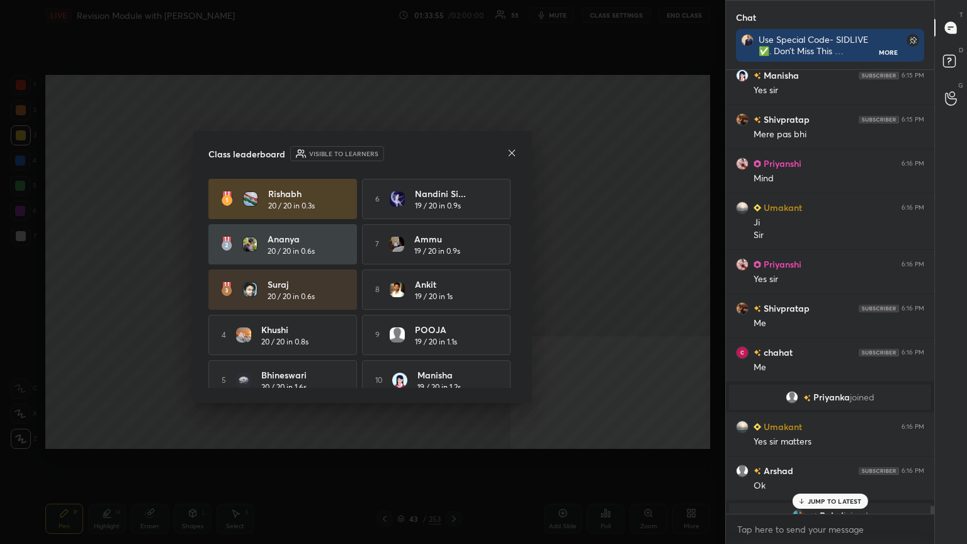
click at [452, 295] on p "JUMP TO LATEST" at bounding box center [835, 502] width 54 height 8
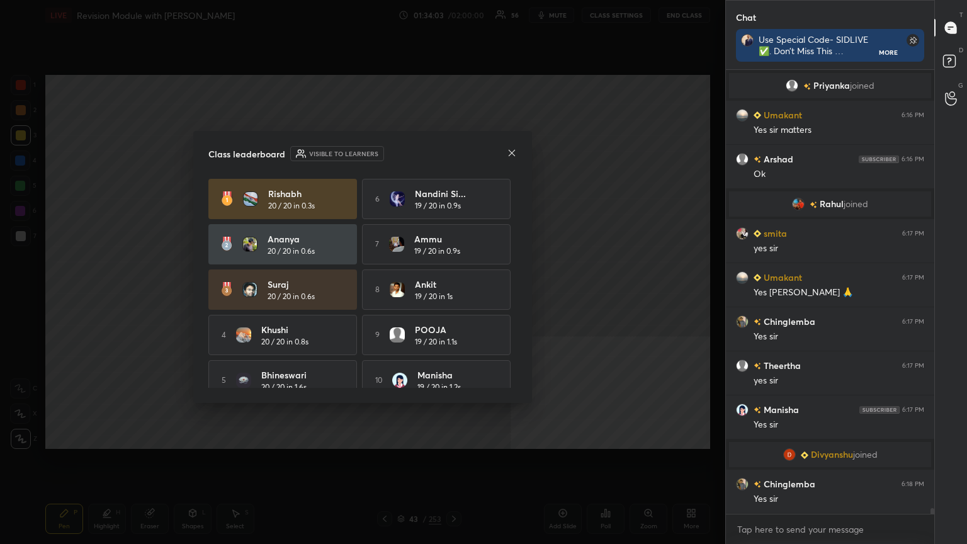
click at [452, 154] on icon at bounding box center [512, 153] width 10 height 10
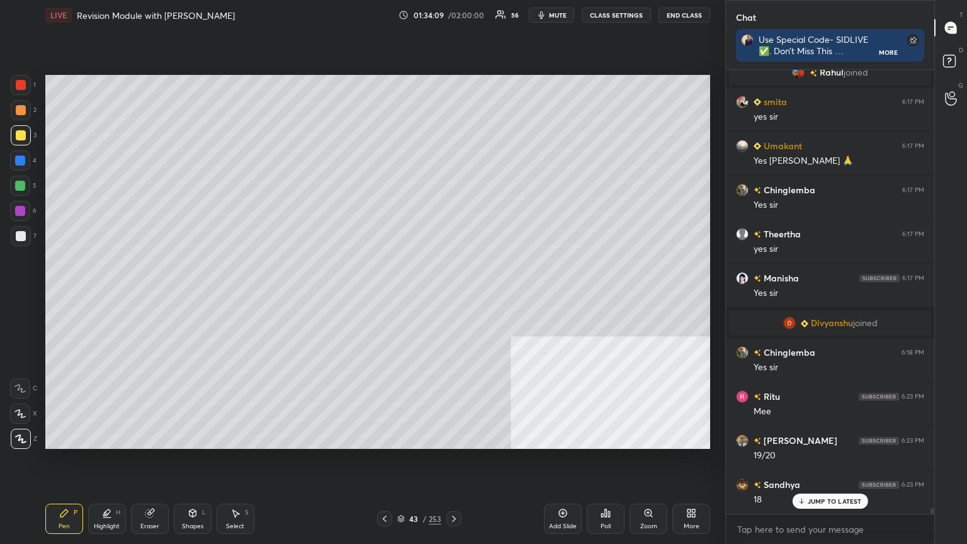
click at [452, 295] on div "Poll" at bounding box center [606, 519] width 38 height 30
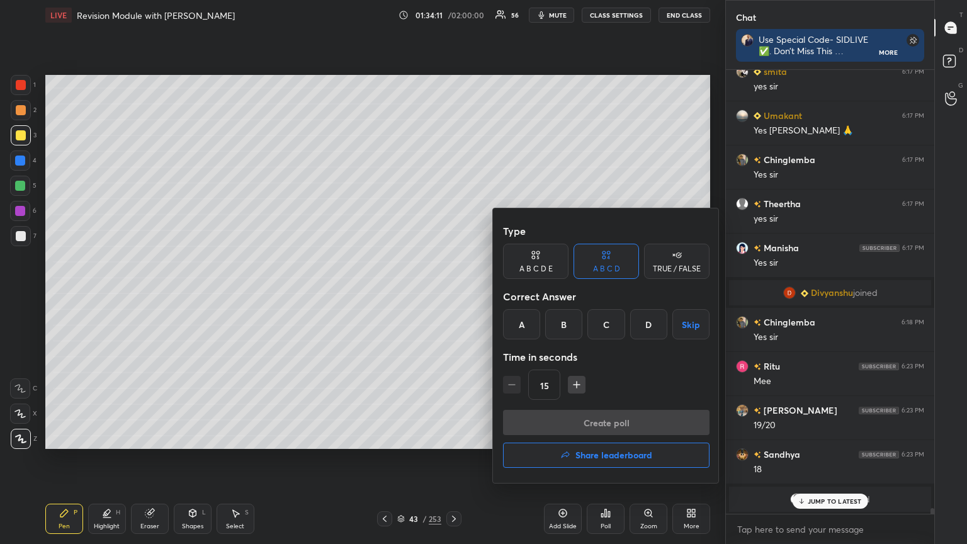
click at [452, 295] on h4 "Share leaderboard" at bounding box center [614, 455] width 77 height 9
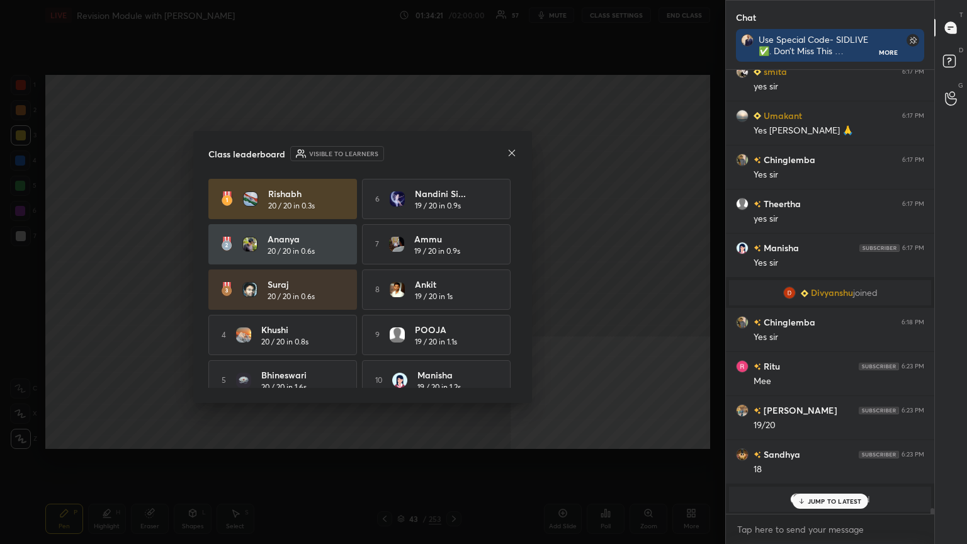
click at [452, 151] on icon at bounding box center [512, 153] width 10 height 10
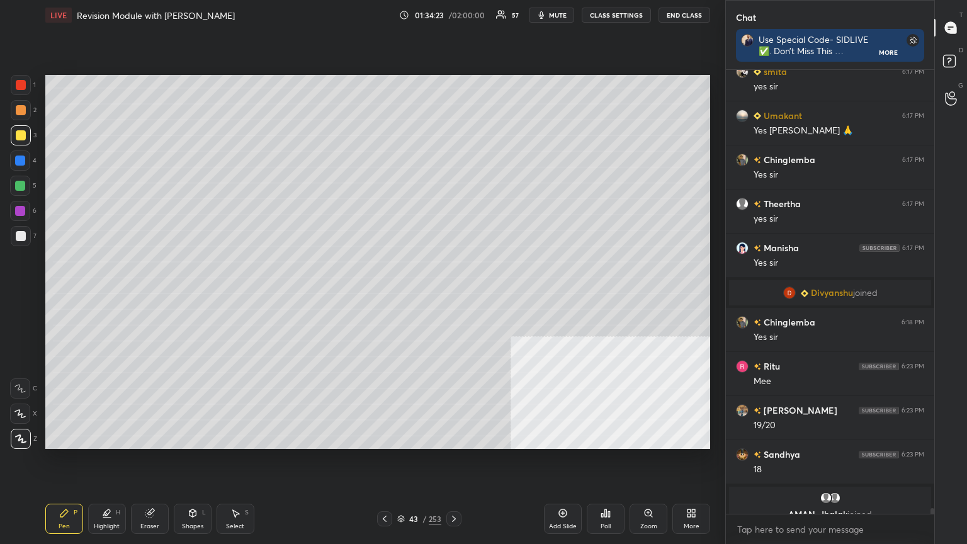
click at [401, 295] on icon at bounding box center [401, 519] width 8 height 8
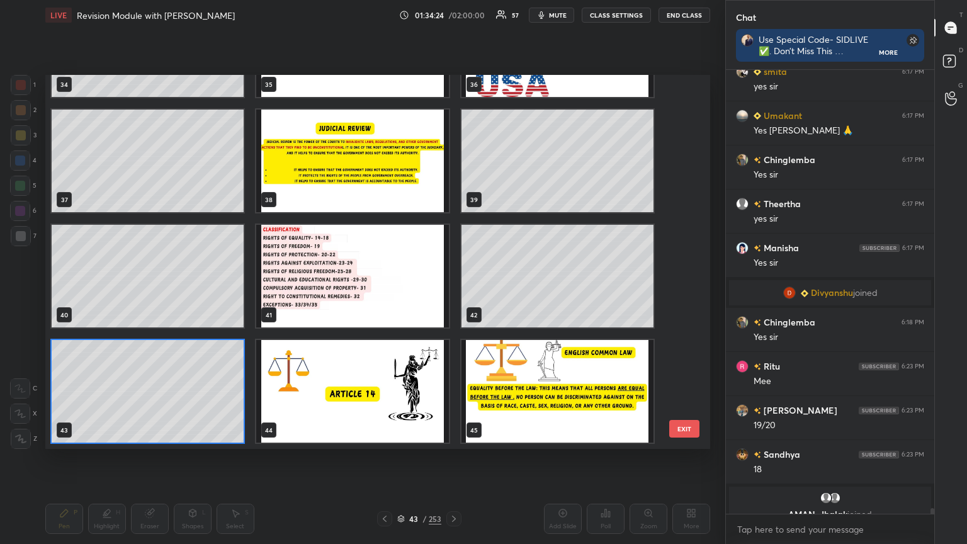
click at [378, 270] on img "grid" at bounding box center [352, 276] width 192 height 103
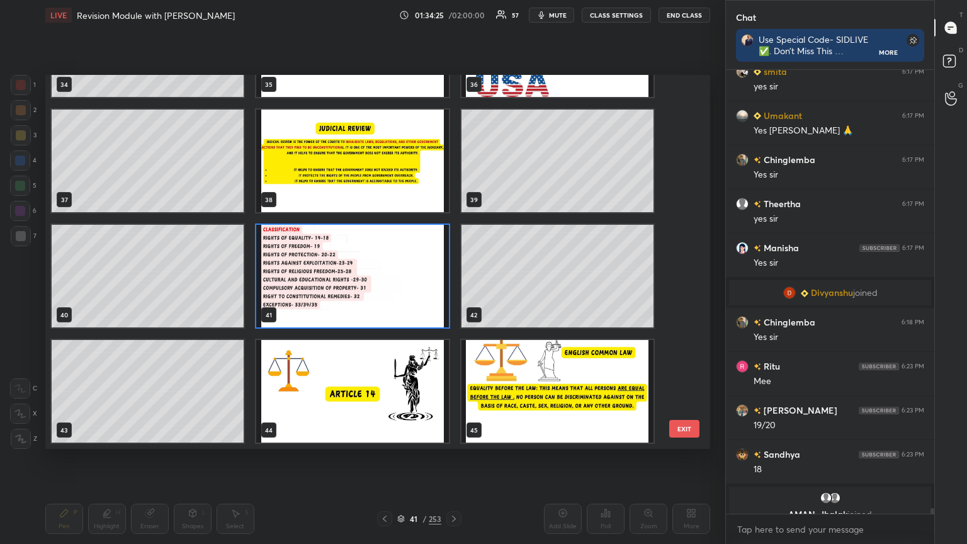
click at [378, 270] on img "grid" at bounding box center [352, 276] width 192 height 103
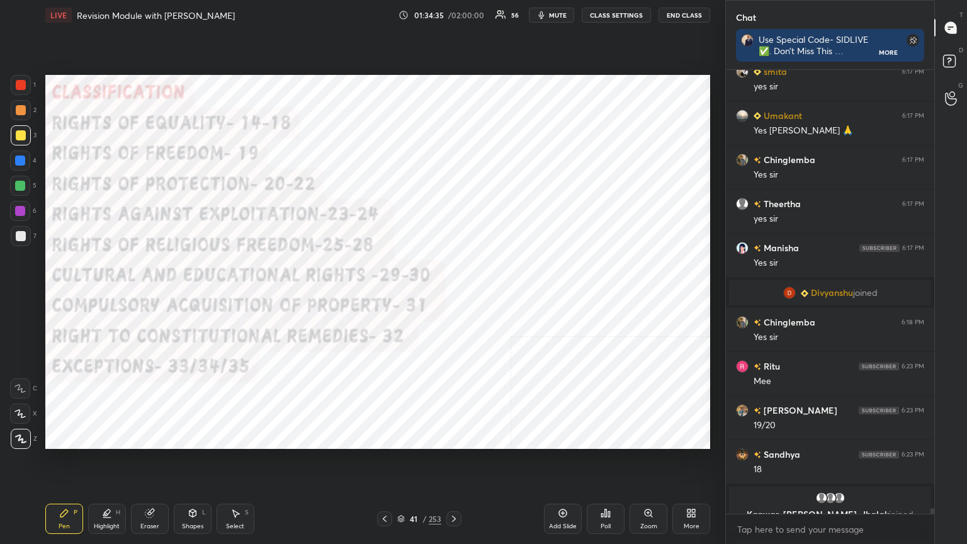
click at [452, 295] on icon at bounding box center [563, 513] width 10 height 10
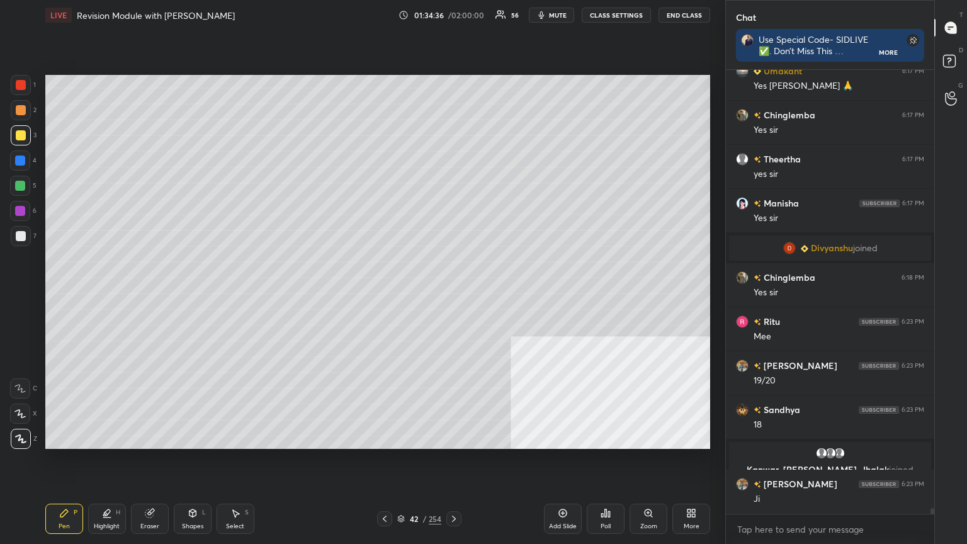
click at [452, 13] on button "CLASS SETTINGS" at bounding box center [616, 15] width 69 height 15
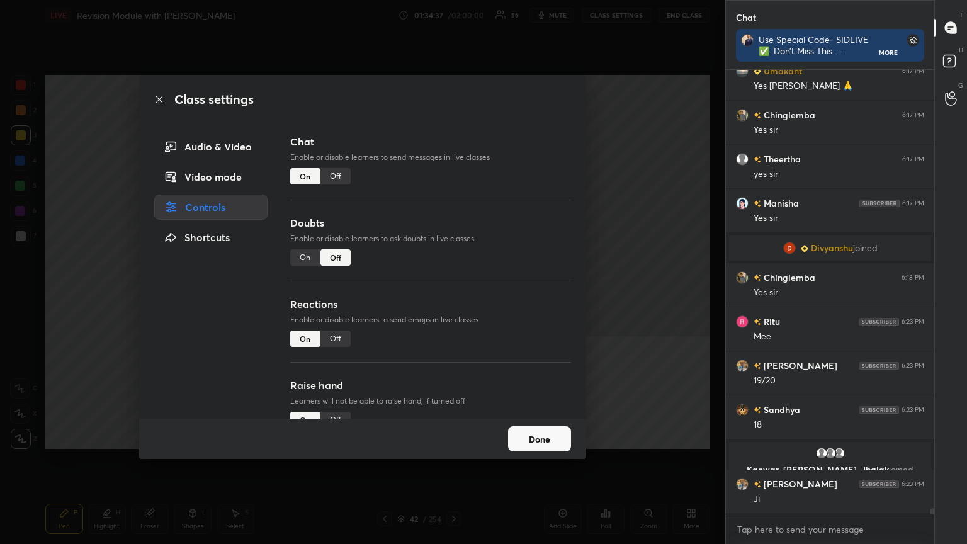
click at [333, 179] on div "Off" at bounding box center [336, 176] width 30 height 16
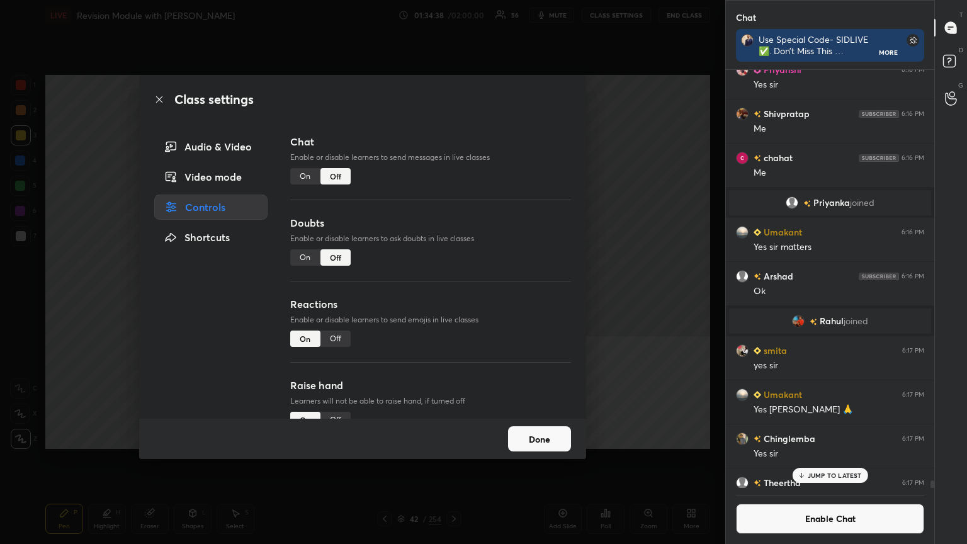
click at [155, 100] on icon at bounding box center [159, 99] width 10 height 10
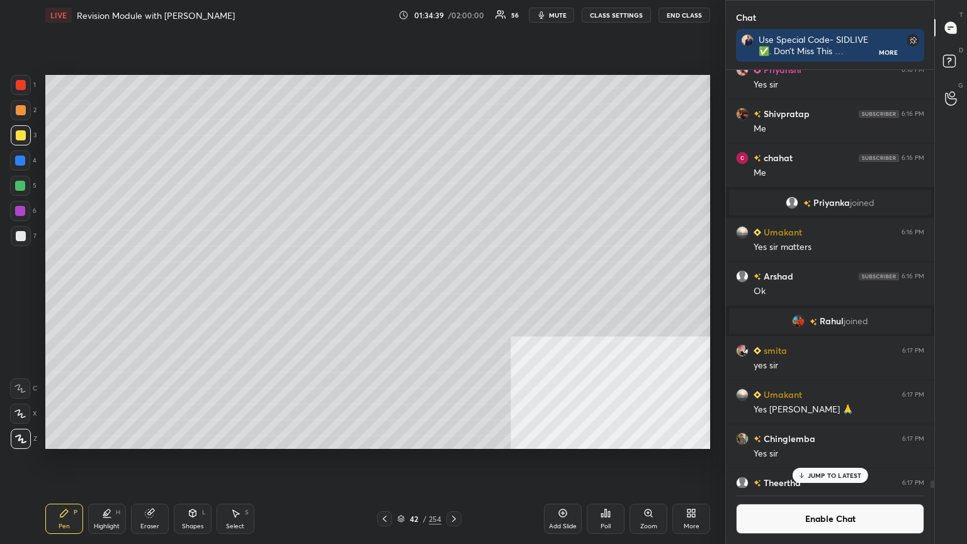
click at [22, 234] on div at bounding box center [21, 236] width 10 height 10
click at [21, 136] on div at bounding box center [21, 135] width 10 height 10
click at [452, 295] on p "JUMP TO LATEST" at bounding box center [835, 476] width 54 height 8
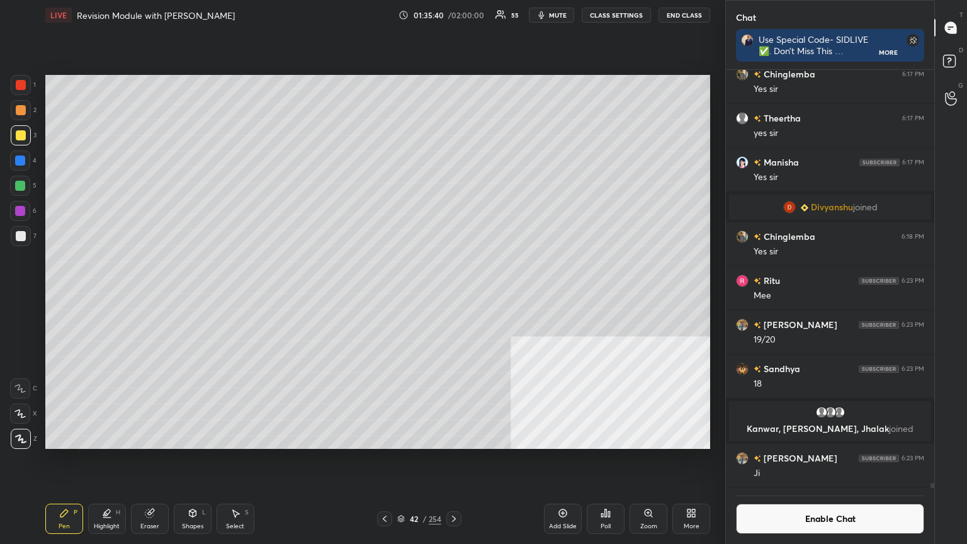
click at [452, 295] on div "Poll" at bounding box center [606, 519] width 38 height 30
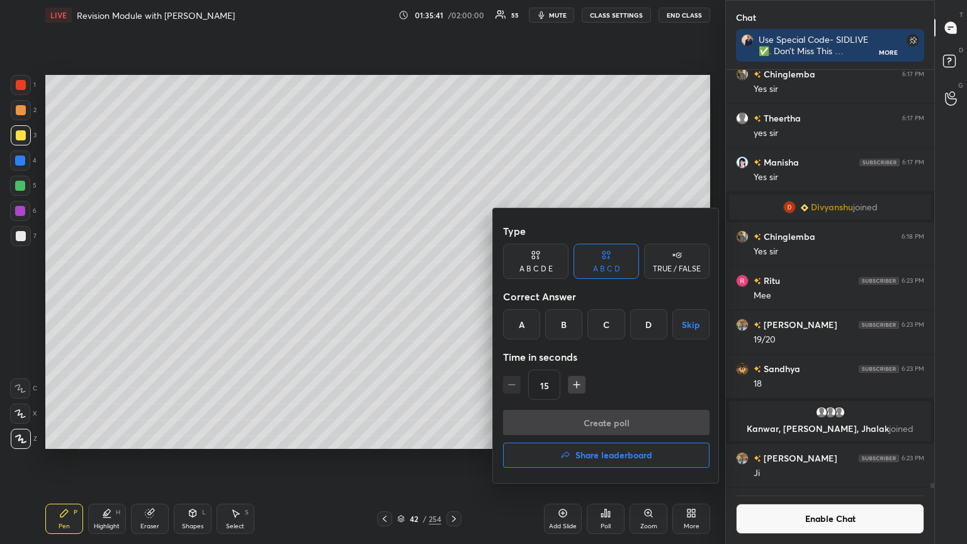
click at [452, 295] on div "D" at bounding box center [648, 324] width 37 height 30
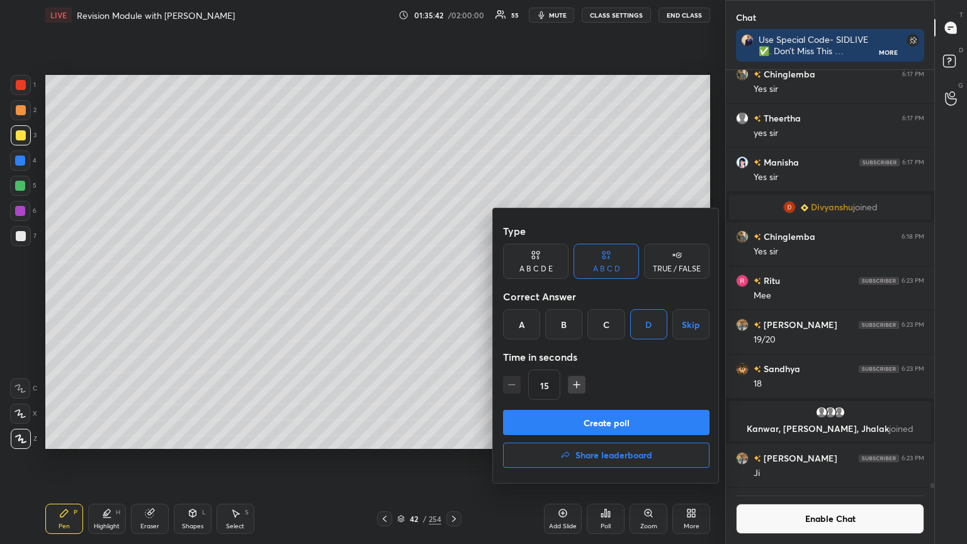
click at [452, 295] on button "Create poll" at bounding box center [606, 422] width 207 height 25
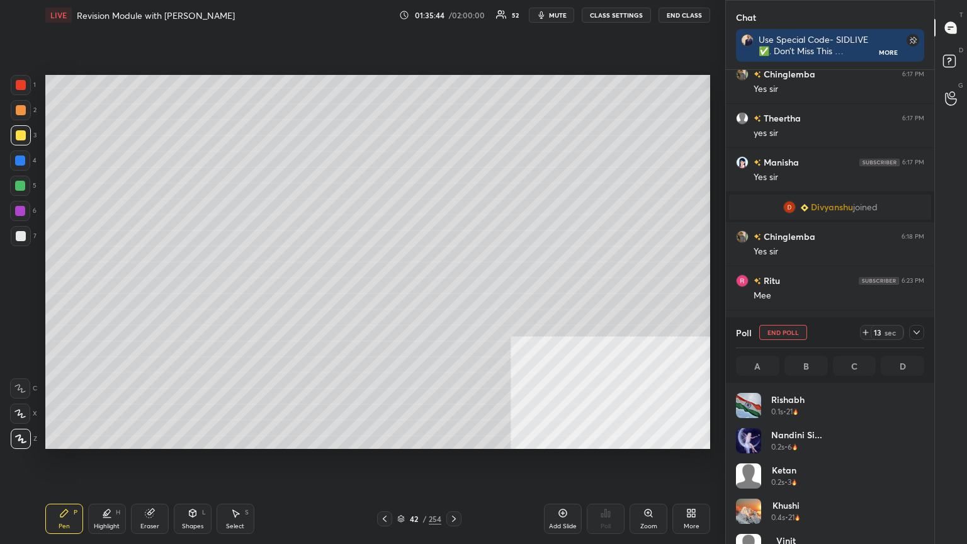
scroll to position [147, 185]
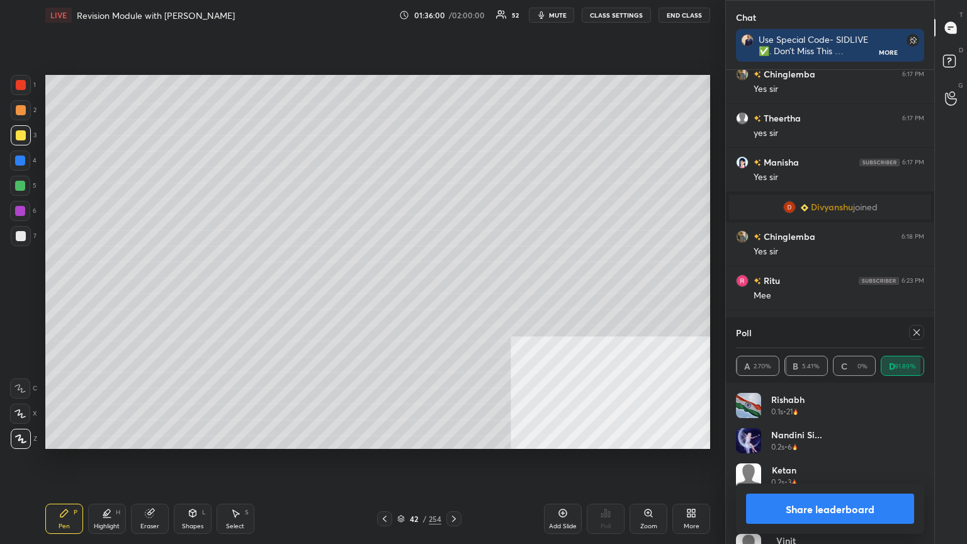
click at [452, 295] on button "Share leaderboard" at bounding box center [830, 509] width 168 height 30
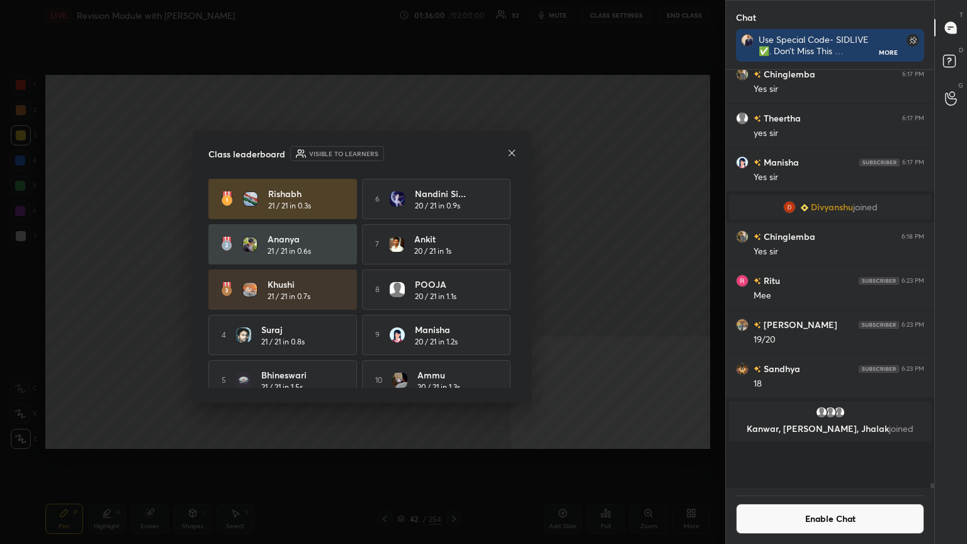
scroll to position [315, 205]
click at [452, 150] on icon at bounding box center [512, 153] width 10 height 10
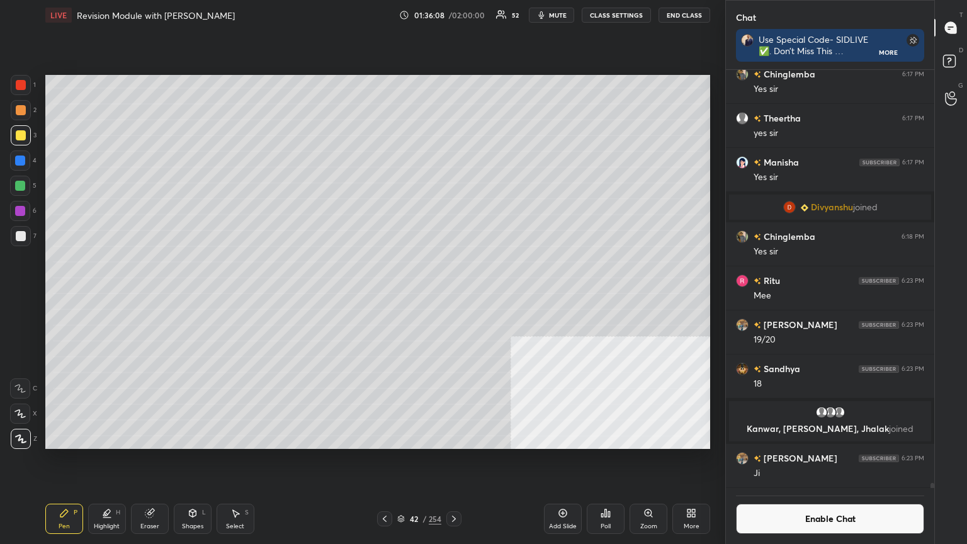
click at [452, 295] on div "Poll" at bounding box center [606, 519] width 38 height 30
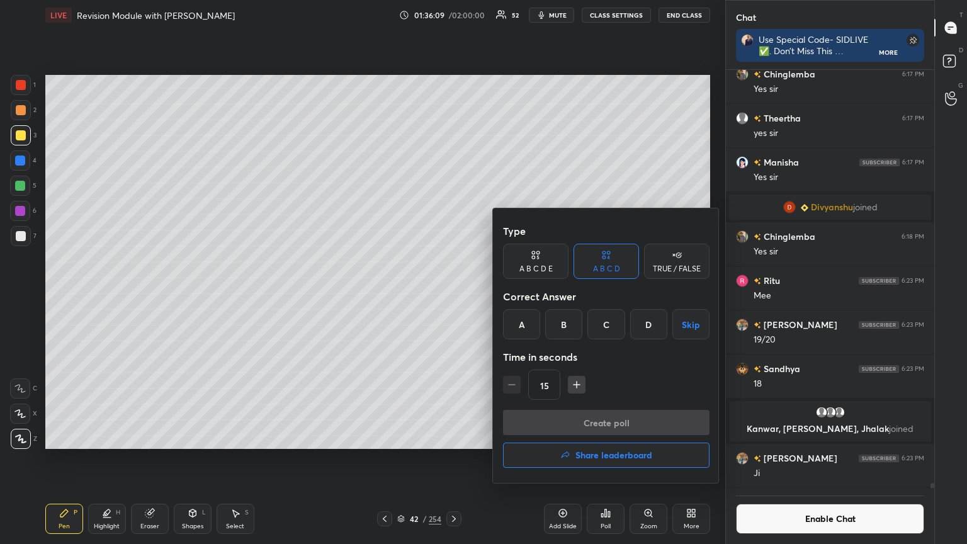
click at [452, 295] on div "C" at bounding box center [606, 324] width 37 height 30
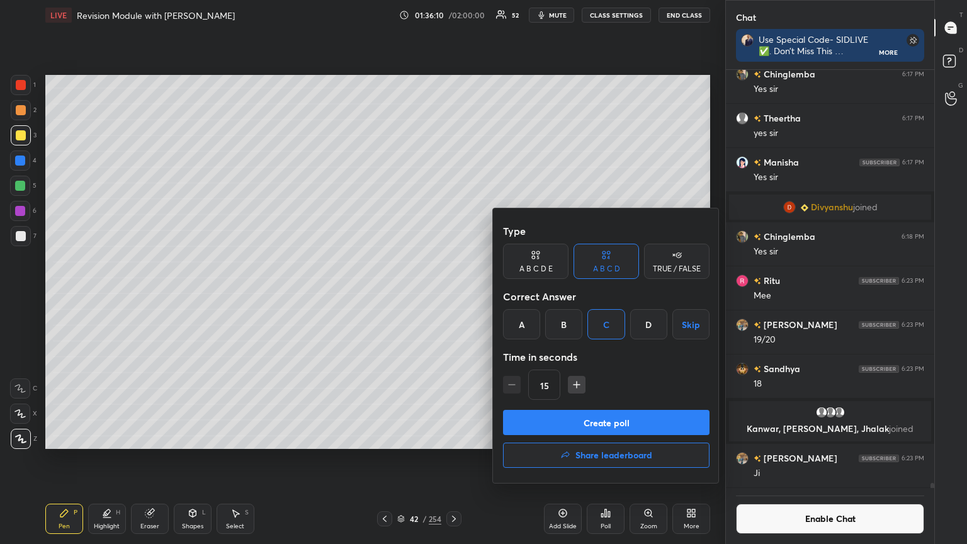
click at [452, 295] on button "Create poll" at bounding box center [606, 422] width 207 height 25
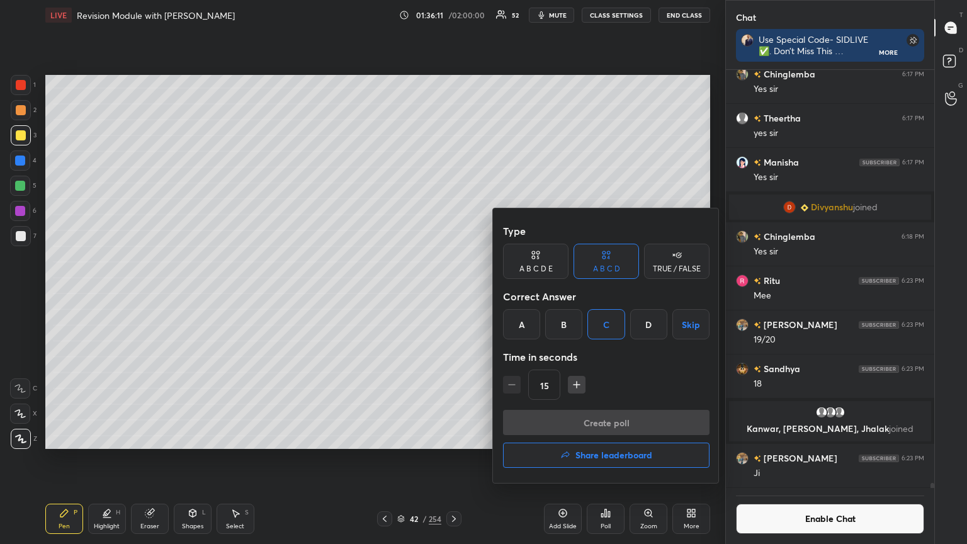
scroll to position [4, 4]
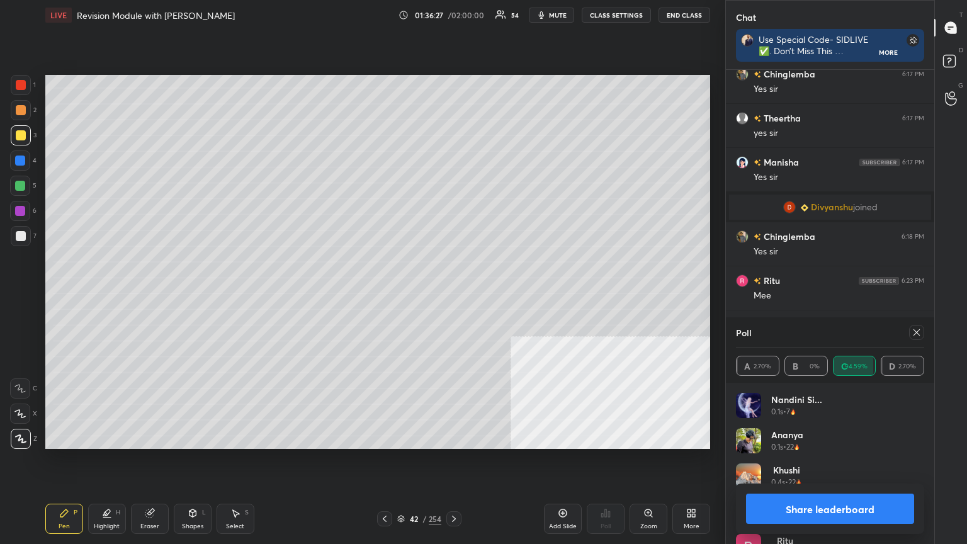
click at [452, 295] on button "Share leaderboard" at bounding box center [830, 509] width 168 height 30
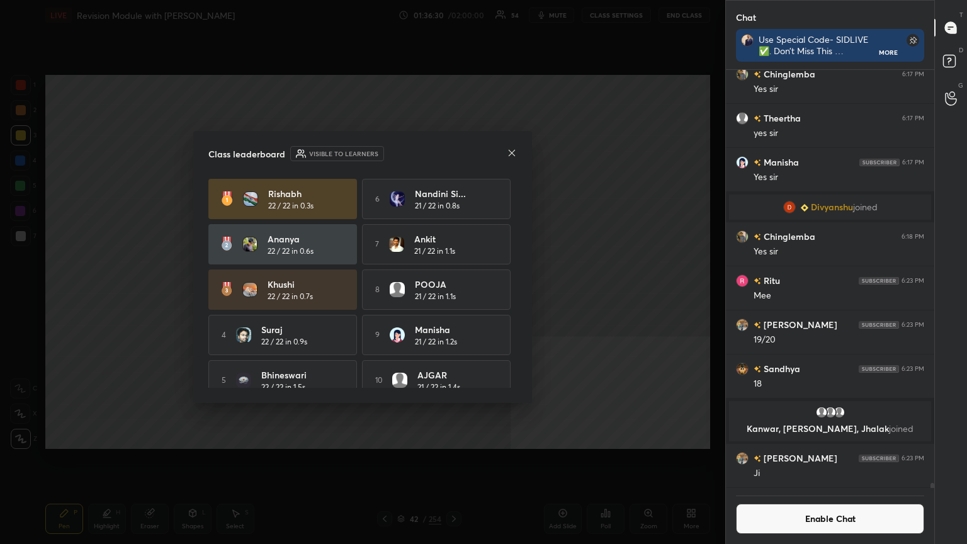
click at [452, 154] on icon at bounding box center [512, 153] width 10 height 10
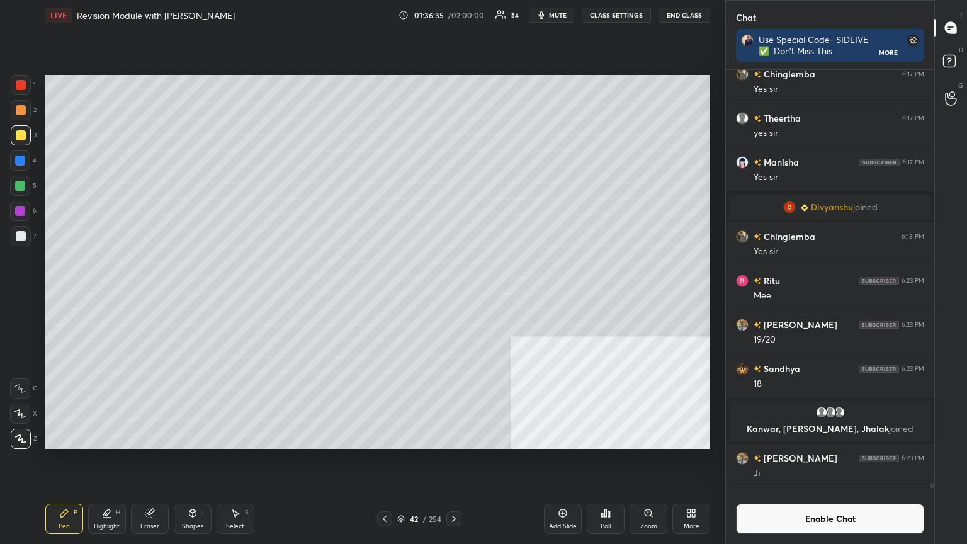
click at [452, 295] on div "Poll" at bounding box center [606, 519] width 38 height 30
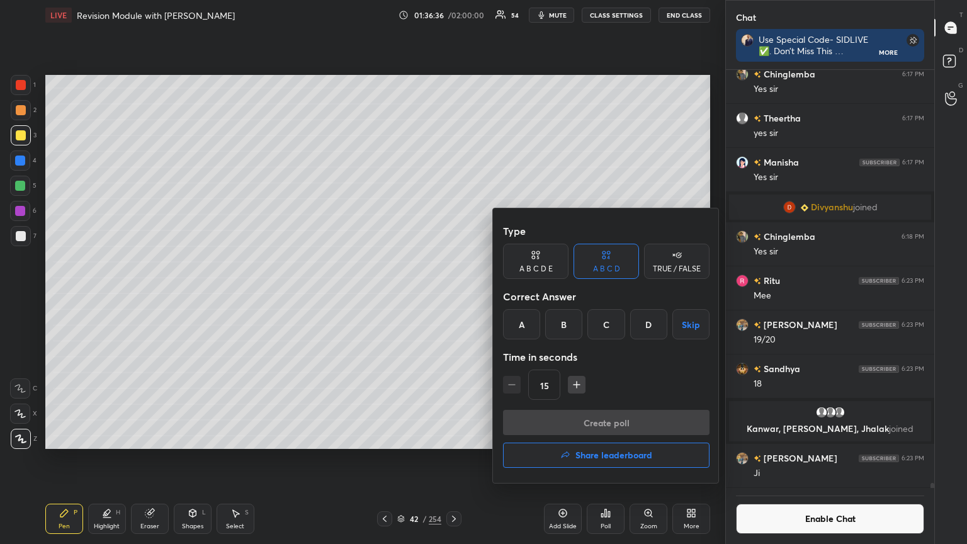
click at [452, 295] on div "B" at bounding box center [563, 324] width 37 height 30
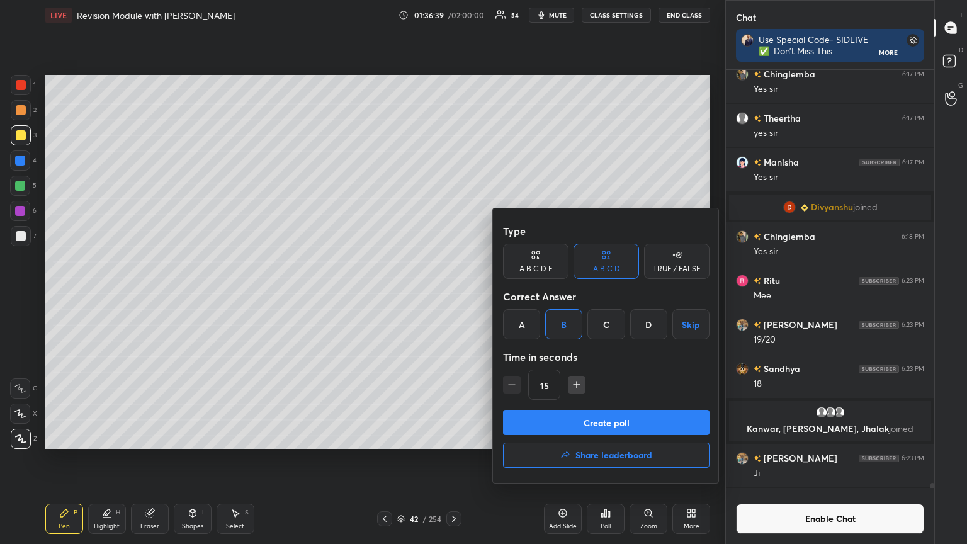
click at [452, 295] on button "Create poll" at bounding box center [606, 422] width 207 height 25
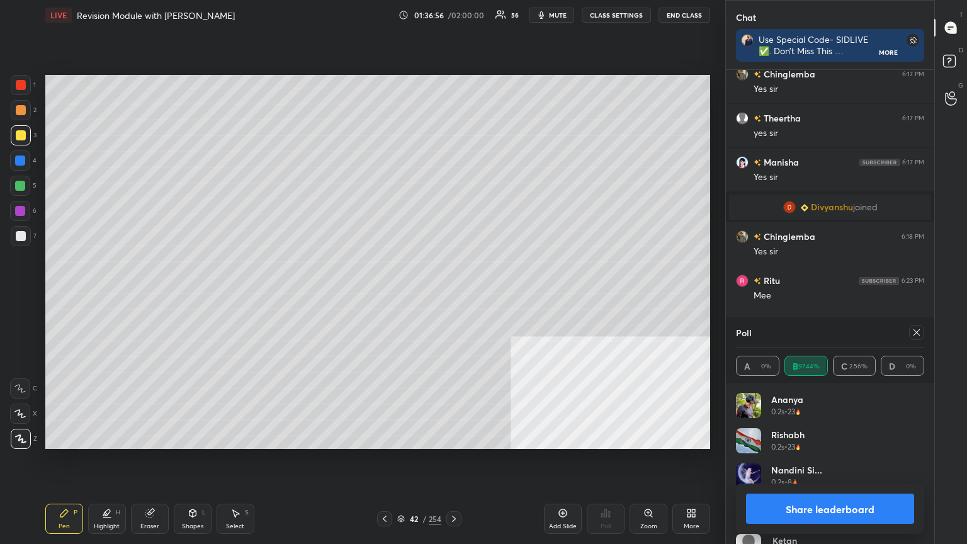
click at [452, 295] on button "Share leaderboard" at bounding box center [830, 509] width 168 height 30
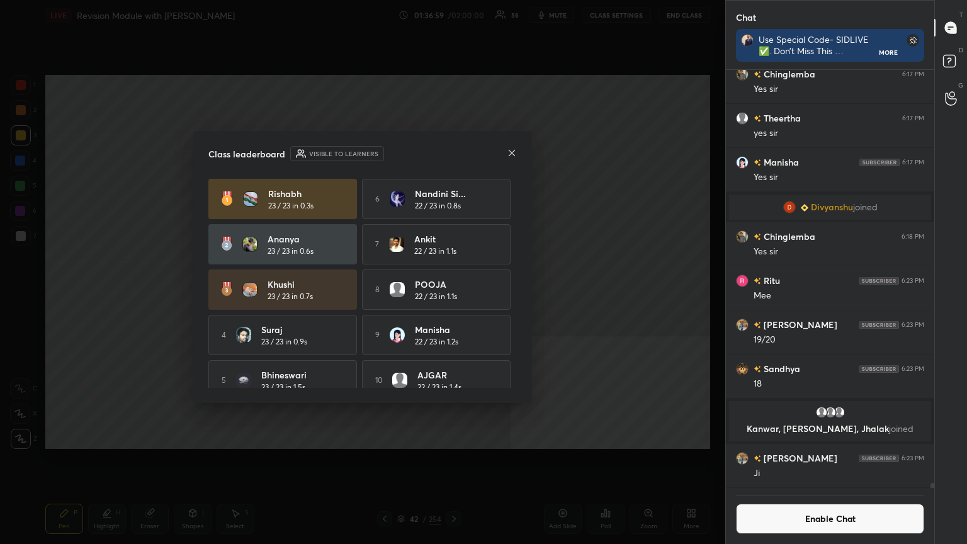
click at [452, 151] on icon at bounding box center [512, 152] width 6 height 6
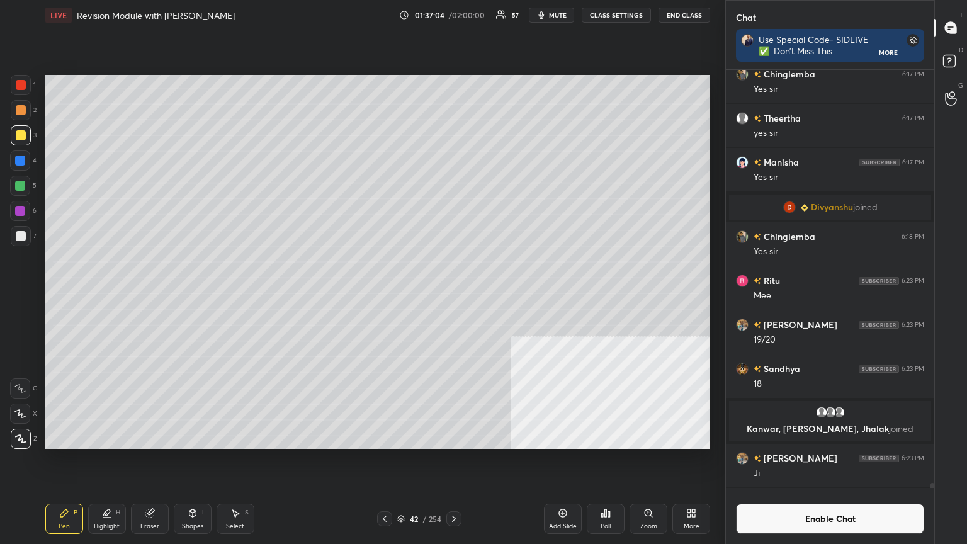
click at [452, 295] on div "Poll" at bounding box center [606, 519] width 38 height 30
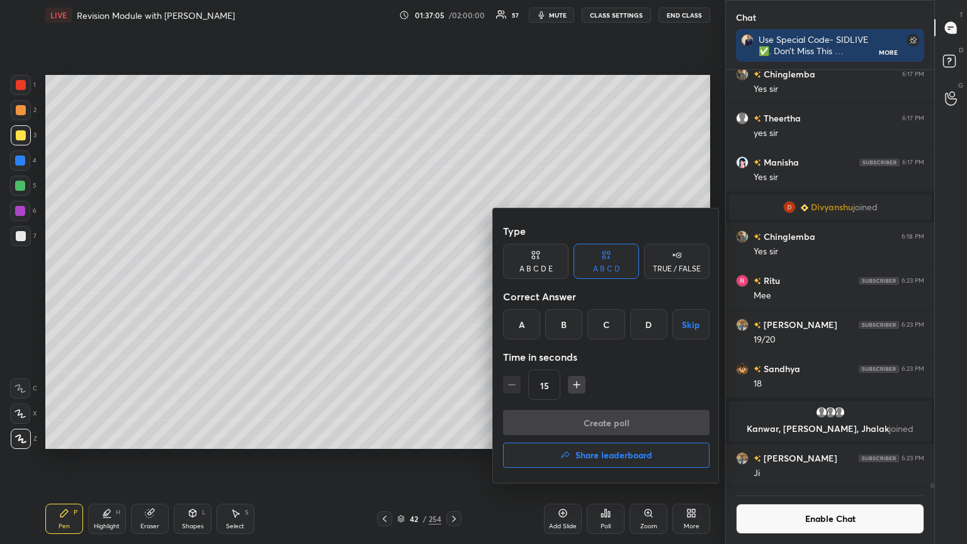
click at [452, 295] on div "C" at bounding box center [606, 324] width 37 height 30
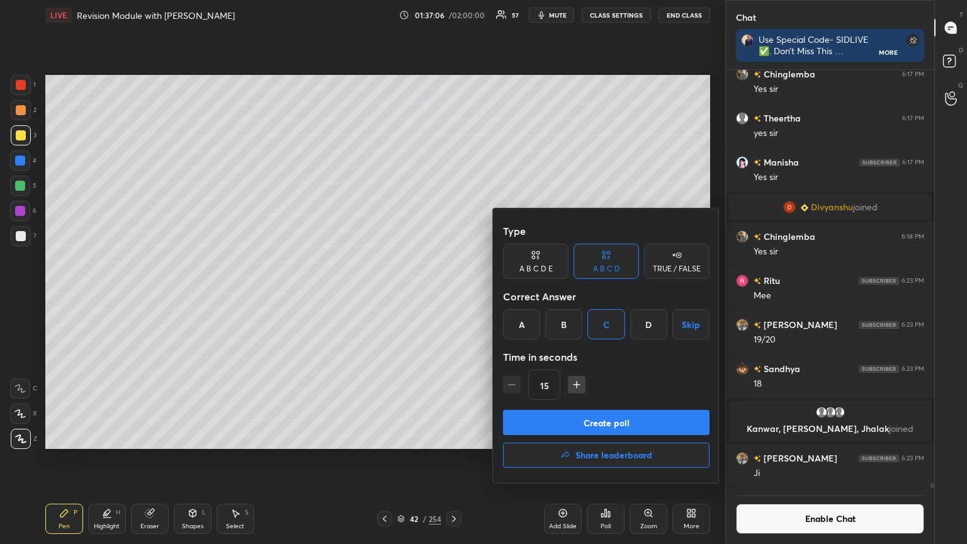
click at [452, 295] on button "Create poll" at bounding box center [606, 422] width 207 height 25
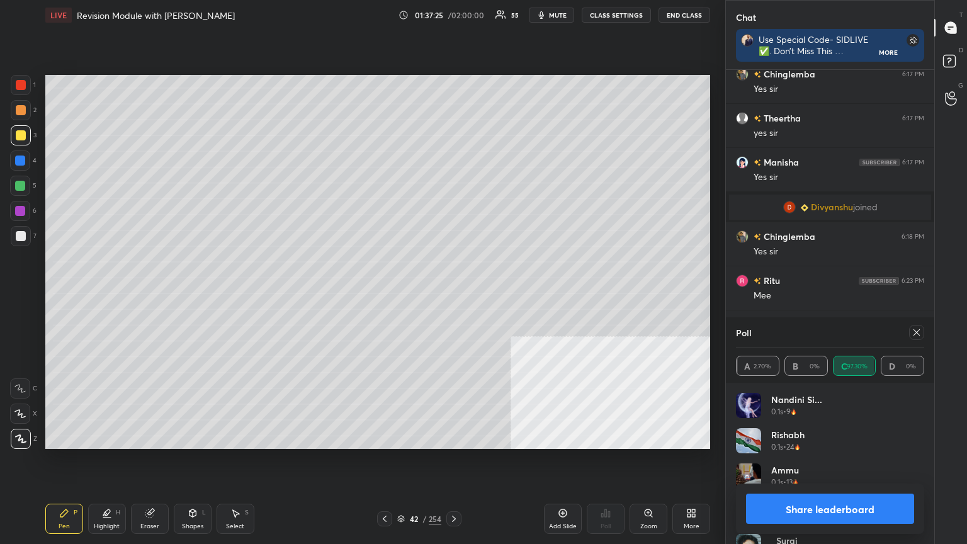
click at [452, 295] on button "Share leaderboard" at bounding box center [830, 509] width 168 height 30
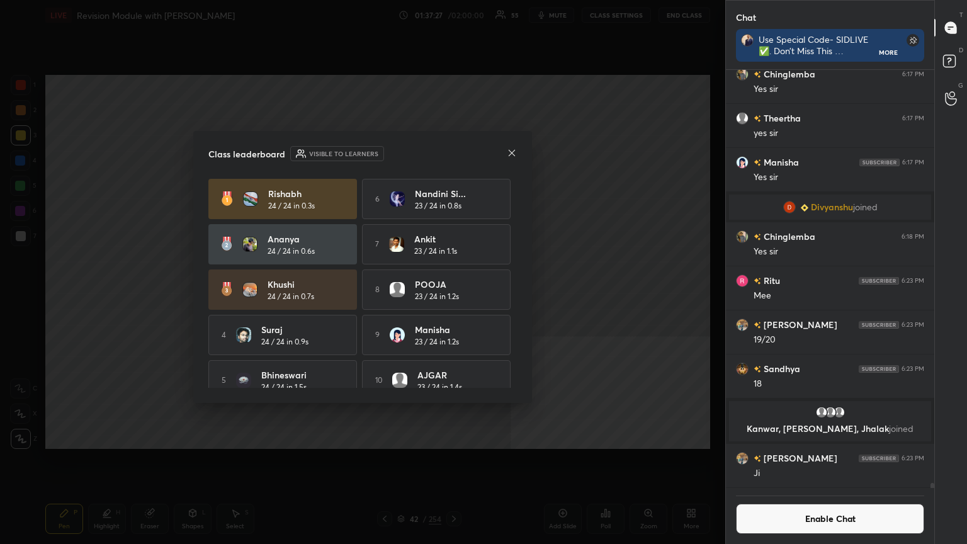
click at [452, 152] on icon at bounding box center [512, 153] width 10 height 10
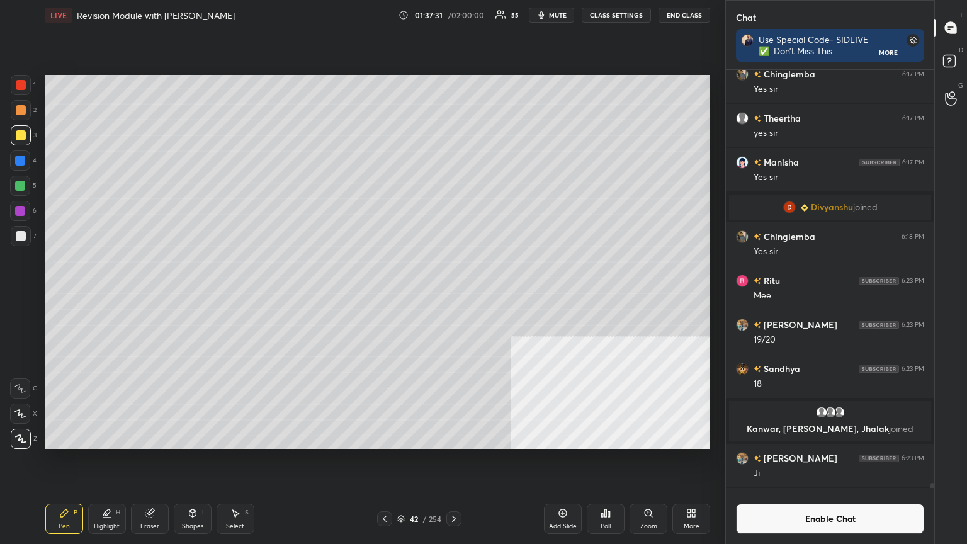
click at [452, 295] on div "Poll" at bounding box center [606, 526] width 10 height 6
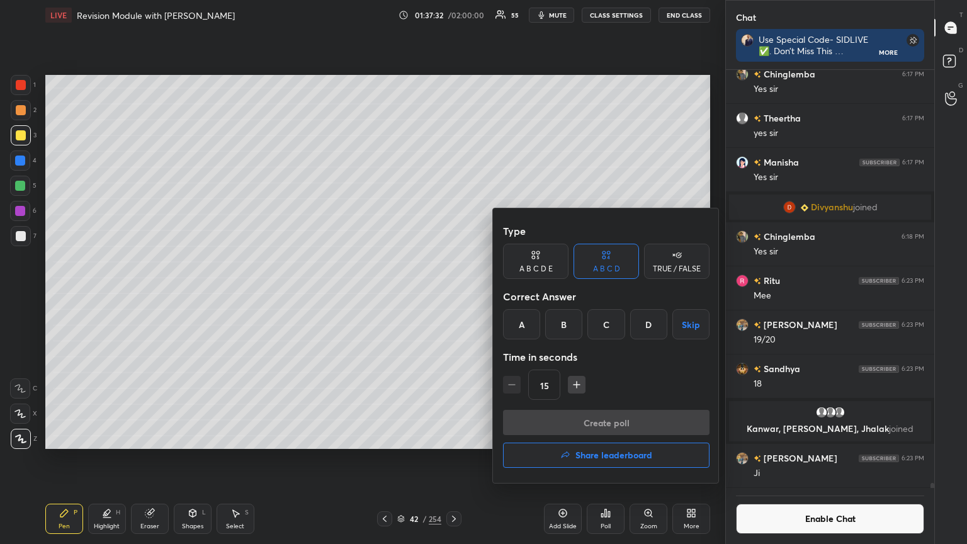
click at [452, 295] on div "A" at bounding box center [521, 324] width 37 height 30
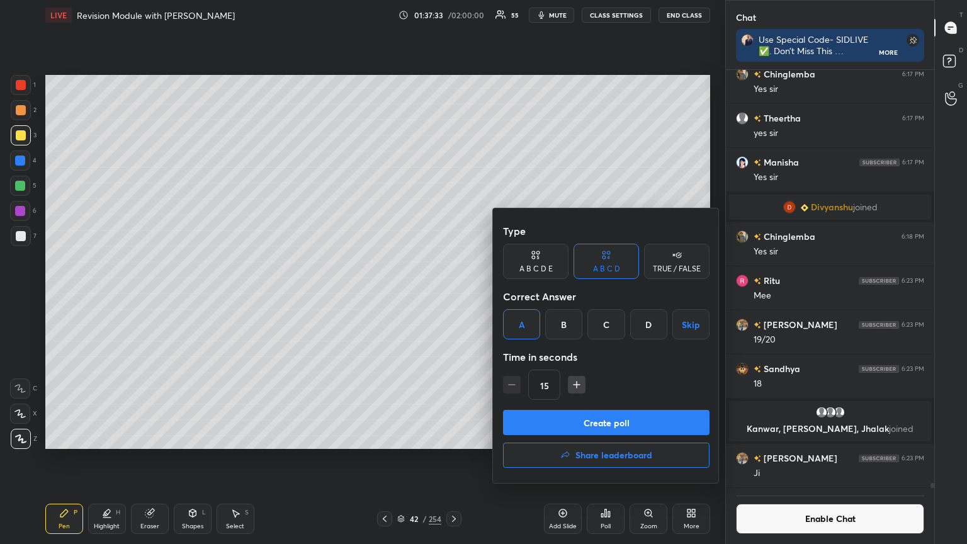
click at [452, 295] on button "Create poll" at bounding box center [606, 422] width 207 height 25
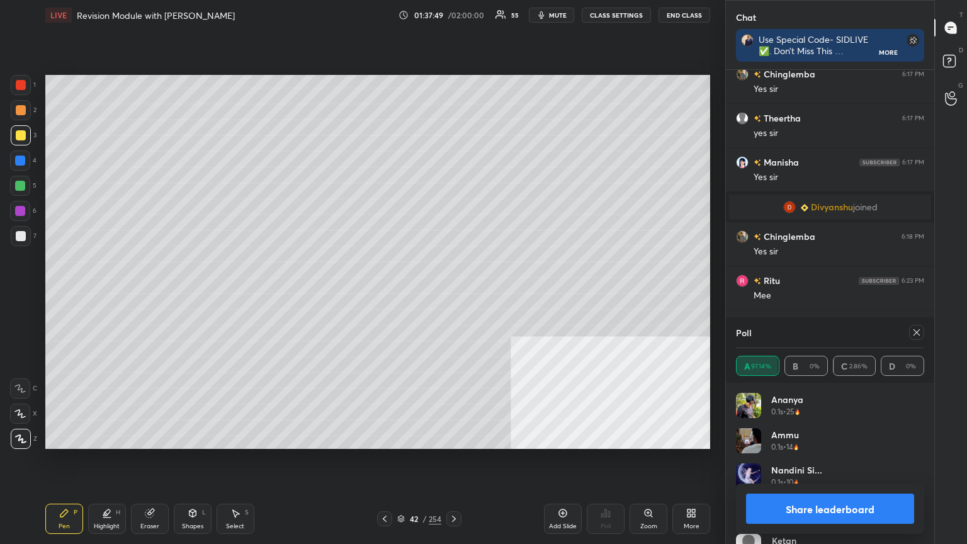
click at [452, 295] on button "Share leaderboard" at bounding box center [830, 509] width 168 height 30
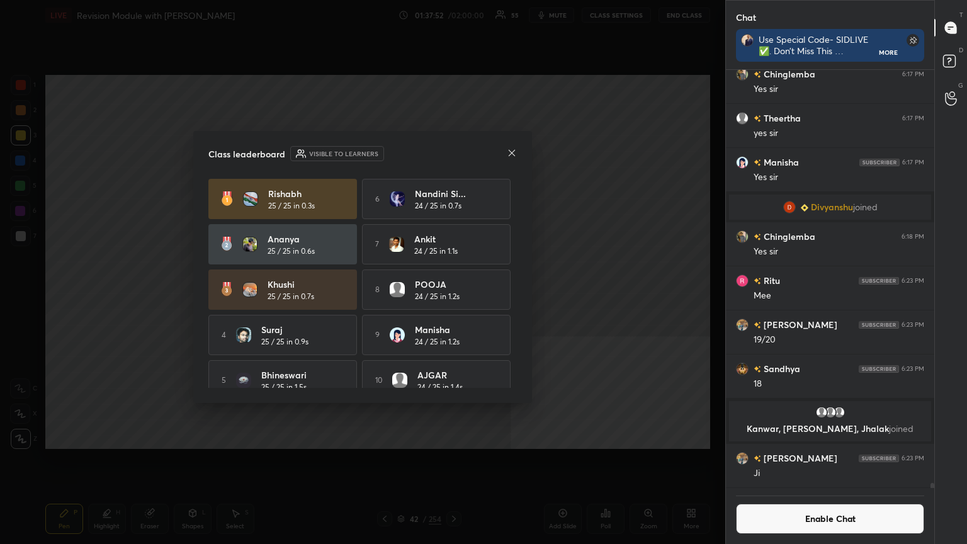
click at [452, 151] on icon at bounding box center [512, 153] width 10 height 10
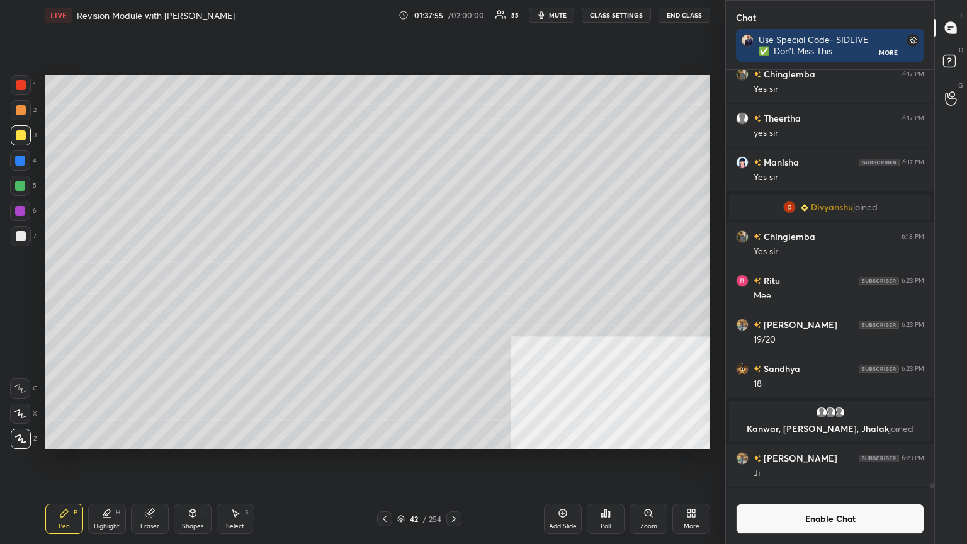
click at [452, 295] on div "Poll" at bounding box center [606, 519] width 38 height 30
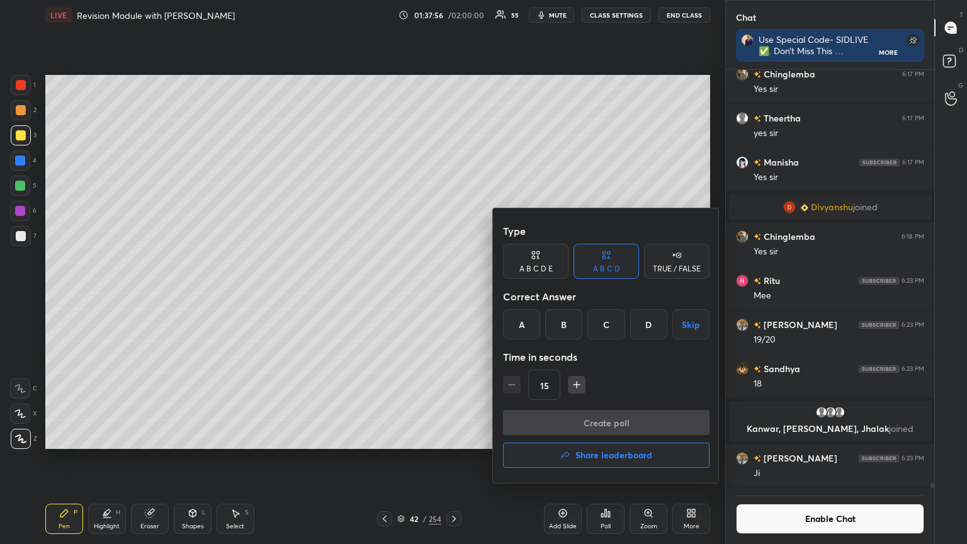
click at [452, 295] on div "A" at bounding box center [521, 324] width 37 height 30
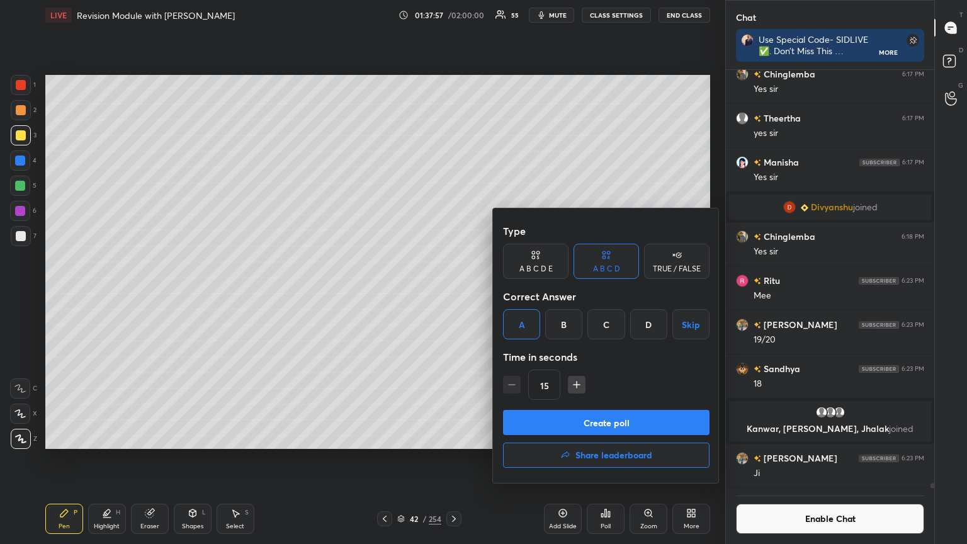
click at [452, 295] on button "Create poll" at bounding box center [606, 422] width 207 height 25
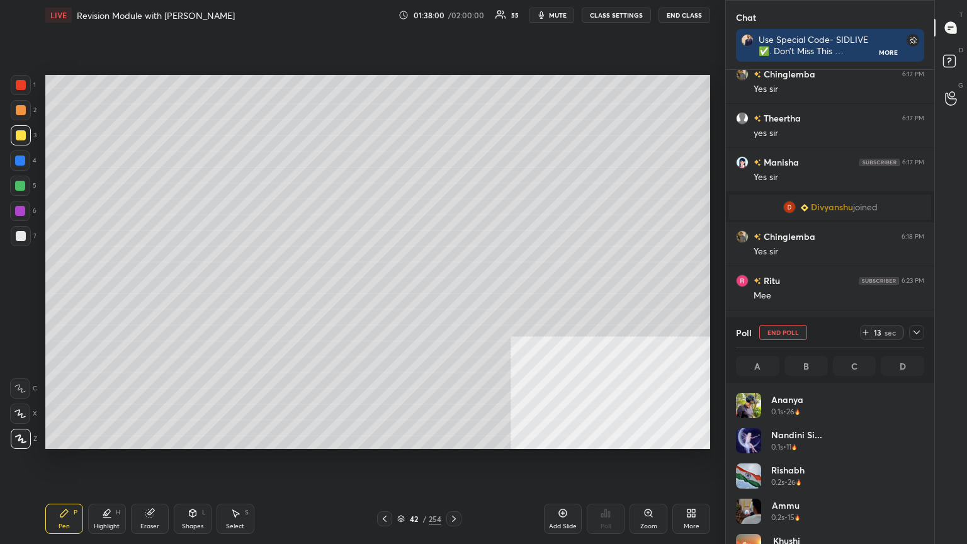
click at [385, 295] on icon at bounding box center [385, 519] width 10 height 10
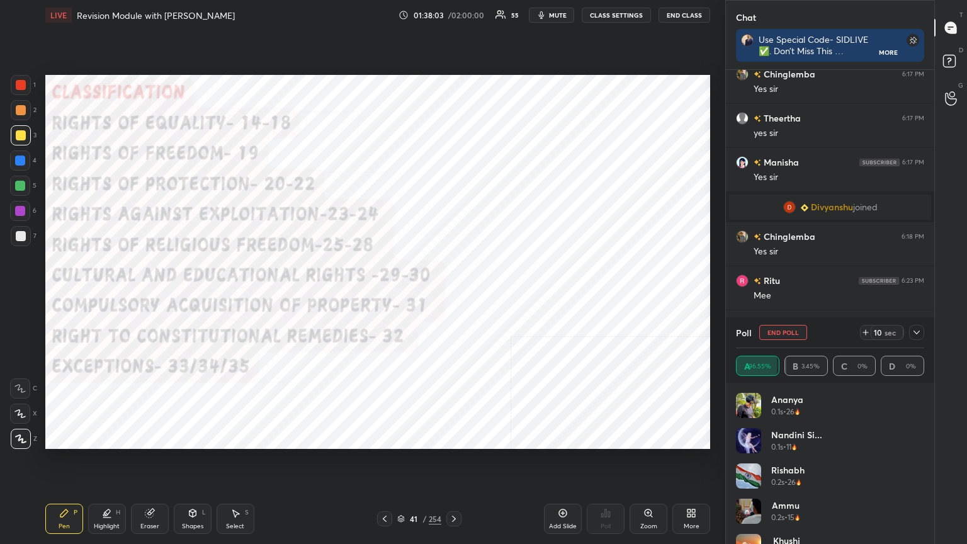
drag, startPoint x: 150, startPoint y: 516, endPoint x: 167, endPoint y: 497, distance: 25.9
click at [150, 295] on icon at bounding box center [149, 514] width 8 height 8
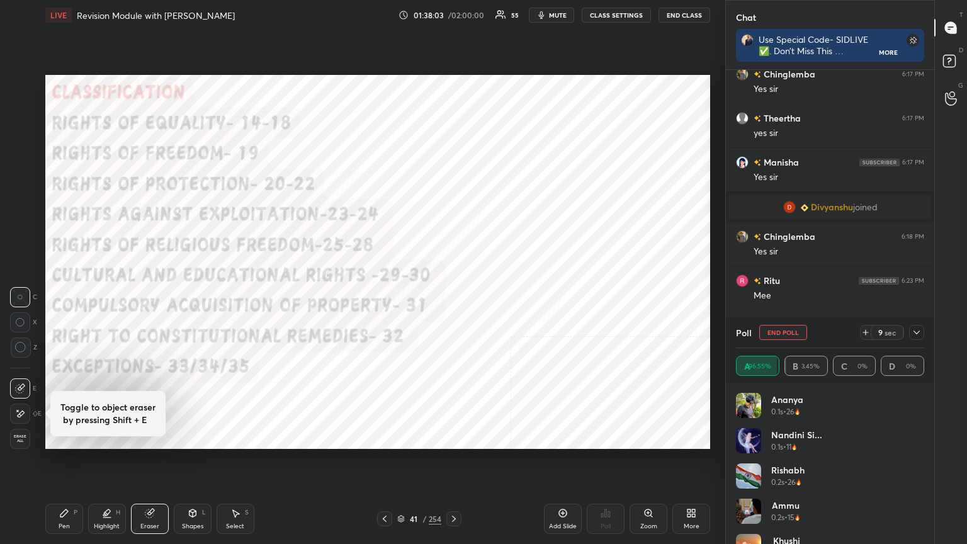
click at [19, 295] on span "Erase all" at bounding box center [20, 439] width 19 height 9
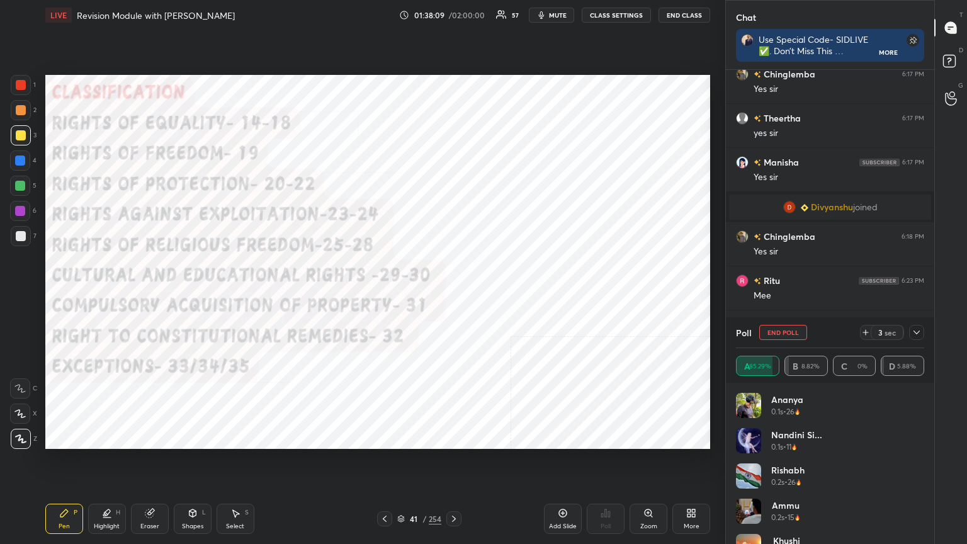
click at [21, 85] on div at bounding box center [21, 85] width 10 height 10
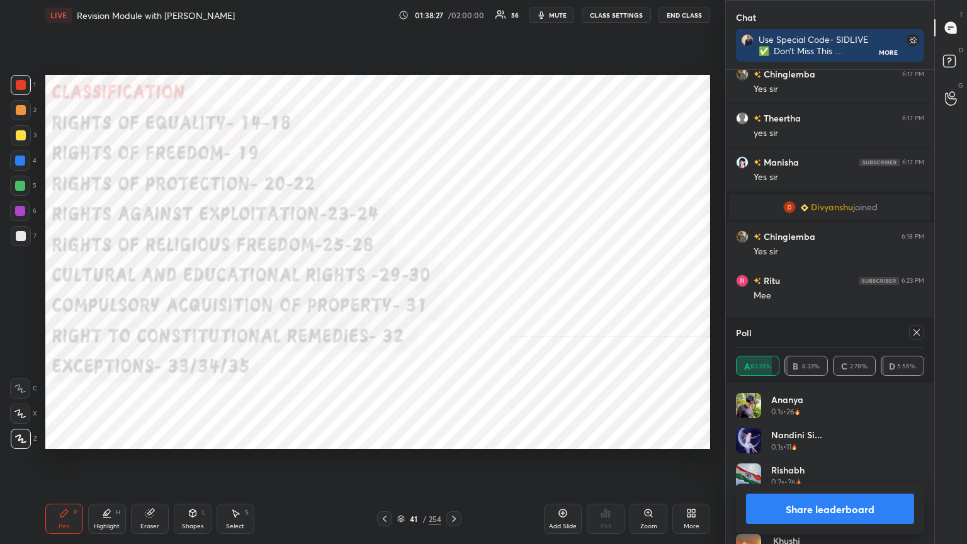
click at [452, 295] on button "Share leaderboard" at bounding box center [830, 509] width 168 height 30
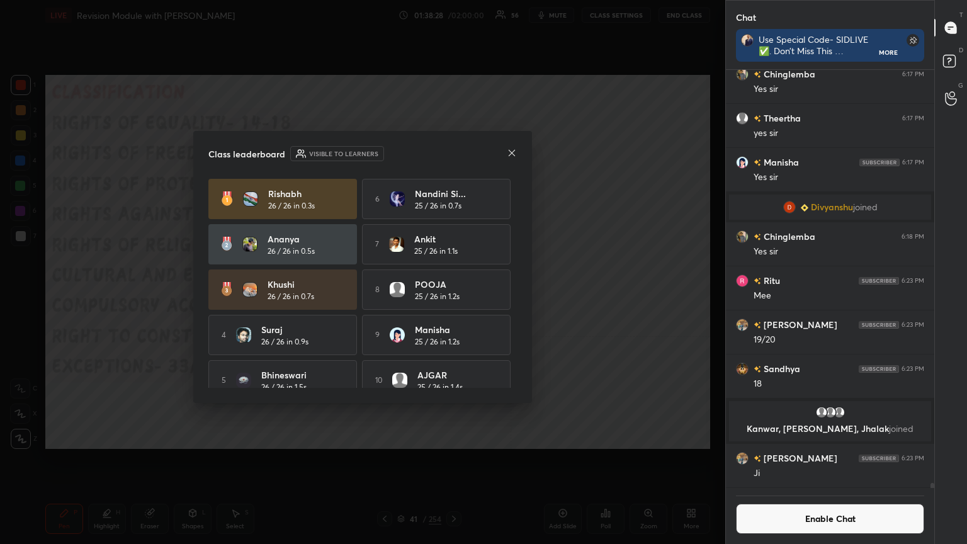
click at [452, 295] on button "Enable Chat" at bounding box center [830, 519] width 188 height 30
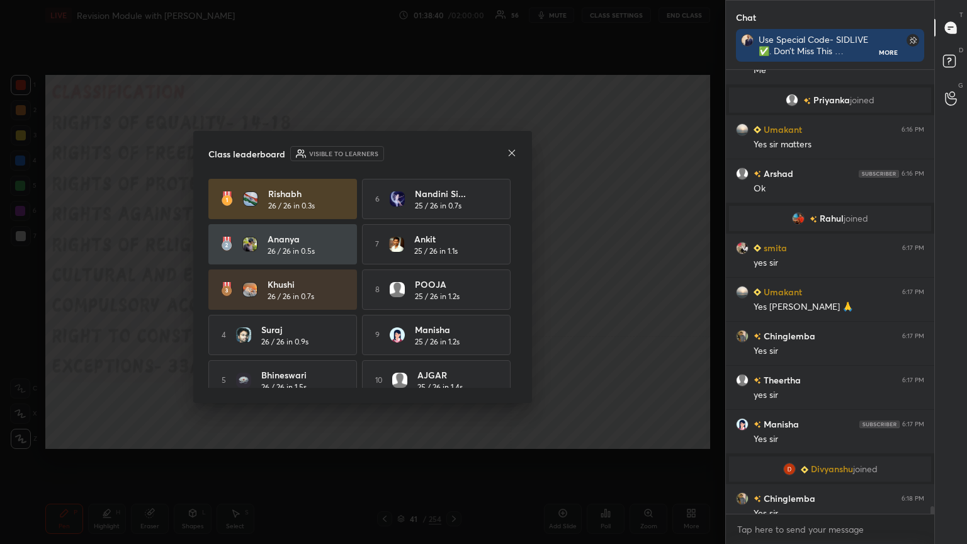
click at [452, 159] on div at bounding box center [512, 153] width 10 height 13
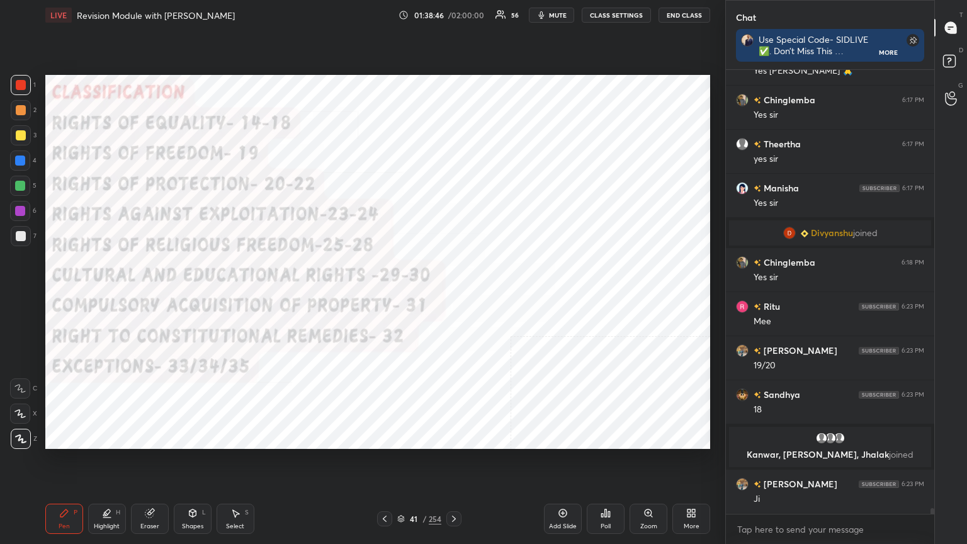
click at [401, 295] on icon at bounding box center [401, 517] width 6 height 3
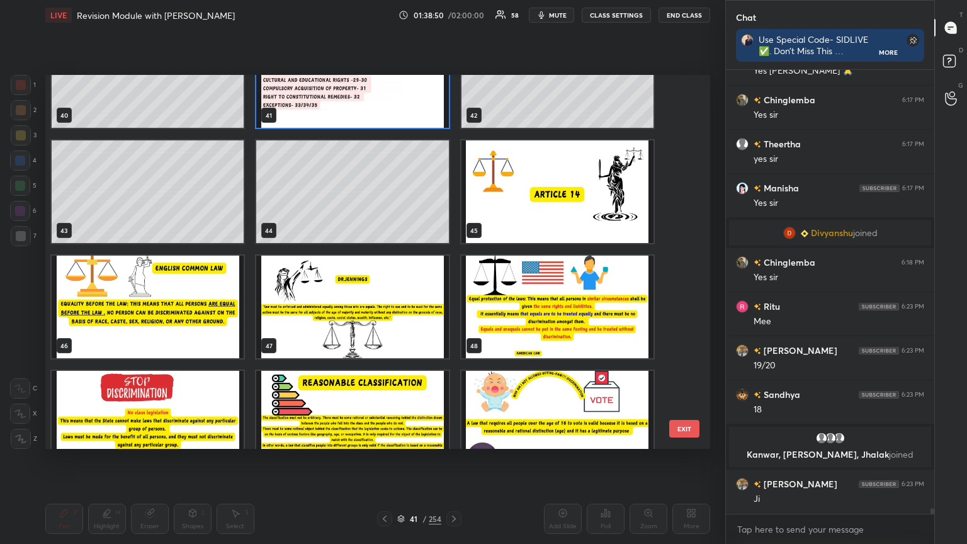
click at [452, 217] on img "grid" at bounding box center [558, 191] width 192 height 103
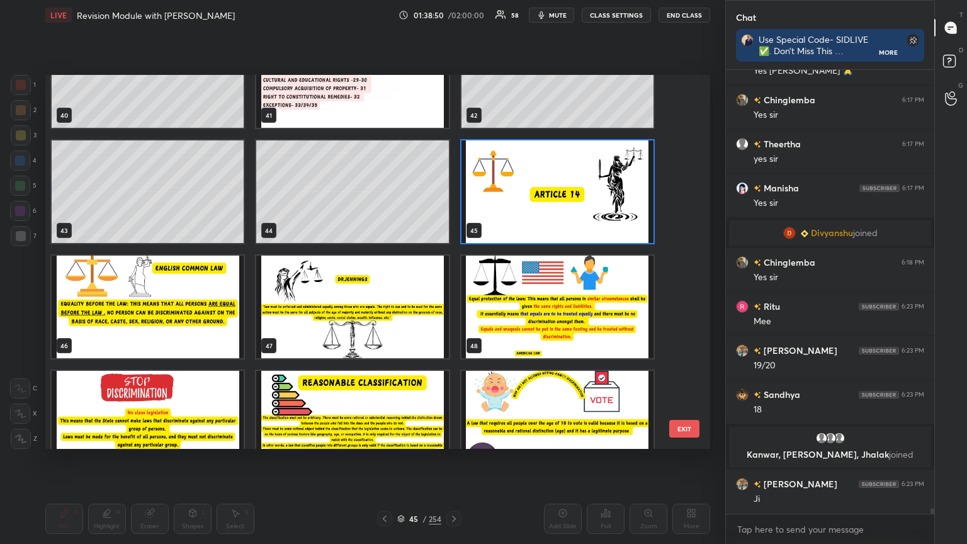
click at [452, 215] on img "grid" at bounding box center [558, 191] width 192 height 103
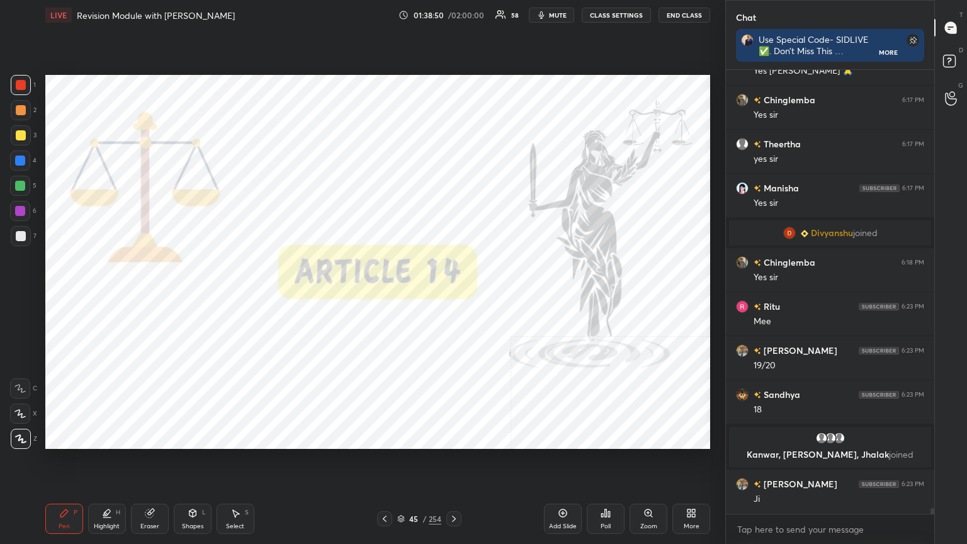
click at [452, 215] on img "grid" at bounding box center [558, 191] width 192 height 103
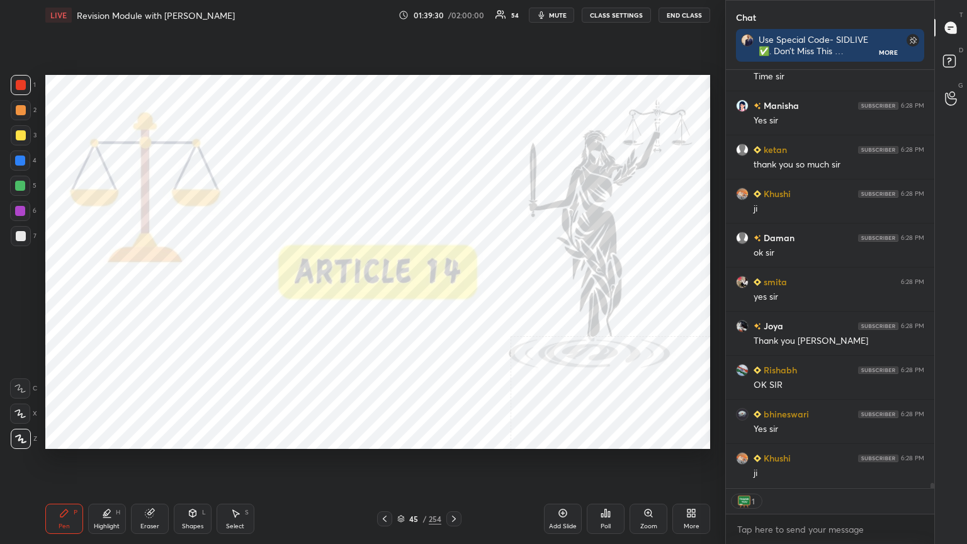
scroll to position [34170, 0]
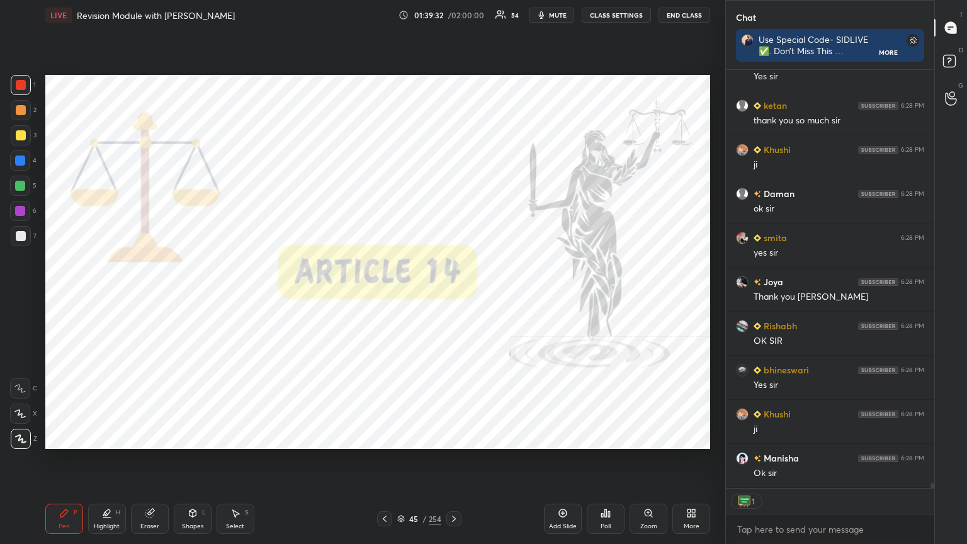
click at [402, 295] on icon at bounding box center [401, 519] width 8 height 8
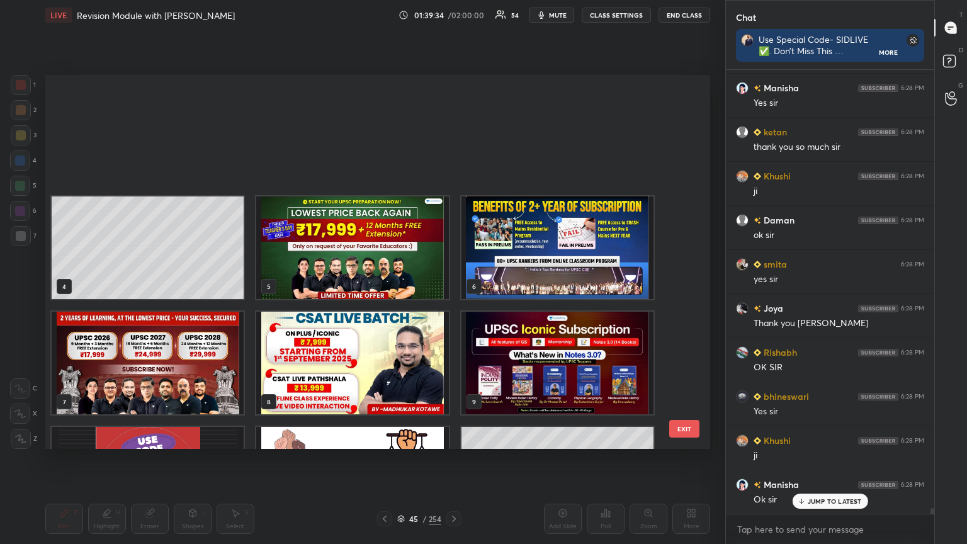
scroll to position [4, 4]
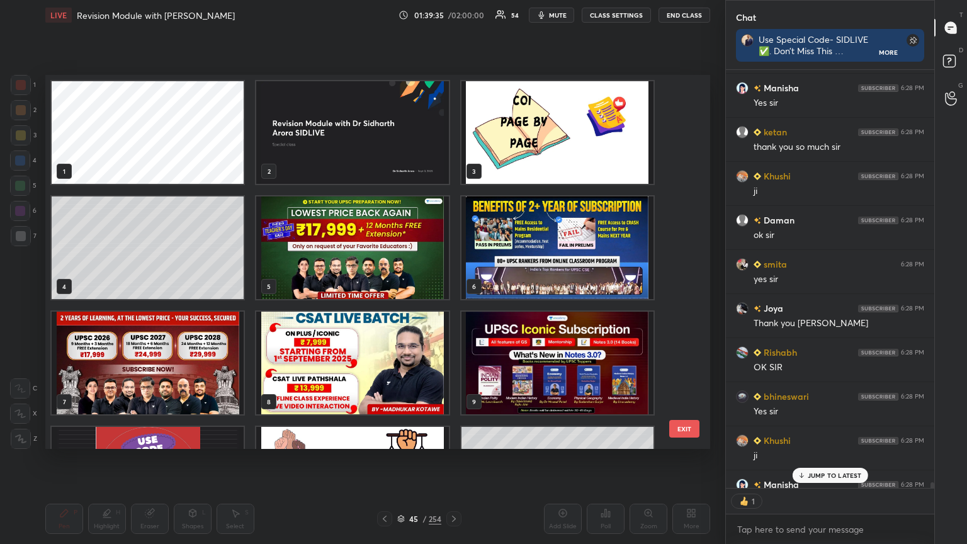
click at [381, 236] on img "grid" at bounding box center [352, 248] width 192 height 103
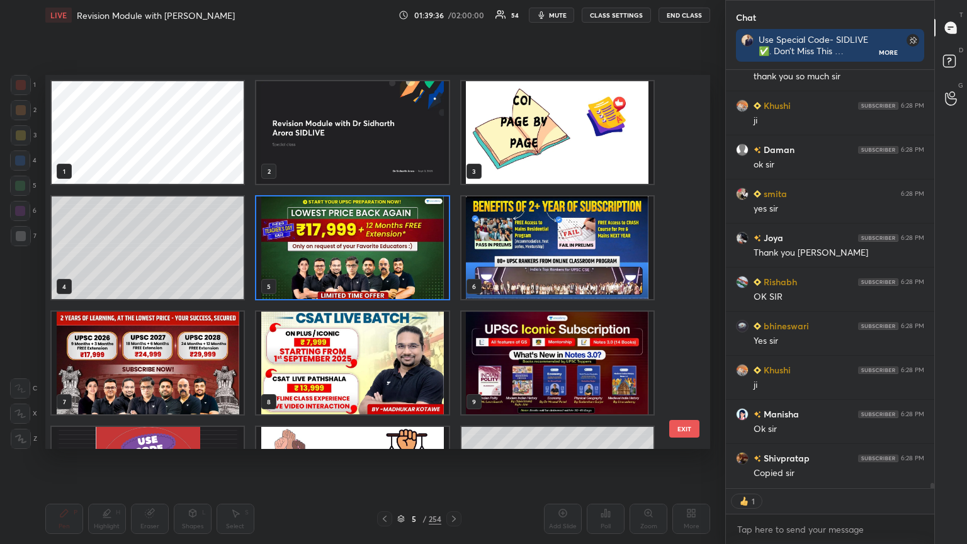
click at [381, 236] on img "grid" at bounding box center [352, 248] width 192 height 103
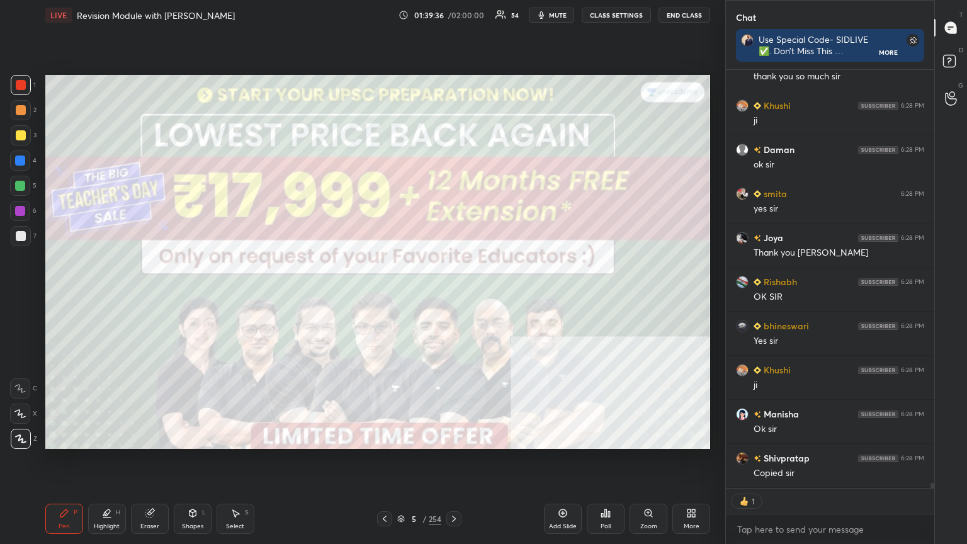
click at [380, 236] on img "grid" at bounding box center [352, 248] width 192 height 103
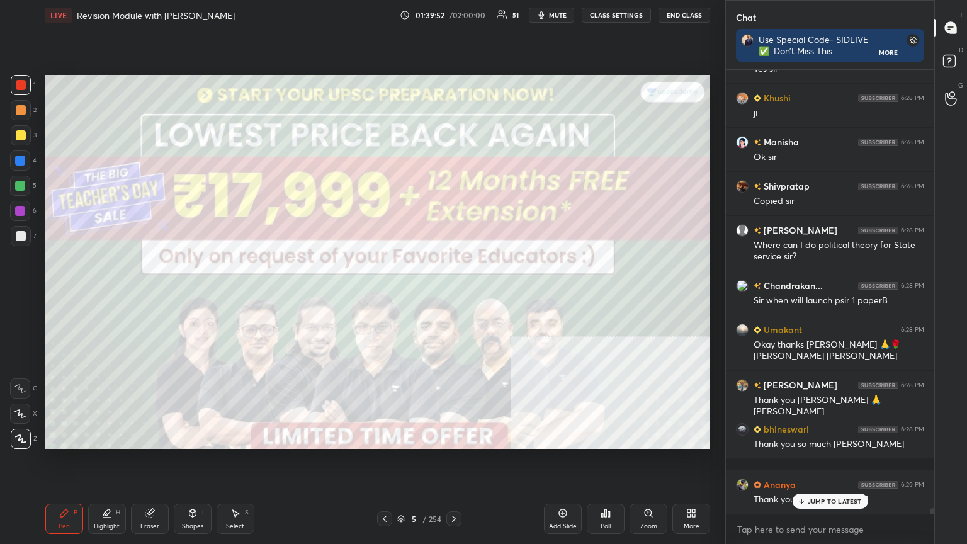
click at [388, 295] on icon at bounding box center [385, 519] width 10 height 10
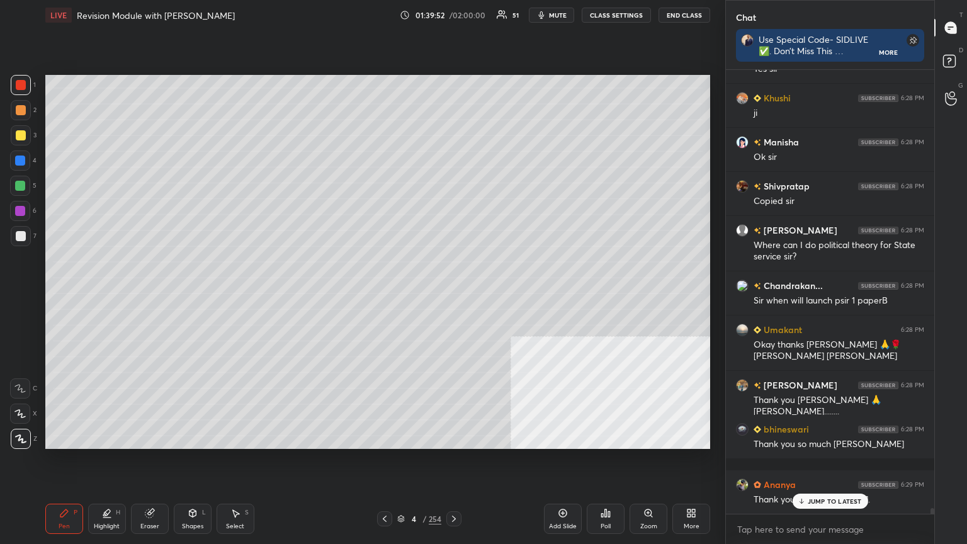
click at [387, 295] on icon at bounding box center [385, 519] width 10 height 10
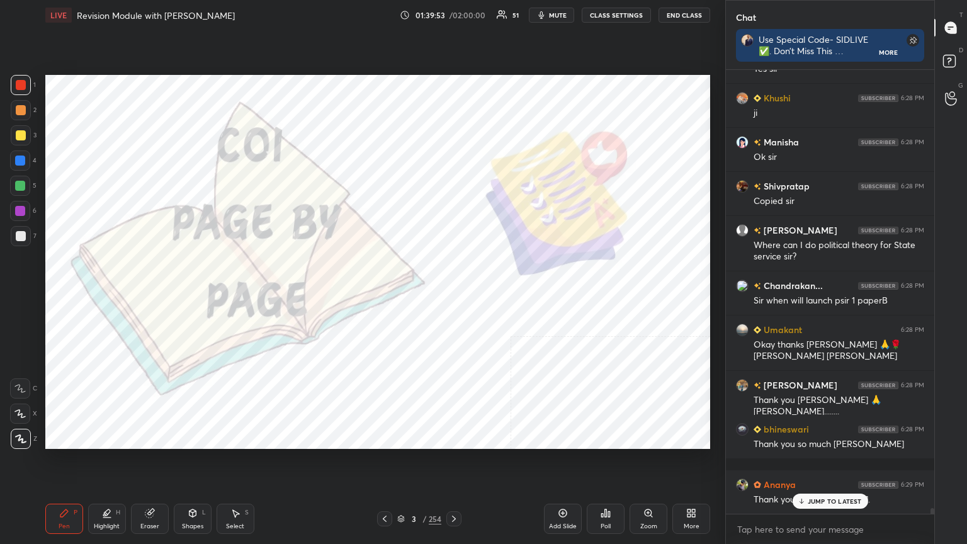
click at [387, 295] on icon at bounding box center [385, 519] width 10 height 10
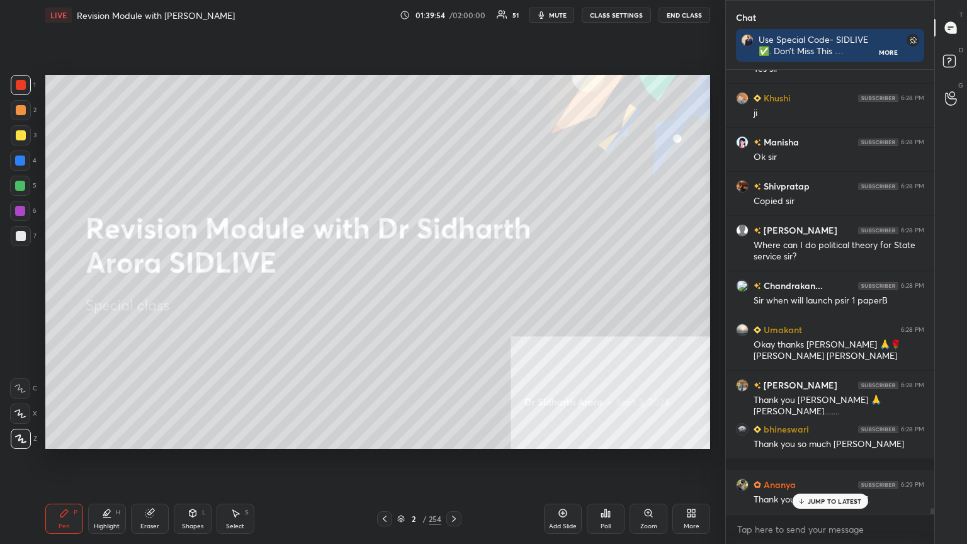
click at [452, 295] on div at bounding box center [454, 518] width 15 height 15
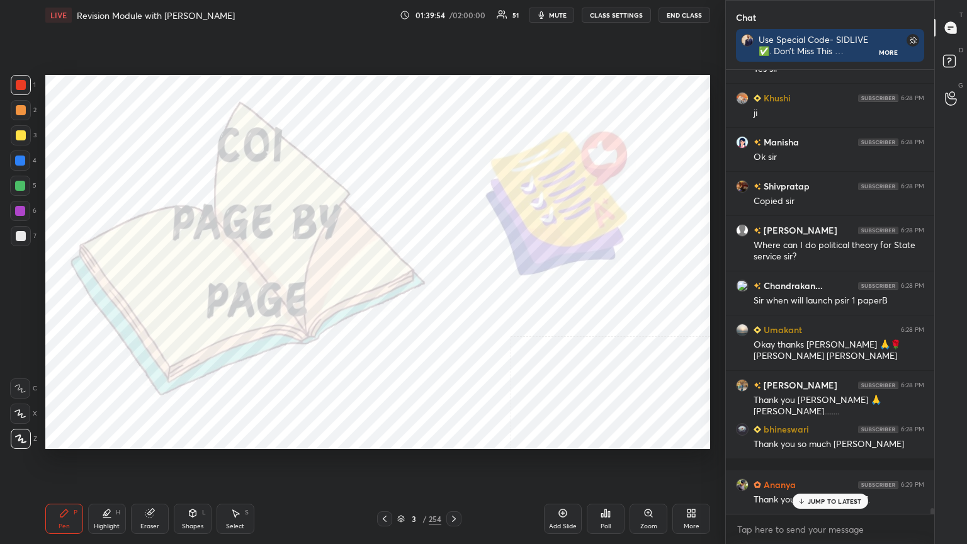
click at [452, 295] on div at bounding box center [454, 518] width 15 height 15
click at [452, 295] on icon at bounding box center [454, 519] width 10 height 10
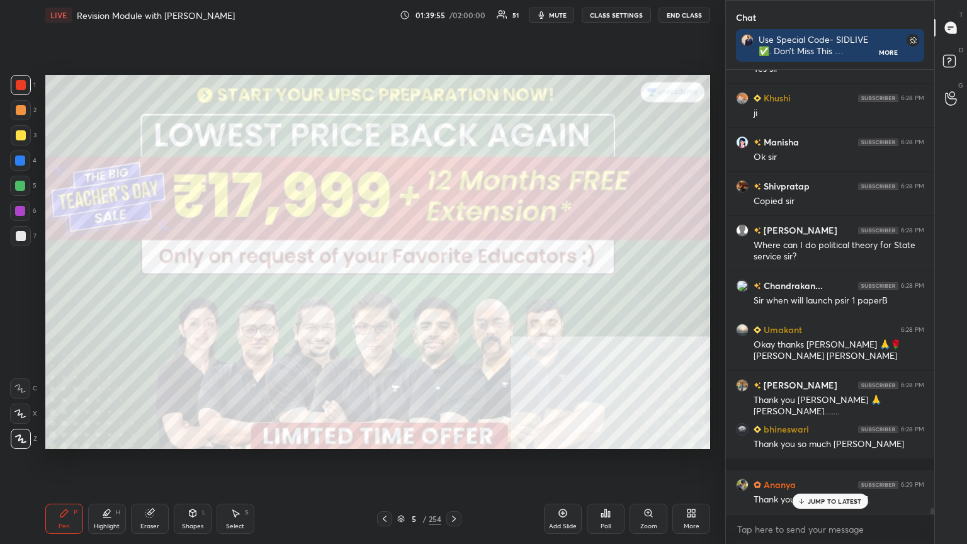
click at [452, 295] on icon at bounding box center [454, 519] width 10 height 10
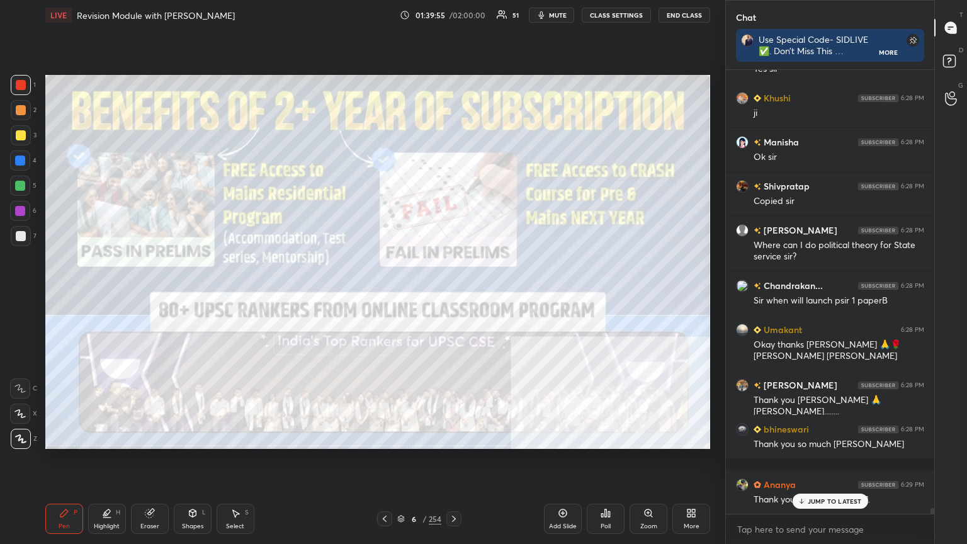
click at [451, 295] on icon at bounding box center [454, 519] width 10 height 10
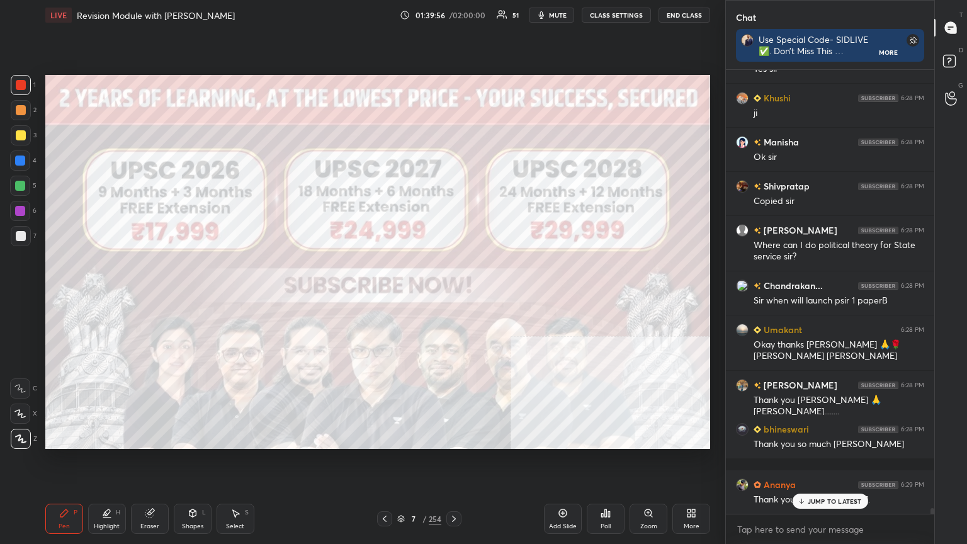
click at [451, 295] on icon at bounding box center [454, 519] width 10 height 10
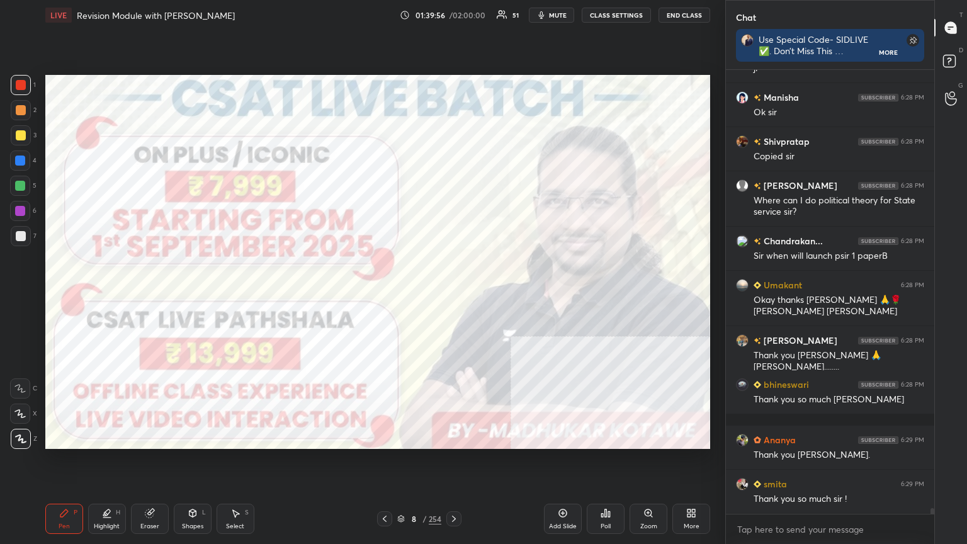
click at [450, 295] on icon at bounding box center [454, 519] width 10 height 10
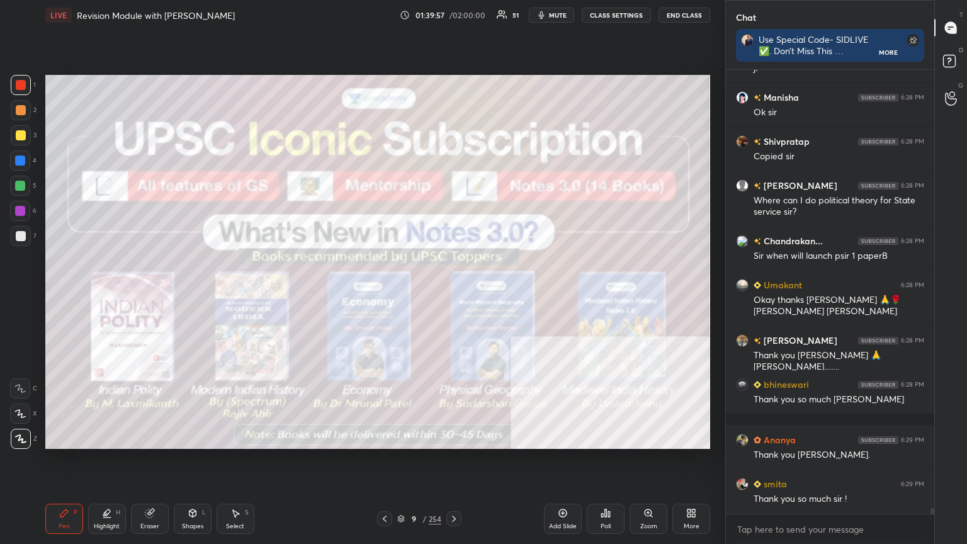
click at [450, 295] on div at bounding box center [454, 518] width 15 height 15
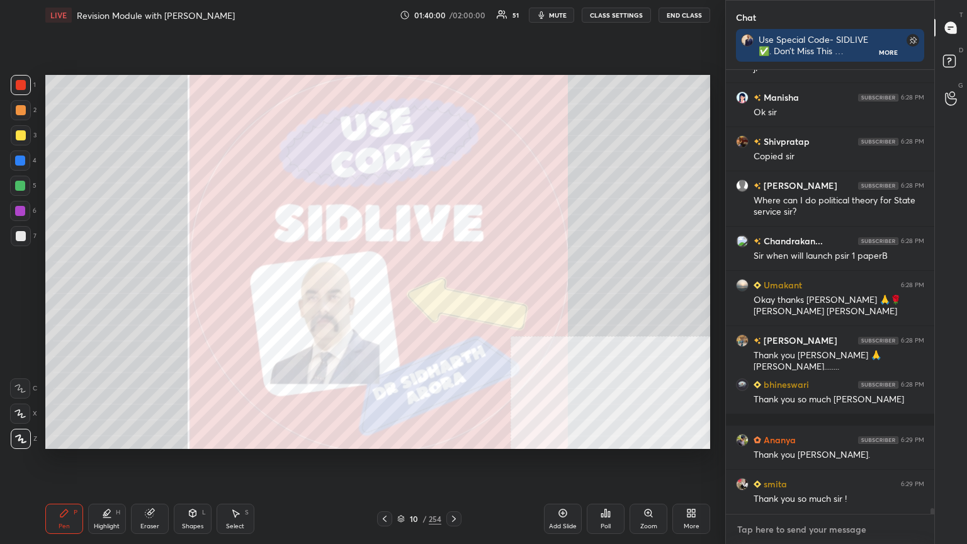
type textarea "x"
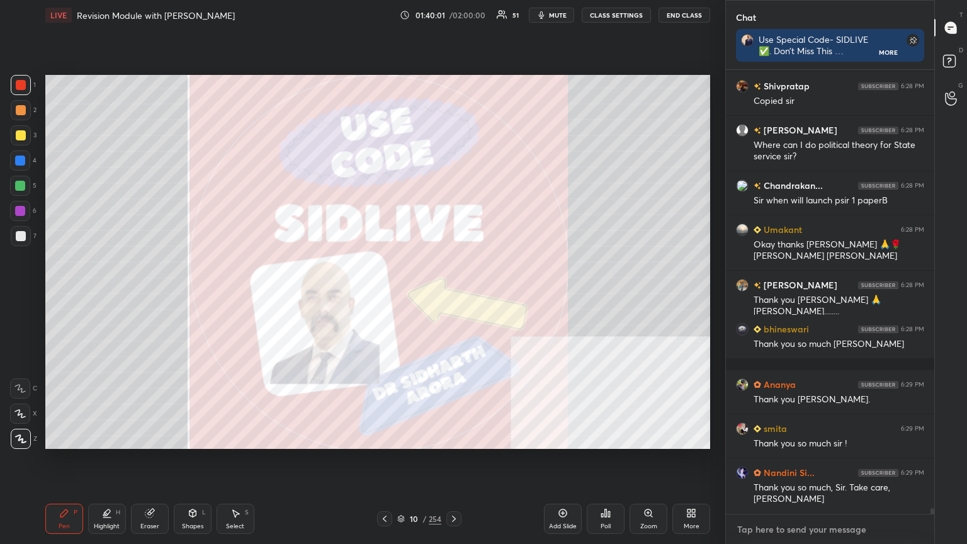
click at [452, 295] on textarea at bounding box center [830, 530] width 188 height 20
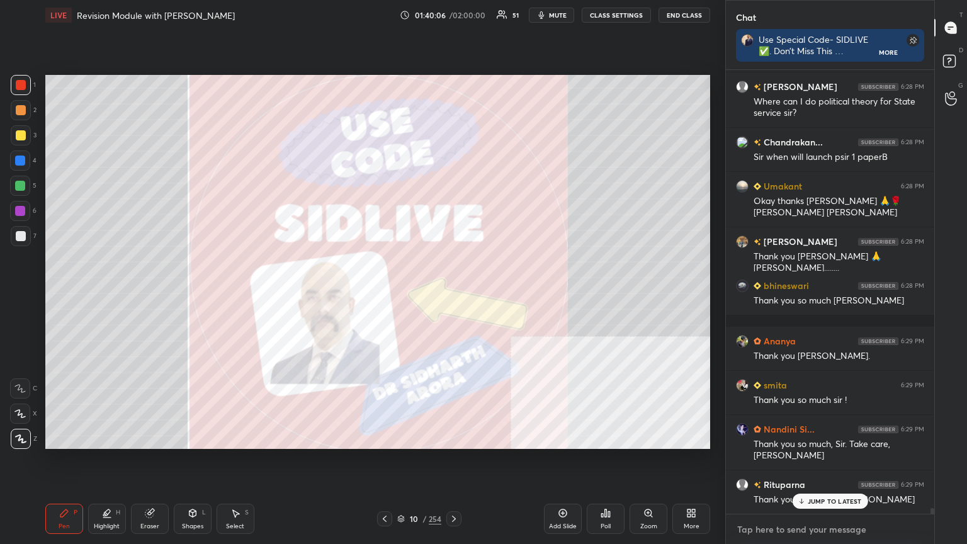
type textarea "G"
type textarea "x"
type textarea "GO"
type textarea "x"
type textarea "[DEMOGRAPHIC_DATA]"
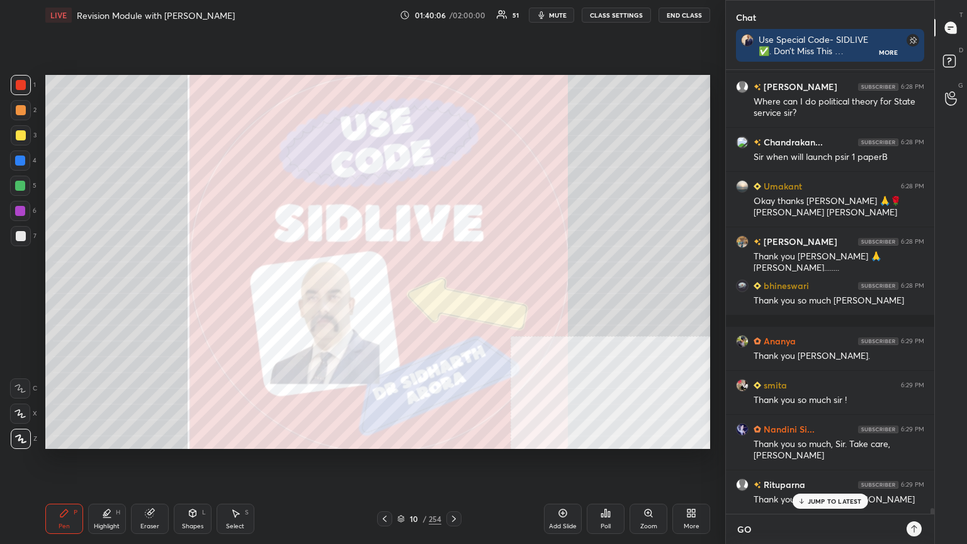
type textarea "x"
type textarea "[DEMOGRAPHIC_DATA]"
type textarea "x"
type textarea "[DEMOGRAPHIC_DATA] B"
type textarea "x"
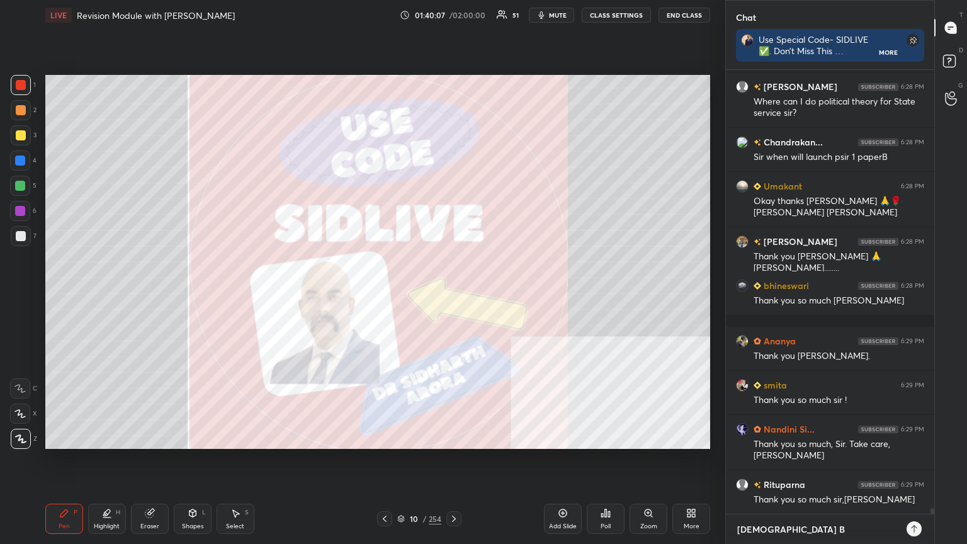
type textarea "[DEMOGRAPHIC_DATA] BL"
type textarea "x"
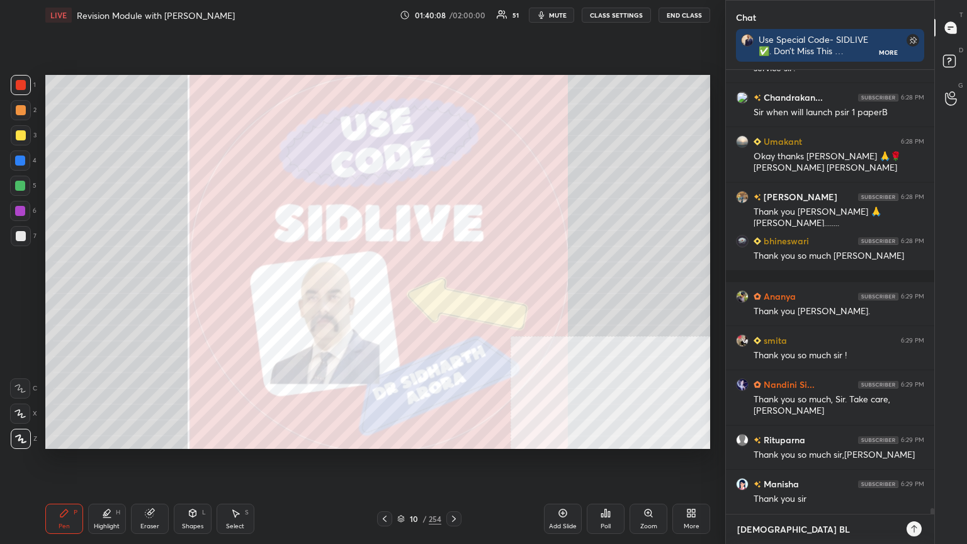
type textarea "[DEMOGRAPHIC_DATA] BLE"
type textarea "x"
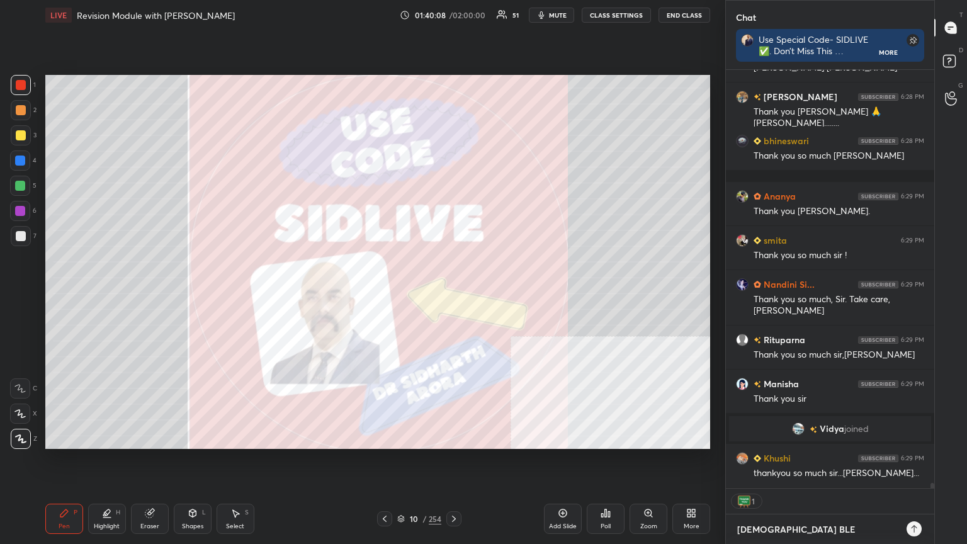
type textarea "[DEMOGRAPHIC_DATA] BLES"
type textarea "x"
type textarea "[DEMOGRAPHIC_DATA] BLESS"
type textarea "x"
type textarea "[DEMOGRAPHIC_DATA] BLESS."
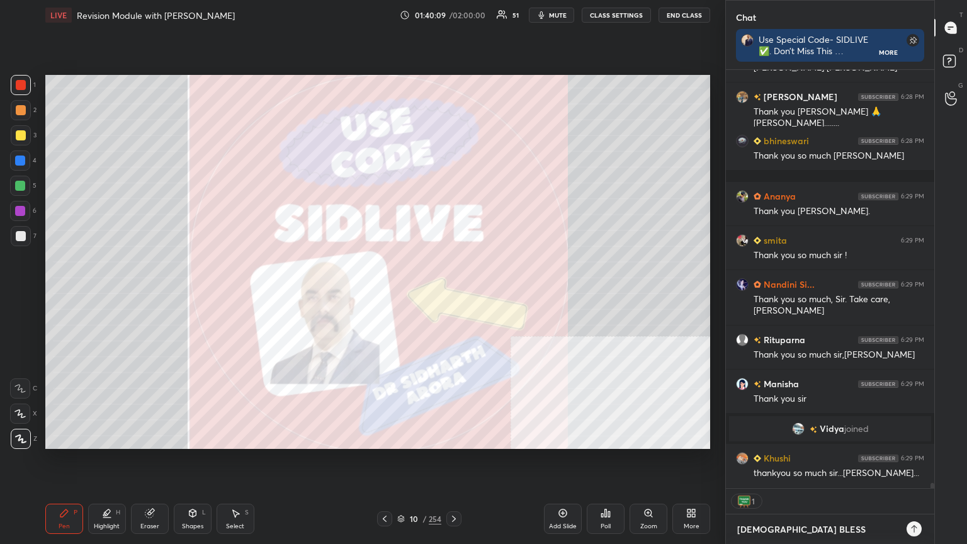
type textarea "x"
type textarea "[DEMOGRAPHIC_DATA] BLESS.J"
type textarea "x"
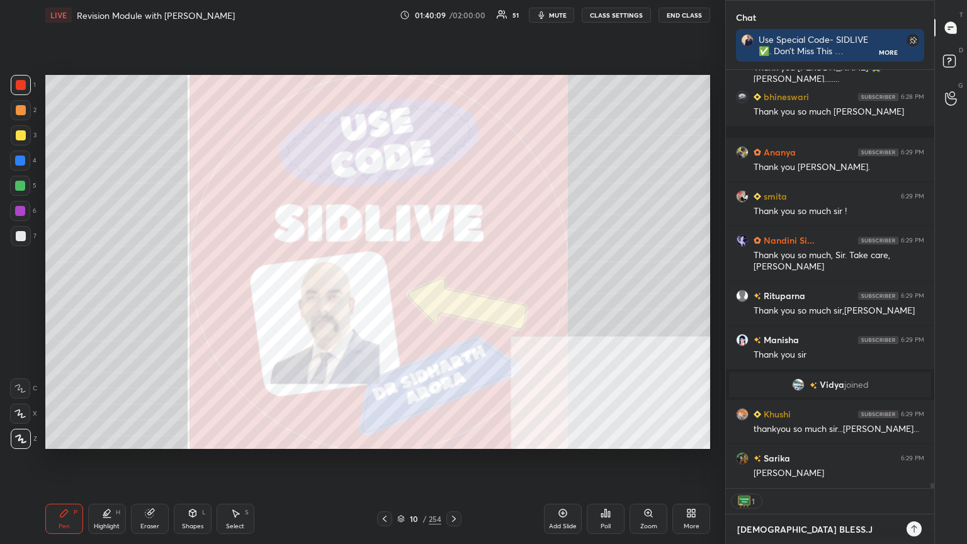
type textarea "[DEMOGRAPHIC_DATA] BLESS.JA"
type textarea "x"
type textarea "[DEMOGRAPHIC_DATA] BLESS.JAI"
type textarea "x"
type textarea "[DEMOGRAPHIC_DATA] BLESS.JAI"
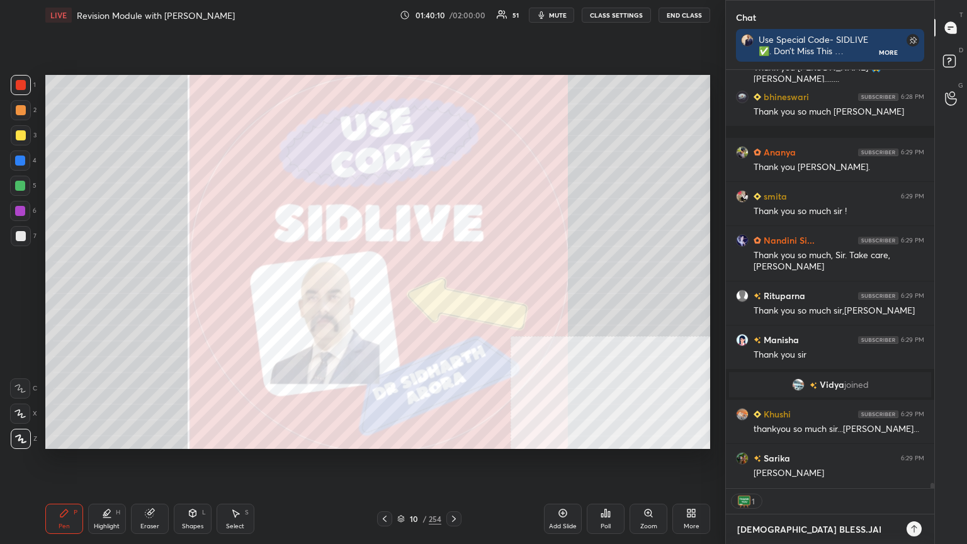
type textarea "x"
type textarea "[DEMOGRAPHIC_DATA] BLESS.[PERSON_NAME]"
type textarea "x"
type textarea "[DEMOGRAPHIC_DATA] BLESS.[PERSON_NAME]"
type textarea "x"
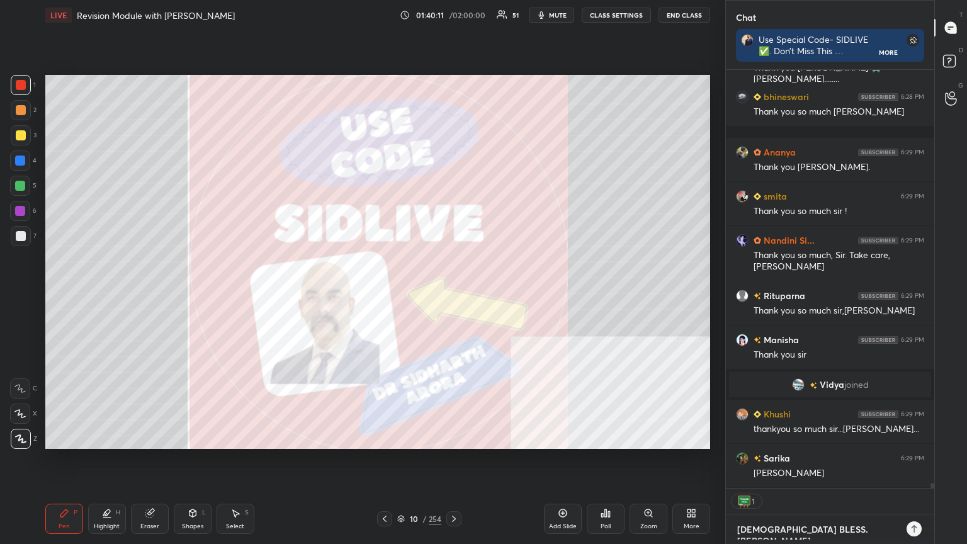
type textarea "[DEMOGRAPHIC_DATA] BLESS.JAI HIN"
type textarea "x"
type textarea "[DEMOGRAPHIC_DATA] BLESS.[PERSON_NAME]"
type textarea "x"
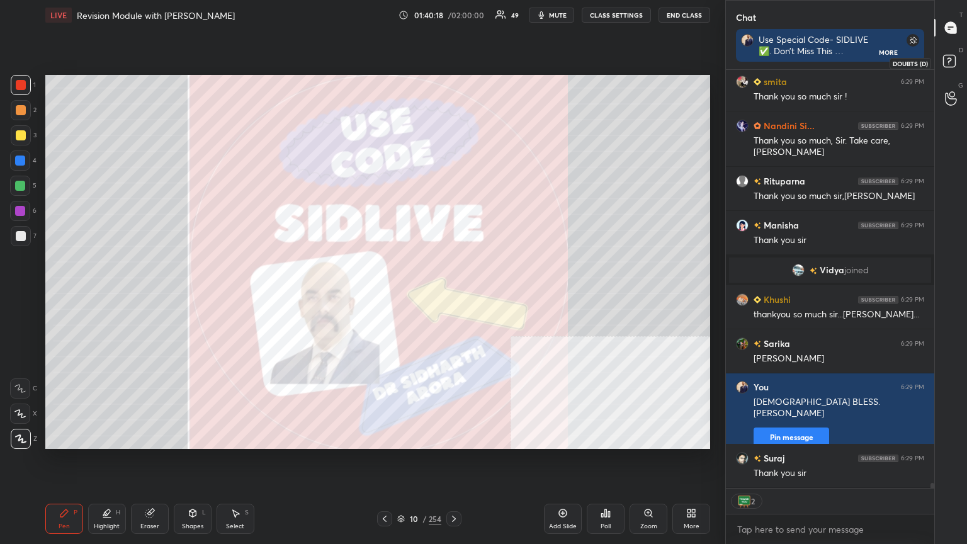
type textarea "x"
click at [452, 59] on rect at bounding box center [949, 61] width 12 height 12
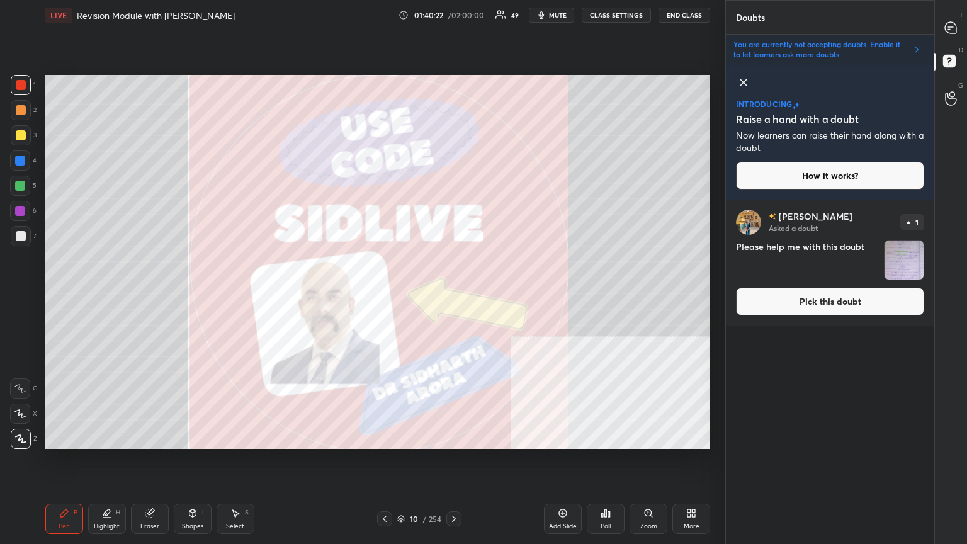
click at [452, 12] on button "End Class" at bounding box center [685, 15] width 52 height 15
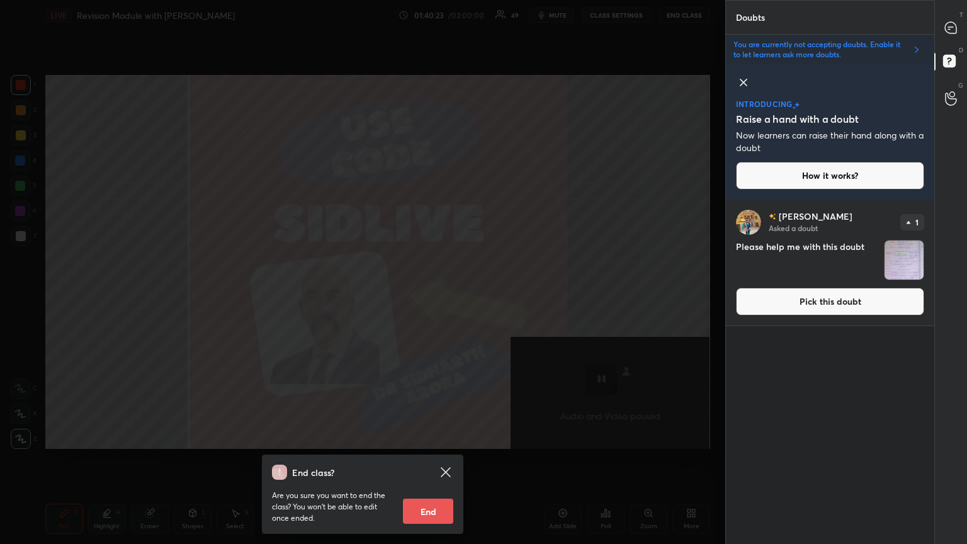
click at [436, 295] on button "End" at bounding box center [428, 511] width 50 height 25
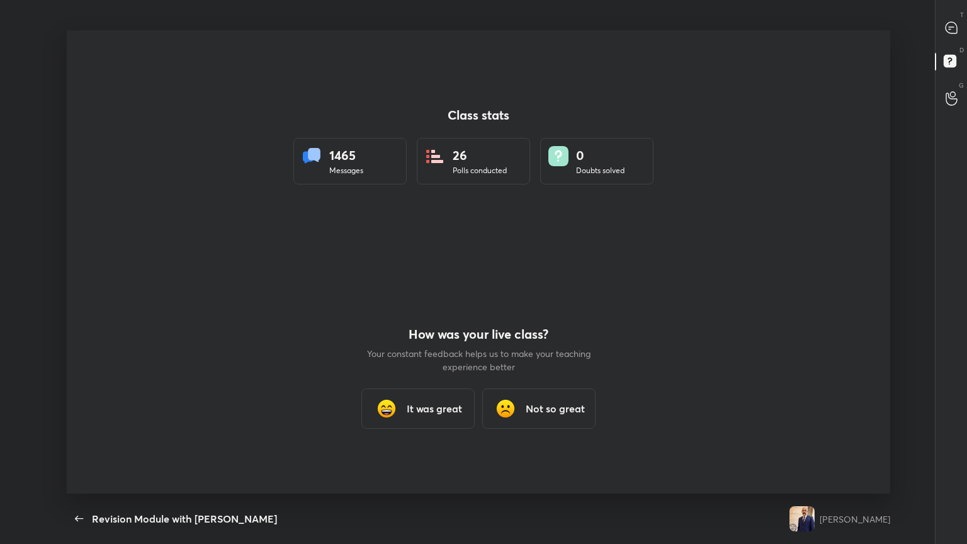
click at [419, 295] on h3 "It was great" at bounding box center [434, 408] width 55 height 15
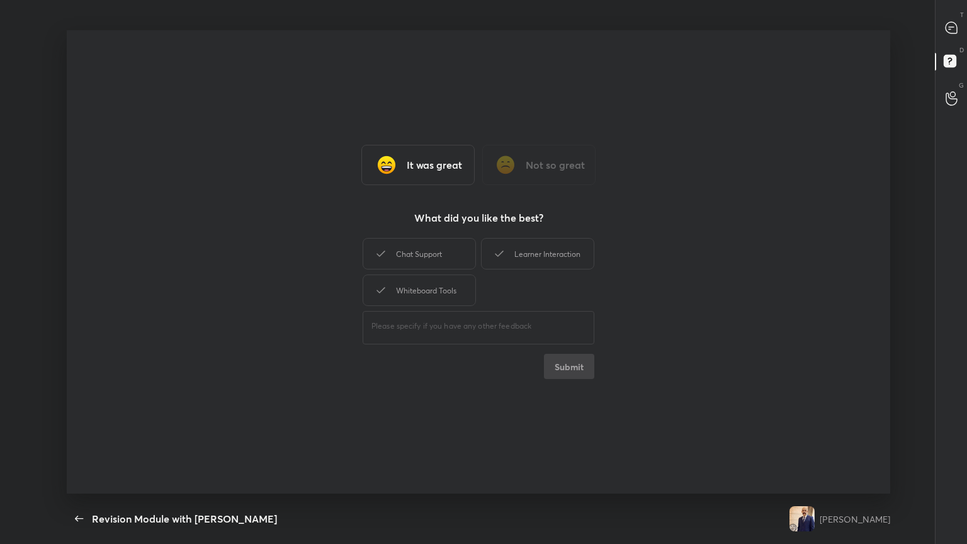
drag, startPoint x: 426, startPoint y: 292, endPoint x: 438, endPoint y: 307, distance: 19.7
click at [426, 291] on div "Whiteboard Tools" at bounding box center [419, 290] width 113 height 31
click at [452, 295] on button "Submit" at bounding box center [569, 366] width 50 height 25
